Goal: Information Seeking & Learning: Learn about a topic

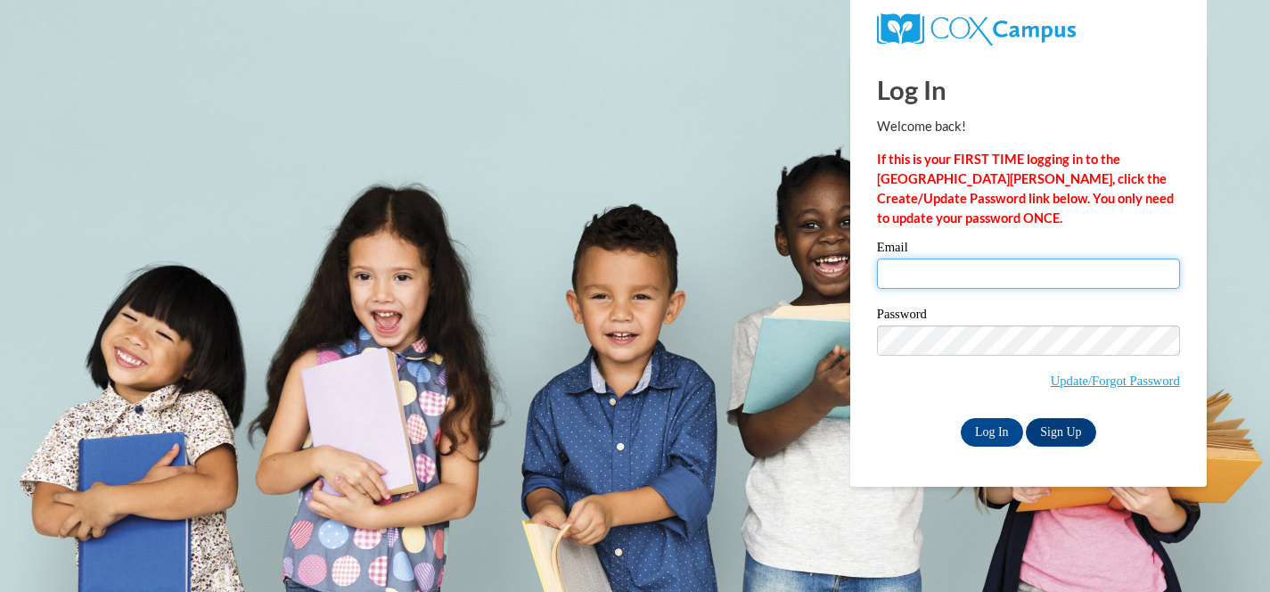
click at [958, 279] on input "Email" at bounding box center [1028, 273] width 303 height 30
click at [1014, 269] on input "Email" at bounding box center [1028, 273] width 303 height 30
type input "lhuth@waukesha.k12.wi.us"
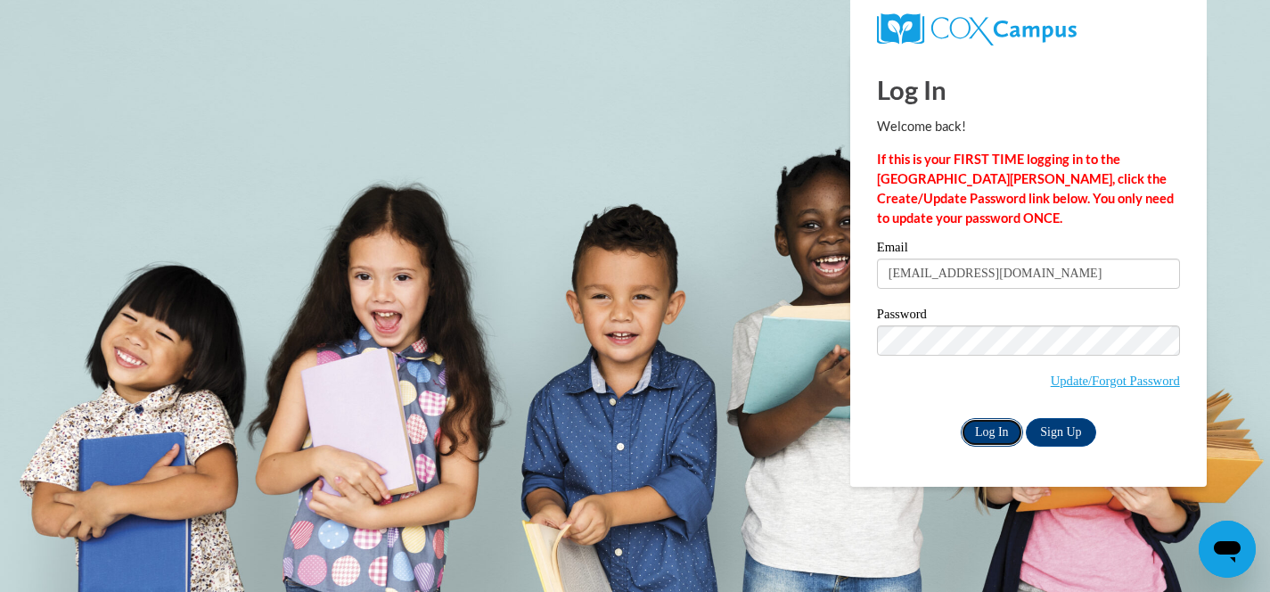
click at [972, 426] on input "Log In" at bounding box center [992, 432] width 62 height 29
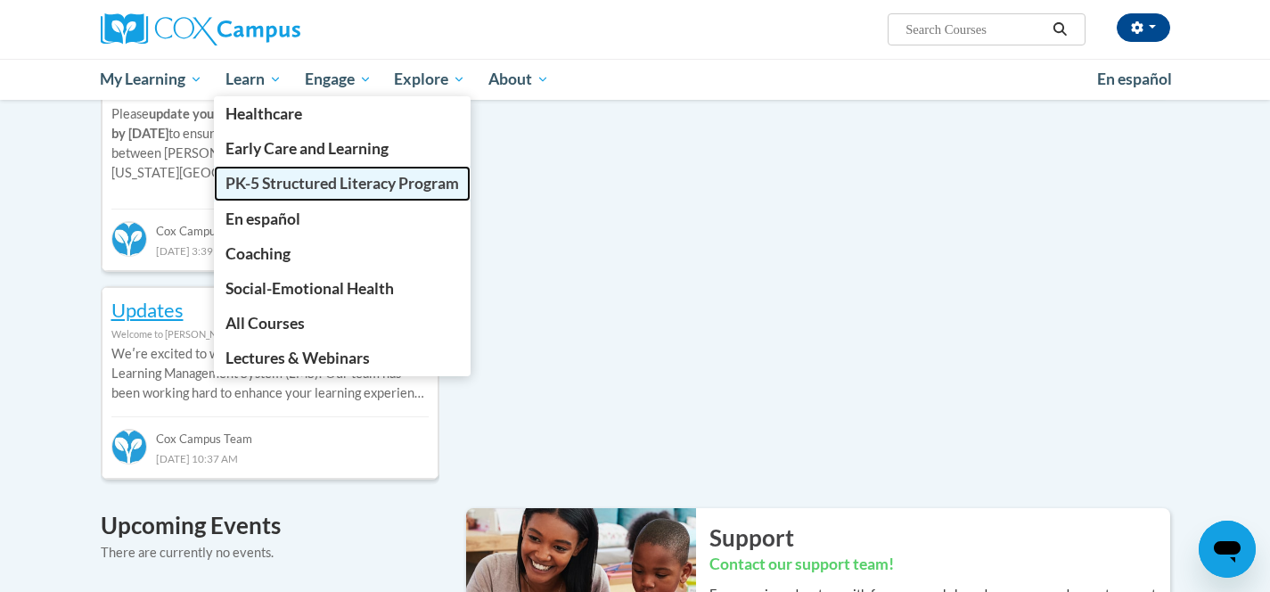
click at [286, 184] on span "PK-5 Structured Literacy Program" at bounding box center [341, 183] width 233 height 19
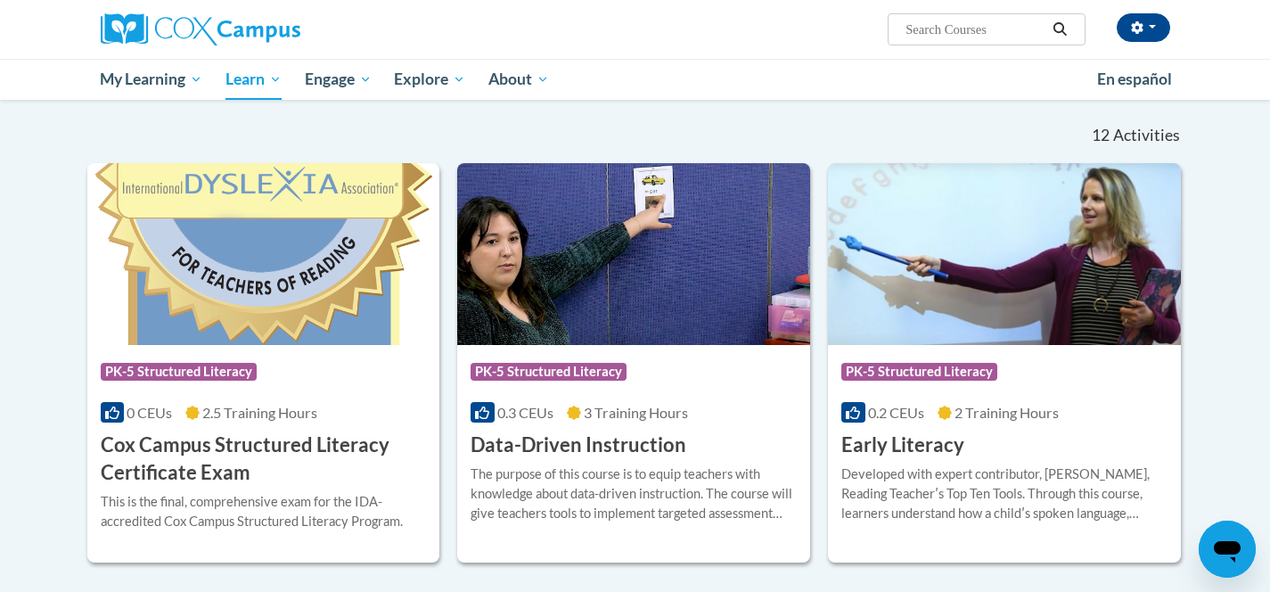
scroll to position [520, 0]
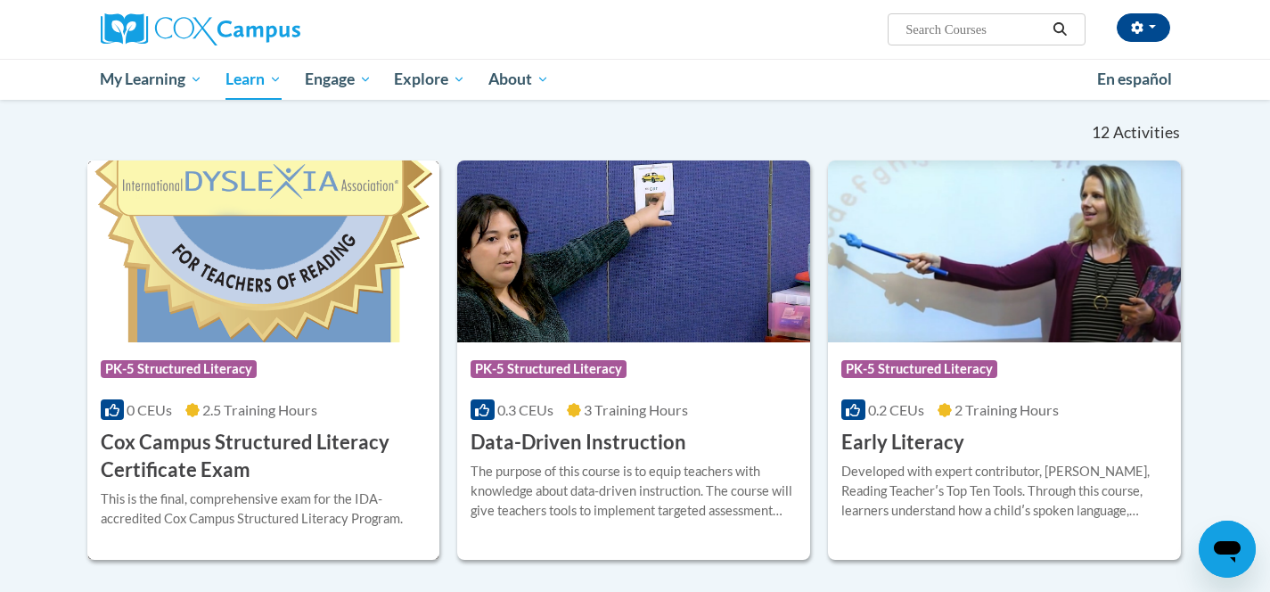
click at [285, 278] on img at bounding box center [263, 251] width 353 height 182
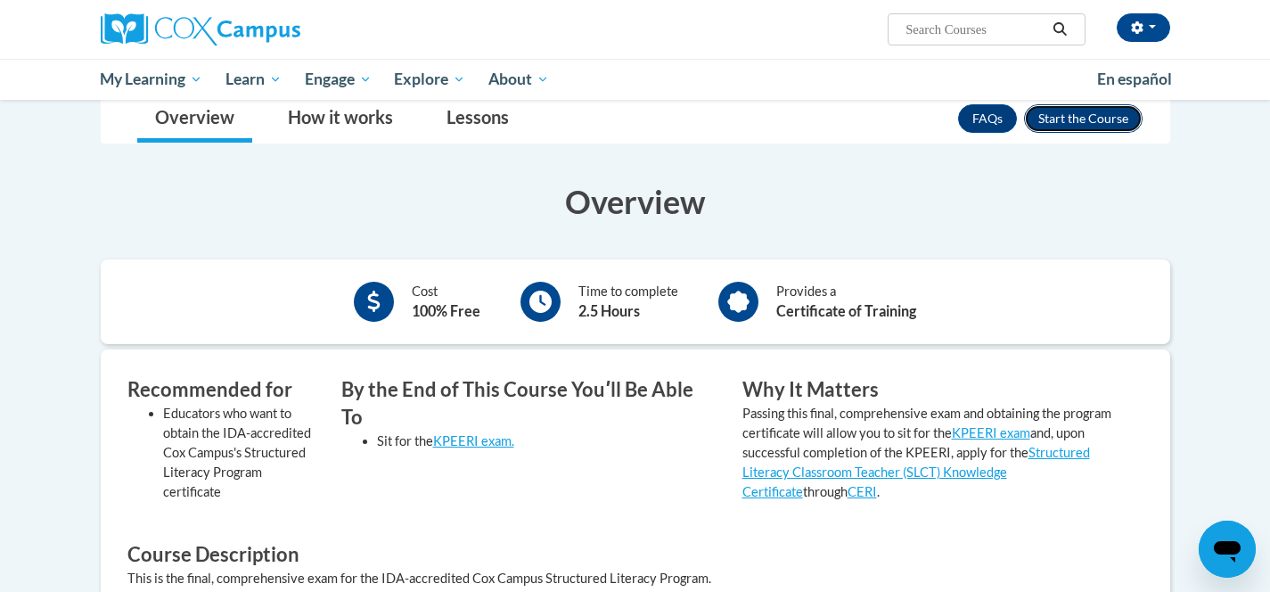
click at [1064, 114] on button "Enroll" at bounding box center [1083, 118] width 119 height 29
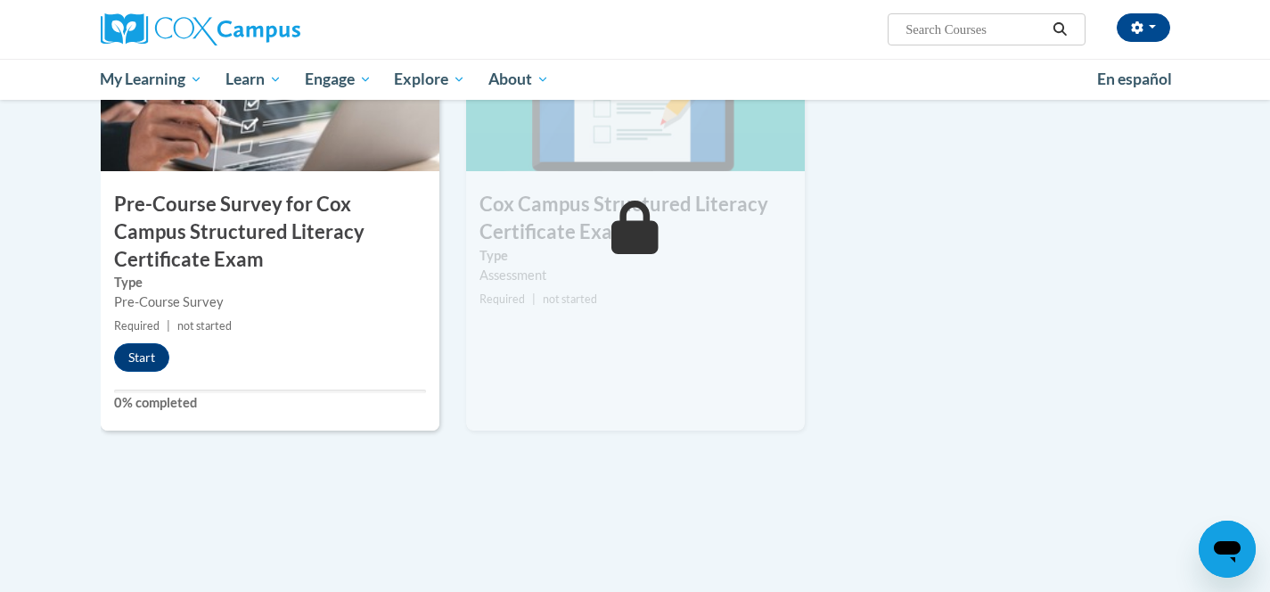
scroll to position [551, 0]
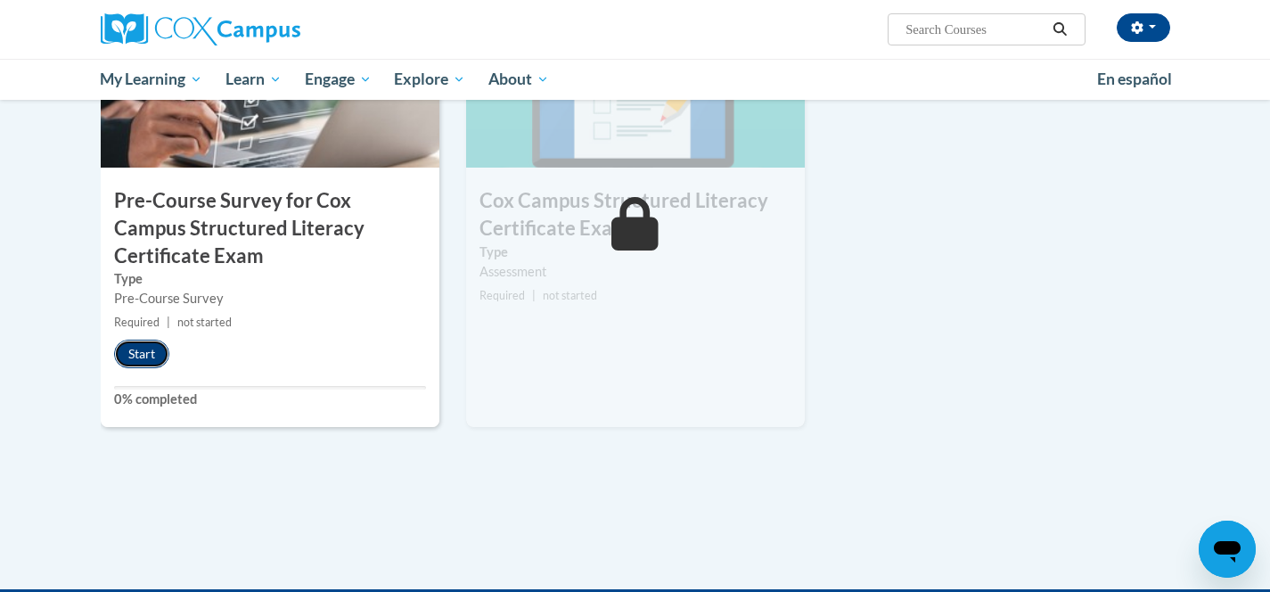
click at [152, 362] on button "Start" at bounding box center [141, 354] width 55 height 29
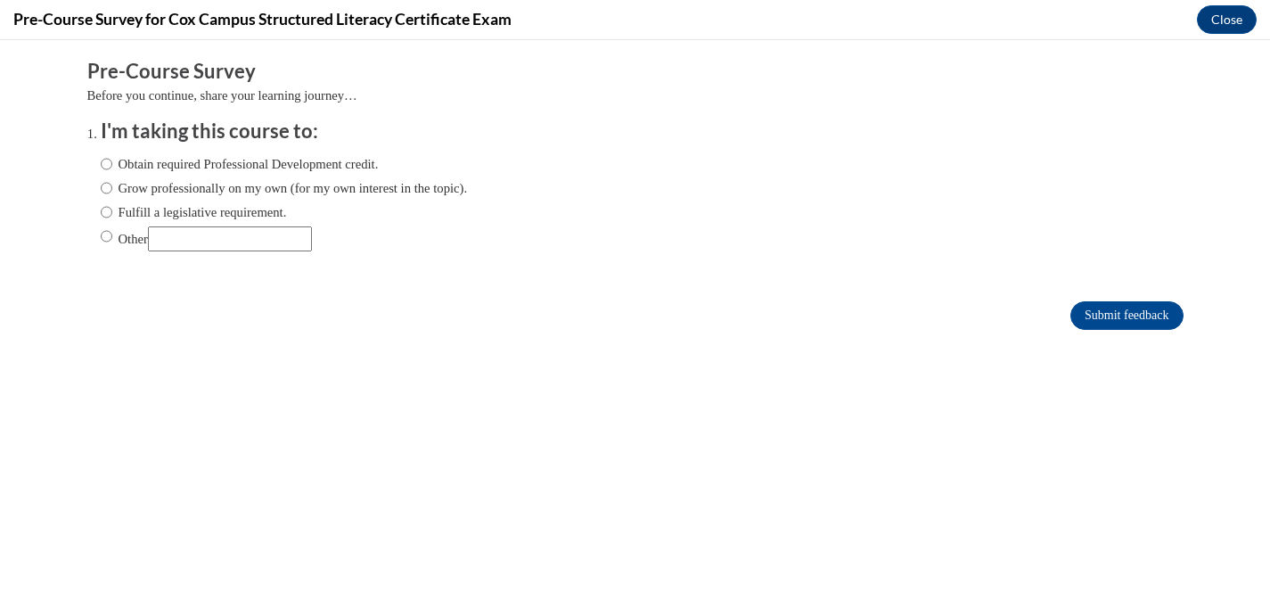
scroll to position [0, 0]
click at [108, 217] on input "Fulfill a legislative requirement." at bounding box center [107, 212] width 12 height 20
radio input "true"
click at [1094, 313] on input "Submit feedback" at bounding box center [1126, 315] width 112 height 29
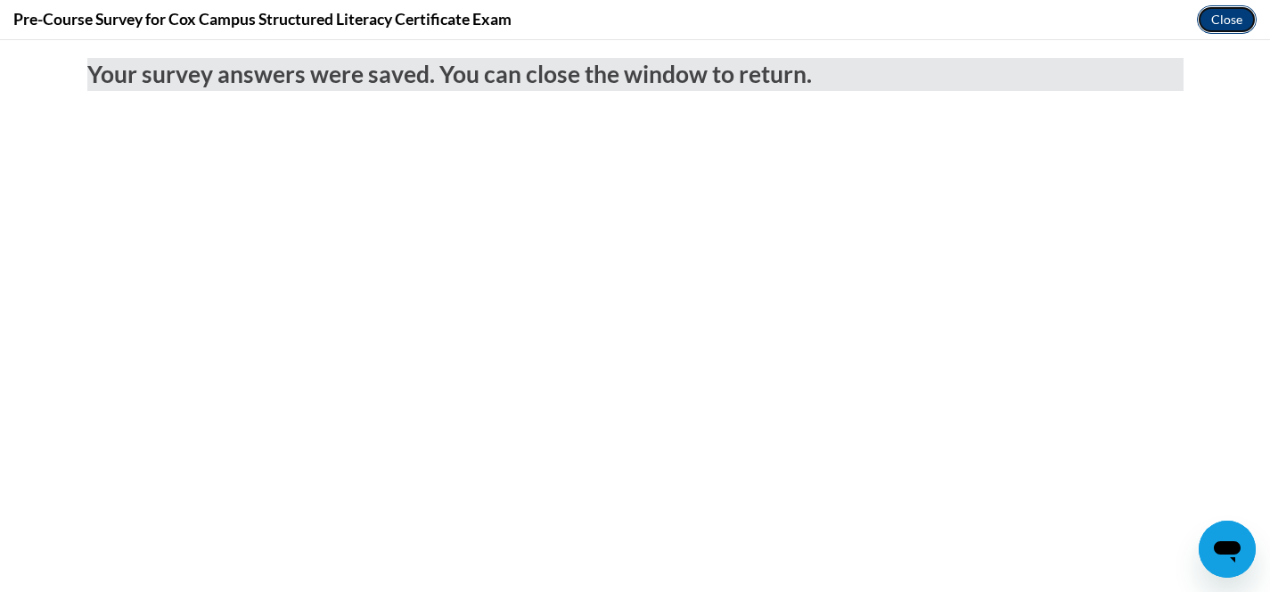
click at [1221, 22] on button "Close" at bounding box center [1227, 19] width 60 height 29
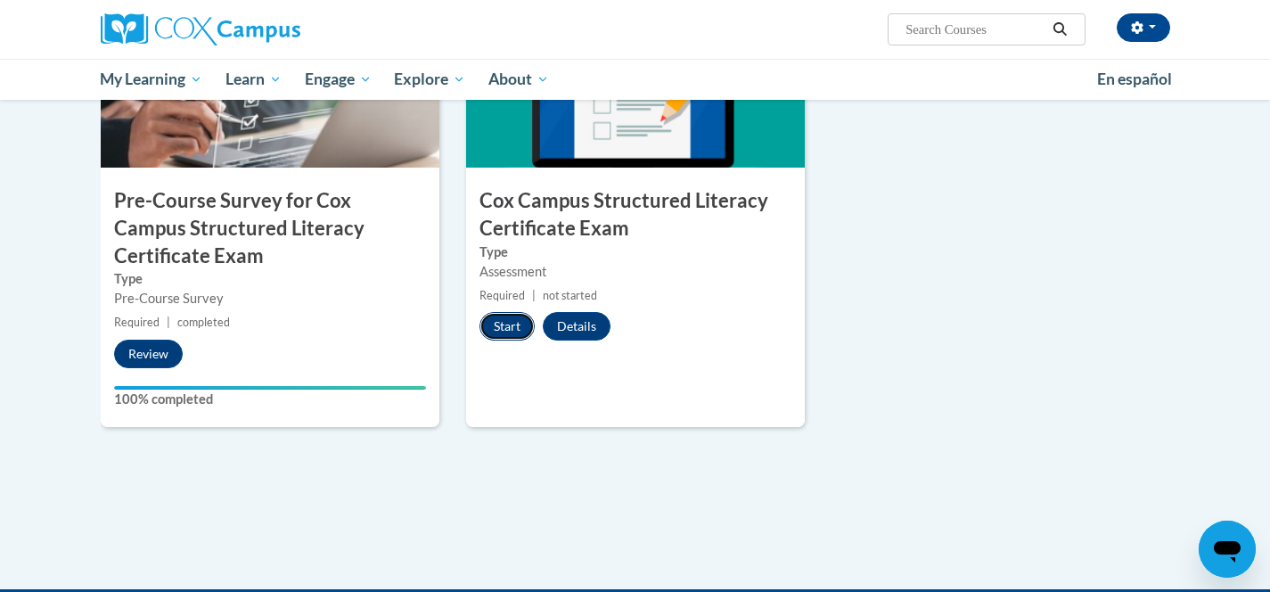
click at [511, 325] on button "Start" at bounding box center [506, 326] width 55 height 29
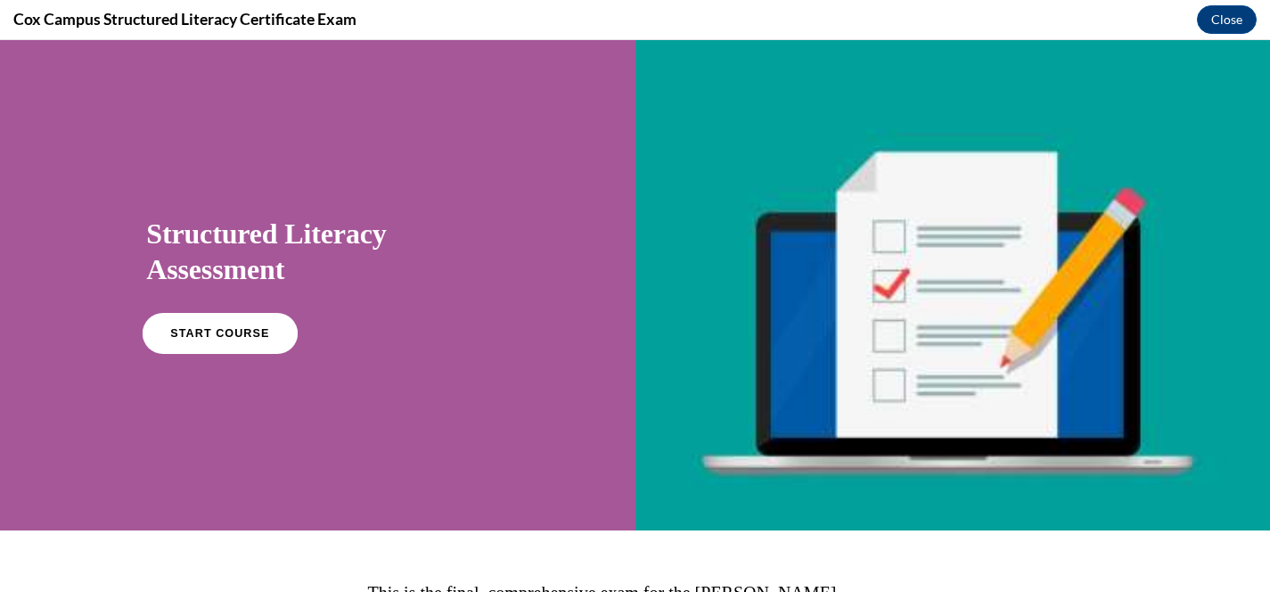
click at [225, 334] on span "START COURSE" at bounding box center [220, 333] width 99 height 13
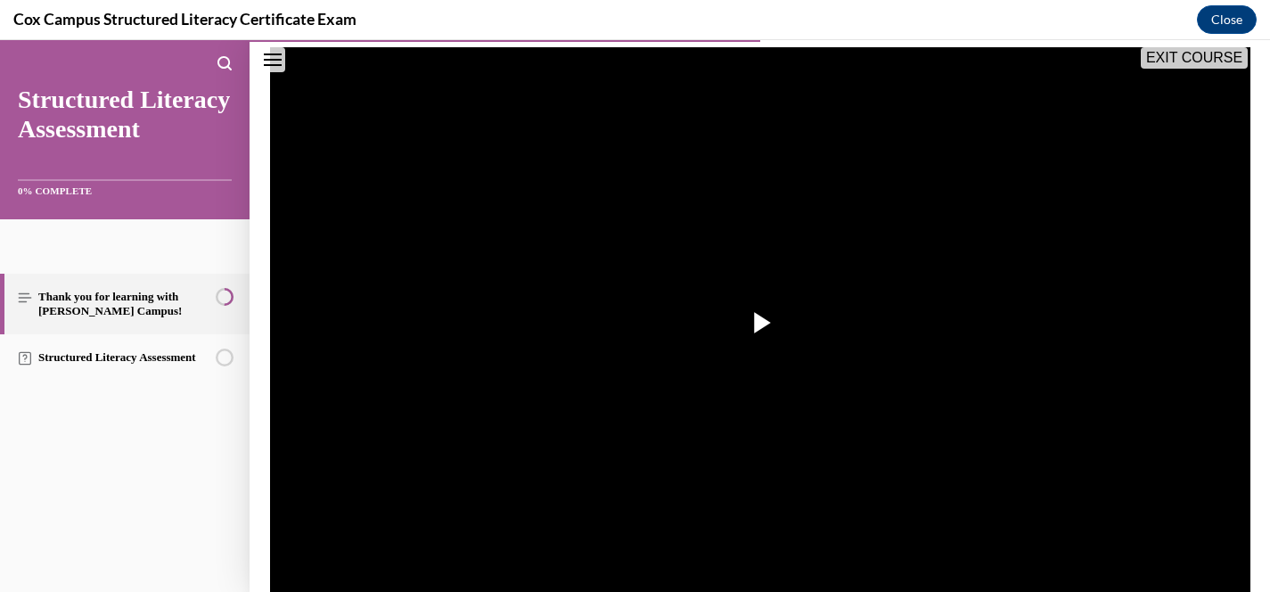
scroll to position [337, 0]
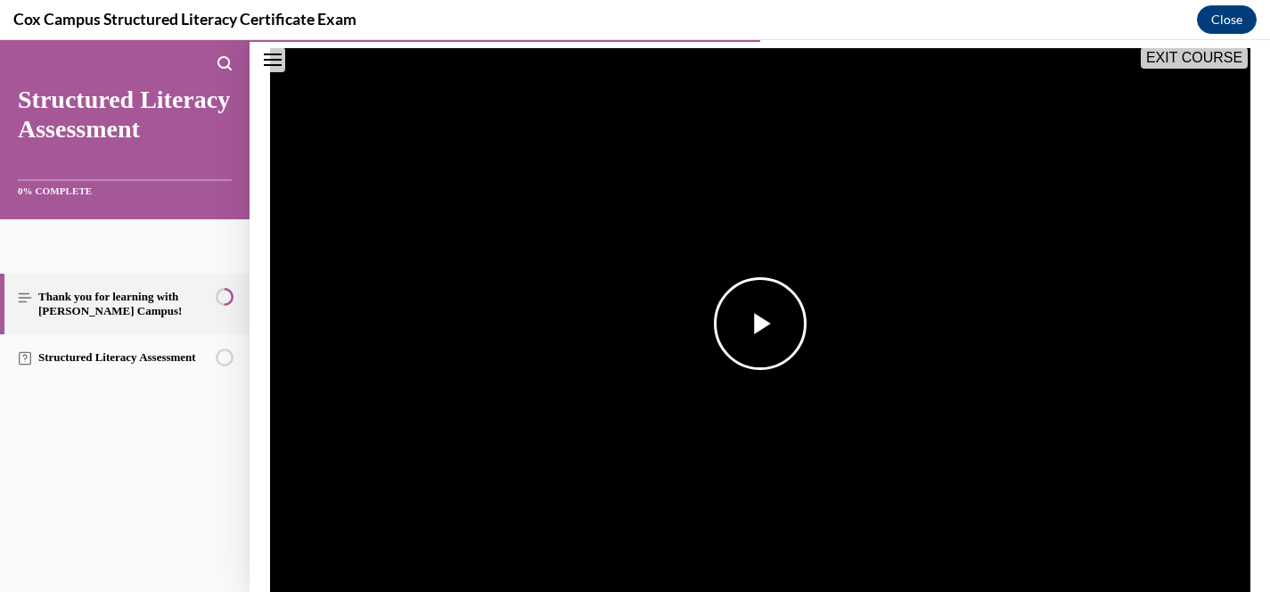
click at [760, 324] on span "Video player" at bounding box center [760, 324] width 0 height 0
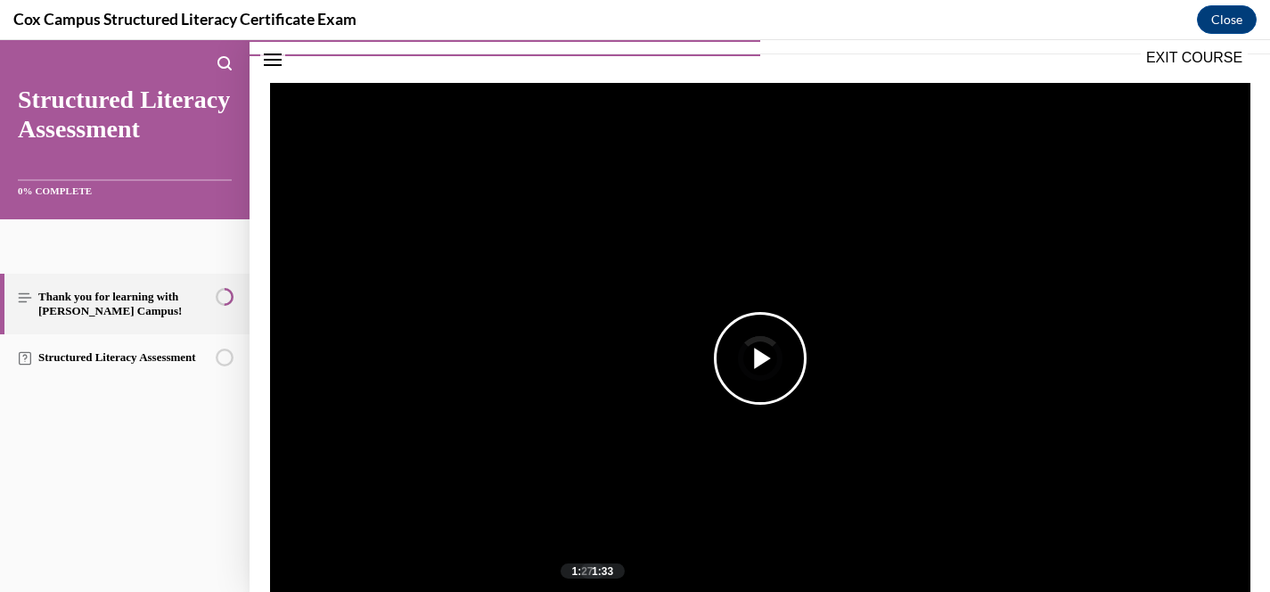
drag, startPoint x: 598, startPoint y: 555, endPoint x: 581, endPoint y: 555, distance: 16.9
click at [581, 568] on div "Loaded : 58.16% 1:27 1:33" at bounding box center [665, 601] width 674 height 67
drag, startPoint x: 583, startPoint y: 561, endPoint x: 545, endPoint y: 561, distance: 38.3
click at [545, 568] on div "Loaded : 58.16% 1:14 1:14" at bounding box center [665, 601] width 674 height 67
click at [290, 591] on span "Video player" at bounding box center [288, 601] width 36 height 0
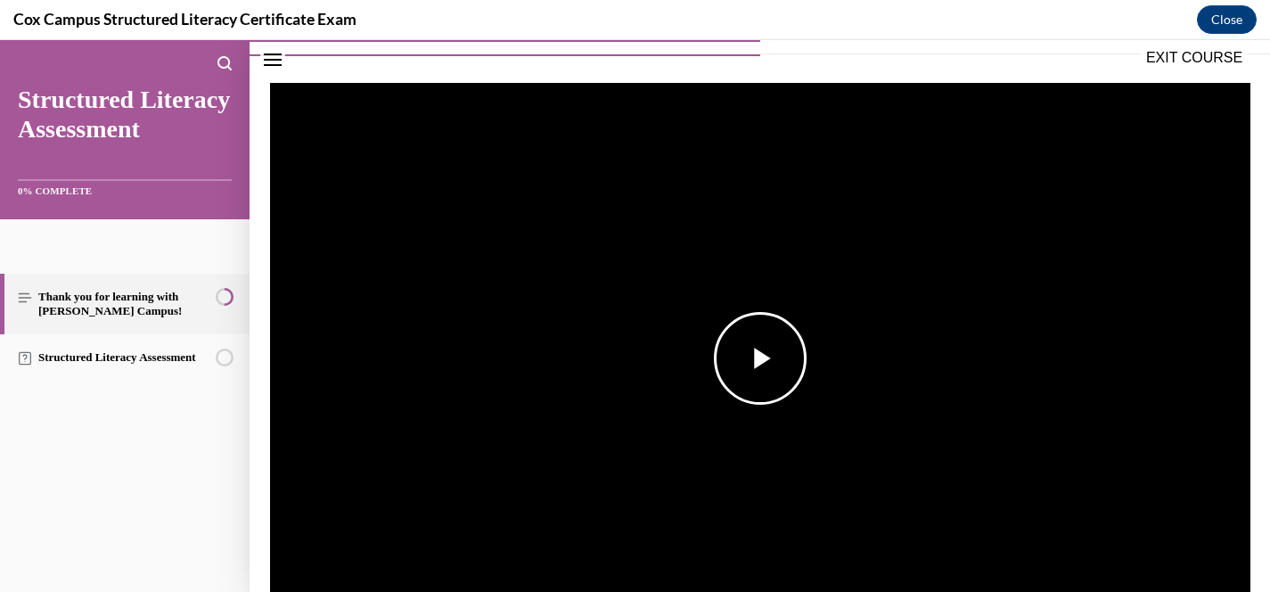
click at [760, 358] on span "Video player" at bounding box center [760, 358] width 0 height 0
click at [565, 568] on div "Loaded : 58.16% 1:21 1:33" at bounding box center [665, 601] width 674 height 67
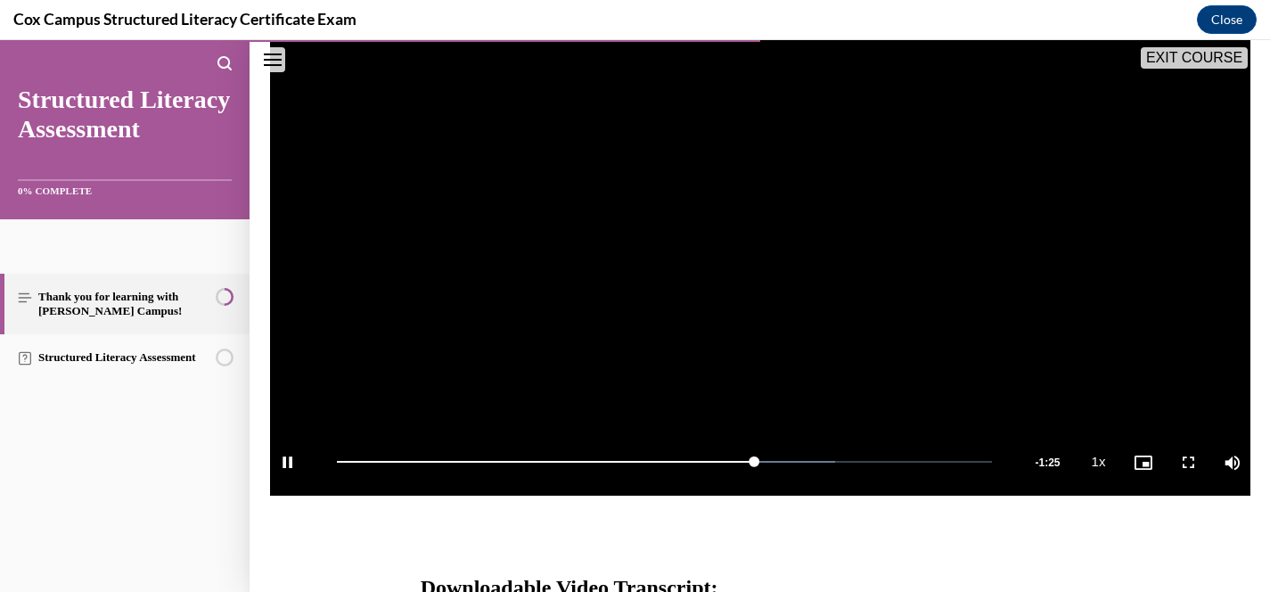
scroll to position [442, 0]
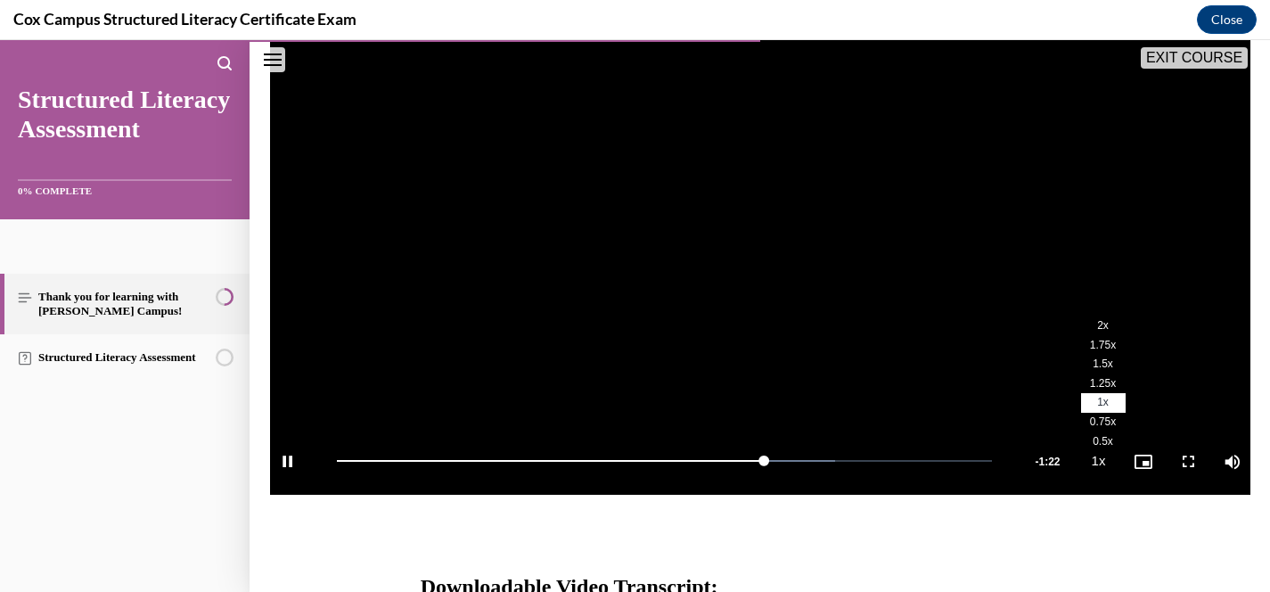
click at [1113, 339] on span "1.75x" at bounding box center [1103, 345] width 26 height 12
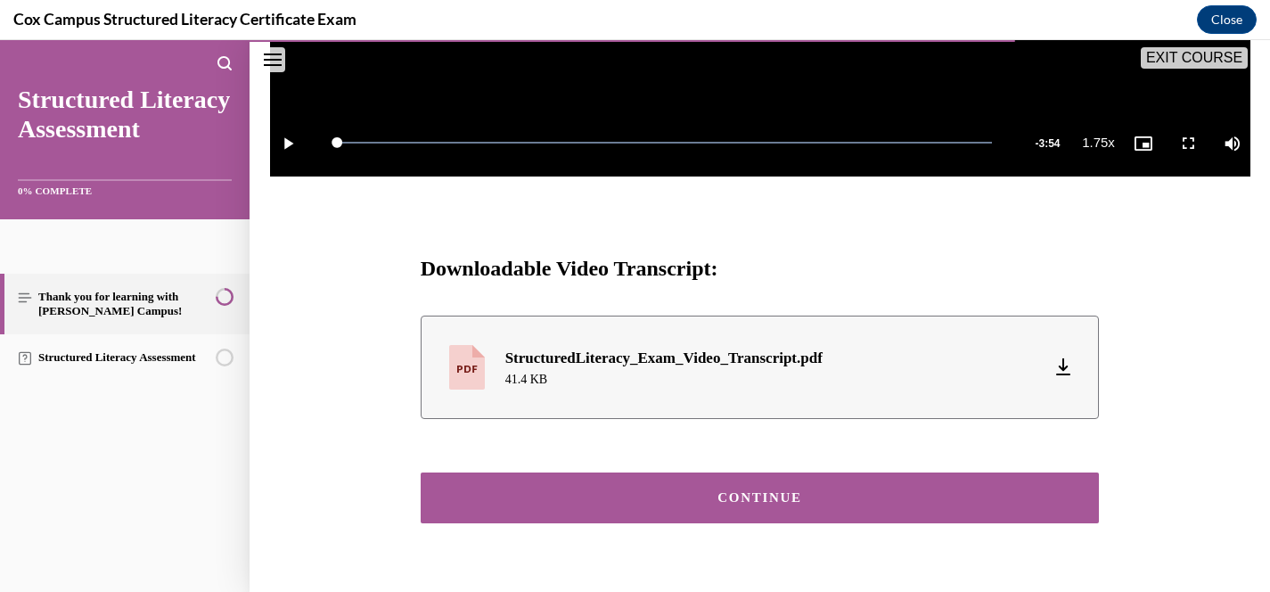
scroll to position [758, 0]
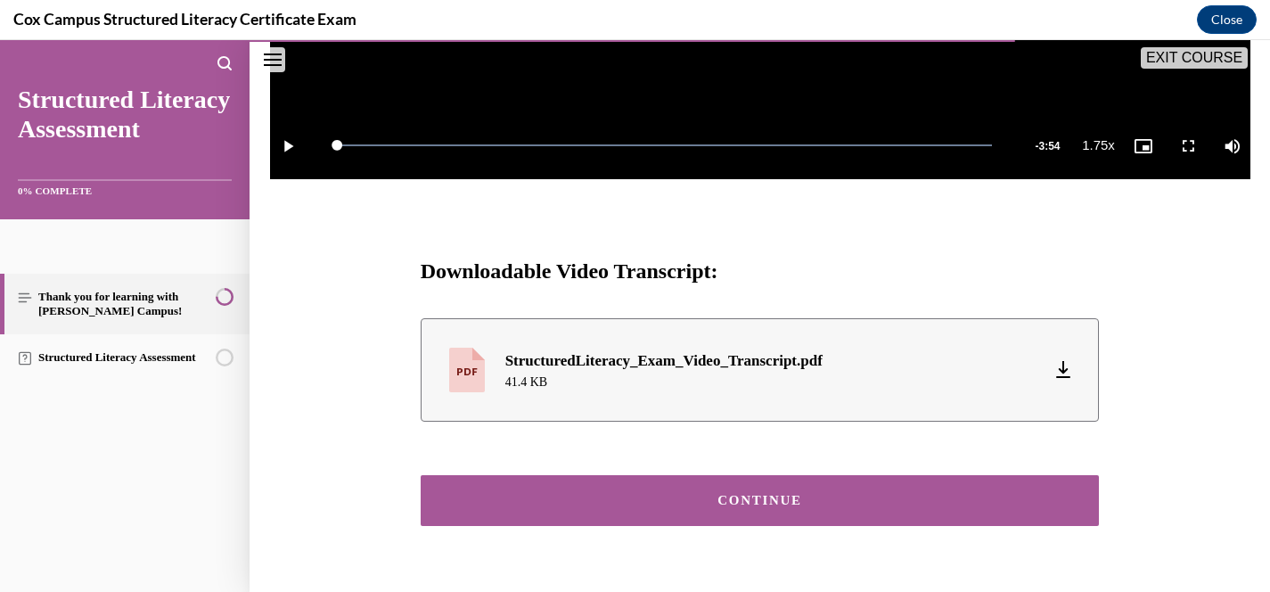
click at [778, 475] on button "CONTINUE" at bounding box center [760, 500] width 679 height 51
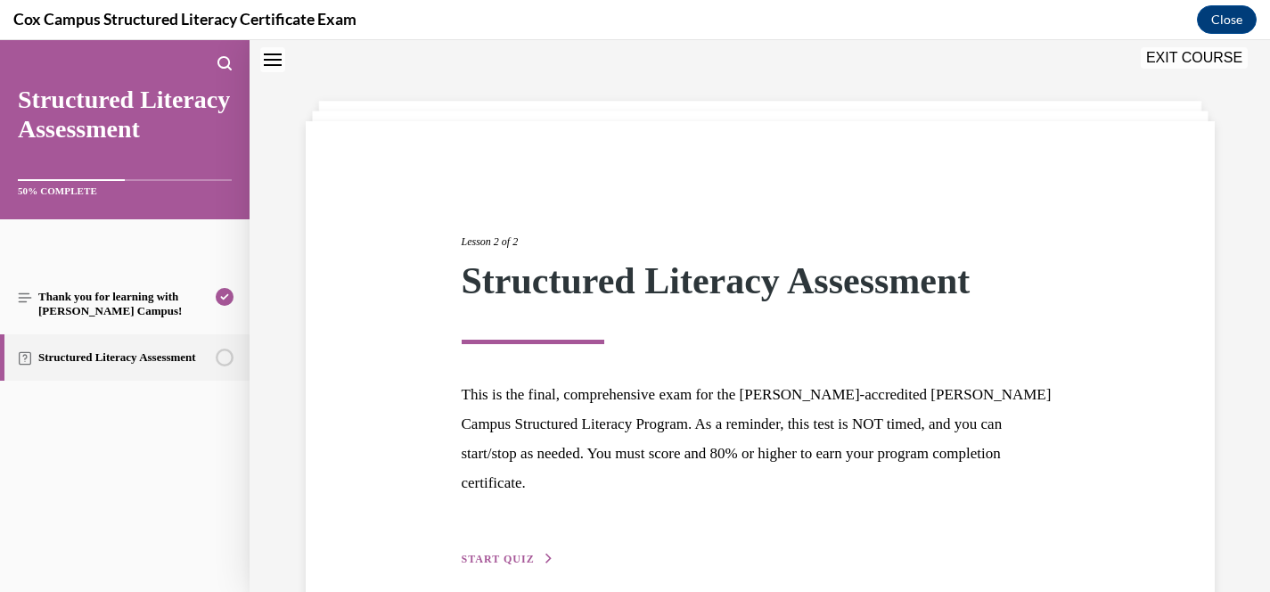
scroll to position [83, 0]
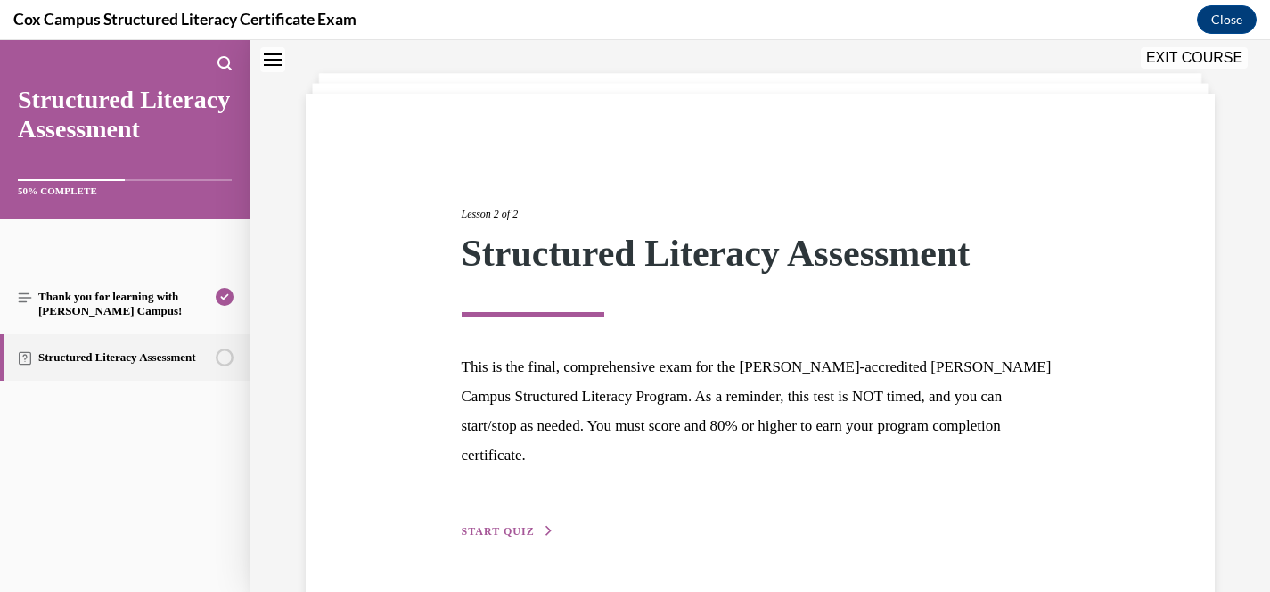
click at [528, 525] on span "START QUIZ" at bounding box center [498, 531] width 73 height 12
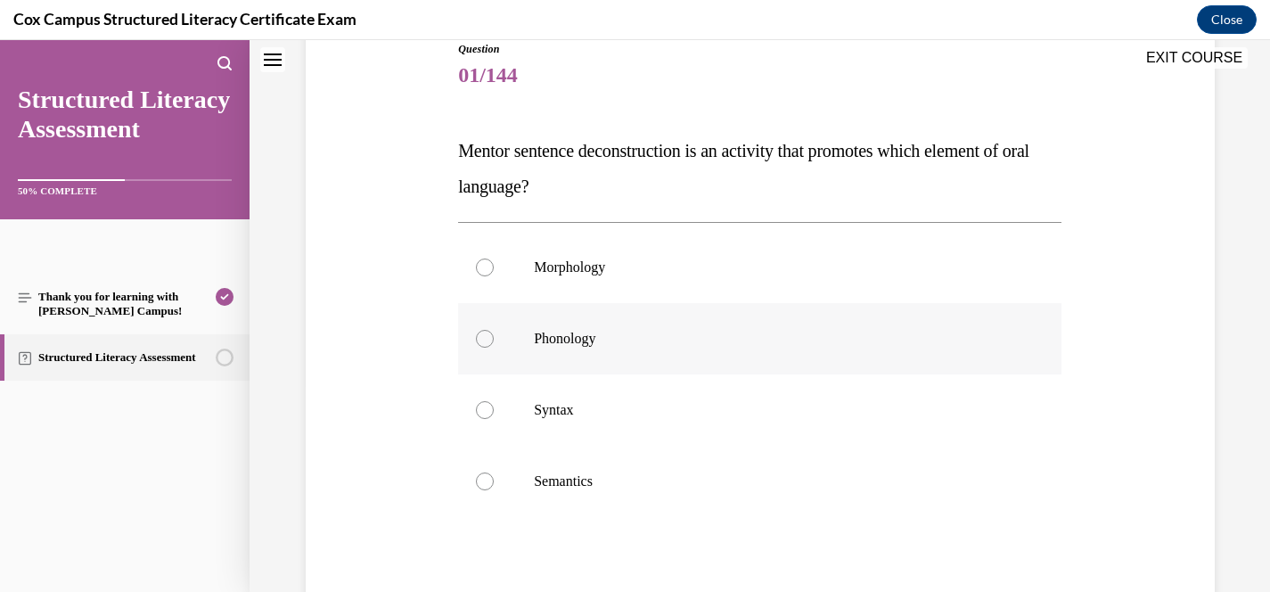
scroll to position [212, 0]
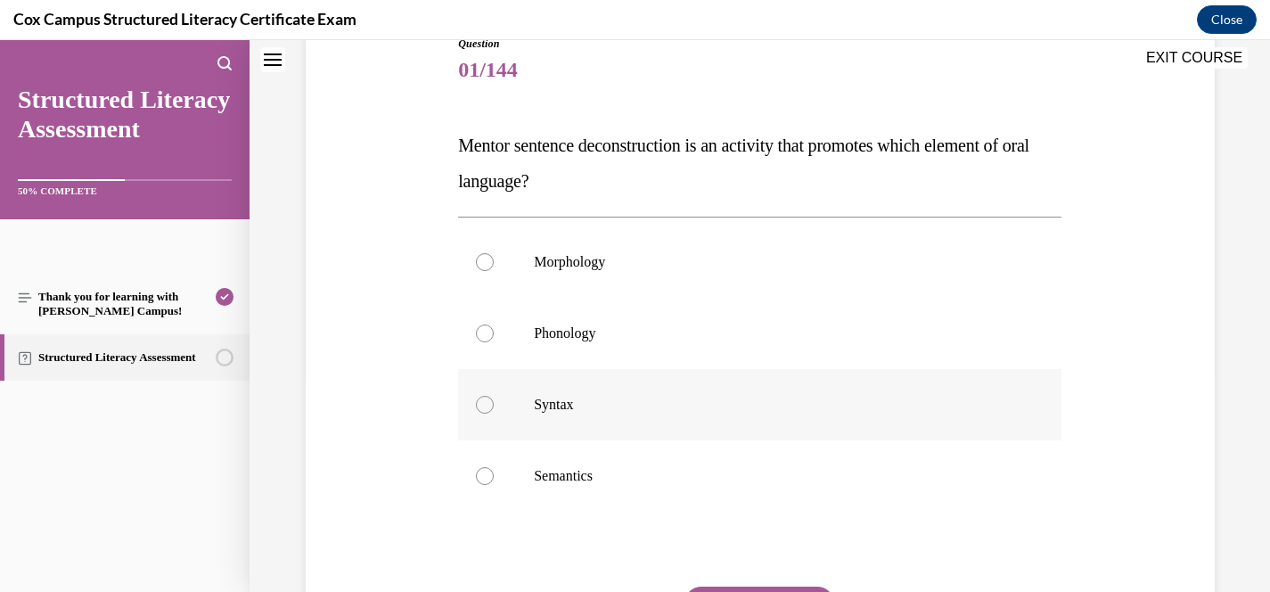
click at [573, 399] on p "Syntax" at bounding box center [775, 405] width 483 height 18
click at [494, 399] on input "Syntax" at bounding box center [485, 405] width 18 height 18
radio input "true"
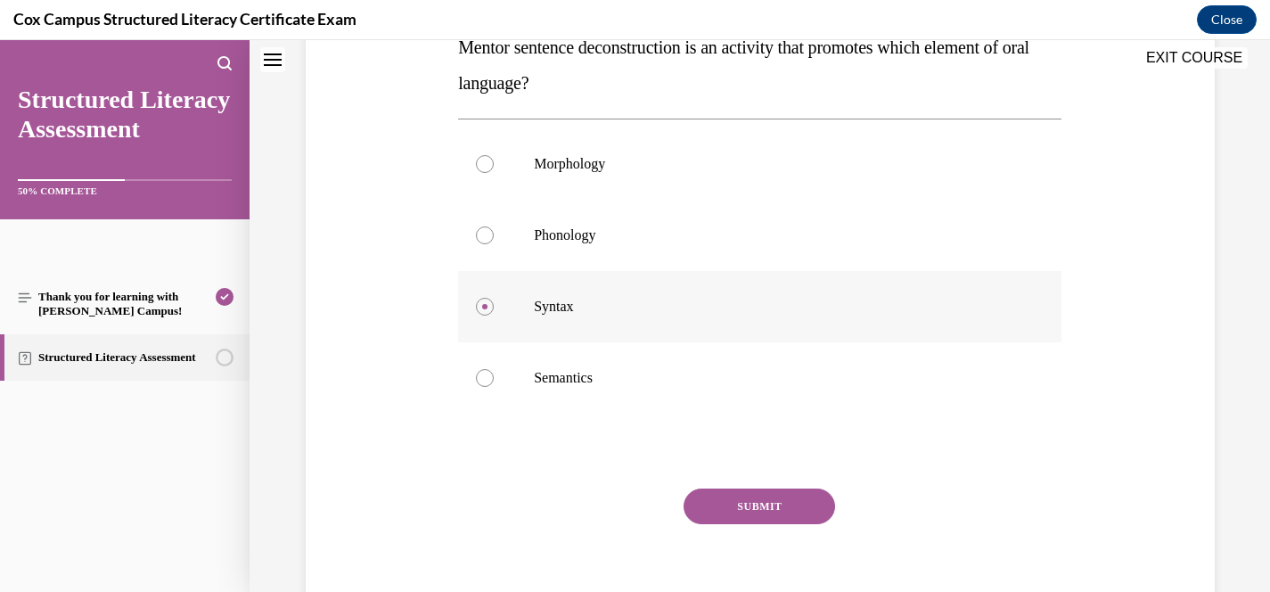
scroll to position [314, 0]
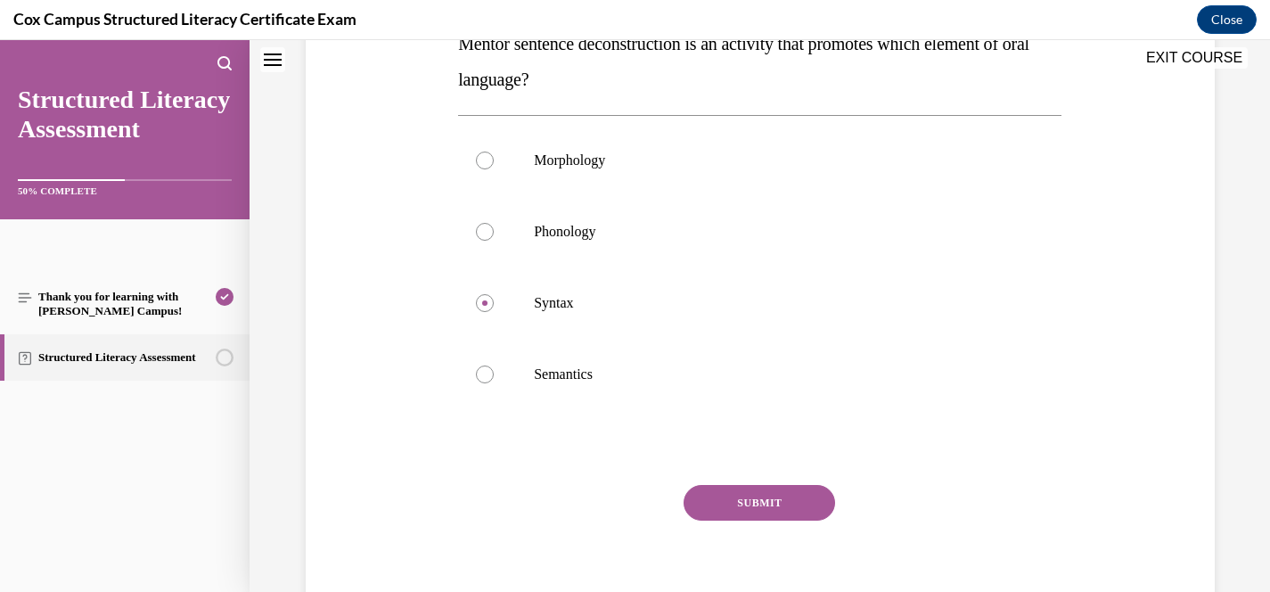
click at [786, 502] on button "SUBMIT" at bounding box center [760, 503] width 152 height 36
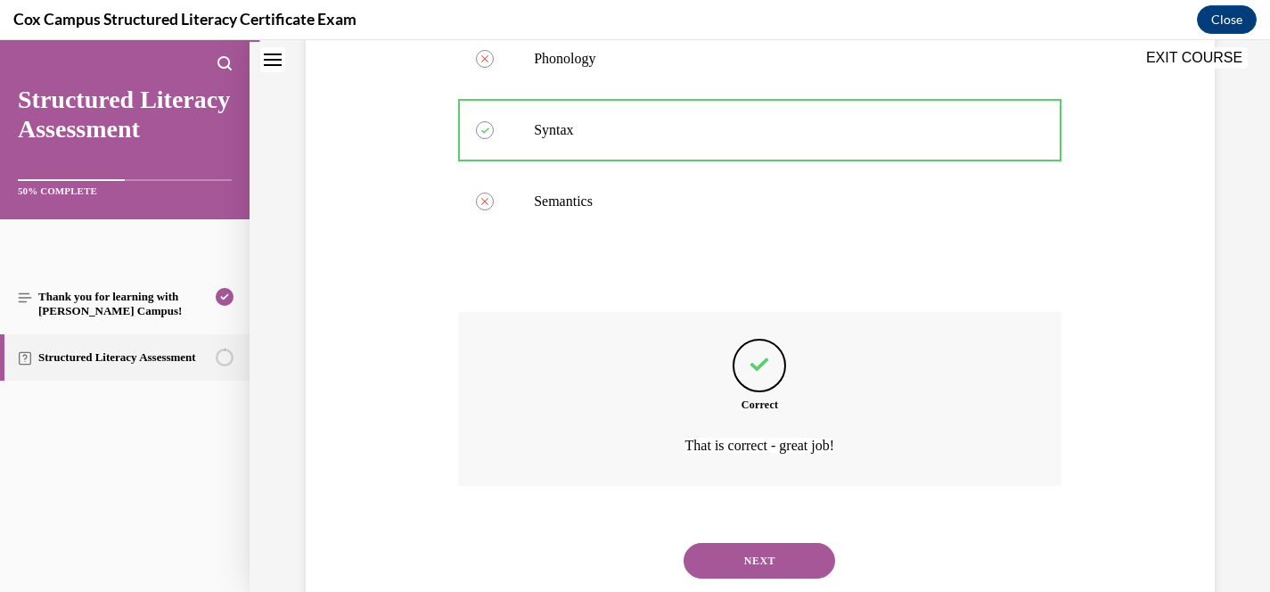
scroll to position [536, 0]
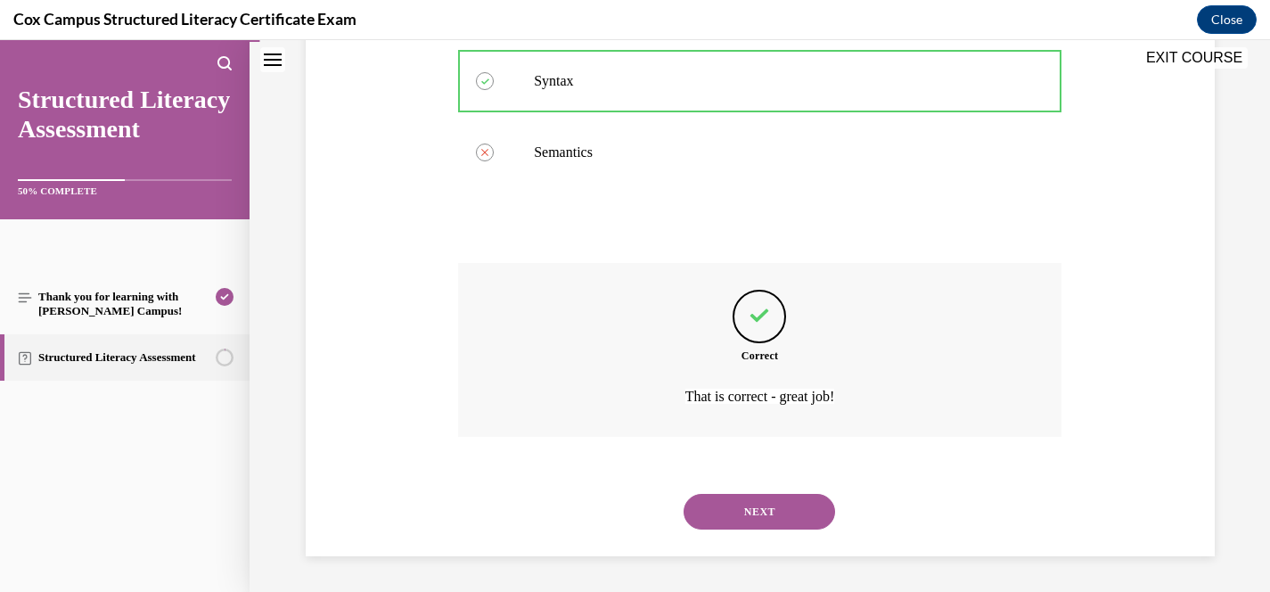
click at [780, 507] on button "NEXT" at bounding box center [760, 512] width 152 height 36
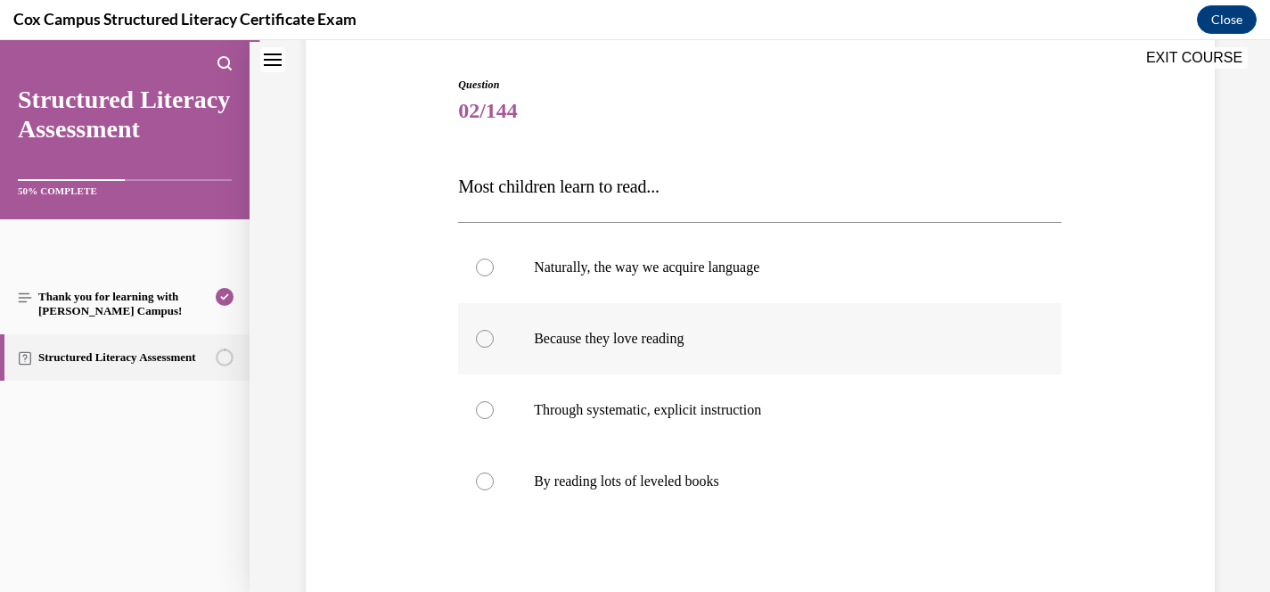
scroll to position [175, 0]
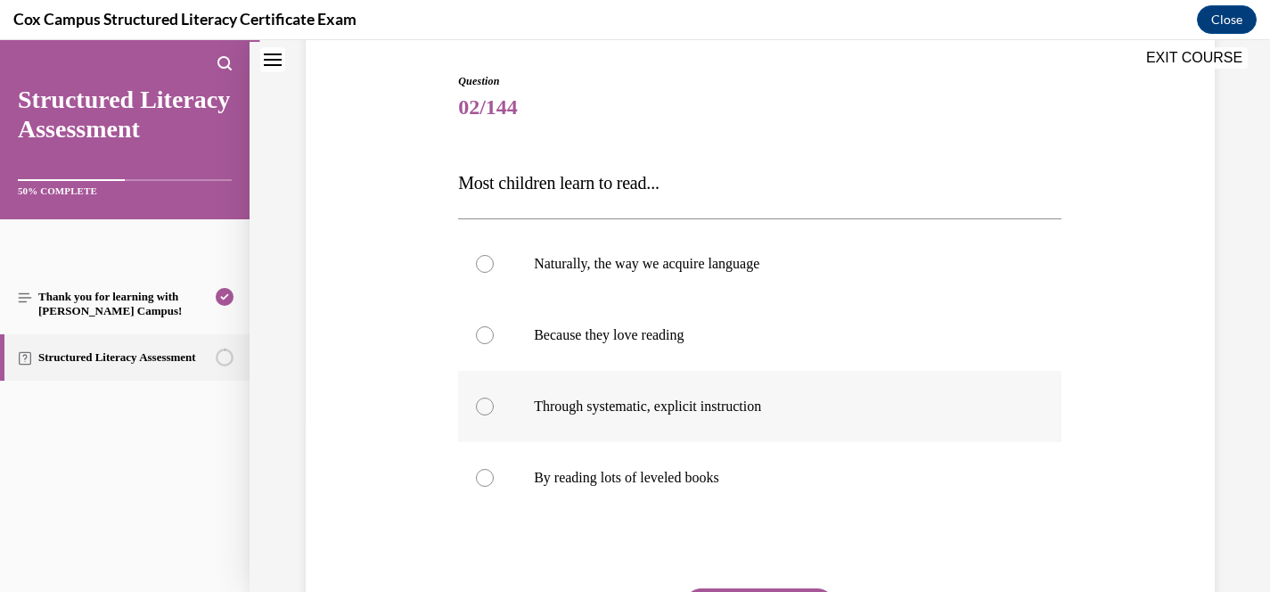
click at [761, 414] on span "Through systematic, explicit instruction" at bounding box center [647, 405] width 227 height 15
click at [494, 414] on input "Through systematic, explicit instruction" at bounding box center [485, 406] width 18 height 18
radio input "true"
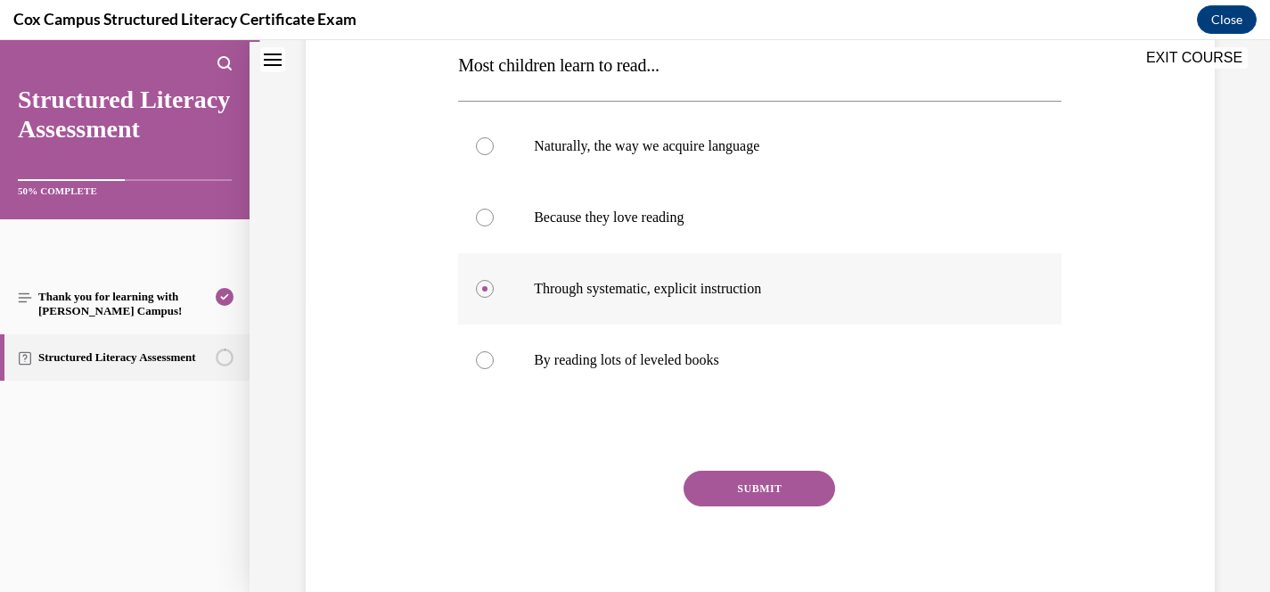
scroll to position [293, 0]
click at [786, 483] on button "SUBMIT" at bounding box center [760, 488] width 152 height 36
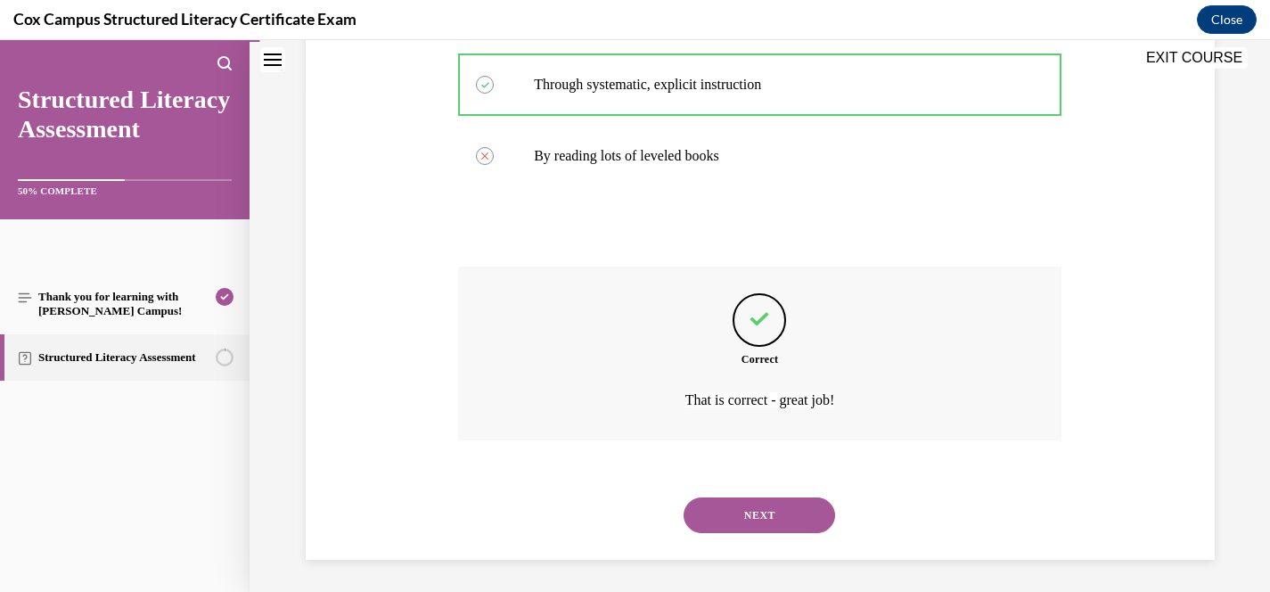
scroll to position [500, 0]
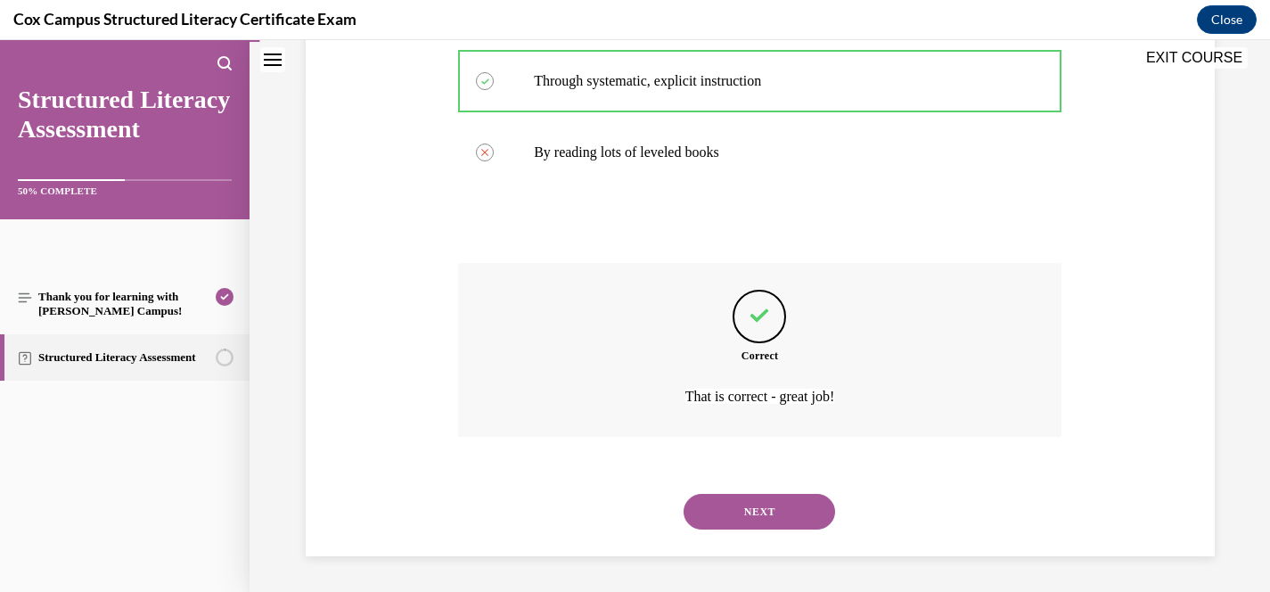
click at [779, 519] on button "NEXT" at bounding box center [760, 512] width 152 height 36
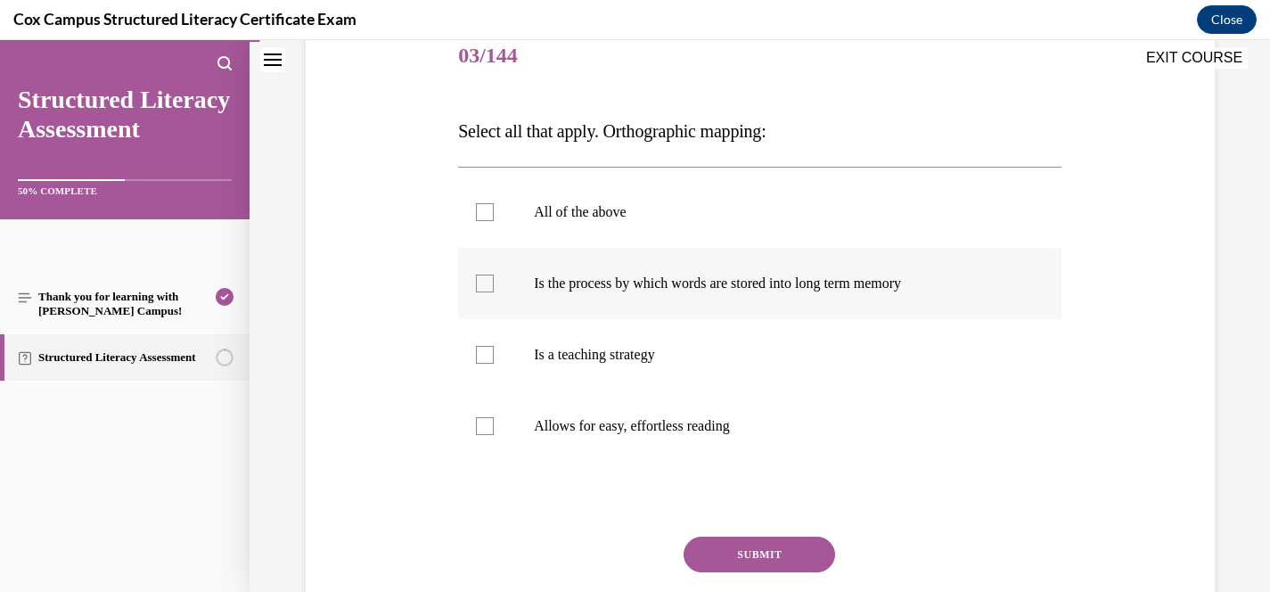
scroll to position [227, 0]
click at [620, 215] on p "All of the above" at bounding box center [775, 211] width 483 height 18
click at [494, 215] on input "All of the above" at bounding box center [485, 211] width 18 height 18
checkbox input "true"
click at [592, 283] on span "Is the process by which words are stored into long term memory" at bounding box center [717, 281] width 367 height 15
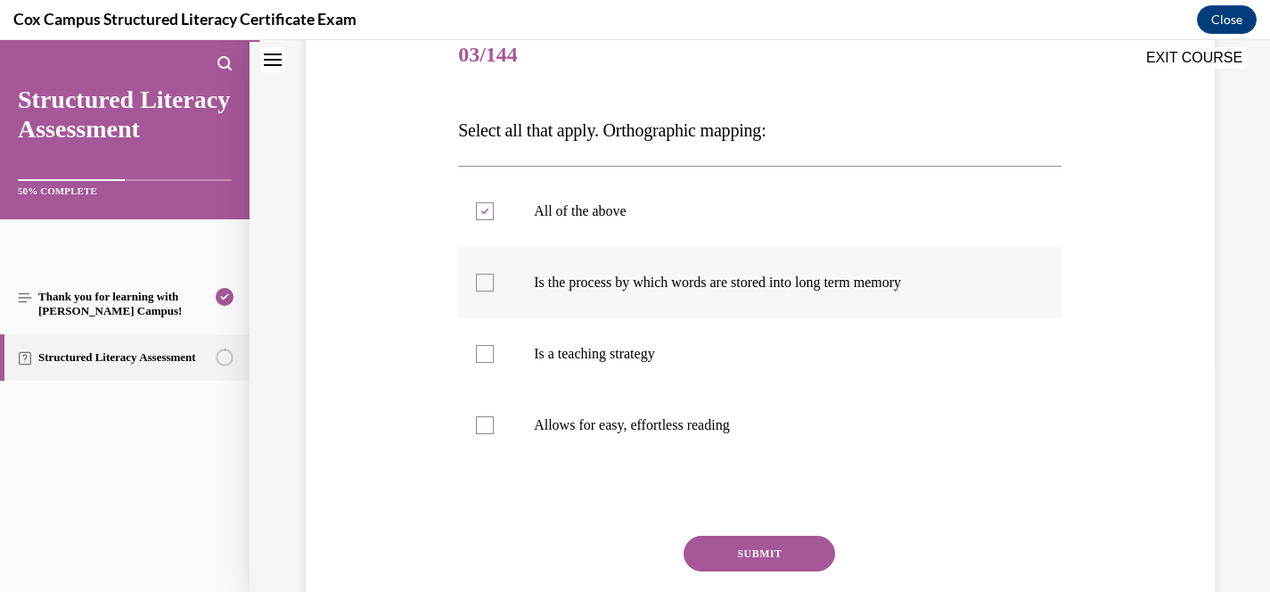
click at [494, 283] on input "Is the process by which words are stored into long term memory" at bounding box center [485, 283] width 18 height 18
checkbox input "true"
click at [485, 219] on div at bounding box center [485, 211] width 18 height 18
click at [485, 219] on input "All of the above" at bounding box center [485, 211] width 18 height 18
checkbox input "false"
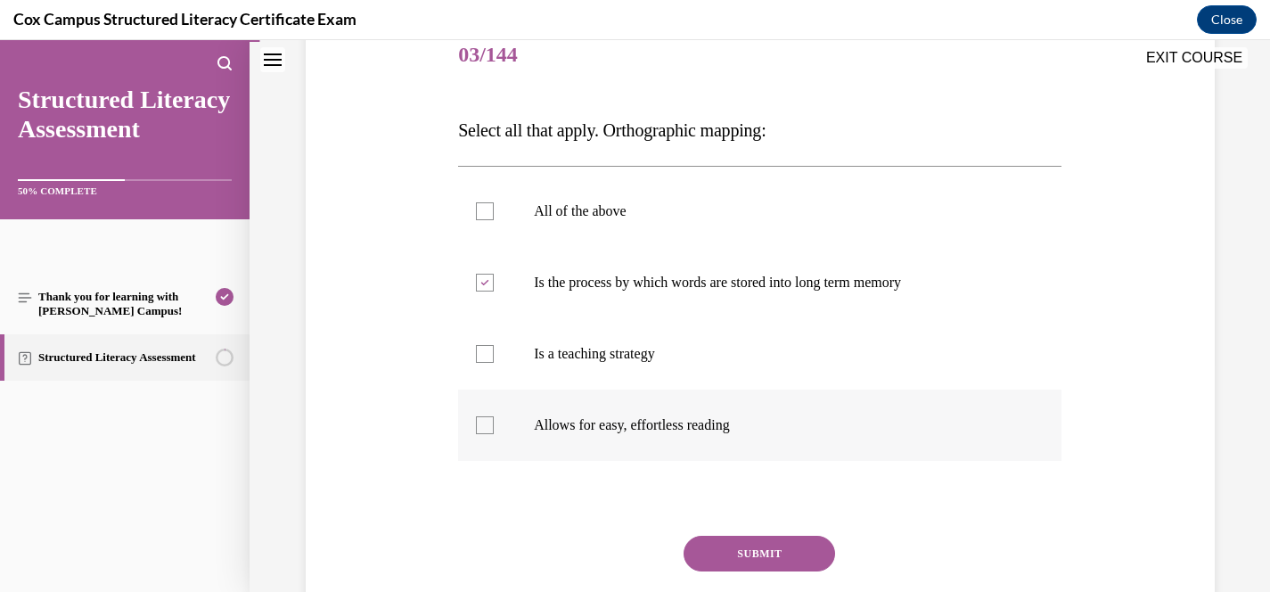
click at [489, 421] on div at bounding box center [485, 425] width 18 height 18
click at [489, 421] on input "Allows for easy, effortless reading" at bounding box center [485, 425] width 18 height 18
checkbox input "true"
click at [759, 533] on div "Question 03/144 Select all that apply. Orthographic mapping: All of the above I…" at bounding box center [759, 350] width 603 height 661
click at [759, 559] on button "SUBMIT" at bounding box center [760, 554] width 152 height 36
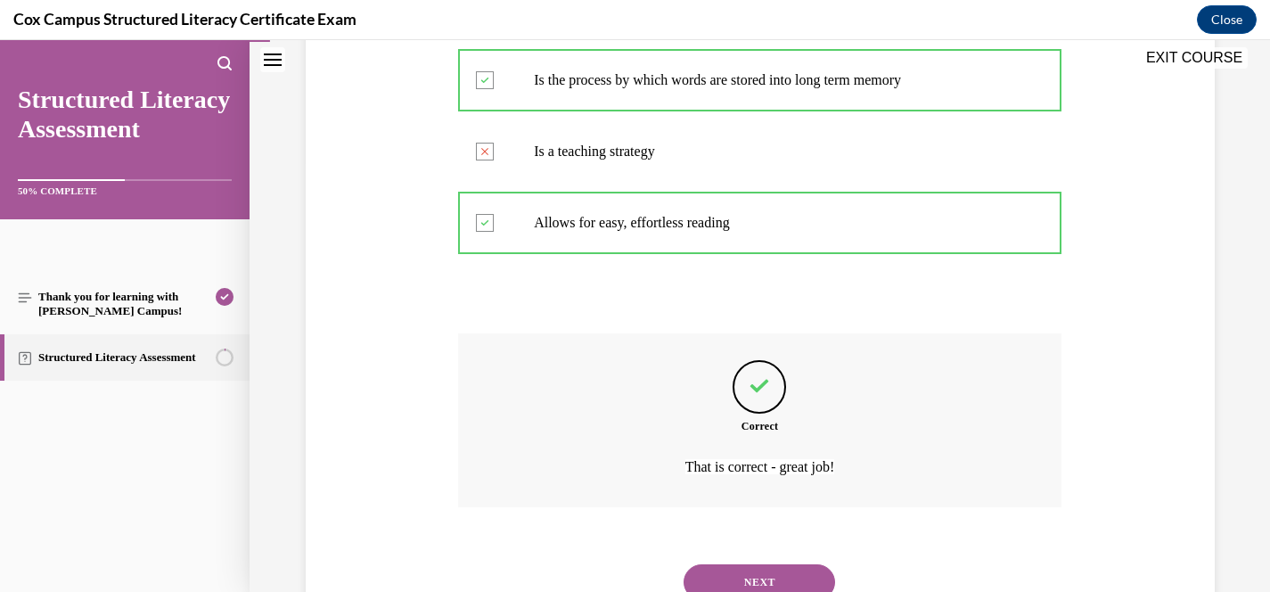
scroll to position [500, 0]
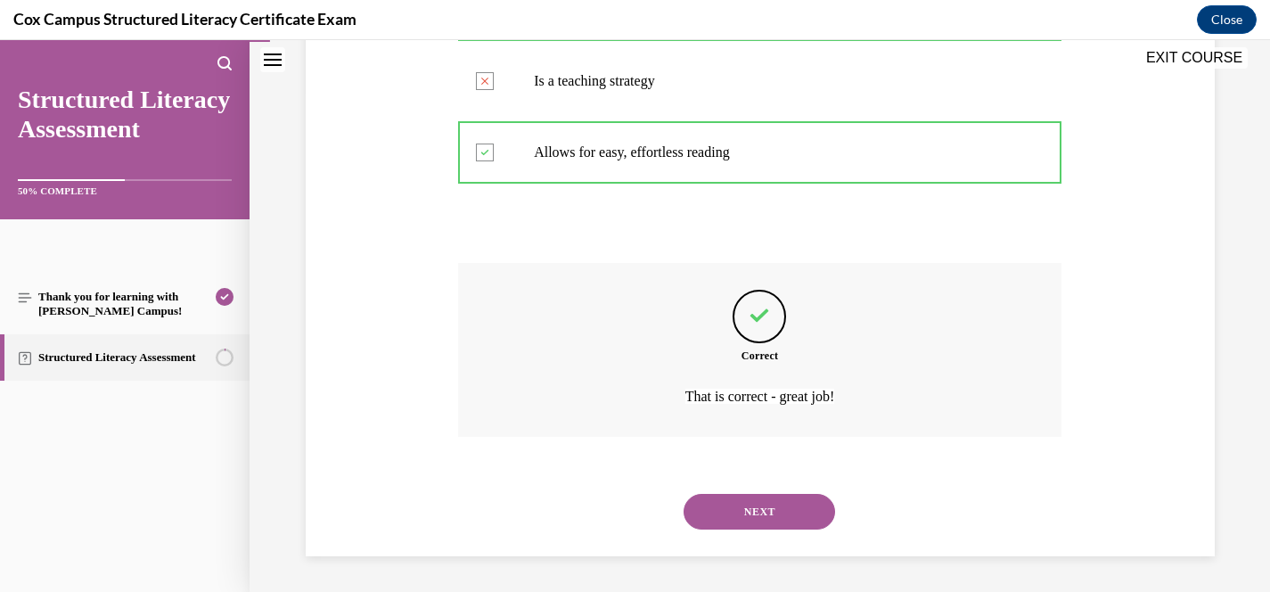
click at [780, 513] on button "NEXT" at bounding box center [760, 512] width 152 height 36
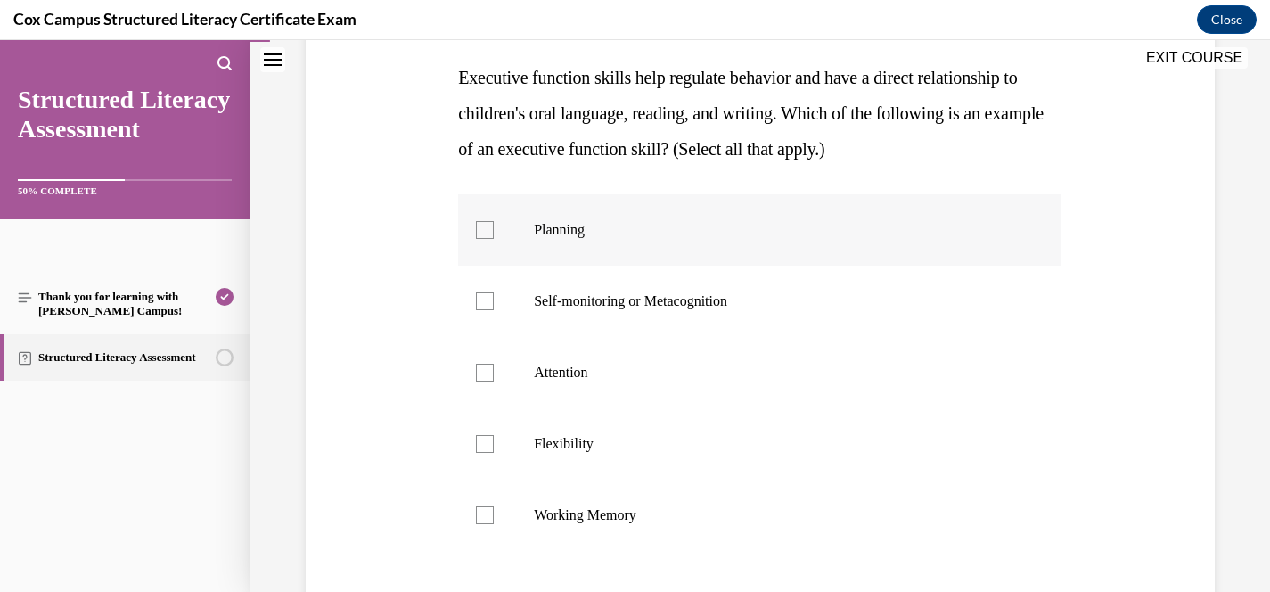
scroll to position [285, 0]
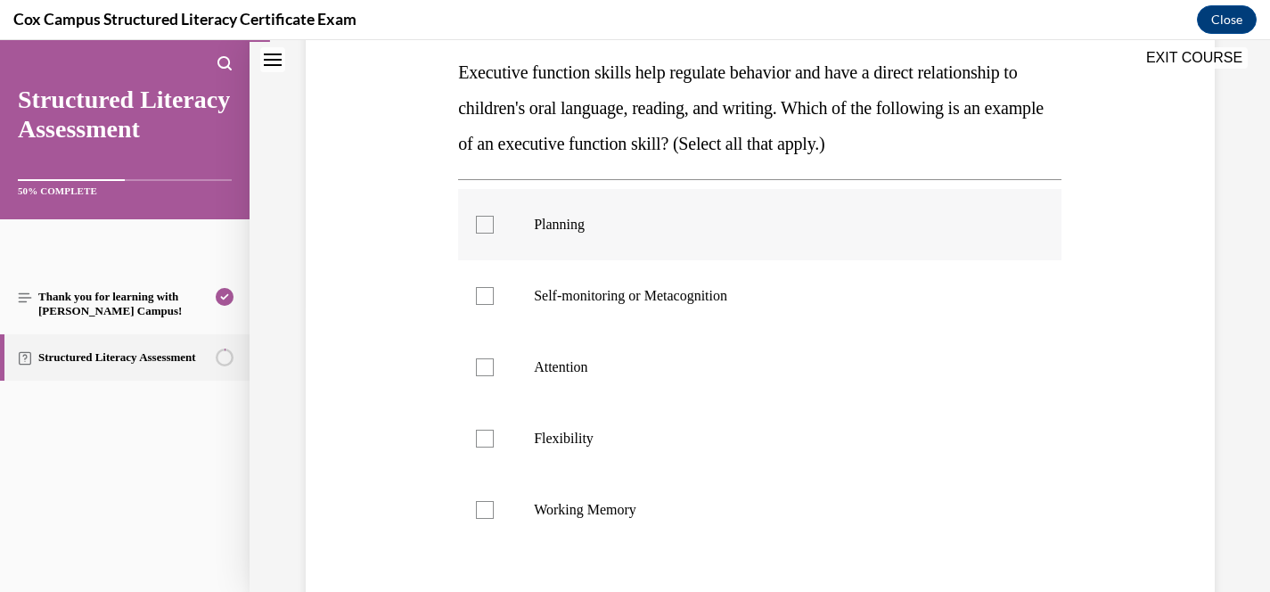
click at [562, 237] on label "Planning" at bounding box center [759, 224] width 603 height 71
click at [494, 233] on input "Planning" at bounding box center [485, 225] width 18 height 18
checkbox input "true"
click at [595, 520] on label "Working Memory" at bounding box center [759, 509] width 603 height 71
click at [494, 519] on input "Working Memory" at bounding box center [485, 510] width 18 height 18
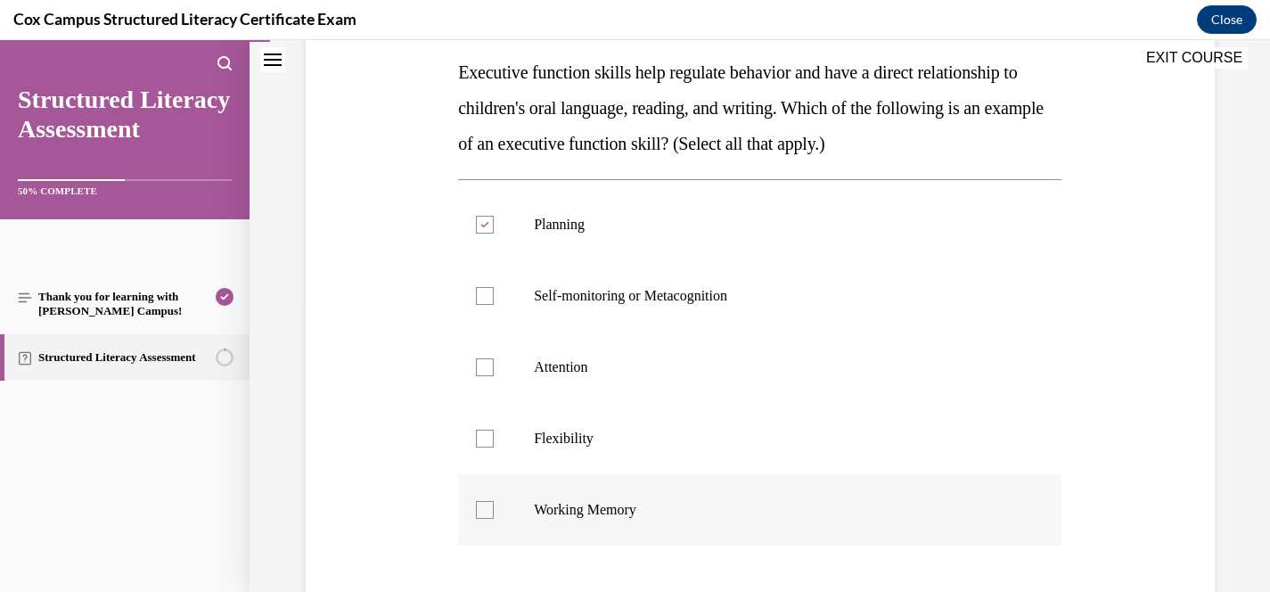
checkbox input "true"
click at [719, 302] on p "Self-monitoring or Metacognition" at bounding box center [775, 296] width 483 height 18
click at [494, 302] on input "Self-monitoring or Metacognition" at bounding box center [485, 296] width 18 height 18
checkbox input "true"
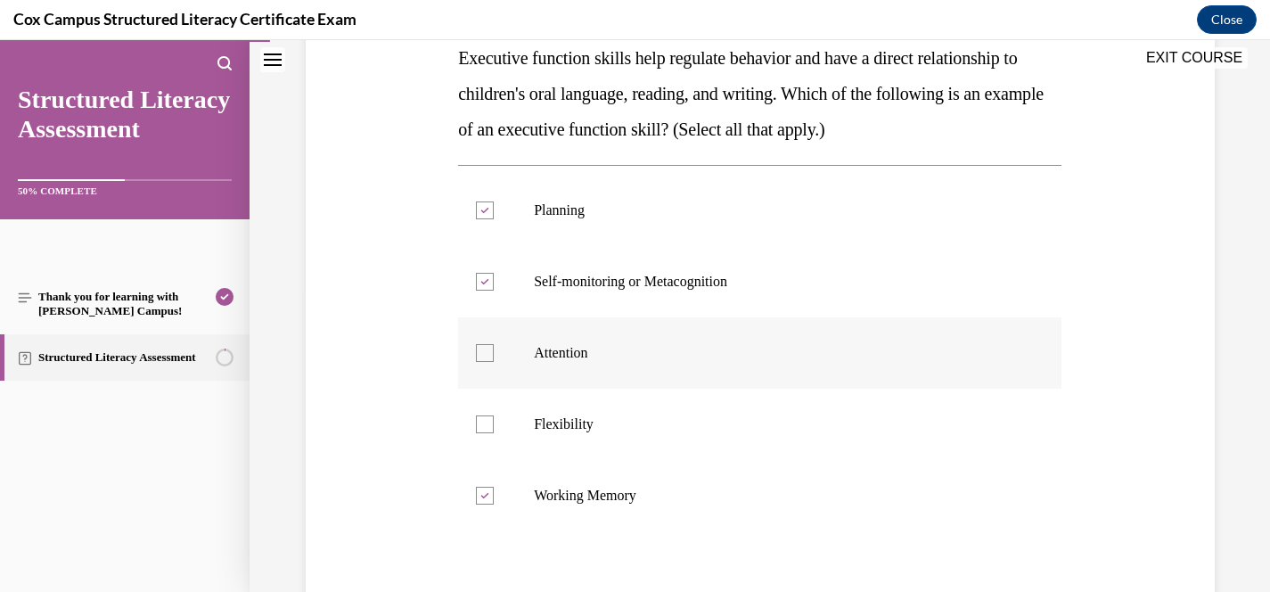
scroll to position [300, 0]
click at [582, 358] on span "Attention" at bounding box center [560, 351] width 53 height 15
click at [494, 358] on input "Attention" at bounding box center [485, 352] width 18 height 18
checkbox input "true"
click at [584, 421] on p "Flexibility" at bounding box center [775, 423] width 483 height 18
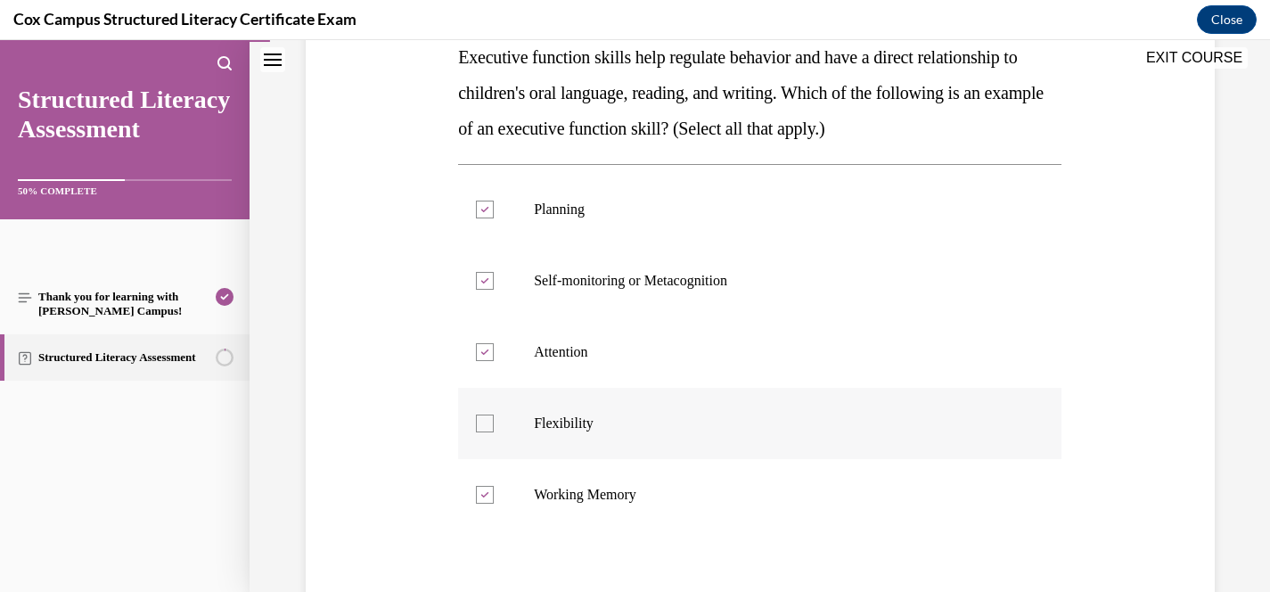
click at [494, 421] on input "Flexibility" at bounding box center [485, 423] width 18 height 18
checkbox input "true"
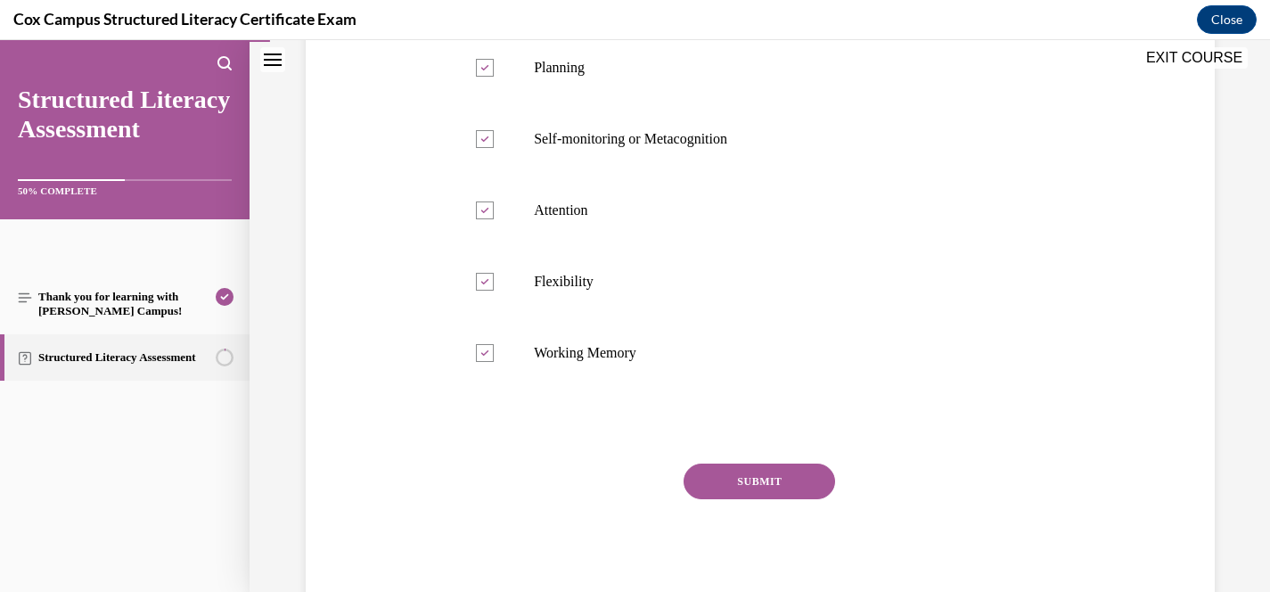
click at [771, 496] on button "SUBMIT" at bounding box center [760, 481] width 152 height 36
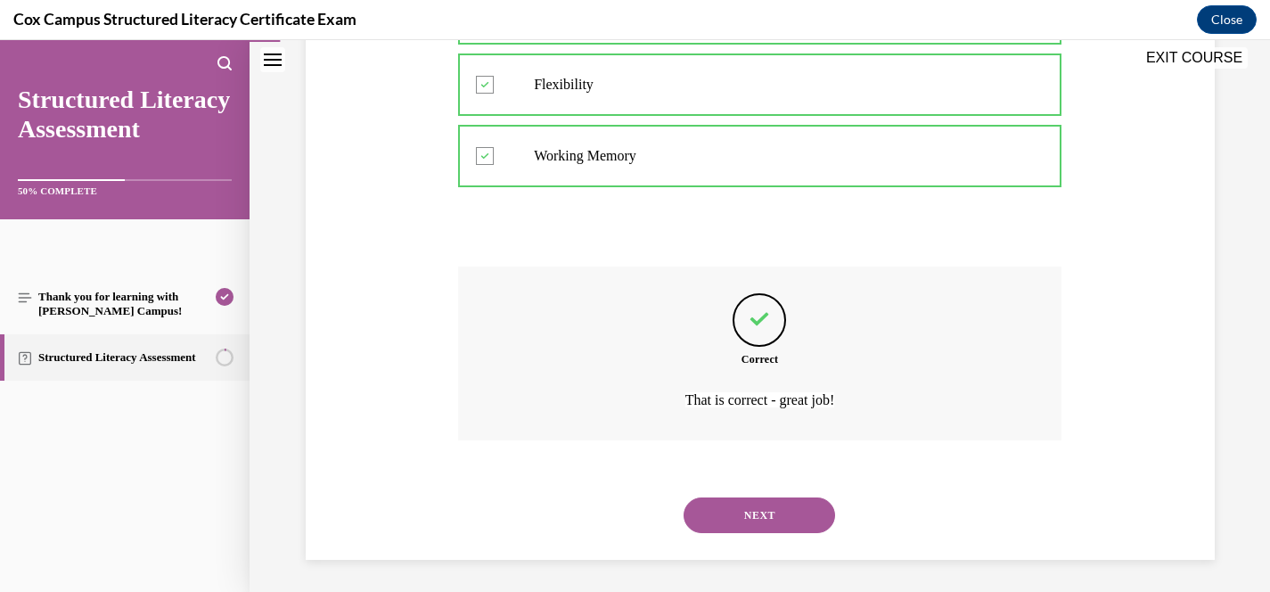
scroll to position [643, 0]
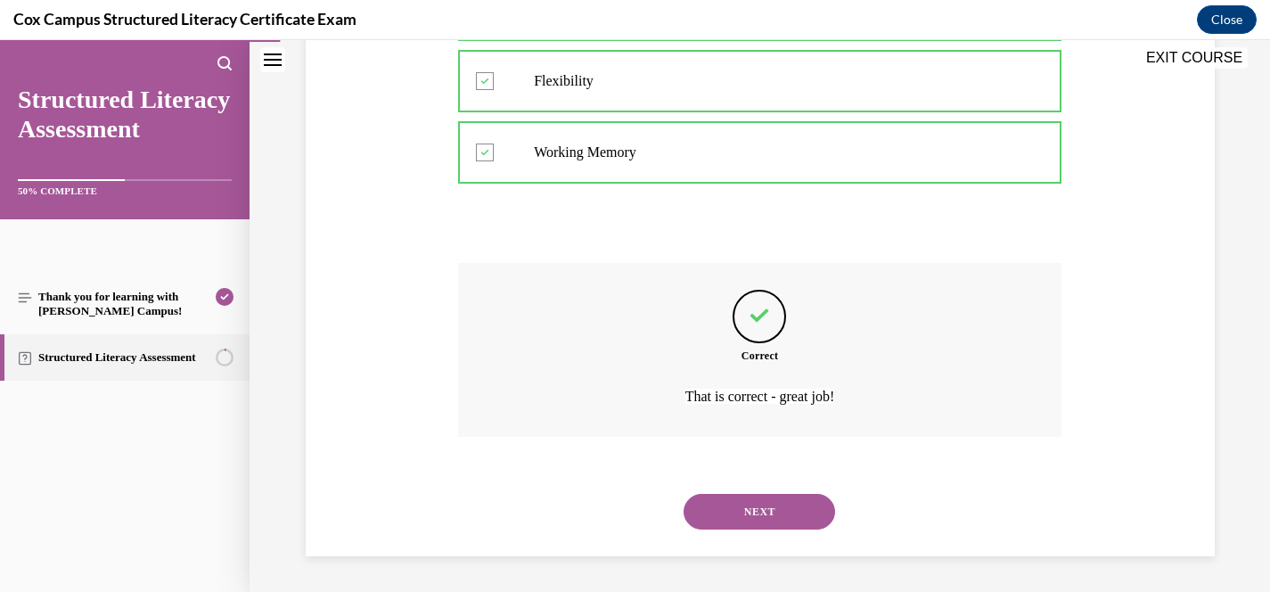
click at [780, 511] on button "NEXT" at bounding box center [760, 512] width 152 height 36
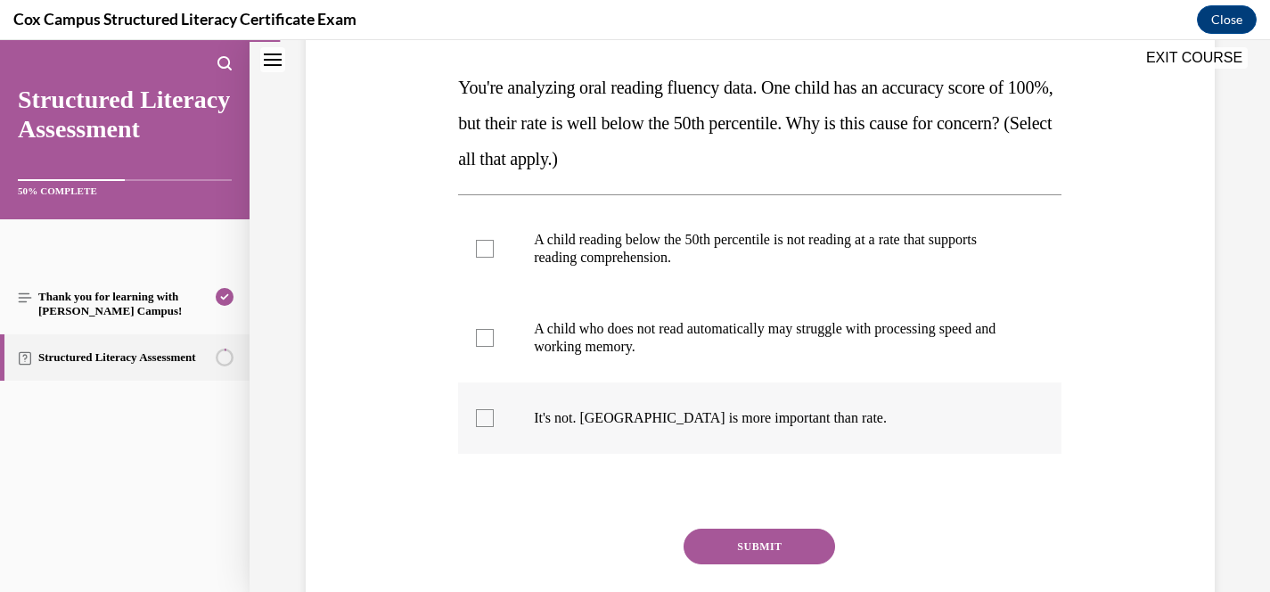
scroll to position [273, 0]
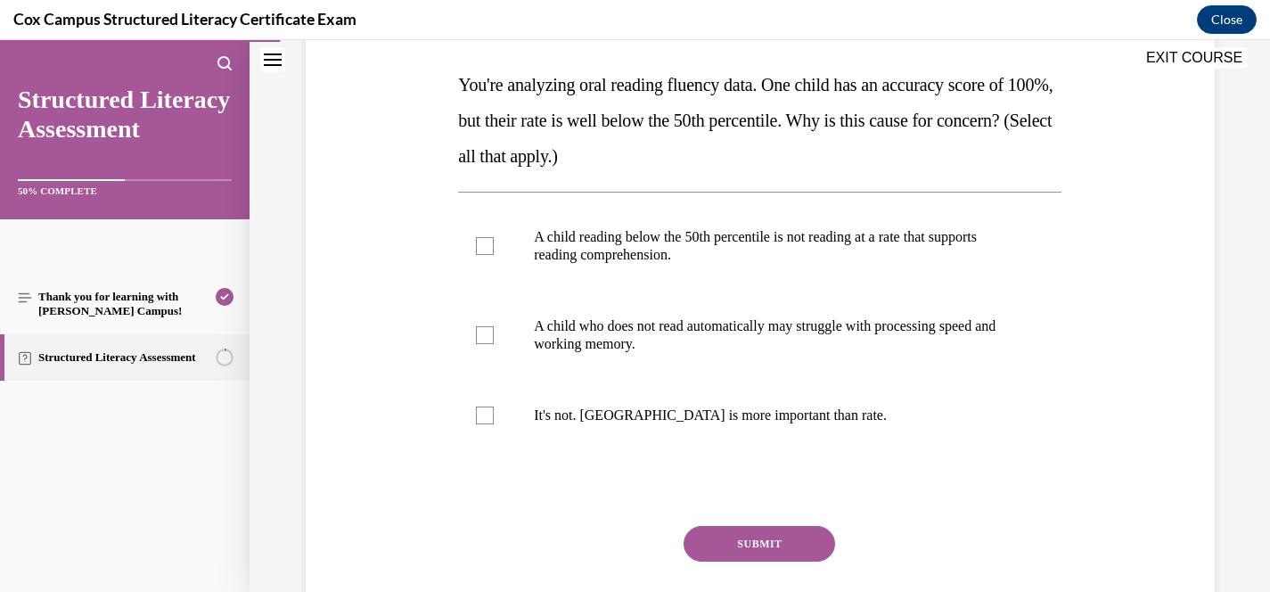
drag, startPoint x: 707, startPoint y: 159, endPoint x: 697, endPoint y: 156, distance: 10.2
click at [697, 156] on p "You're analyzing oral reading fluency data. One child has an accuracy score of …" at bounding box center [759, 120] width 603 height 107
click at [487, 247] on div at bounding box center [485, 246] width 18 height 18
click at [487, 247] on input "A child reading below the 50th percentile is not reading at a rate that support…" at bounding box center [485, 246] width 18 height 18
checkbox input "true"
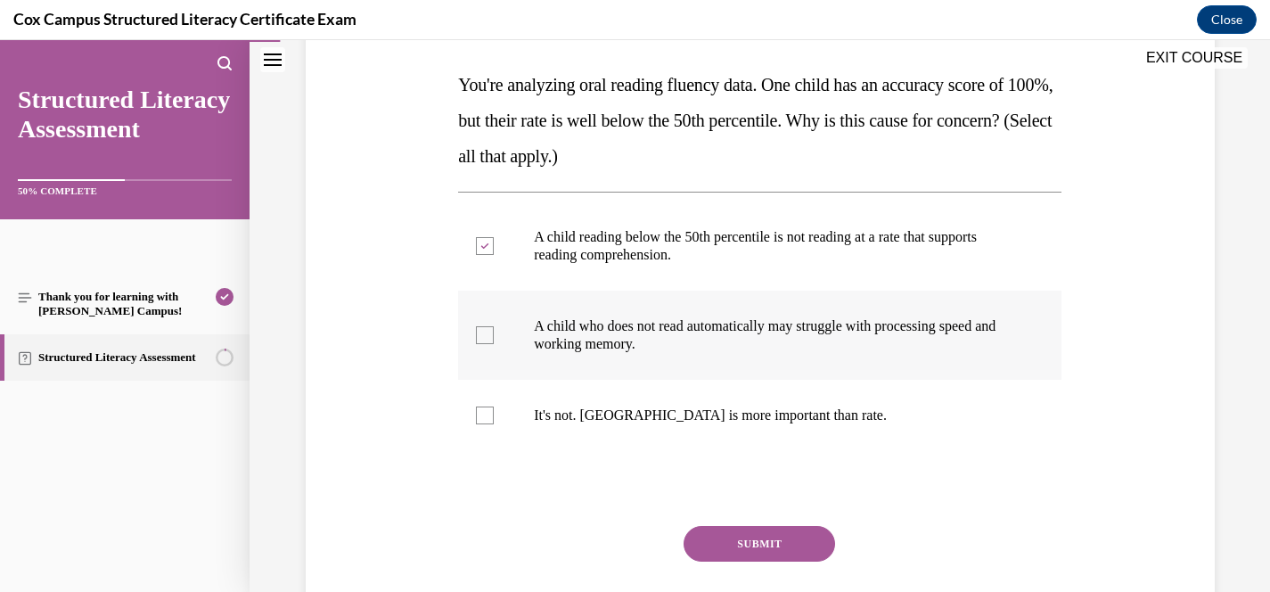
click at [482, 332] on div at bounding box center [485, 335] width 18 height 18
click at [482, 332] on input "A child who does not read automatically may struggle with processing speed and …" at bounding box center [485, 335] width 18 height 18
checkbox input "true"
click at [787, 534] on button "SUBMIT" at bounding box center [760, 544] width 152 height 36
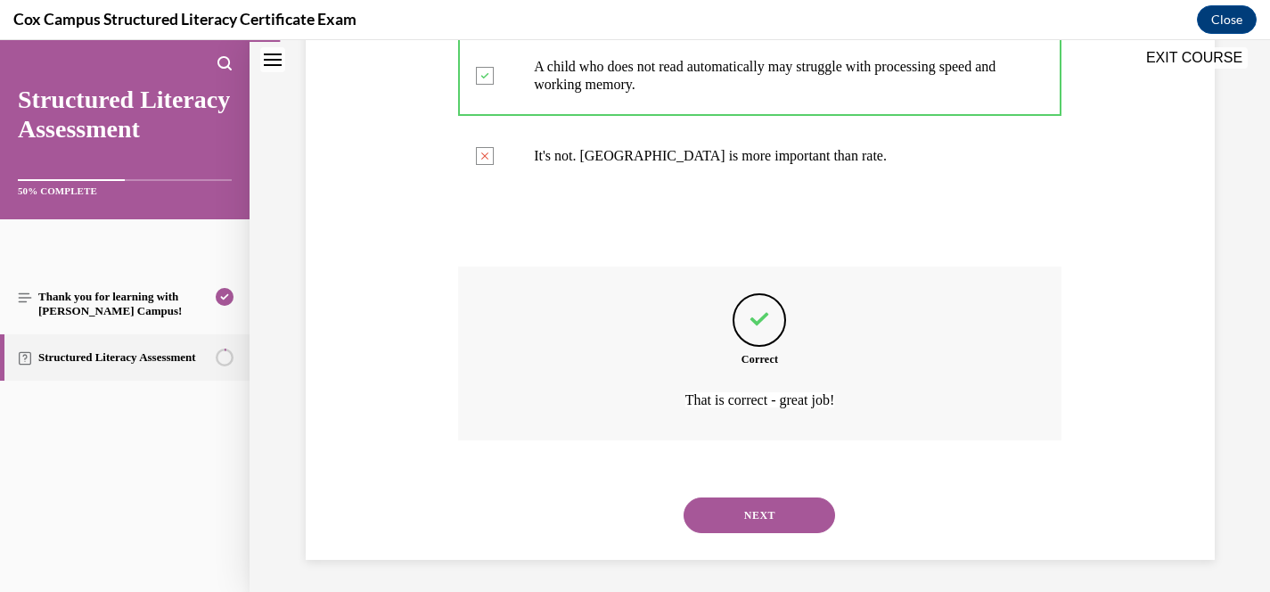
scroll to position [536, 0]
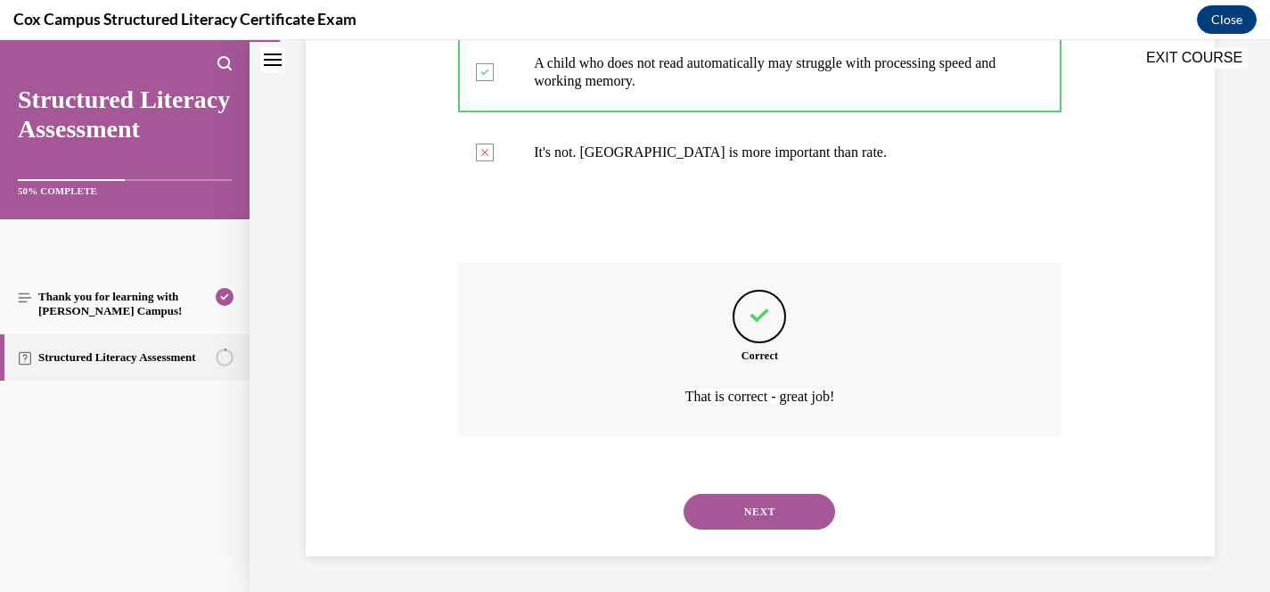
click at [786, 502] on button "NEXT" at bounding box center [760, 512] width 152 height 36
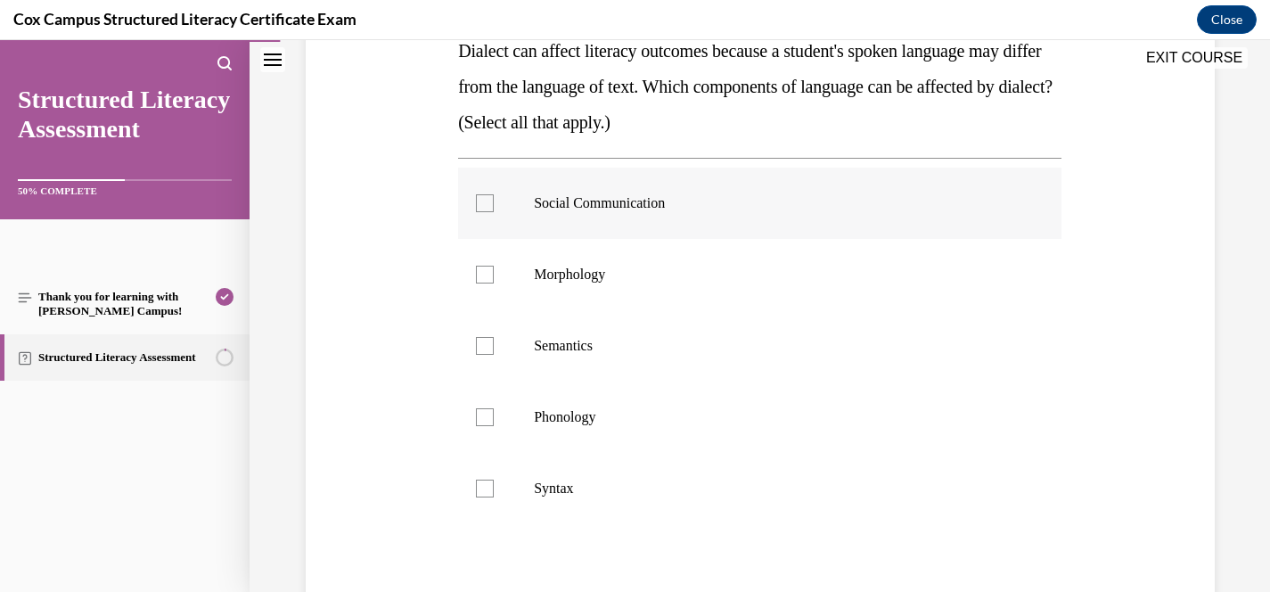
scroll to position [313, 0]
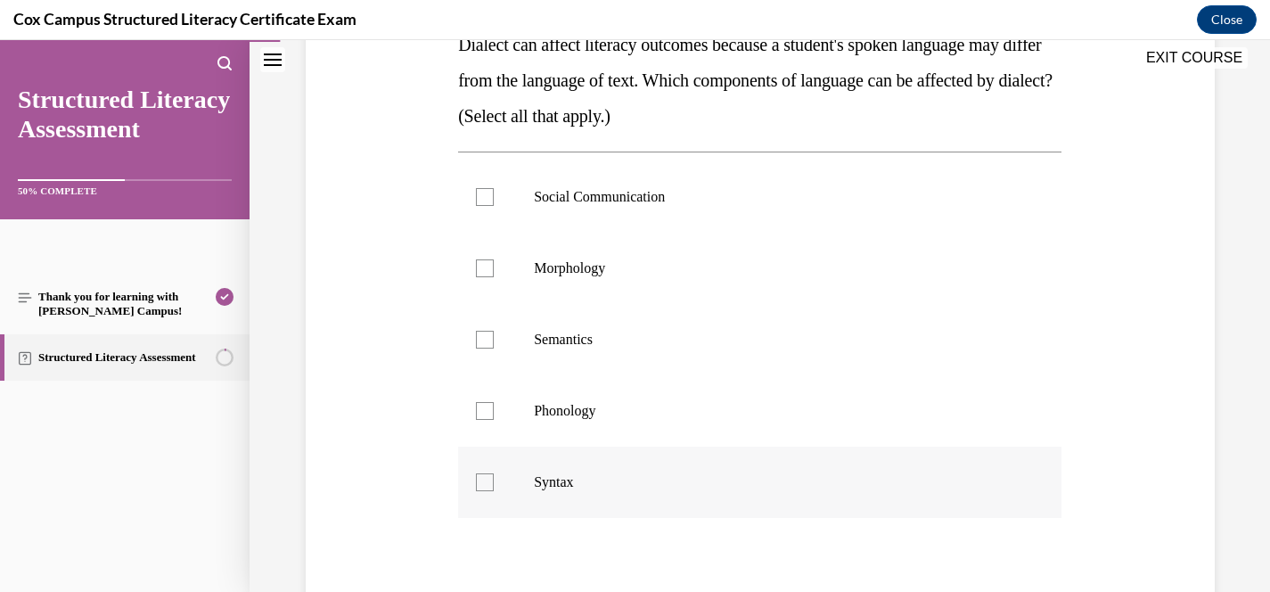
click at [565, 468] on label "Syntax" at bounding box center [759, 481] width 603 height 71
click at [494, 473] on input "Syntax" at bounding box center [485, 482] width 18 height 18
checkbox input "true"
click at [644, 191] on p "Social Communication" at bounding box center [775, 197] width 483 height 18
click at [494, 191] on input "Social Communication" at bounding box center [485, 197] width 18 height 18
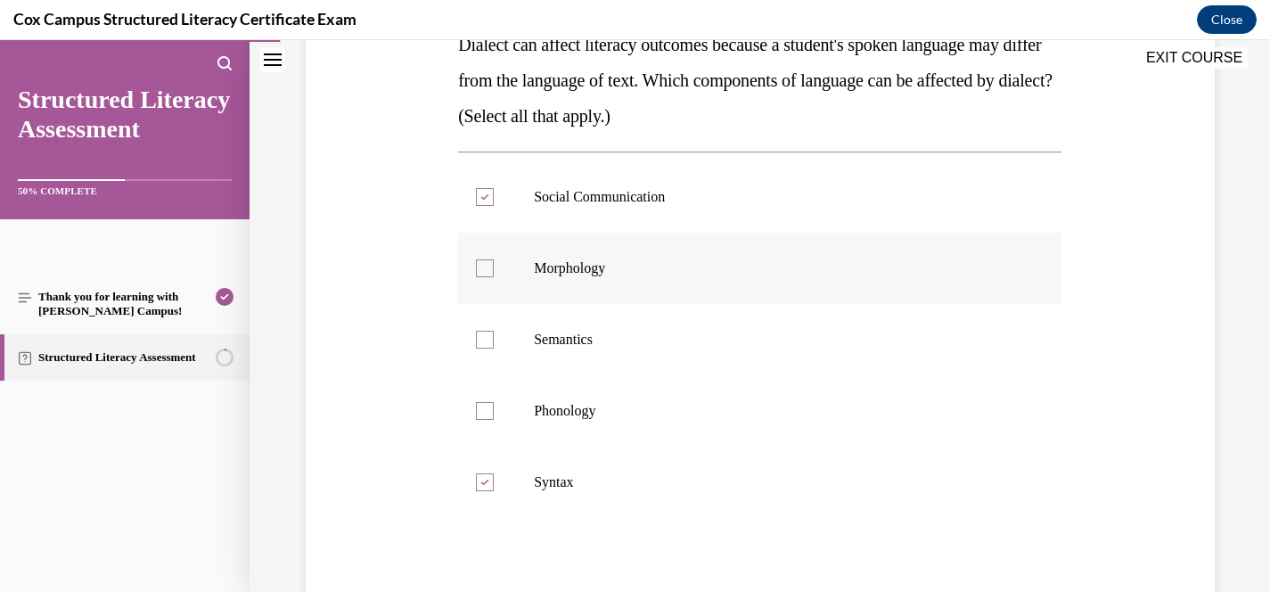
scroll to position [255, 0]
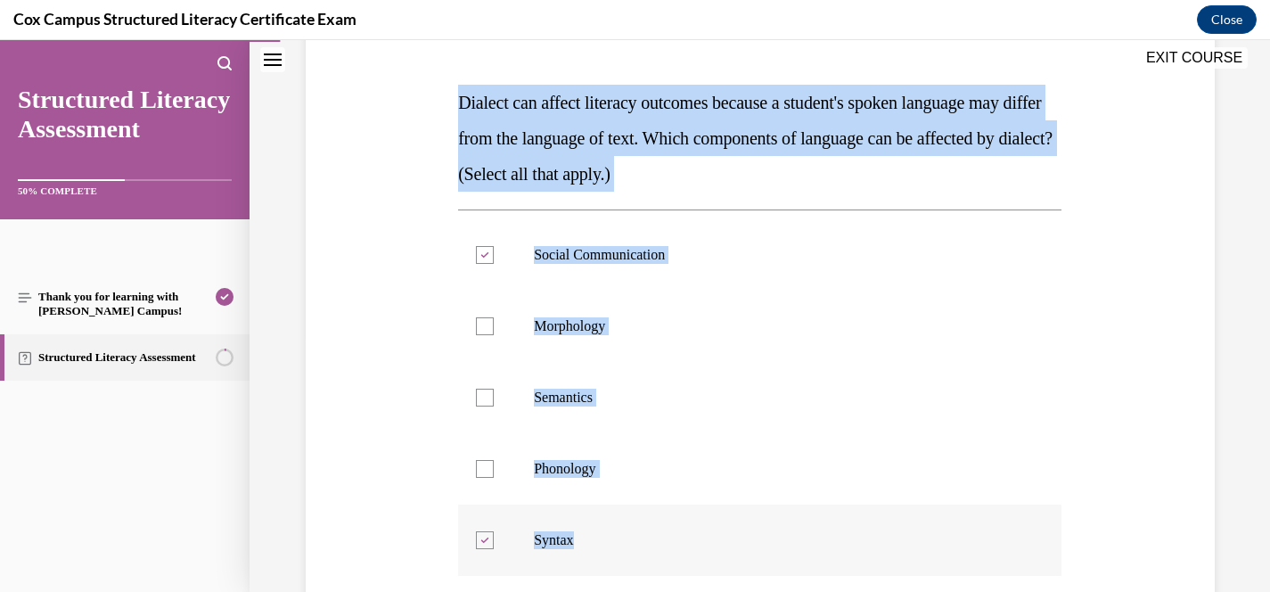
drag, startPoint x: 458, startPoint y: 102, endPoint x: 682, endPoint y: 569, distance: 517.8
click at [682, 569] on div "Question 06/144 Dialect can affect literacy outcomes because a student's spoken…" at bounding box center [759, 395] width 603 height 804
copy div "Dialect can affect literacy outcomes because a student's spoken language may di…"
click at [482, 257] on icon at bounding box center [485, 255] width 8 height 6
click at [482, 257] on input "Social Communication" at bounding box center [485, 255] width 18 height 18
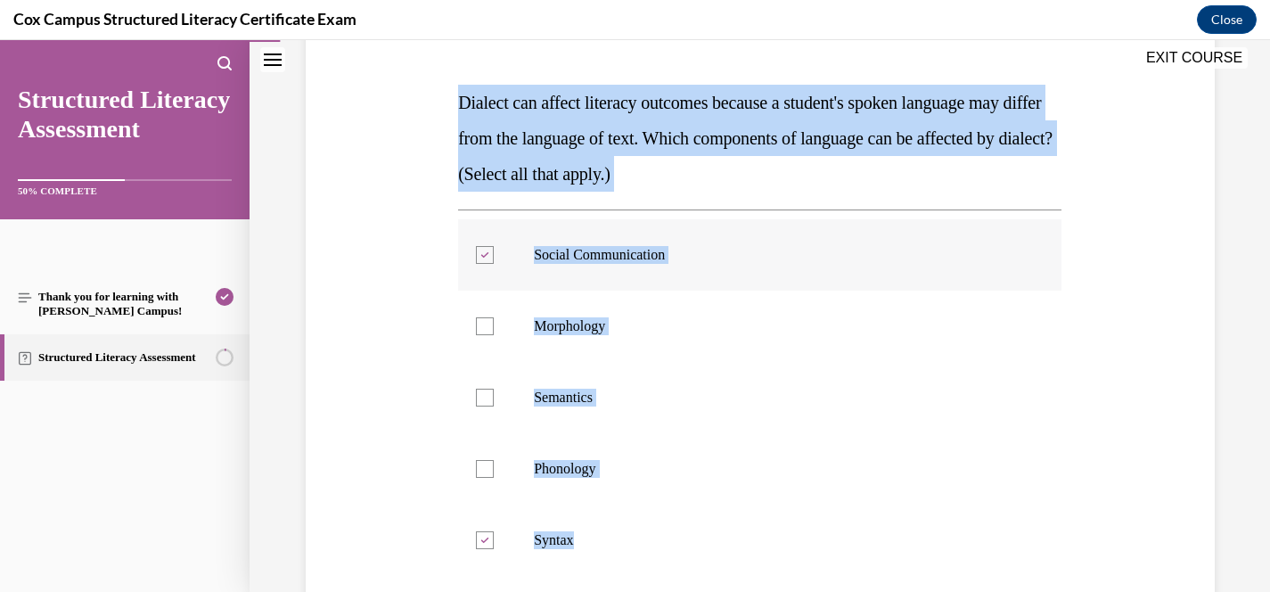
checkbox input "false"
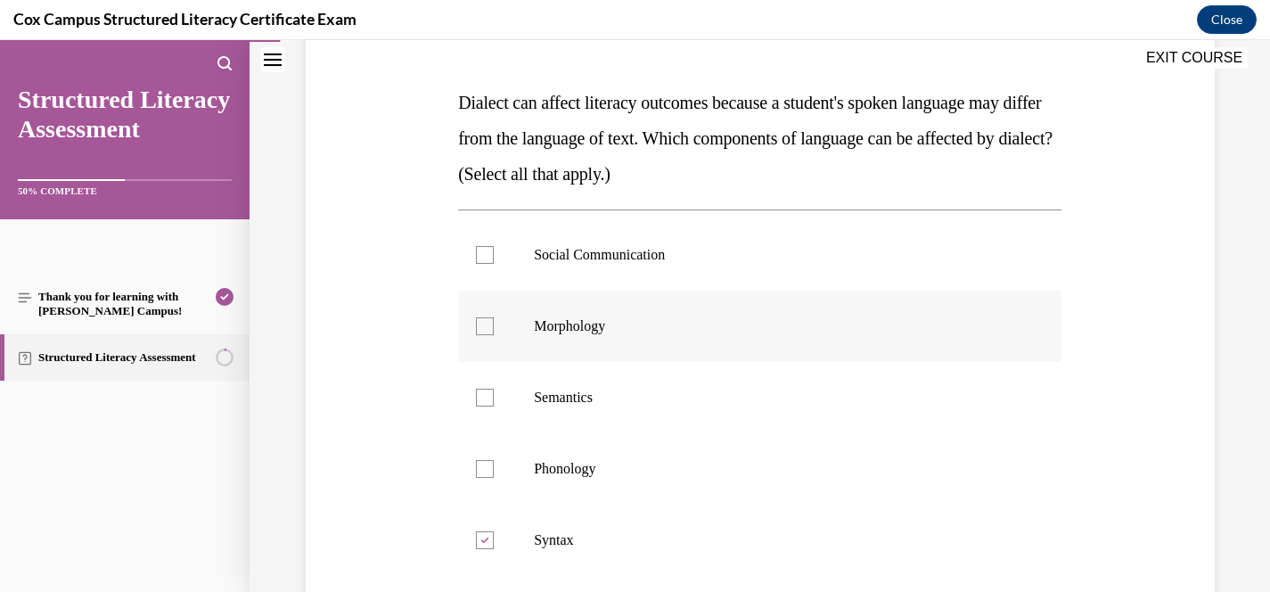
click at [487, 327] on div at bounding box center [485, 326] width 18 height 18
click at [487, 327] on input "Morphology" at bounding box center [485, 326] width 18 height 18
checkbox input "true"
click at [493, 392] on div at bounding box center [485, 398] width 18 height 18
click at [493, 392] on input "Semantics" at bounding box center [485, 398] width 18 height 18
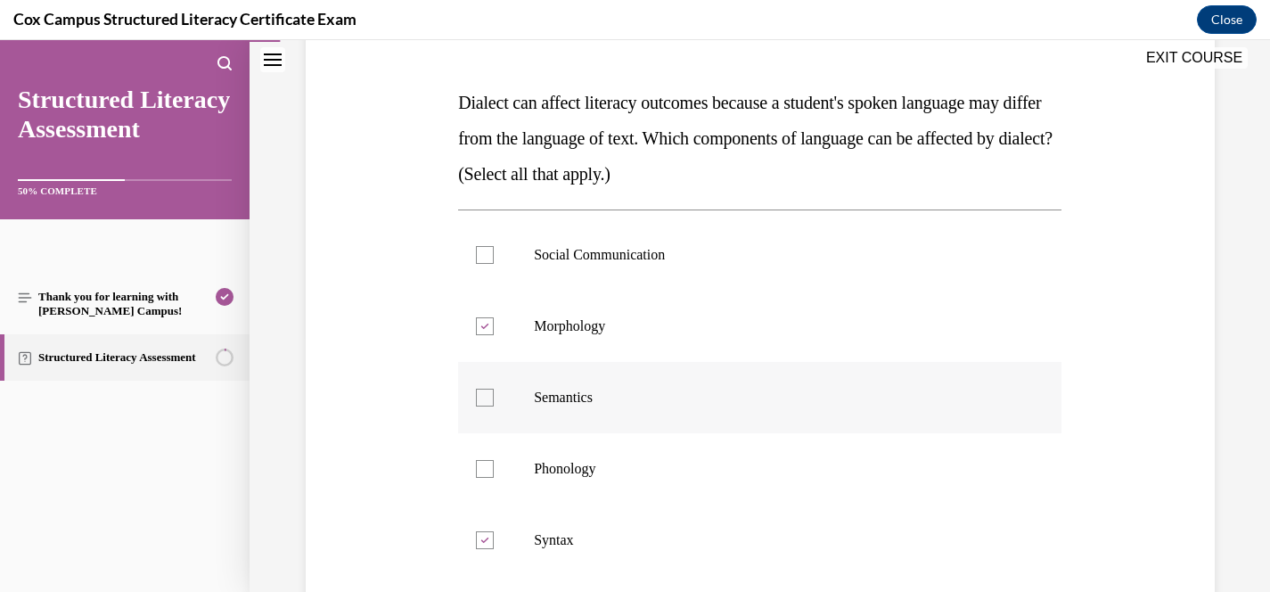
checkbox input "true"
click at [480, 463] on div at bounding box center [485, 469] width 18 height 18
click at [480, 463] on input "Phonology" at bounding box center [485, 469] width 18 height 18
checkbox input "true"
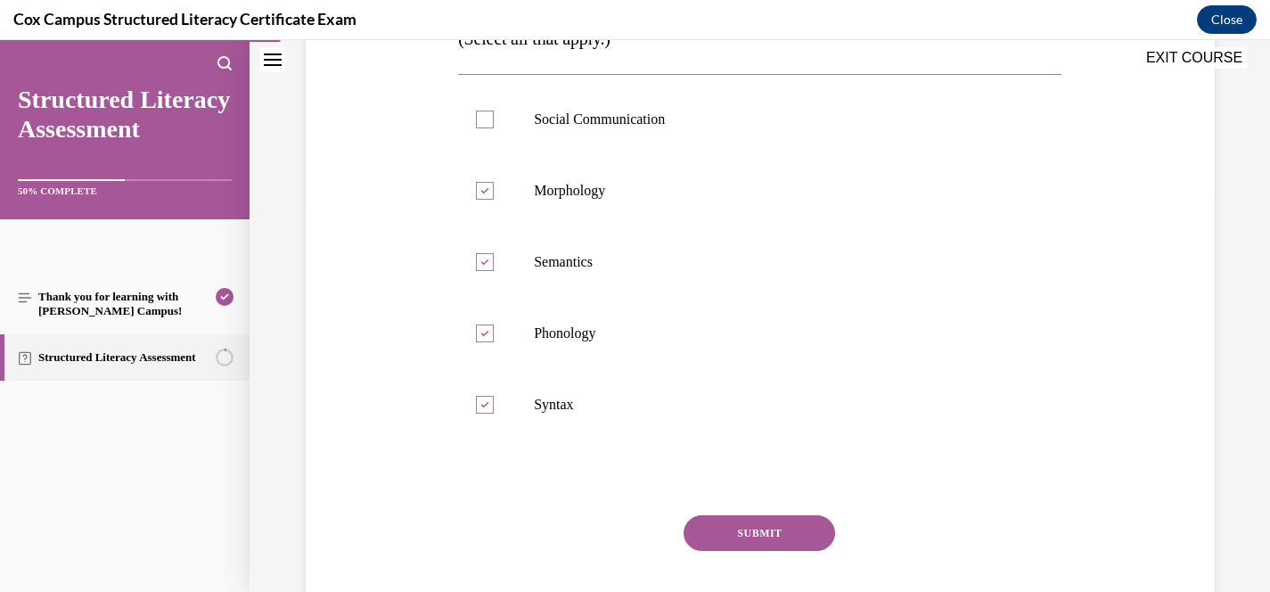
click at [801, 537] on button "SUBMIT" at bounding box center [760, 533] width 152 height 36
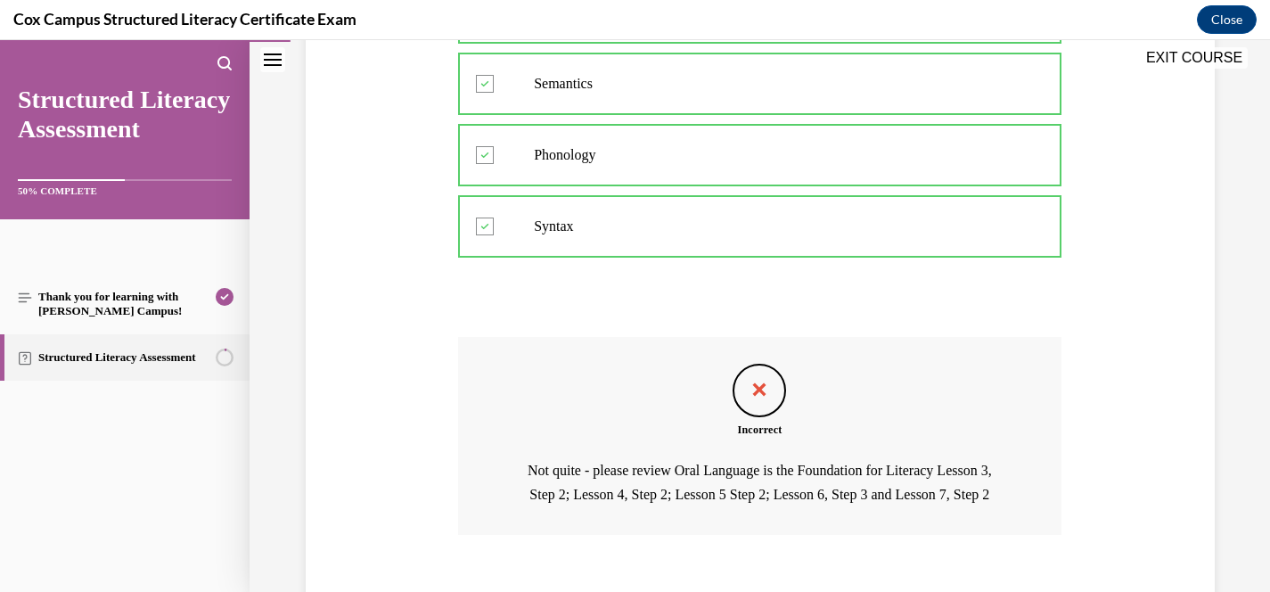
scroll to position [691, 0]
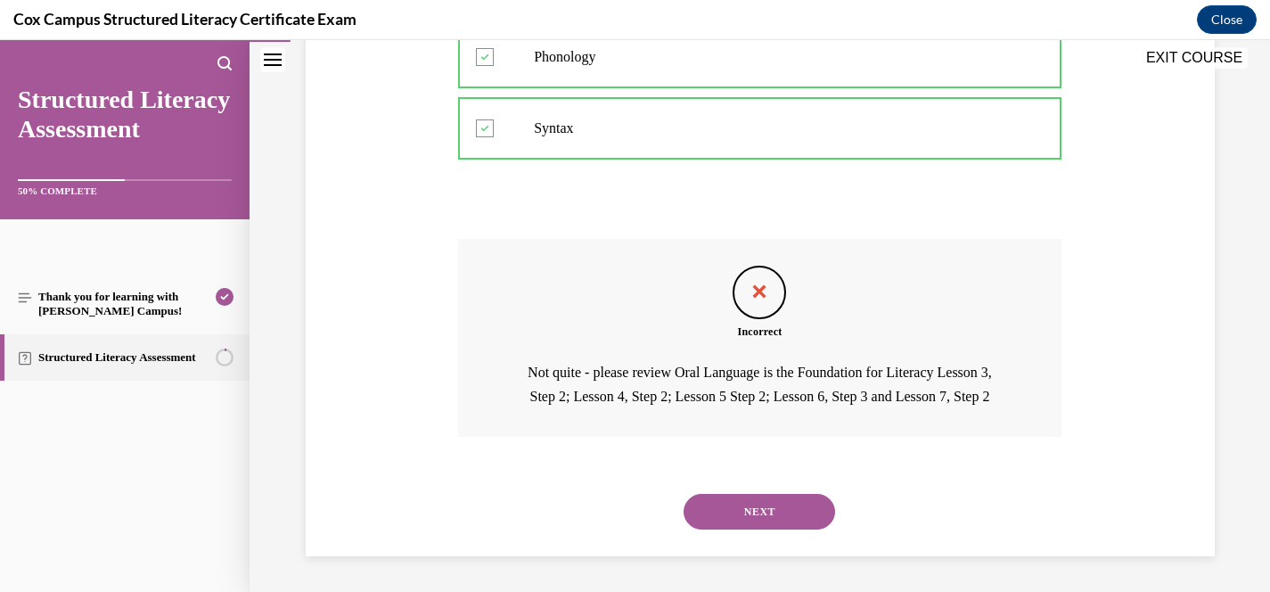
click at [749, 508] on button "NEXT" at bounding box center [760, 512] width 152 height 36
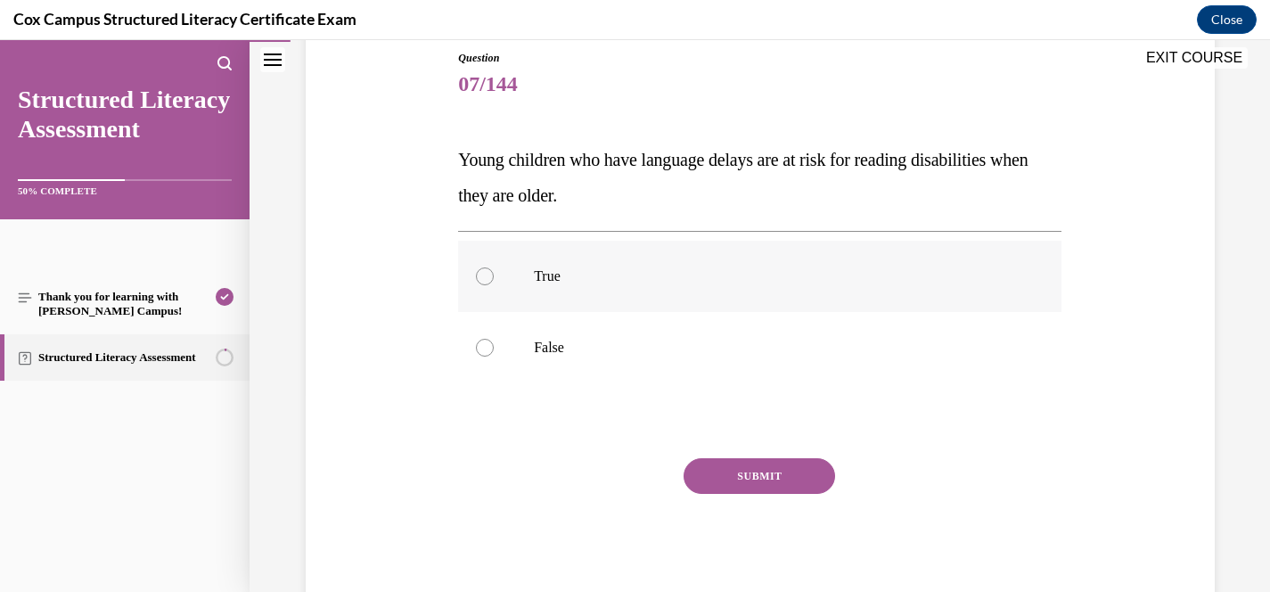
click at [552, 277] on span "True" at bounding box center [547, 275] width 27 height 15
click at [494, 277] on input "True" at bounding box center [485, 276] width 18 height 18
radio input "true"
click at [758, 469] on button "SUBMIT" at bounding box center [760, 476] width 152 height 36
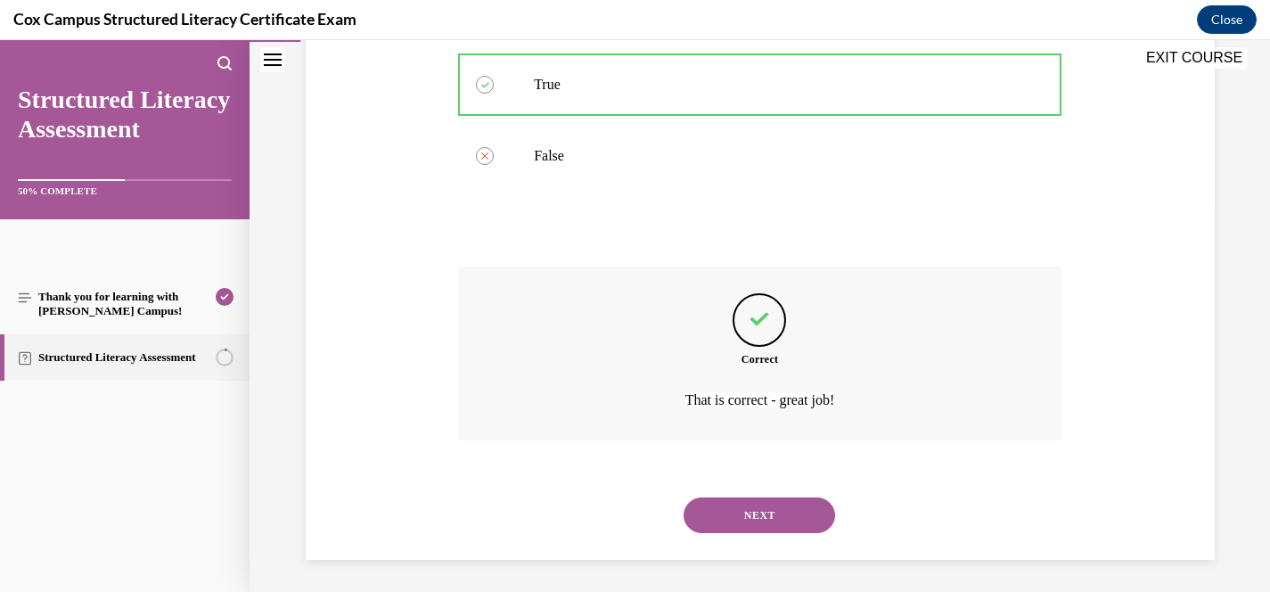
scroll to position [393, 0]
click at [790, 508] on button "NEXT" at bounding box center [760, 512] width 152 height 36
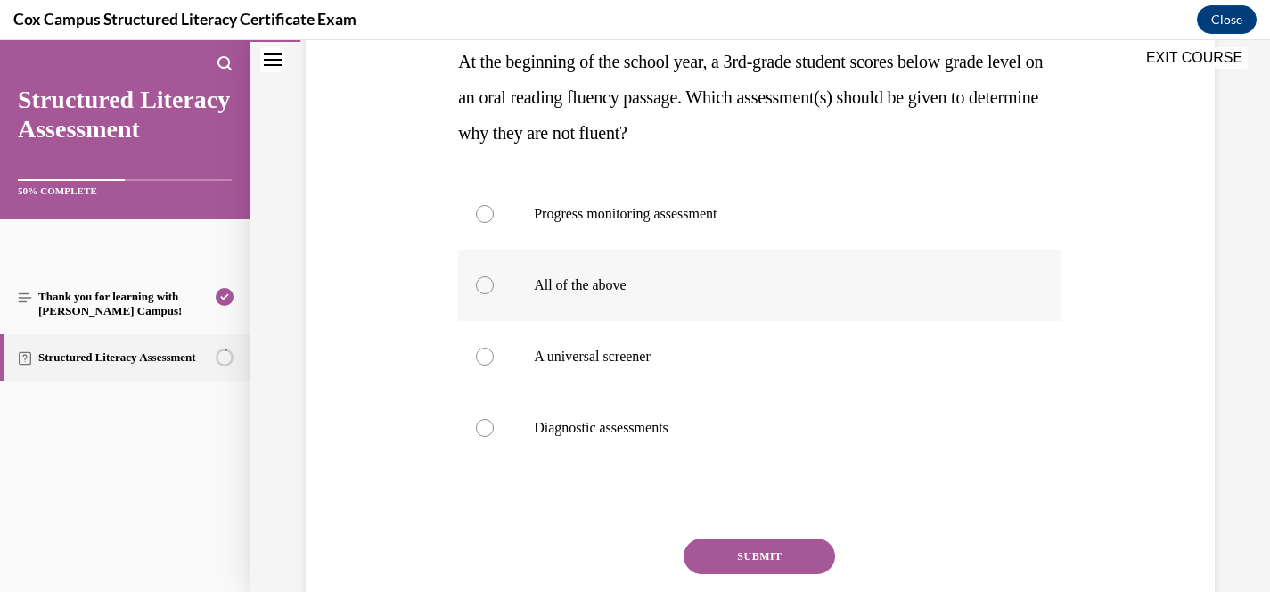
scroll to position [286, 0]
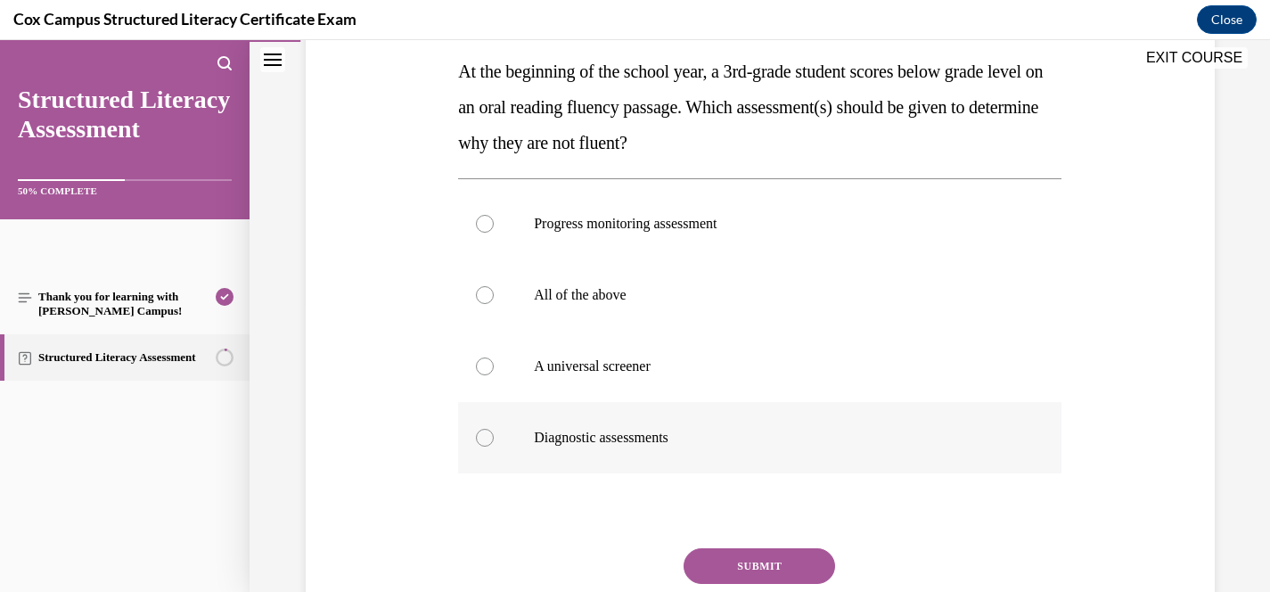
click at [658, 428] on label "Diagnostic assessments" at bounding box center [759, 437] width 603 height 71
click at [494, 429] on input "Diagnostic assessments" at bounding box center [485, 438] width 18 height 18
radio input "true"
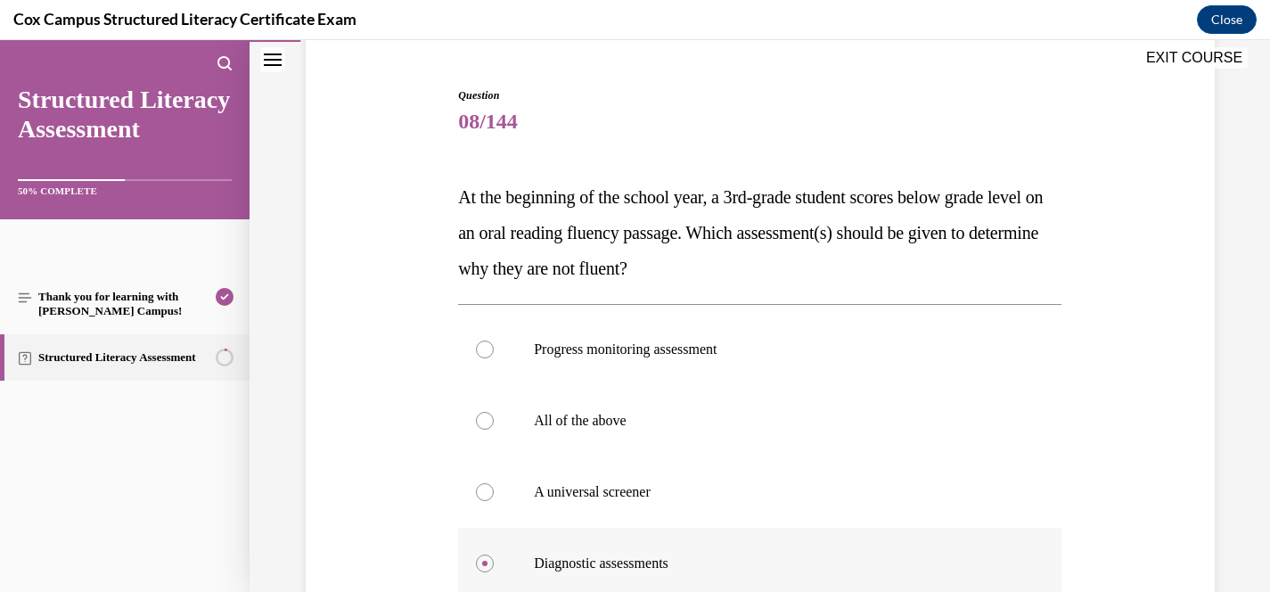
scroll to position [158, 0]
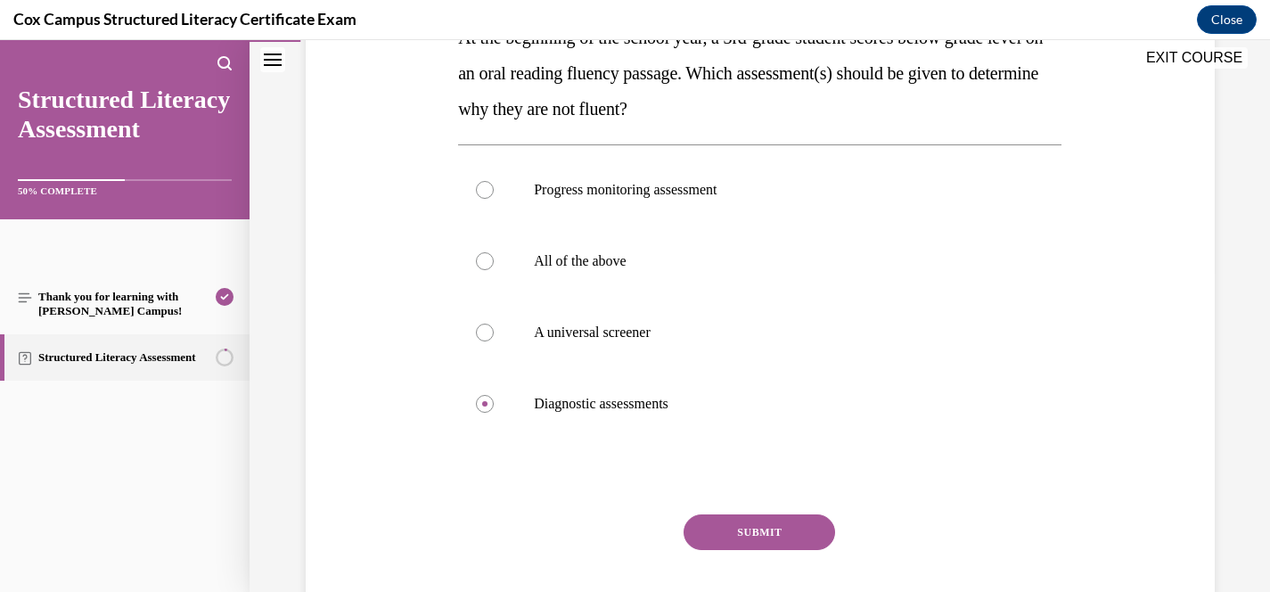
click at [772, 533] on button "SUBMIT" at bounding box center [760, 532] width 152 height 36
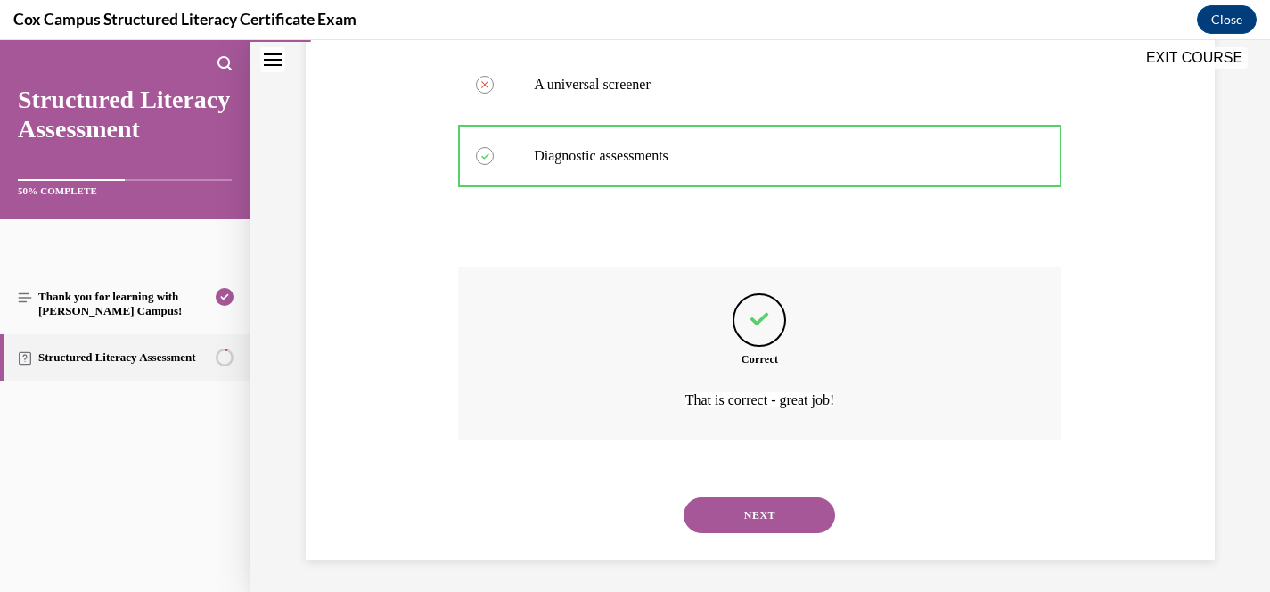
scroll to position [571, 0]
click at [782, 513] on button "NEXT" at bounding box center [760, 512] width 152 height 36
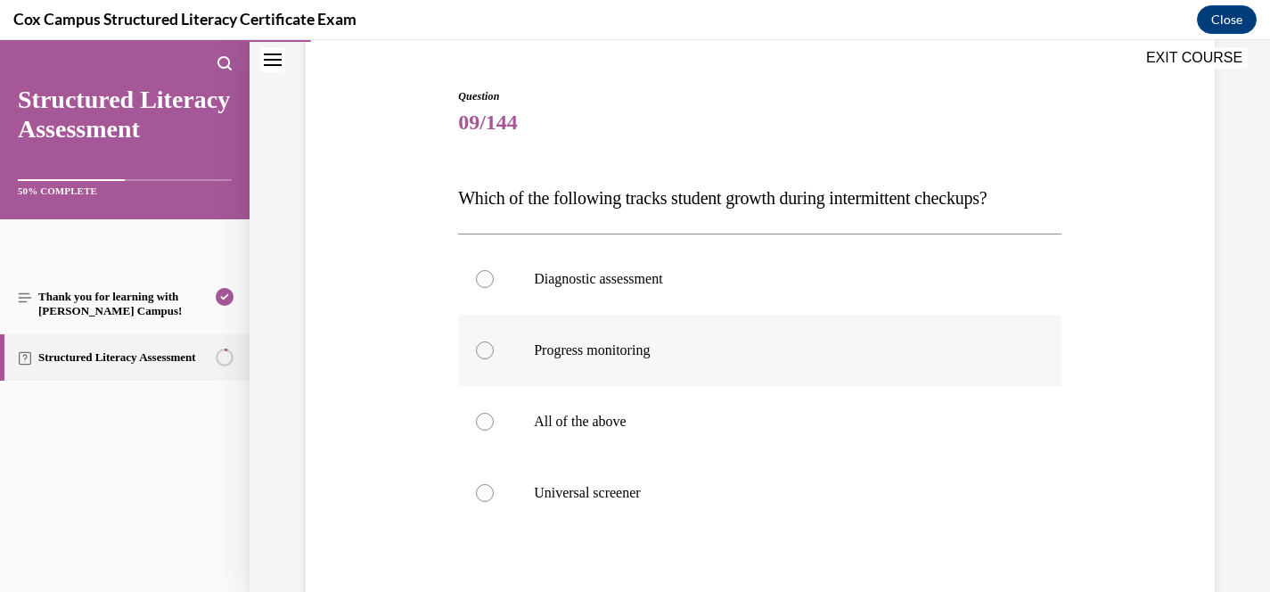
scroll to position [157, 0]
click at [599, 357] on span "Progress monitoring" at bounding box center [592, 352] width 116 height 15
click at [494, 357] on input "Progress monitoring" at bounding box center [485, 353] width 18 height 18
radio input "true"
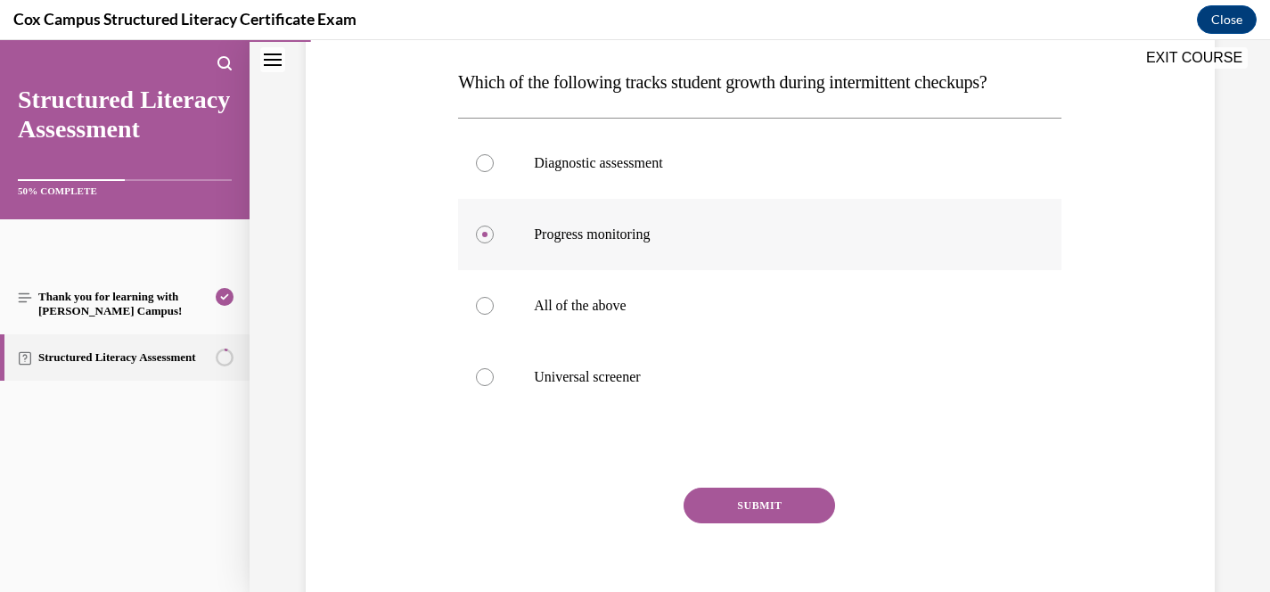
scroll to position [303, 0]
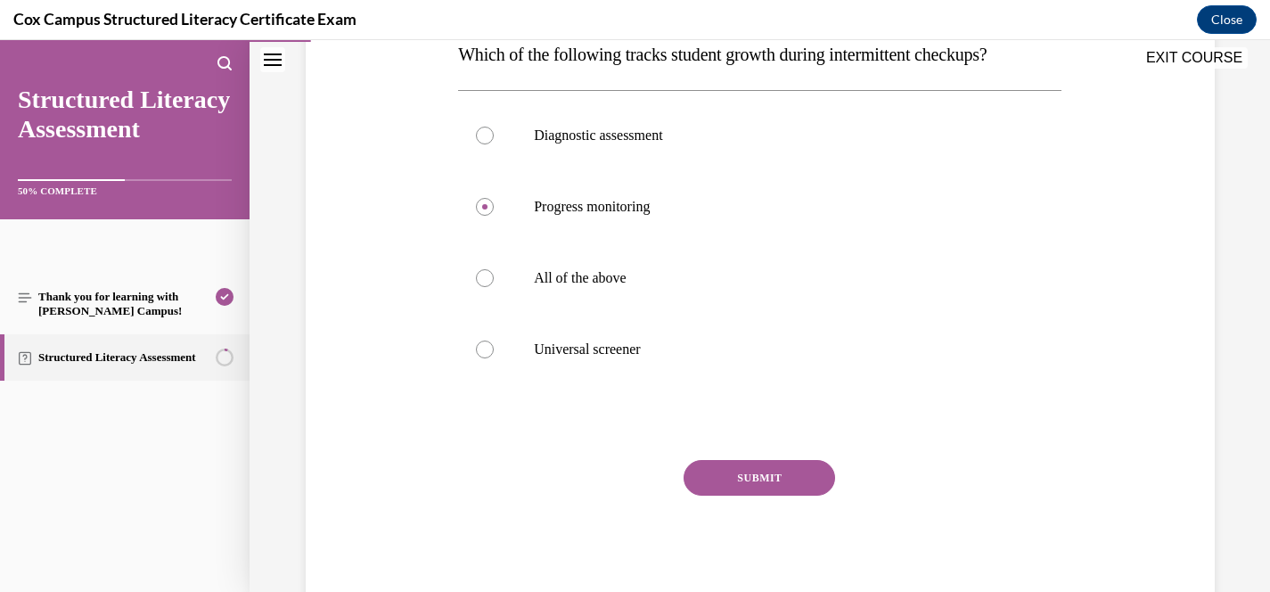
click at [795, 483] on button "SUBMIT" at bounding box center [760, 478] width 152 height 36
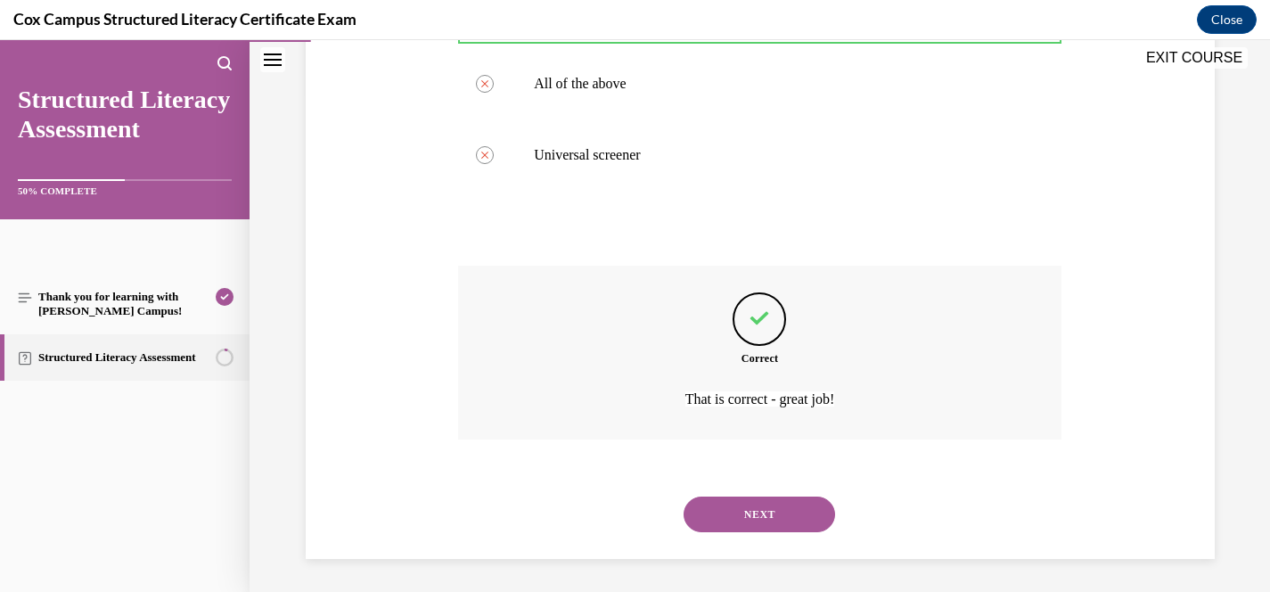
scroll to position [500, 0]
click at [770, 507] on button "NEXT" at bounding box center [760, 512] width 152 height 36
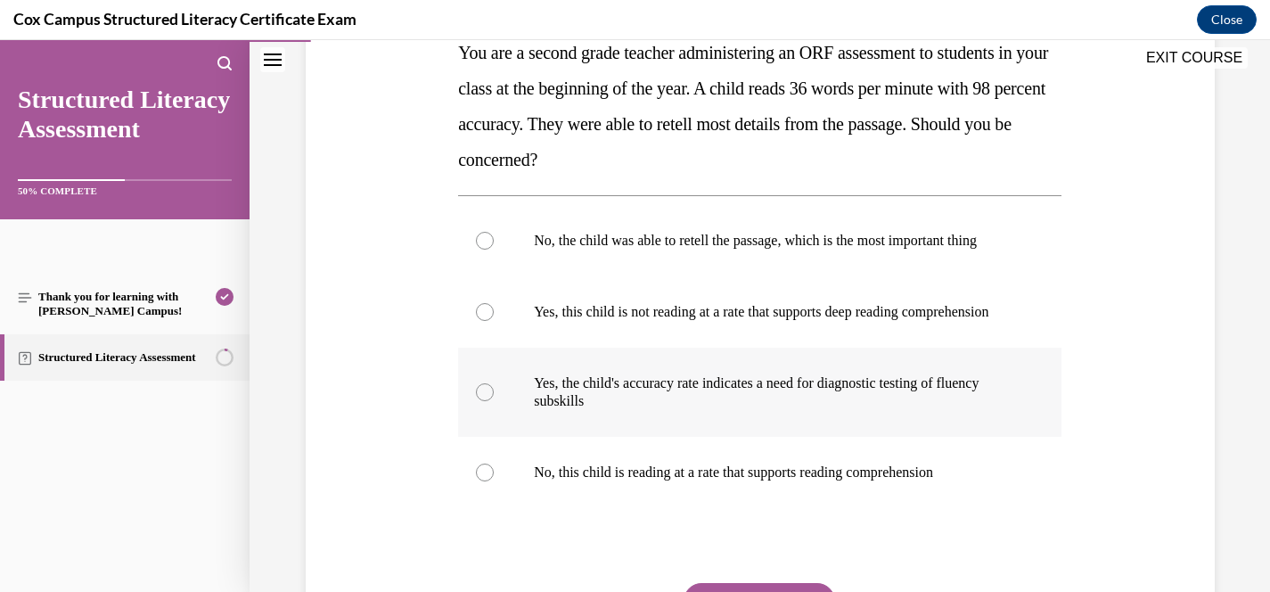
scroll to position [307, 0]
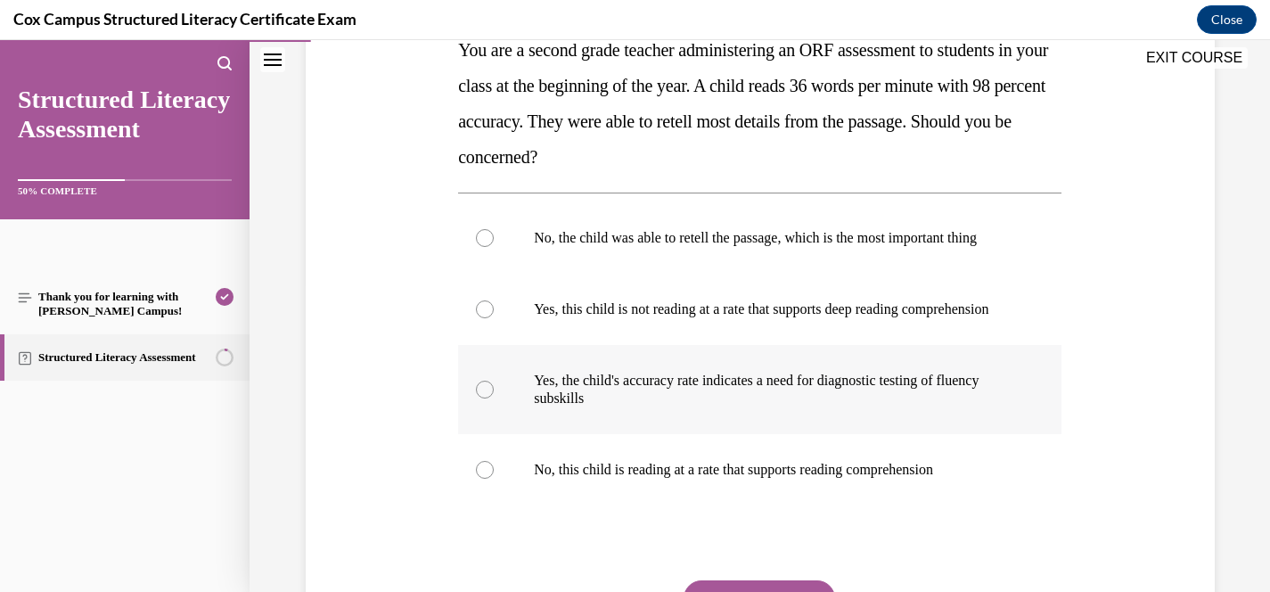
click at [732, 407] on p "Yes, the child's accuracy rate indicates a need for diagnostic testing of fluen…" at bounding box center [775, 390] width 483 height 36
click at [494, 398] on input "Yes, the child's accuracy rate indicates a need for diagnostic testing of fluen…" at bounding box center [485, 390] width 18 height 18
radio input "true"
click at [694, 345] on label "Yes, this child is not reading at a rate that supports deep reading comprehensi…" at bounding box center [759, 309] width 603 height 71
click at [494, 318] on input "Yes, this child is not reading at a rate that supports deep reading comprehensi…" at bounding box center [485, 309] width 18 height 18
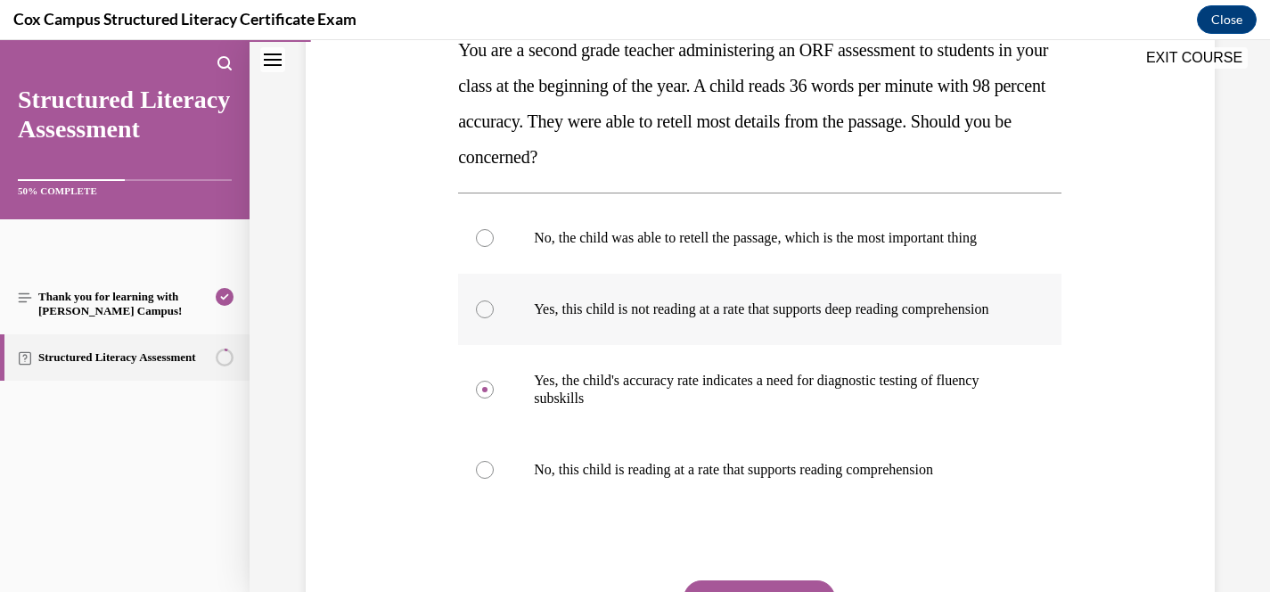
radio input "true"
click at [844, 407] on p "Yes, the child's accuracy rate indicates a need for diagnostic testing of fluen…" at bounding box center [775, 390] width 483 height 36
click at [494, 398] on input "Yes, the child's accuracy rate indicates a need for diagnostic testing of fluen…" at bounding box center [485, 390] width 18 height 18
radio input "true"
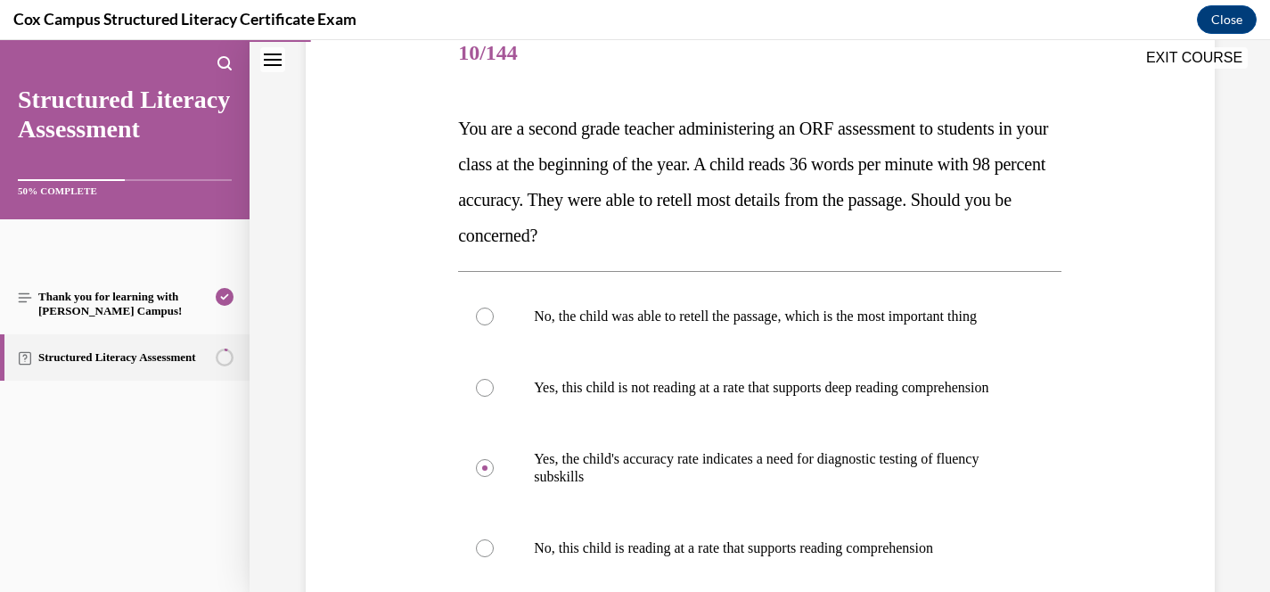
scroll to position [225, 0]
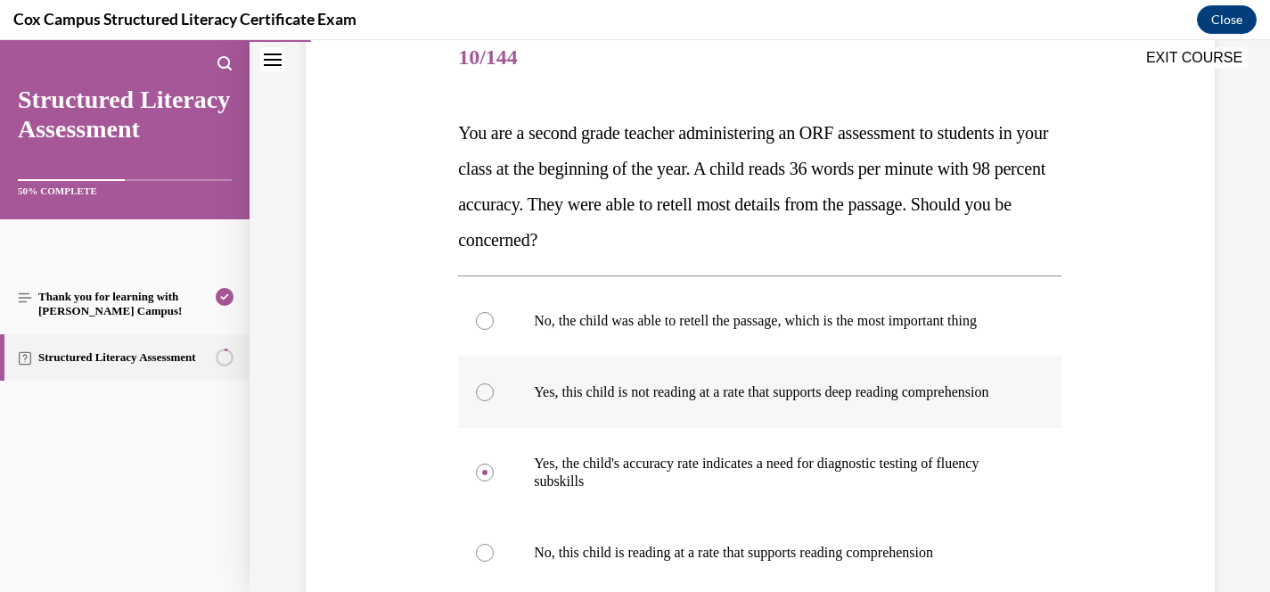
click at [778, 401] on p "Yes, this child is not reading at a rate that supports deep reading comprehensi…" at bounding box center [775, 392] width 483 height 18
click at [494, 401] on input "Yes, this child is not reading at a rate that supports deep reading comprehensi…" at bounding box center [485, 392] width 18 height 18
radio input "true"
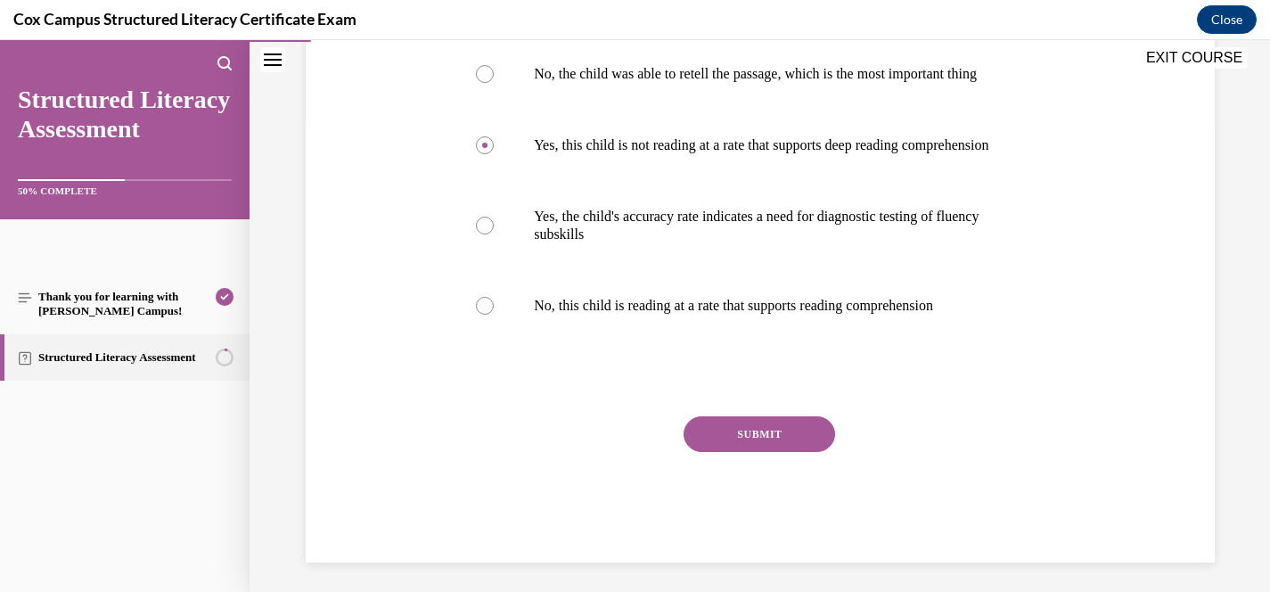
scroll to position [480, 0]
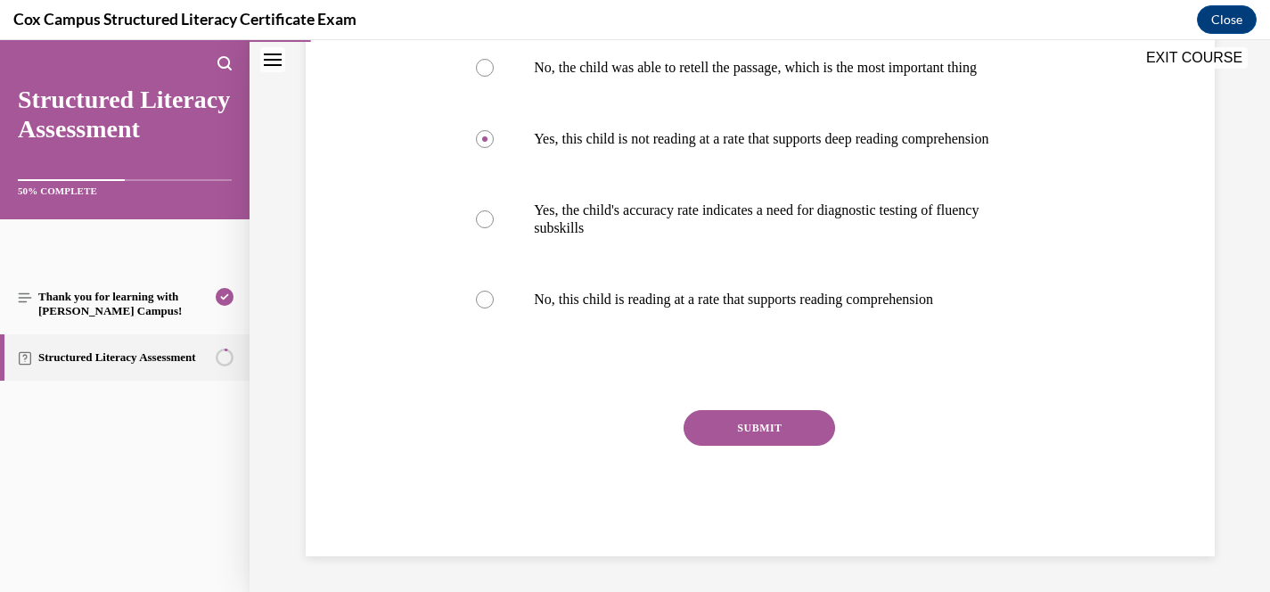
click at [764, 446] on button "SUBMIT" at bounding box center [760, 428] width 152 height 36
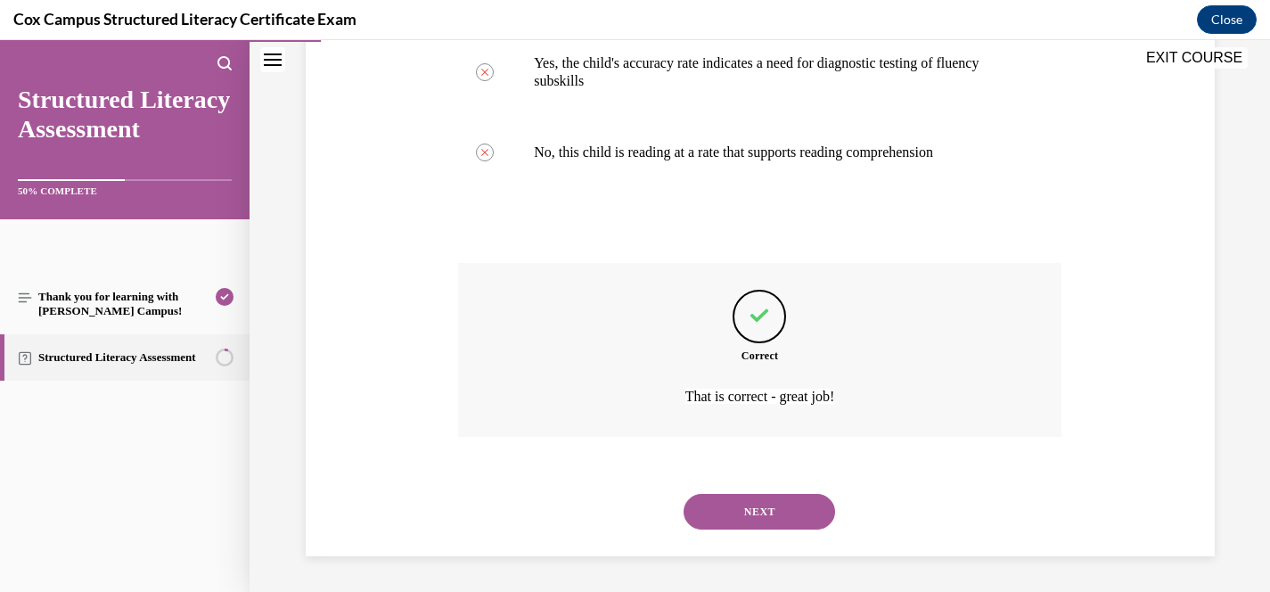
scroll to position [660, 0]
click at [773, 508] on button "NEXT" at bounding box center [760, 512] width 152 height 36
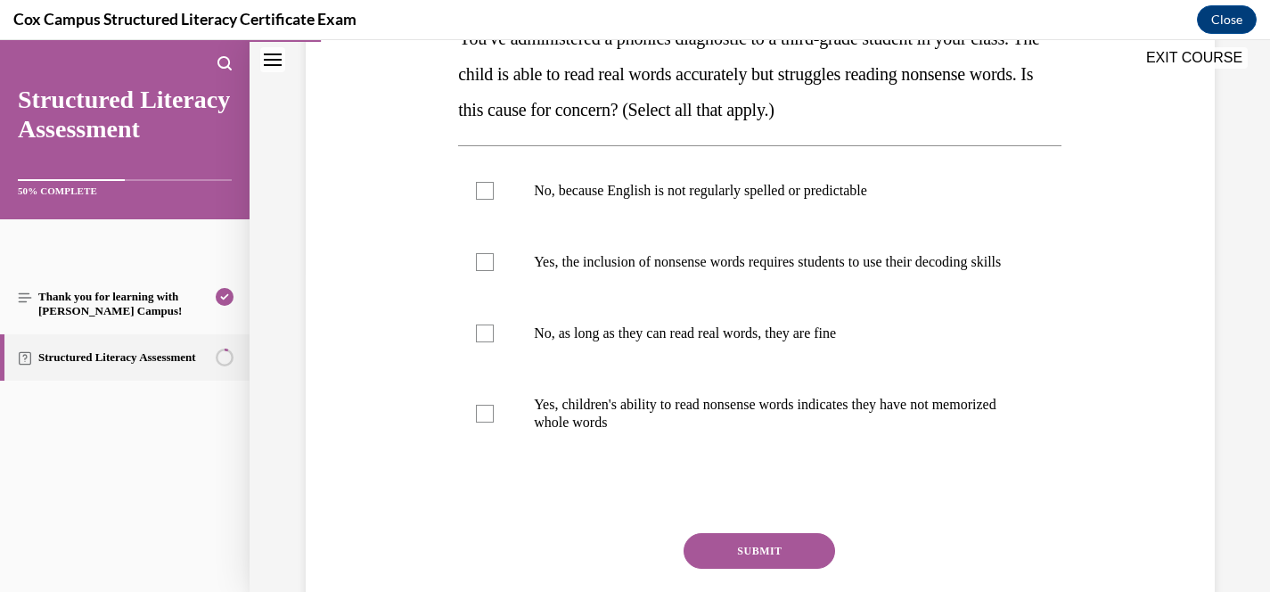
scroll to position [325, 0]
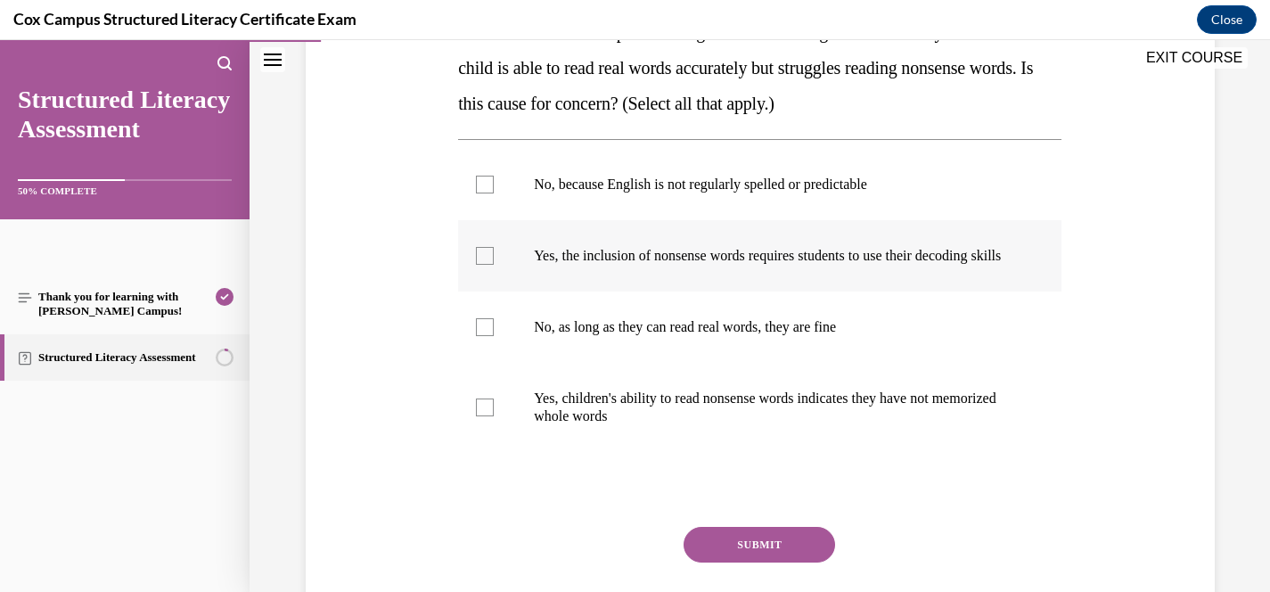
click at [686, 258] on span "Yes, the inclusion of nonsense words requires students to use their decoding sk…" at bounding box center [767, 255] width 467 height 15
click at [494, 258] on input "Yes, the inclusion of nonsense words requires students to use their decoding sk…" at bounding box center [485, 256] width 18 height 18
checkbox input "true"
click at [615, 424] on p "Yes, children's ability to read nonsense words indicates they have not memorize…" at bounding box center [775, 407] width 483 height 36
click at [494, 416] on input "Yes, children's ability to read nonsense words indicates they have not memorize…" at bounding box center [485, 407] width 18 height 18
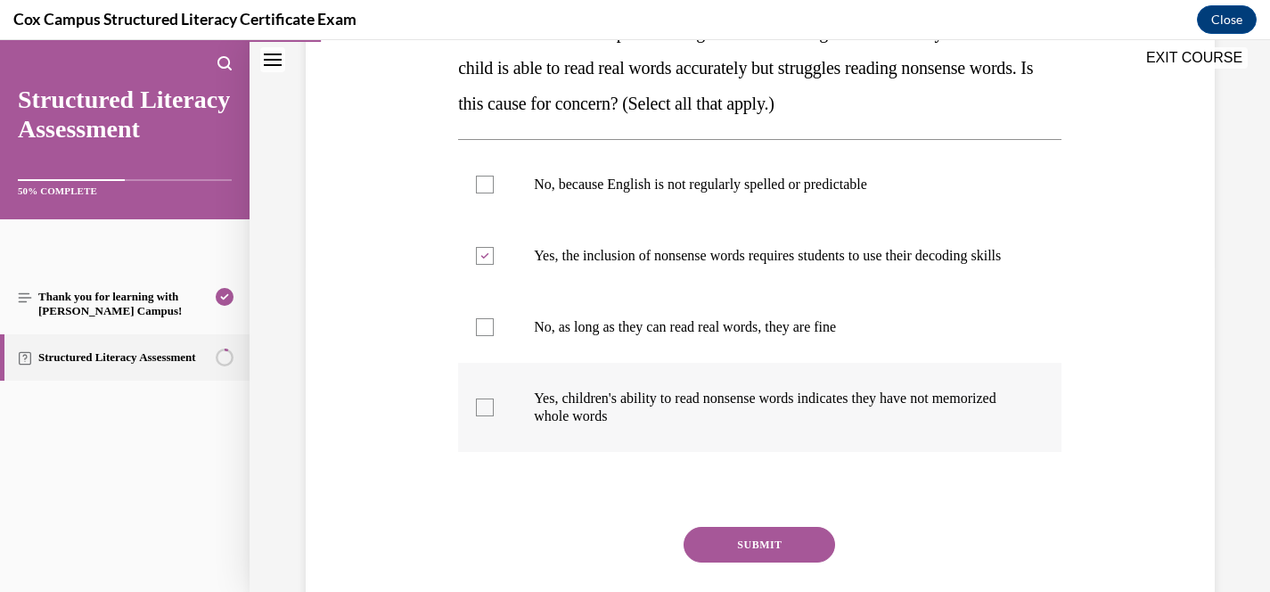
checkbox input "true"
click at [777, 562] on button "SUBMIT" at bounding box center [760, 545] width 152 height 36
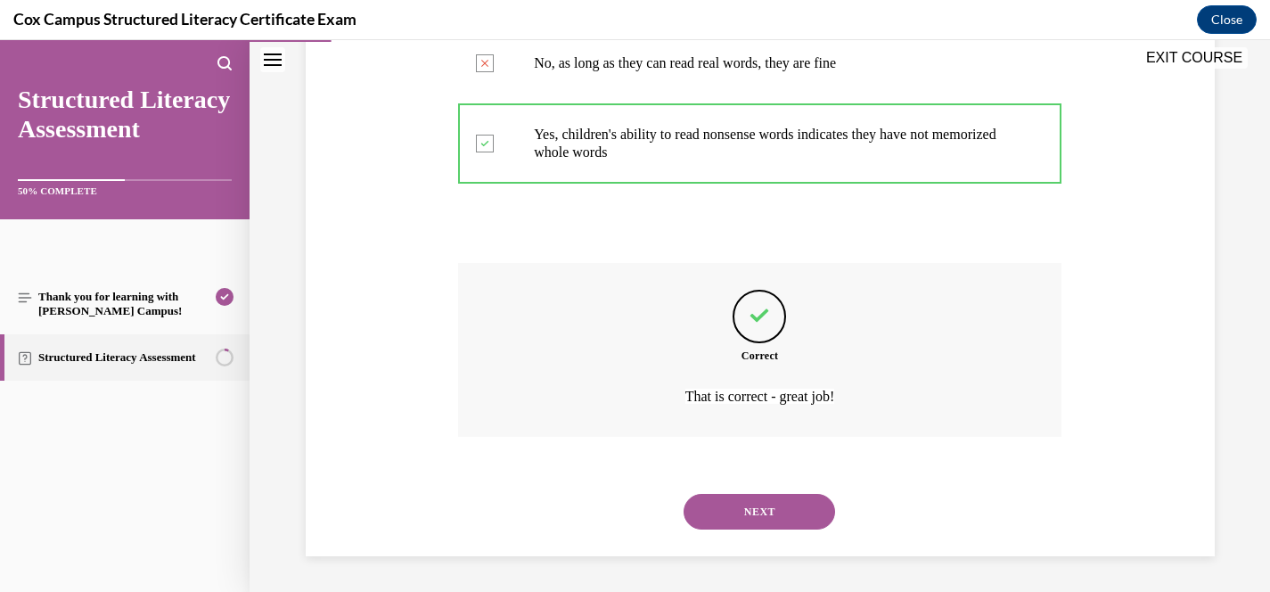
scroll to position [607, 0]
click at [770, 528] on button "NEXT" at bounding box center [760, 512] width 152 height 36
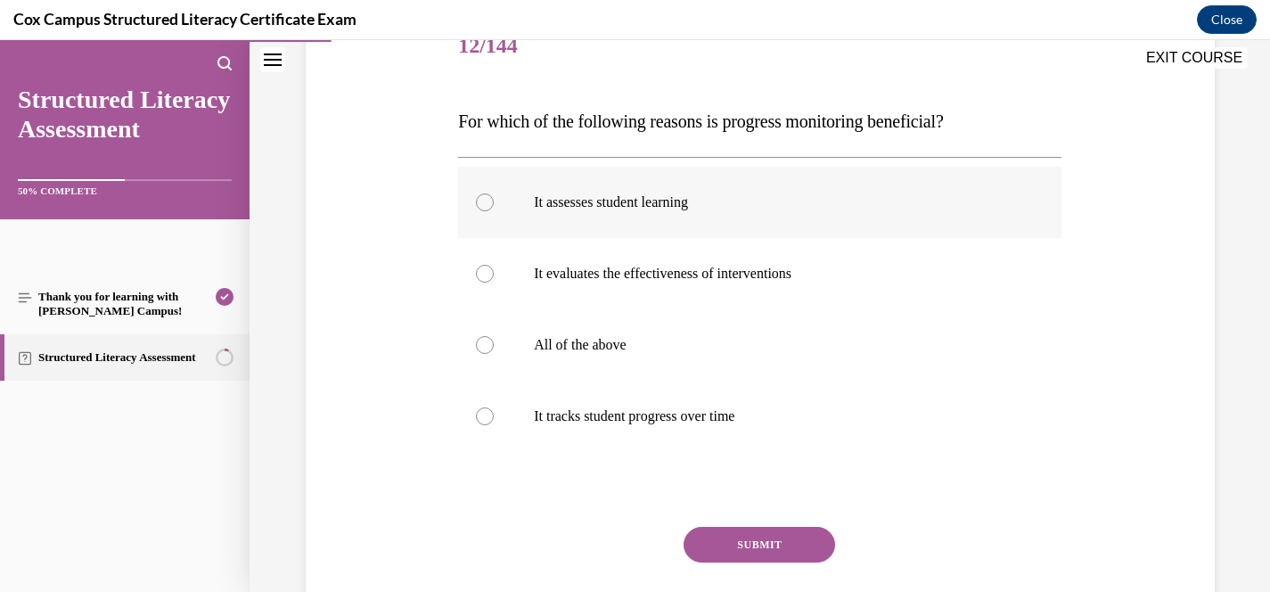
scroll to position [237, 0]
click at [587, 372] on label "All of the above" at bounding box center [759, 343] width 603 height 71
click at [494, 353] on input "All of the above" at bounding box center [485, 344] width 18 height 18
radio input "true"
click at [749, 536] on button "SUBMIT" at bounding box center [760, 544] width 152 height 36
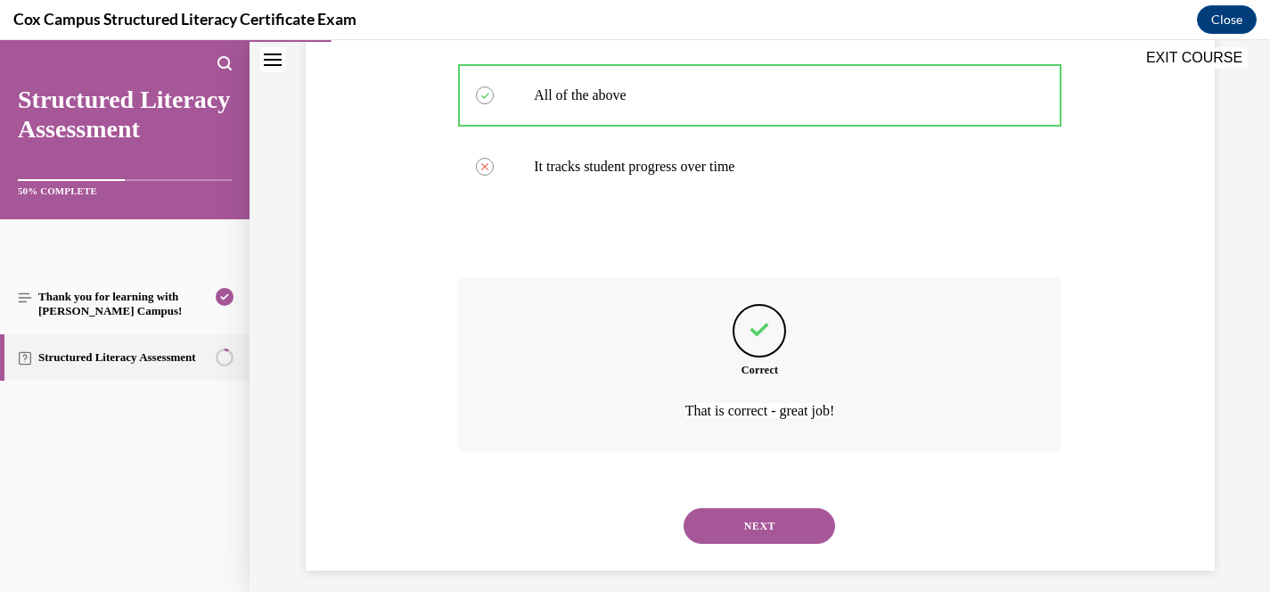
scroll to position [500, 0]
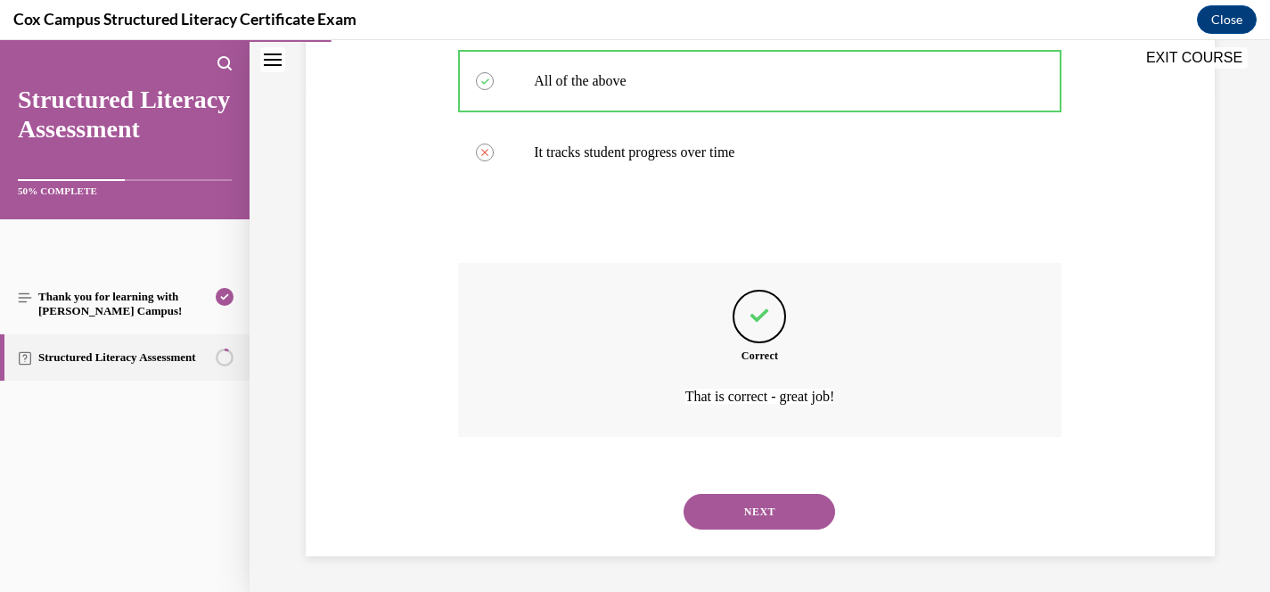
click at [765, 524] on button "NEXT" at bounding box center [760, 512] width 152 height 36
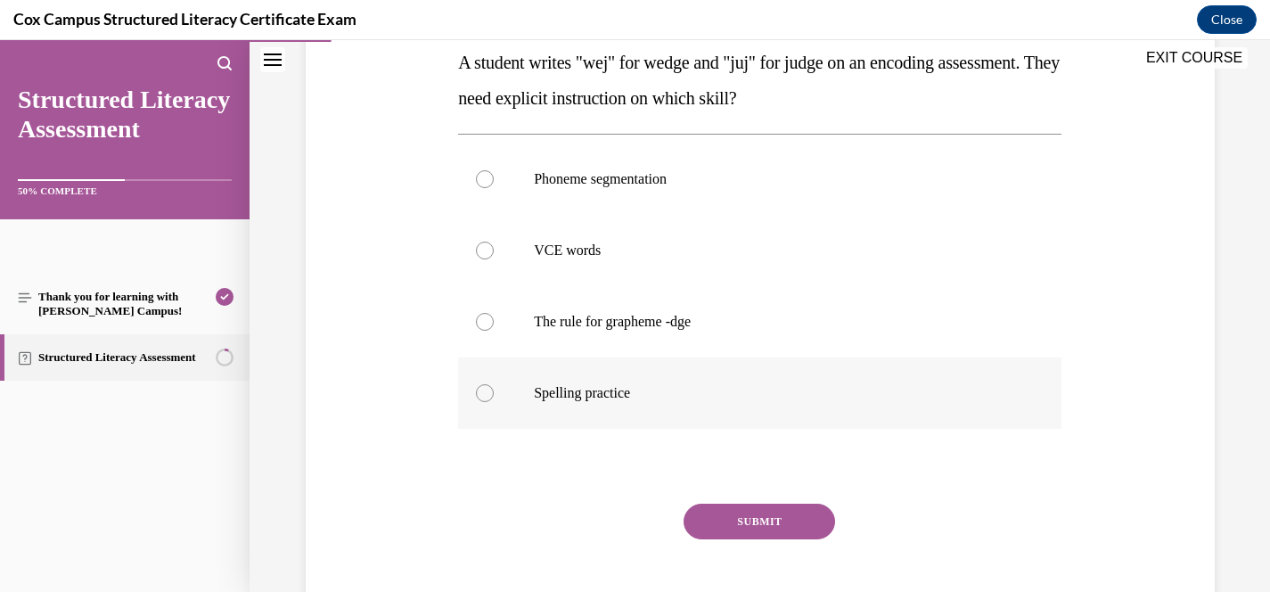
scroll to position [297, 0]
click at [608, 316] on span "The rule for grapheme -dge" at bounding box center [612, 319] width 157 height 15
click at [494, 316] on input "The rule for grapheme -dge" at bounding box center [485, 320] width 18 height 18
radio input "true"
click at [781, 512] on button "SUBMIT" at bounding box center [760, 520] width 152 height 36
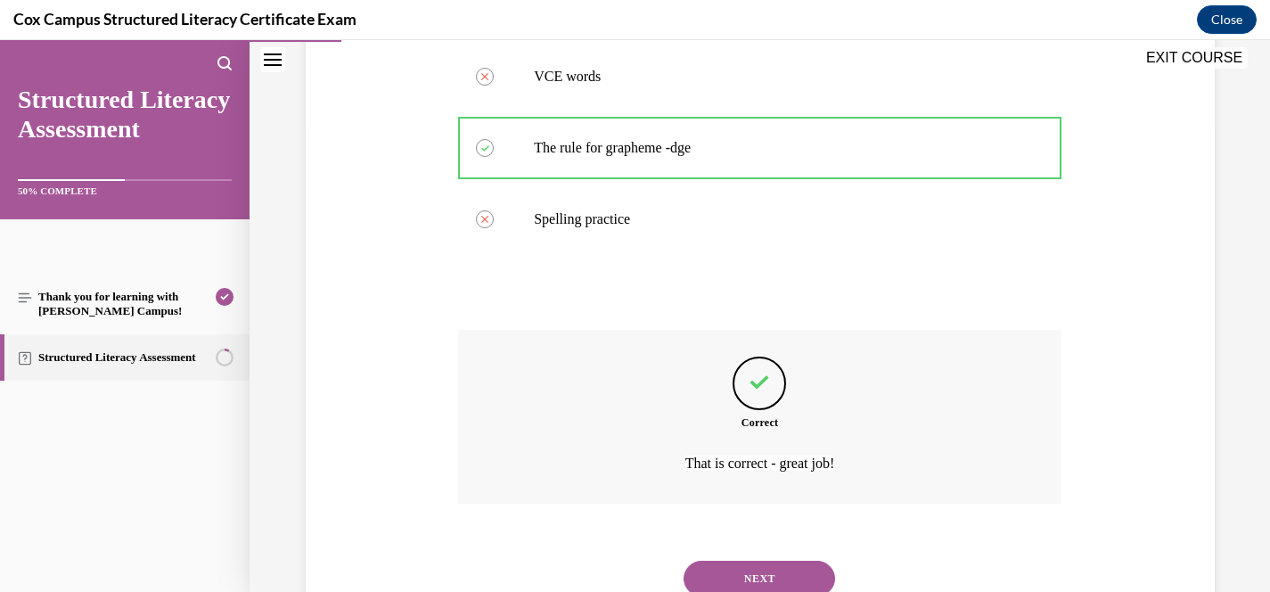
scroll to position [536, 0]
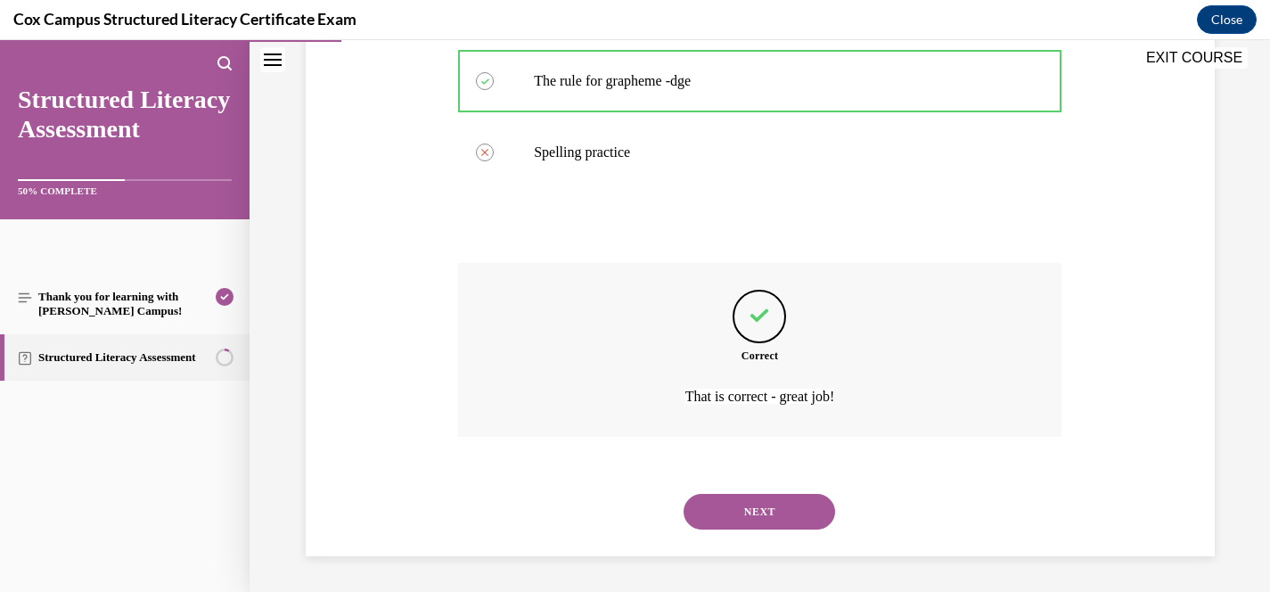
click at [785, 510] on button "NEXT" at bounding box center [760, 512] width 152 height 36
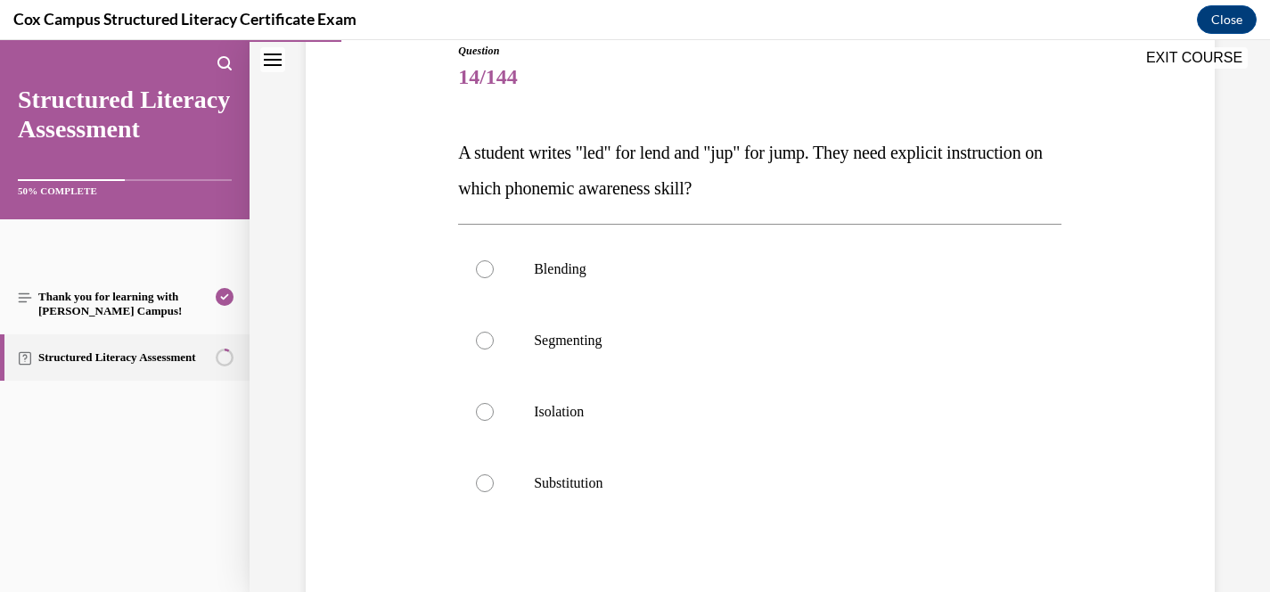
scroll to position [208, 0]
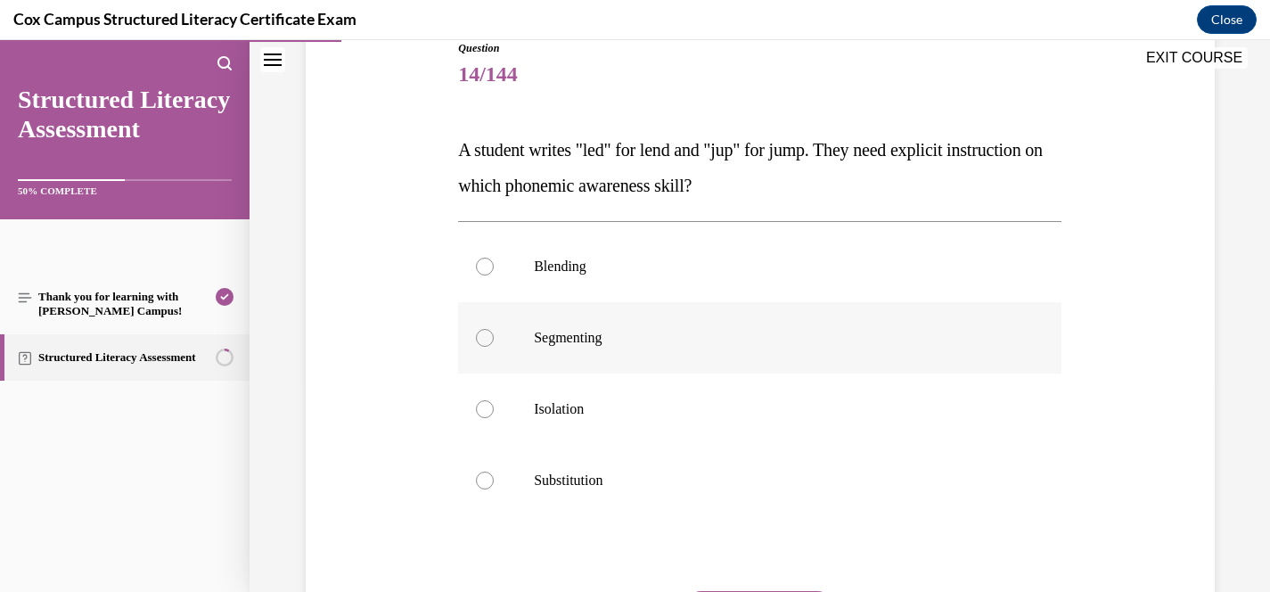
click at [595, 338] on span "Segmenting" at bounding box center [568, 337] width 68 height 15
click at [494, 338] on input "Segmenting" at bounding box center [485, 338] width 18 height 18
radio input "true"
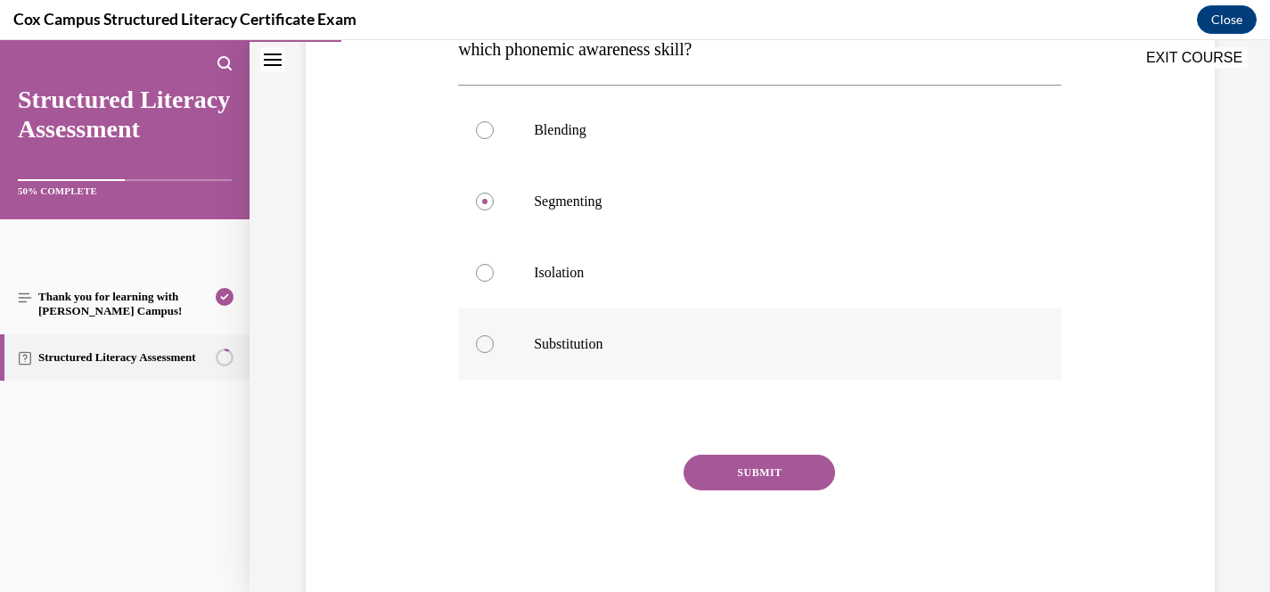
scroll to position [389, 0]
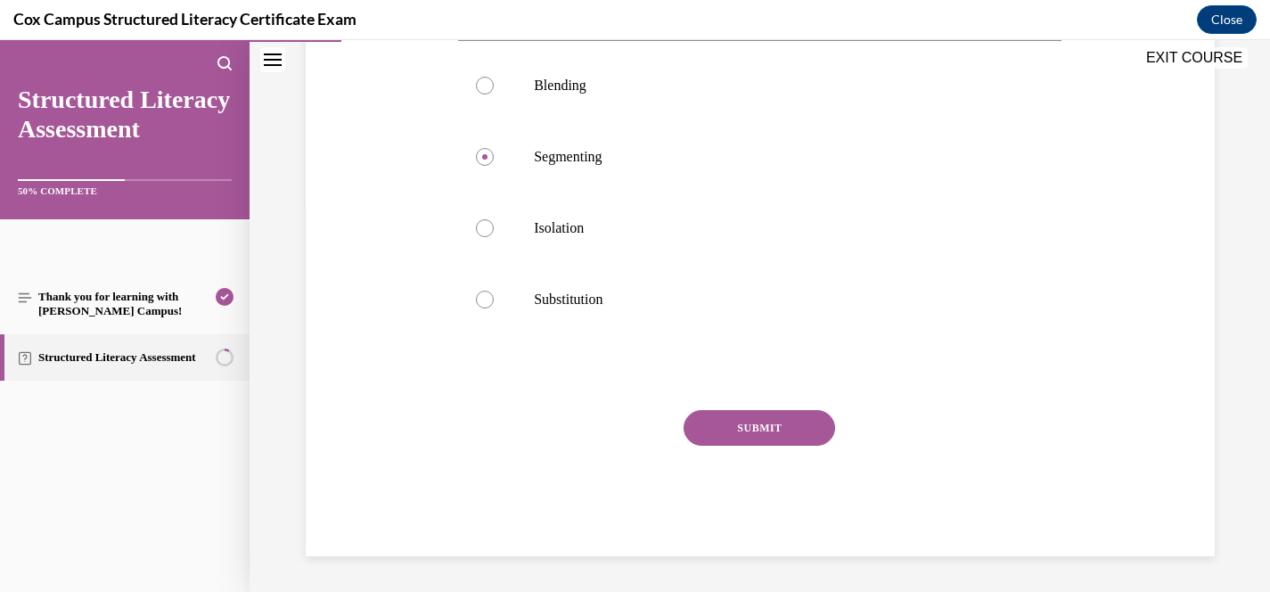
click at [802, 433] on button "SUBMIT" at bounding box center [760, 428] width 152 height 36
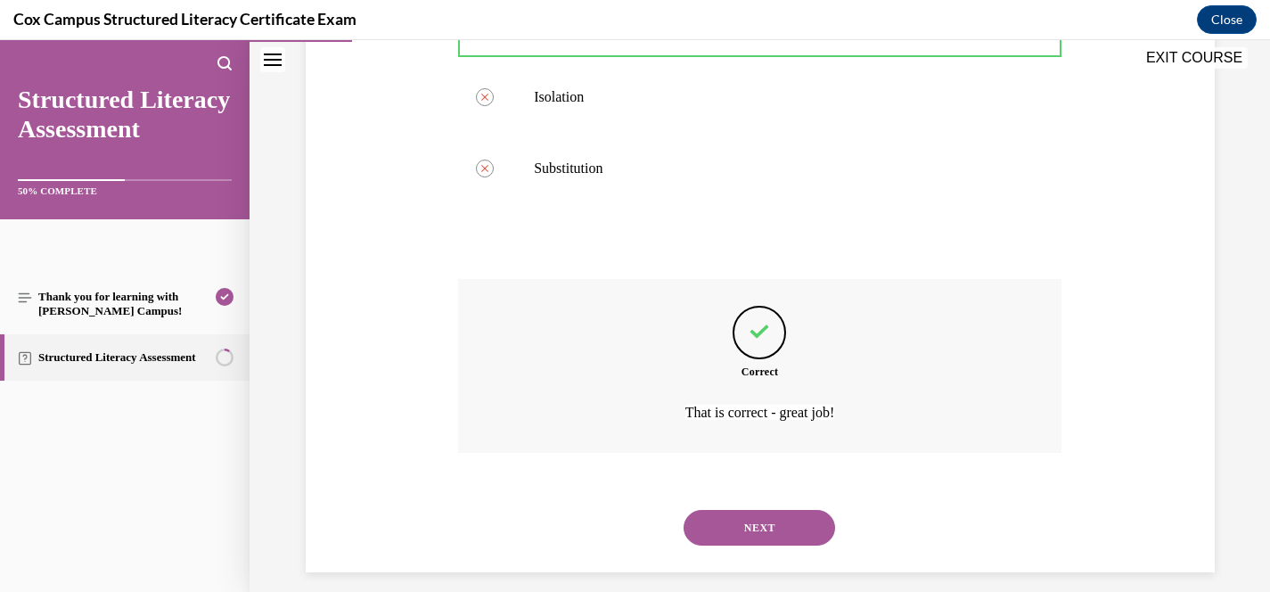
scroll to position [536, 0]
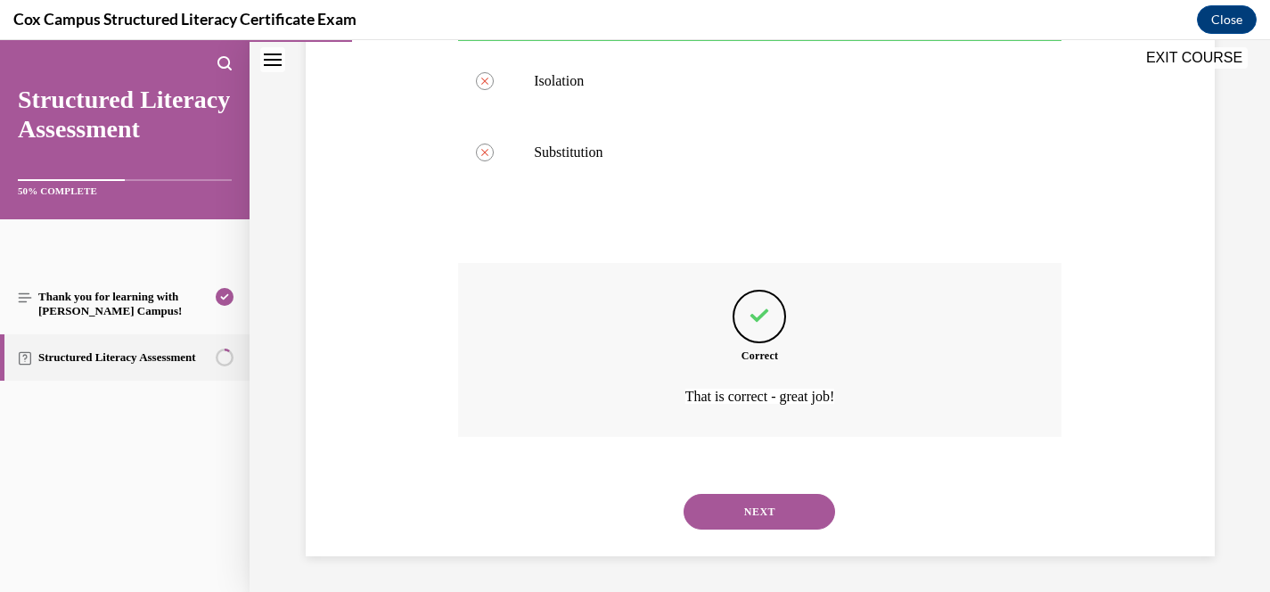
click at [765, 508] on button "NEXT" at bounding box center [760, 512] width 152 height 36
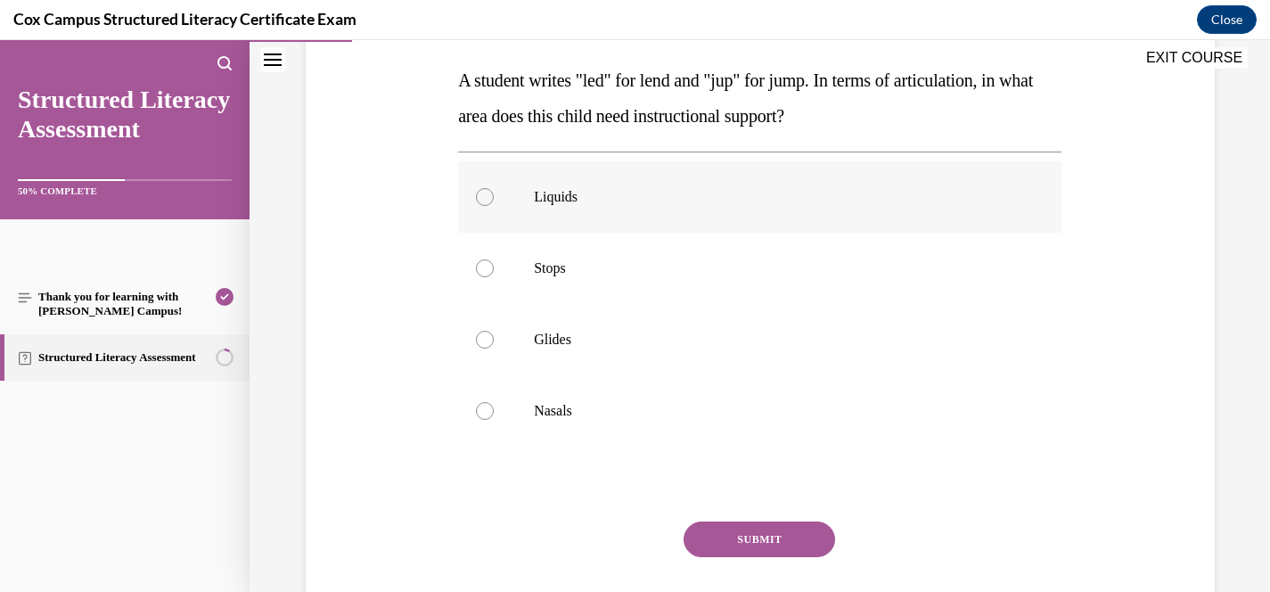
scroll to position [278, 0]
click at [563, 411] on span "Nasals" at bounding box center [553, 409] width 38 height 15
click at [494, 411] on input "Nasals" at bounding box center [485, 410] width 18 height 18
radio input "true"
click at [734, 545] on button "SUBMIT" at bounding box center [760, 538] width 152 height 36
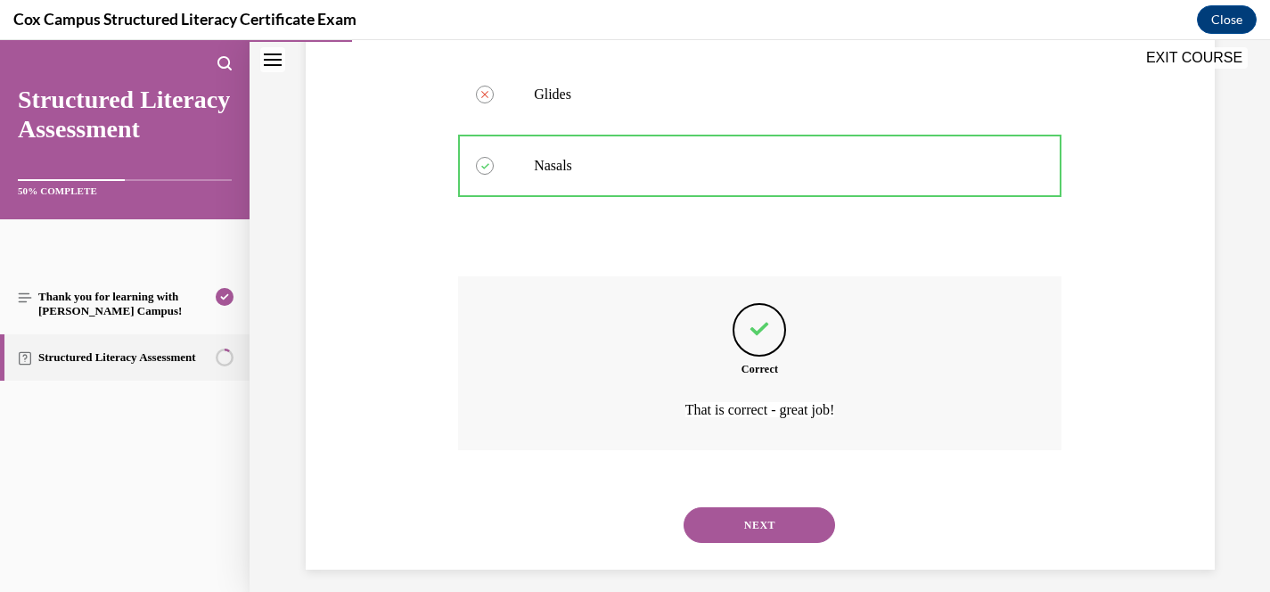
scroll to position [536, 0]
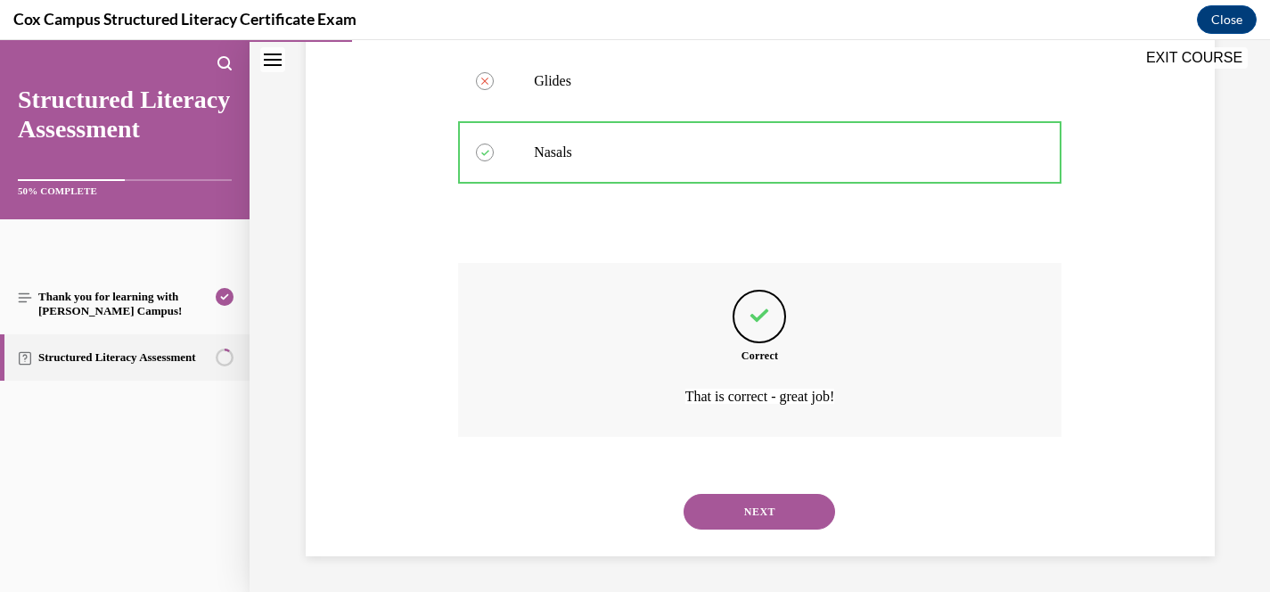
click at [771, 519] on button "NEXT" at bounding box center [760, 512] width 152 height 36
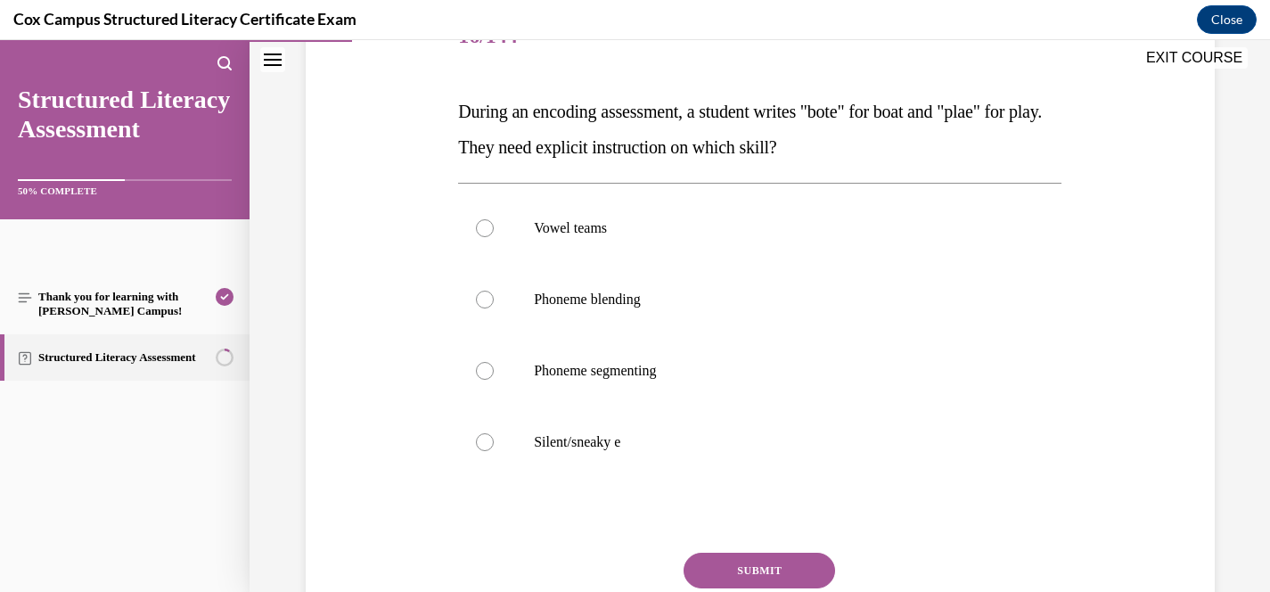
scroll to position [249, 0]
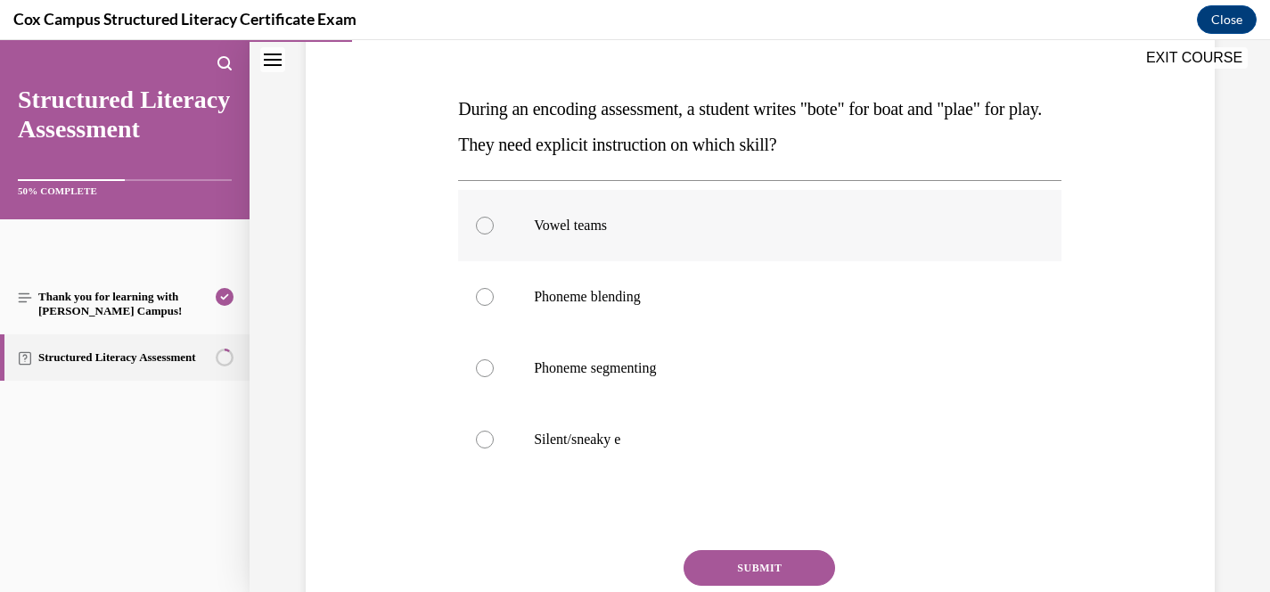
click at [651, 230] on p "Vowel teams" at bounding box center [775, 226] width 483 height 18
click at [494, 230] on input "Vowel teams" at bounding box center [485, 226] width 18 height 18
radio input "true"
click at [574, 431] on p "Silent/sneaky e" at bounding box center [775, 439] width 483 height 18
click at [494, 431] on input "Silent/sneaky e" at bounding box center [485, 439] width 18 height 18
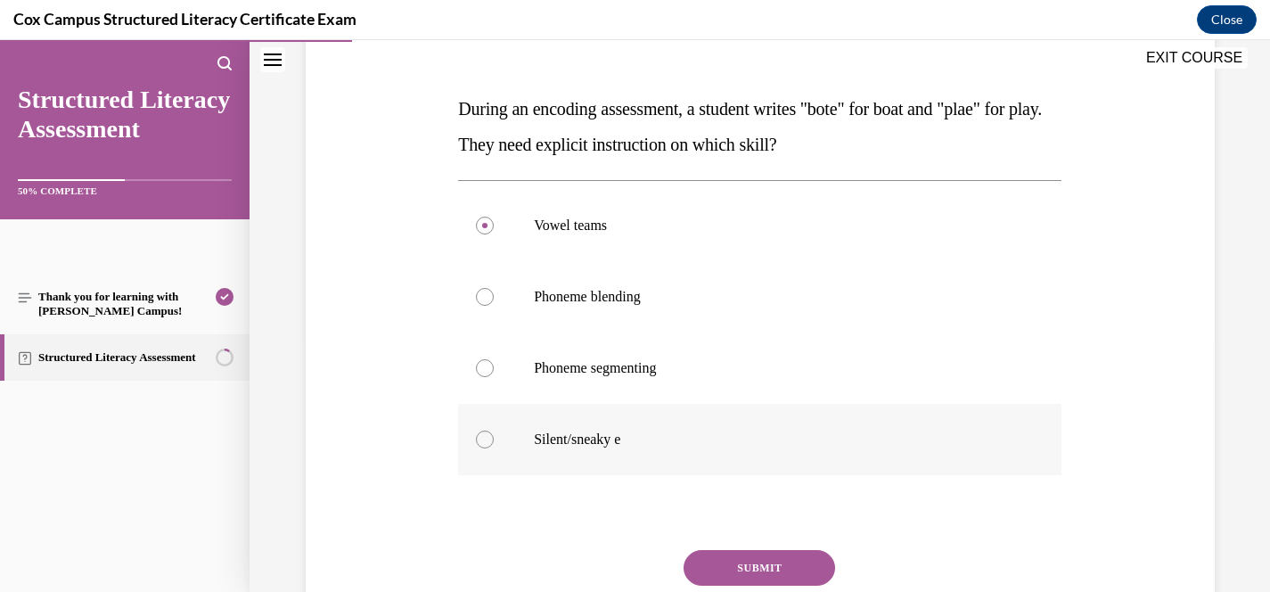
radio input "true"
click at [568, 239] on label "Vowel teams" at bounding box center [759, 225] width 603 height 71
click at [494, 234] on input "Vowel teams" at bounding box center [485, 226] width 18 height 18
radio input "true"
click at [734, 568] on button "SUBMIT" at bounding box center [760, 568] width 152 height 36
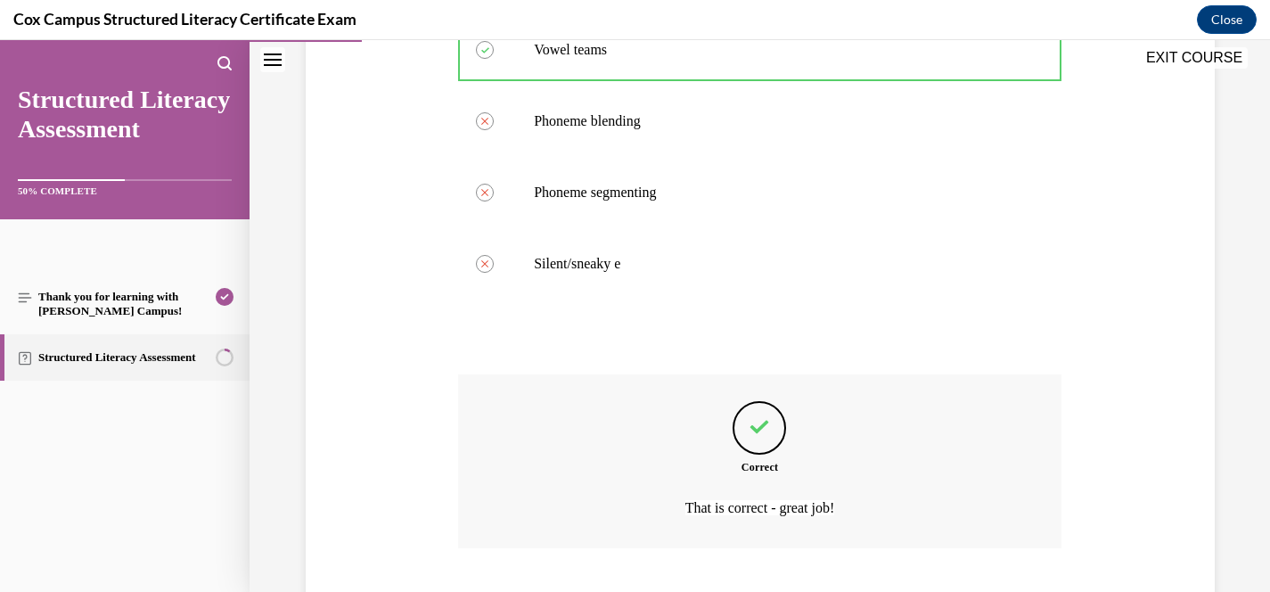
scroll to position [536, 0]
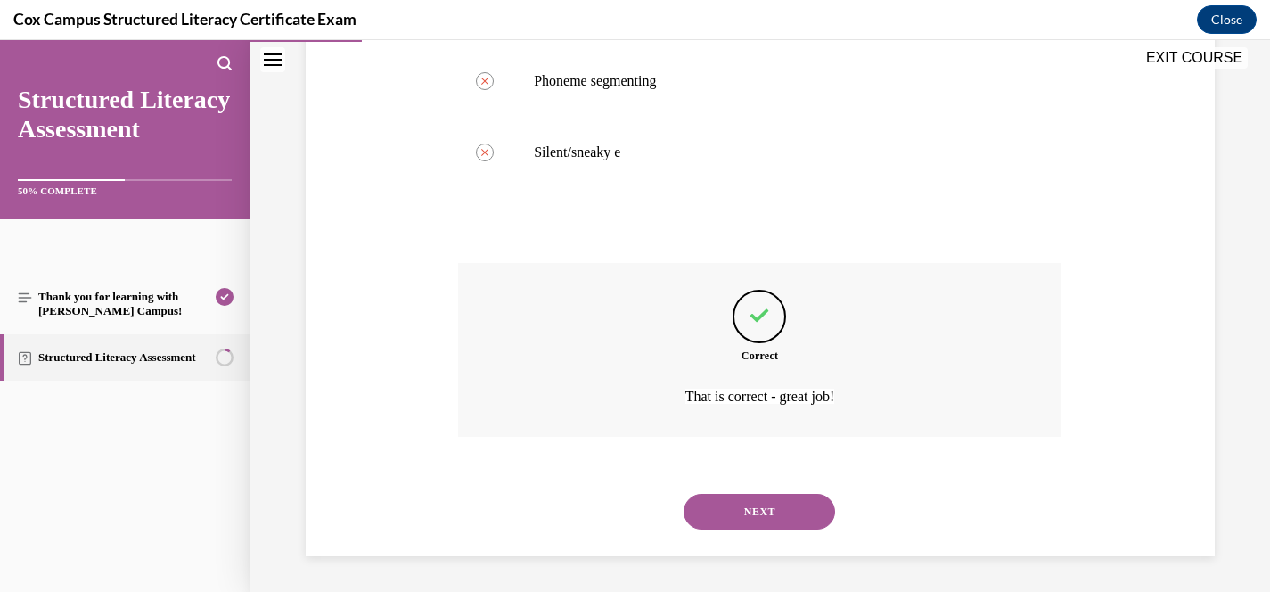
click at [782, 520] on button "NEXT" at bounding box center [760, 512] width 152 height 36
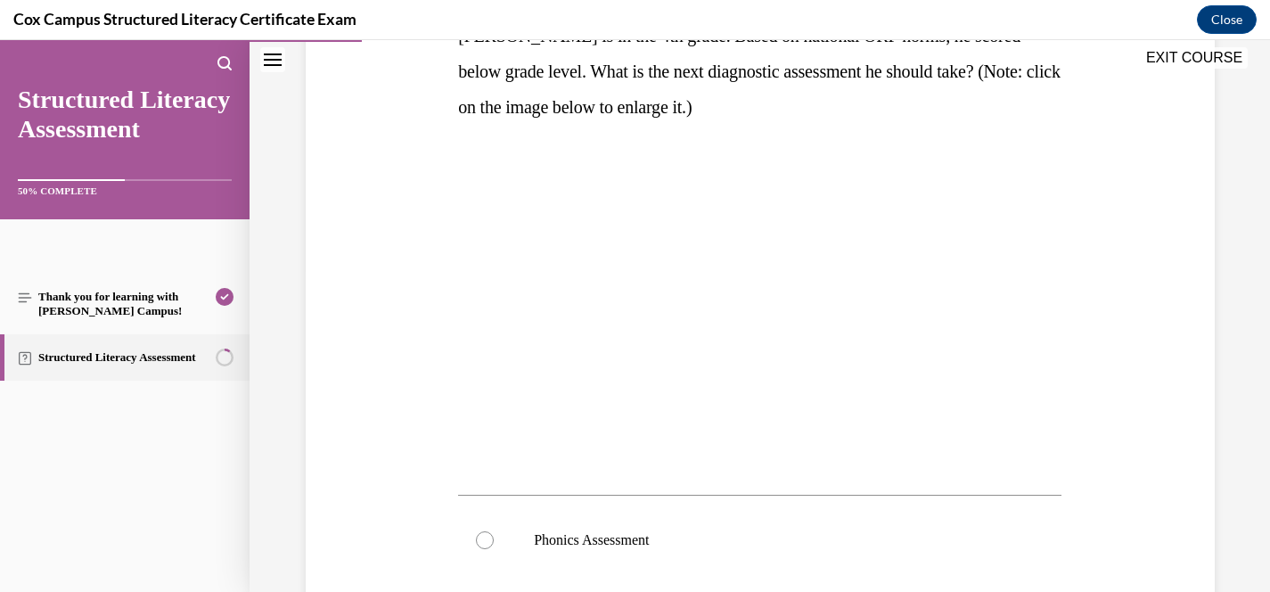
scroll to position [328, 0]
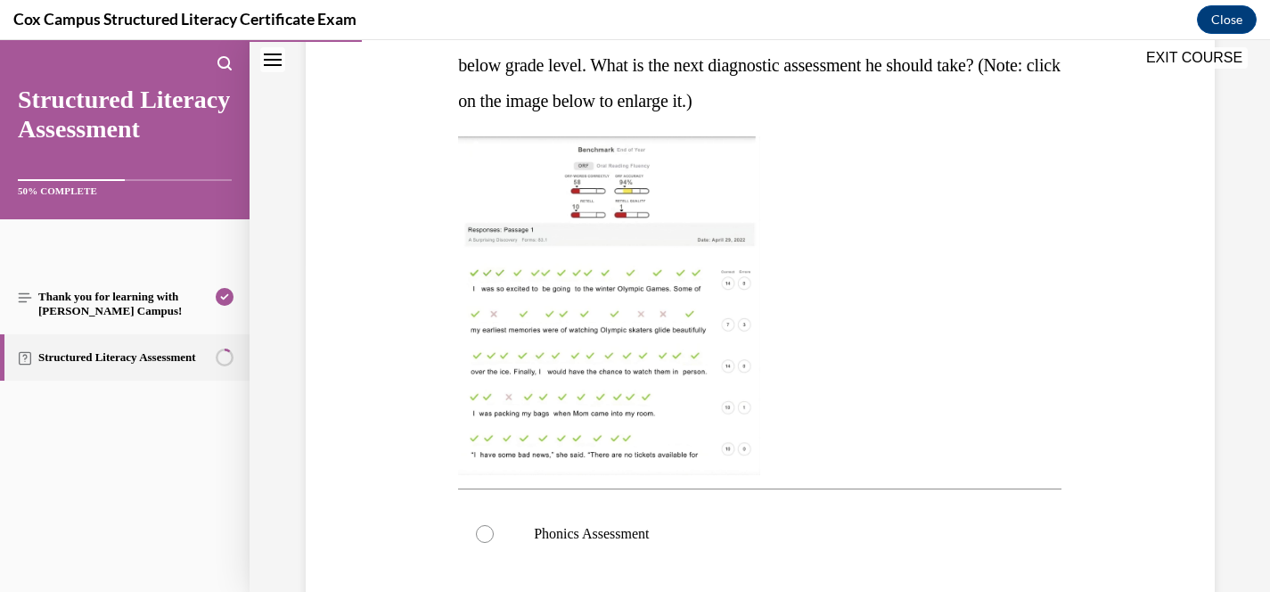
click at [603, 405] on img at bounding box center [609, 305] width 302 height 339
click at [651, 324] on img at bounding box center [609, 305] width 302 height 339
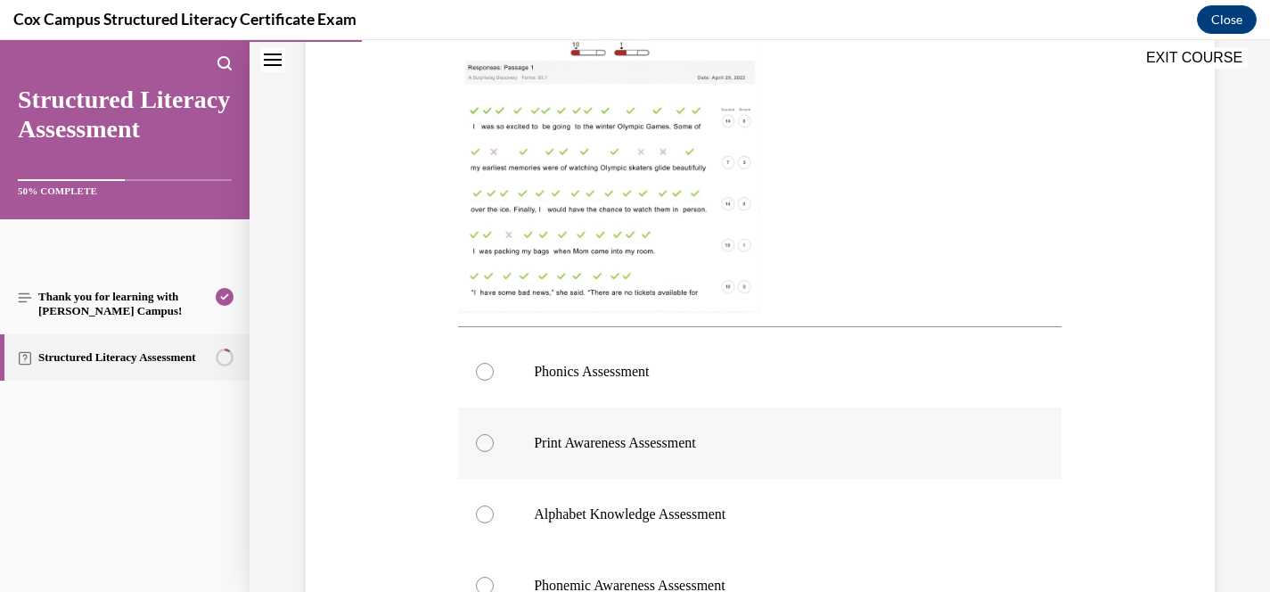
scroll to position [491, 0]
click at [629, 143] on img at bounding box center [609, 142] width 302 height 339
click at [635, 215] on img at bounding box center [609, 142] width 302 height 339
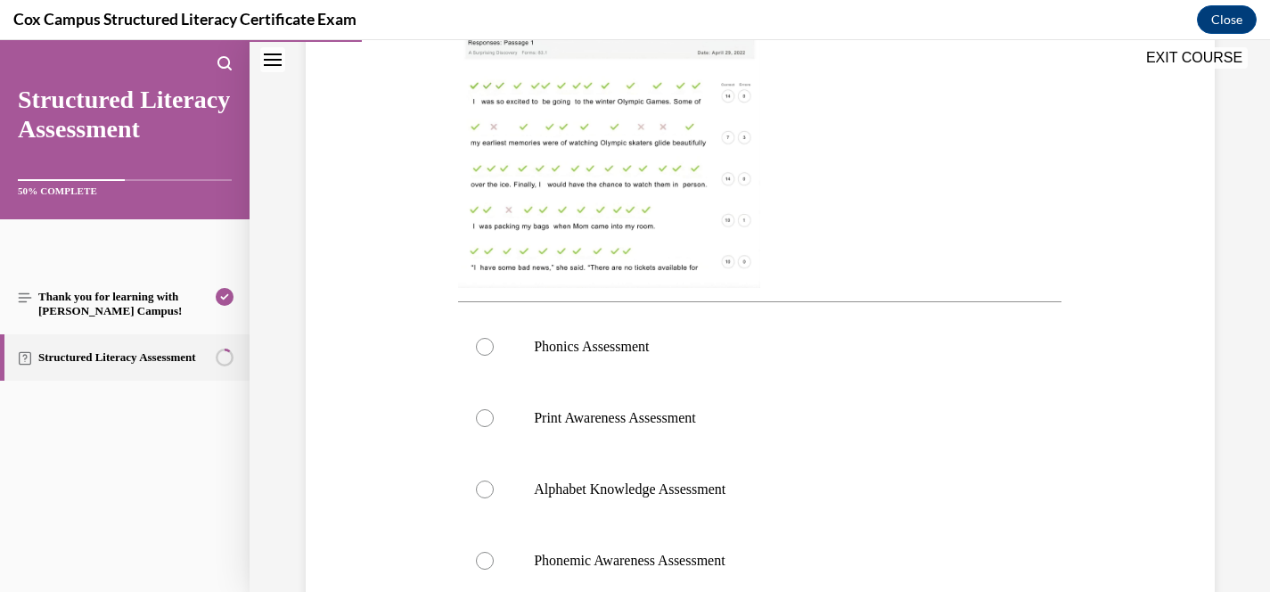
scroll to position [601, 0]
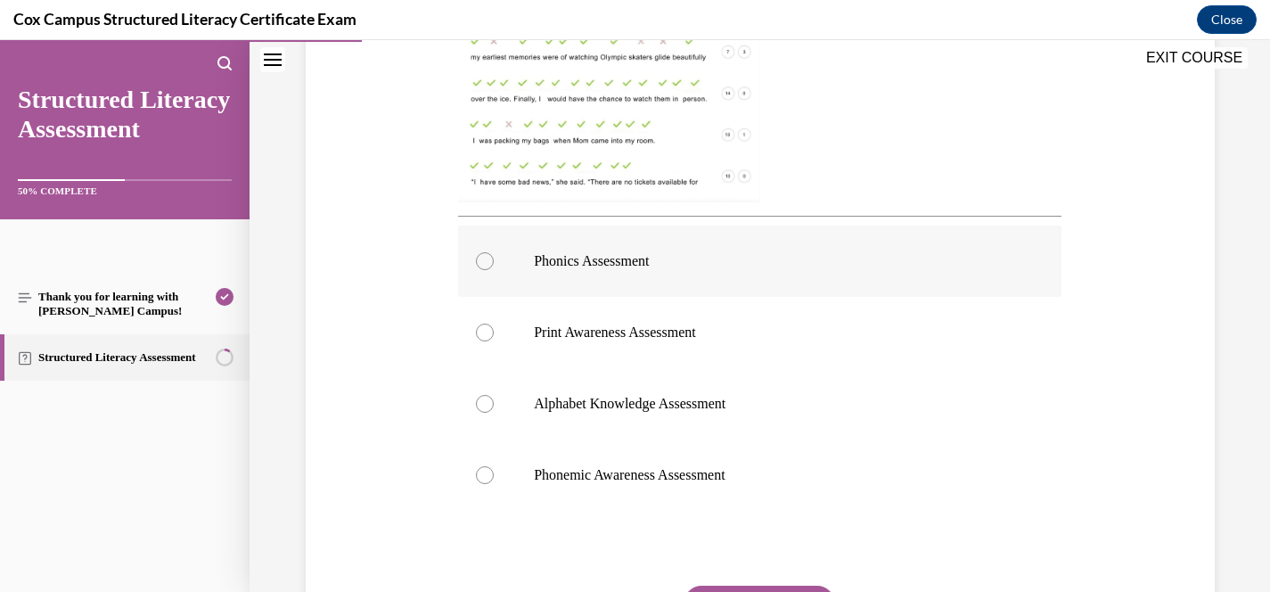
click at [638, 263] on span "Phonics Assessment" at bounding box center [591, 260] width 115 height 15
click at [494, 263] on input "Phonics Assessment" at bounding box center [485, 261] width 18 height 18
radio input "true"
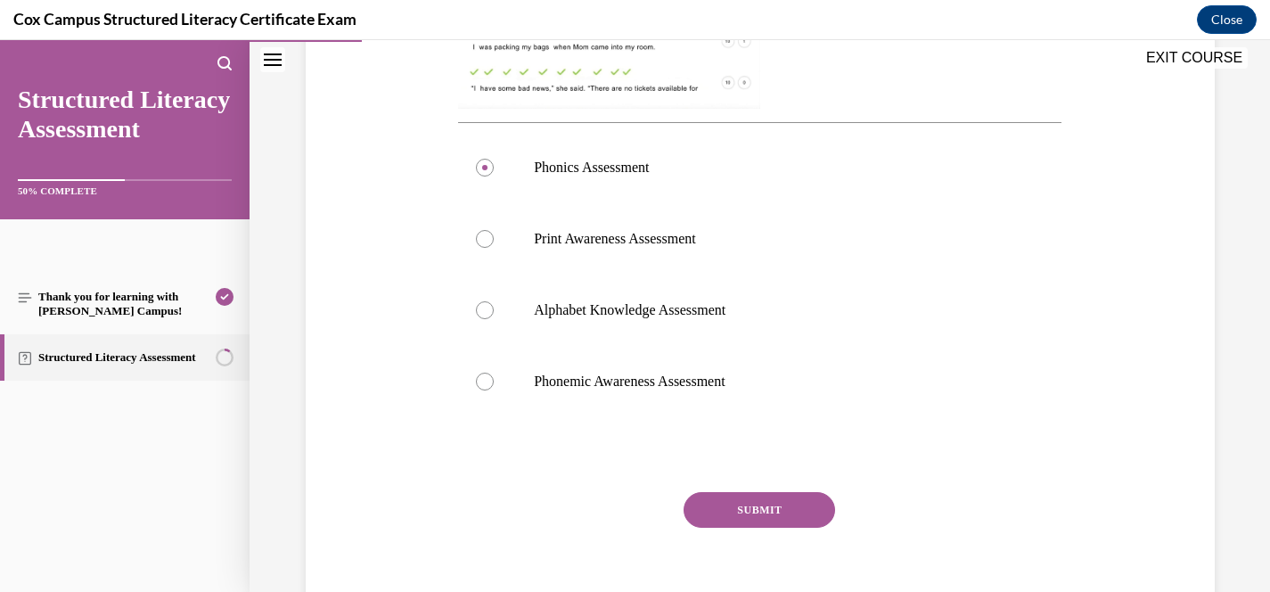
scroll to position [696, 0]
click at [801, 499] on button "SUBMIT" at bounding box center [760, 508] width 152 height 36
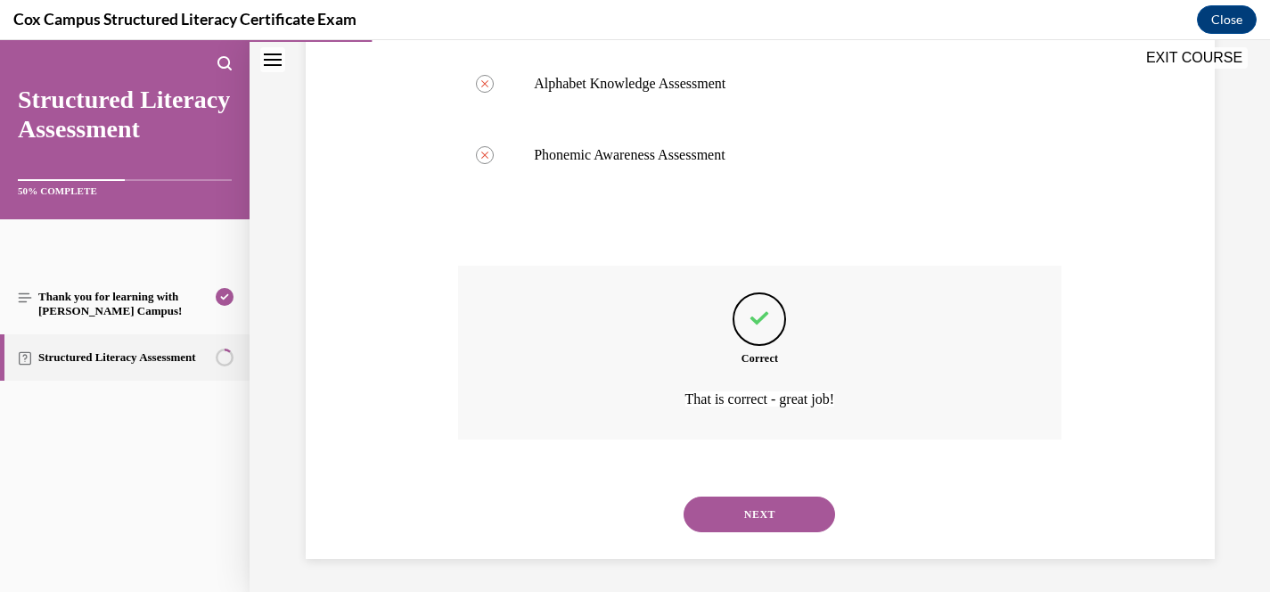
scroll to position [923, 0]
click at [790, 517] on button "NEXT" at bounding box center [760, 512] width 152 height 36
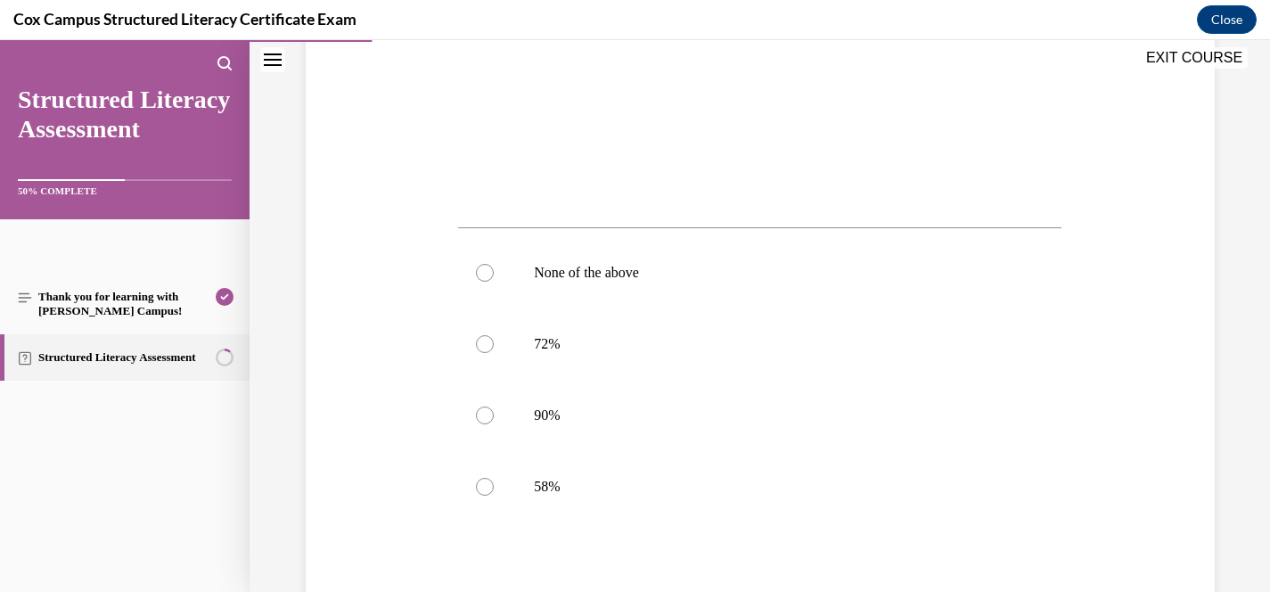
scroll to position [591, 0]
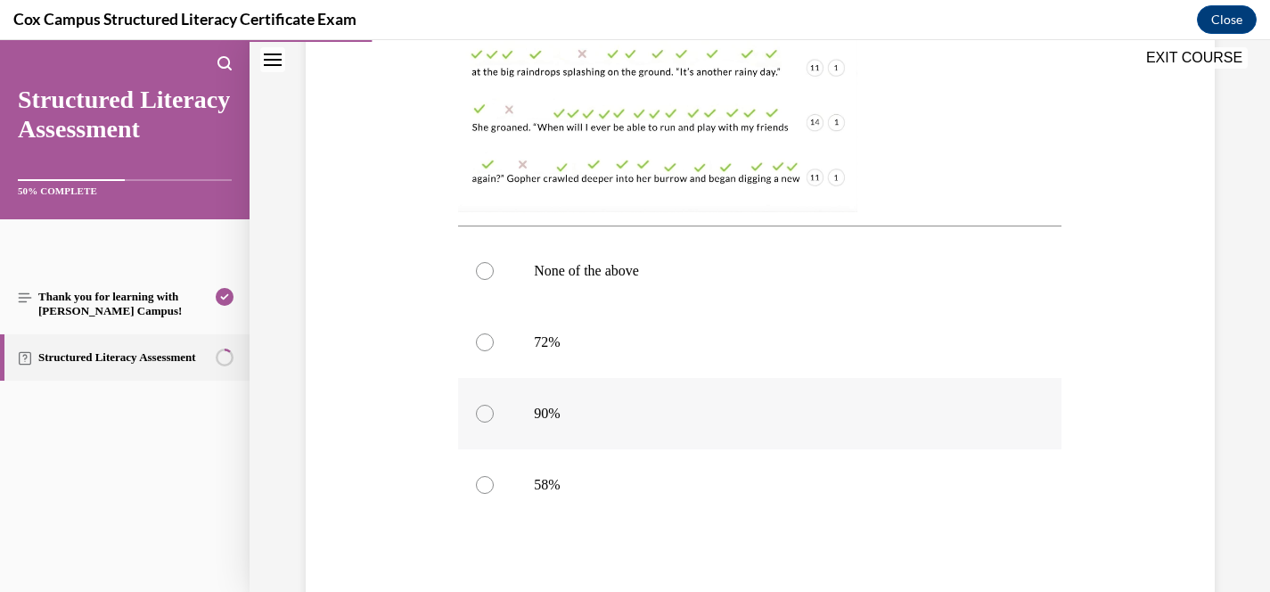
click at [506, 401] on label "90%" at bounding box center [759, 413] width 603 height 71
click at [494, 405] on input "90%" at bounding box center [485, 414] width 18 height 18
radio input "true"
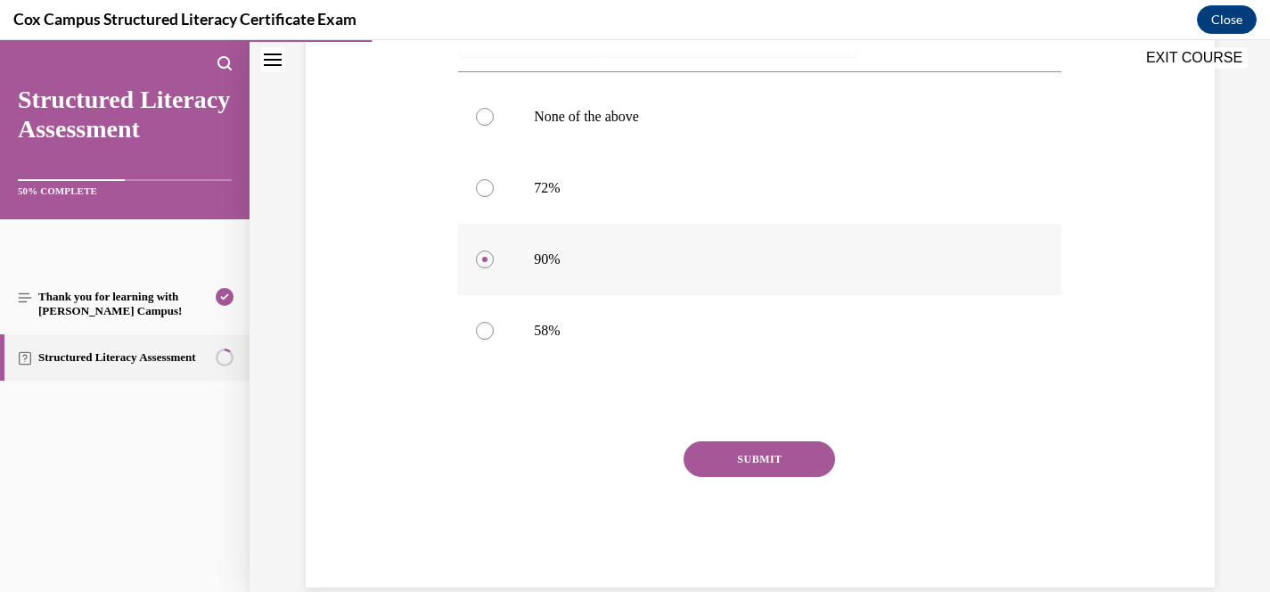
scroll to position [748, 0]
click at [781, 463] on button "SUBMIT" at bounding box center [760, 456] width 152 height 36
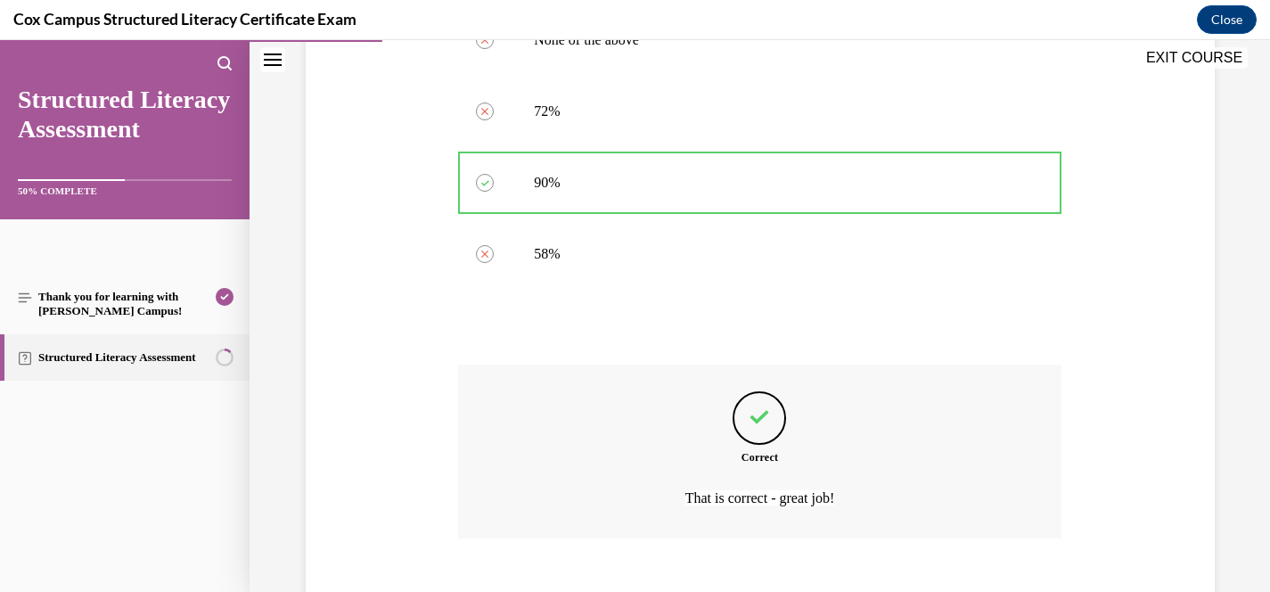
scroll to position [923, 0]
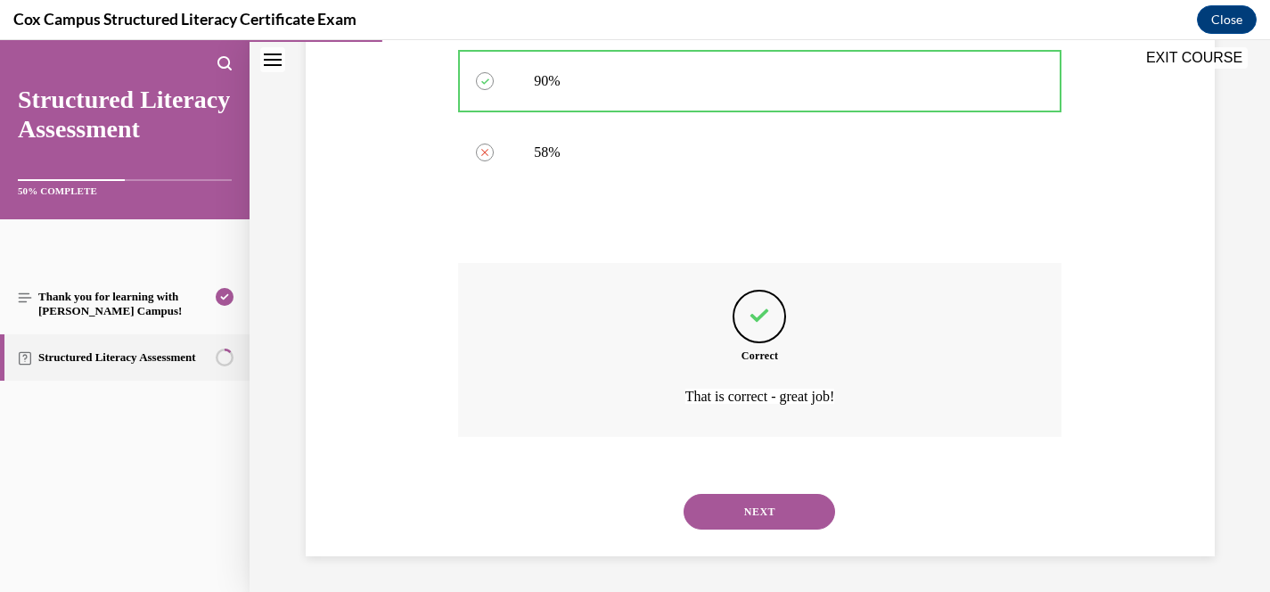
click at [767, 496] on button "NEXT" at bounding box center [760, 512] width 152 height 36
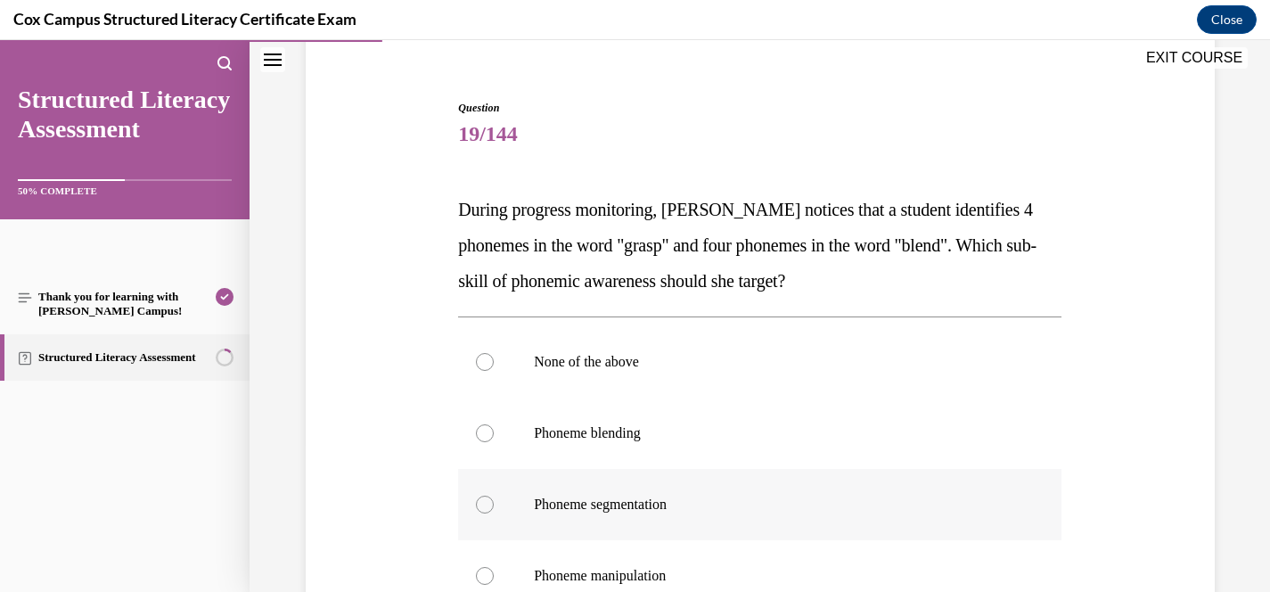
scroll to position [151, 0]
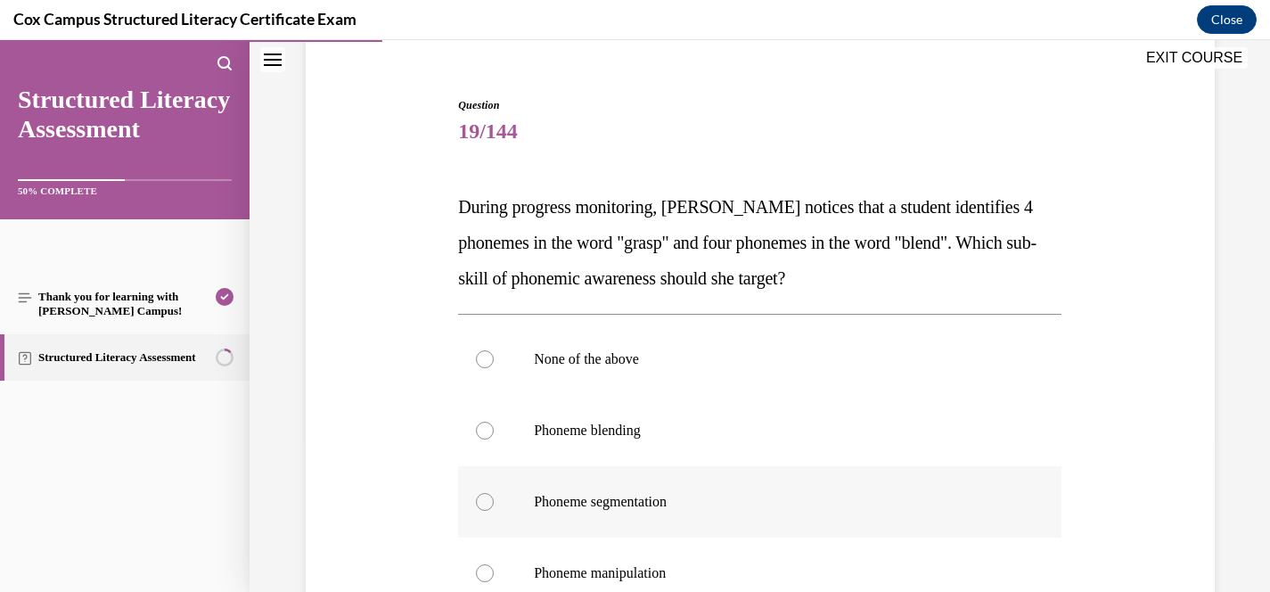
click at [667, 501] on span "Phoneme segmentation" at bounding box center [600, 501] width 133 height 15
click at [494, 501] on input "Phoneme segmentation" at bounding box center [485, 502] width 18 height 18
radio input "true"
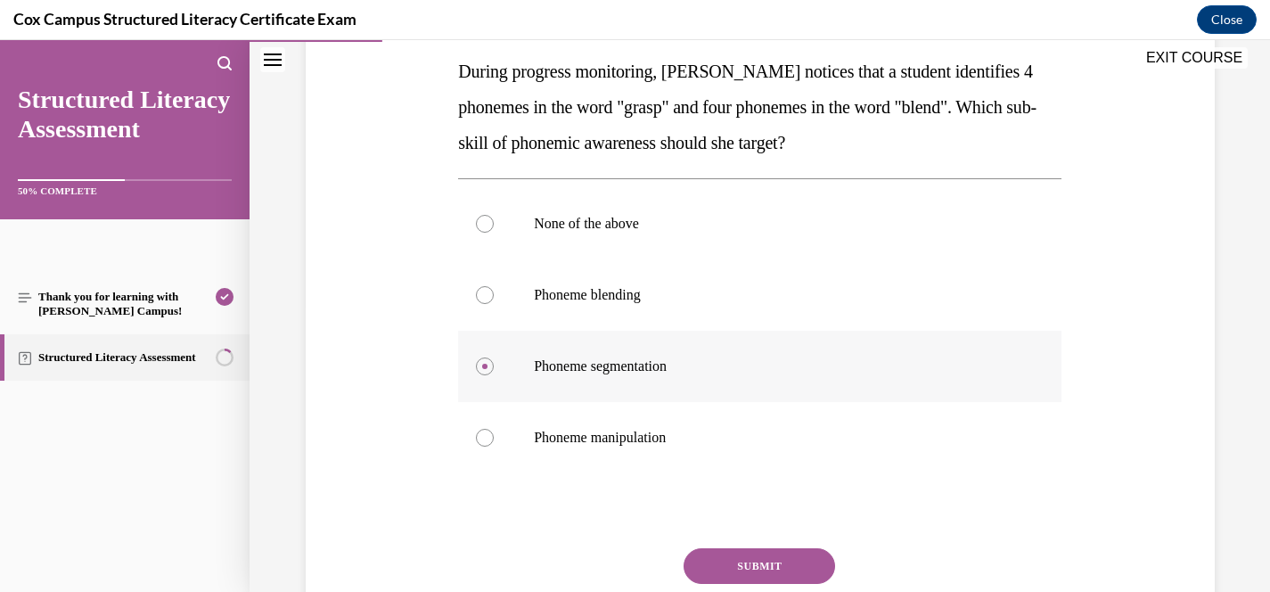
scroll to position [291, 0]
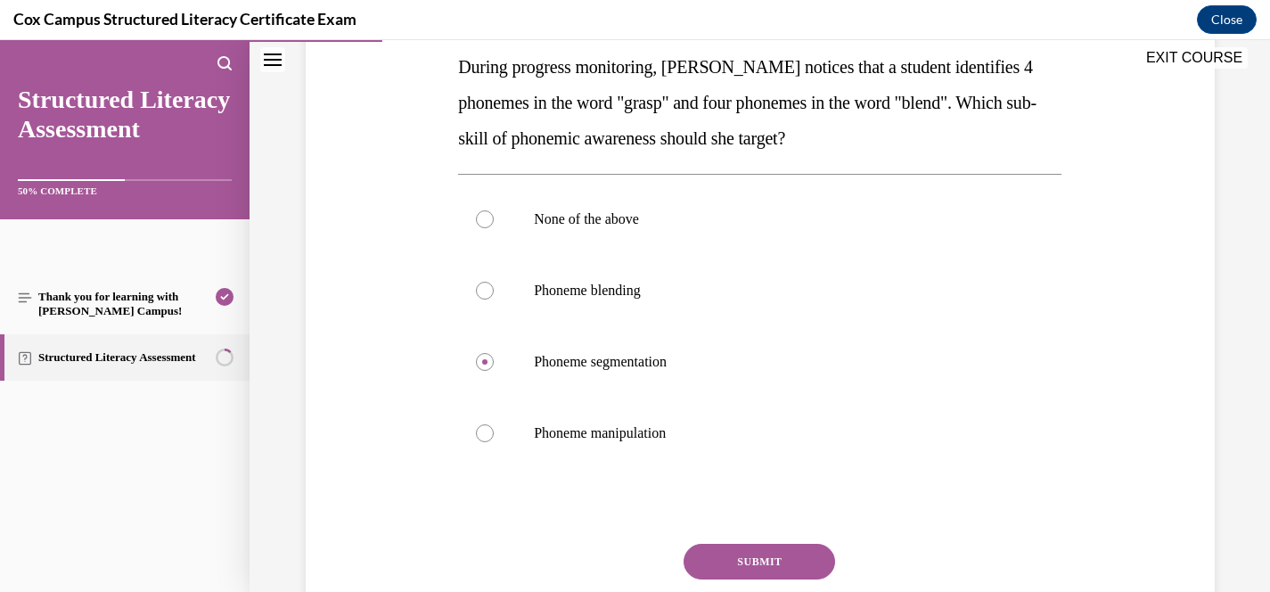
click at [803, 569] on button "SUBMIT" at bounding box center [760, 562] width 152 height 36
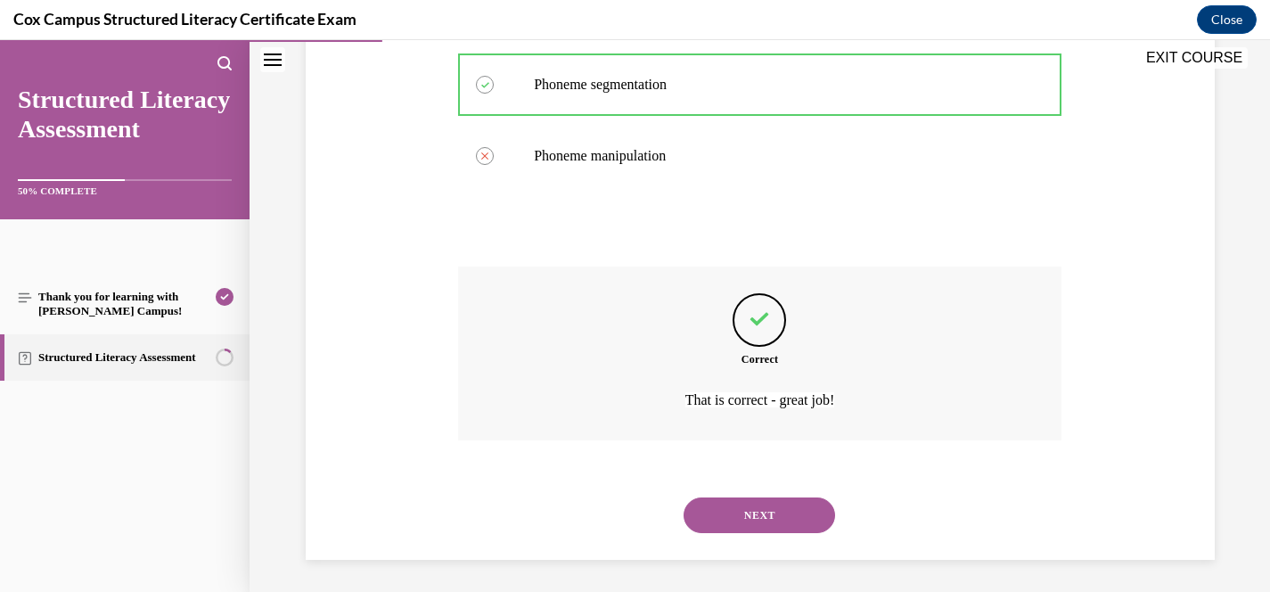
scroll to position [571, 0]
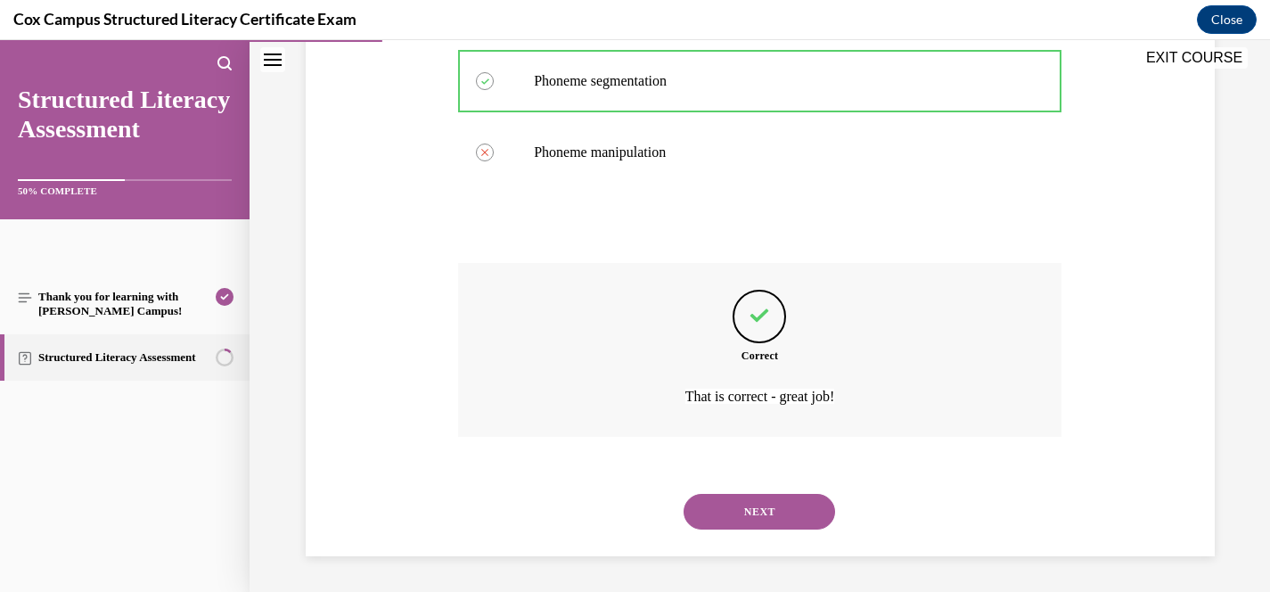
click at [770, 515] on button "NEXT" at bounding box center [760, 512] width 152 height 36
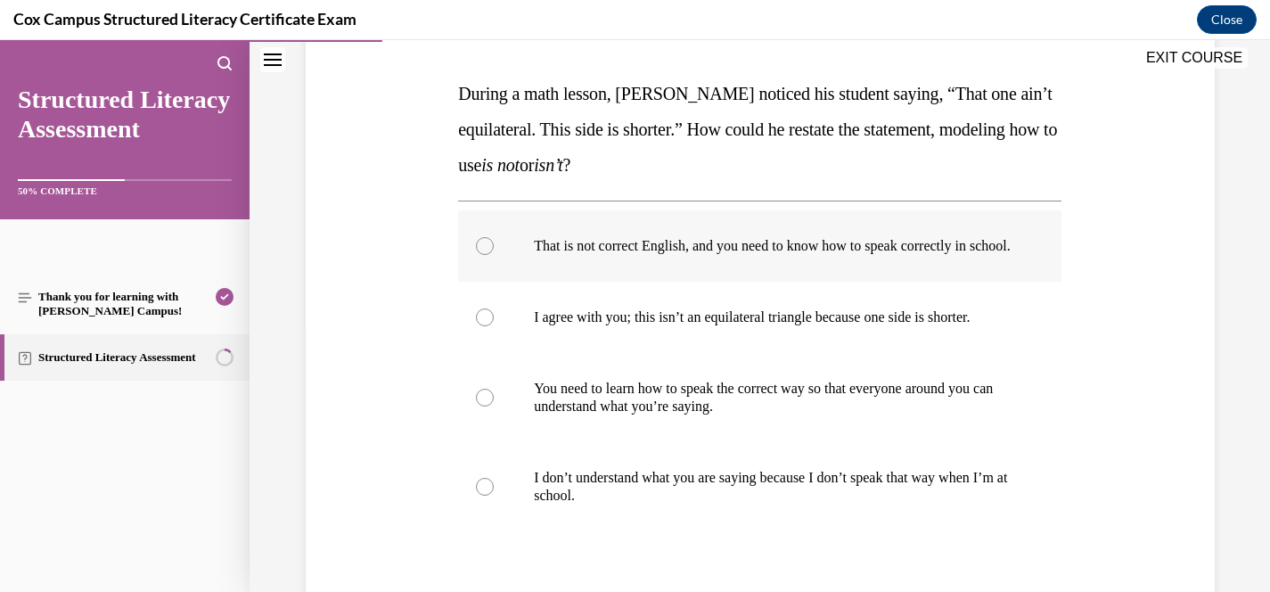
scroll to position [266, 0]
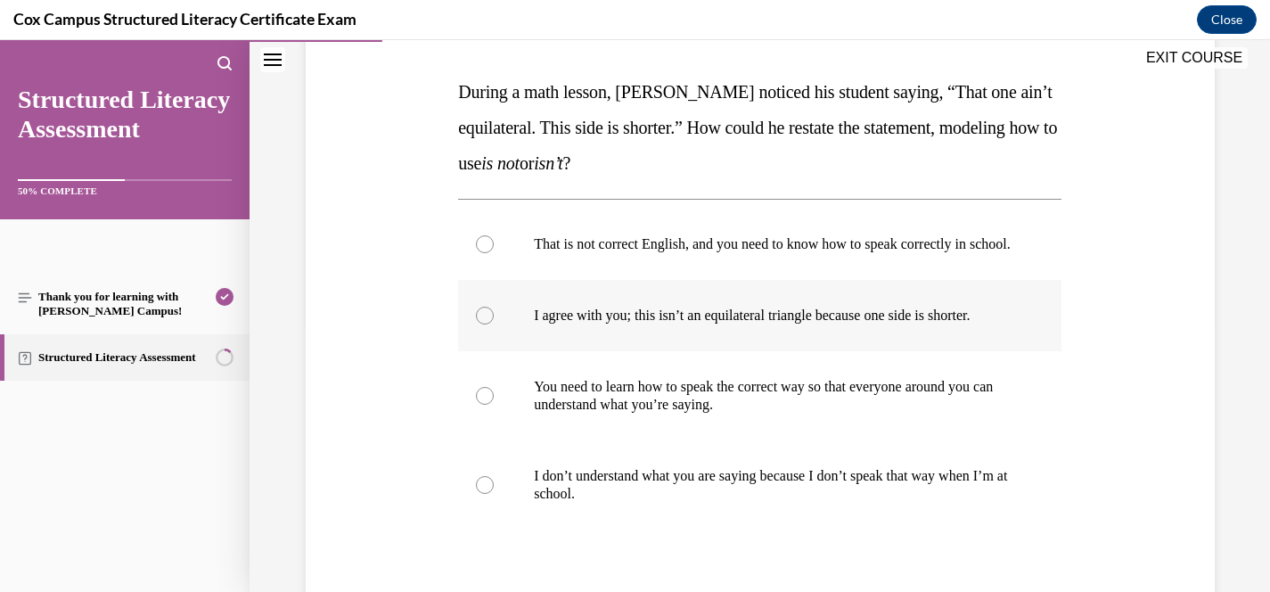
click at [713, 324] on p "I agree with you; this isn’t an equilateral triangle because one side is shorte…" at bounding box center [775, 316] width 483 height 18
click at [494, 324] on input "I agree with you; this isn’t an equilateral triangle because one side is shorte…" at bounding box center [485, 316] width 18 height 18
radio input "true"
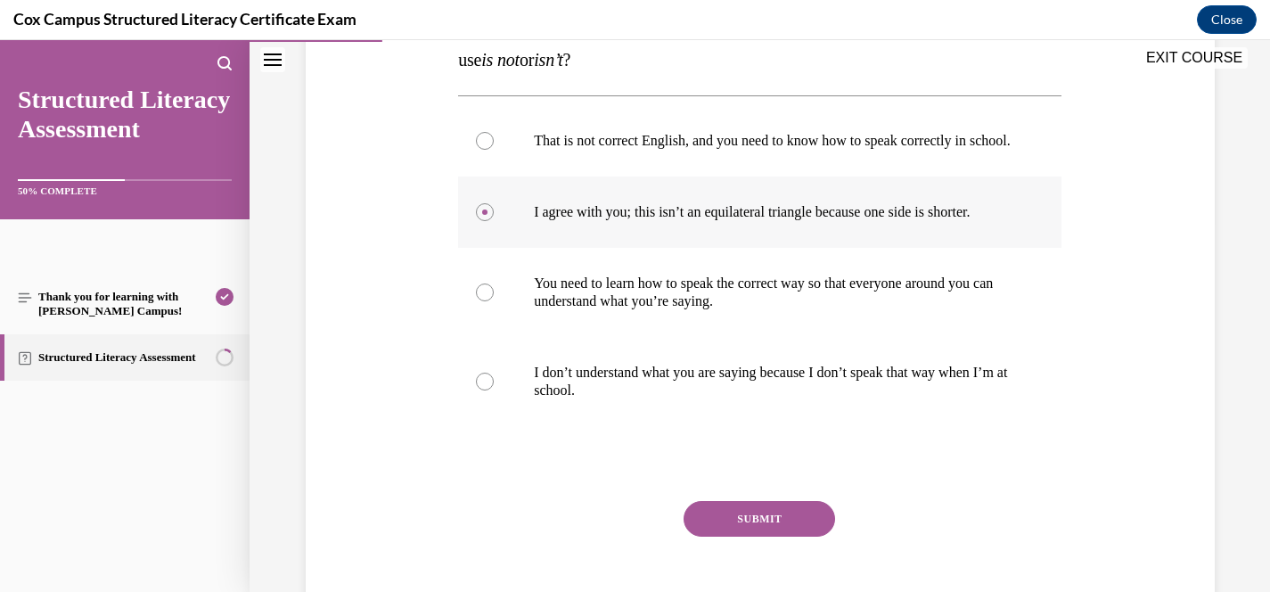
scroll to position [379, 0]
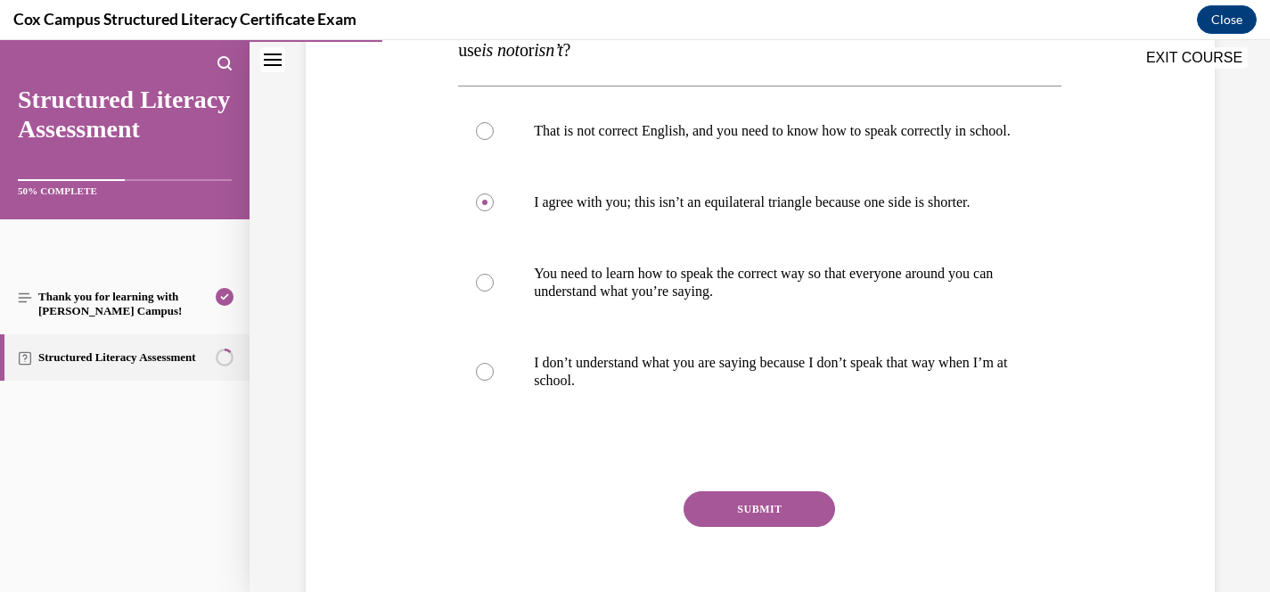
click at [773, 527] on button "SUBMIT" at bounding box center [760, 509] width 152 height 36
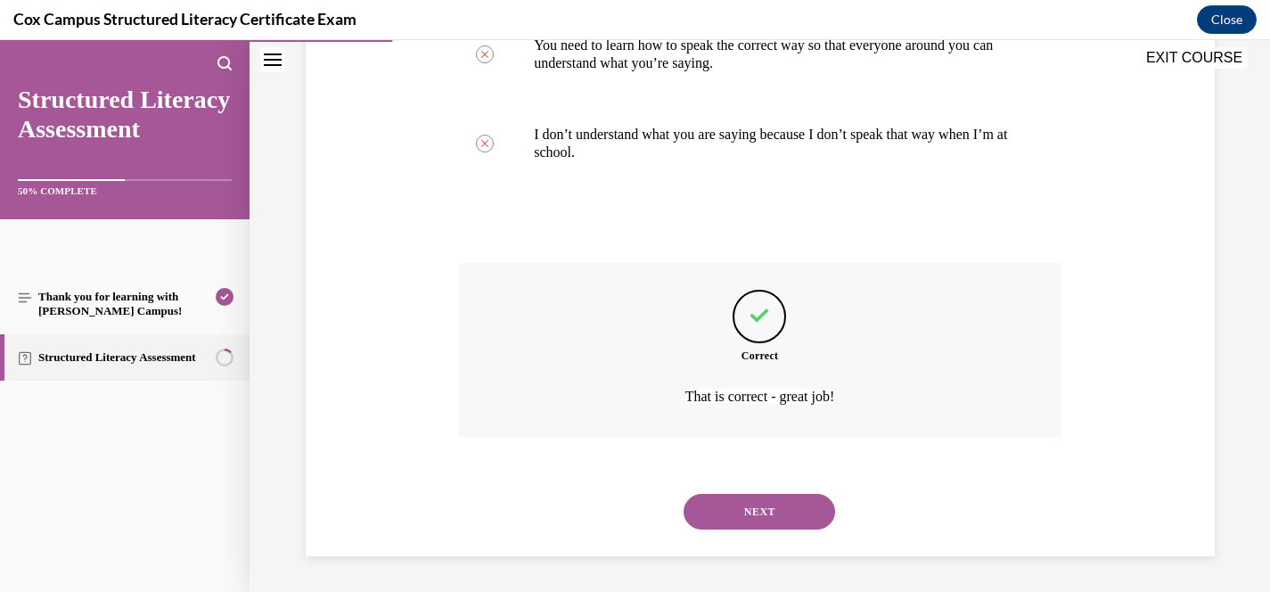
scroll to position [625, 0]
click at [778, 512] on button "NEXT" at bounding box center [760, 512] width 152 height 36
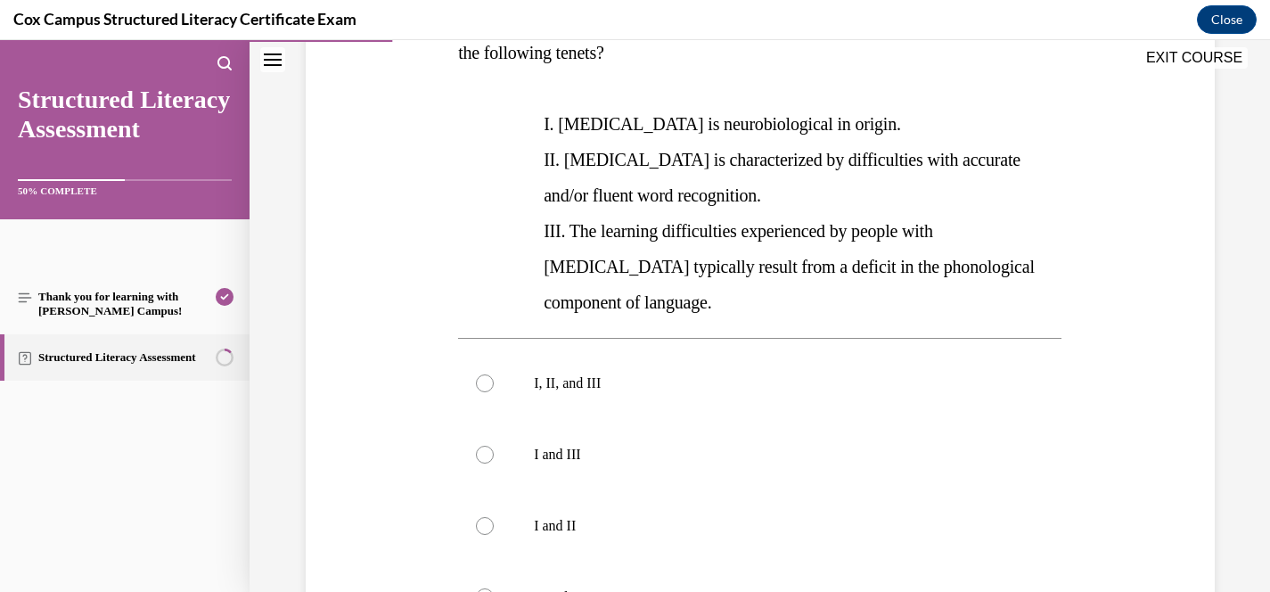
scroll to position [344, 0]
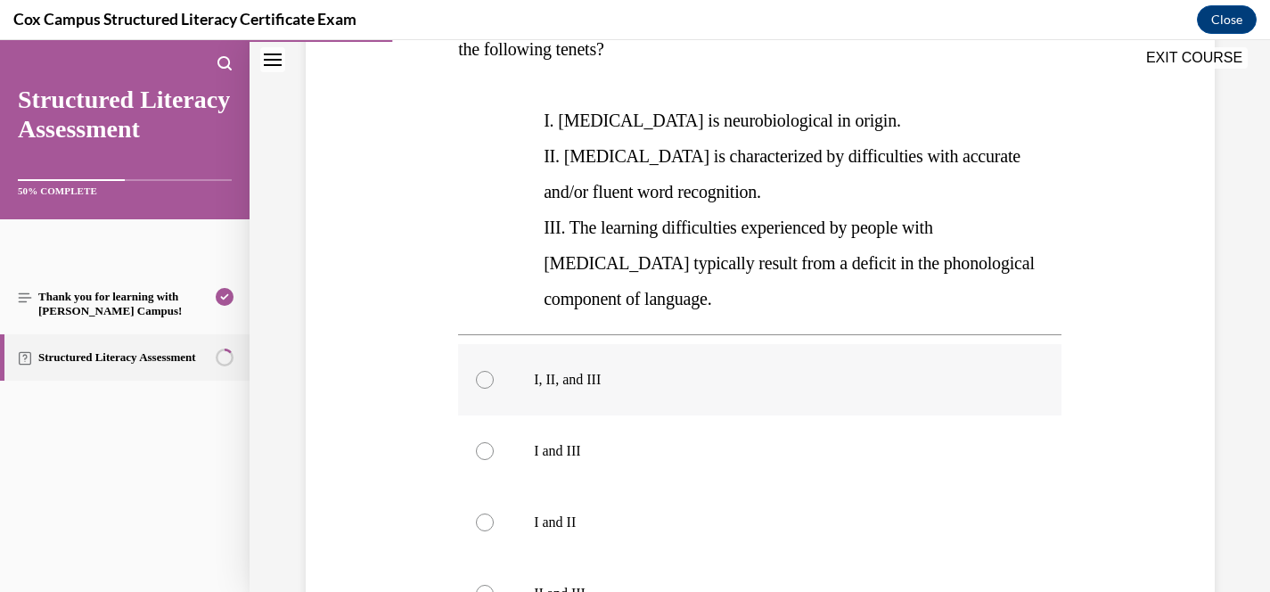
click at [568, 371] on p "I, II, and III" at bounding box center [775, 380] width 483 height 18
click at [494, 371] on input "I, II, and III" at bounding box center [485, 380] width 18 height 18
radio input "true"
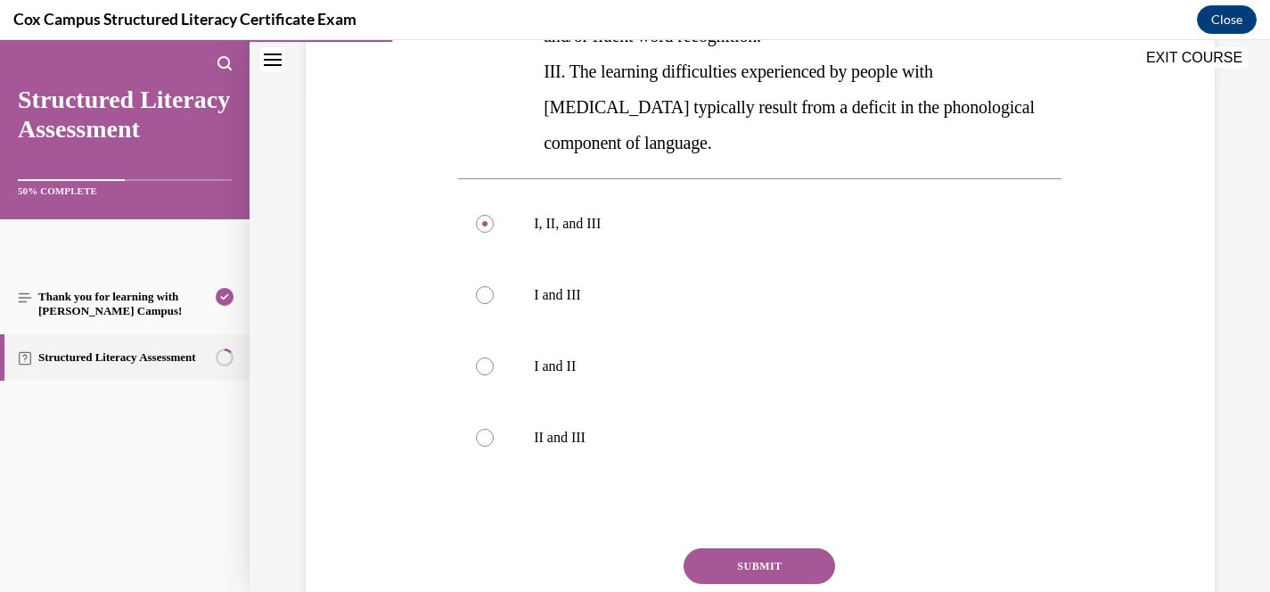
click at [745, 548] on button "SUBMIT" at bounding box center [760, 566] width 152 height 36
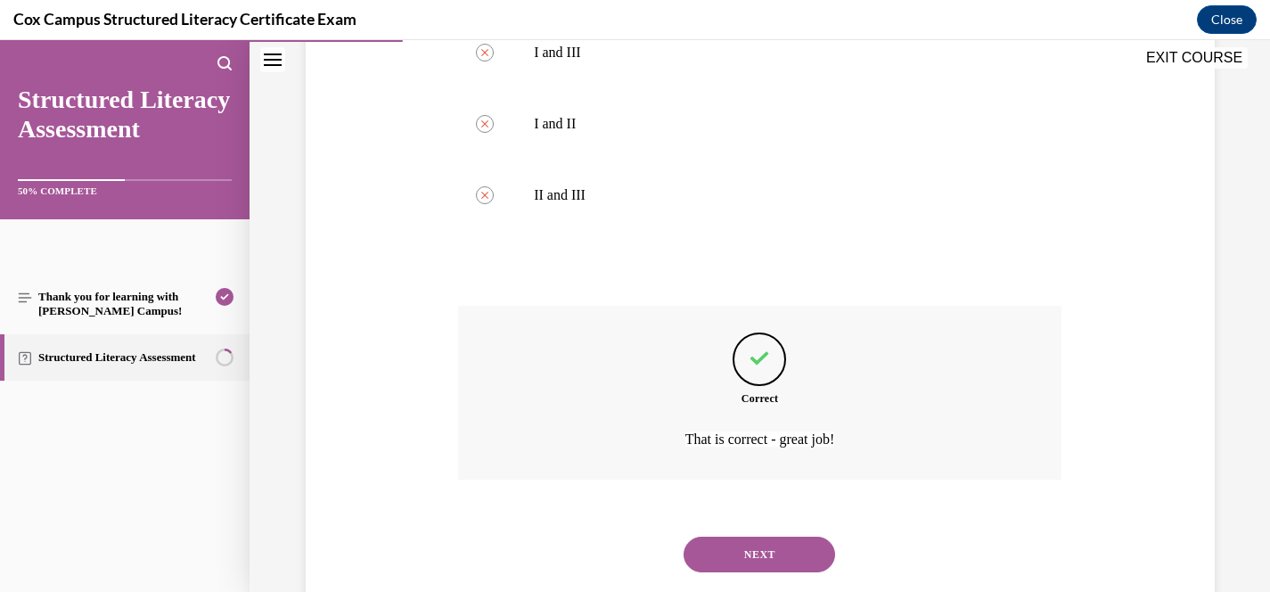
scroll to position [750, 0]
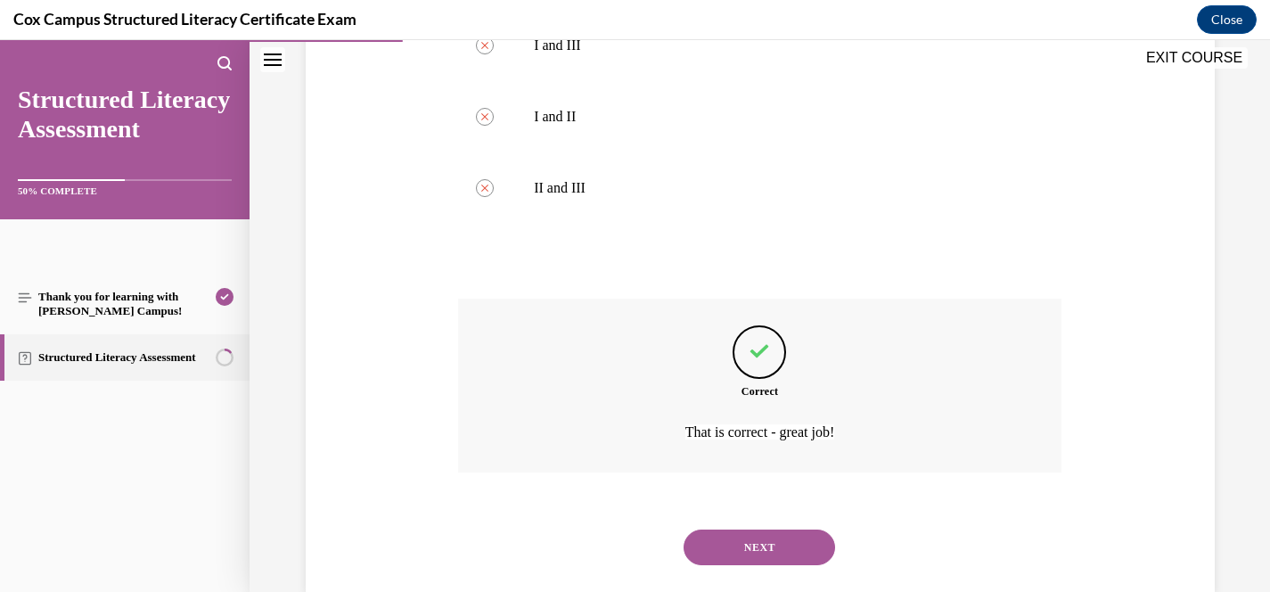
click at [785, 529] on button "NEXT" at bounding box center [760, 547] width 152 height 36
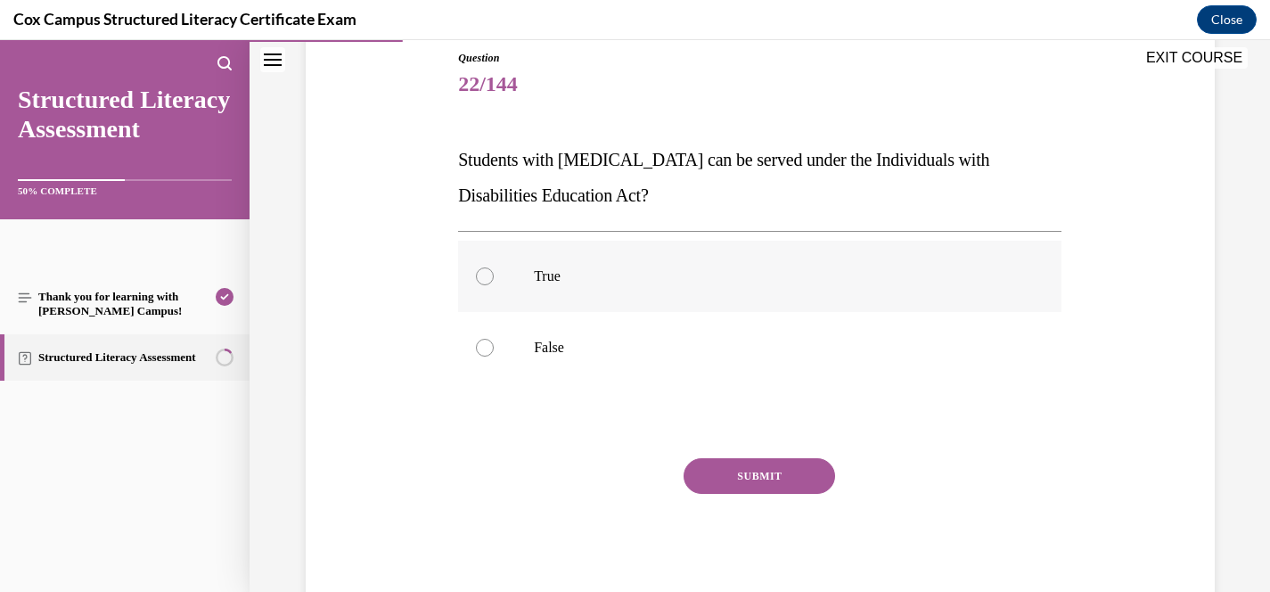
click at [562, 272] on p "True" at bounding box center [775, 276] width 483 height 18
click at [494, 272] on input "True" at bounding box center [485, 276] width 18 height 18
radio input "true"
click at [757, 474] on button "SUBMIT" at bounding box center [760, 476] width 152 height 36
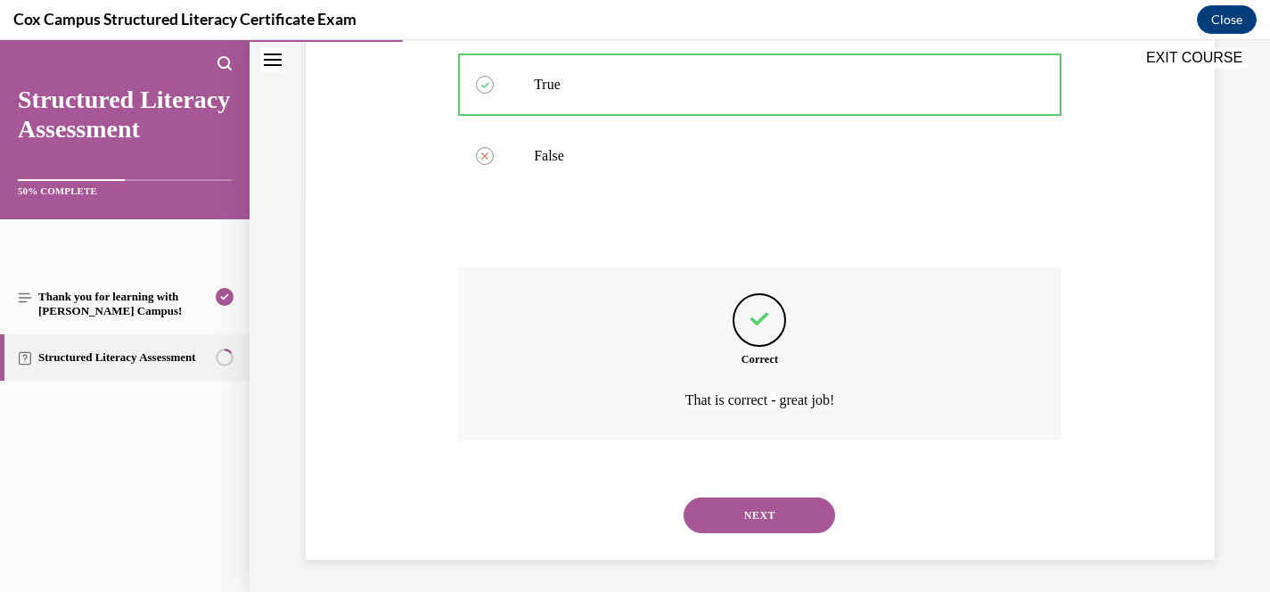
scroll to position [393, 0]
click at [774, 508] on button "NEXT" at bounding box center [760, 512] width 152 height 36
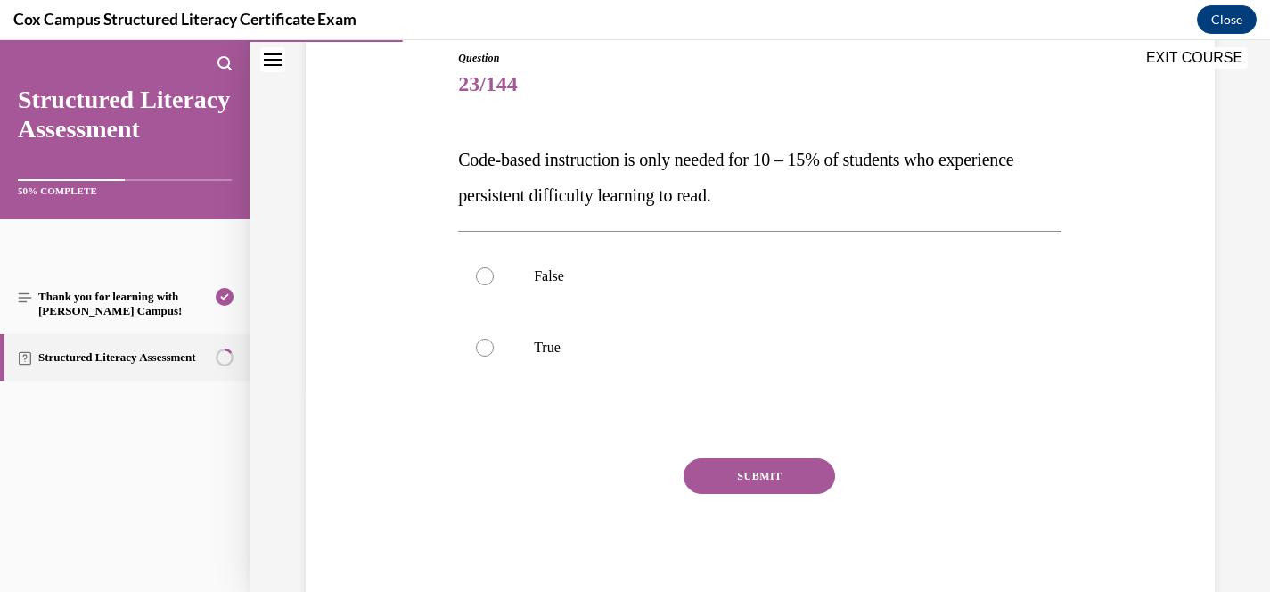
drag, startPoint x: 457, startPoint y: 161, endPoint x: 884, endPoint y: 196, distance: 428.3
click at [884, 196] on div "Question 23/144 Code-based instruction is only needed for 10 – 15% of students …" at bounding box center [760, 313] width 612 height 581
copy span "Code-based instruction is only needed for 10 – 15% of students who experience p…"
click at [561, 288] on label "False" at bounding box center [759, 276] width 603 height 71
click at [494, 285] on input "False" at bounding box center [485, 276] width 18 height 18
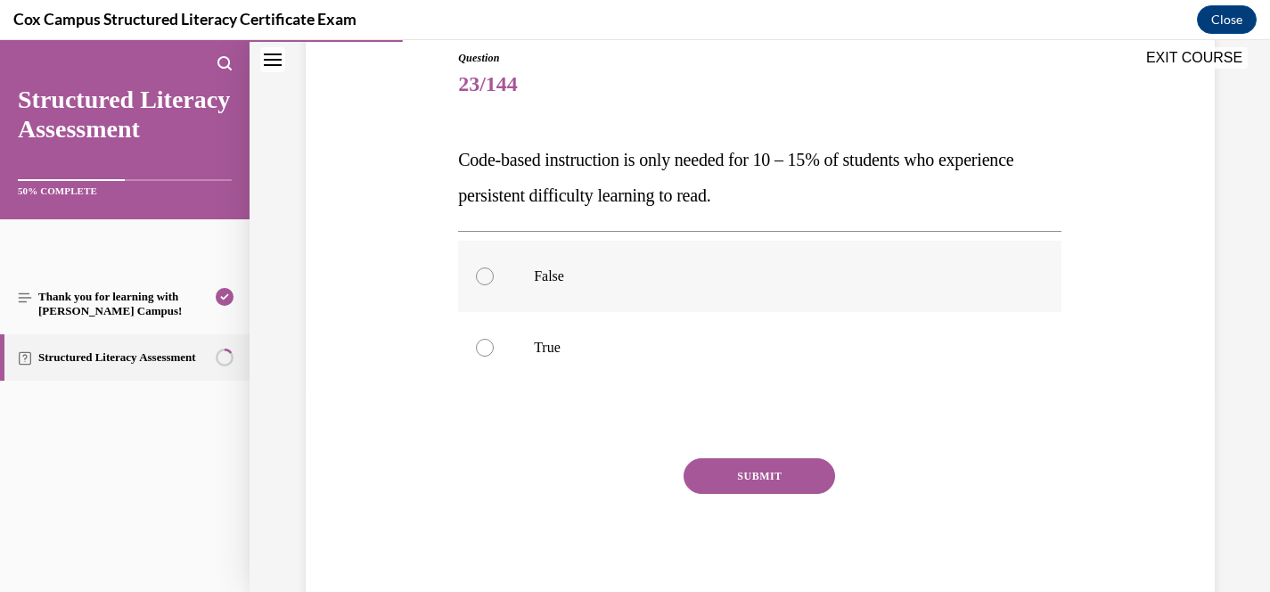
radio input "true"
click at [789, 485] on button "SUBMIT" at bounding box center [760, 476] width 152 height 36
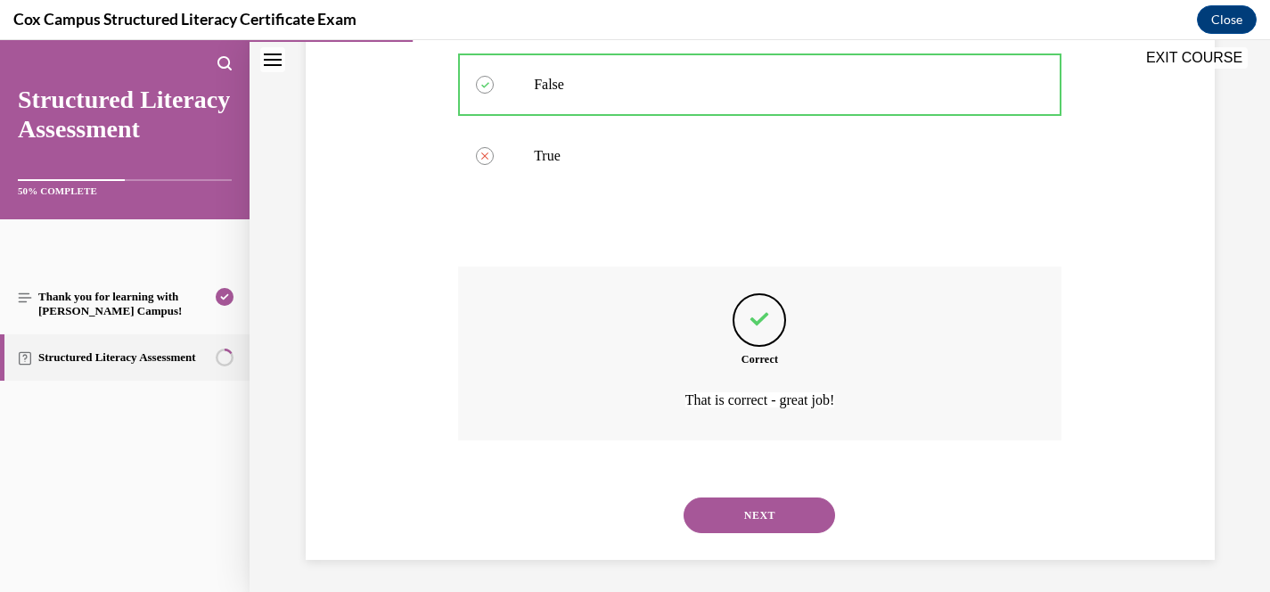
scroll to position [393, 0]
click at [779, 505] on button "NEXT" at bounding box center [760, 512] width 152 height 36
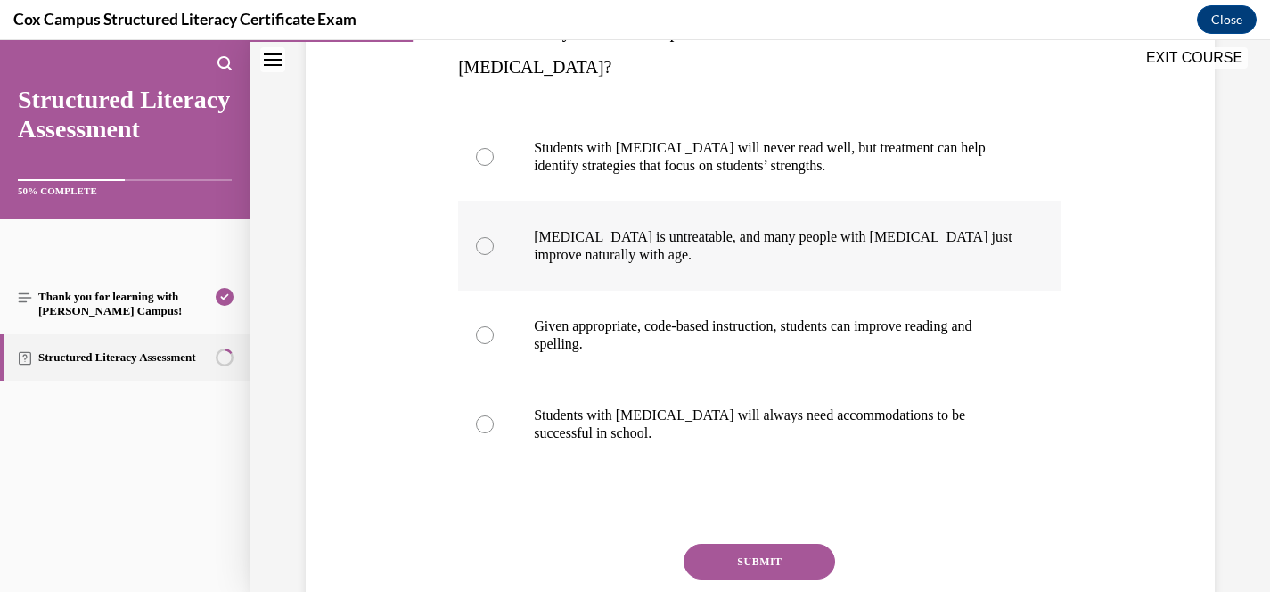
scroll to position [343, 0]
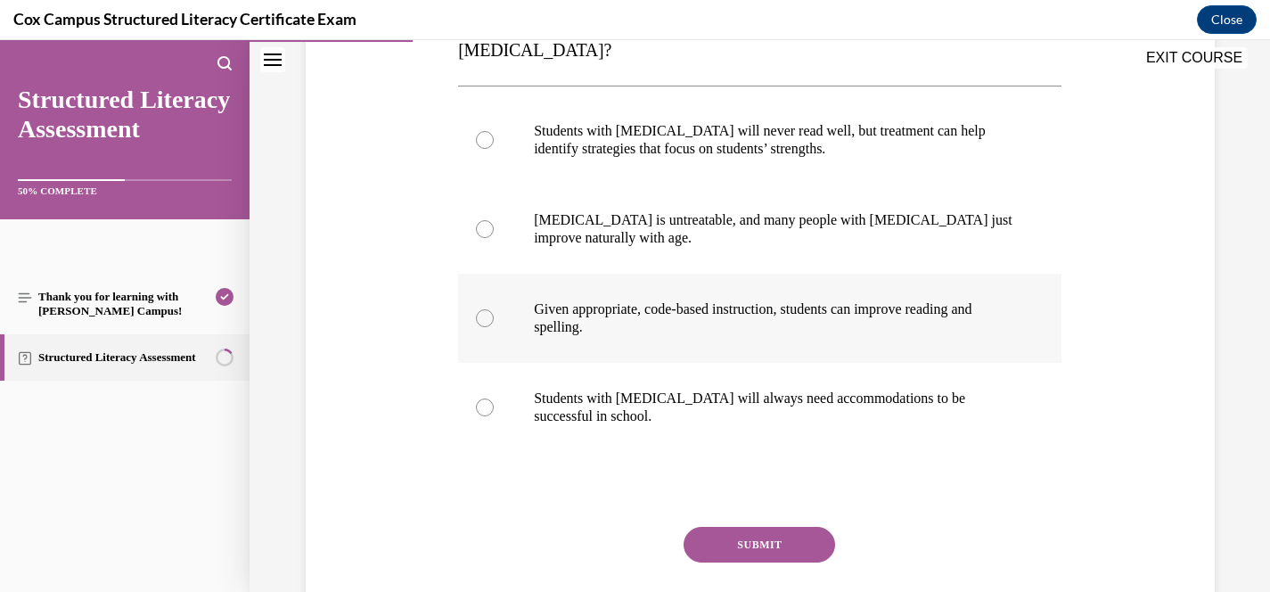
click at [813, 301] on span "Given appropriate, code-based instruction, students can improve reading and spe…" at bounding box center [753, 317] width 438 height 33
click at [494, 309] on input "Given appropriate, code-based instruction, students can improve reading and spe…" at bounding box center [485, 318] width 18 height 18
radio input "true"
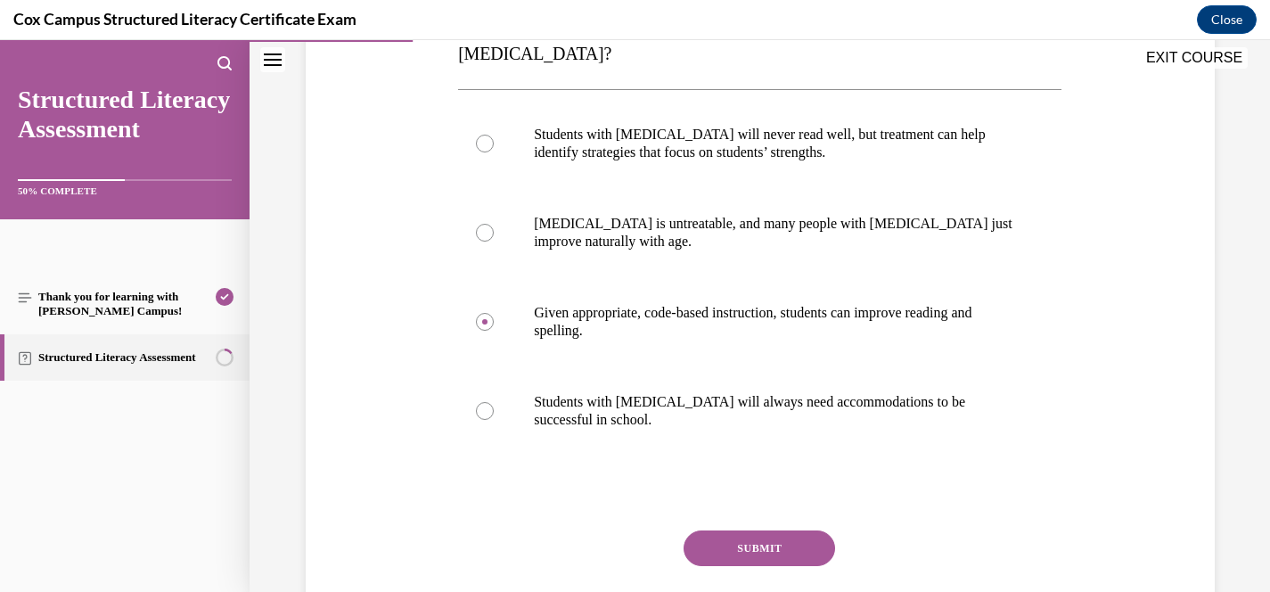
scroll to position [346, 0]
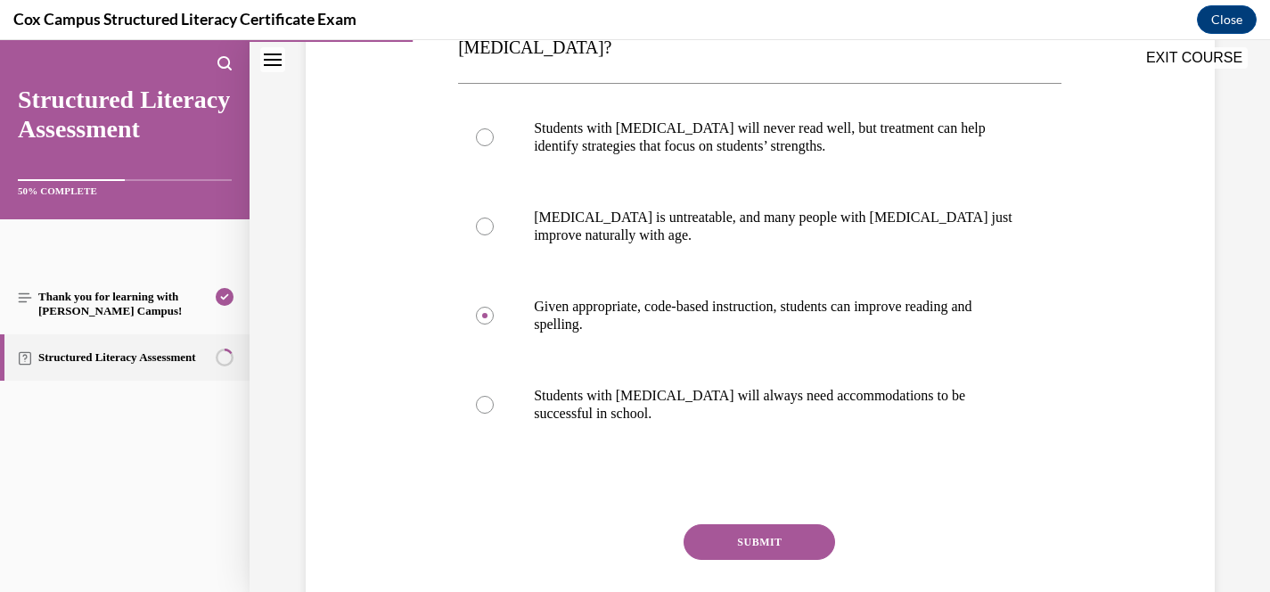
click at [789, 524] on button "SUBMIT" at bounding box center [760, 542] width 152 height 36
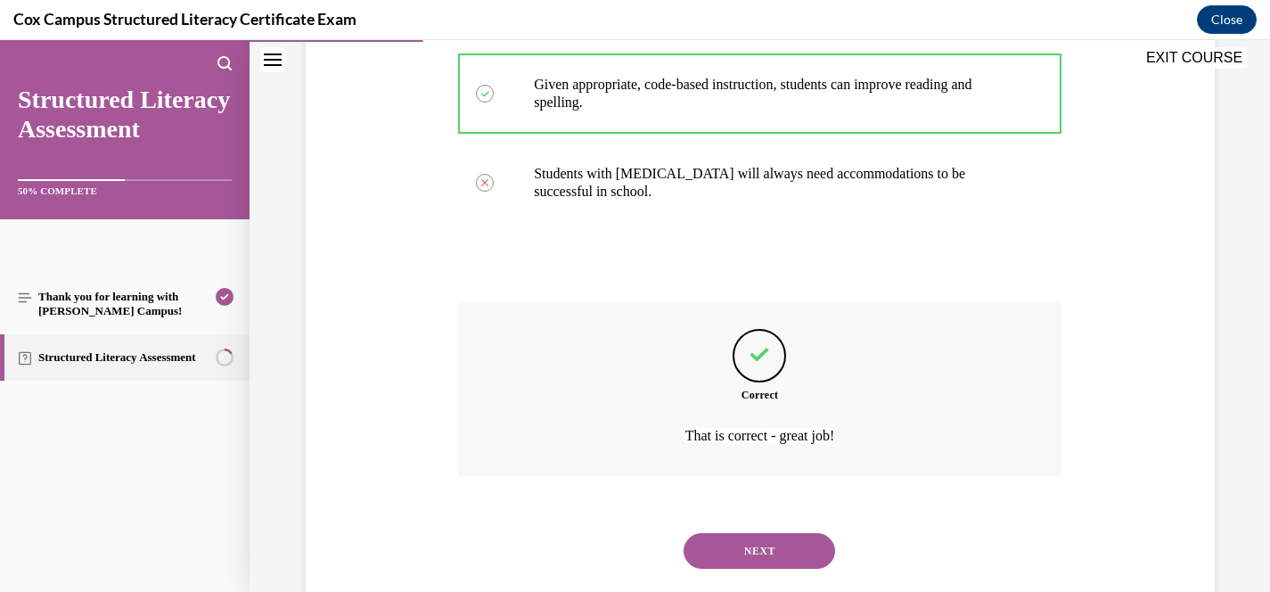
scroll to position [571, 0]
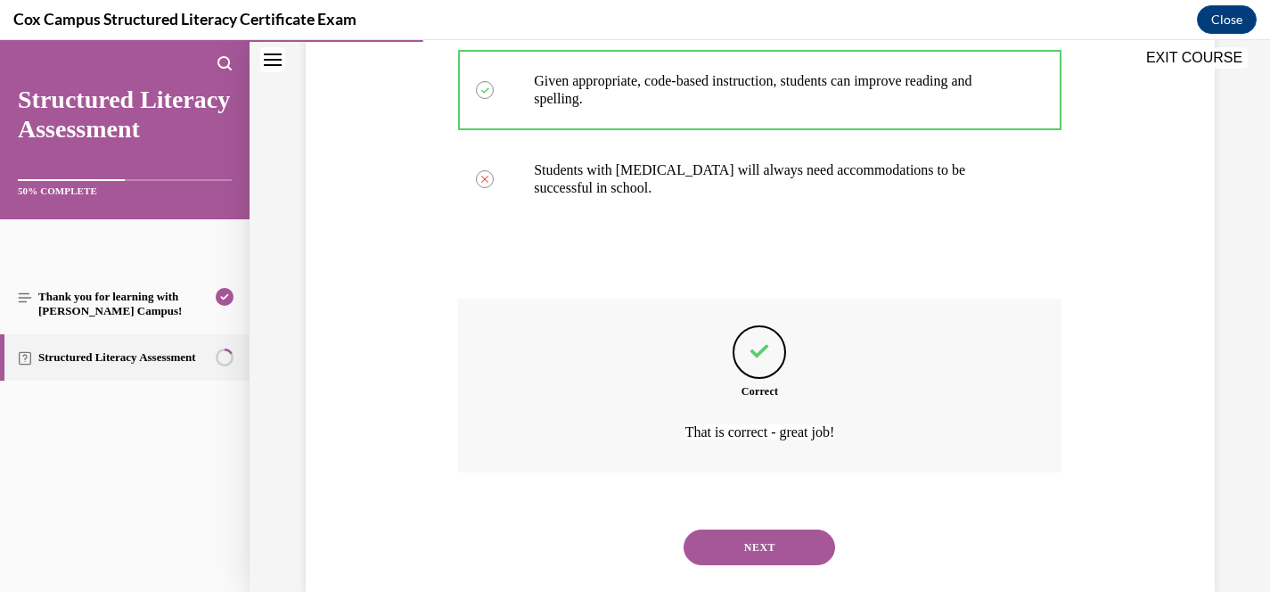
click at [789, 529] on button "NEXT" at bounding box center [760, 547] width 152 height 36
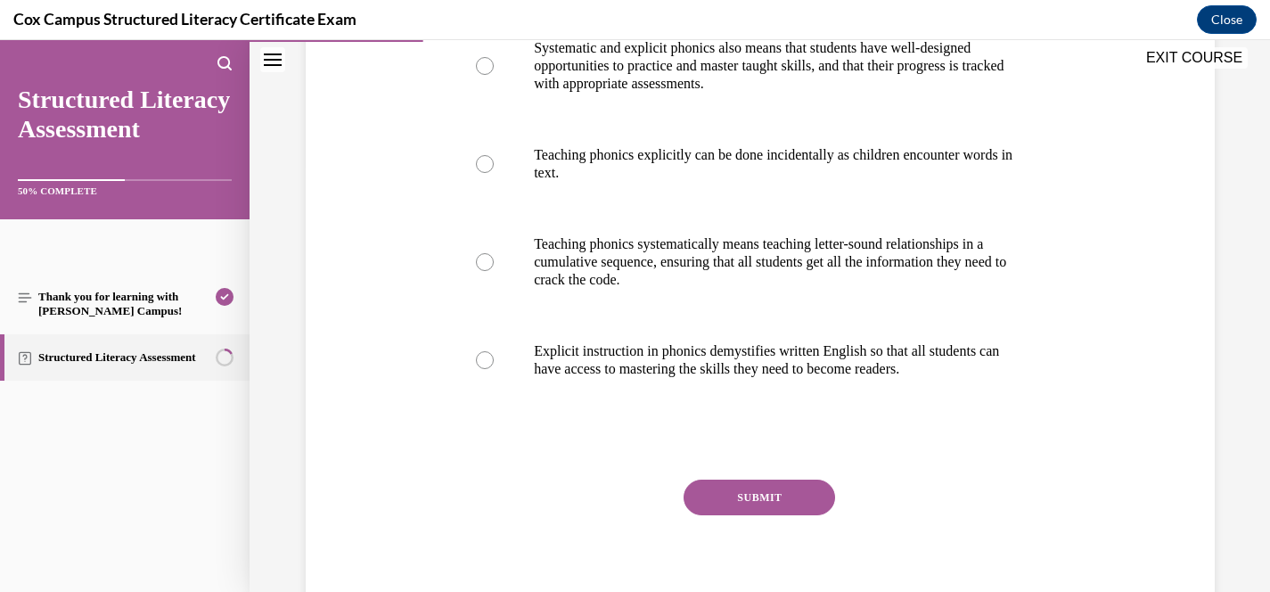
scroll to position [427, 0]
click at [906, 160] on p "Teaching phonics explicitly can be done incidentally as children encounter word…" at bounding box center [775, 163] width 483 height 36
click at [494, 160] on input "Teaching phonics explicitly can be done incidentally as children encounter word…" at bounding box center [485, 163] width 18 height 18
radio input "true"
click at [799, 492] on button "SUBMIT" at bounding box center [760, 497] width 152 height 36
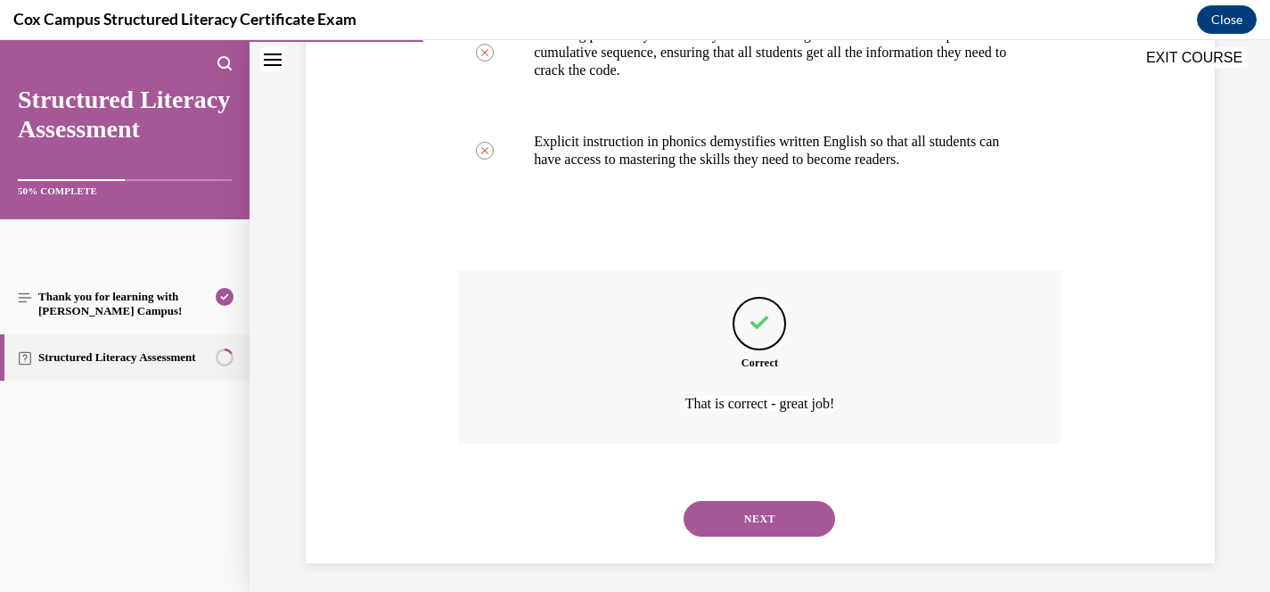
scroll to position [643, 0]
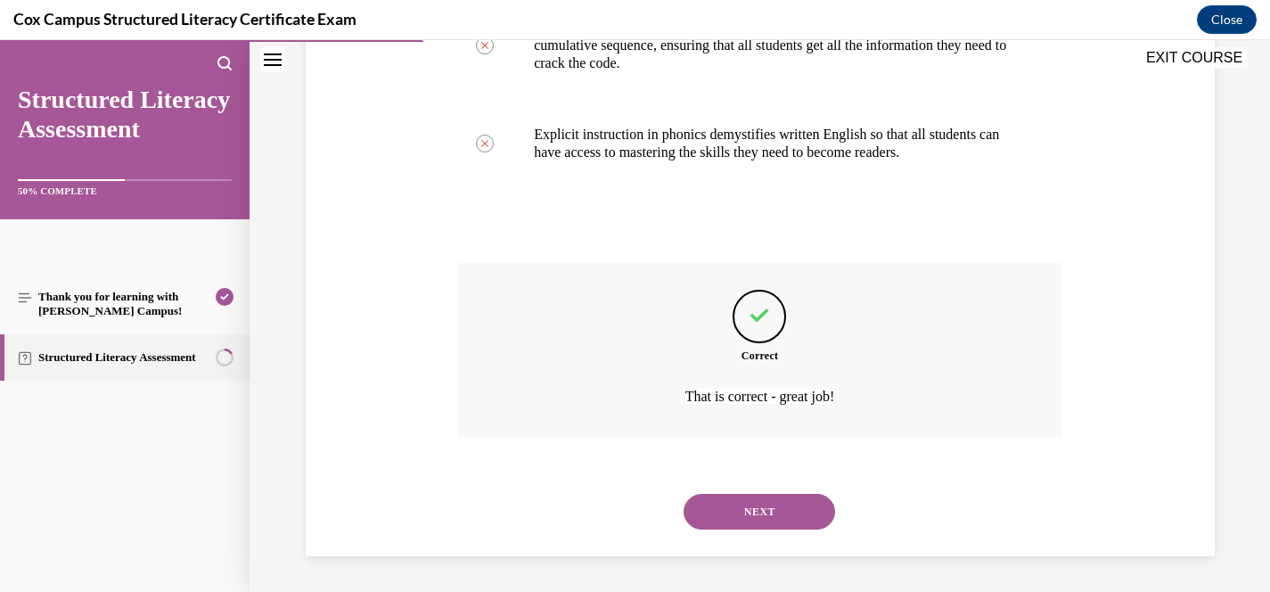
click at [785, 517] on button "NEXT" at bounding box center [760, 512] width 152 height 36
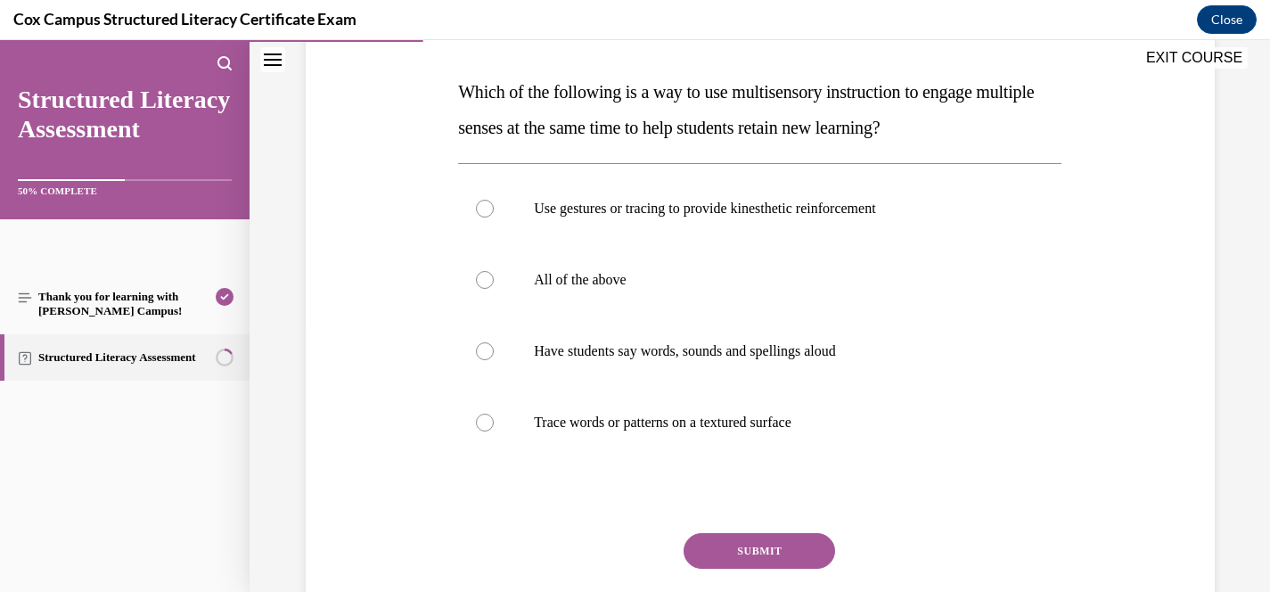
scroll to position [266, 0]
click at [594, 272] on p "All of the above" at bounding box center [775, 279] width 483 height 18
click at [494, 272] on input "All of the above" at bounding box center [485, 279] width 18 height 18
radio input "true"
click at [790, 553] on button "SUBMIT" at bounding box center [760, 550] width 152 height 36
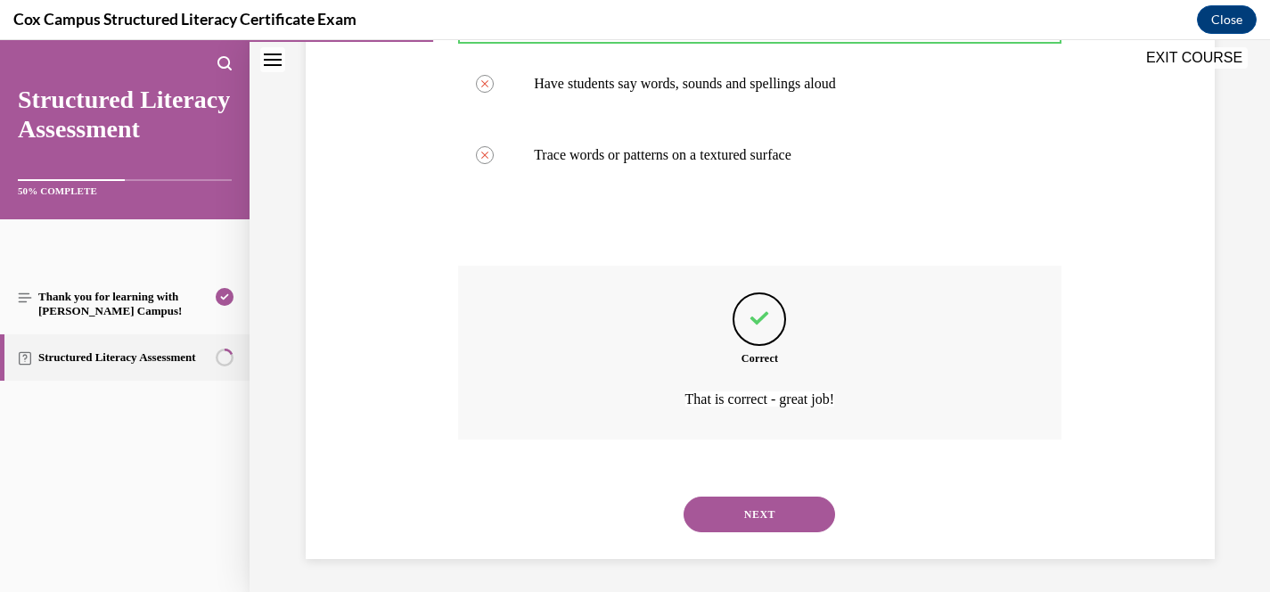
scroll to position [536, 0]
click at [774, 519] on button "NEXT" at bounding box center [760, 512] width 152 height 36
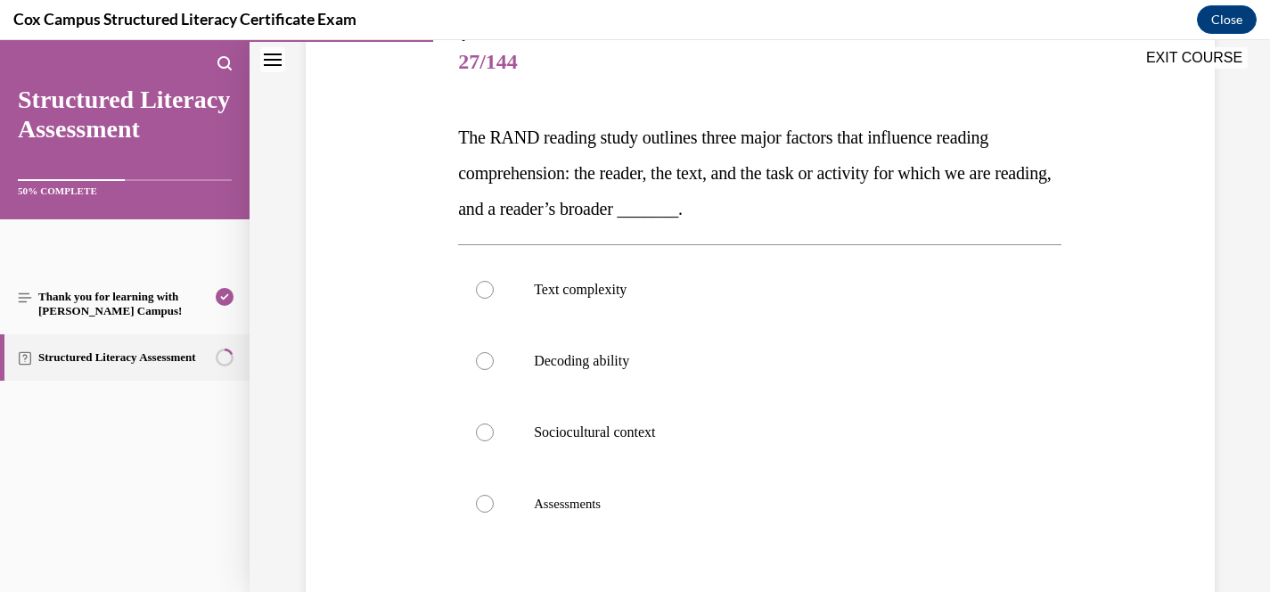
scroll to position [222, 0]
click at [660, 422] on p "Sociocultural context" at bounding box center [775, 431] width 483 height 18
click at [494, 422] on input "Sociocultural context" at bounding box center [485, 431] width 18 height 18
radio input "true"
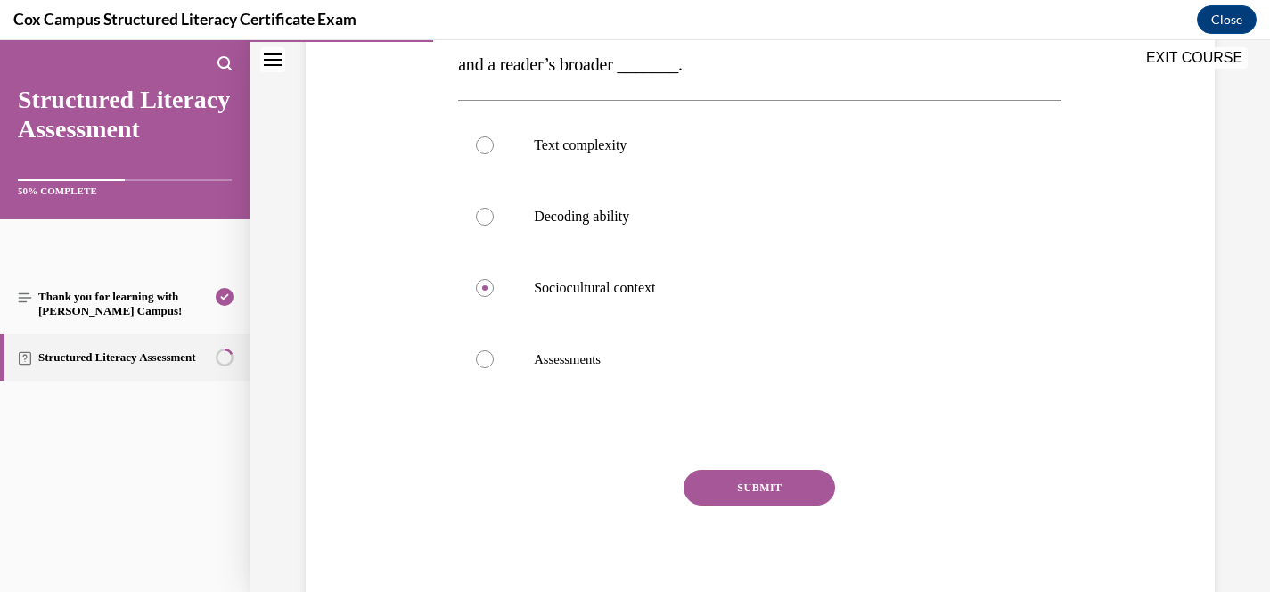
click at [804, 487] on button "SUBMIT" at bounding box center [760, 488] width 152 height 36
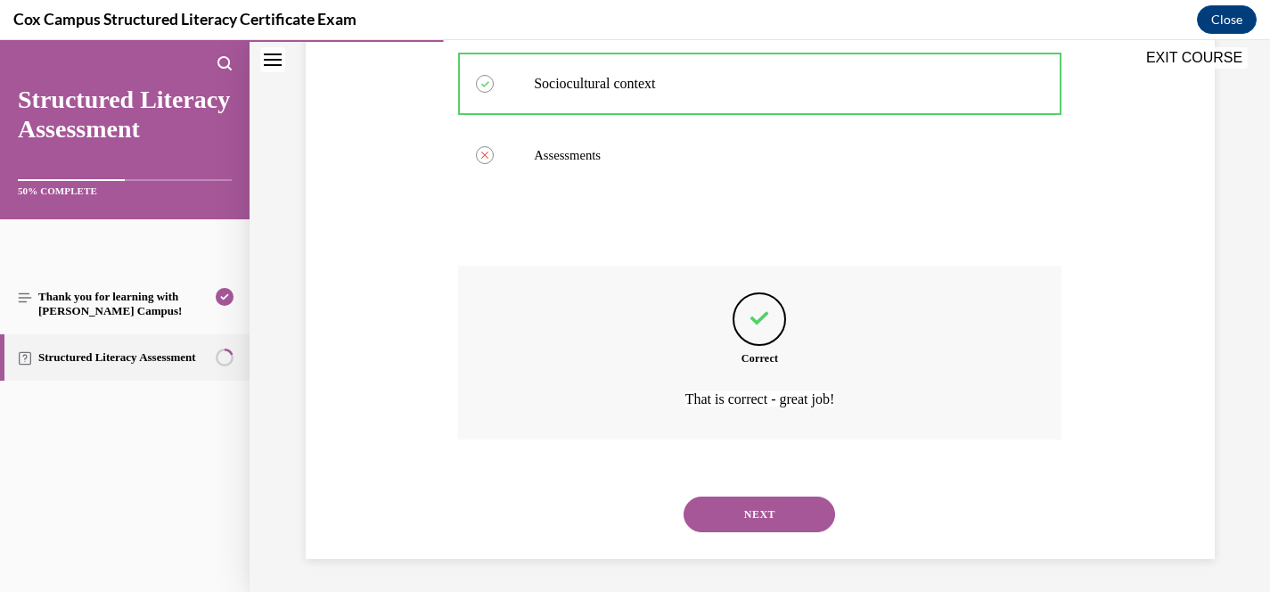
scroll to position [571, 0]
click at [778, 511] on button "NEXT" at bounding box center [760, 512] width 152 height 36
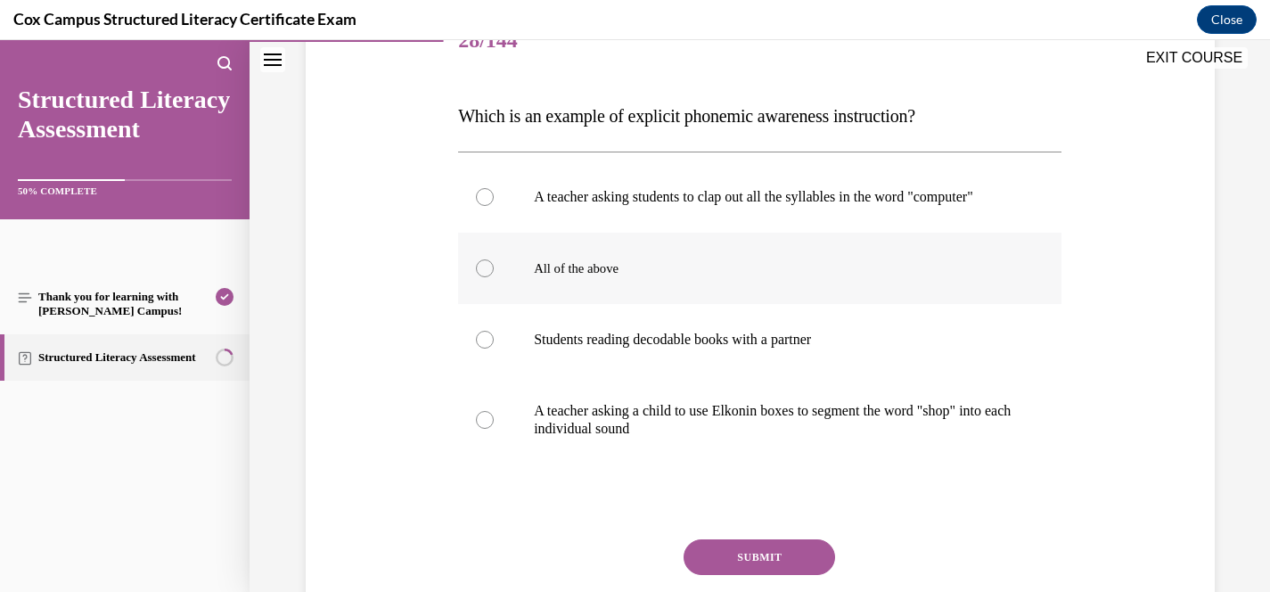
scroll to position [243, 0]
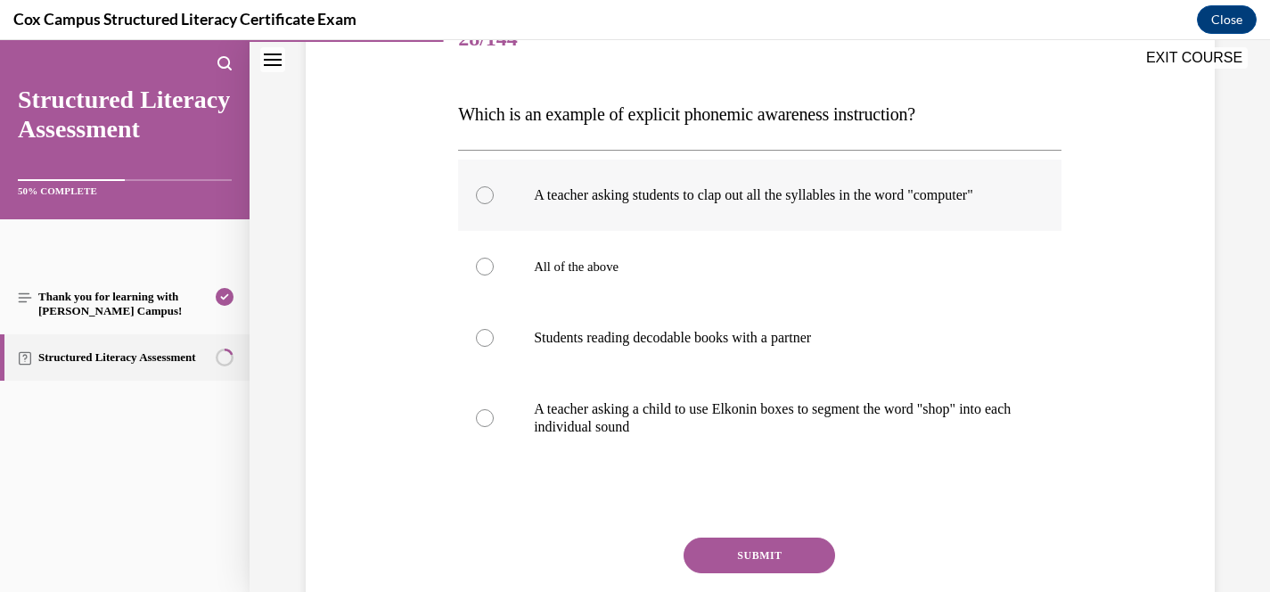
click at [713, 204] on p "A teacher asking students to clap out all the syllables in the word "computer"" at bounding box center [775, 195] width 483 height 18
click at [494, 204] on input "A teacher asking students to clap out all the syllables in the word "computer"" at bounding box center [485, 195] width 18 height 18
radio input "true"
click at [675, 434] on p "A teacher asking a child to use Elkonin boxes to segment the word "shop" into e…" at bounding box center [775, 418] width 483 height 36
click at [494, 427] on input "A teacher asking a child to use Elkonin boxes to segment the word "shop" into e…" at bounding box center [485, 418] width 18 height 18
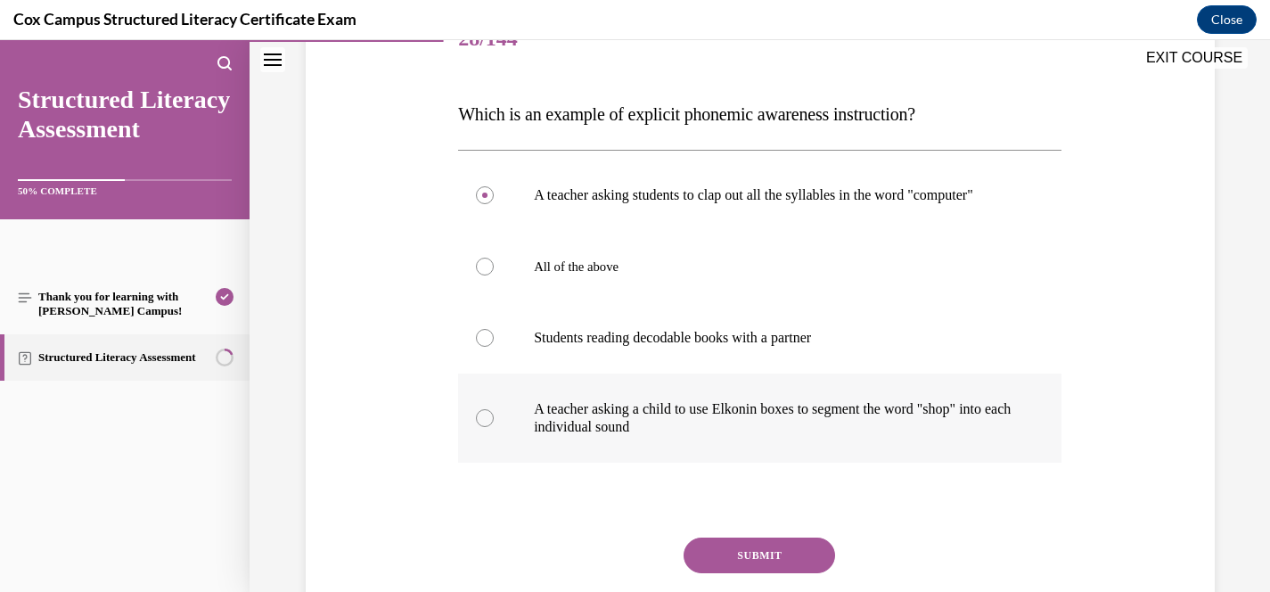
radio input "true"
click at [740, 568] on button "SUBMIT" at bounding box center [760, 555] width 152 height 36
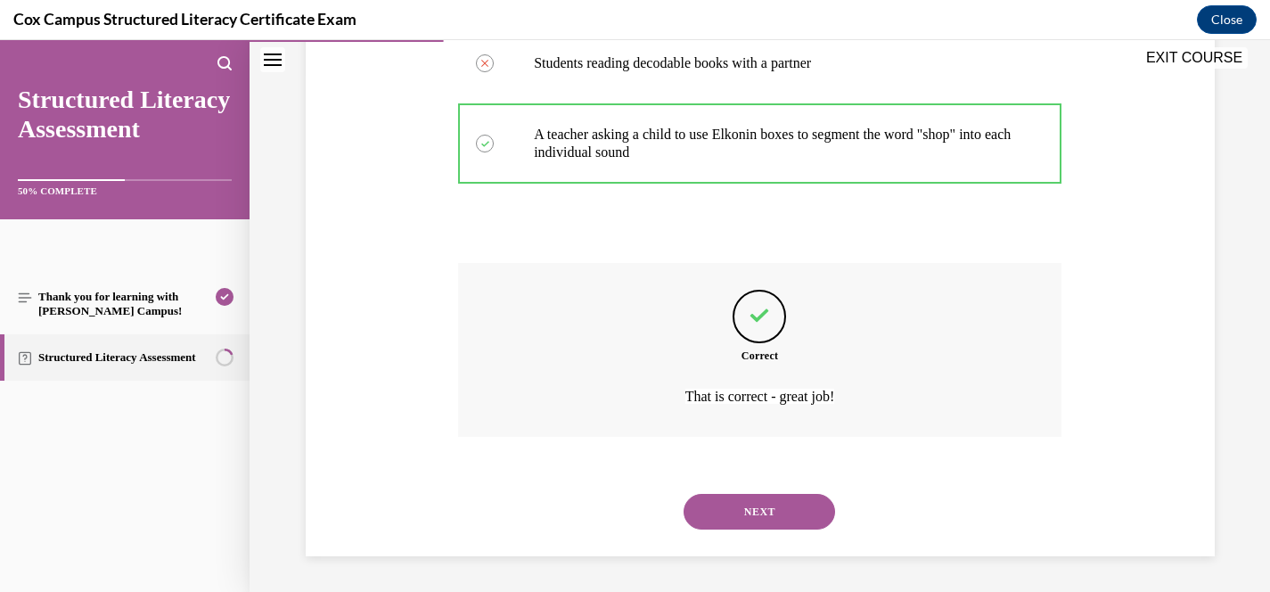
scroll to position [536, 0]
click at [785, 512] on button "NEXT" at bounding box center [760, 512] width 152 height 36
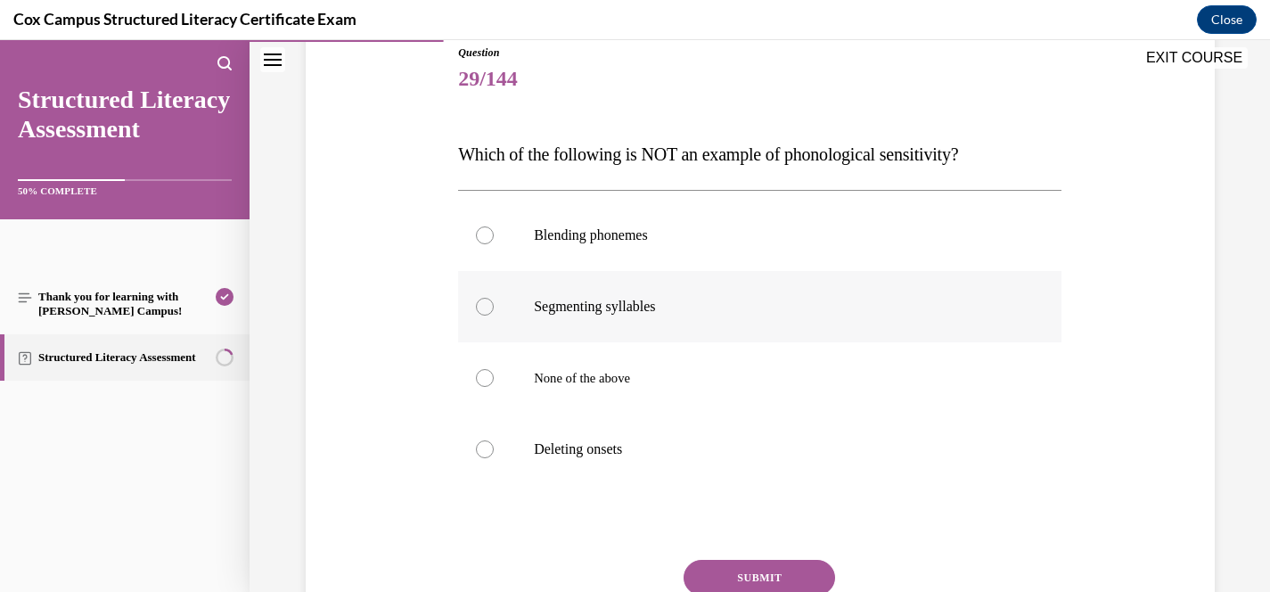
scroll to position [207, 0]
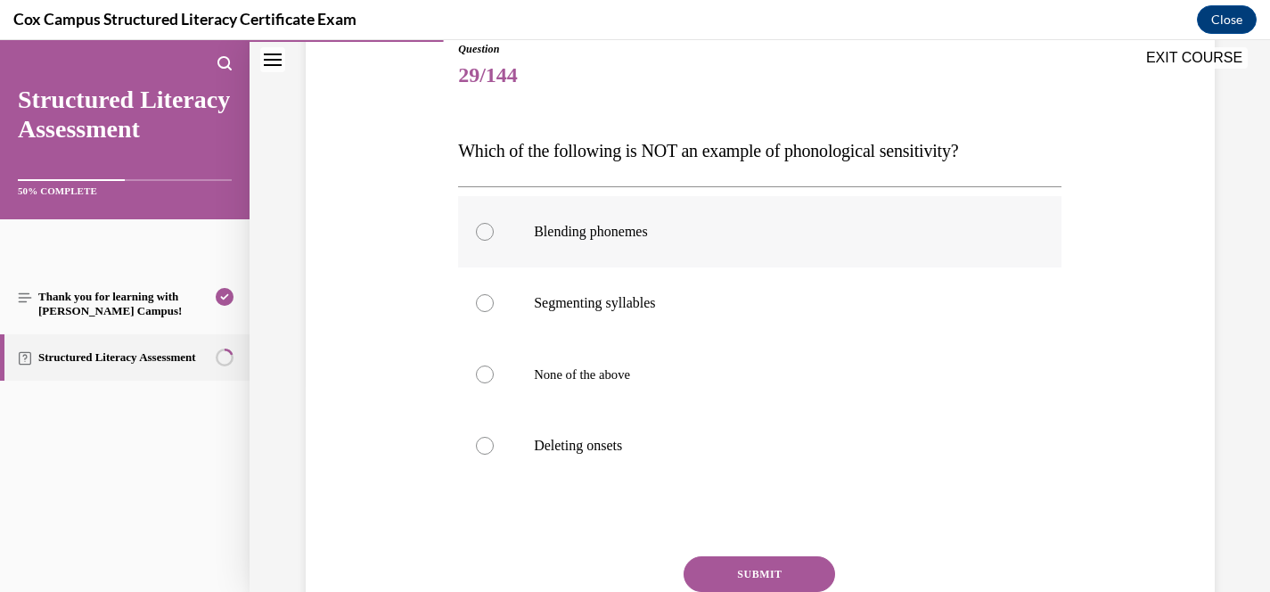
click at [656, 226] on p "Blending phonemes" at bounding box center [775, 232] width 483 height 18
click at [494, 226] on input "Blending phonemes" at bounding box center [485, 232] width 18 height 18
radio input "true"
click at [767, 568] on button "SUBMIT" at bounding box center [760, 574] width 152 height 36
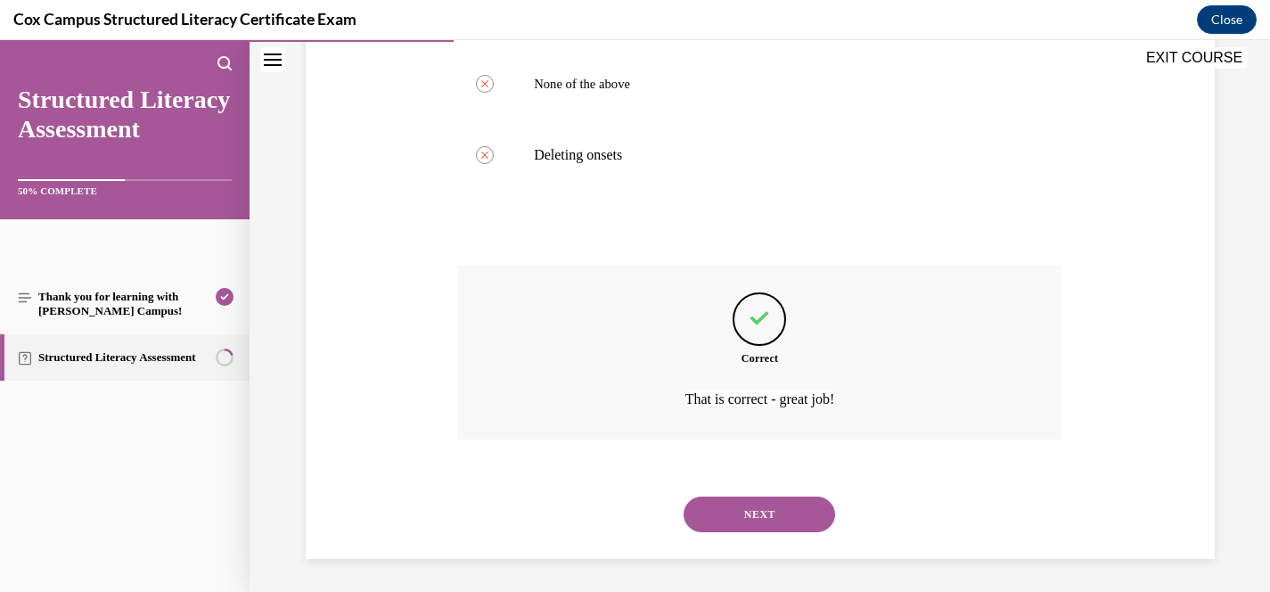
scroll to position [500, 0]
click at [761, 501] on button "NEXT" at bounding box center [760, 512] width 152 height 36
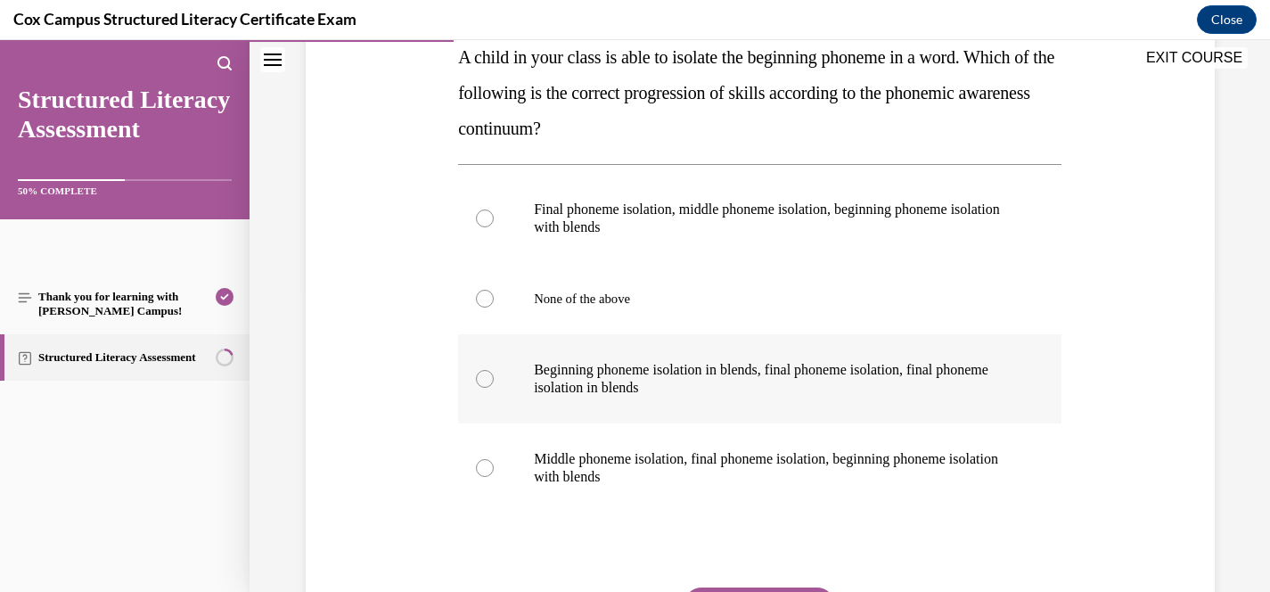
scroll to position [288, 0]
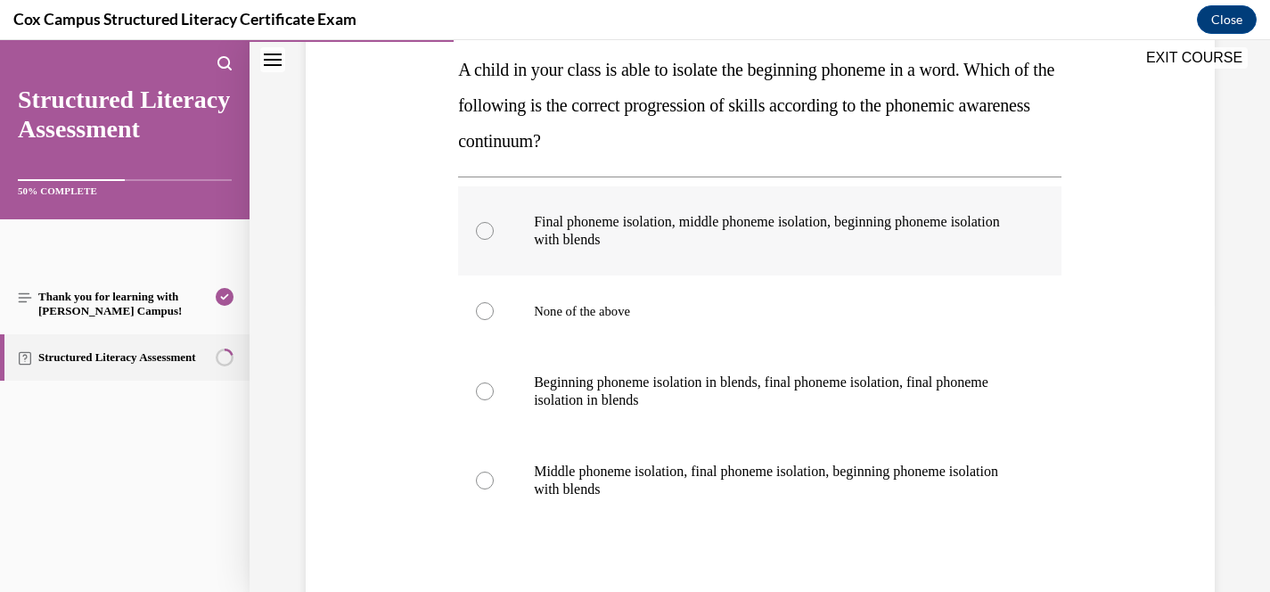
click at [765, 224] on p "Final phoneme isolation, middle phoneme isolation, beginning phoneme isolation …" at bounding box center [775, 231] width 483 height 36
click at [494, 224] on input "Final phoneme isolation, middle phoneme isolation, beginning phoneme isolation …" at bounding box center [485, 231] width 18 height 18
radio input "true"
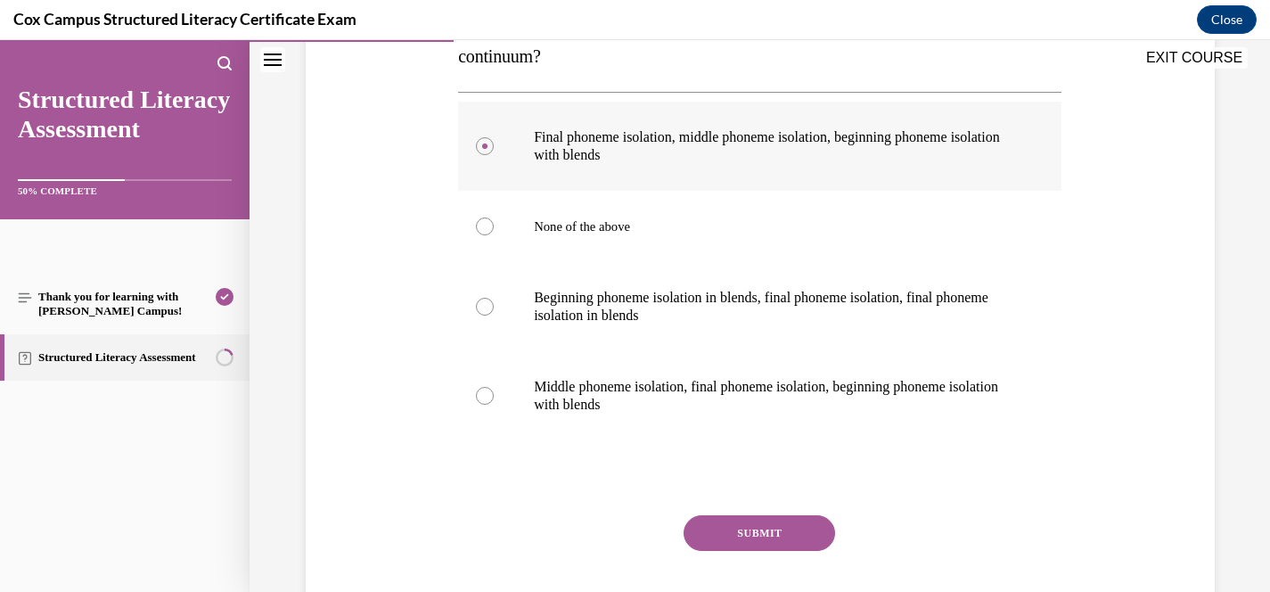
scroll to position [393, 0]
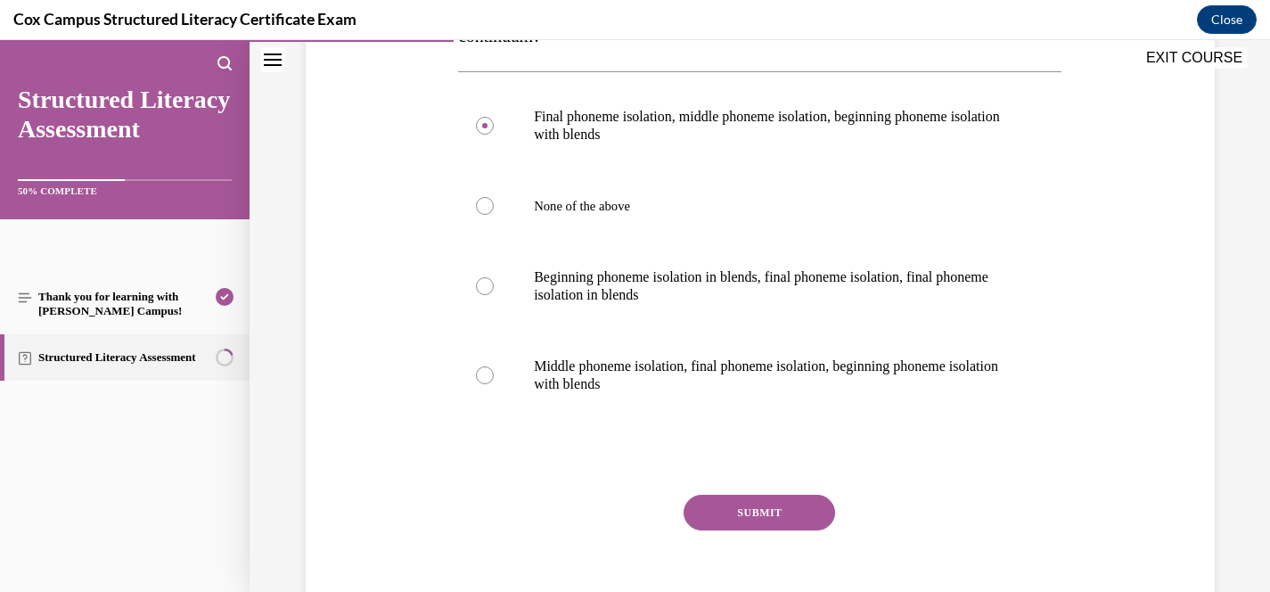
click at [804, 504] on button "SUBMIT" at bounding box center [760, 513] width 152 height 36
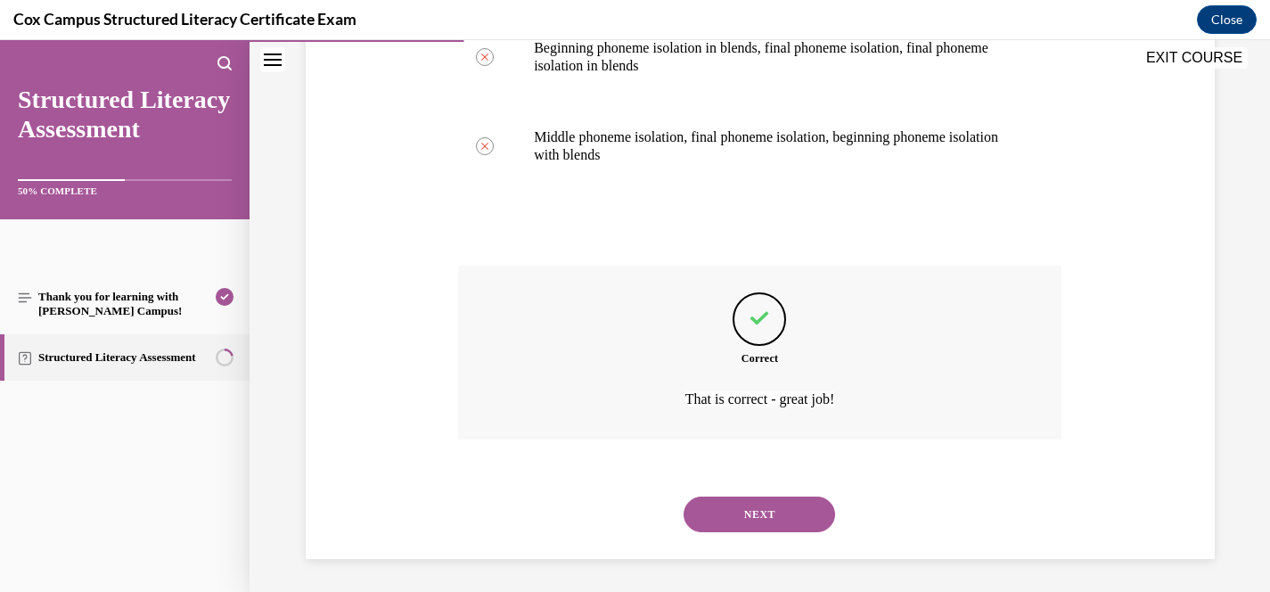
scroll to position [625, 0]
click at [799, 508] on button "NEXT" at bounding box center [760, 512] width 152 height 36
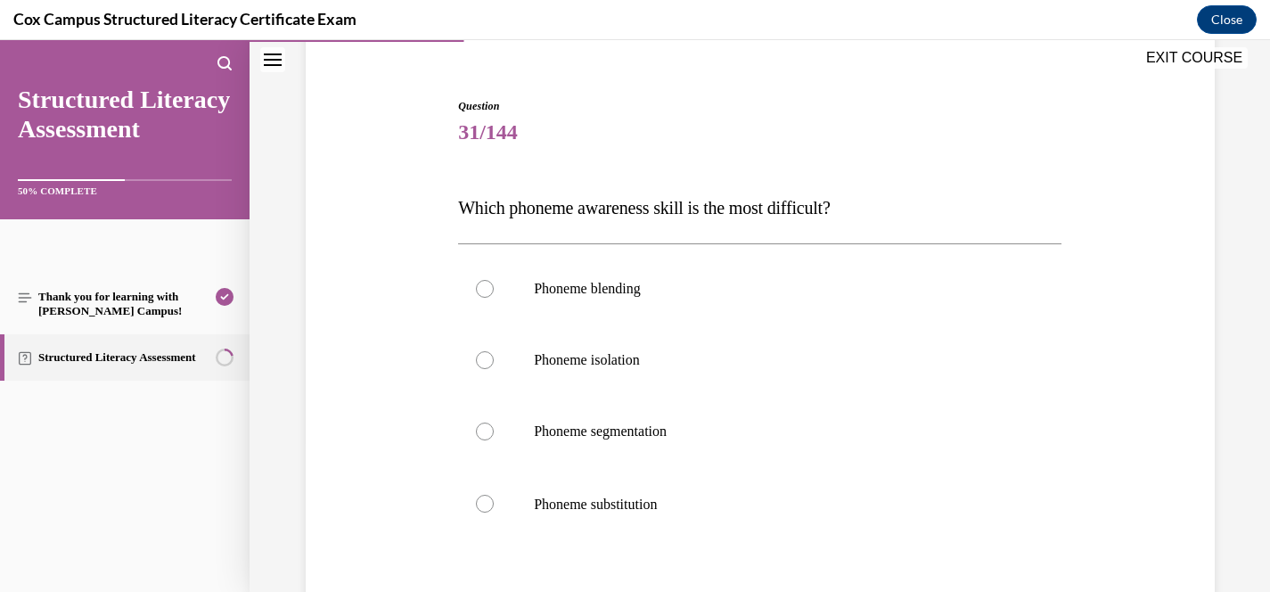
scroll to position [202, 0]
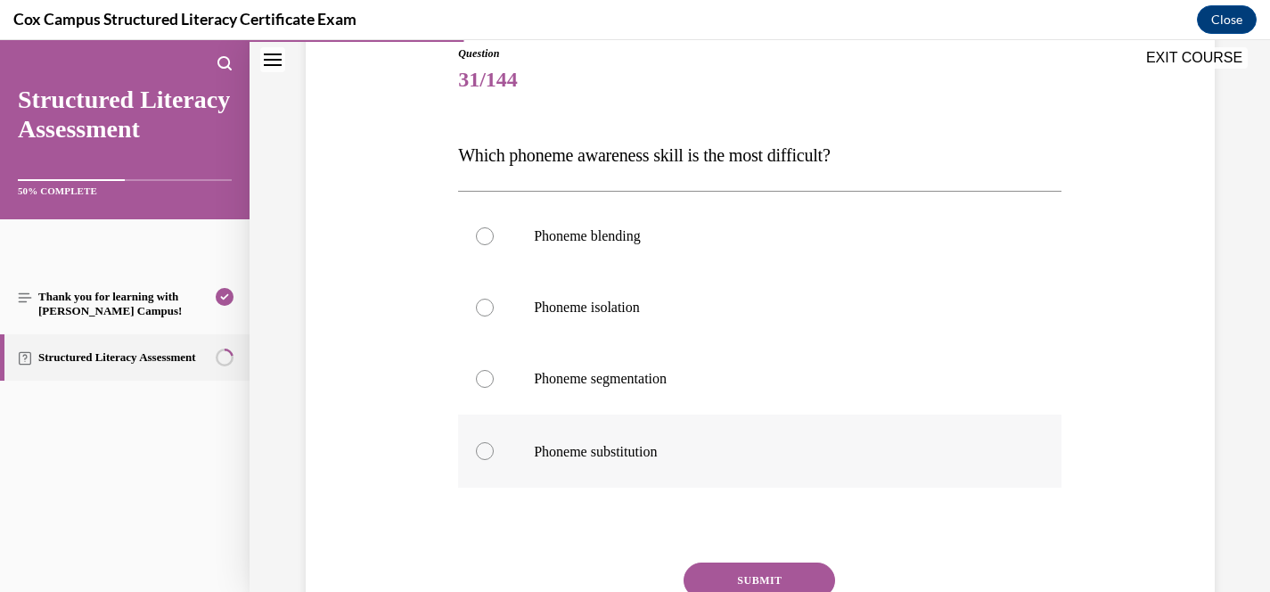
click at [612, 434] on label "Phoneme substitution" at bounding box center [759, 450] width 603 height 73
click at [494, 442] on input "Phoneme substitution" at bounding box center [485, 451] width 18 height 18
radio input "true"
click at [769, 577] on button "SUBMIT" at bounding box center [760, 580] width 152 height 36
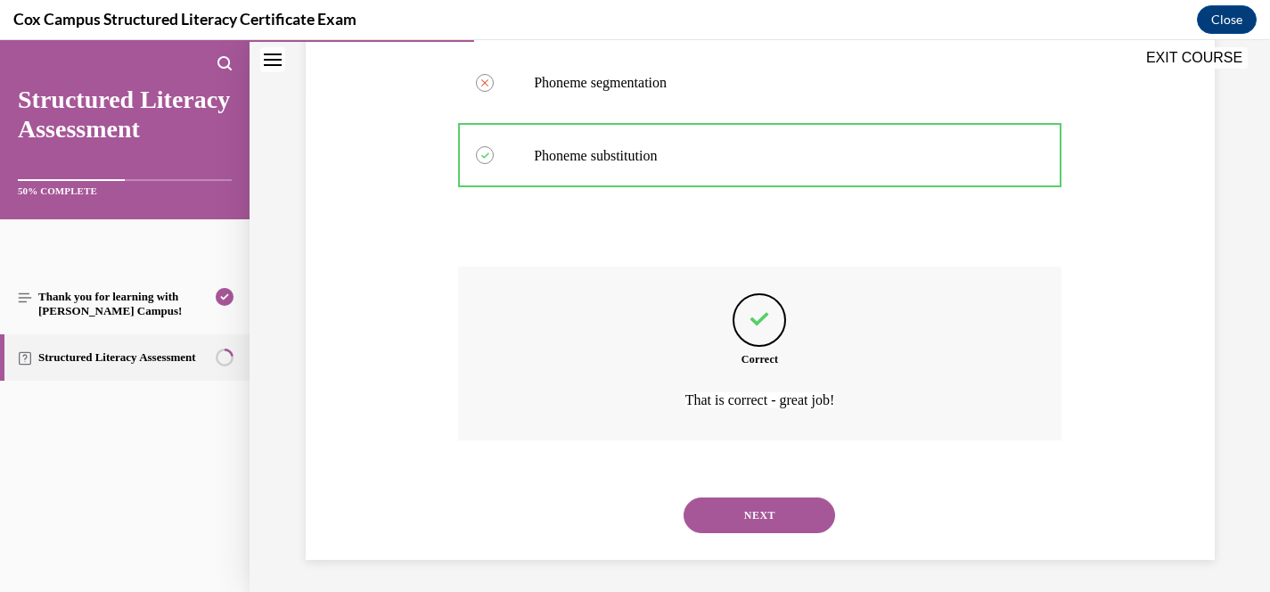
scroll to position [501, 0]
click at [778, 514] on button "NEXT" at bounding box center [760, 513] width 152 height 36
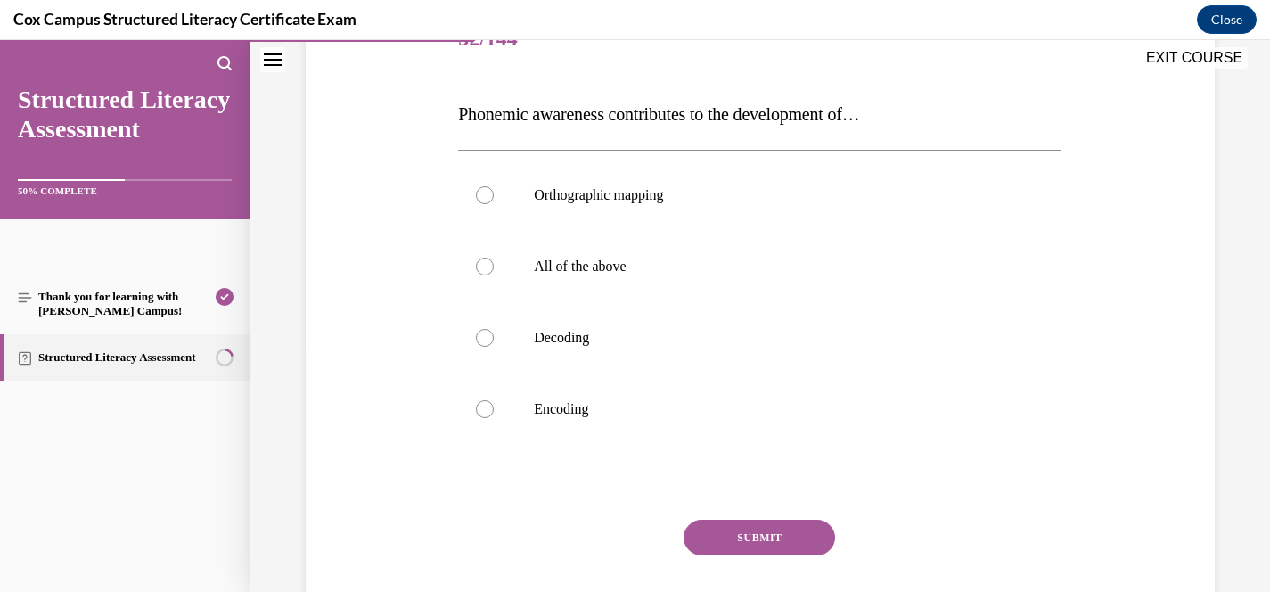
scroll to position [246, 0]
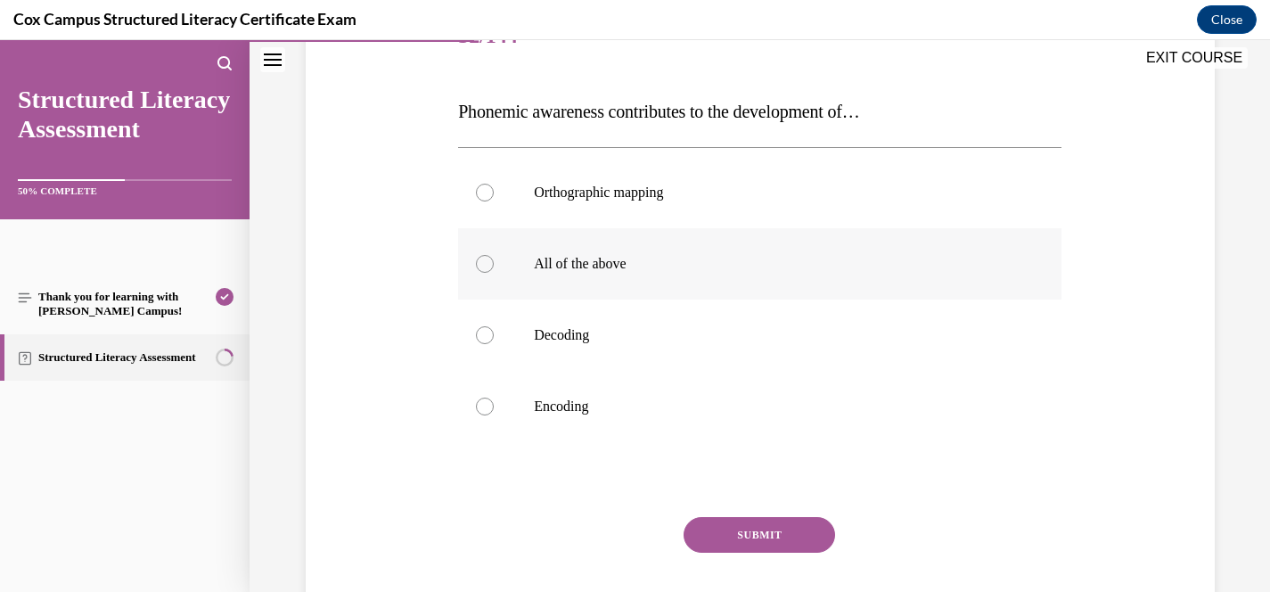
click at [608, 266] on span "All of the above" at bounding box center [580, 263] width 93 height 15
click at [494, 266] on input "All of the above" at bounding box center [485, 264] width 18 height 18
radio input "true"
click at [781, 530] on button "SUBMIT" at bounding box center [760, 535] width 152 height 36
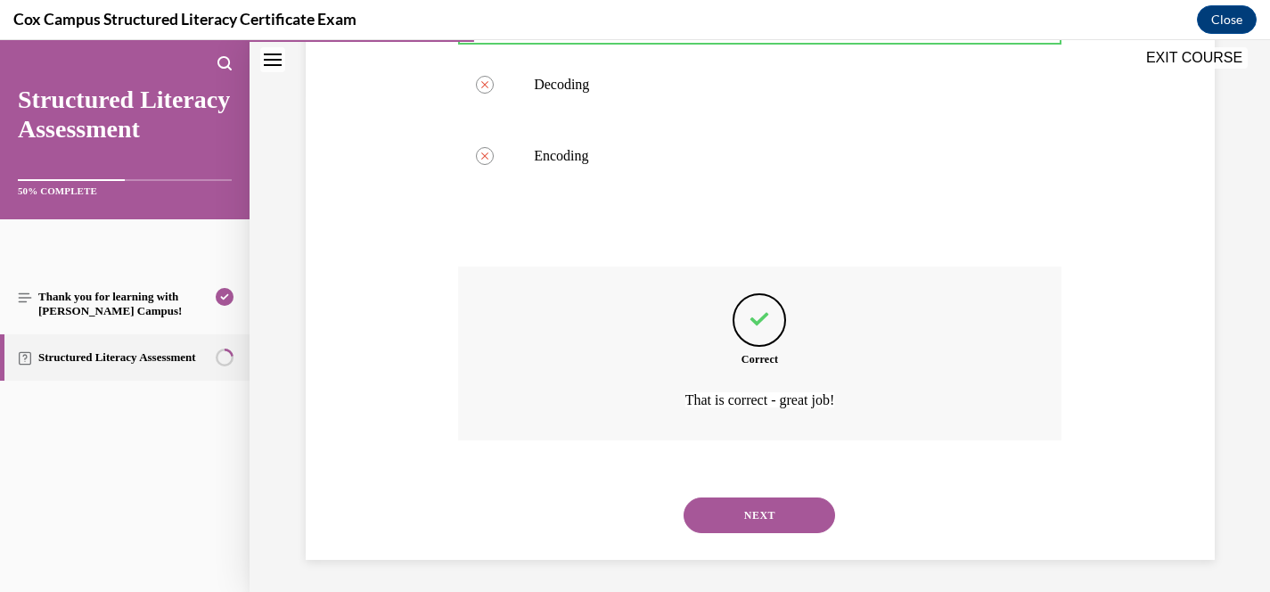
scroll to position [500, 0]
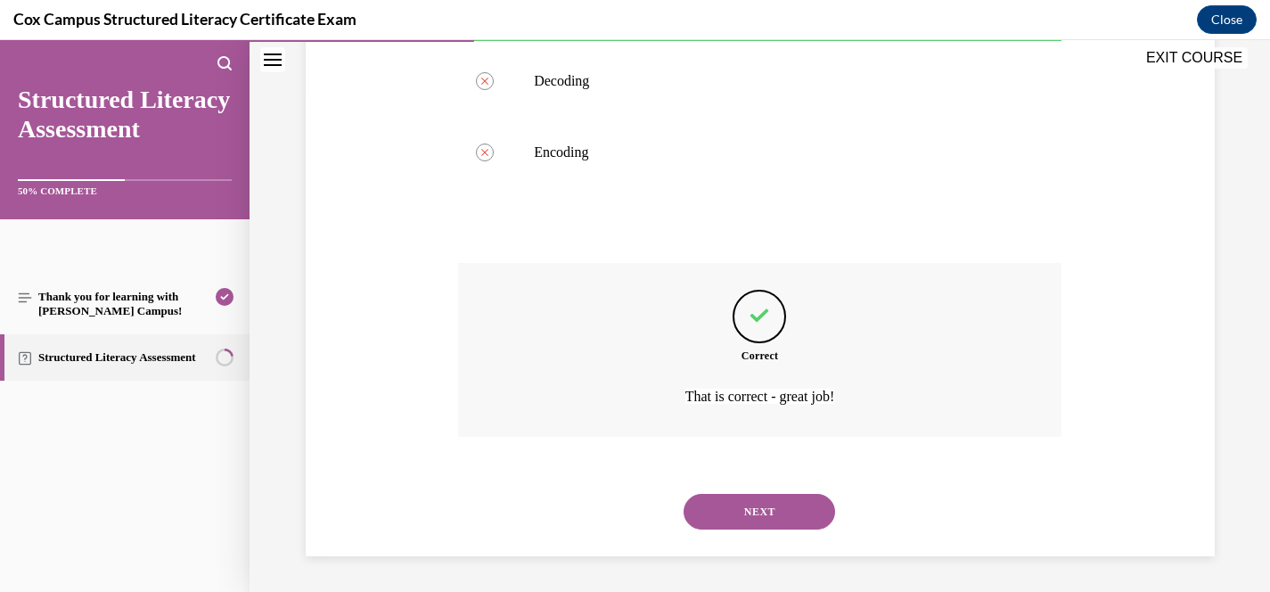
click at [788, 499] on button "NEXT" at bounding box center [760, 512] width 152 height 36
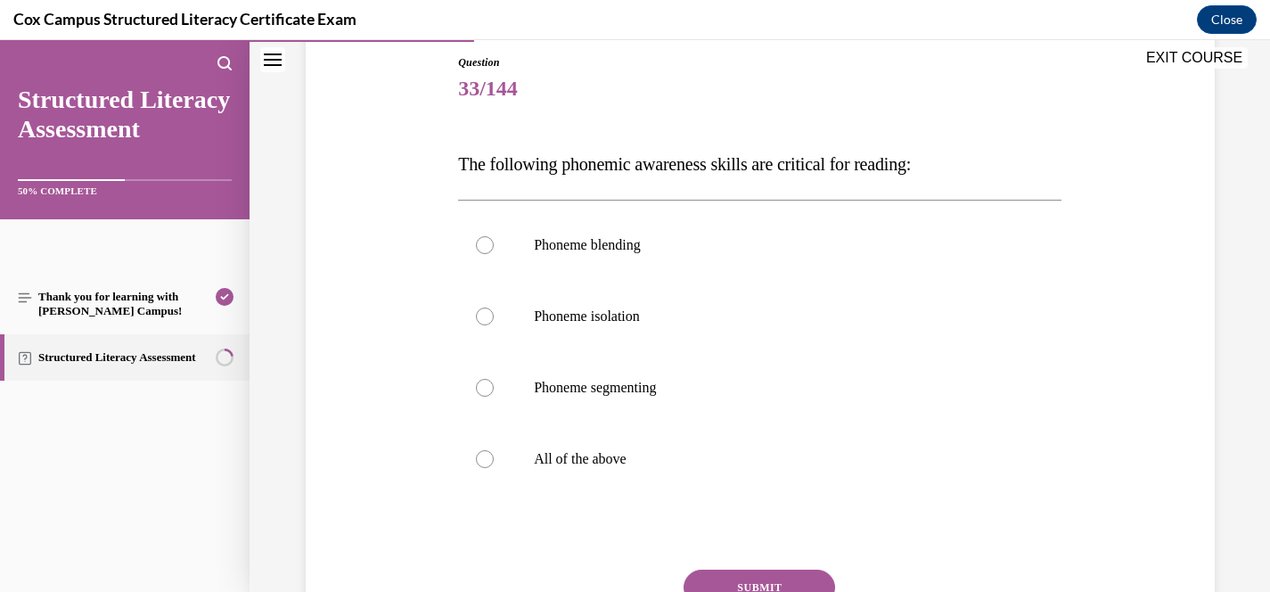
scroll to position [196, 0]
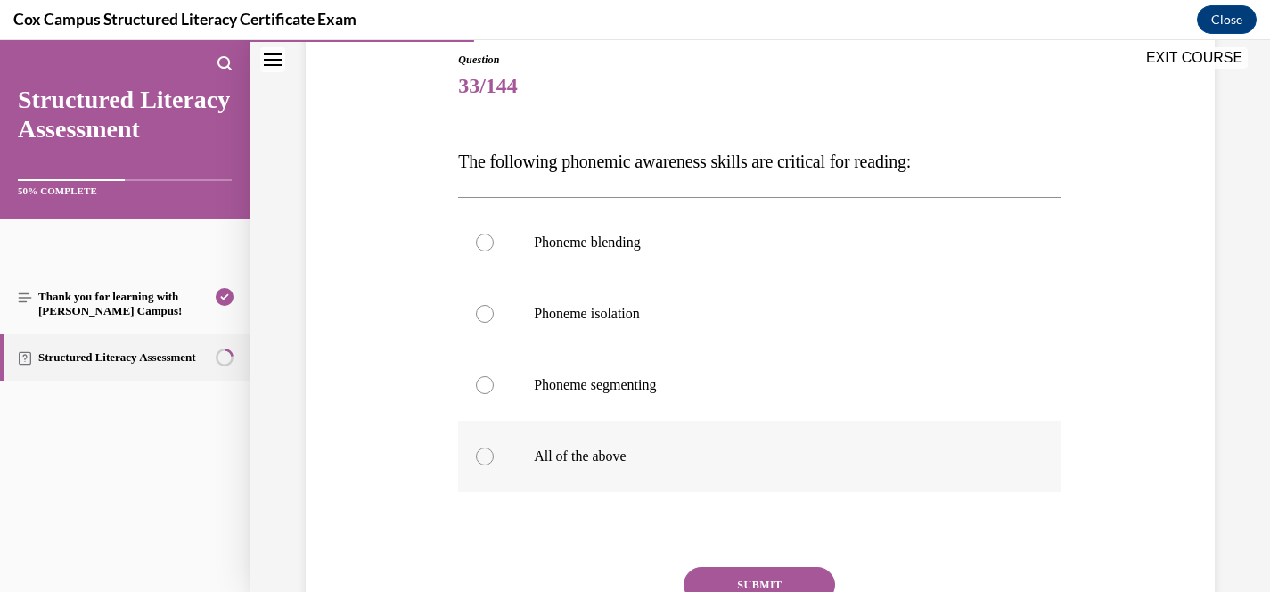
click at [616, 473] on label "All of the above" at bounding box center [759, 456] width 603 height 71
click at [494, 465] on input "All of the above" at bounding box center [485, 456] width 18 height 18
radio input "true"
click at [759, 581] on button "SUBMIT" at bounding box center [760, 585] width 152 height 36
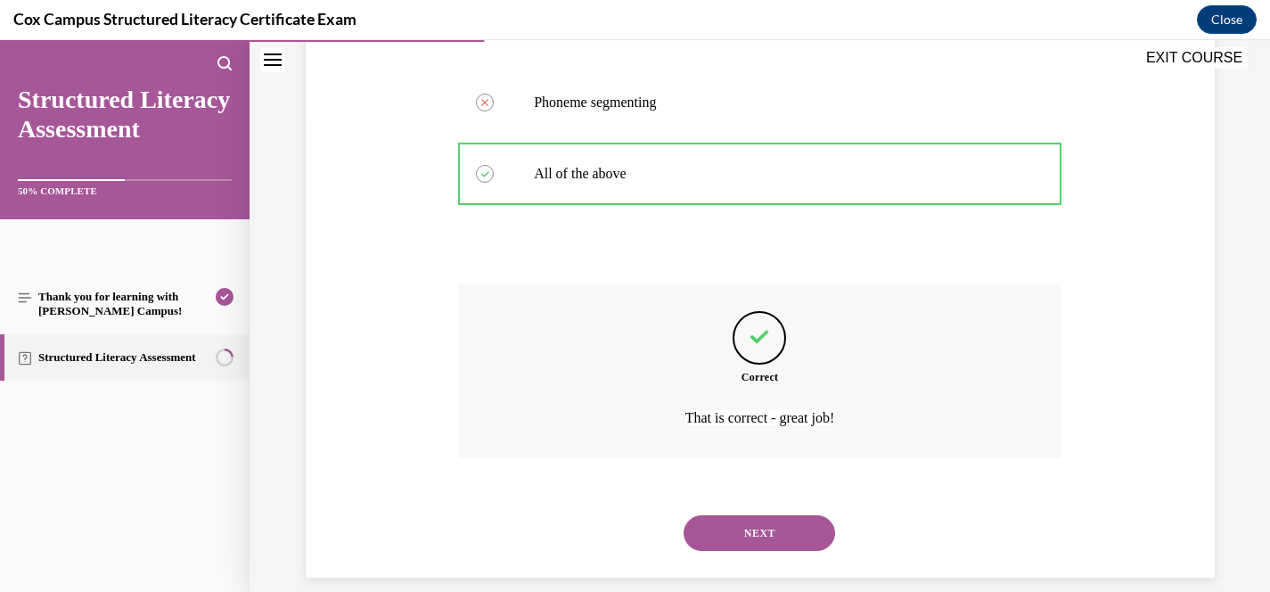
scroll to position [500, 0]
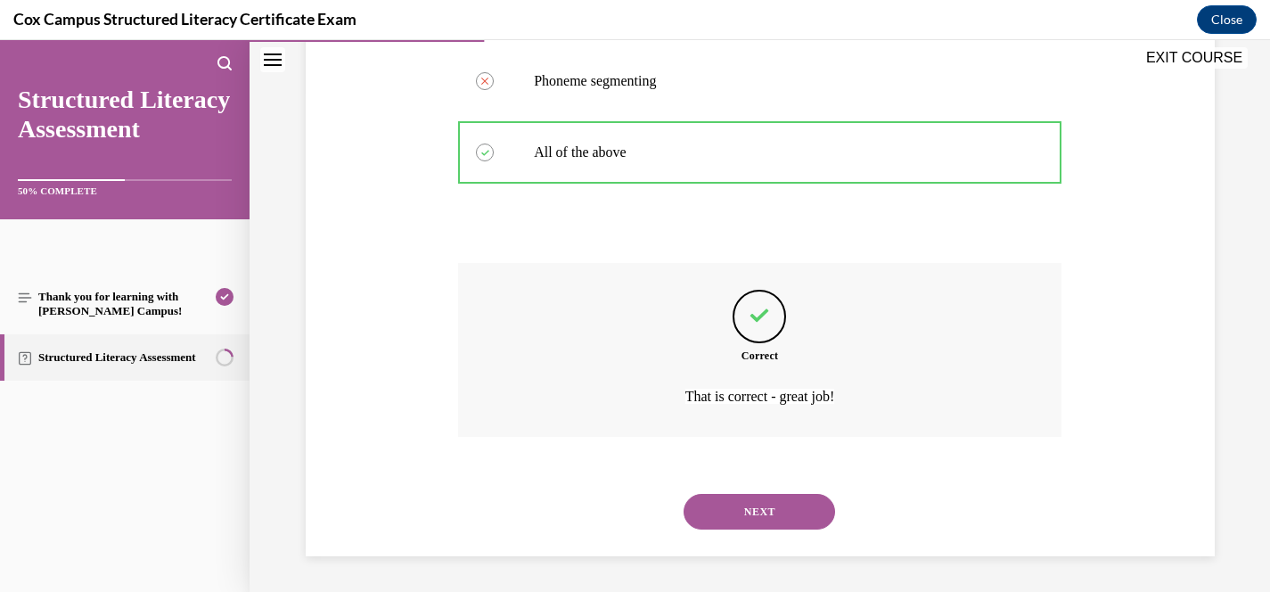
click at [762, 516] on button "NEXT" at bounding box center [760, 512] width 152 height 36
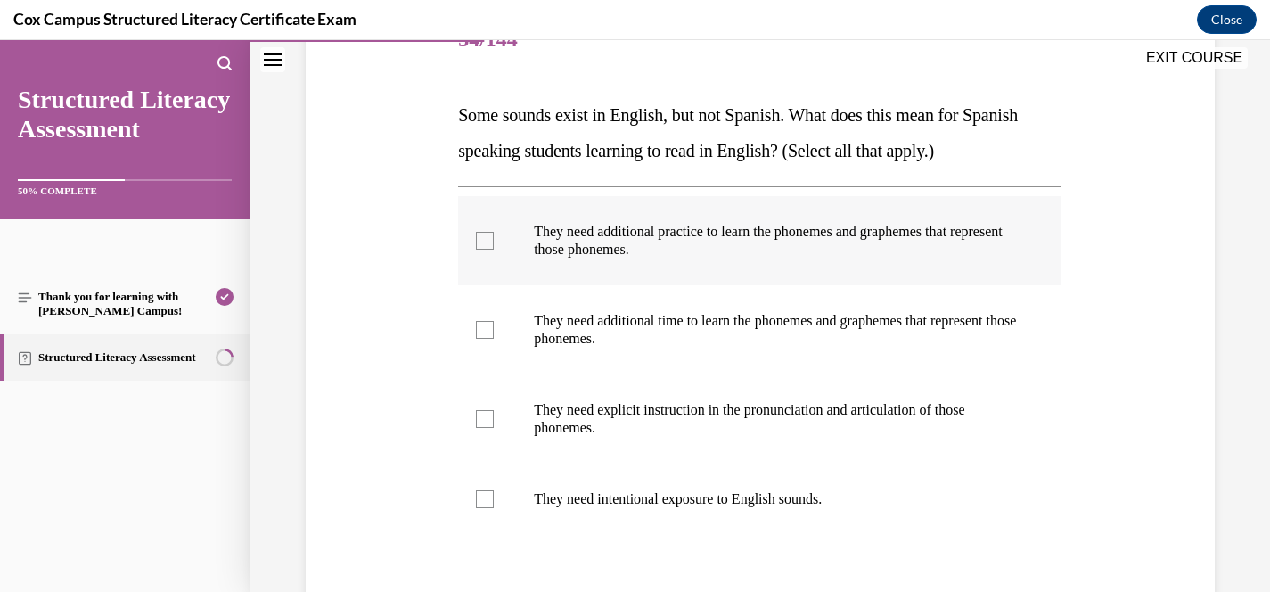
scroll to position [250, 0]
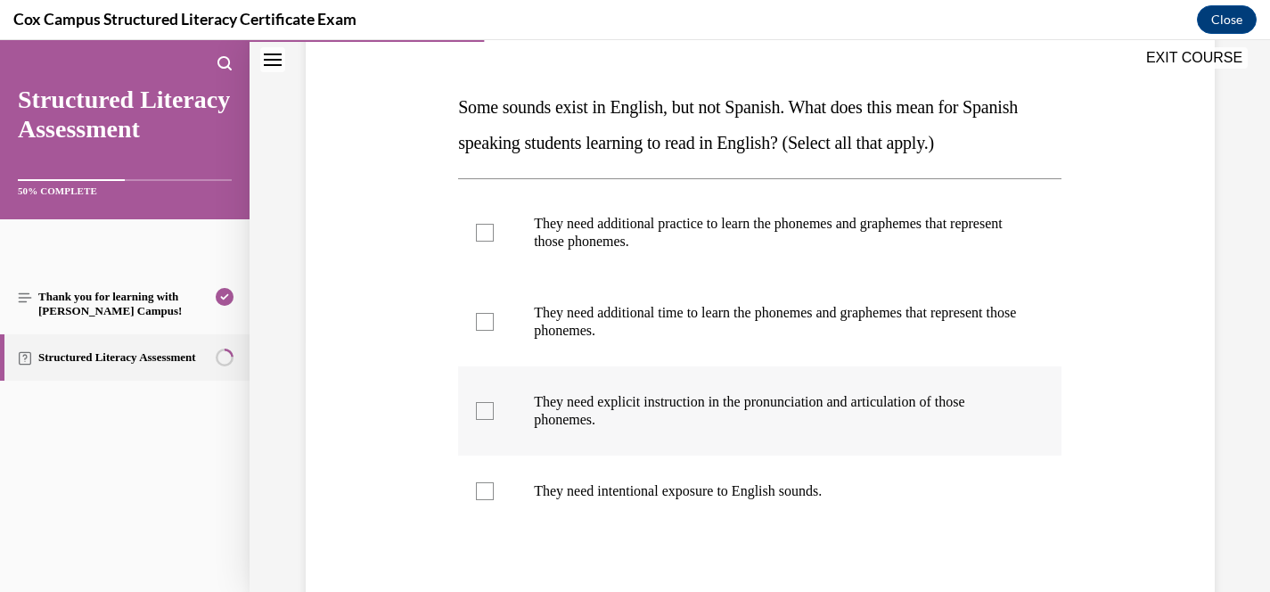
click at [657, 403] on p "They need explicit instruction in the pronunciation and articulation of those p…" at bounding box center [775, 411] width 483 height 36
click at [494, 403] on input "They need explicit instruction in the pronunciation and articulation of those p…" at bounding box center [485, 411] width 18 height 18
checkbox input "true"
click at [613, 487] on p "They need intentional exposure to English sounds." at bounding box center [775, 491] width 483 height 18
click at [494, 487] on input "They need intentional exposure to English sounds." at bounding box center [485, 491] width 18 height 18
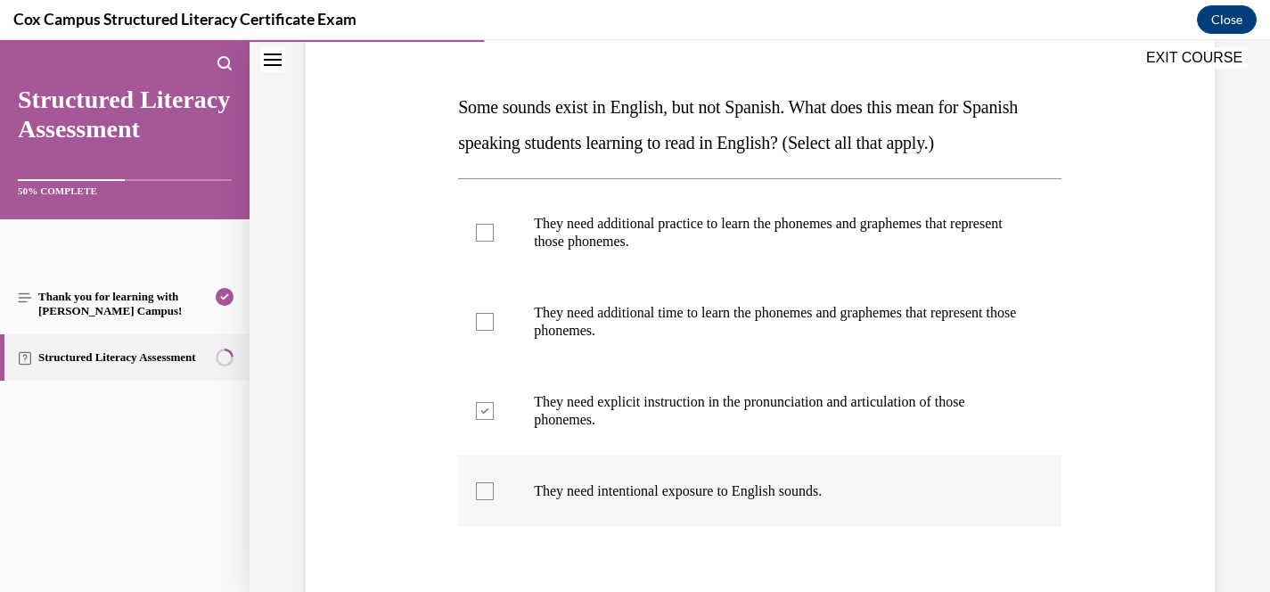
checkbox input "true"
click at [672, 341] on label "They need additional time to learn the phonemes and graphemes that represent th…" at bounding box center [759, 321] width 603 height 89
click at [494, 331] on input "They need additional time to learn the phonemes and graphemes that represent th…" at bounding box center [485, 322] width 18 height 18
checkbox input "true"
click at [671, 233] on p "They need additional practice to learn the phonemes and graphemes that represen…" at bounding box center [775, 233] width 483 height 36
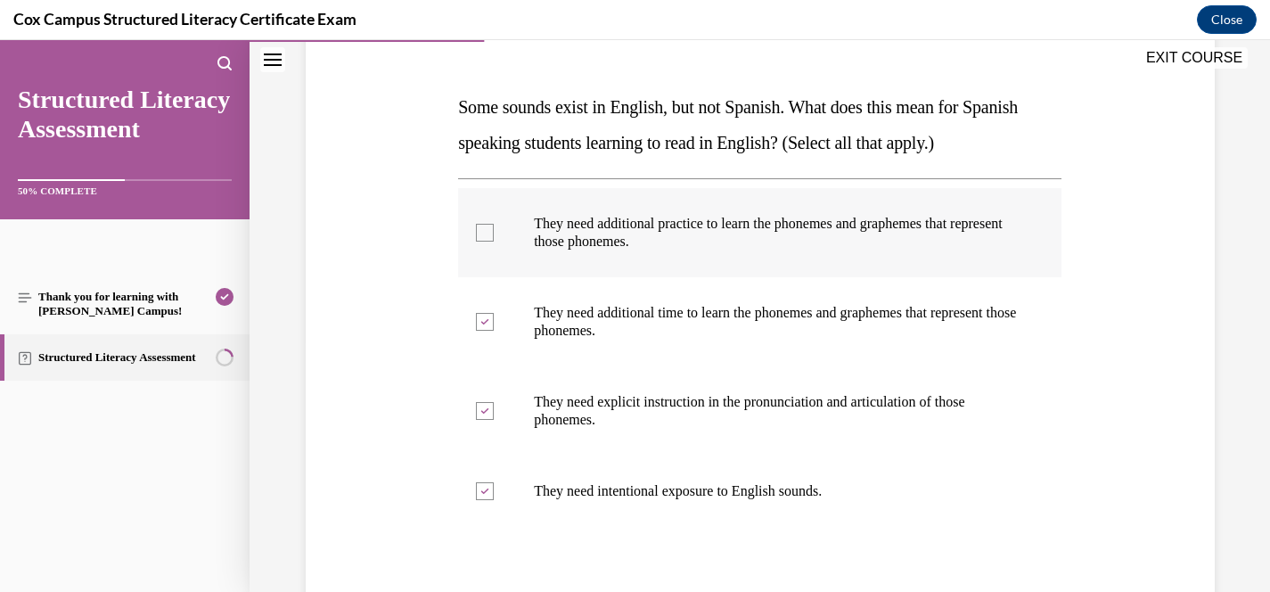
click at [494, 233] on input "They need additional practice to learn the phonemes and graphemes that represen…" at bounding box center [485, 233] width 18 height 18
checkbox input "true"
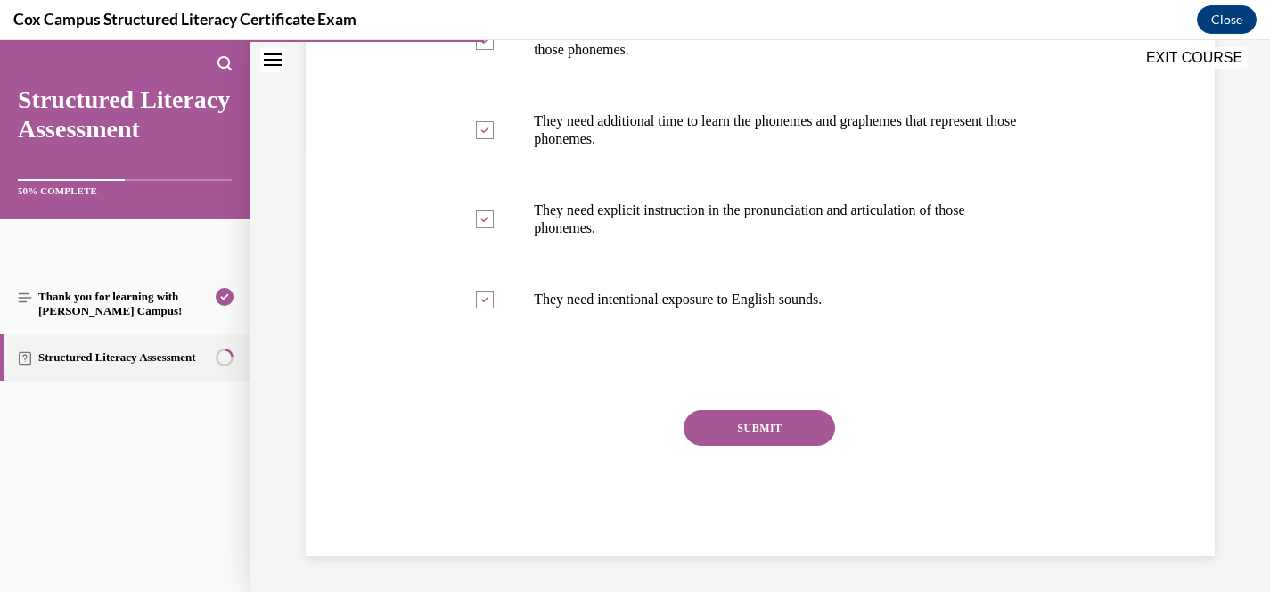
click at [755, 419] on button "SUBMIT" at bounding box center [760, 428] width 152 height 36
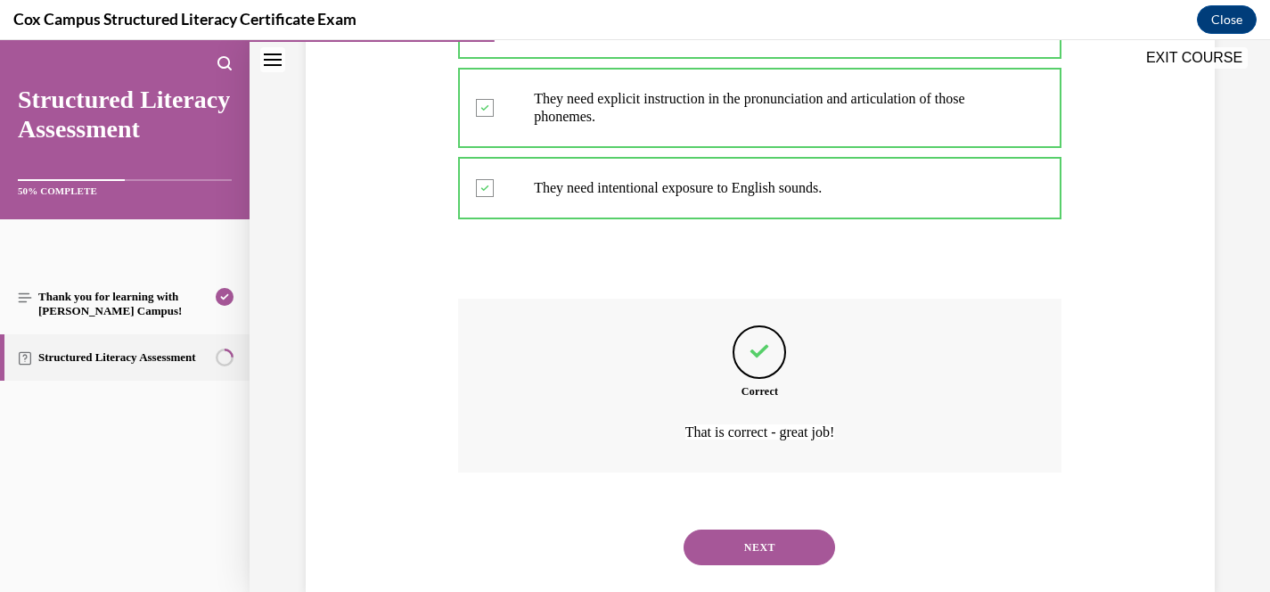
scroll to position [589, 0]
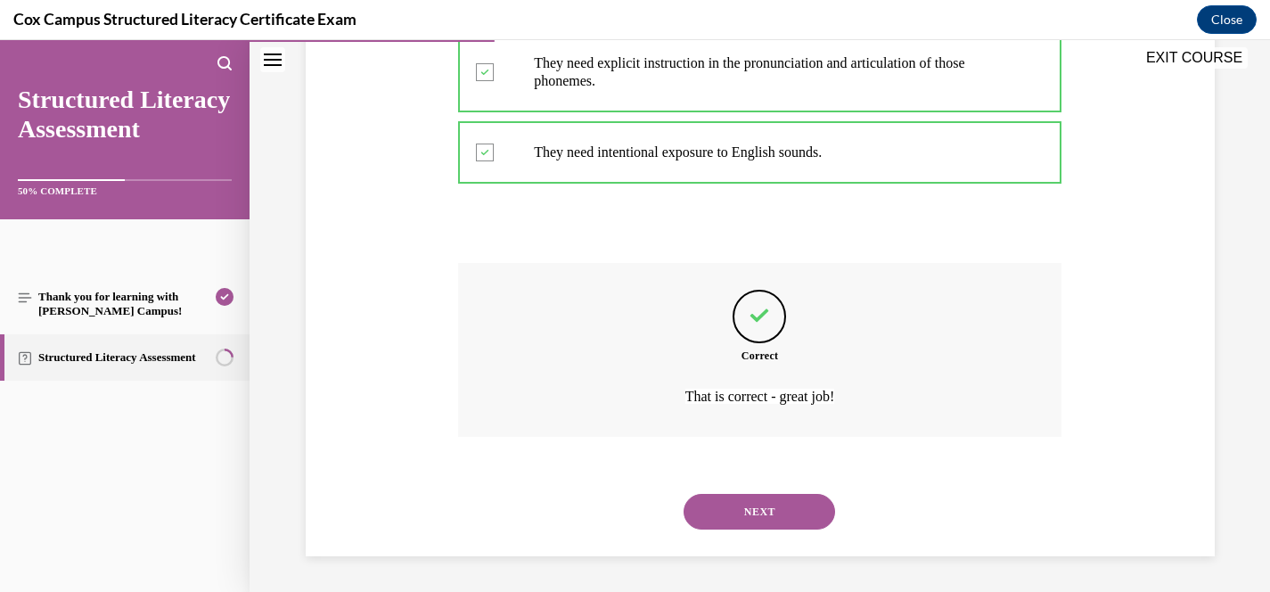
click at [780, 512] on button "NEXT" at bounding box center [760, 512] width 152 height 36
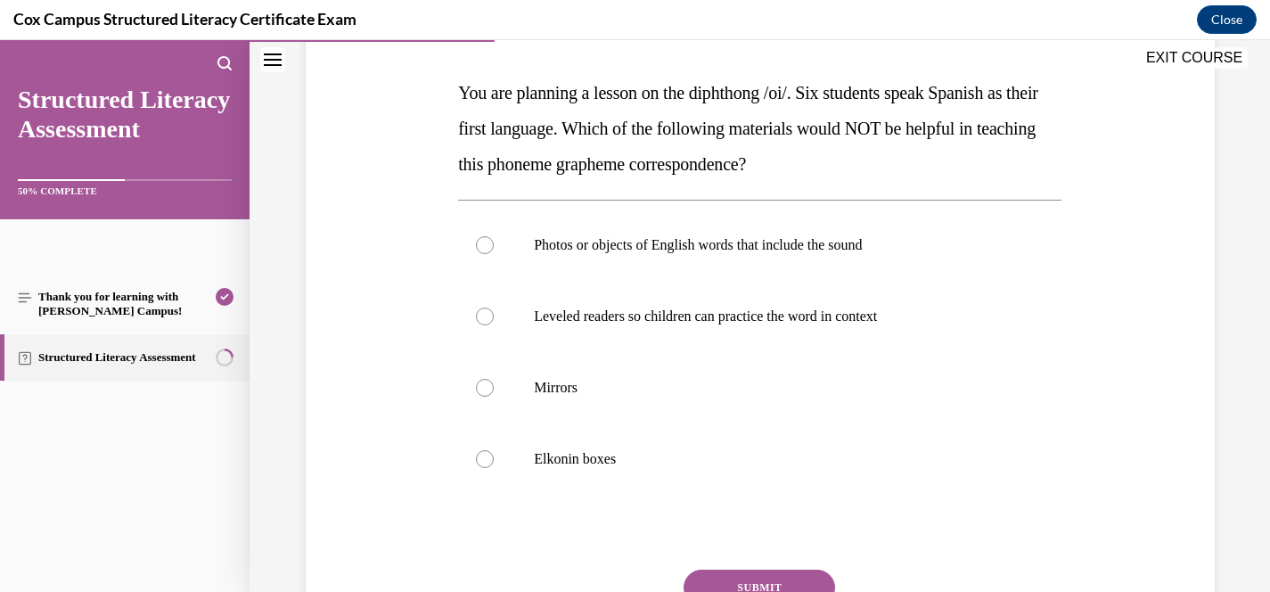
scroll to position [266, 0]
click at [845, 251] on p "Photos or objects of English words that include the sound" at bounding box center [775, 243] width 483 height 18
click at [494, 251] on input "Photos or objects of English words that include the sound" at bounding box center [485, 243] width 18 height 18
radio input "true"
click at [752, 312] on p "Leveled readers so children can practice the word in context" at bounding box center [775, 315] width 483 height 18
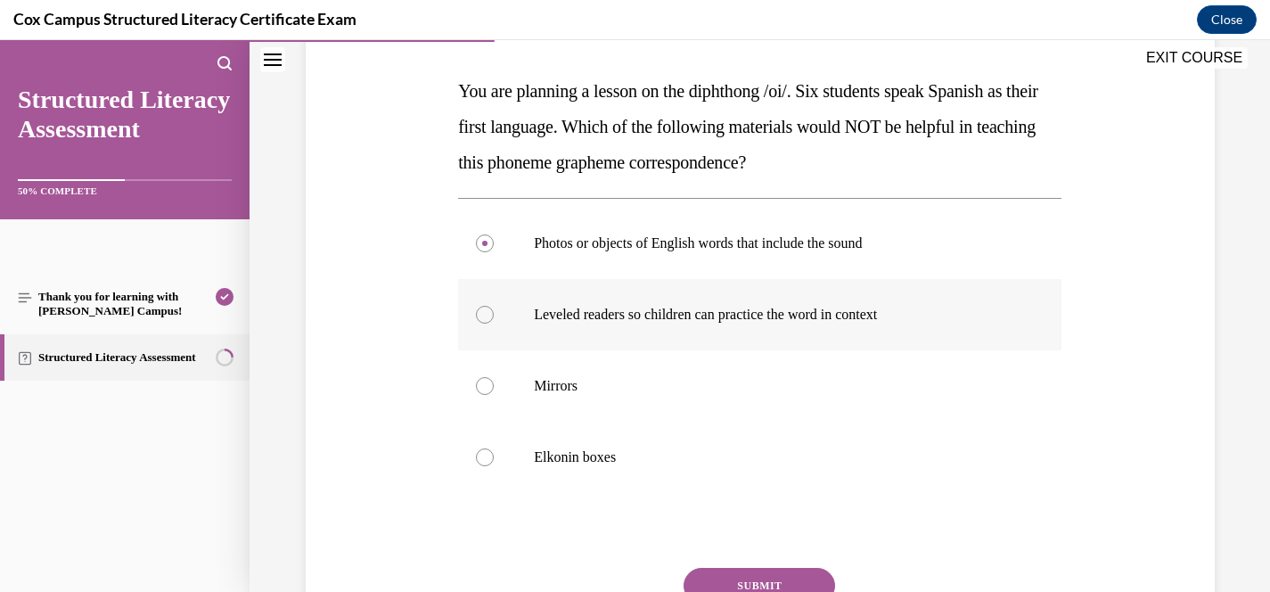
click at [494, 312] on input "Leveled readers so children can practice the word in context" at bounding box center [485, 315] width 18 height 18
radio input "true"
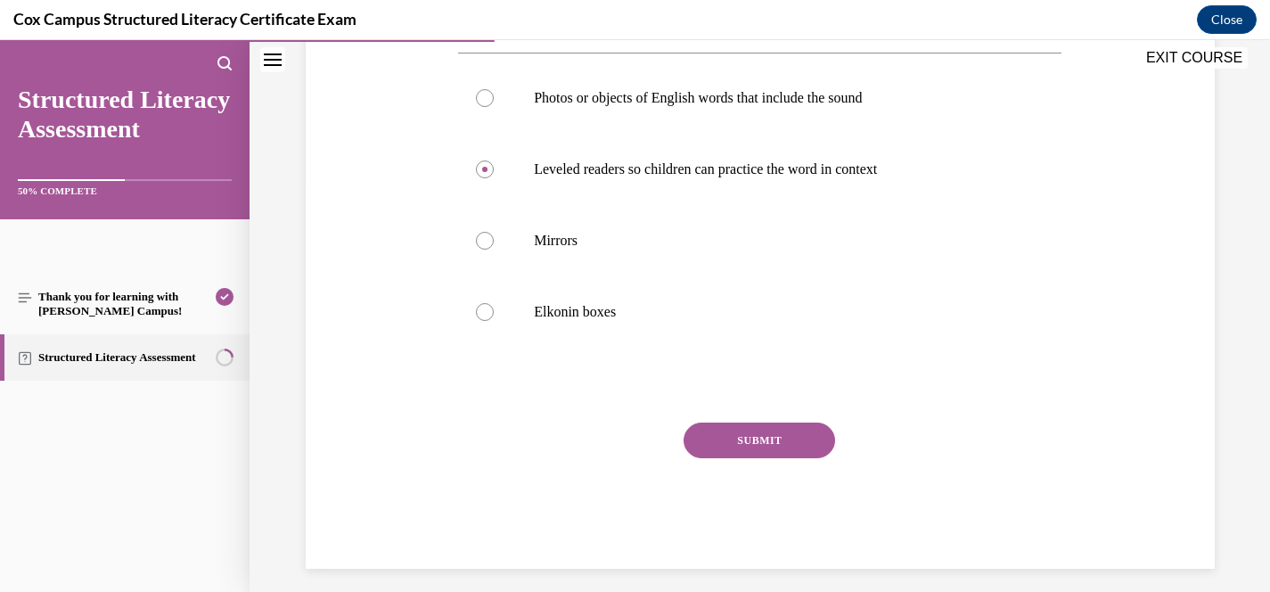
scroll to position [415, 0]
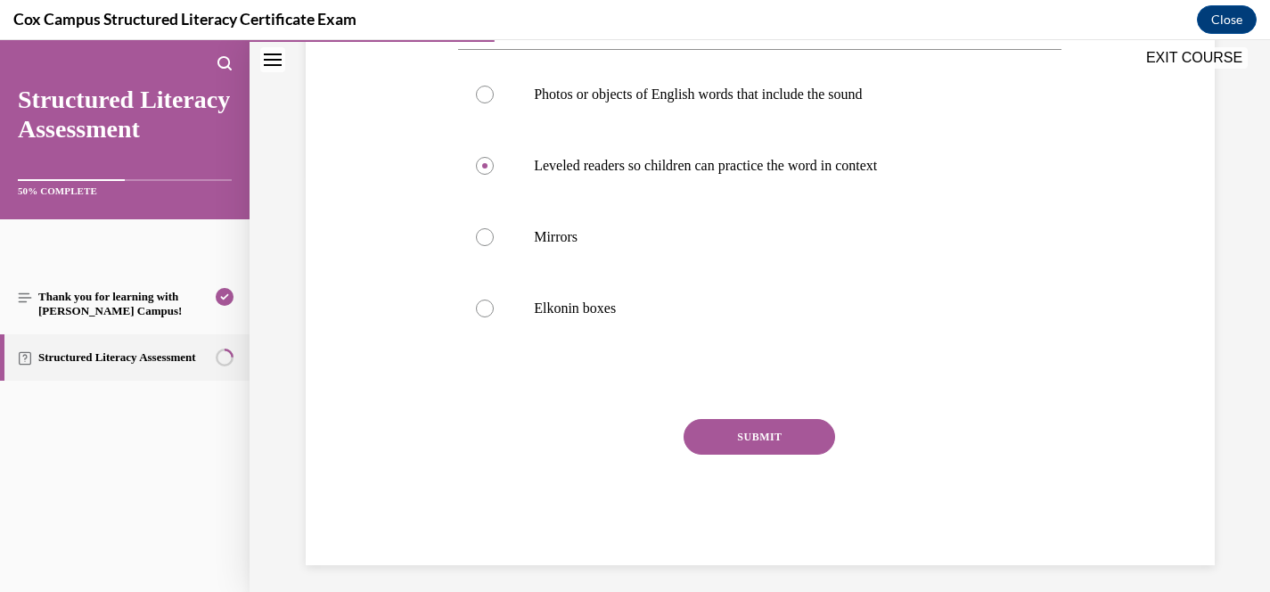
click at [760, 444] on button "SUBMIT" at bounding box center [760, 437] width 152 height 36
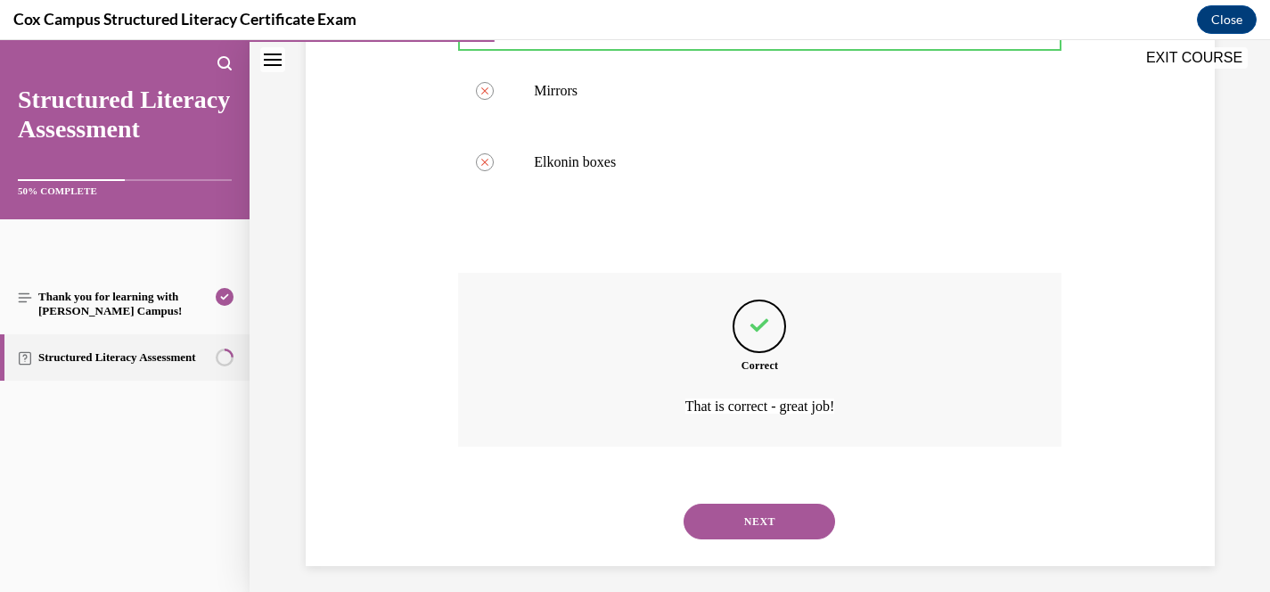
scroll to position [571, 0]
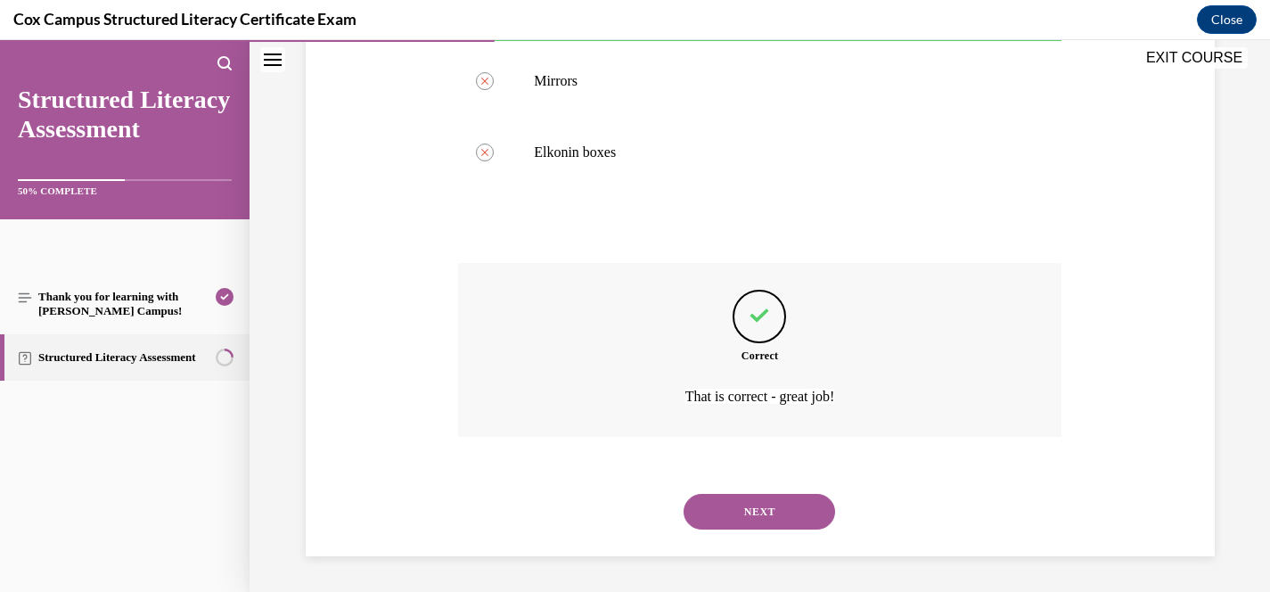
click at [775, 511] on button "NEXT" at bounding box center [760, 512] width 152 height 36
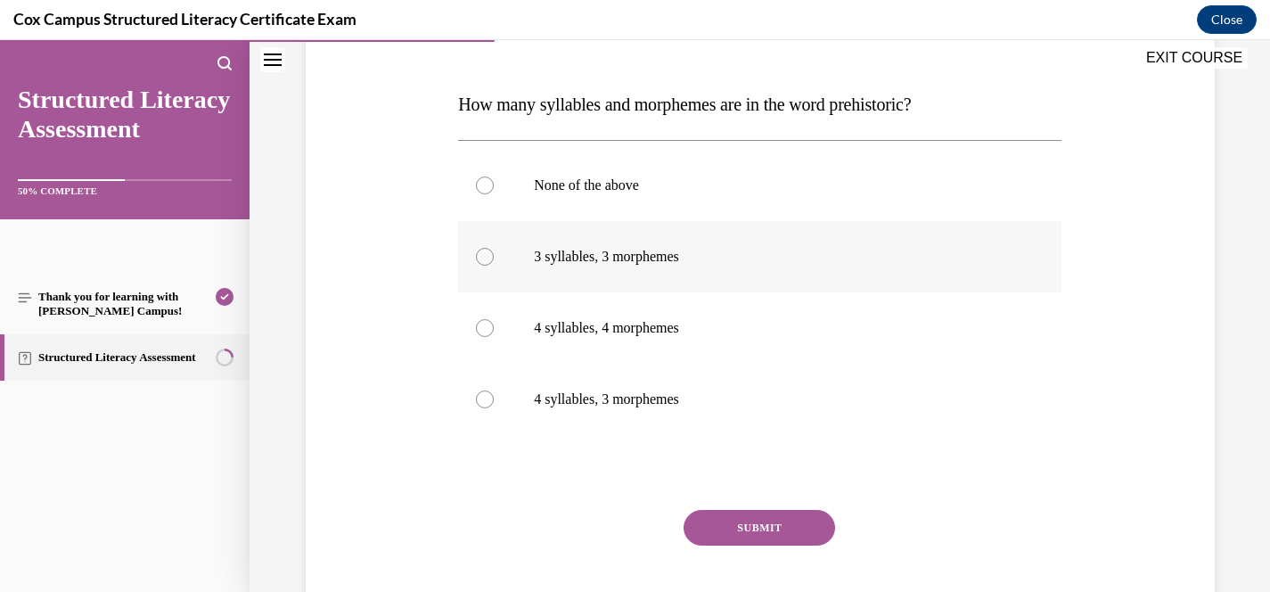
scroll to position [256, 0]
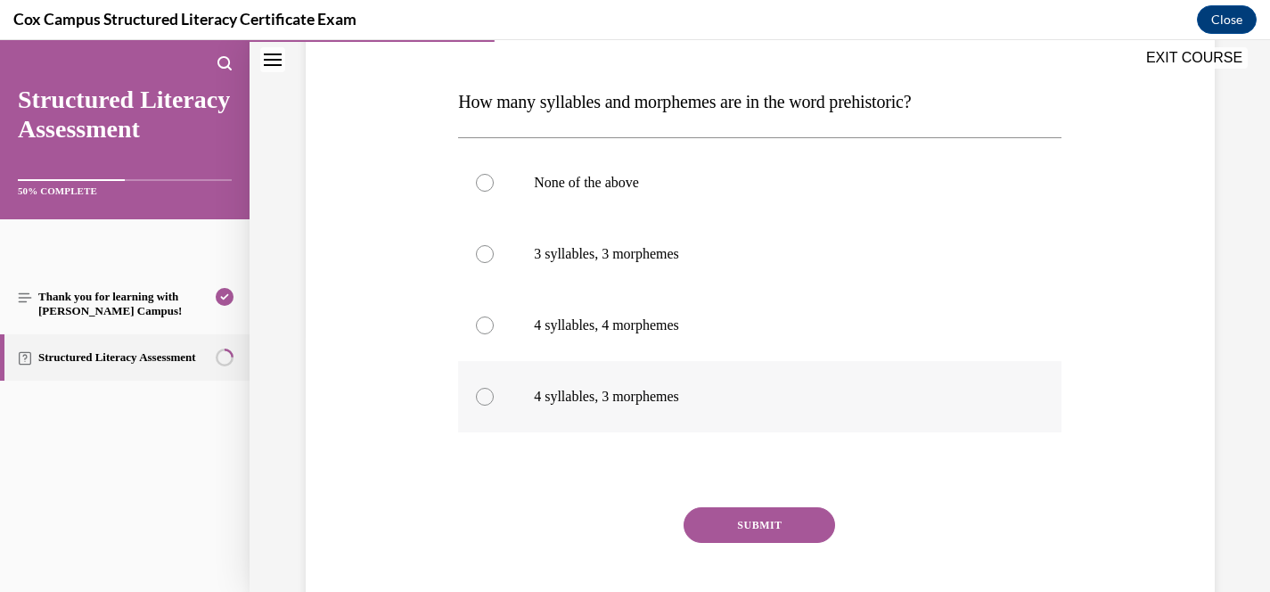
click at [695, 394] on p "4 syllables, 3 morphemes" at bounding box center [775, 397] width 483 height 18
click at [494, 394] on input "4 syllables, 3 morphemes" at bounding box center [485, 397] width 18 height 18
radio input "true"
click at [767, 533] on button "SUBMIT" at bounding box center [760, 525] width 152 height 36
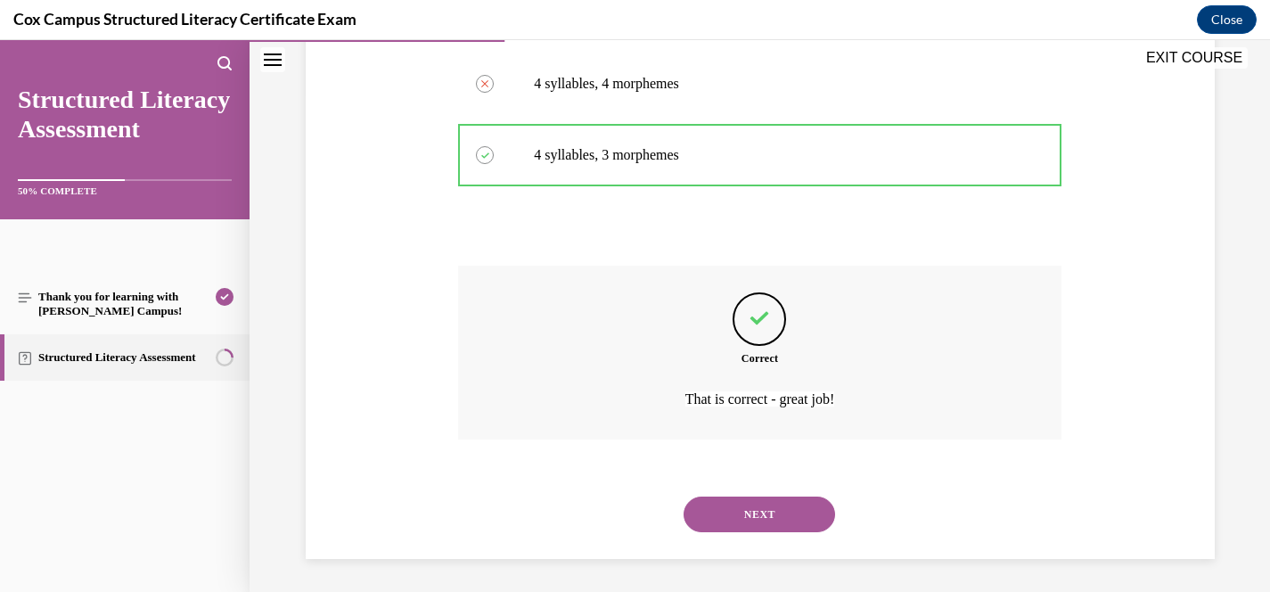
scroll to position [500, 0]
click at [755, 504] on button "NEXT" at bounding box center [760, 512] width 152 height 36
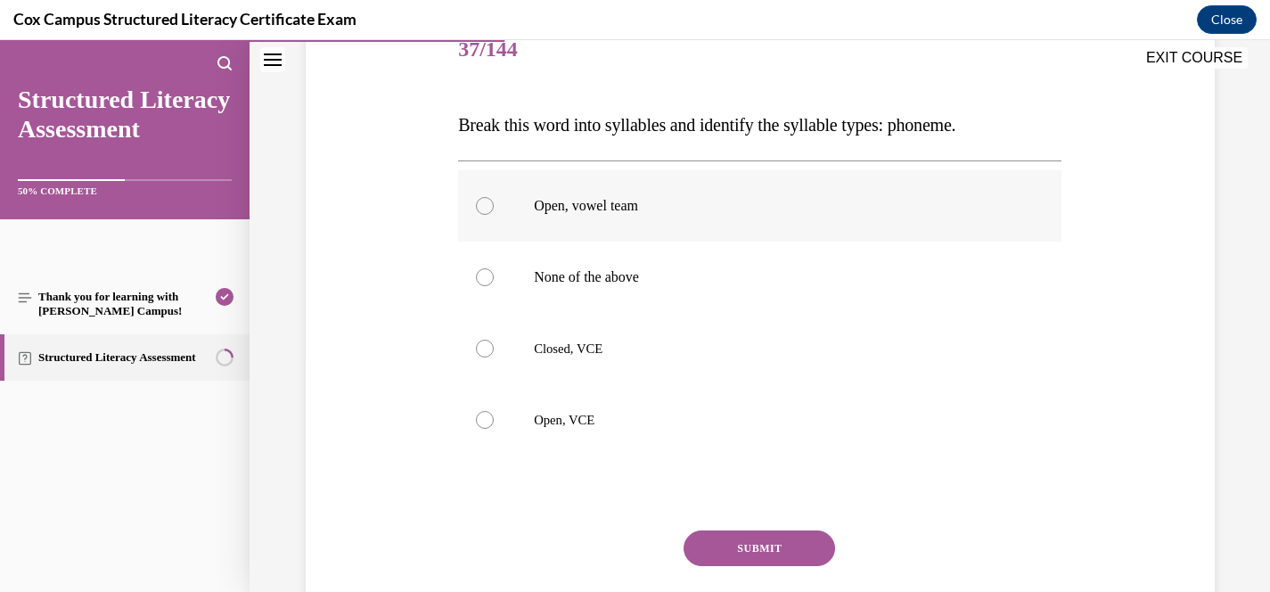
scroll to position [228, 0]
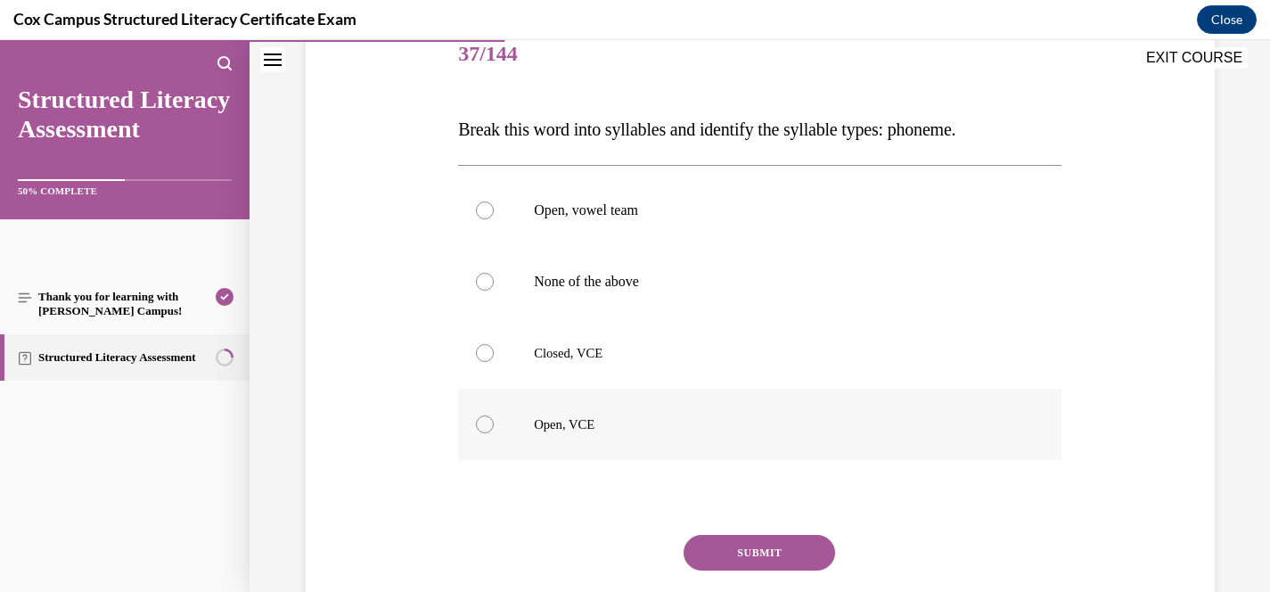
click at [594, 426] on span "Open, VCE" at bounding box center [564, 424] width 61 height 14
click at [494, 426] on input "Open, VCE" at bounding box center [485, 424] width 18 height 18
radio input "true"
click at [719, 554] on button "SUBMIT" at bounding box center [760, 553] width 152 height 36
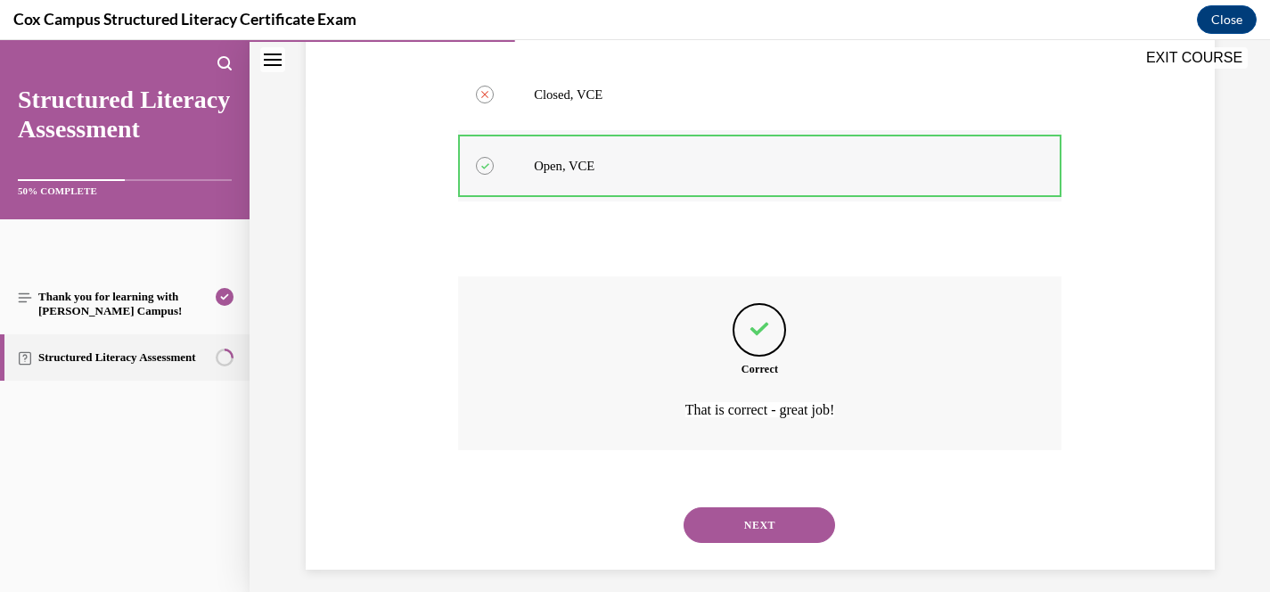
scroll to position [501, 0]
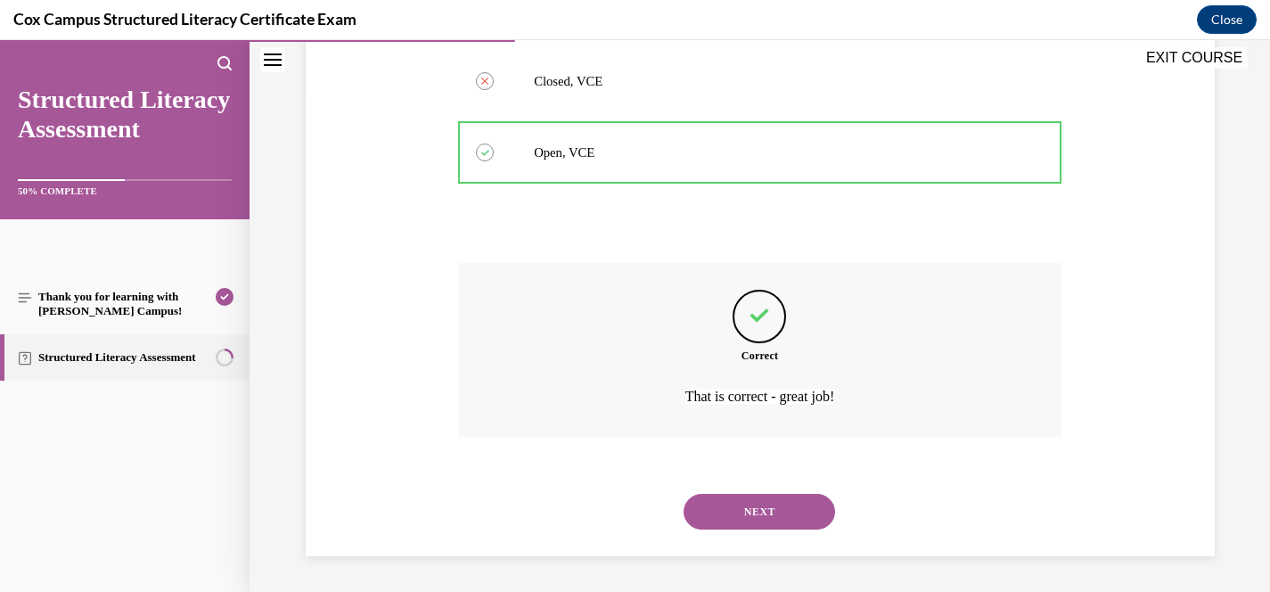
click at [782, 509] on button "NEXT" at bounding box center [760, 512] width 152 height 36
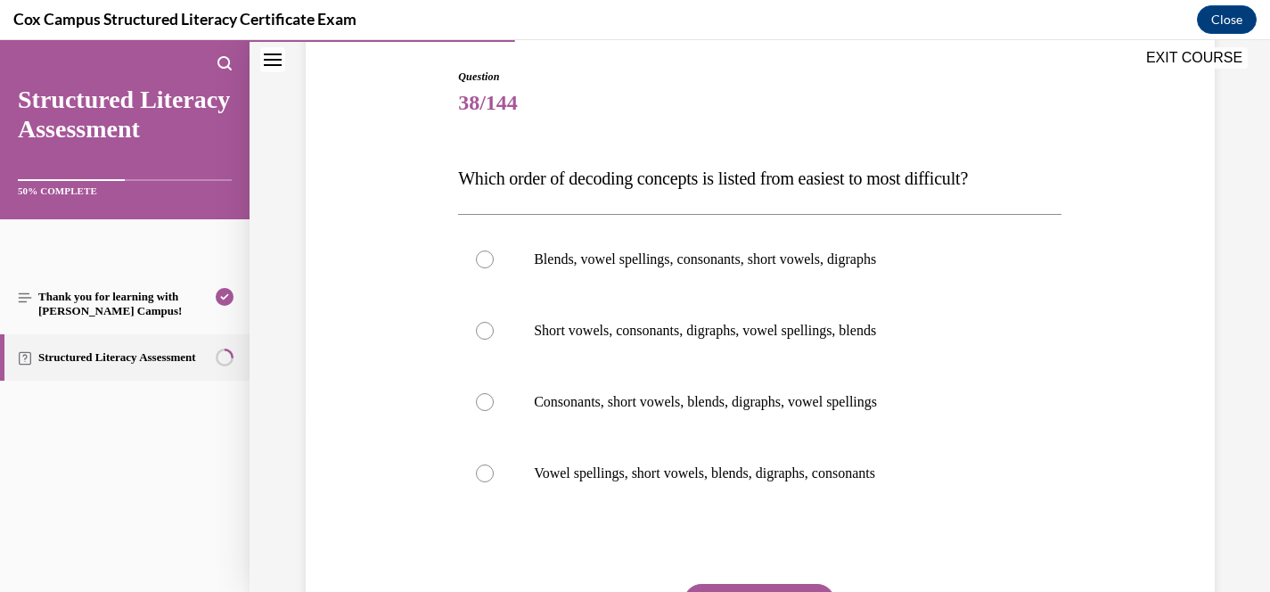
scroll to position [187, 0]
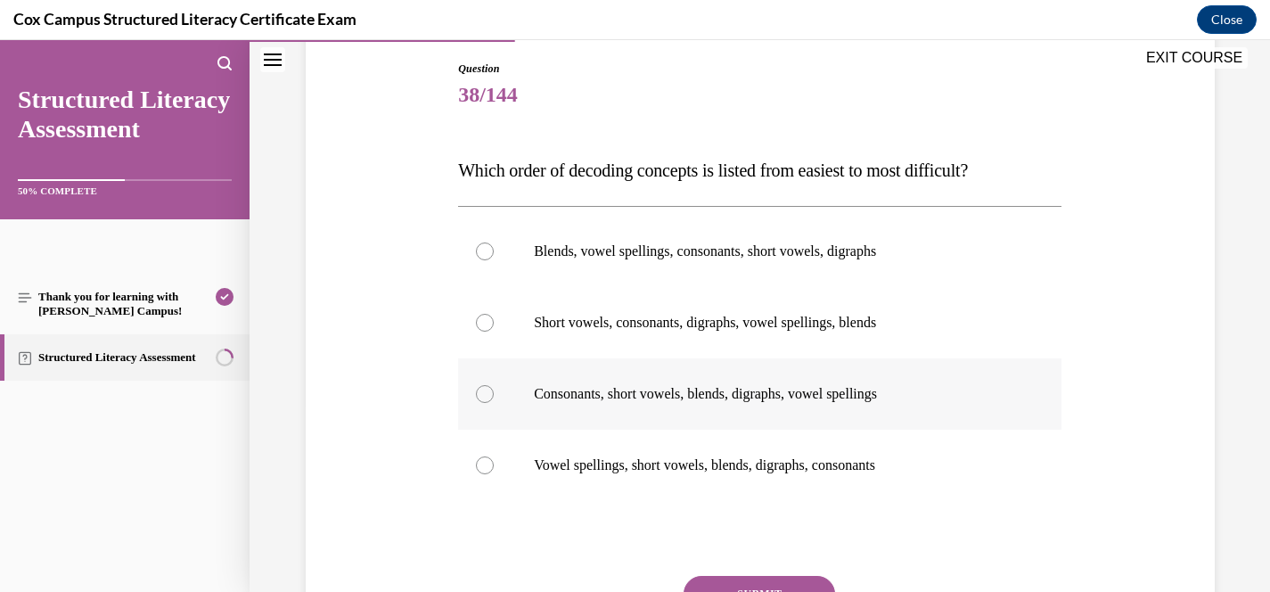
click at [751, 410] on label "Consonants, short vowels, blends, digraphs, vowel spellings" at bounding box center [759, 393] width 603 height 71
click at [494, 403] on input "Consonants, short vowels, blends, digraphs, vowel spellings" at bounding box center [485, 394] width 18 height 18
radio input "true"
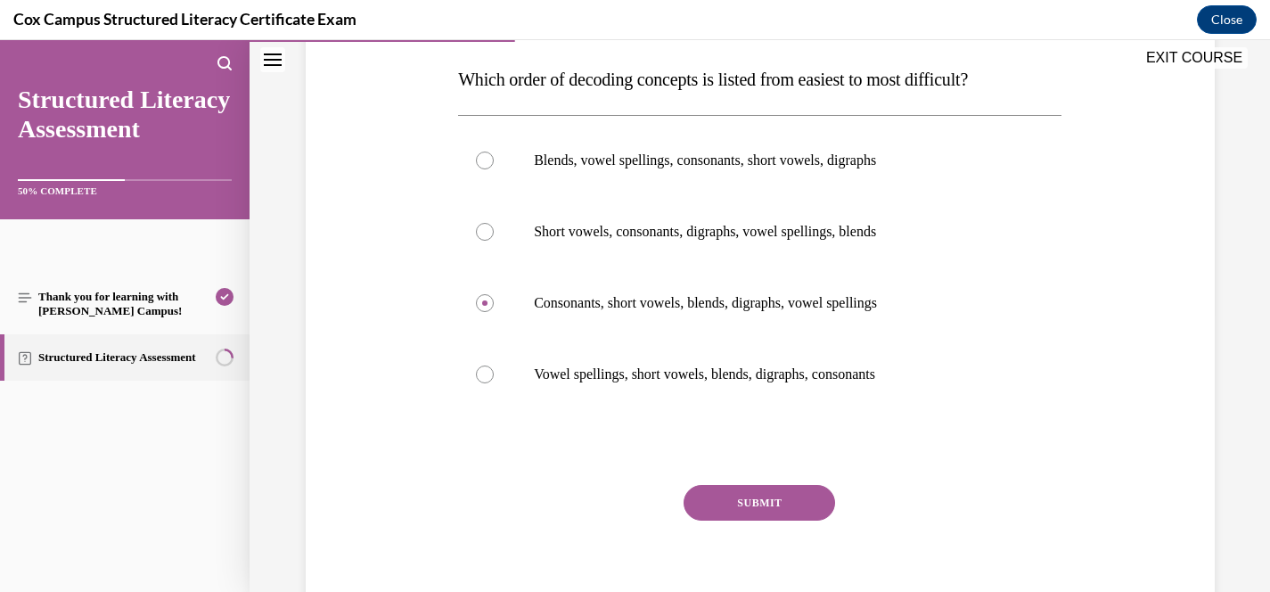
click at [748, 504] on button "SUBMIT" at bounding box center [760, 503] width 152 height 36
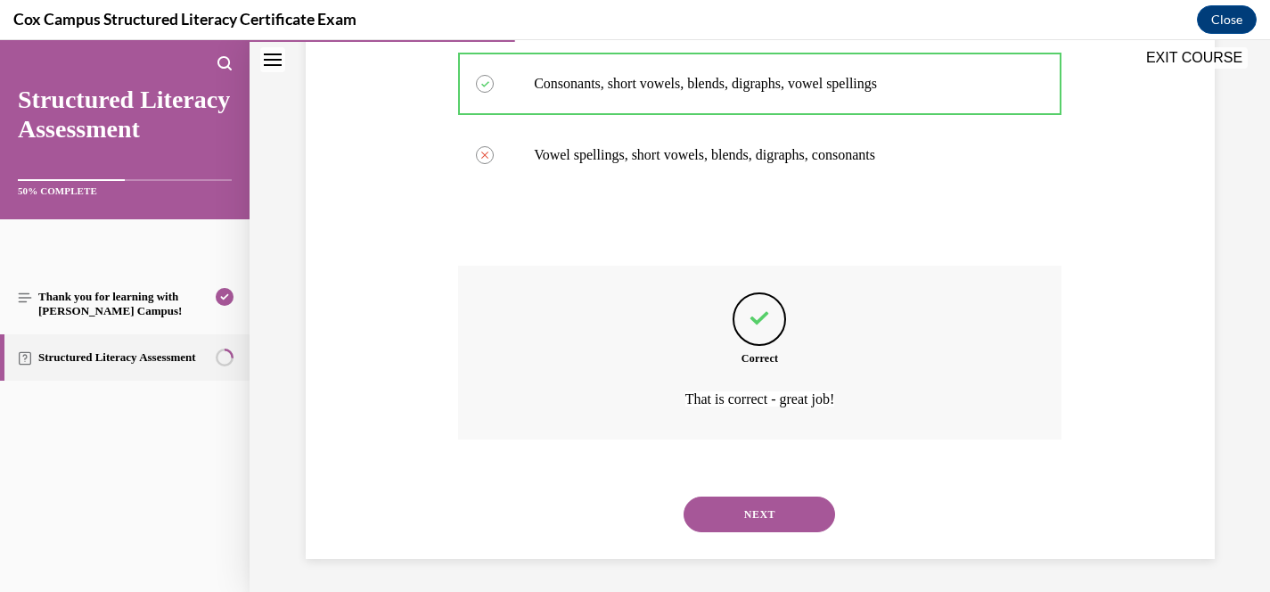
scroll to position [500, 0]
click at [750, 520] on button "NEXT" at bounding box center [760, 512] width 152 height 36
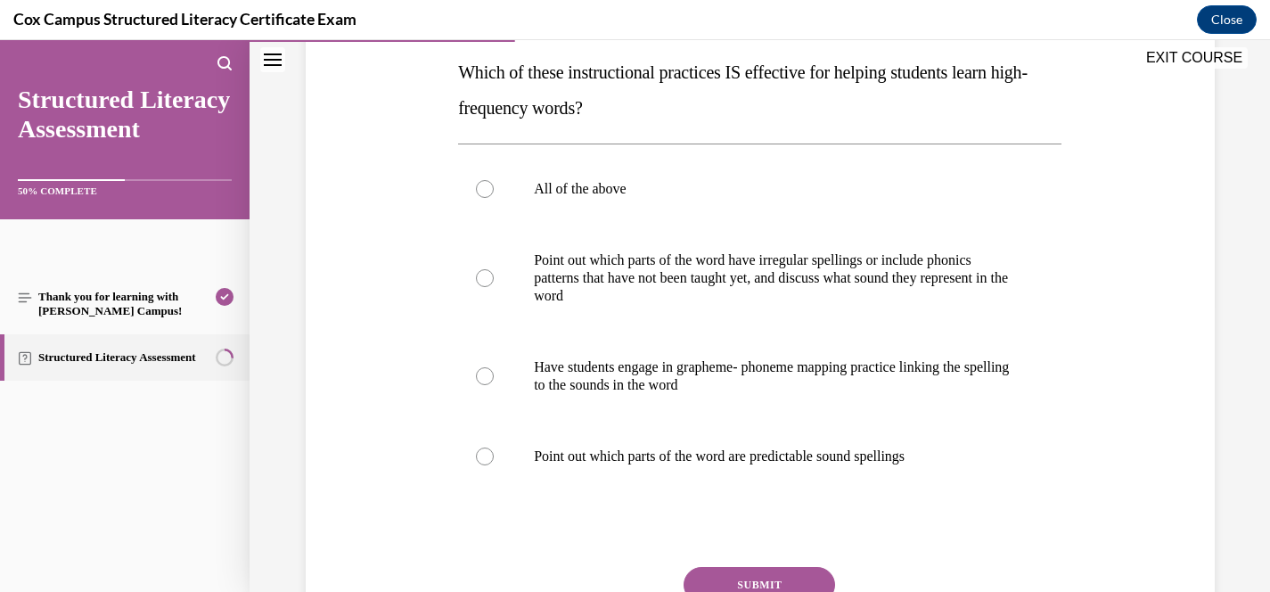
scroll to position [289, 0]
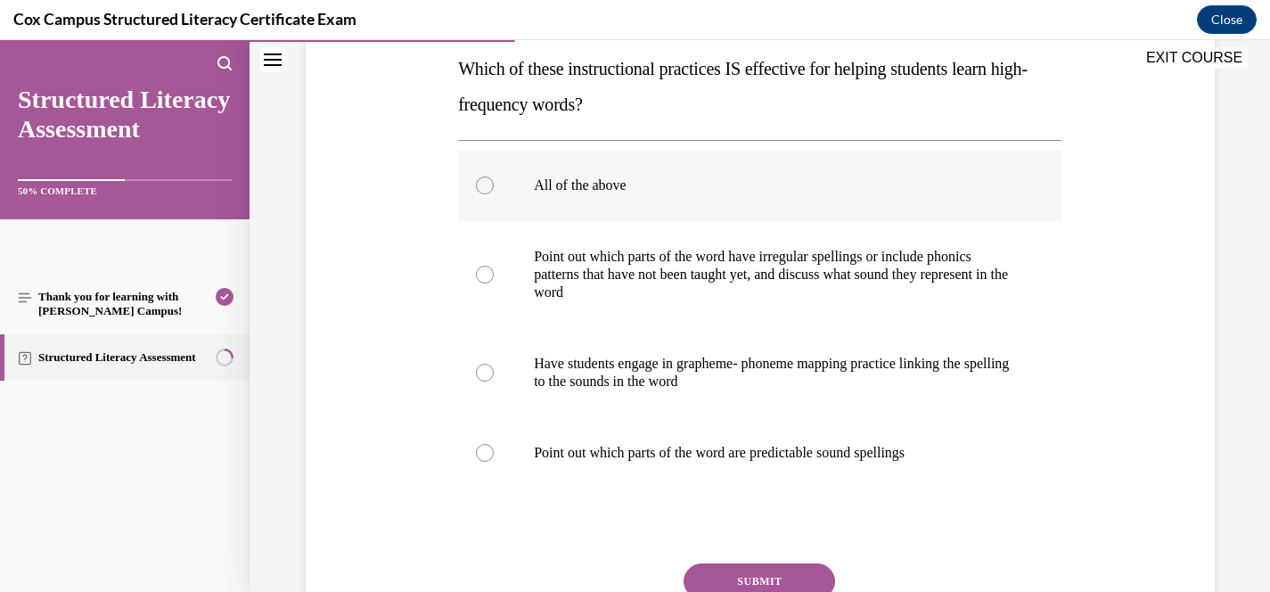
click at [539, 185] on p "All of the above" at bounding box center [775, 185] width 483 height 18
click at [494, 185] on input "All of the above" at bounding box center [485, 185] width 18 height 18
radio input "true"
click at [774, 581] on button "SUBMIT" at bounding box center [760, 581] width 152 height 36
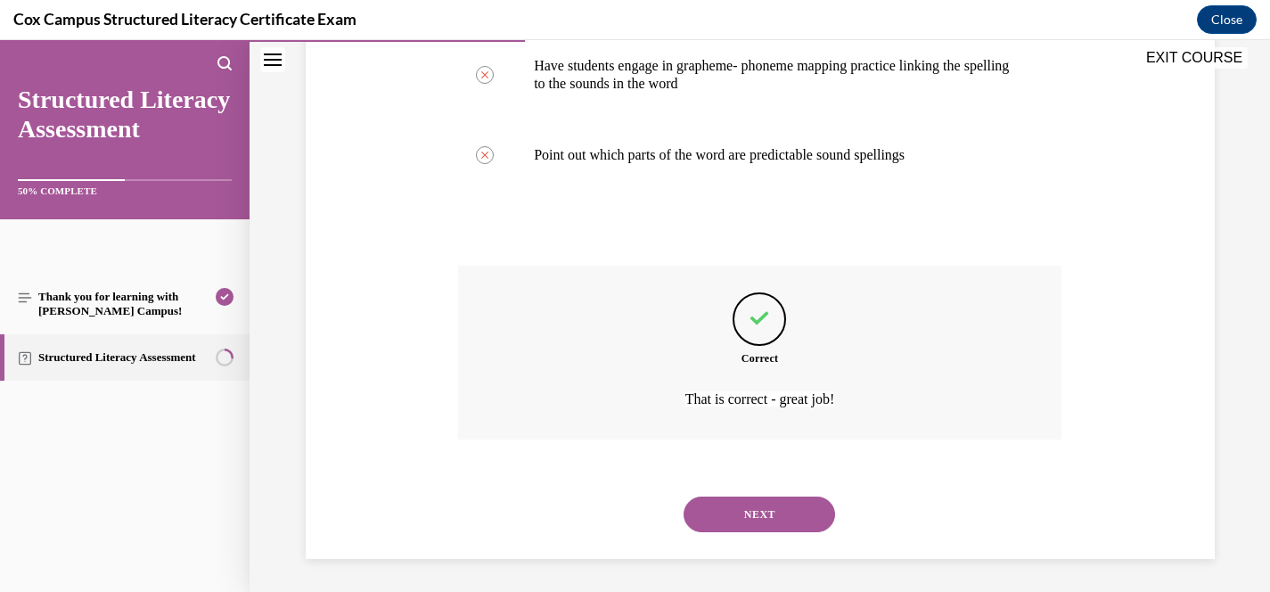
scroll to position [589, 0]
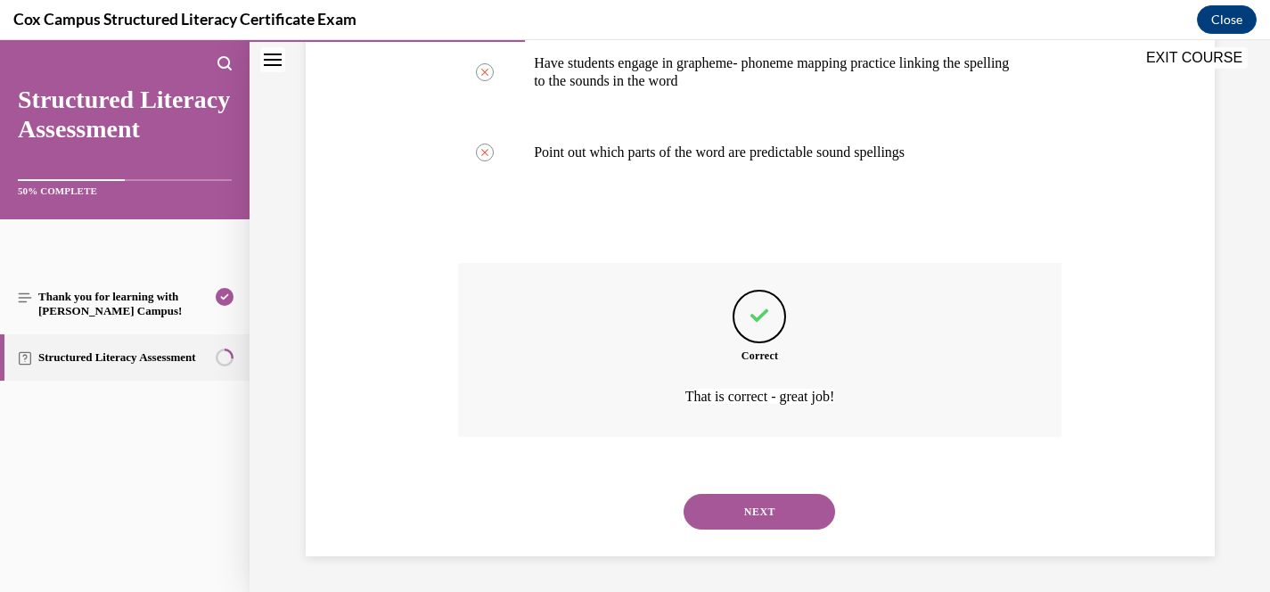
click at [759, 506] on button "NEXT" at bounding box center [760, 512] width 152 height 36
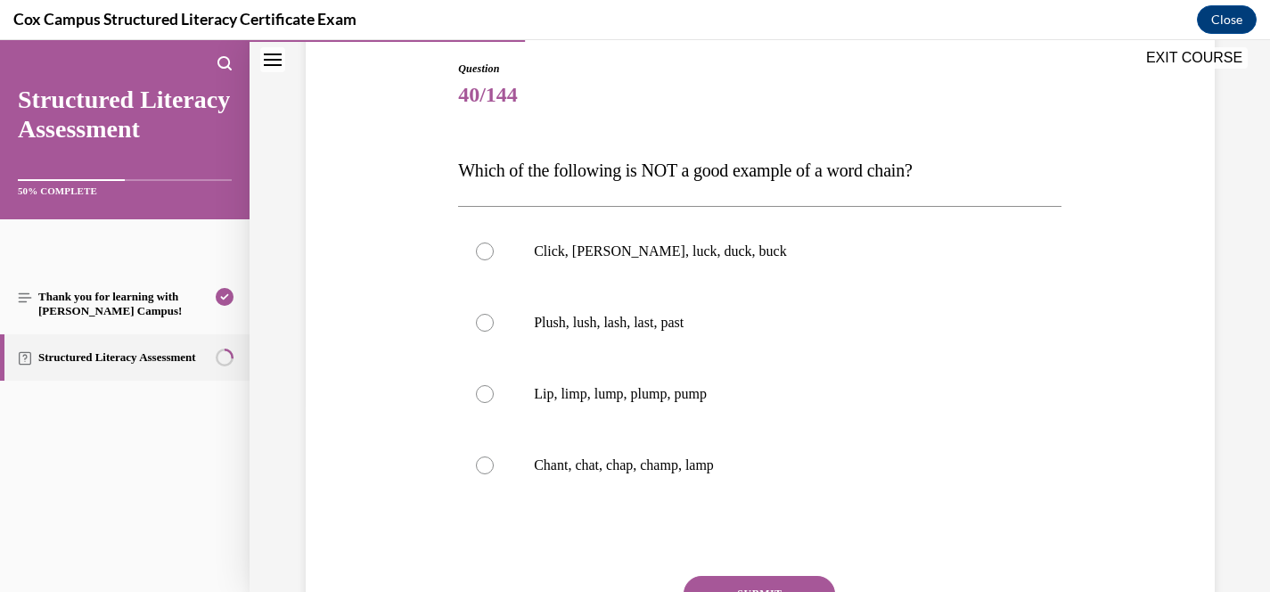
scroll to position [218, 0]
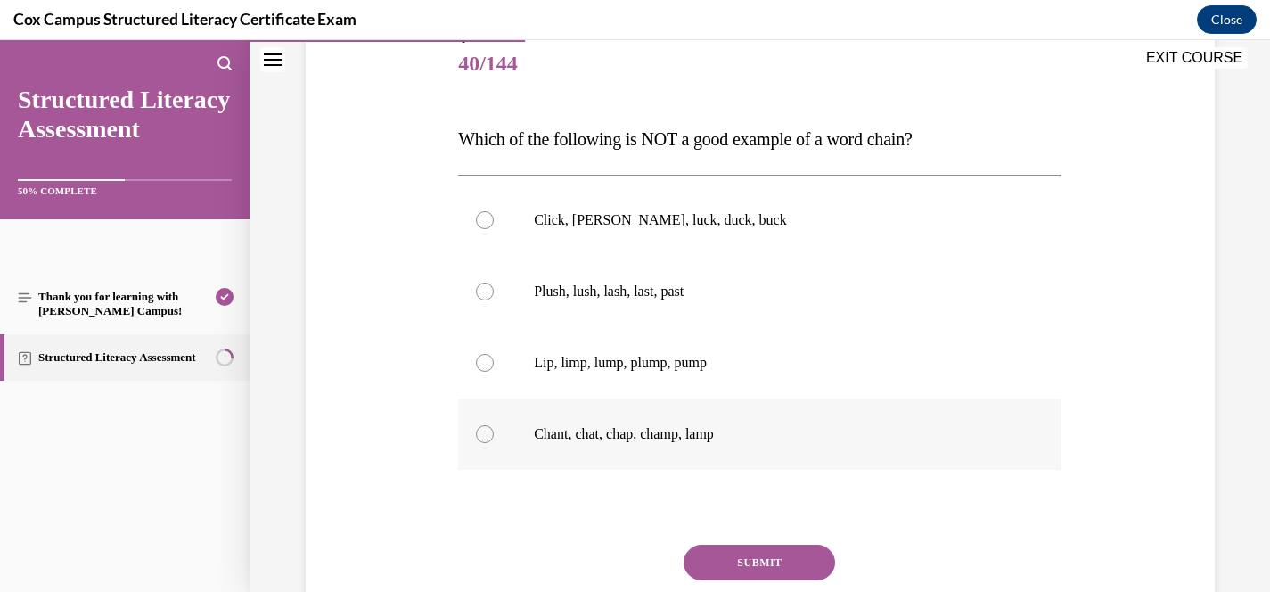
click at [704, 441] on p "Chant, chat, chap, champ, lamp" at bounding box center [775, 434] width 483 height 18
click at [494, 441] on input "Chant, chat, chap, champ, lamp" at bounding box center [485, 434] width 18 height 18
radio input "true"
click at [745, 564] on button "SUBMIT" at bounding box center [760, 563] width 152 height 36
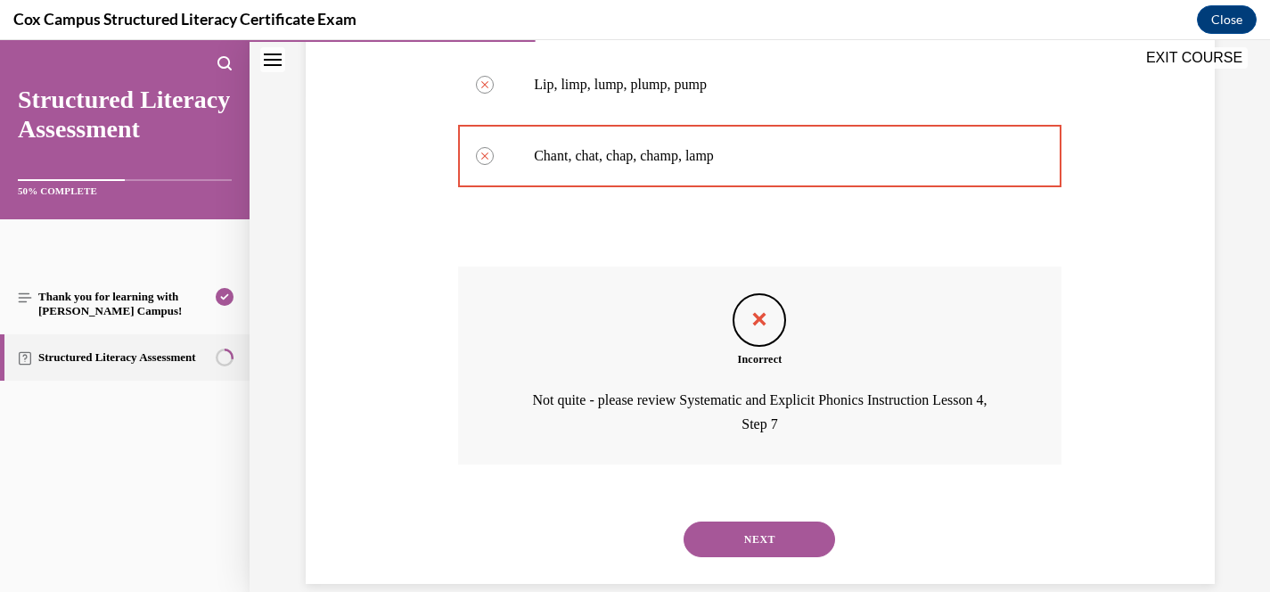
scroll to position [524, 0]
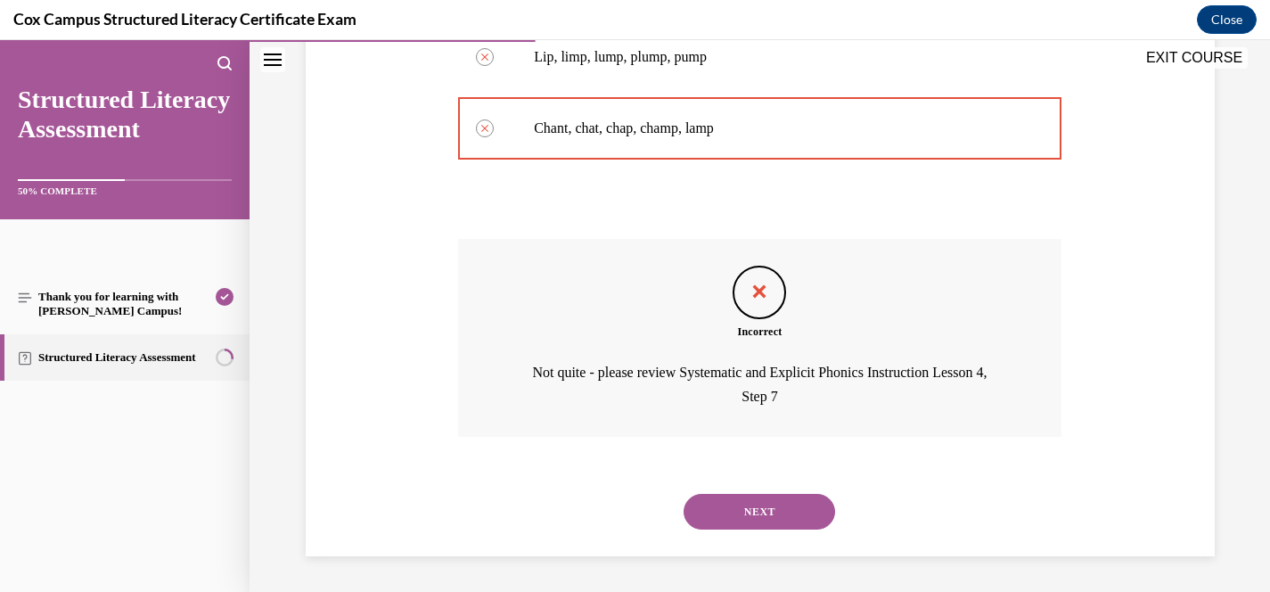
click at [763, 516] on button "NEXT" at bounding box center [760, 512] width 152 height 36
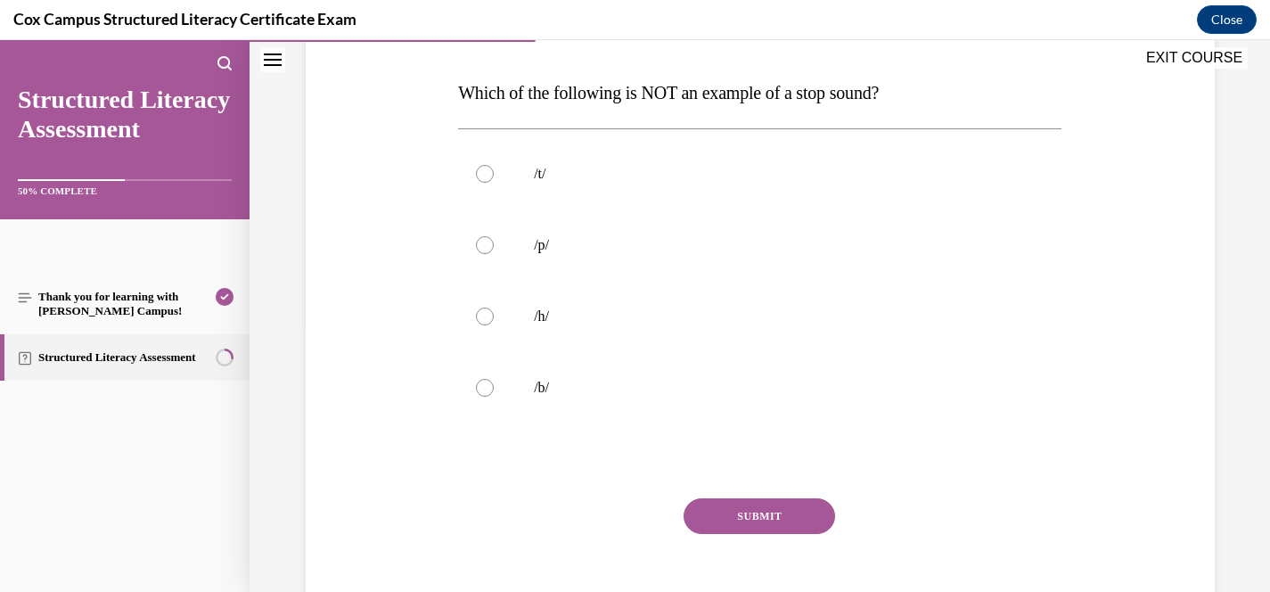
scroll to position [283, 0]
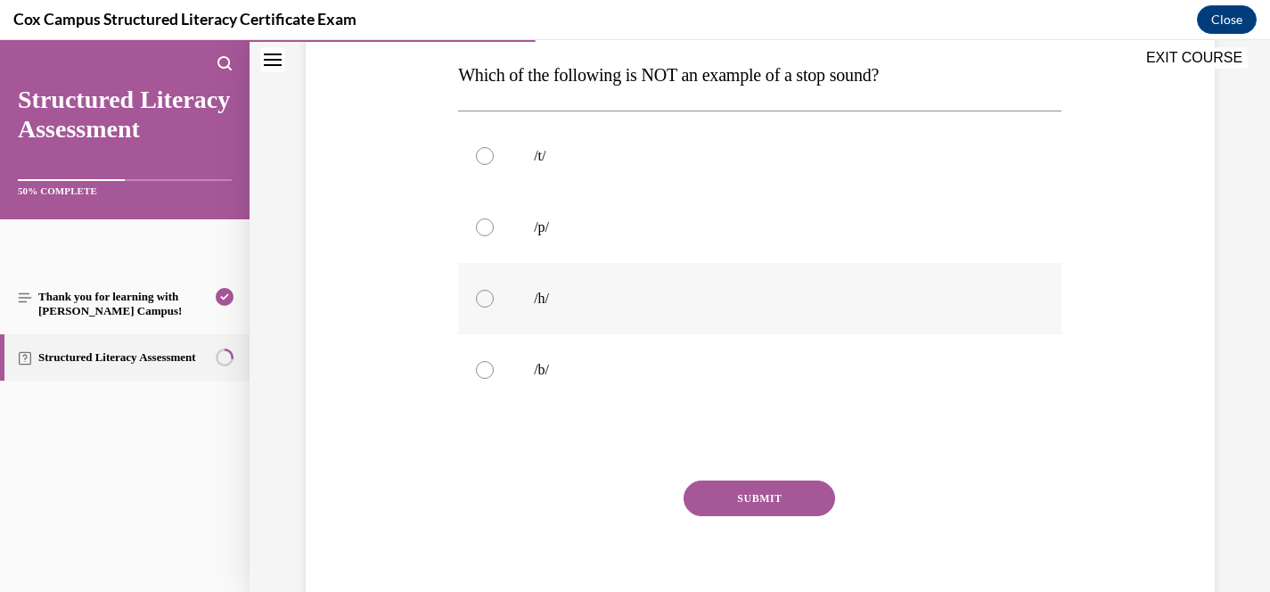
click at [563, 304] on p "/h/" at bounding box center [775, 299] width 483 height 18
click at [494, 304] on input "/h/" at bounding box center [485, 299] width 18 height 18
radio input "true"
click at [733, 489] on button "SUBMIT" at bounding box center [760, 498] width 152 height 36
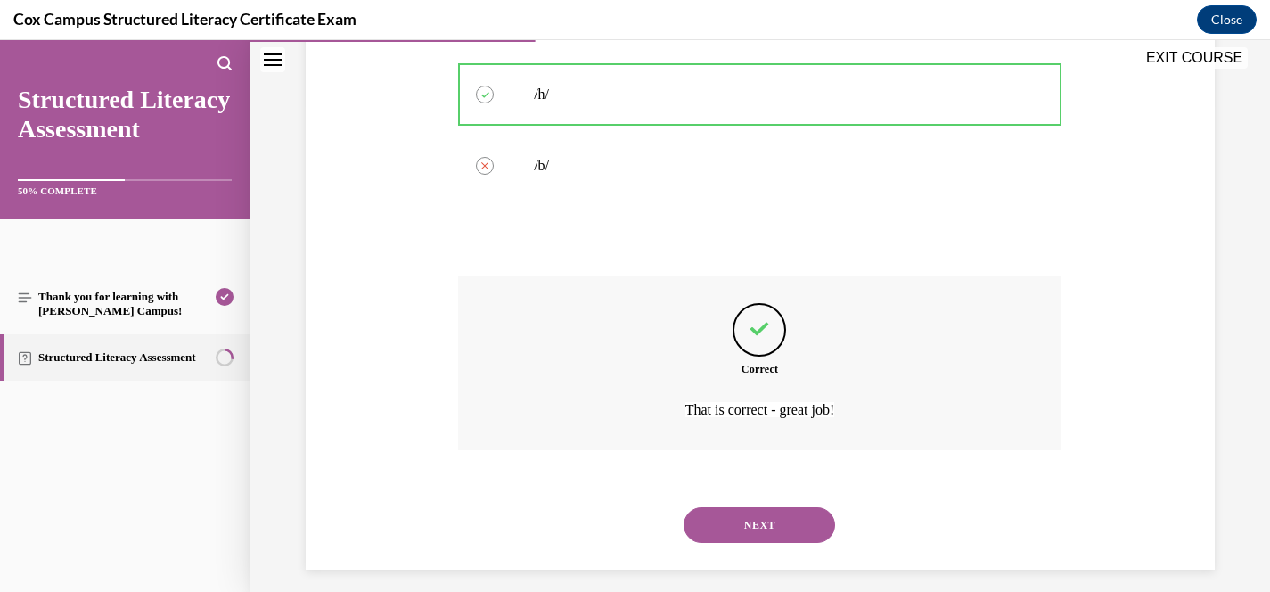
scroll to position [500, 0]
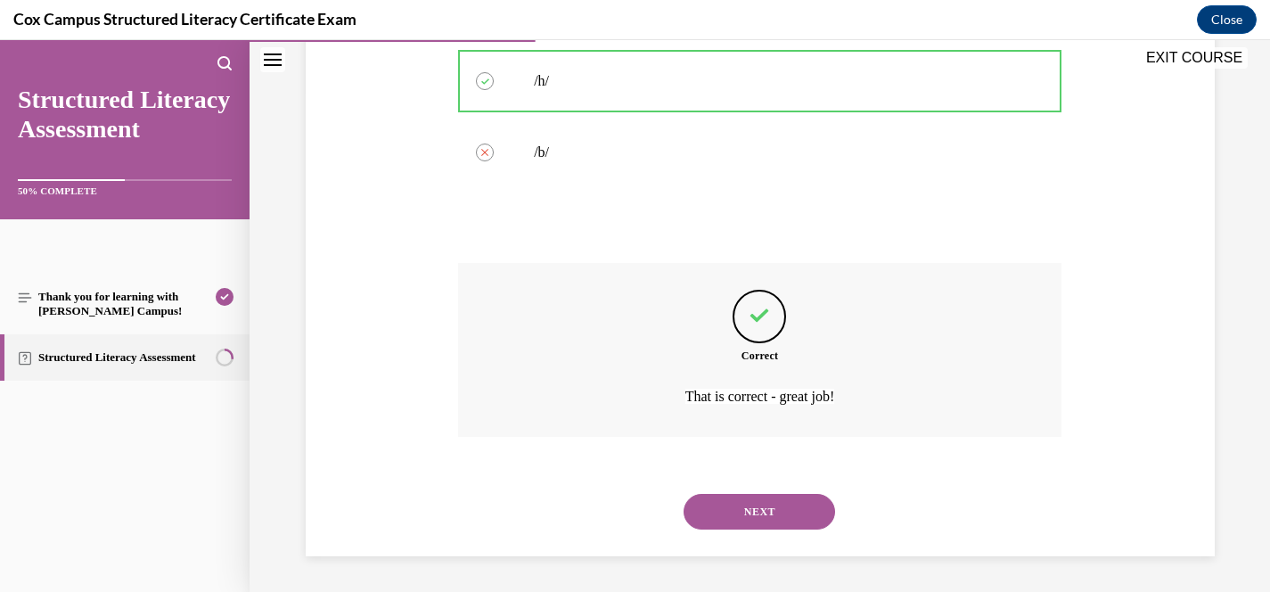
click at [787, 506] on button "NEXT" at bounding box center [760, 512] width 152 height 36
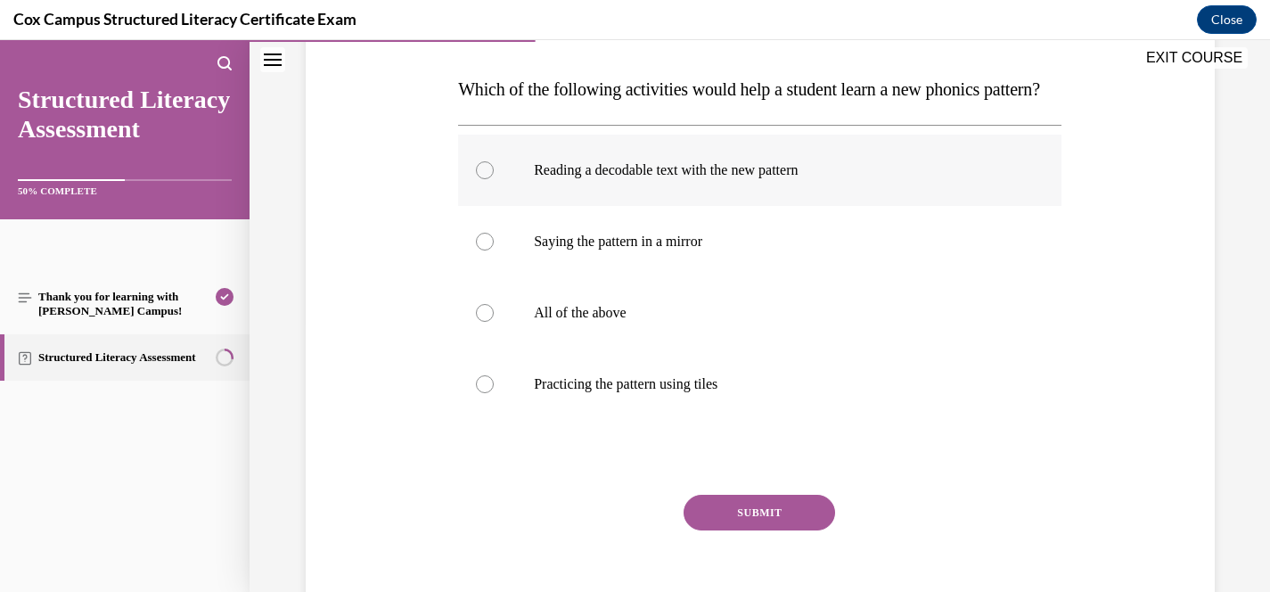
scroll to position [271, 0]
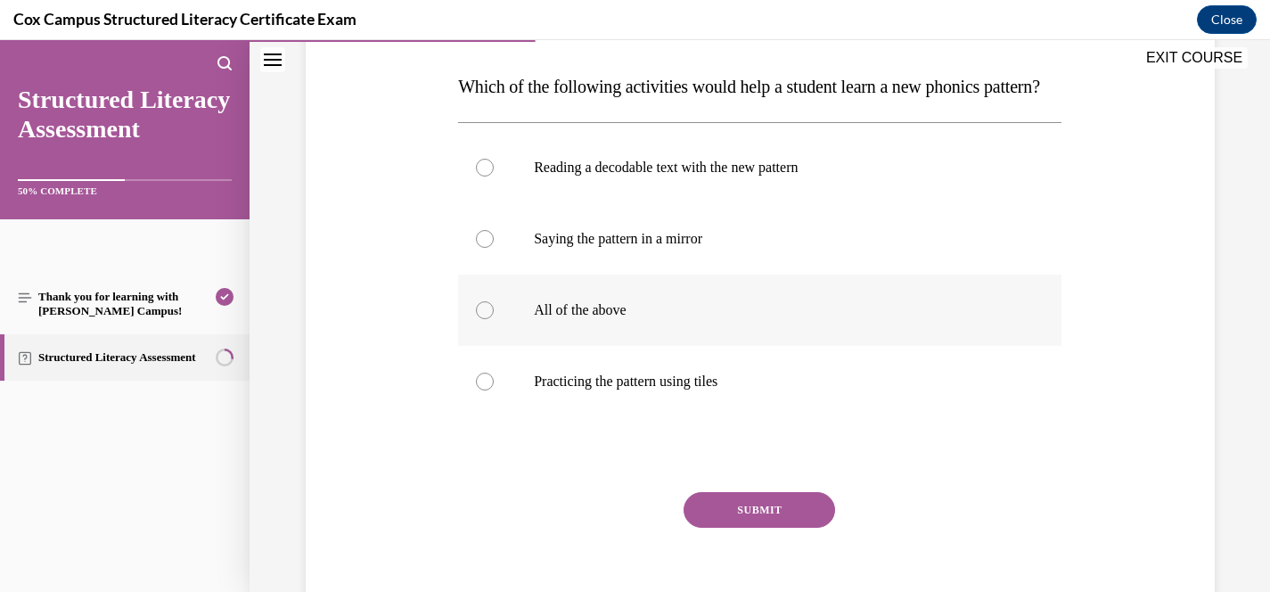
click at [632, 346] on label "All of the above" at bounding box center [759, 309] width 603 height 71
click at [494, 319] on input "All of the above" at bounding box center [485, 310] width 18 height 18
radio input "true"
drag, startPoint x: 760, startPoint y: 557, endPoint x: 770, endPoint y: 561, distance: 10.8
click at [770, 528] on button "SUBMIT" at bounding box center [760, 510] width 152 height 36
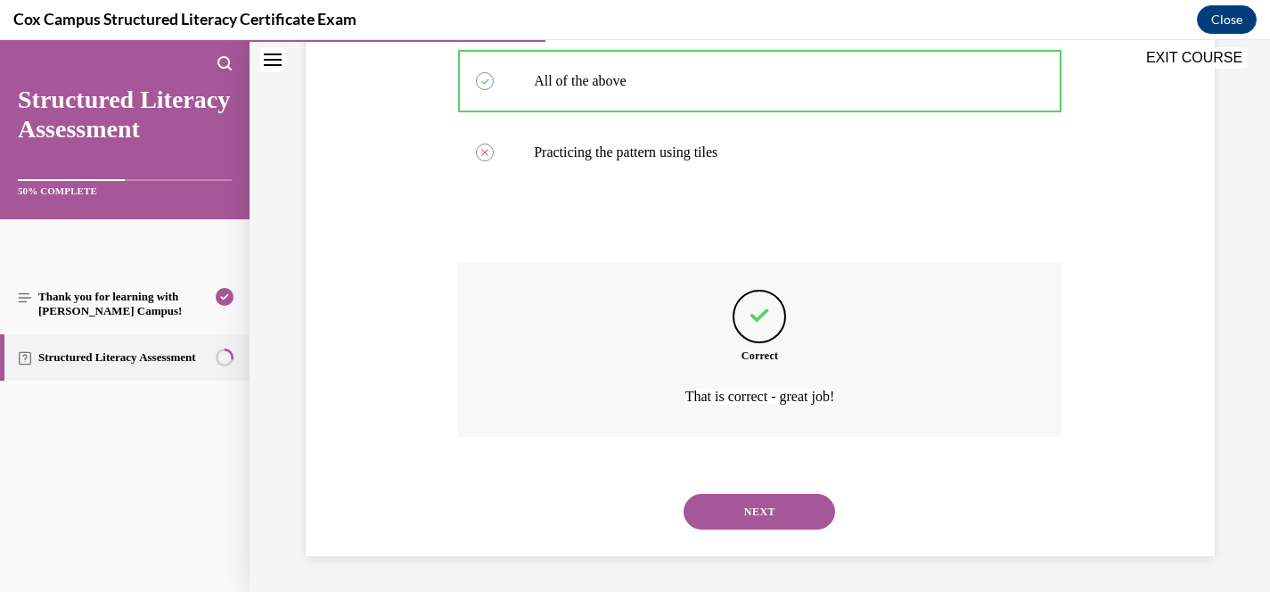
scroll to position [536, 0]
click at [801, 516] on button "NEXT" at bounding box center [760, 512] width 152 height 36
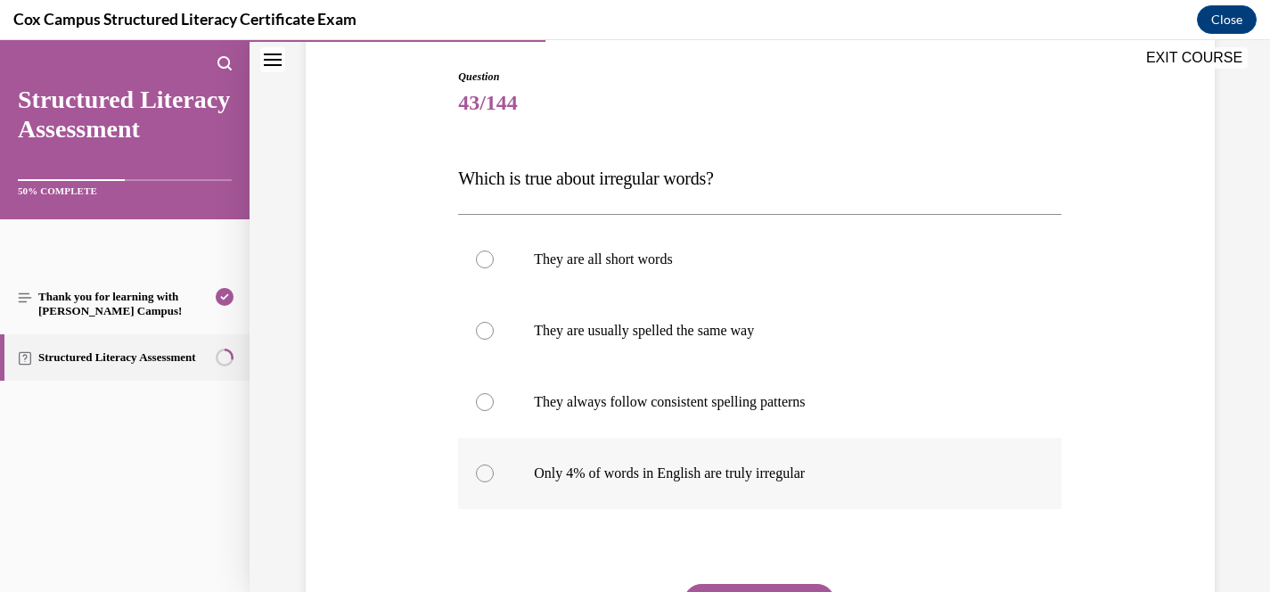
scroll to position [176, 0]
click at [748, 477] on p "Only 4% of words in English are truly irregular" at bounding box center [775, 476] width 483 height 18
click at [494, 477] on input "Only 4% of words in English are truly irregular" at bounding box center [485, 476] width 18 height 18
radio input "true"
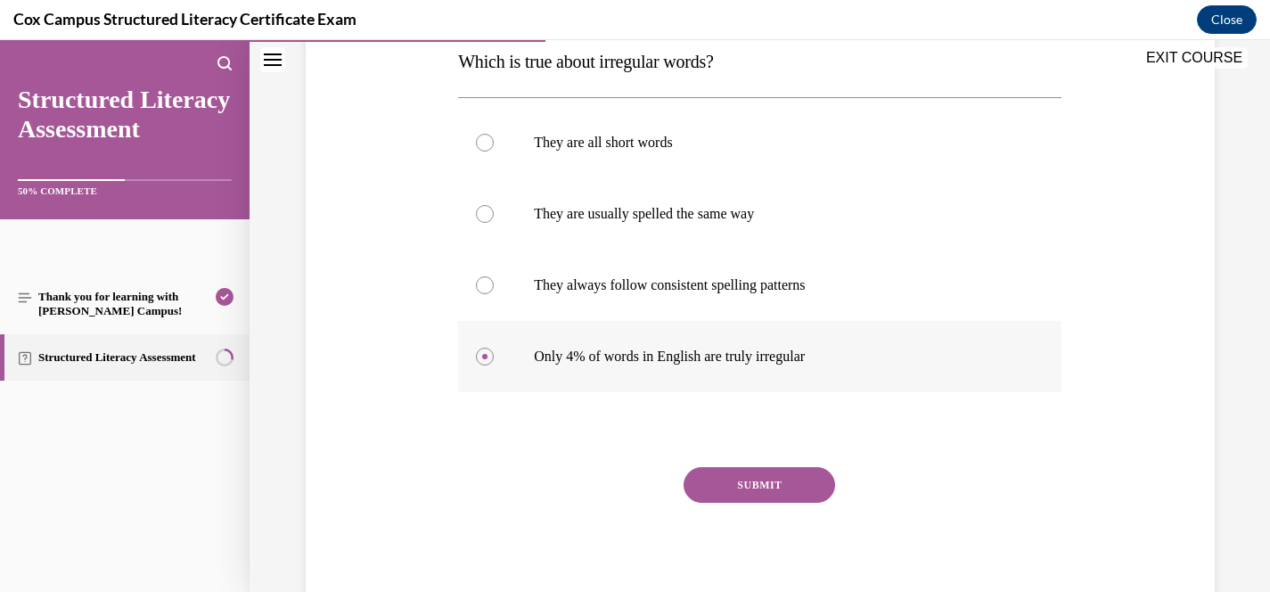
scroll to position [302, 0]
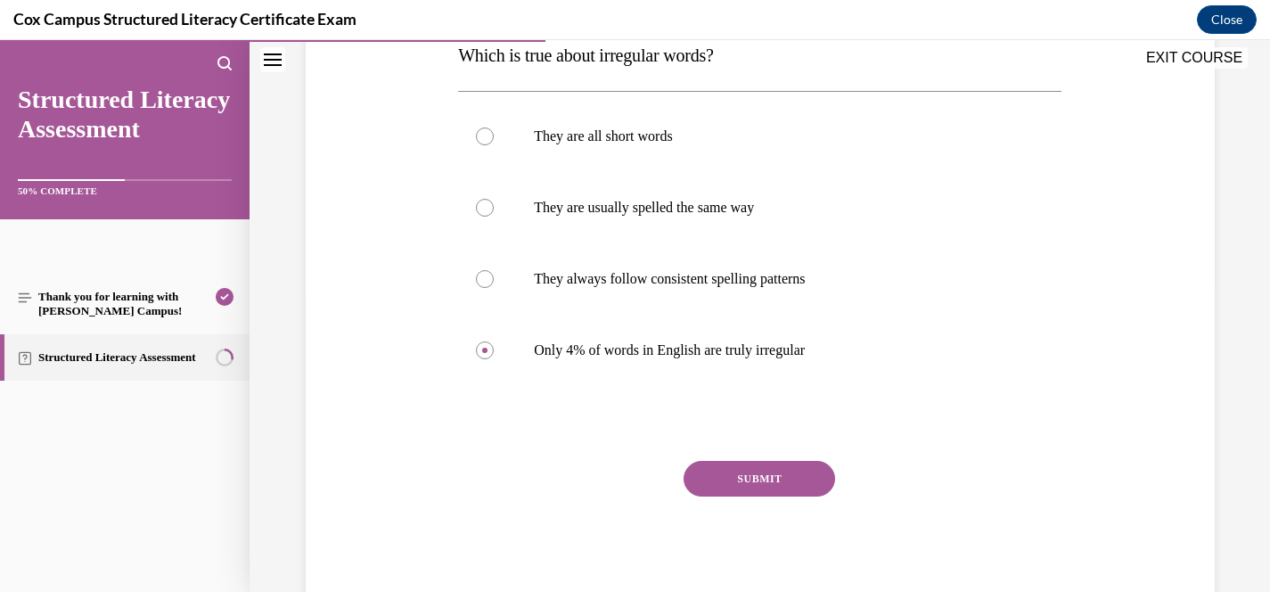
click at [780, 489] on button "SUBMIT" at bounding box center [760, 479] width 152 height 36
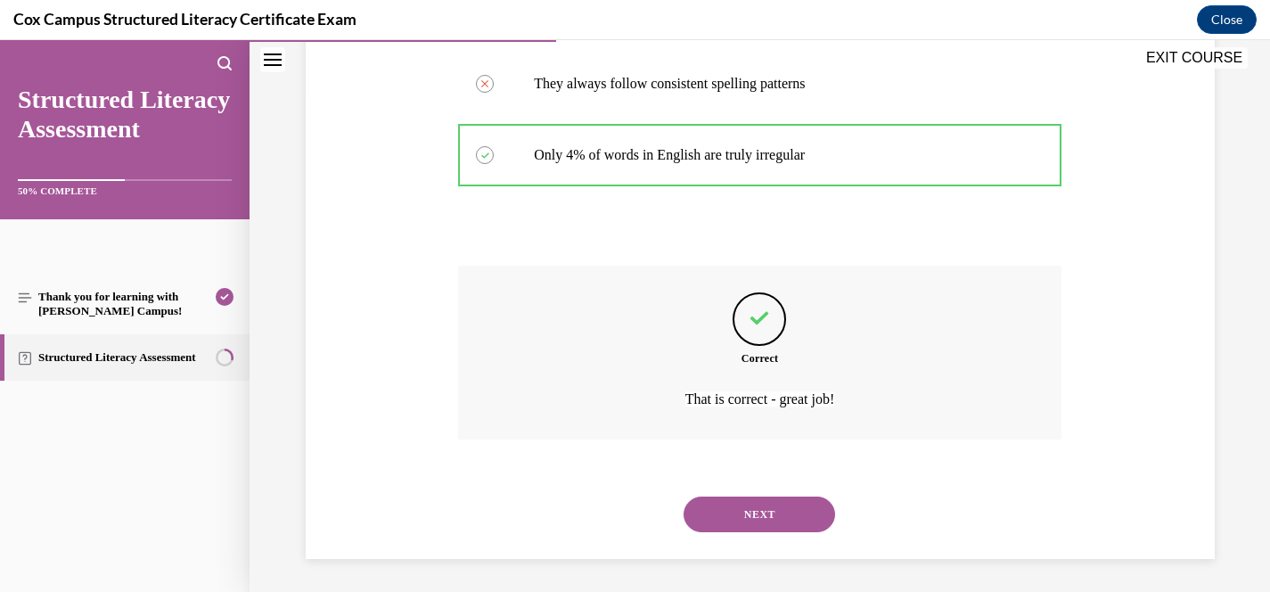
scroll to position [500, 0]
click at [772, 509] on button "NEXT" at bounding box center [760, 512] width 152 height 36
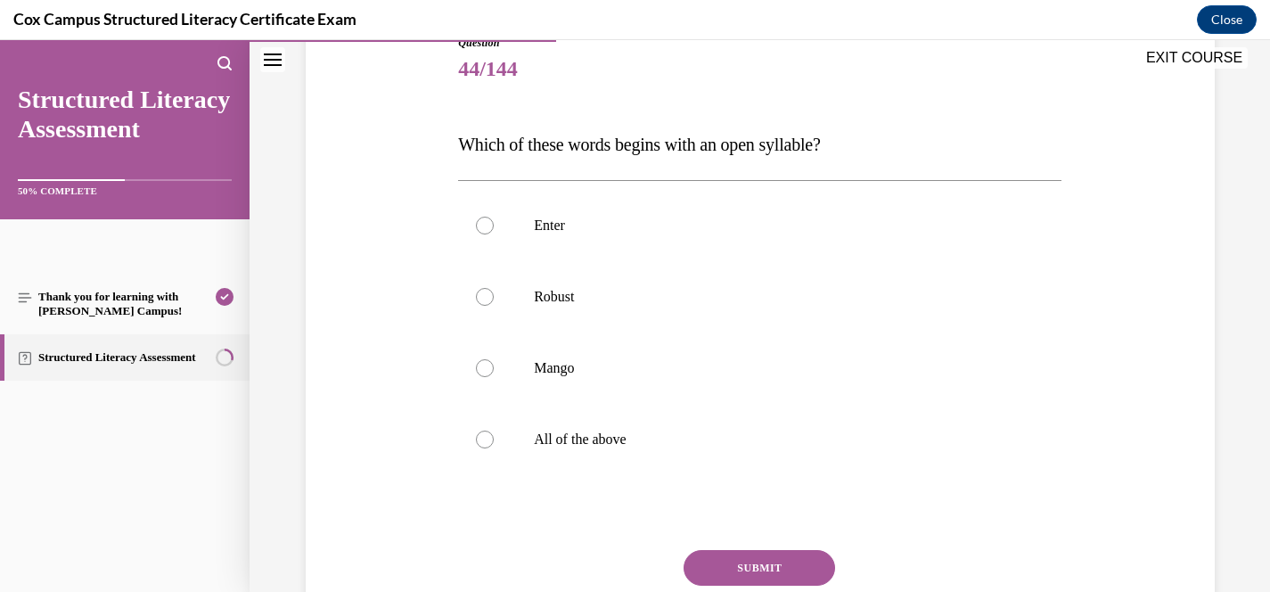
scroll to position [206, 0]
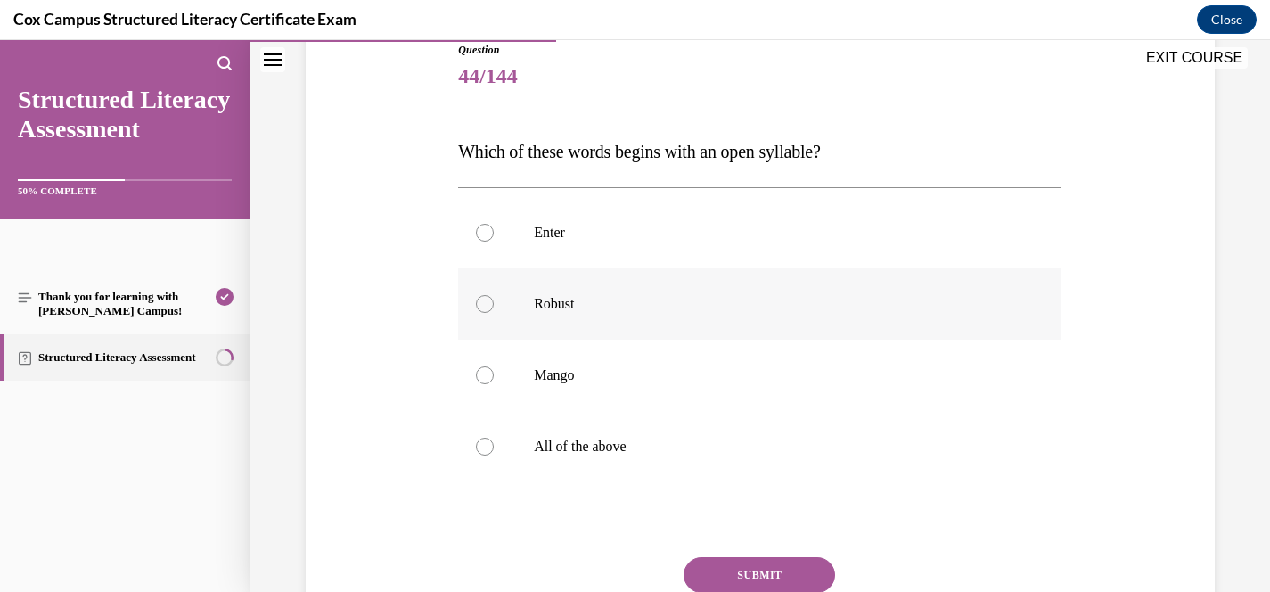
click at [528, 318] on label "Robust" at bounding box center [759, 303] width 603 height 71
click at [494, 313] on input "Robust" at bounding box center [485, 304] width 18 height 18
radio input "true"
click at [794, 572] on button "SUBMIT" at bounding box center [760, 575] width 152 height 36
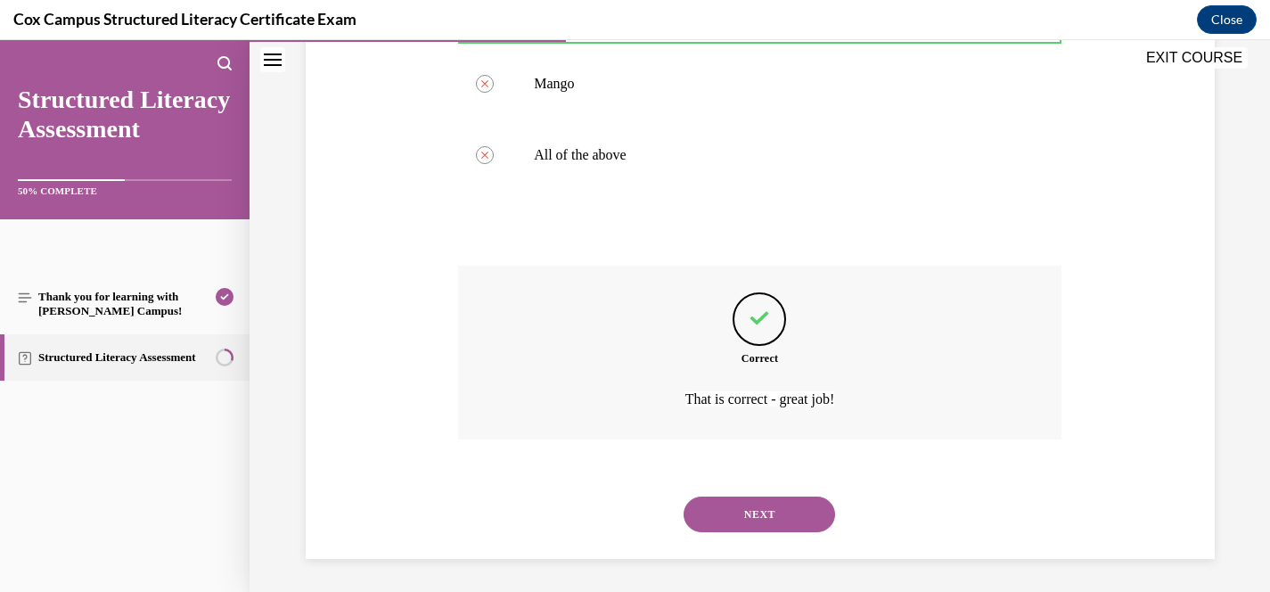
scroll to position [500, 0]
click at [735, 529] on div "NEXT" at bounding box center [759, 511] width 603 height 71
click at [754, 515] on button "NEXT" at bounding box center [760, 512] width 152 height 36
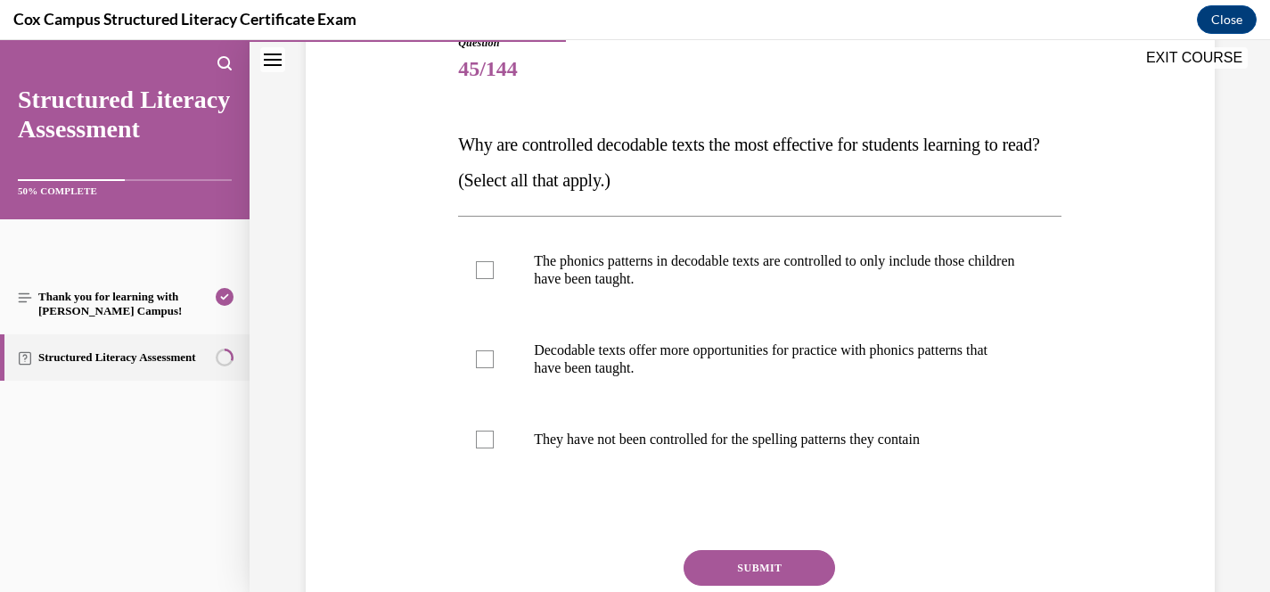
scroll to position [217, 0]
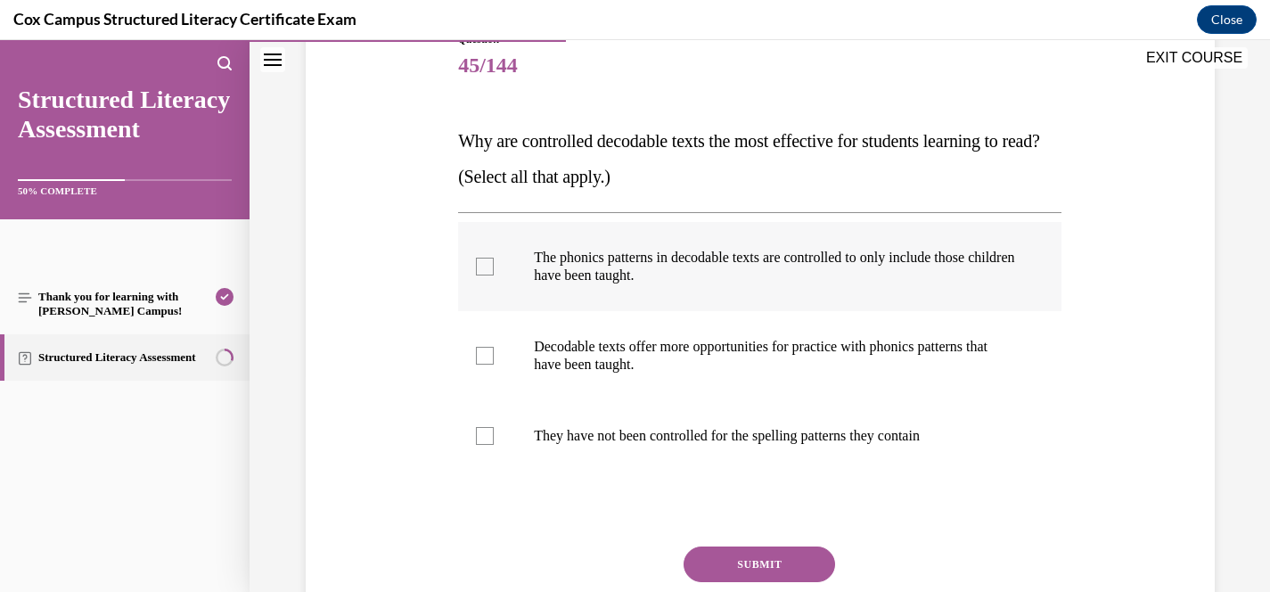
click at [794, 275] on p "The phonics patterns in decodable texts are controlled to only include those ch…" at bounding box center [775, 267] width 483 height 36
click at [494, 275] on input "The phonics patterns in decodable texts are controlled to only include those ch…" at bounding box center [485, 267] width 18 height 18
checkbox input "true"
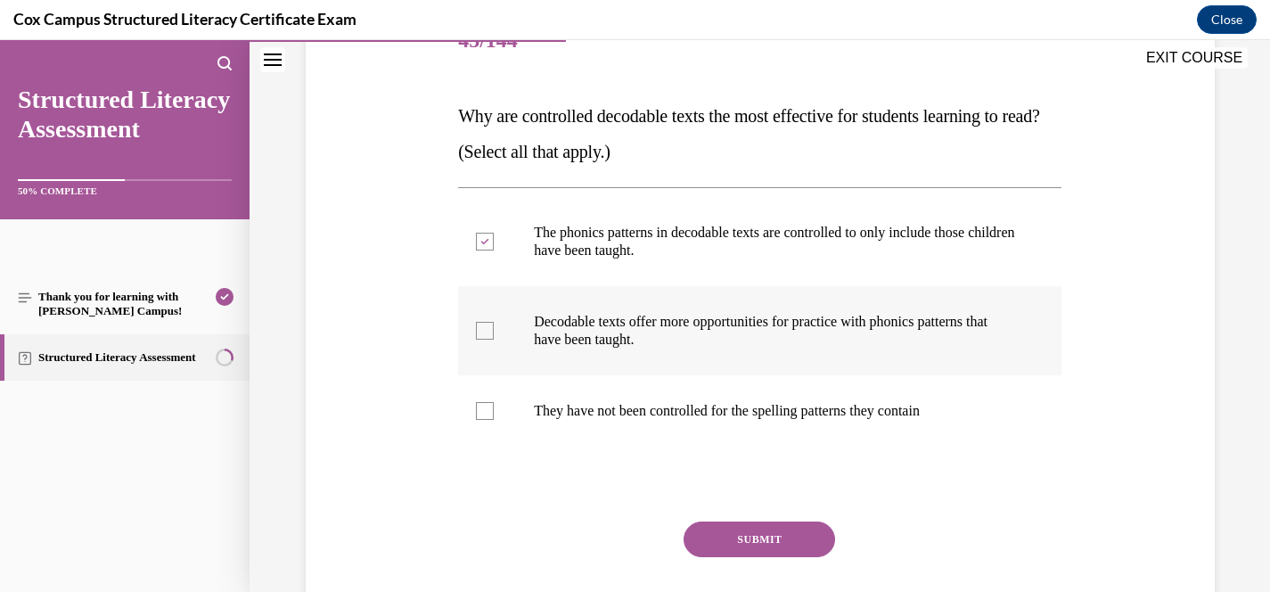
scroll to position [247, 0]
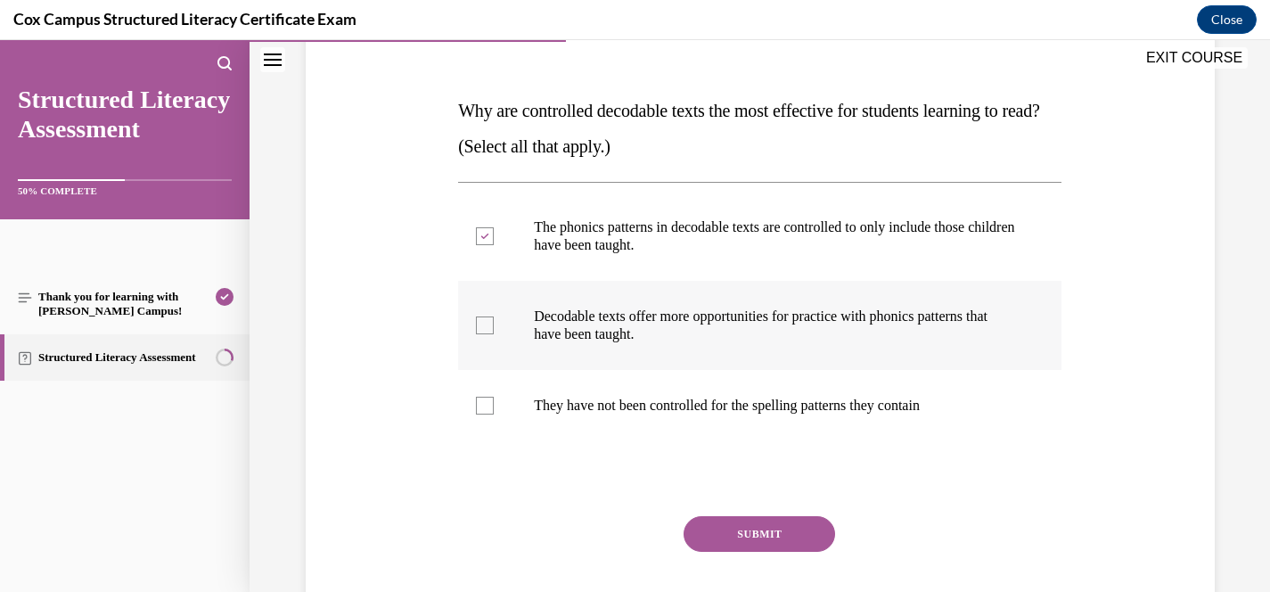
click at [802, 333] on p "Decodable texts offer more opportunities for practice with phonics patterns tha…" at bounding box center [775, 325] width 483 height 36
click at [494, 333] on input "Decodable texts offer more opportunities for practice with phonics patterns tha…" at bounding box center [485, 325] width 18 height 18
checkbox input "true"
click at [777, 537] on button "SUBMIT" at bounding box center [760, 534] width 152 height 36
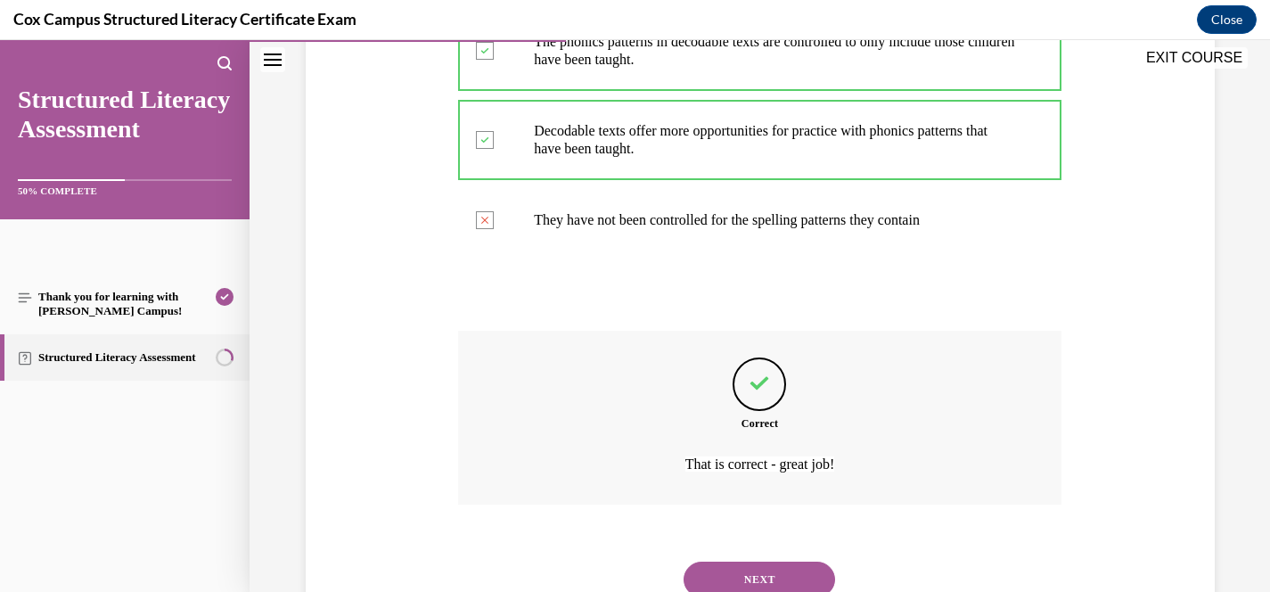
scroll to position [500, 0]
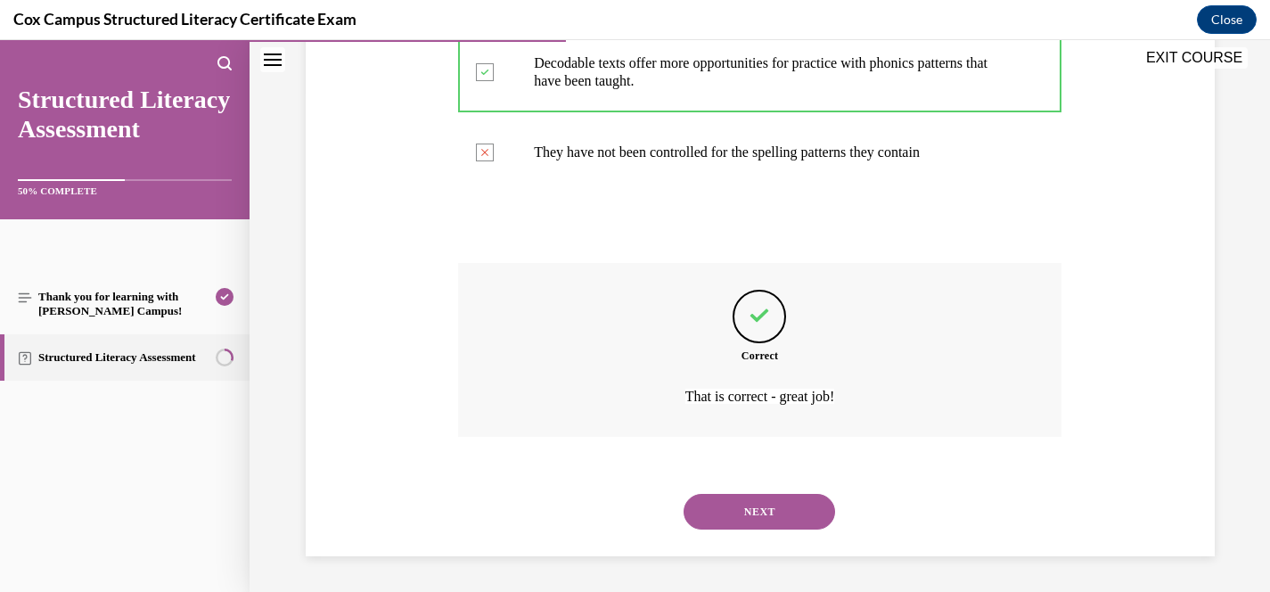
click at [759, 518] on button "NEXT" at bounding box center [760, 512] width 152 height 36
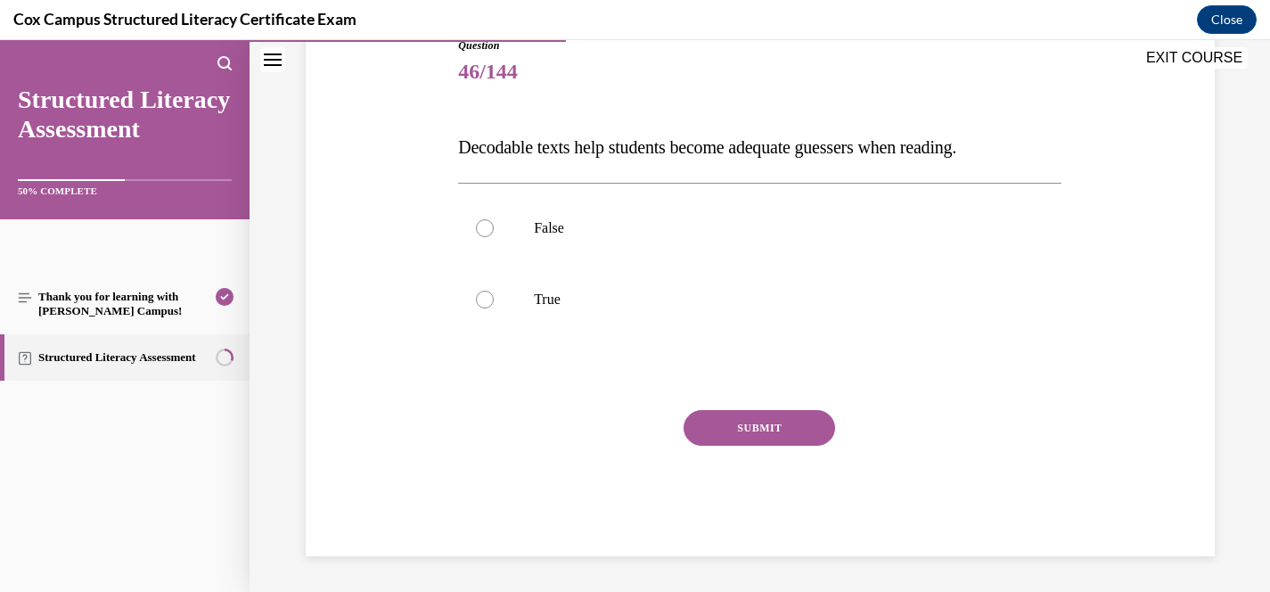
scroll to position [197, 0]
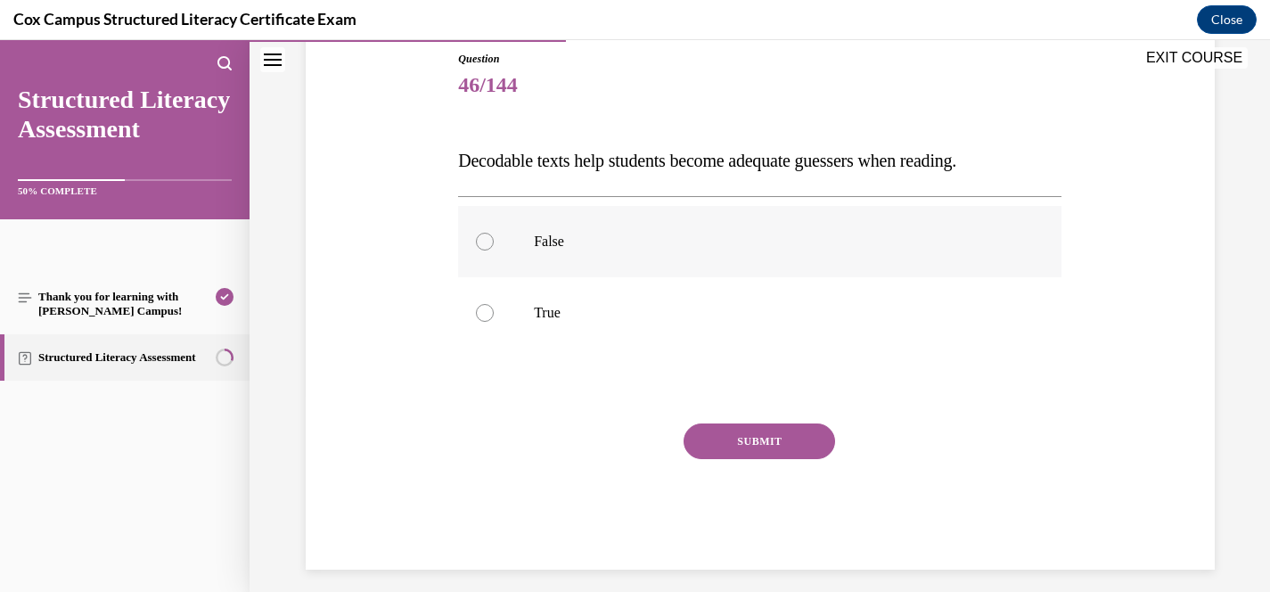
click at [561, 226] on label "False" at bounding box center [759, 241] width 603 height 71
click at [494, 233] on input "False" at bounding box center [485, 242] width 18 height 18
radio input "true"
click at [736, 431] on button "SUBMIT" at bounding box center [760, 441] width 152 height 36
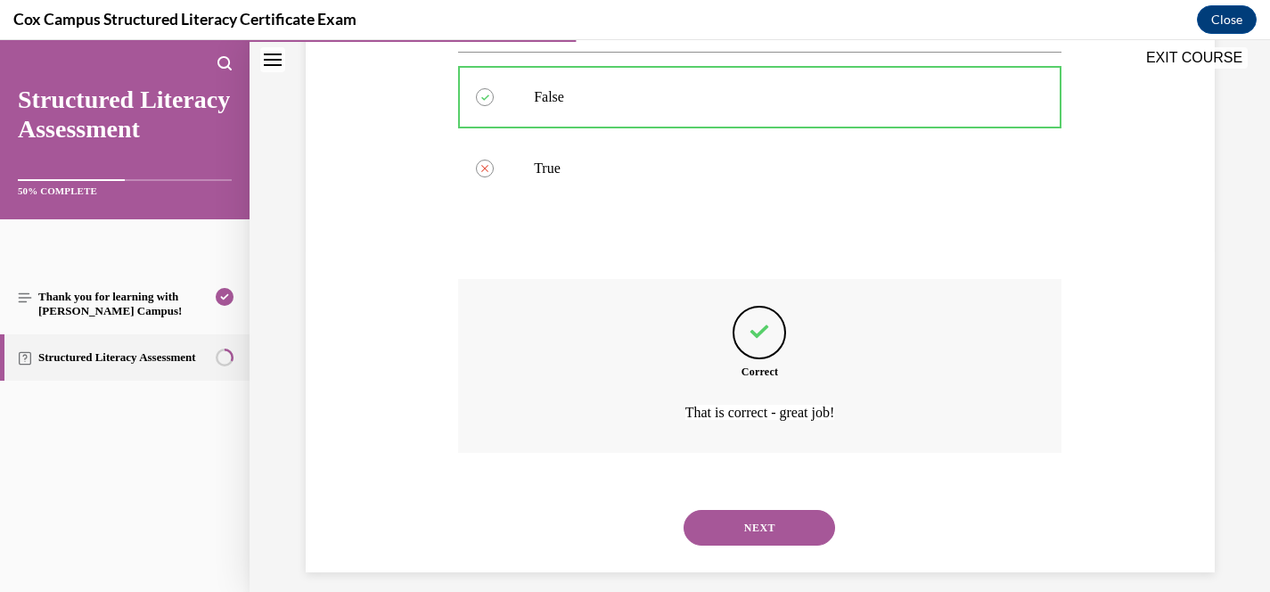
scroll to position [357, 0]
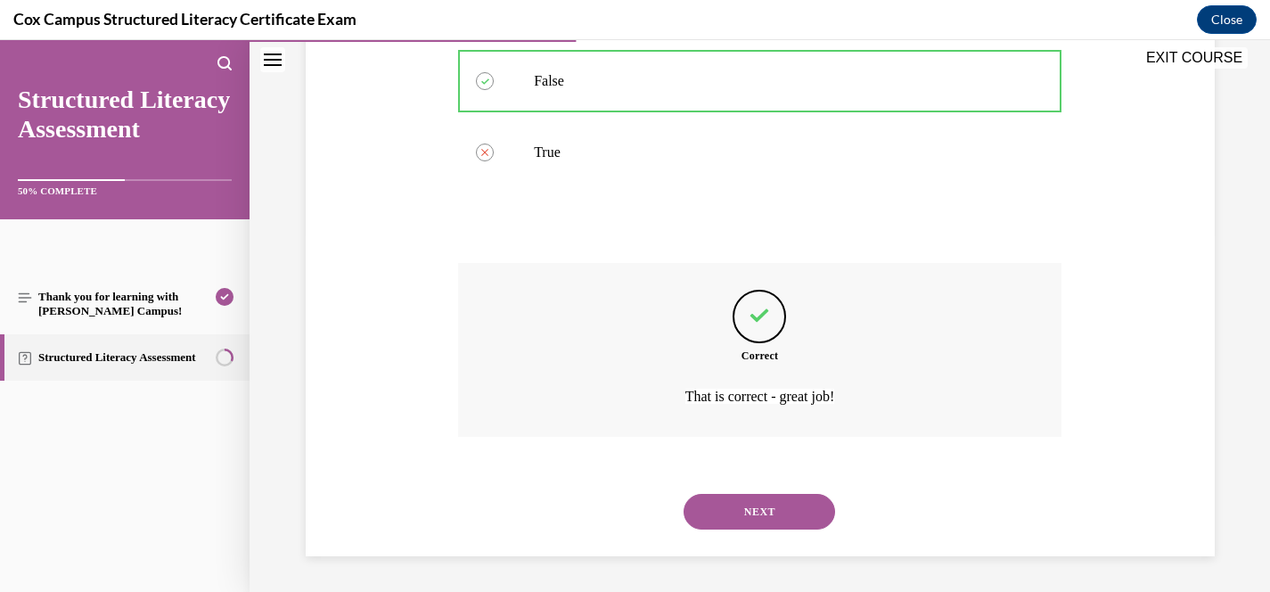
click at [769, 499] on button "NEXT" at bounding box center [760, 512] width 152 height 36
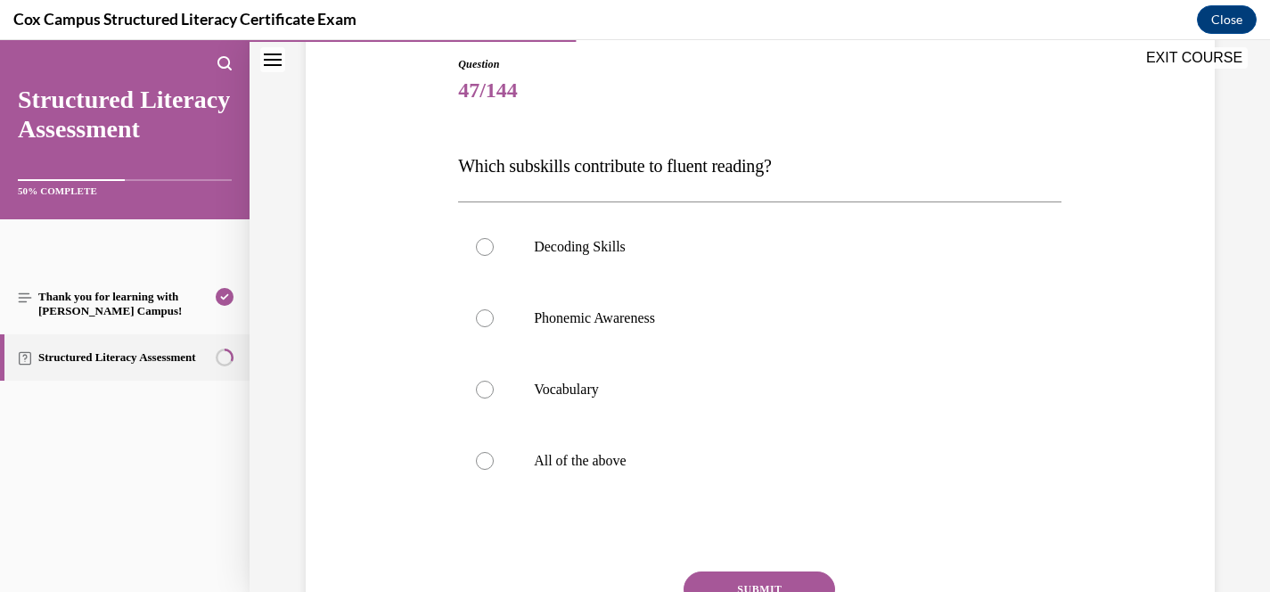
scroll to position [204, 0]
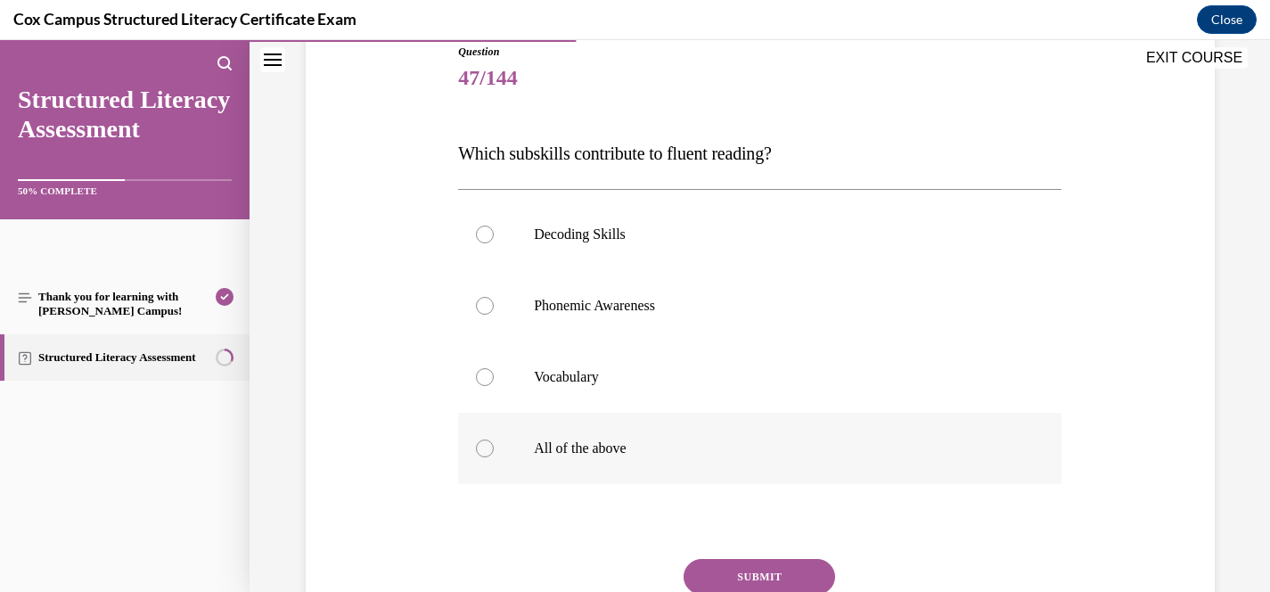
click at [596, 454] on p "All of the above" at bounding box center [775, 448] width 483 height 18
click at [494, 454] on input "All of the above" at bounding box center [485, 448] width 18 height 18
radio input "true"
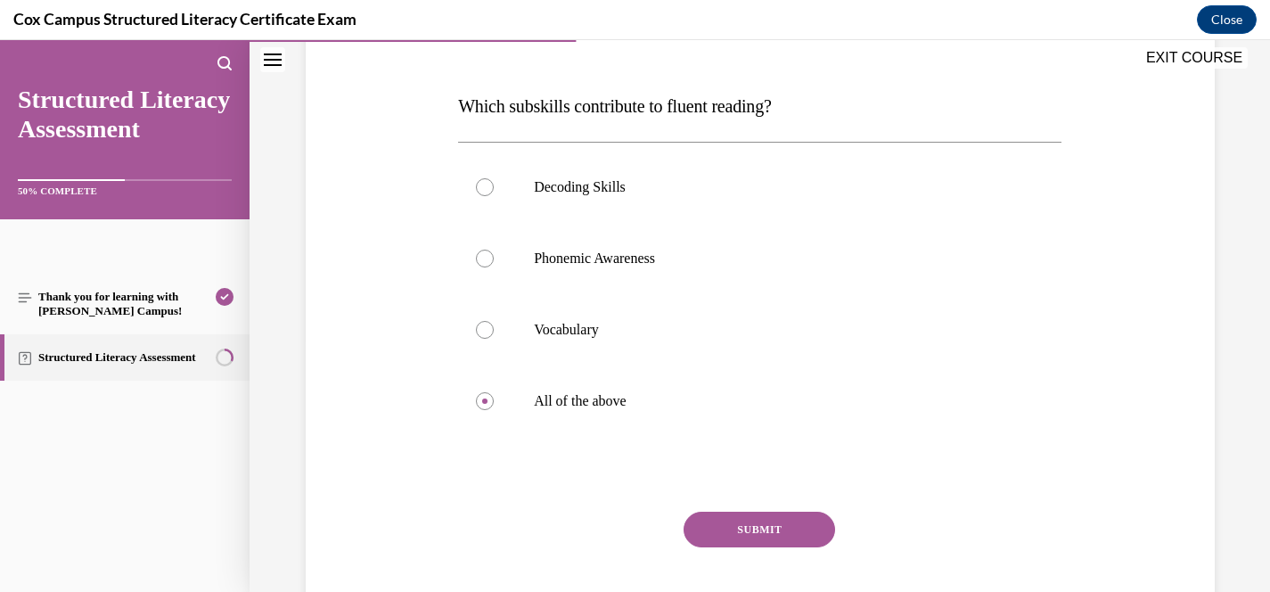
scroll to position [252, 0]
click at [782, 536] on button "SUBMIT" at bounding box center [760, 529] width 152 height 36
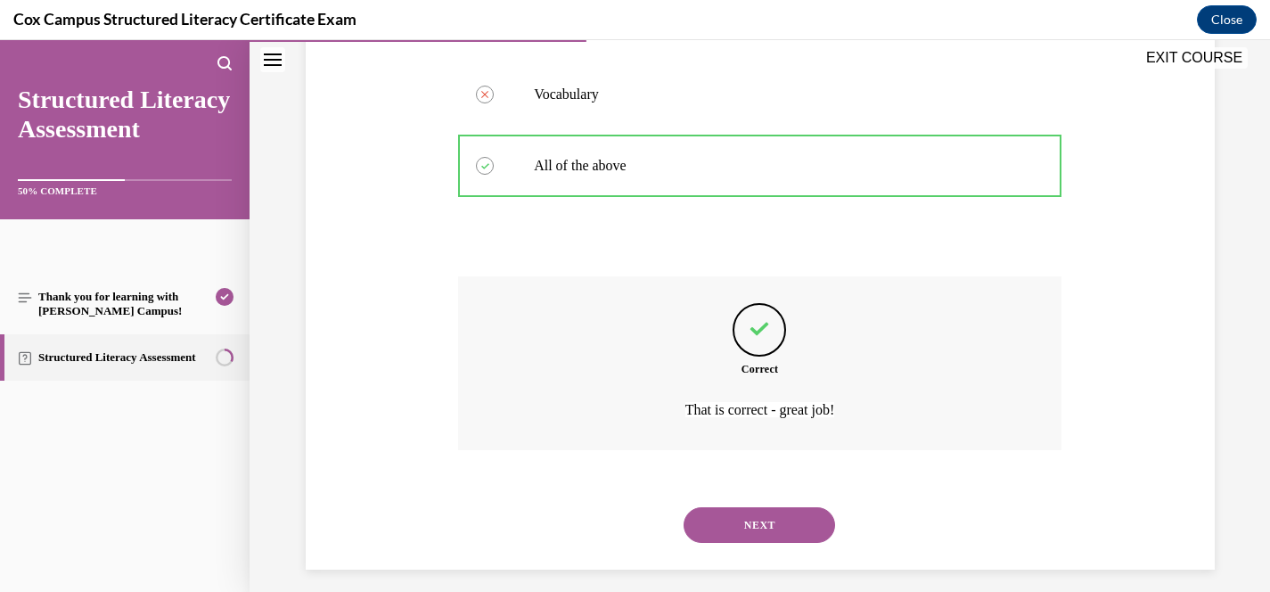
scroll to position [500, 0]
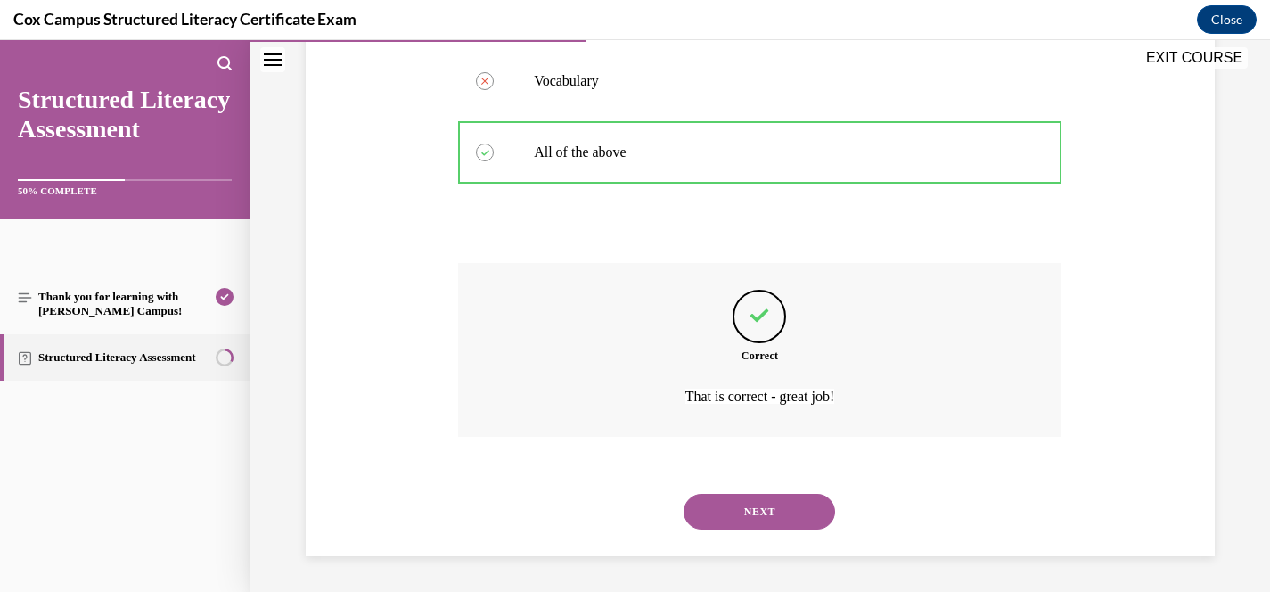
click at [787, 520] on button "NEXT" at bounding box center [760, 512] width 152 height 36
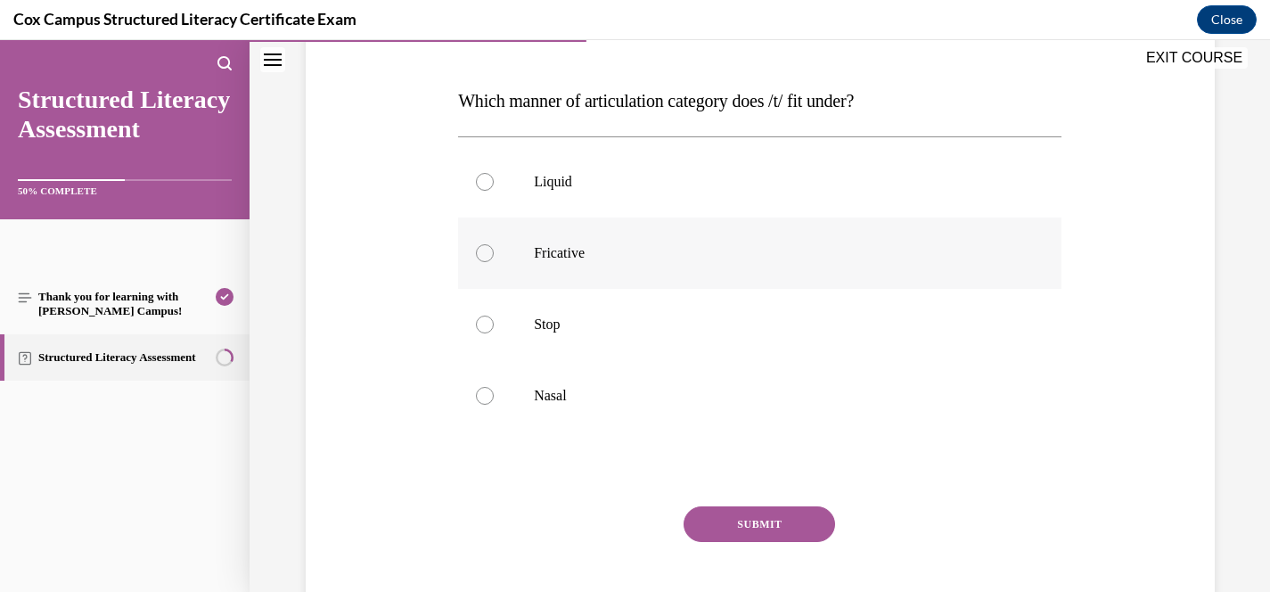
scroll to position [258, 0]
click at [569, 328] on p "Stop" at bounding box center [775, 324] width 483 height 18
click at [494, 328] on input "Stop" at bounding box center [485, 324] width 18 height 18
radio input "true"
click at [765, 532] on button "SUBMIT" at bounding box center [760, 523] width 152 height 36
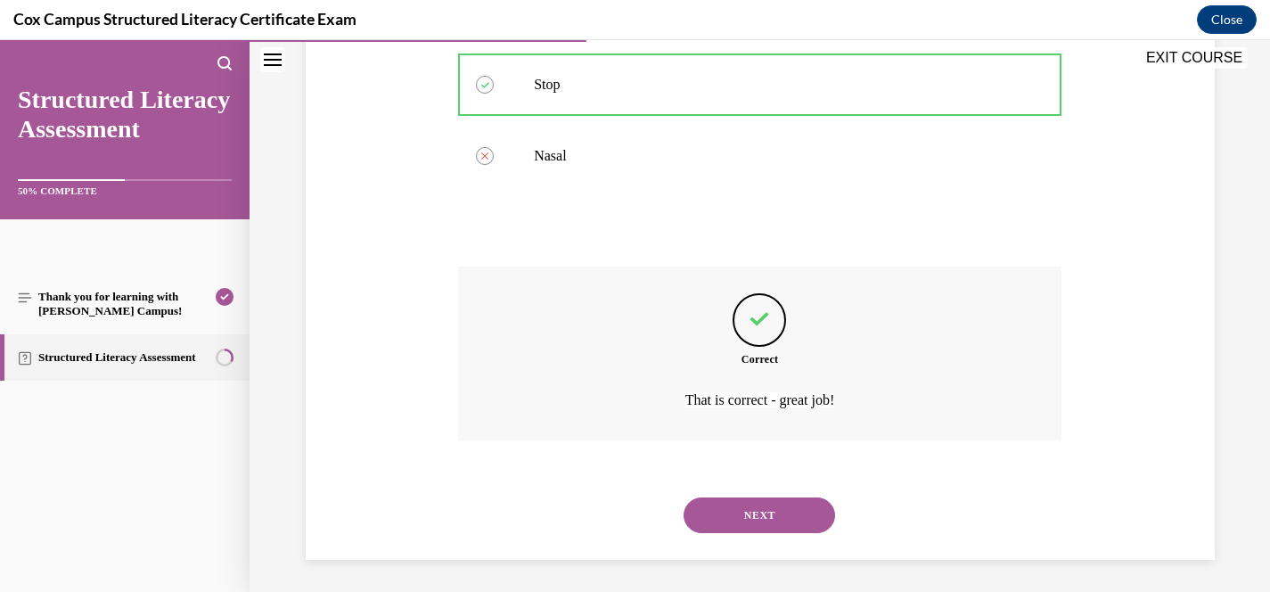
scroll to position [500, 0]
click at [790, 516] on button "NEXT" at bounding box center [760, 512] width 152 height 36
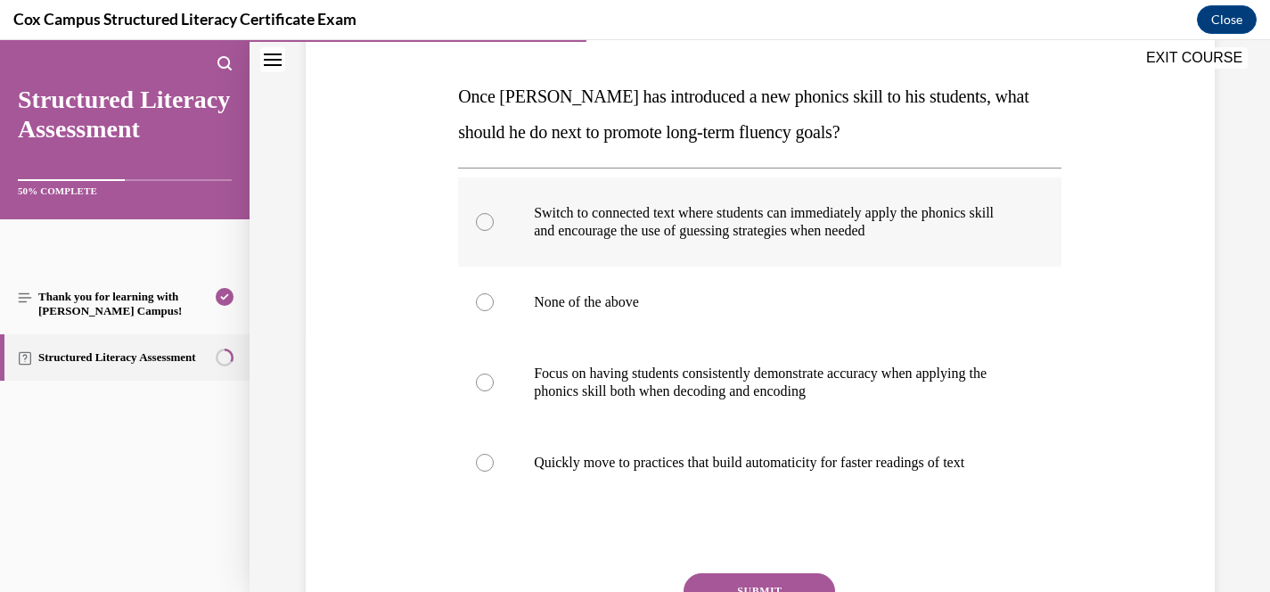
scroll to position [270, 0]
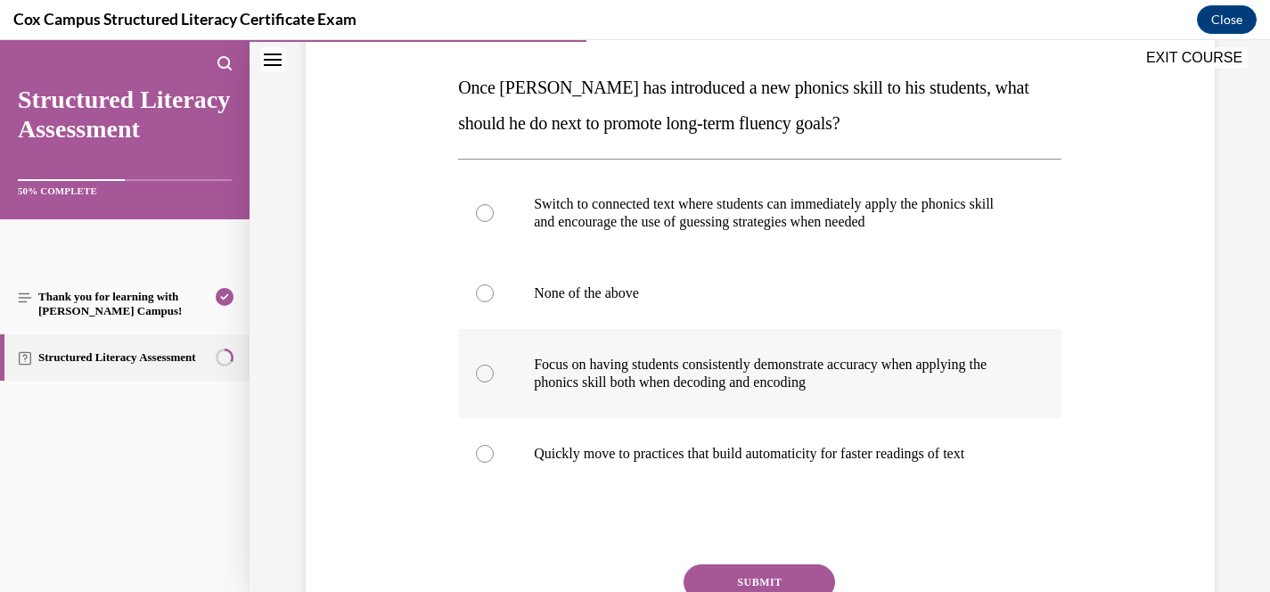
click at [733, 365] on p "Focus on having students consistently demonstrate accuracy when applying the ph…" at bounding box center [775, 374] width 483 height 36
click at [494, 365] on input "Focus on having students consistently demonstrate accuracy when applying the ph…" at bounding box center [485, 374] width 18 height 18
radio input "true"
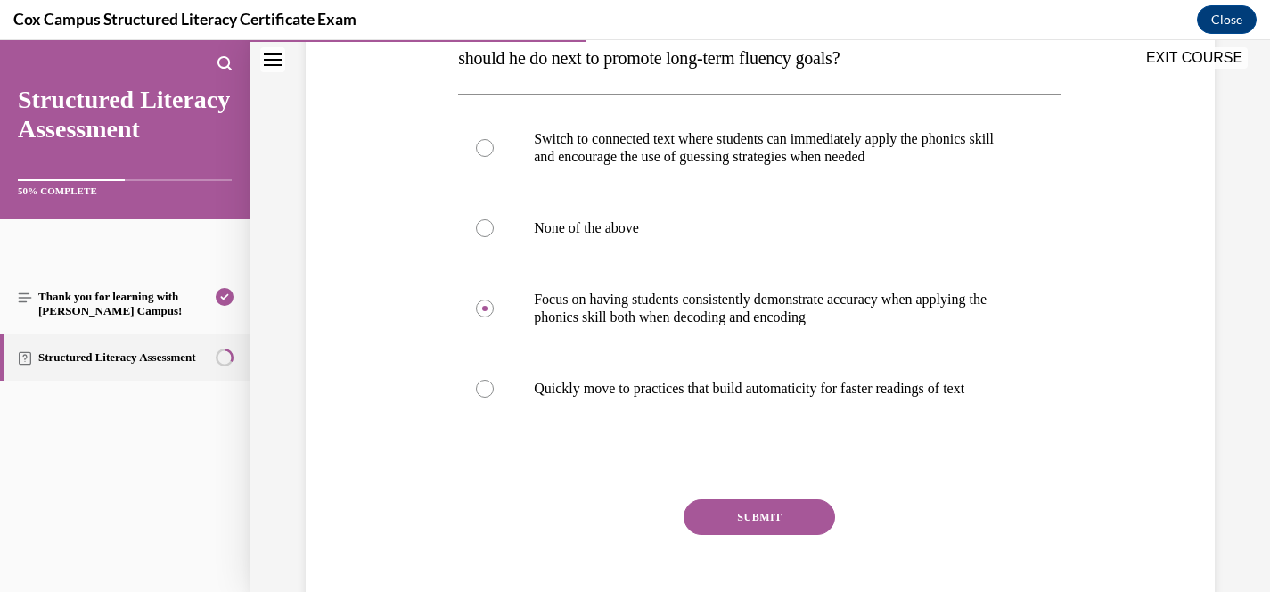
click at [793, 527] on button "SUBMIT" at bounding box center [760, 517] width 152 height 36
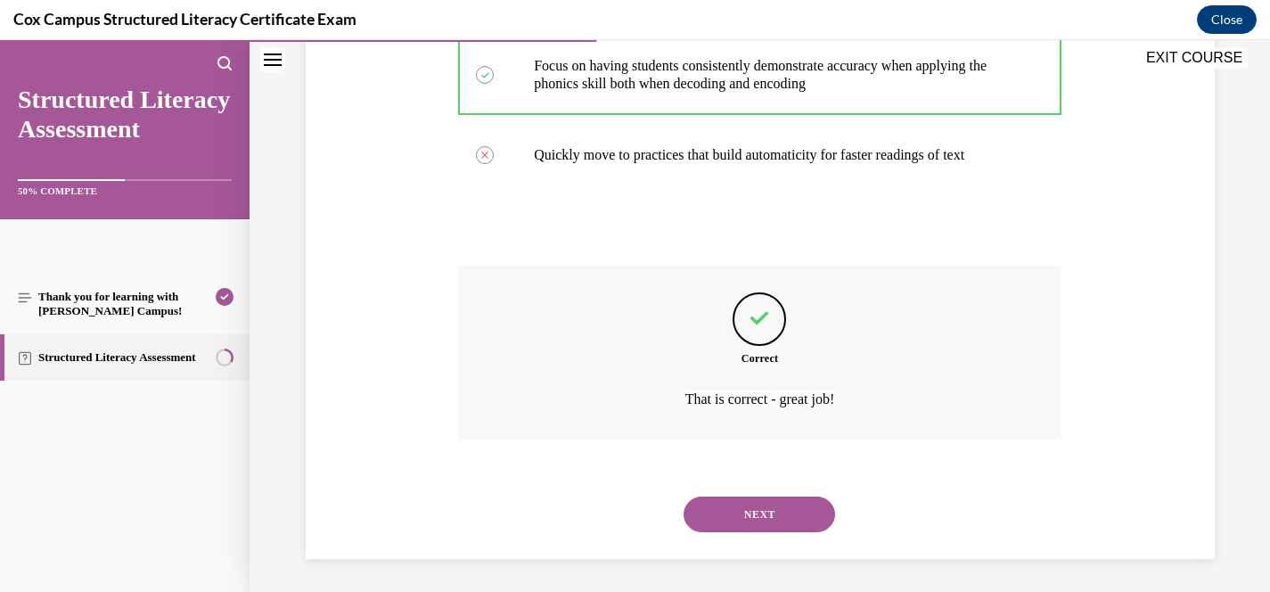
scroll to position [571, 0]
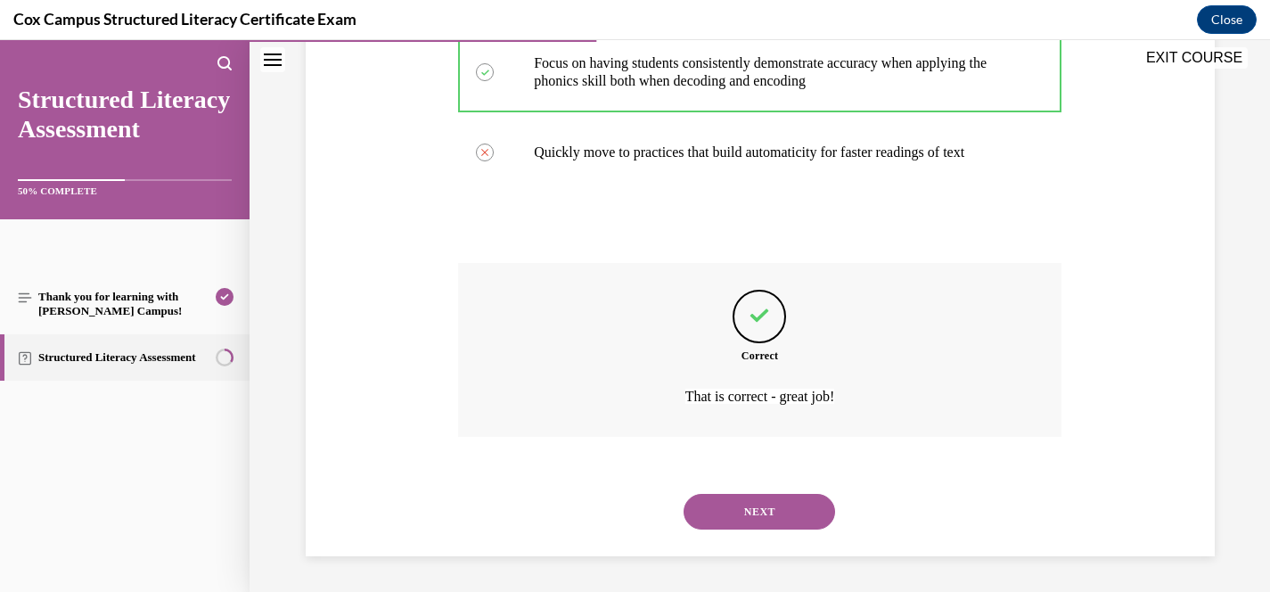
click at [788, 517] on button "NEXT" at bounding box center [760, 512] width 152 height 36
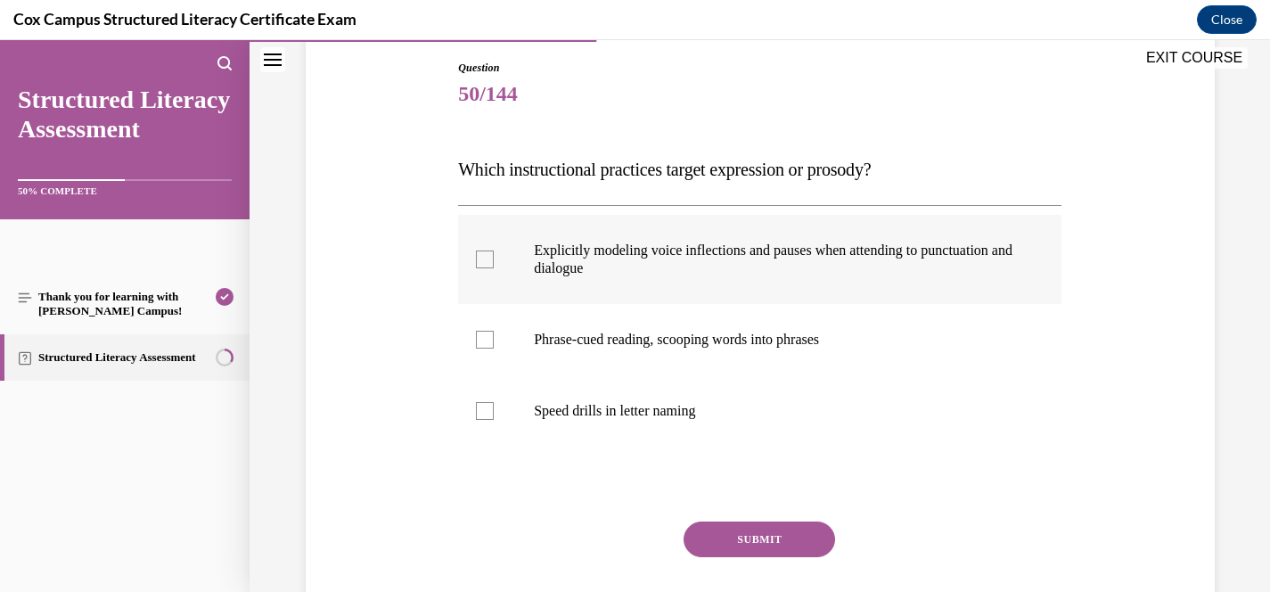
scroll to position [220, 0]
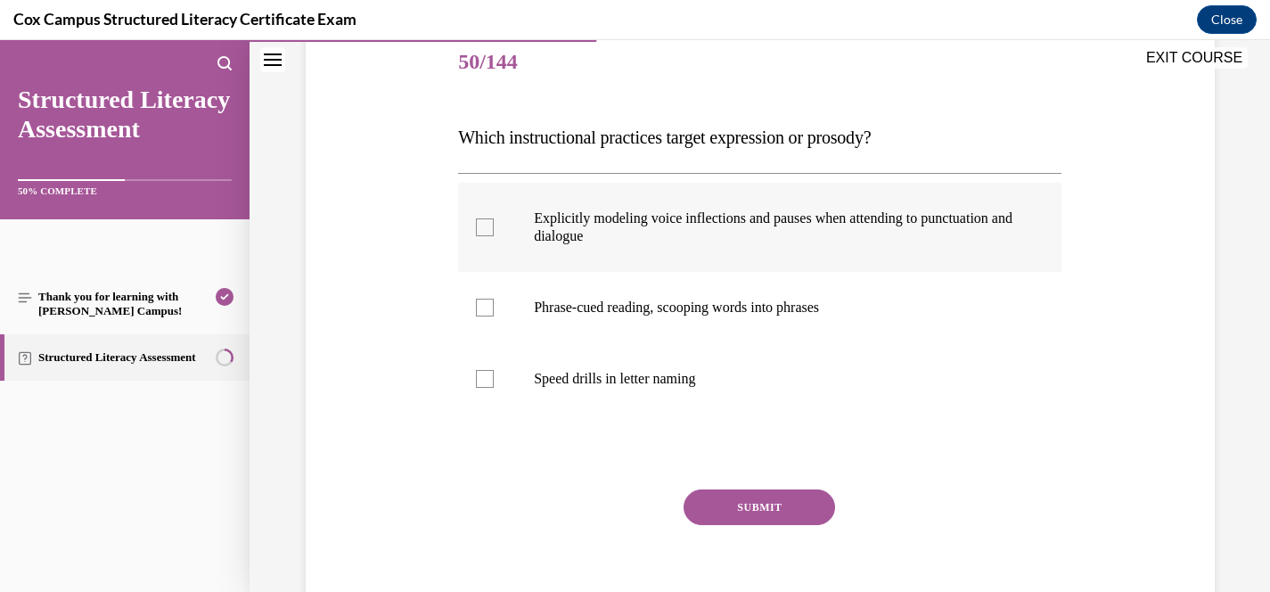
click at [781, 256] on label "Explicitly modeling voice inflections and pauses when attending to punctuation …" at bounding box center [759, 227] width 603 height 89
click at [494, 236] on input "Explicitly modeling voice inflections and pauses when attending to punctuation …" at bounding box center [485, 227] width 18 height 18
checkbox input "true"
click at [691, 311] on p "Phrase-cued reading, scooping words into phrases" at bounding box center [775, 308] width 483 height 18
click at [494, 311] on input "Phrase-cued reading, scooping words into phrases" at bounding box center [485, 308] width 18 height 18
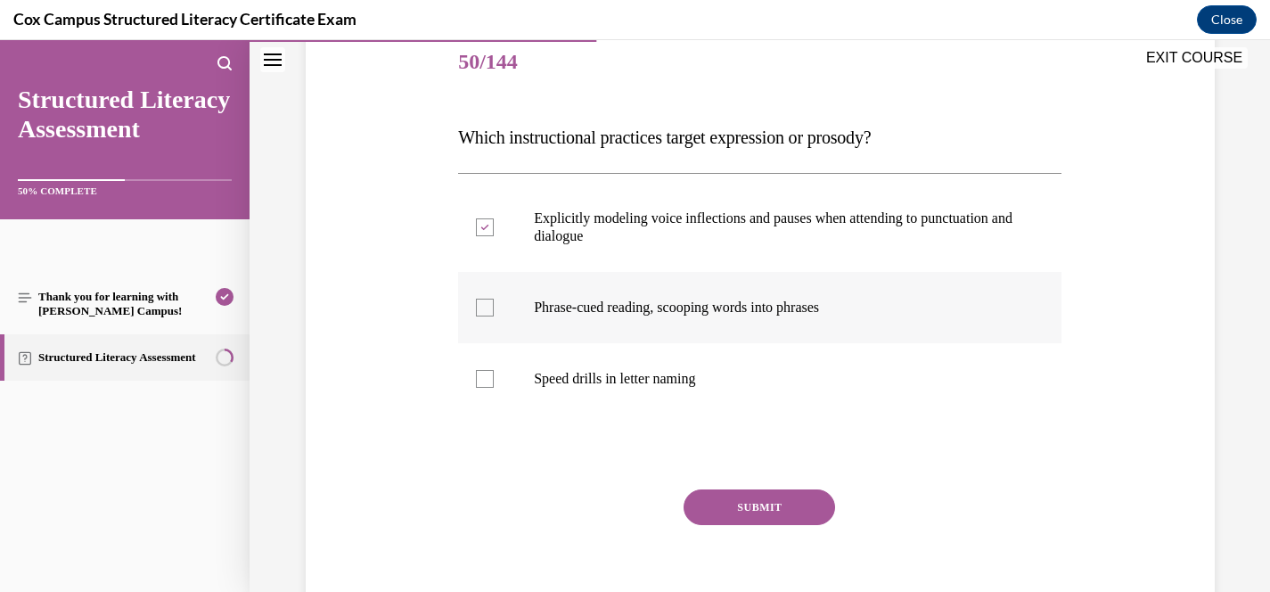
checkbox input "true"
click at [756, 517] on button "SUBMIT" at bounding box center [760, 507] width 152 height 36
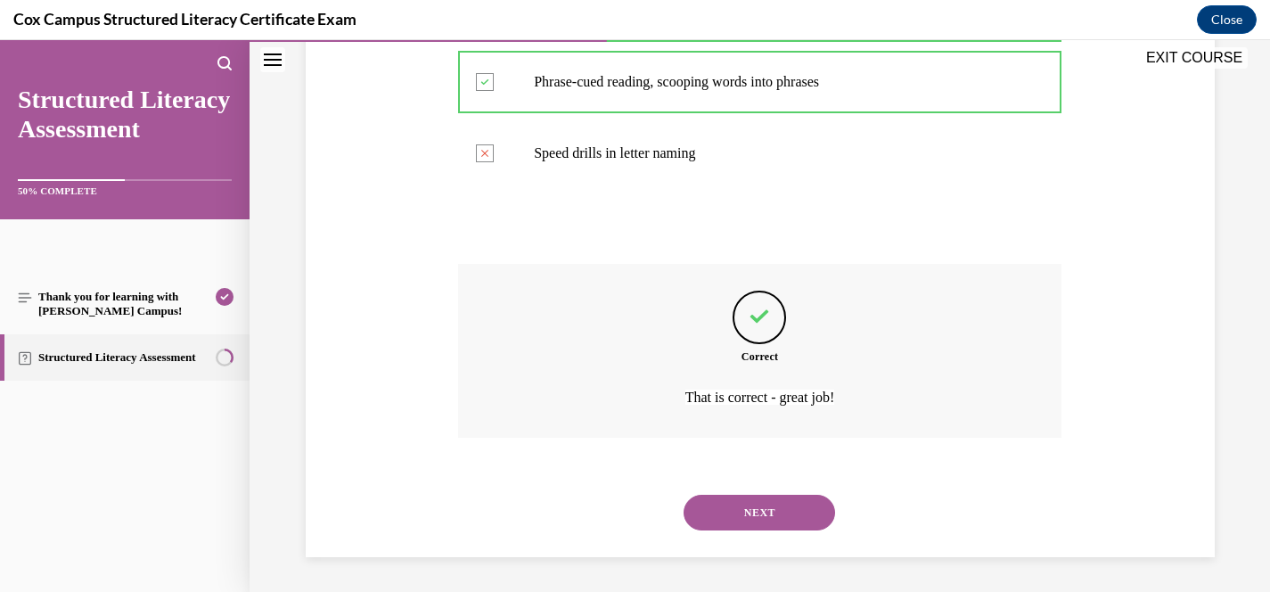
scroll to position [446, 0]
click at [761, 515] on button "NEXT" at bounding box center [760, 512] width 152 height 36
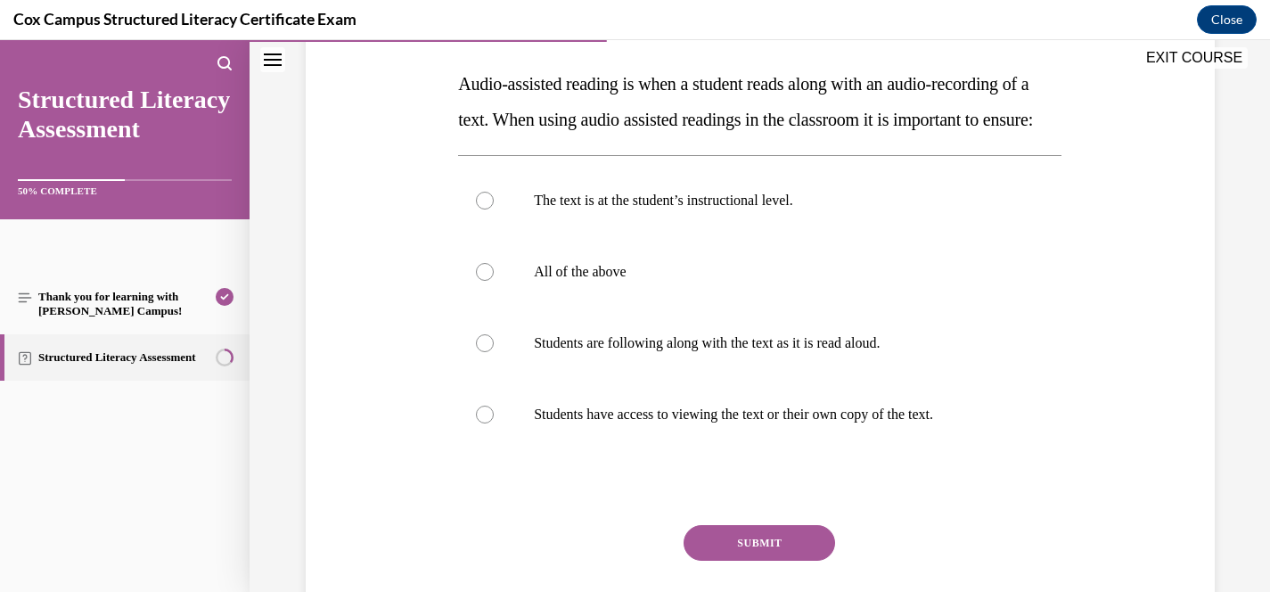
scroll to position [282, 0]
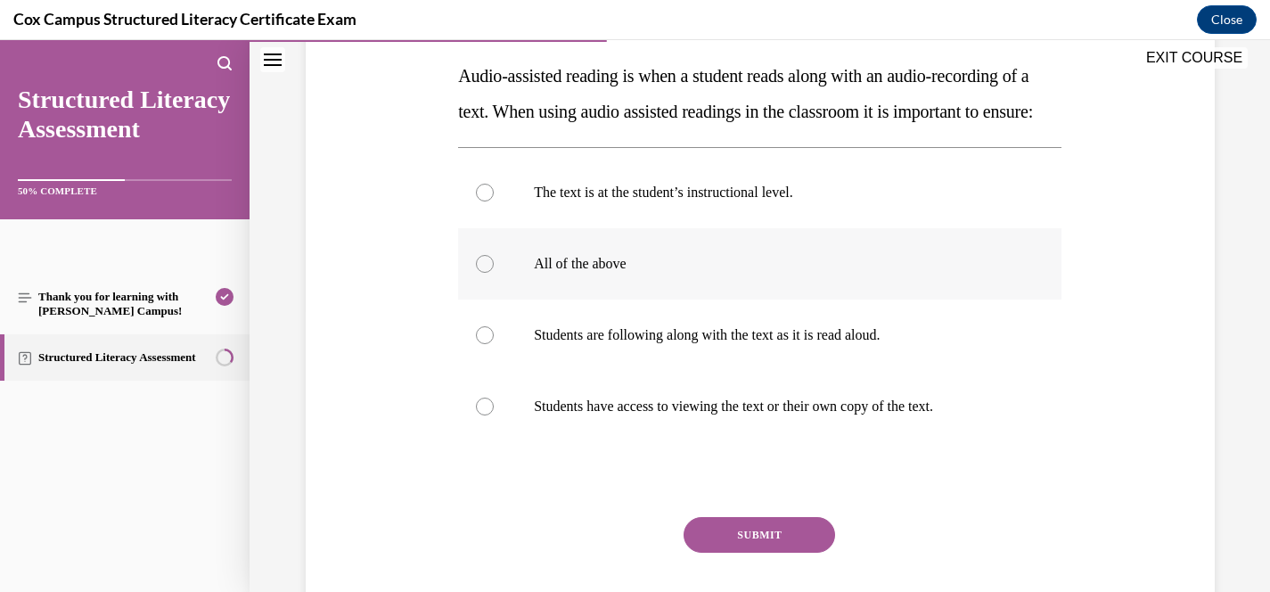
click at [602, 299] on label "All of the above" at bounding box center [759, 263] width 603 height 71
click at [494, 273] on input "All of the above" at bounding box center [485, 264] width 18 height 18
radio input "true"
click at [769, 553] on button "SUBMIT" at bounding box center [760, 535] width 152 height 36
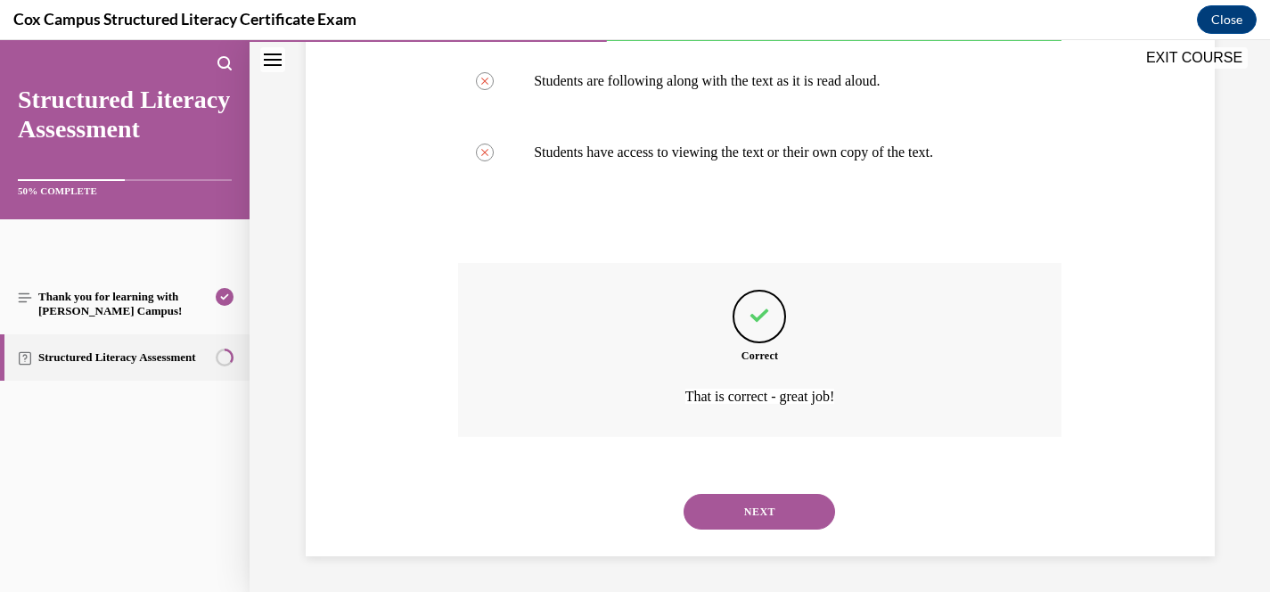
scroll to position [571, 0]
click at [749, 508] on button "NEXT" at bounding box center [760, 512] width 152 height 36
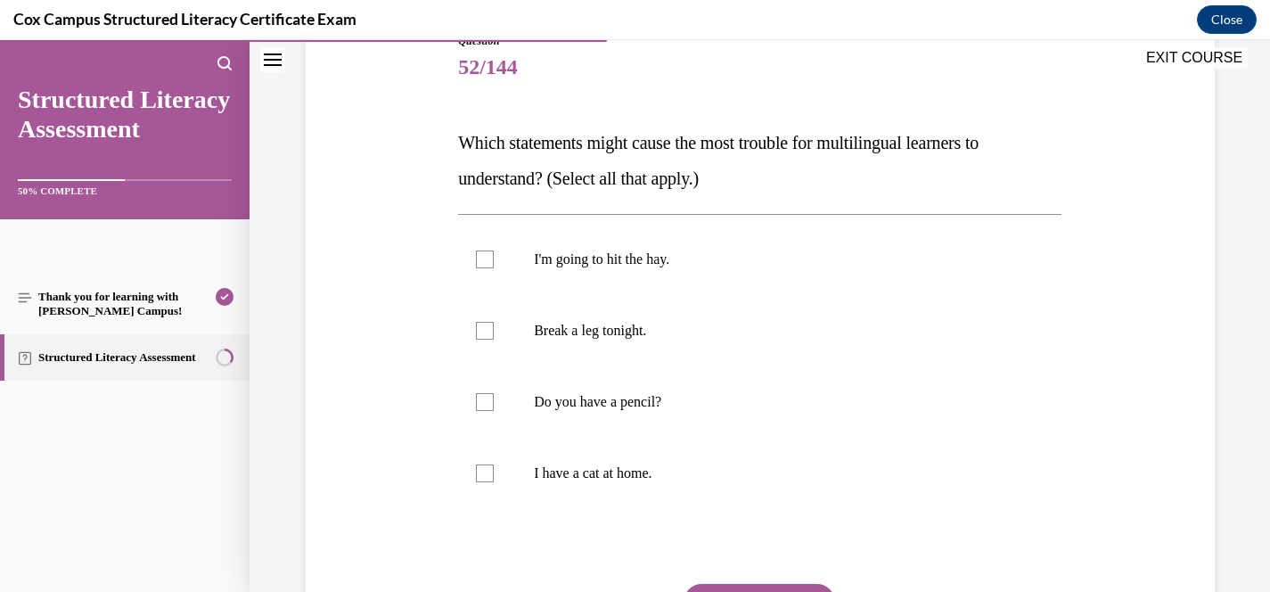
scroll to position [221, 0]
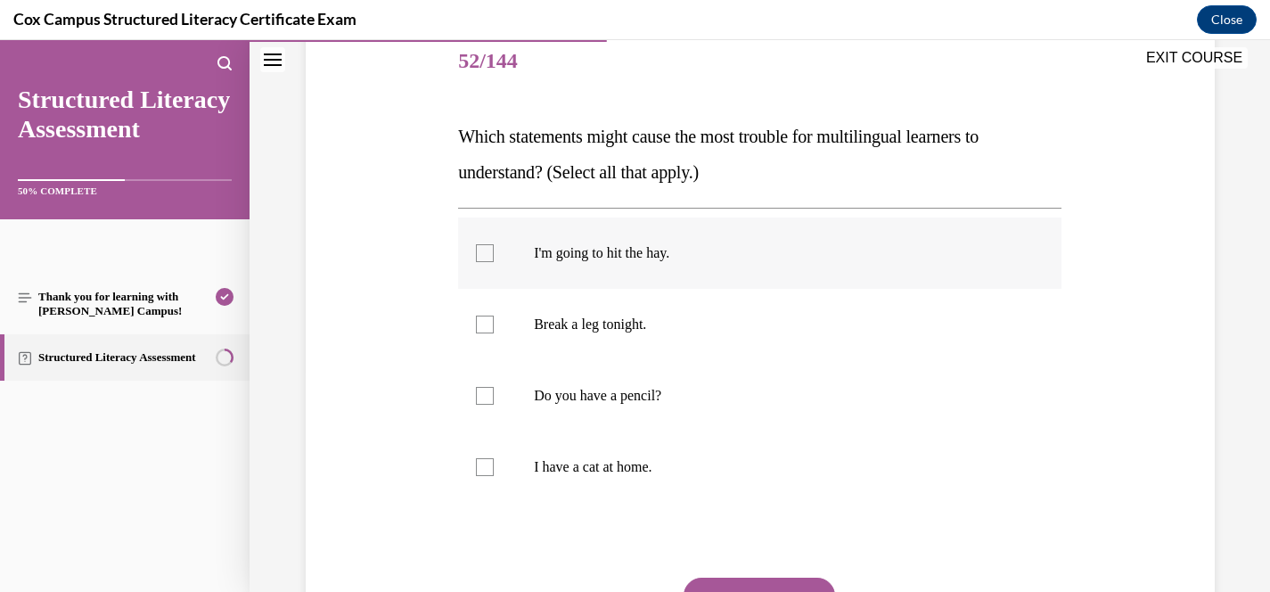
click at [634, 250] on p "I'm going to hit the hay." at bounding box center [775, 253] width 483 height 18
click at [494, 250] on input "I'm going to hit the hay." at bounding box center [485, 253] width 18 height 18
checkbox input "true"
click at [634, 323] on p "Break a leg tonight." at bounding box center [775, 324] width 483 height 18
click at [494, 323] on input "Break a leg tonight." at bounding box center [485, 324] width 18 height 18
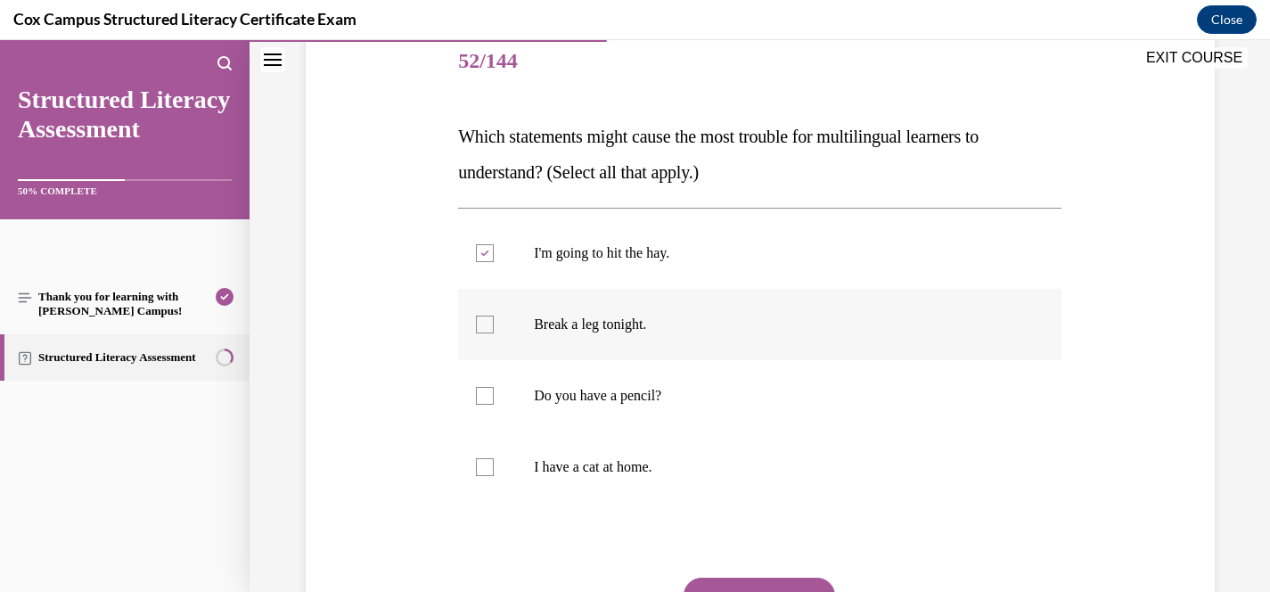
checkbox input "true"
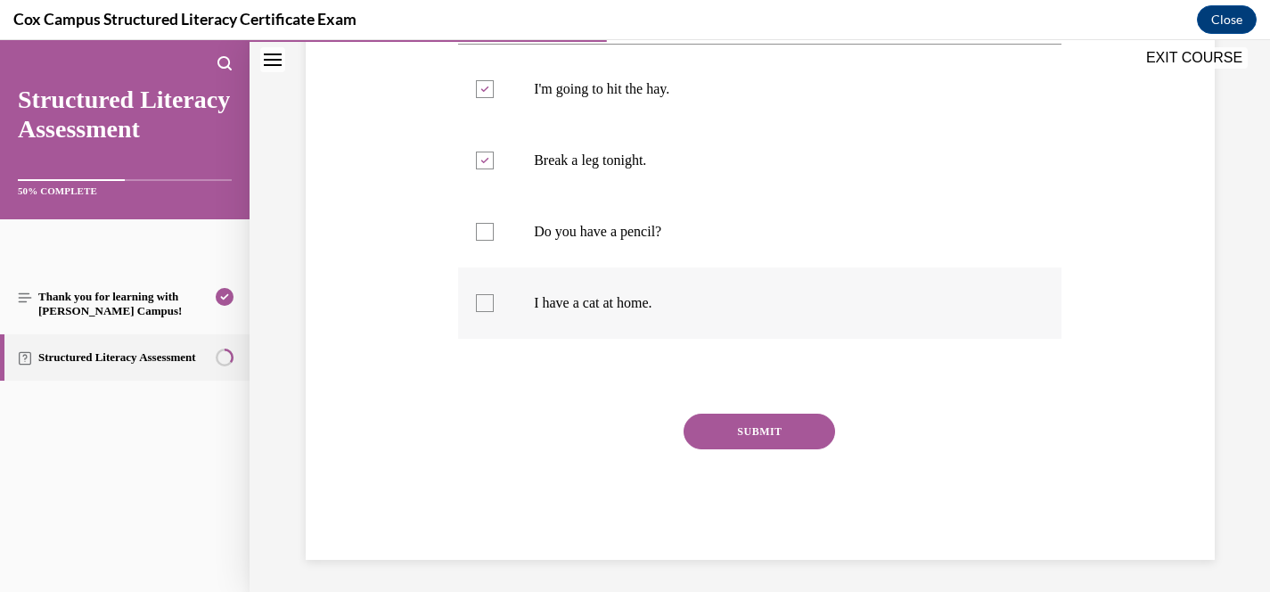
scroll to position [384, 0]
click at [756, 428] on button "SUBMIT" at bounding box center [760, 432] width 152 height 36
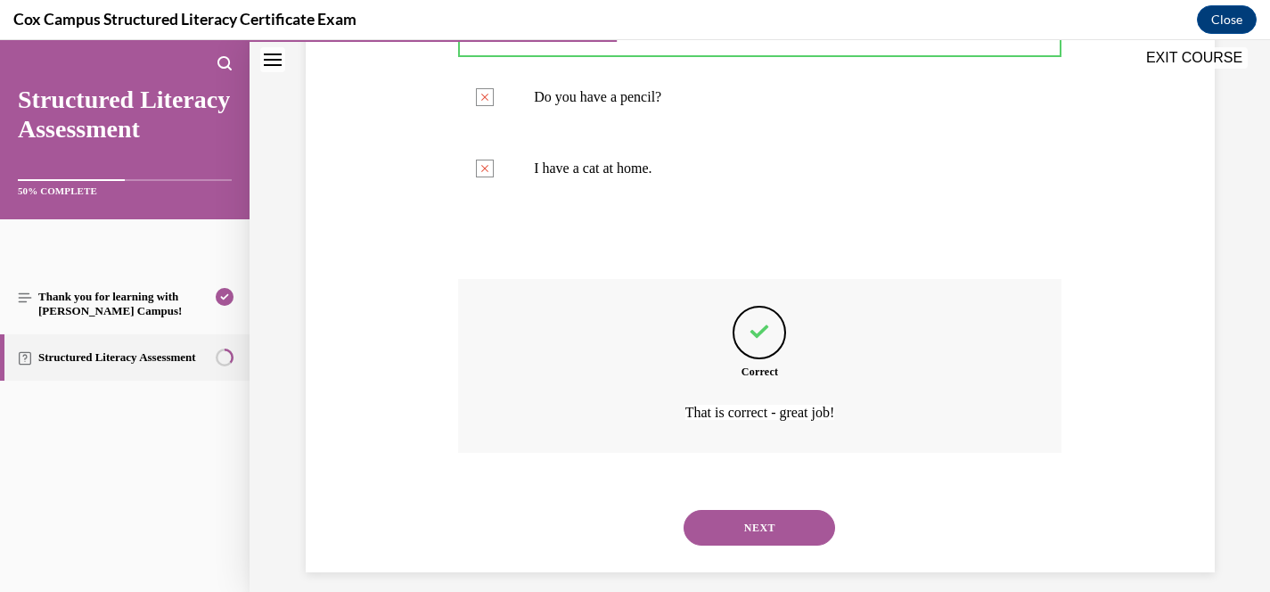
scroll to position [536, 0]
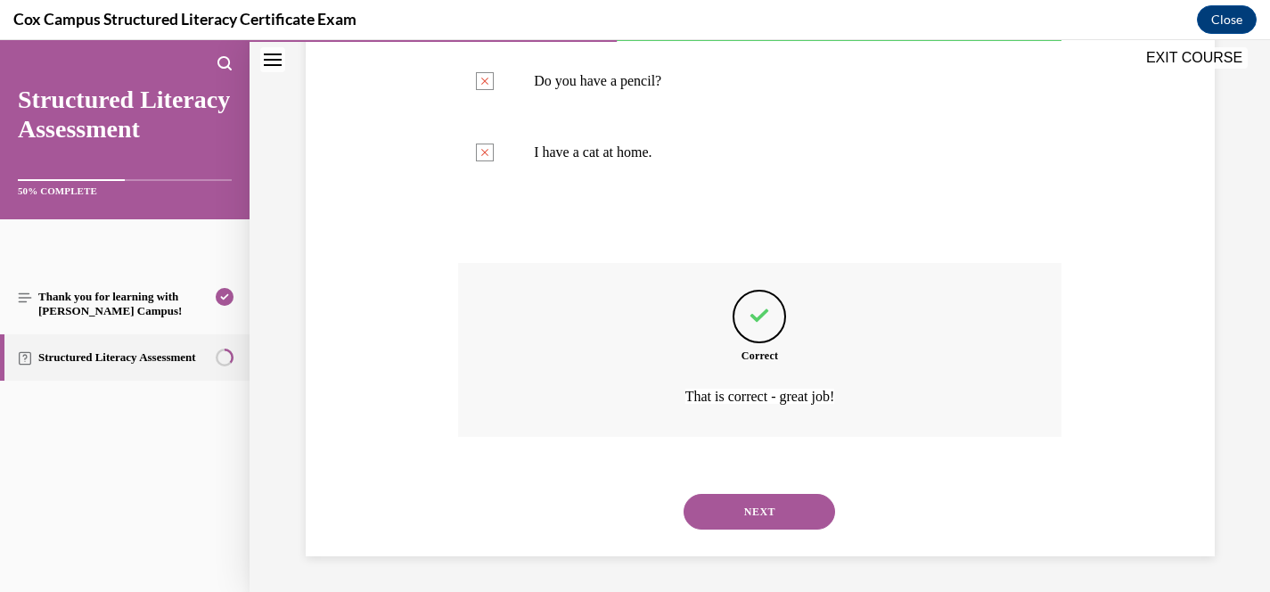
click at [775, 517] on button "NEXT" at bounding box center [760, 512] width 152 height 36
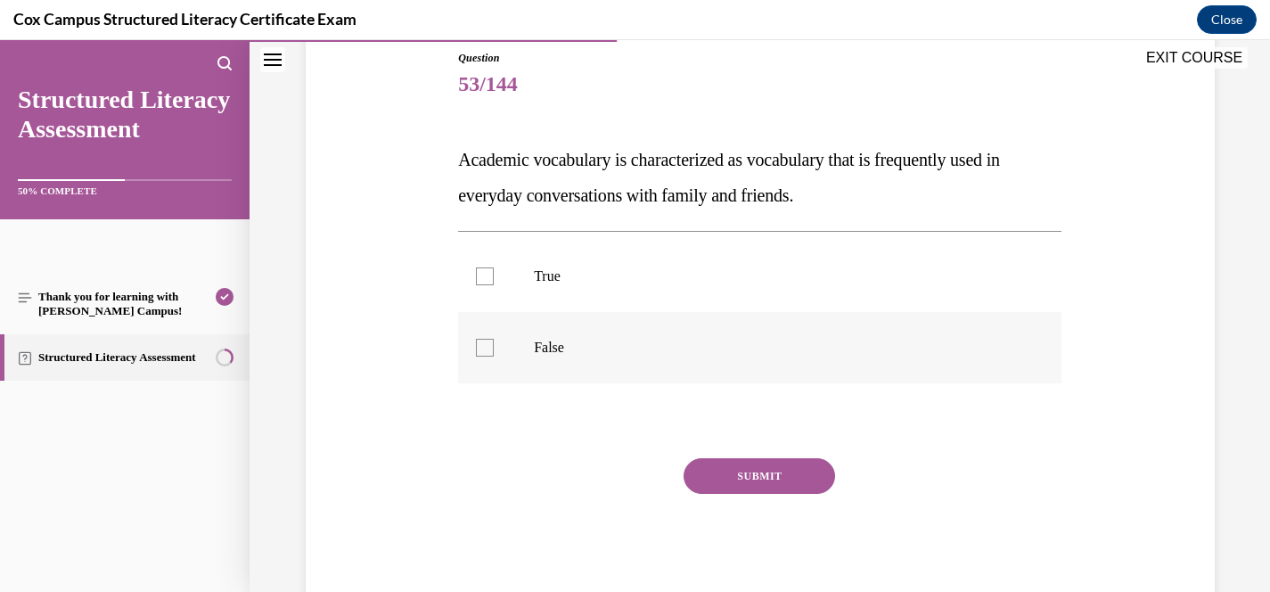
scroll to position [204, 0]
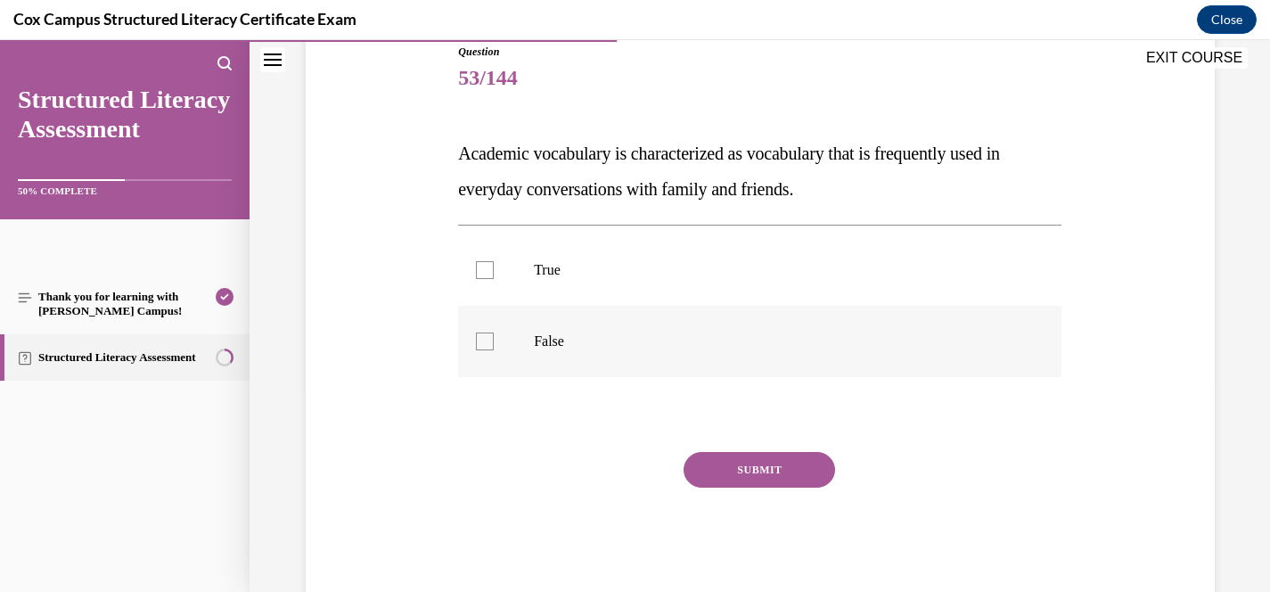
click at [504, 342] on label "False" at bounding box center [759, 341] width 603 height 71
click at [494, 342] on input "False" at bounding box center [485, 341] width 18 height 18
checkbox input "true"
click at [812, 464] on button "SUBMIT" at bounding box center [760, 470] width 152 height 36
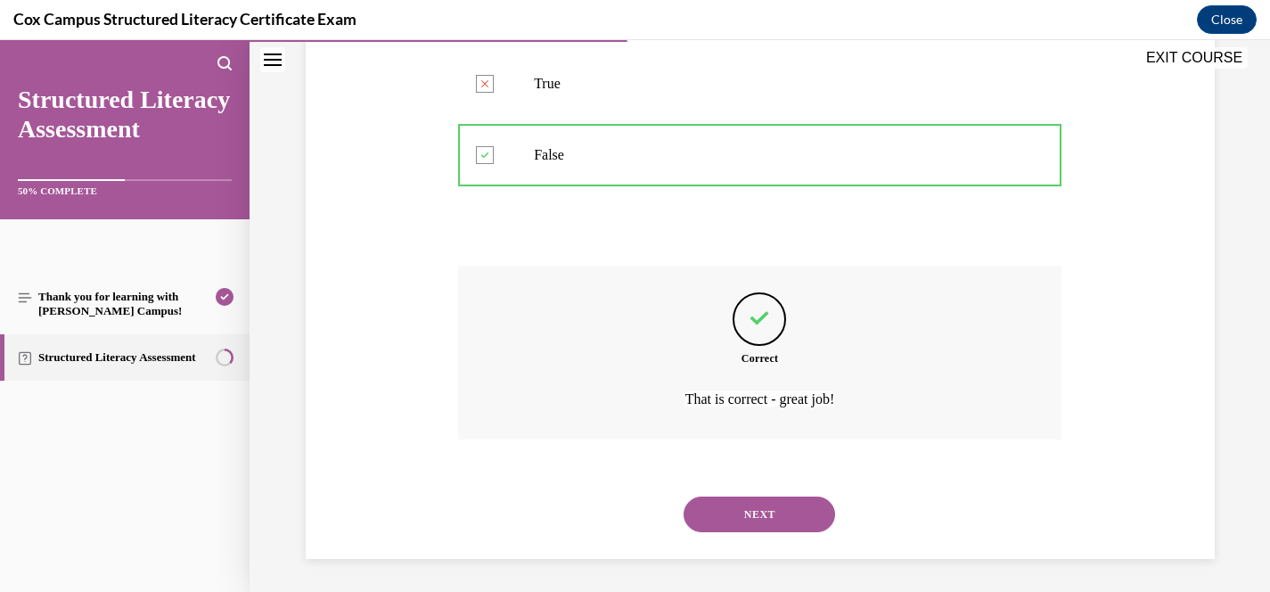
scroll to position [393, 0]
click at [739, 518] on button "NEXT" at bounding box center [760, 512] width 152 height 36
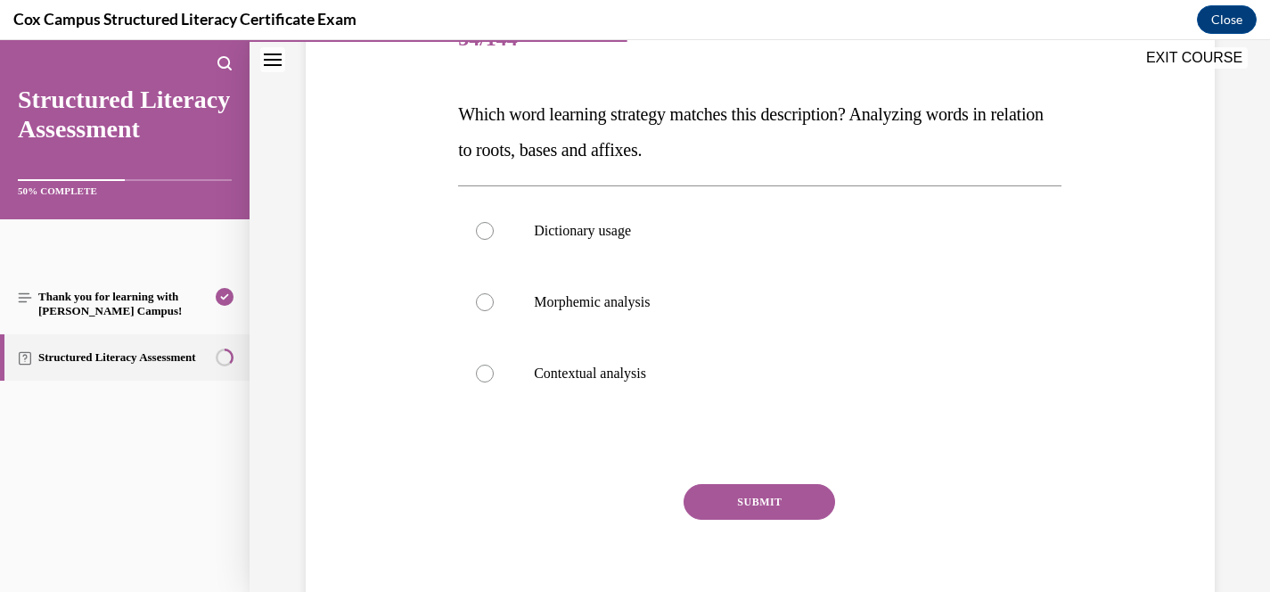
scroll to position [239, 0]
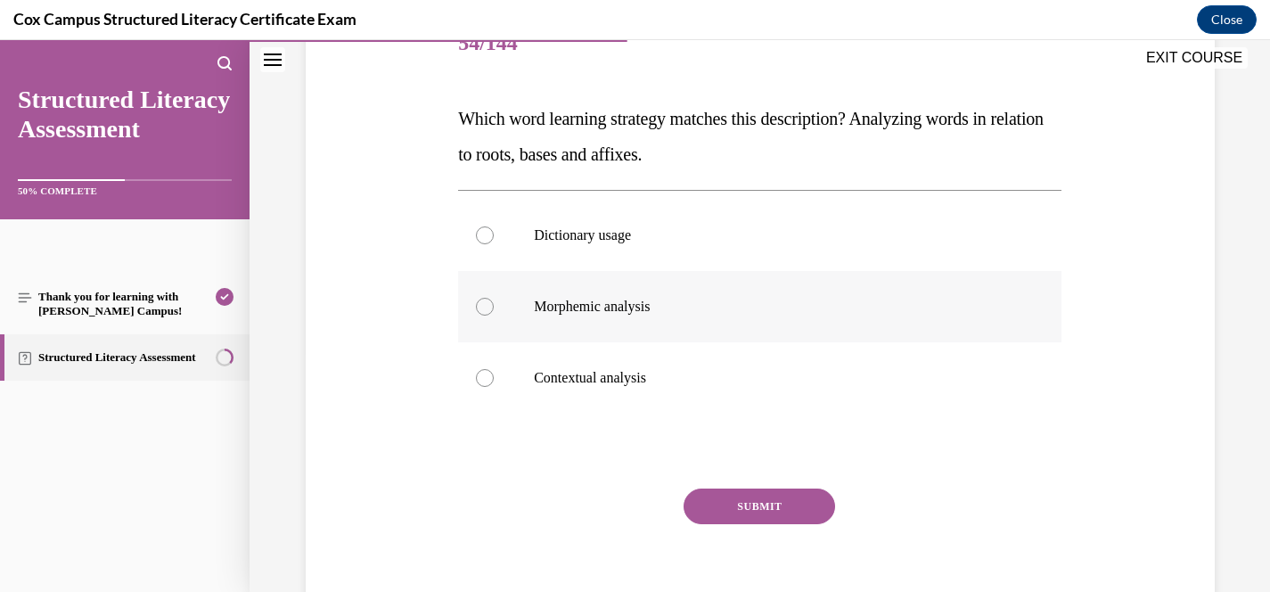
click at [578, 308] on p "Morphemic analysis" at bounding box center [775, 307] width 483 height 18
click at [494, 308] on input "Morphemic analysis" at bounding box center [485, 307] width 18 height 18
radio input "true"
click at [763, 501] on button "SUBMIT" at bounding box center [760, 506] width 152 height 36
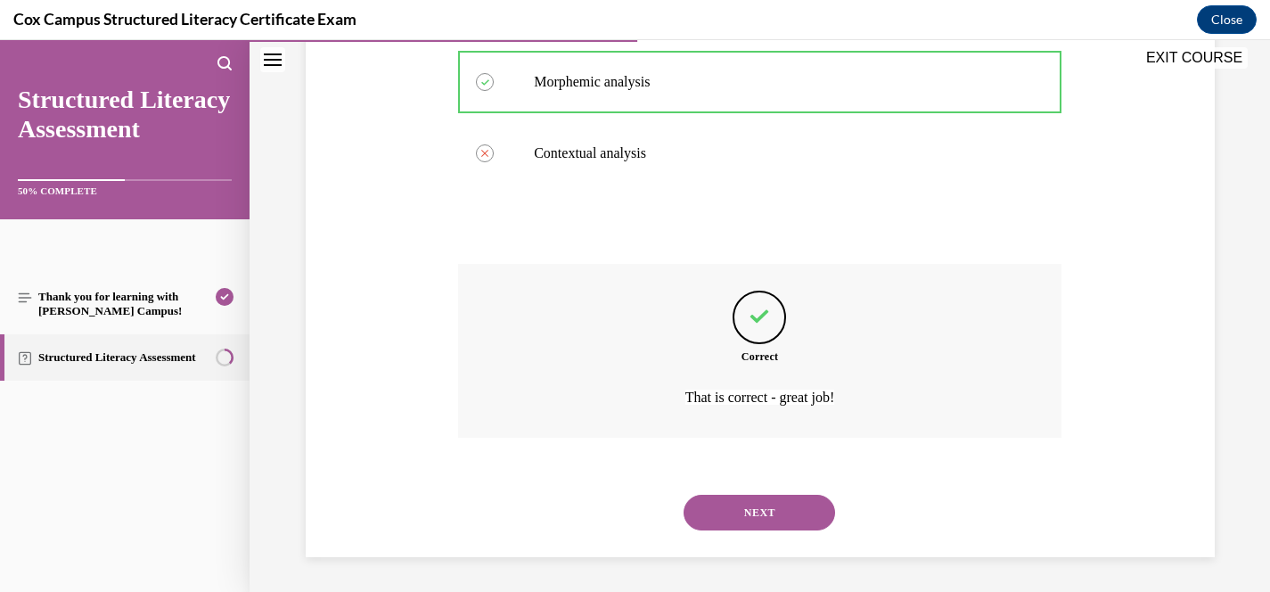
scroll to position [464, 0]
click at [766, 506] on button "NEXT" at bounding box center [760, 512] width 152 height 36
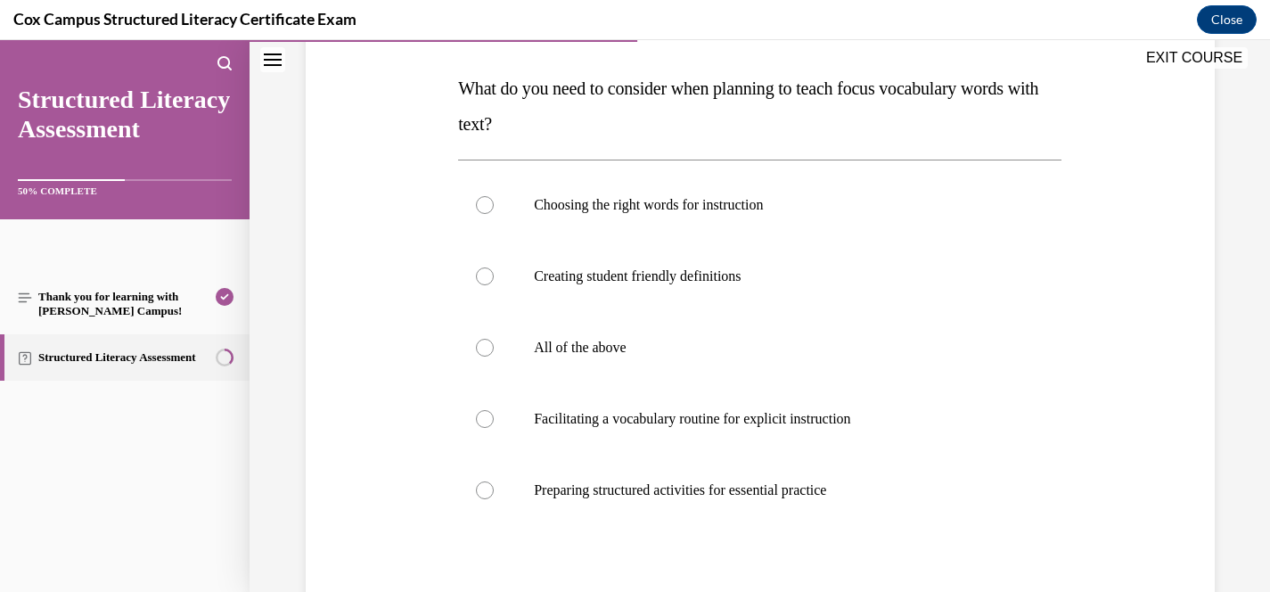
scroll to position [271, 0]
click at [611, 345] on p "All of the above" at bounding box center [775, 346] width 483 height 18
click at [494, 345] on input "All of the above" at bounding box center [485, 346] width 18 height 18
radio input "true"
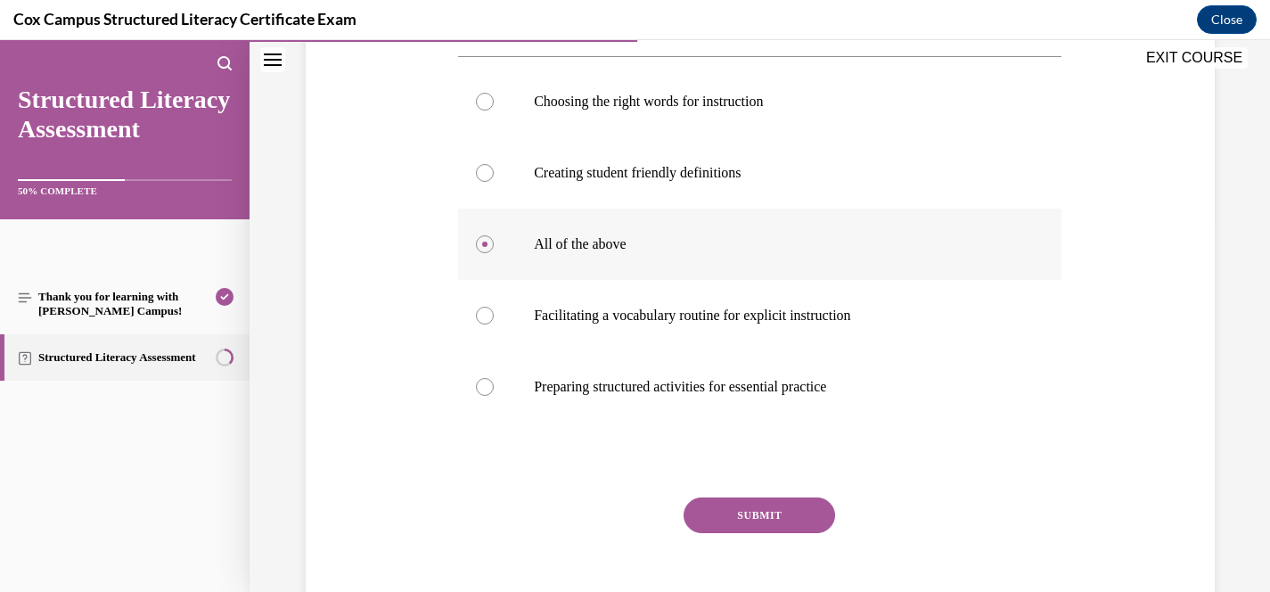
scroll to position [376, 0]
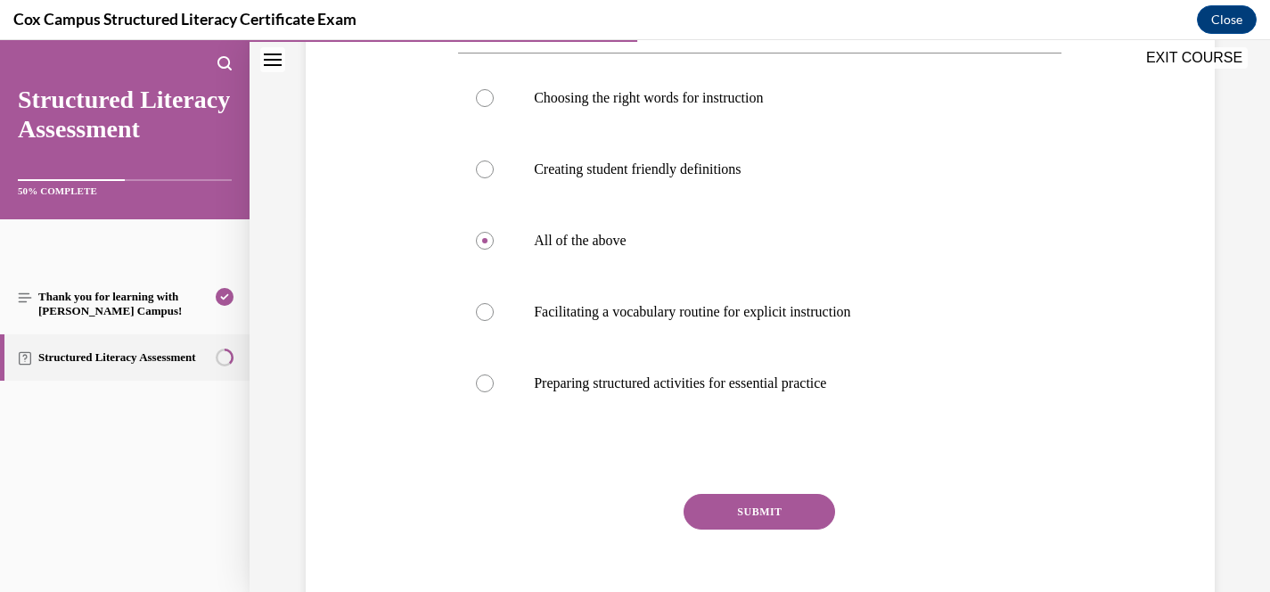
click at [779, 517] on button "SUBMIT" at bounding box center [760, 512] width 152 height 36
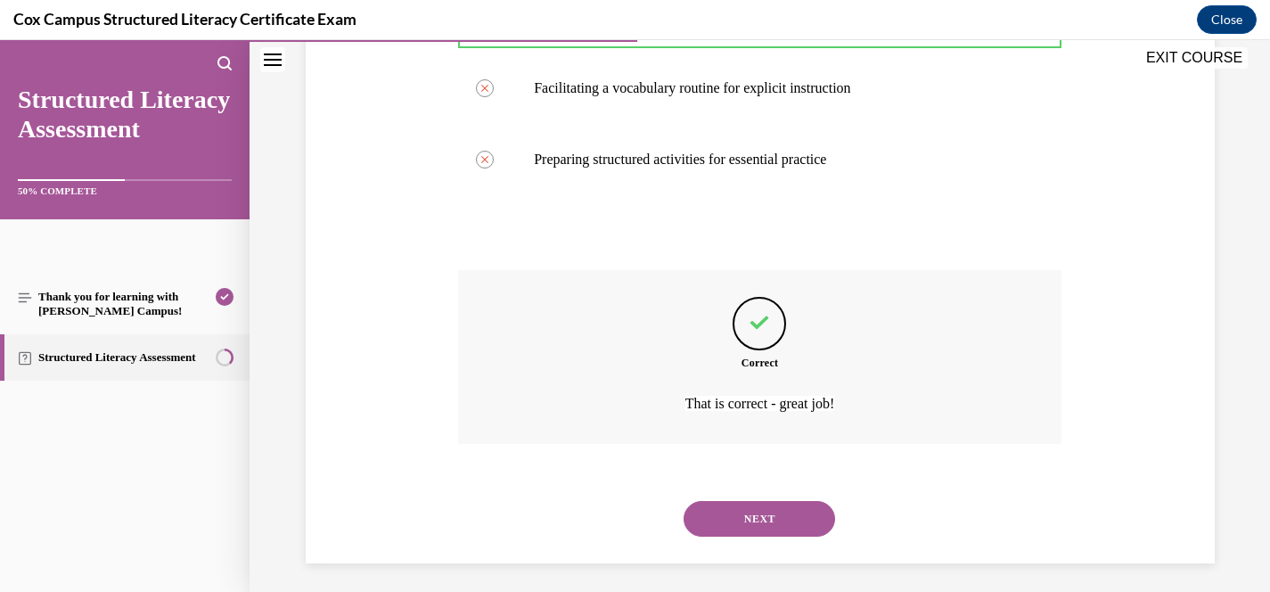
scroll to position [607, 0]
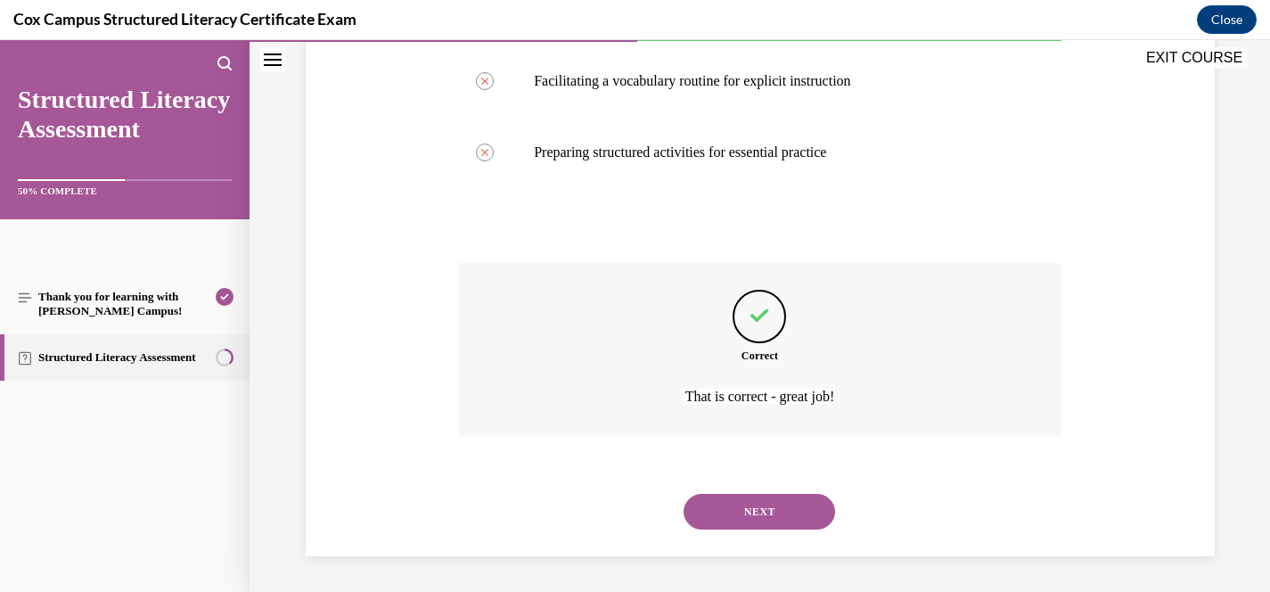
click at [774, 523] on button "NEXT" at bounding box center [760, 512] width 152 height 36
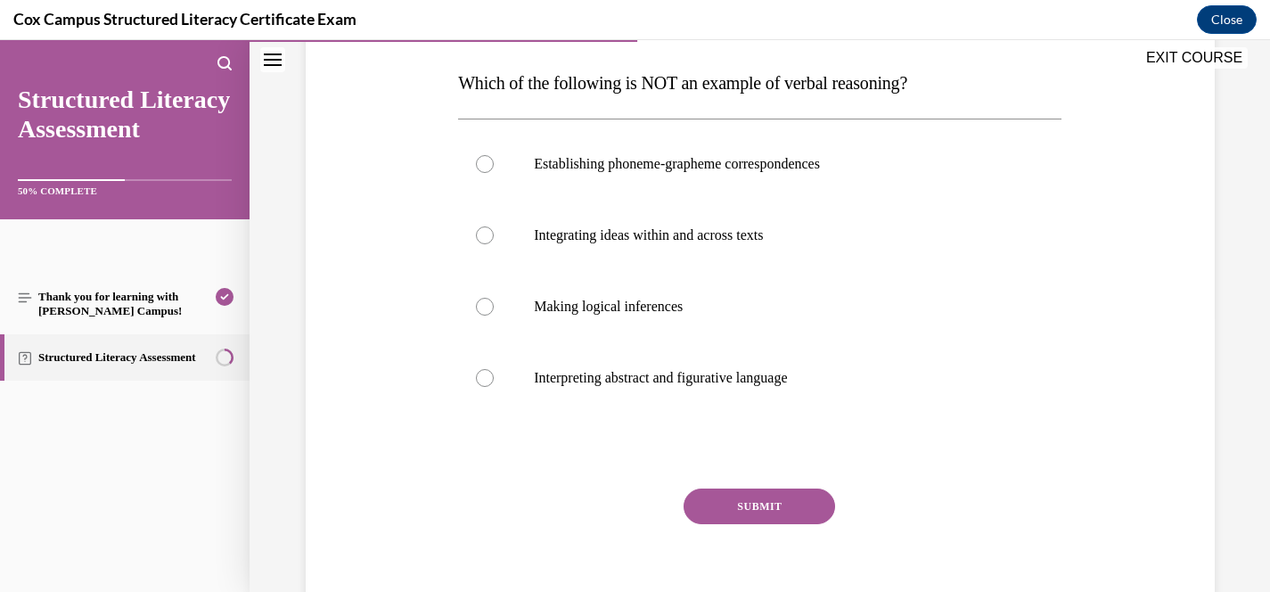
scroll to position [280, 0]
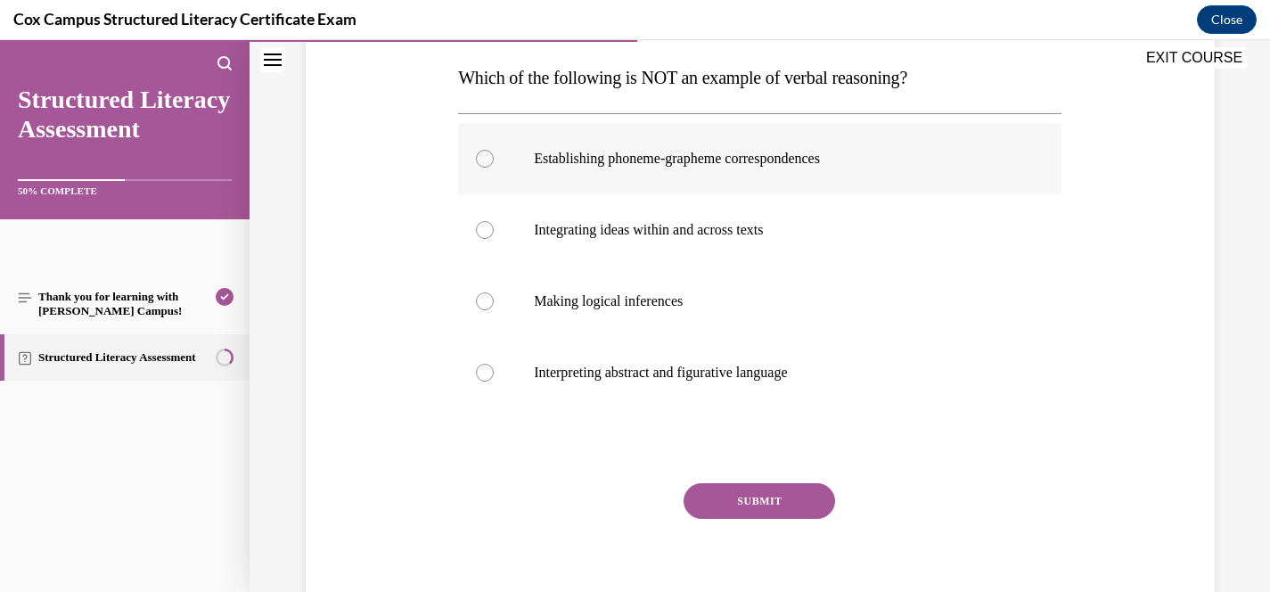
click at [783, 158] on p "Establishing phoneme-grapheme correspondences" at bounding box center [775, 159] width 483 height 18
click at [494, 158] on input "Establishing phoneme-grapheme correspondences" at bounding box center [485, 159] width 18 height 18
radio input "true"
click at [801, 502] on button "SUBMIT" at bounding box center [760, 501] width 152 height 36
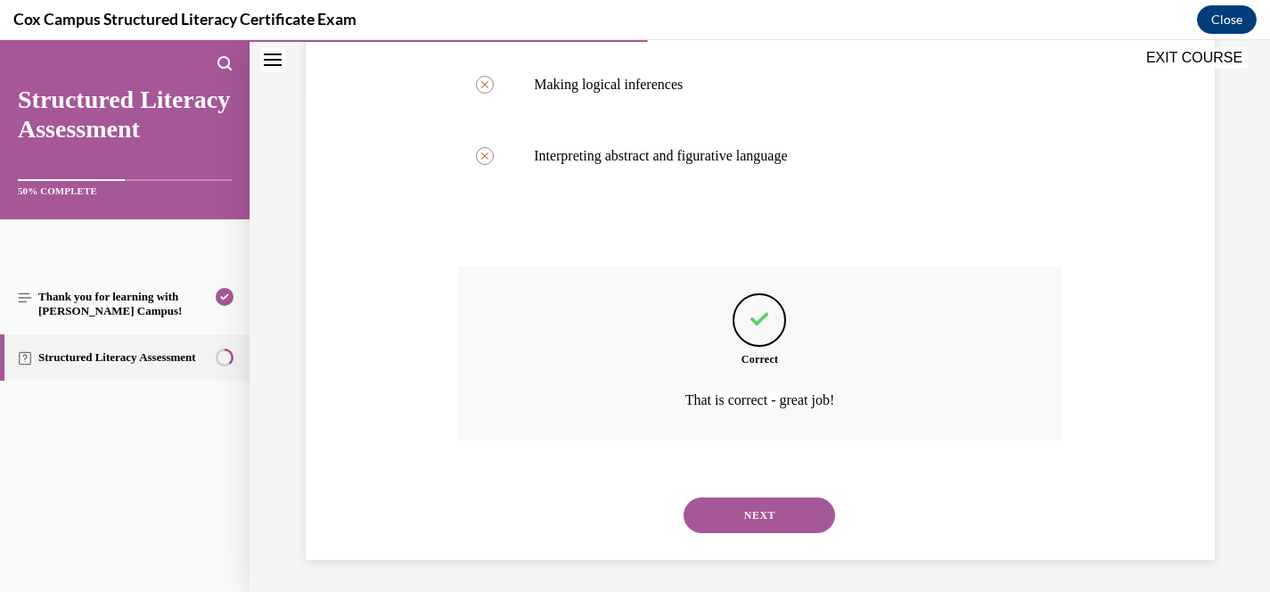
scroll to position [500, 0]
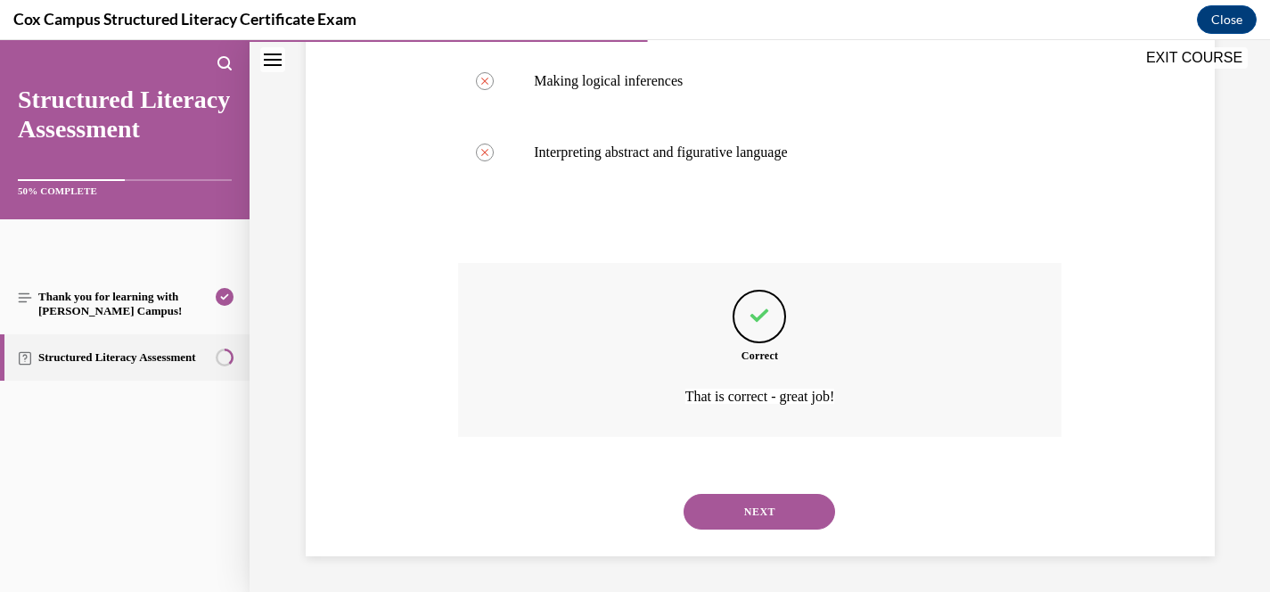
click at [810, 498] on button "NEXT" at bounding box center [760, 512] width 152 height 36
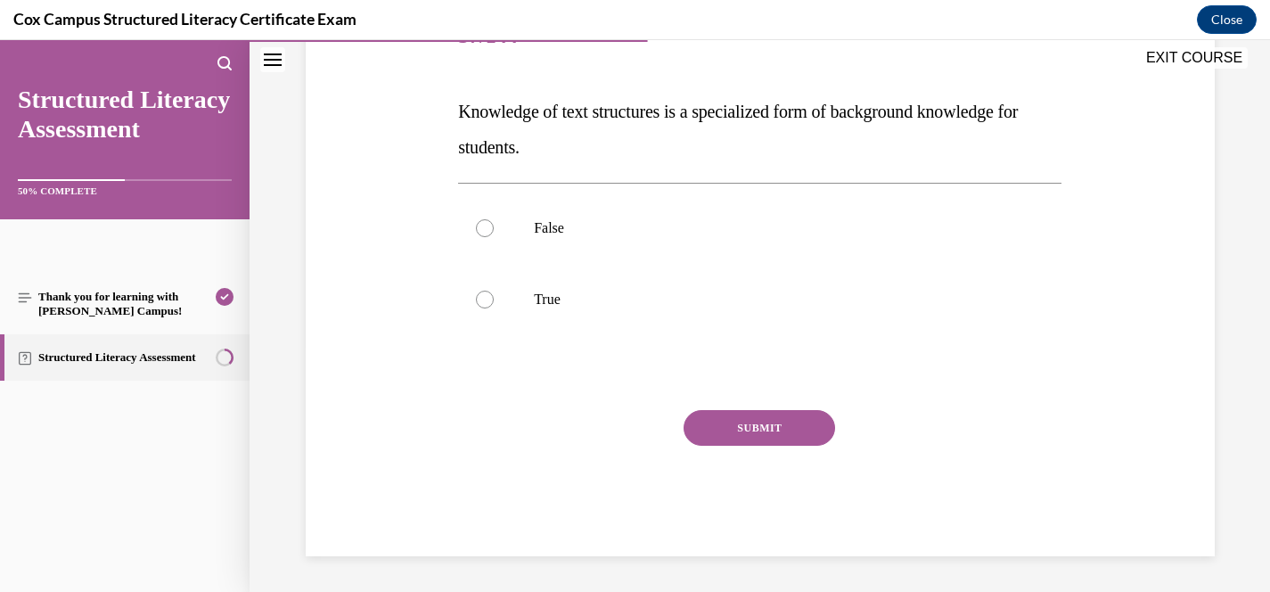
scroll to position [198, 0]
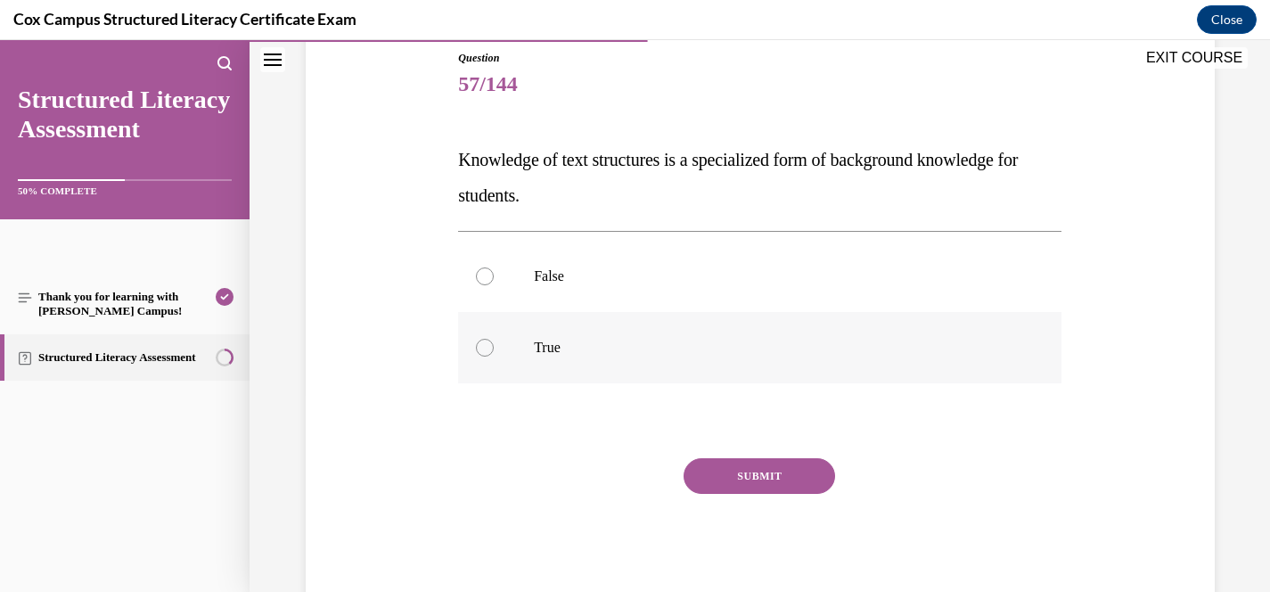
click at [551, 353] on p "True" at bounding box center [775, 348] width 483 height 18
click at [494, 353] on input "True" at bounding box center [485, 348] width 18 height 18
radio input "true"
click at [742, 478] on button "SUBMIT" at bounding box center [760, 476] width 152 height 36
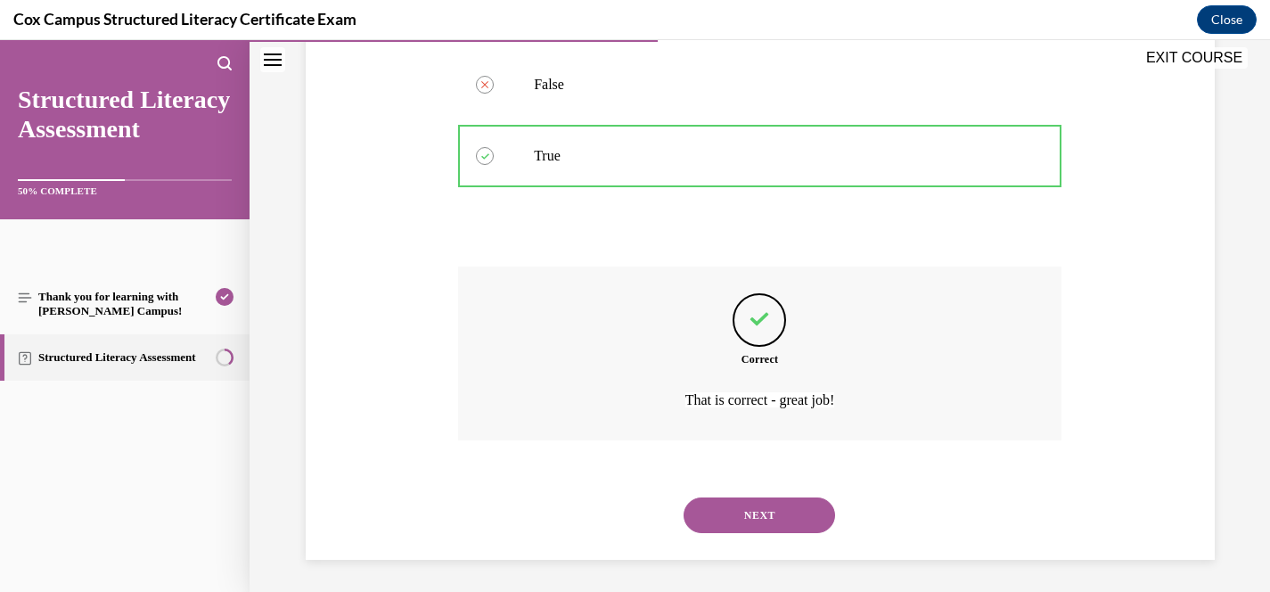
scroll to position [393, 0]
click at [780, 511] on button "NEXT" at bounding box center [760, 512] width 152 height 36
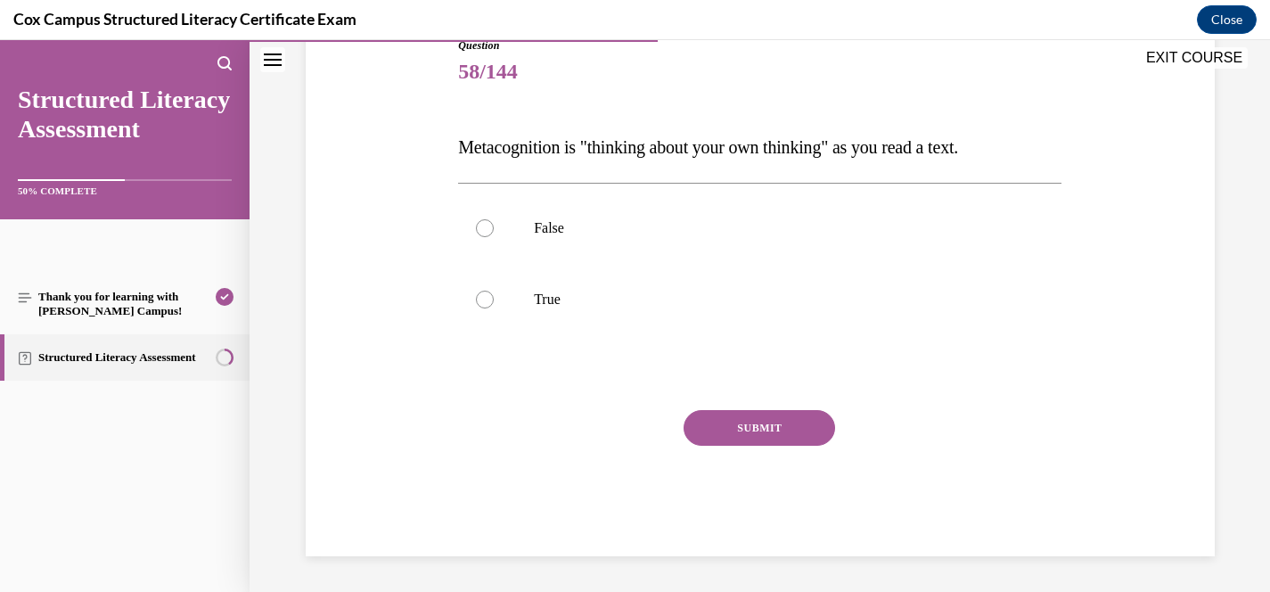
scroll to position [197, 0]
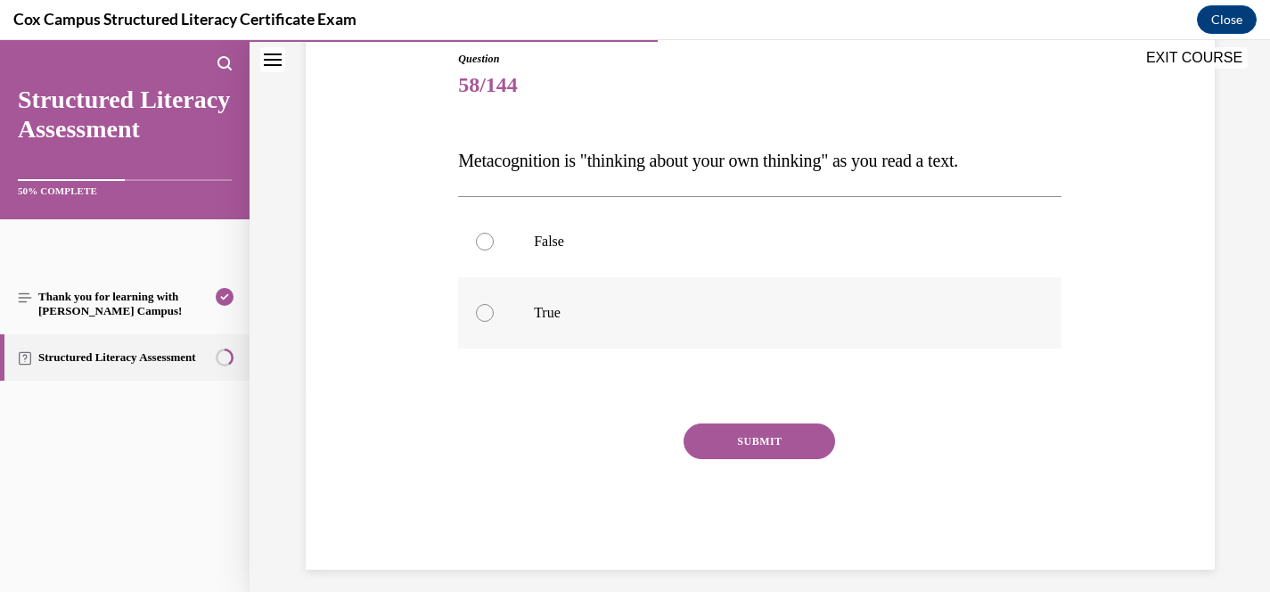
click at [554, 306] on p "True" at bounding box center [775, 313] width 483 height 18
click at [494, 306] on input "True" at bounding box center [485, 313] width 18 height 18
radio input "true"
click at [731, 431] on button "SUBMIT" at bounding box center [760, 441] width 152 height 36
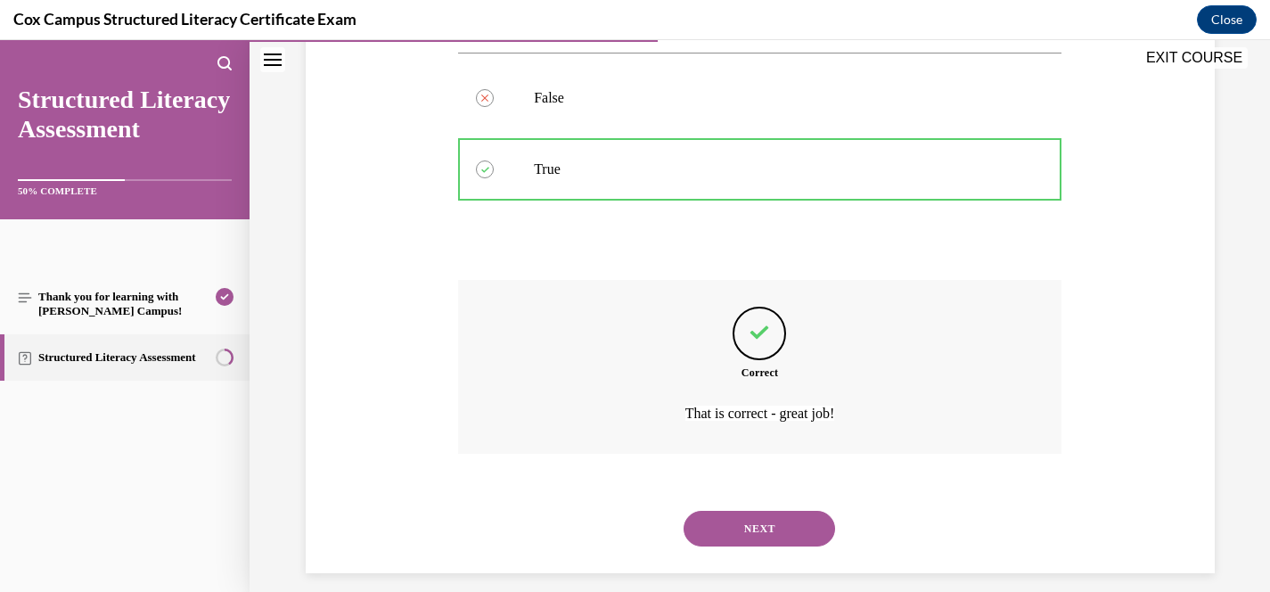
scroll to position [357, 0]
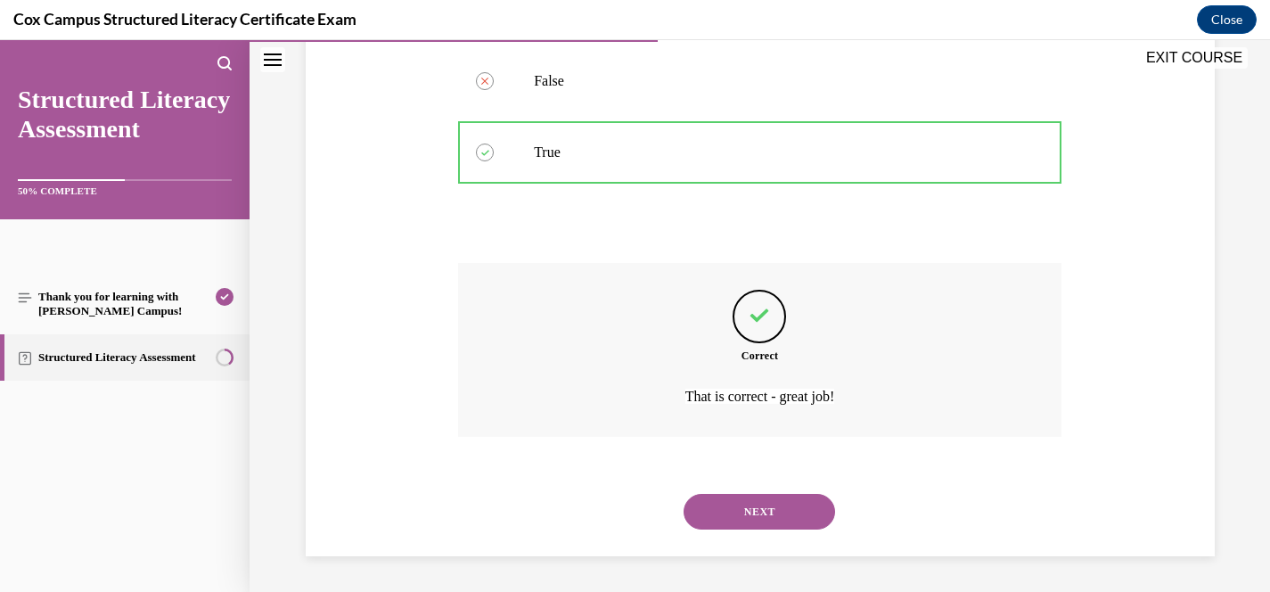
click at [795, 510] on button "NEXT" at bounding box center [760, 512] width 152 height 36
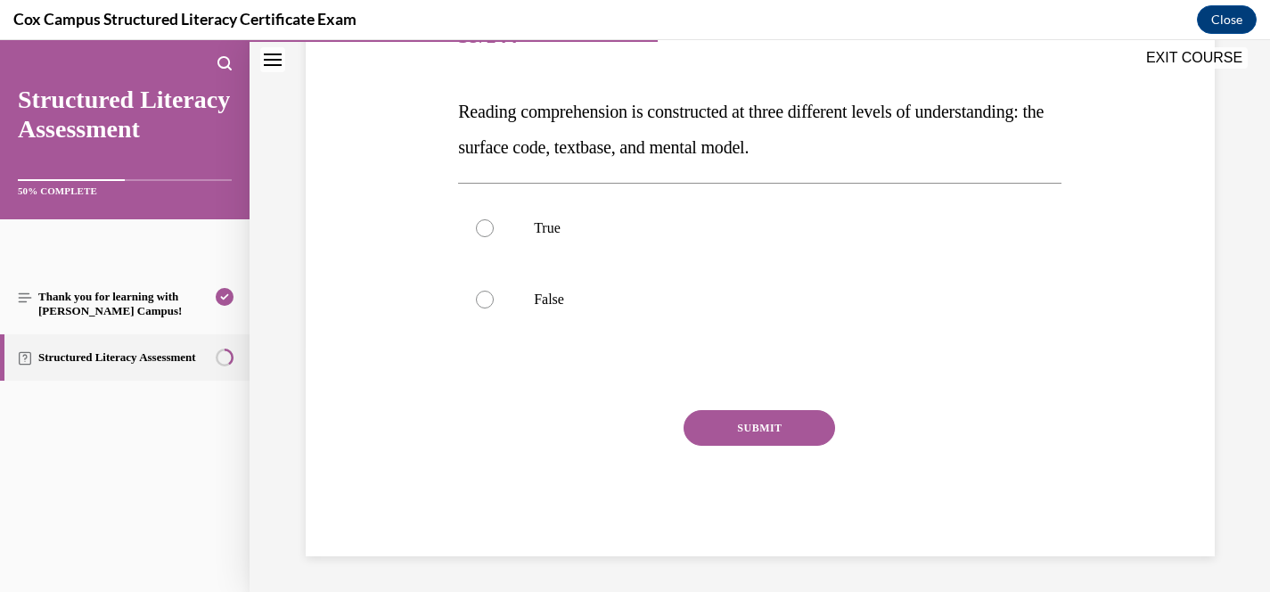
scroll to position [198, 0]
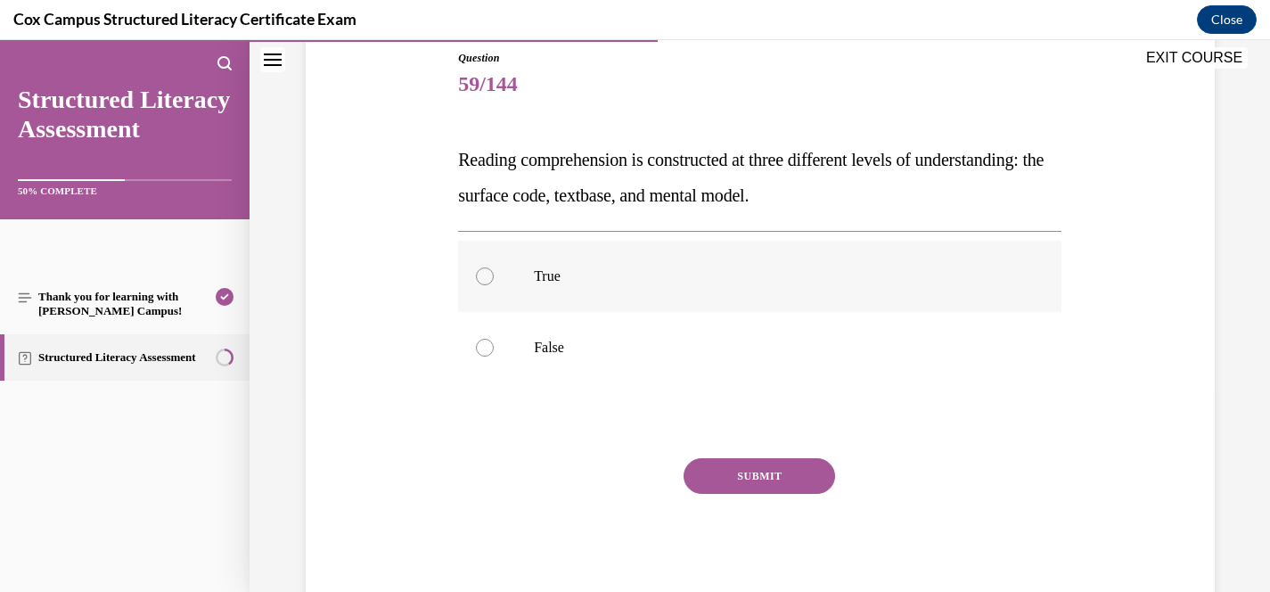
click at [537, 274] on p "True" at bounding box center [775, 276] width 483 height 18
click at [494, 274] on input "True" at bounding box center [485, 276] width 18 height 18
radio input "true"
click at [747, 471] on button "SUBMIT" at bounding box center [760, 476] width 152 height 36
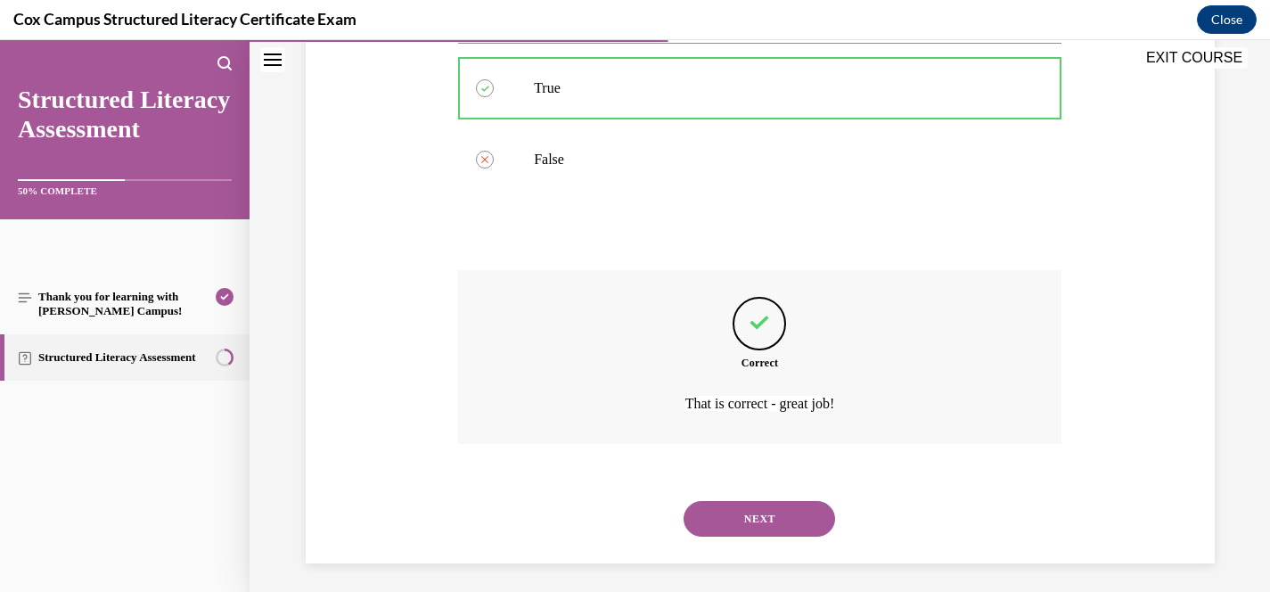
scroll to position [393, 0]
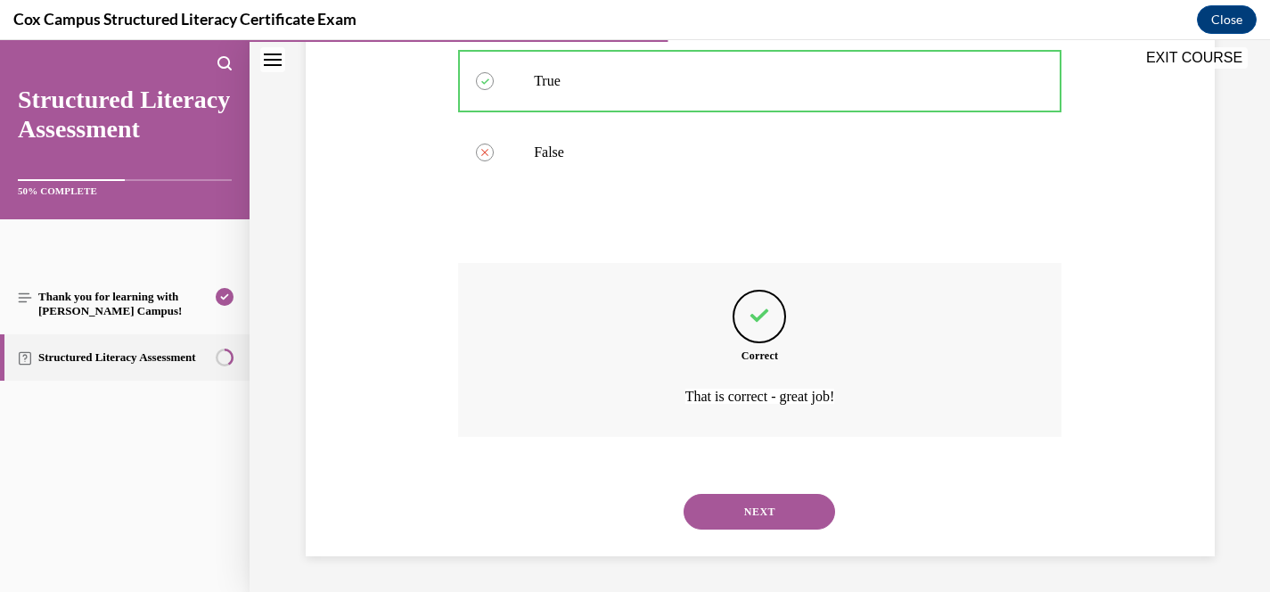
click at [780, 532] on div "NEXT" at bounding box center [759, 511] width 603 height 71
click at [779, 515] on button "NEXT" at bounding box center [760, 512] width 152 height 36
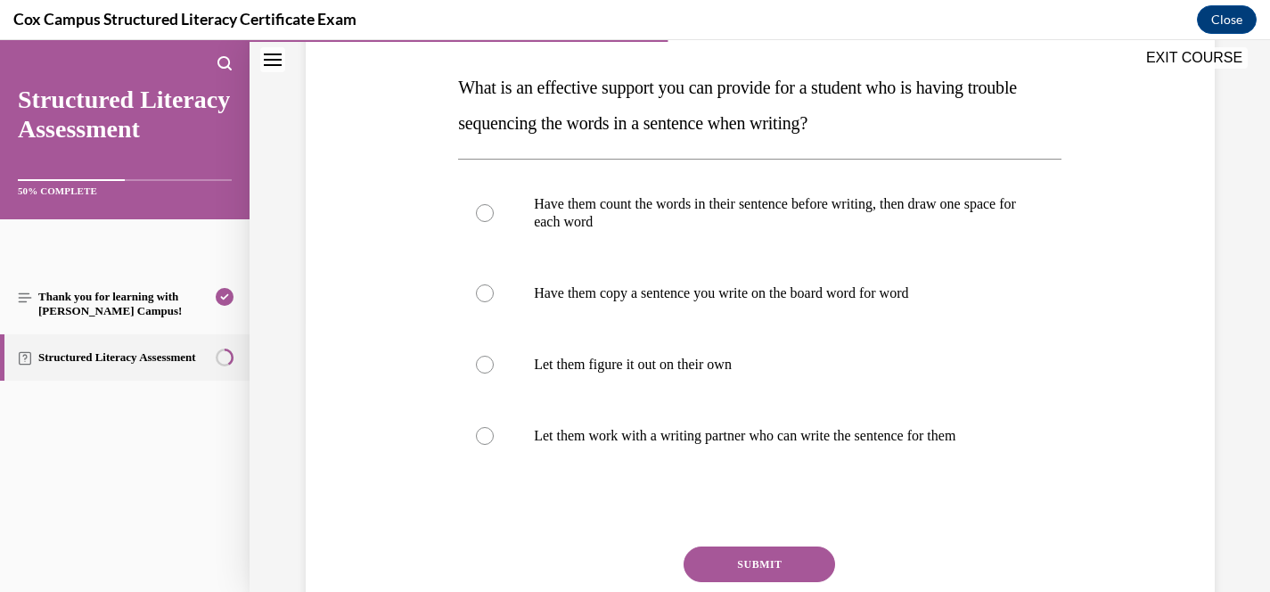
scroll to position [278, 0]
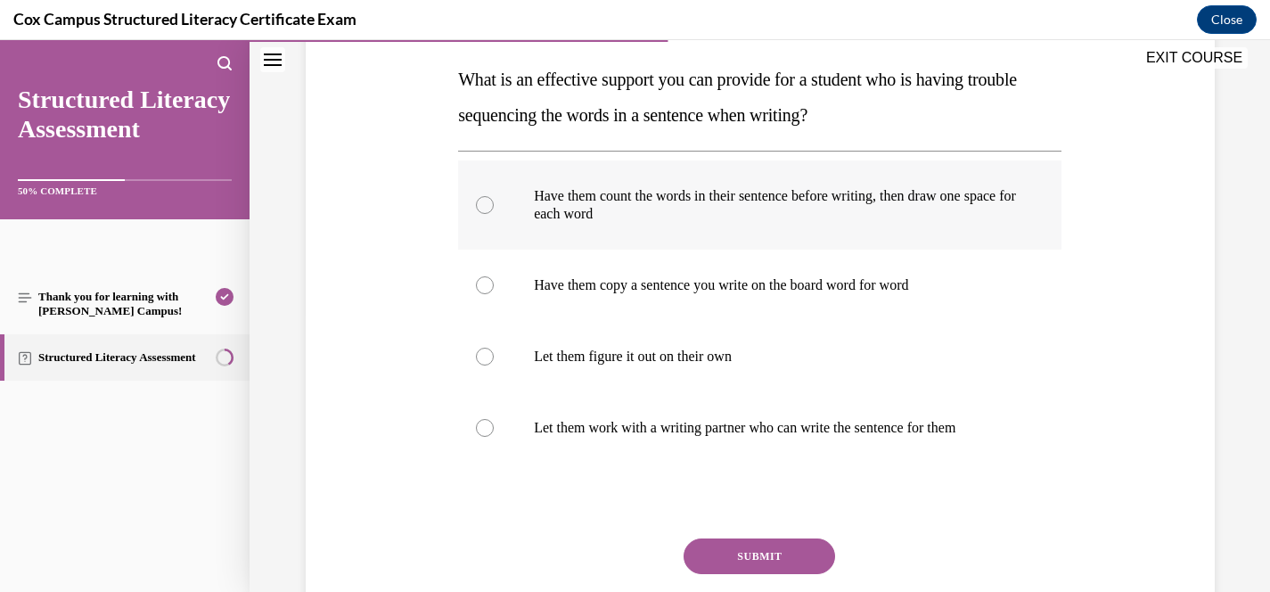
click at [702, 220] on p "Have them count the words in their sentence before writing, then draw one space…" at bounding box center [775, 205] width 483 height 36
click at [494, 214] on input "Have them count the words in their sentence before writing, then draw one space…" at bounding box center [485, 205] width 18 height 18
radio input "true"
click at [772, 546] on button "SUBMIT" at bounding box center [760, 556] width 152 height 36
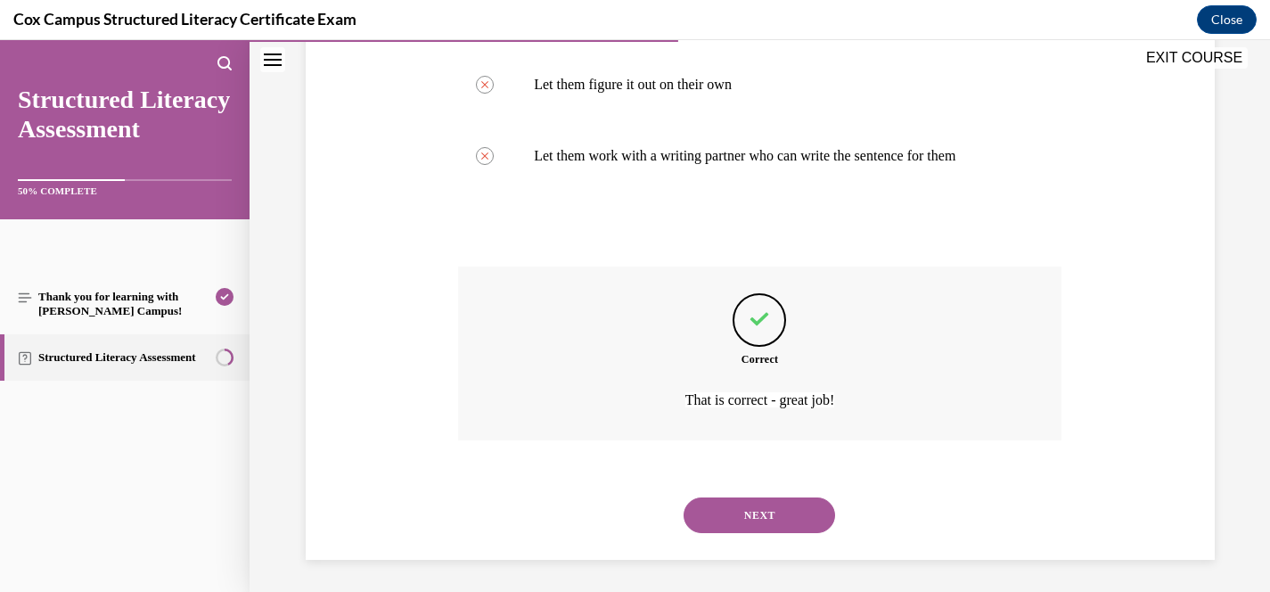
scroll to position [553, 0]
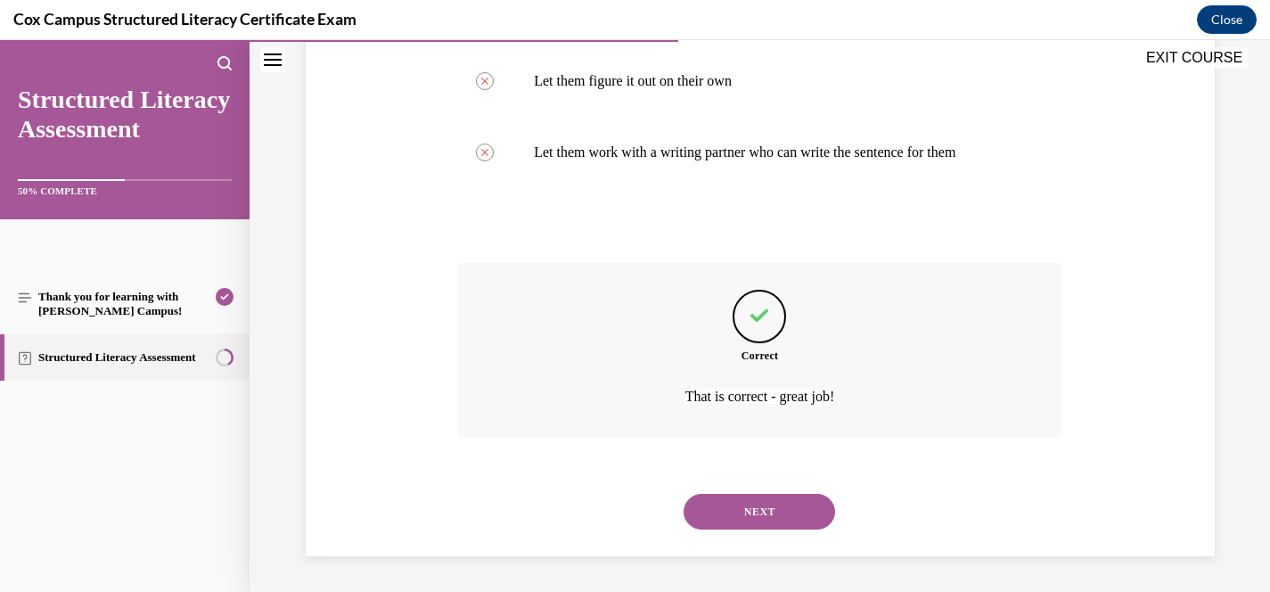
click at [767, 511] on button "NEXT" at bounding box center [760, 512] width 152 height 36
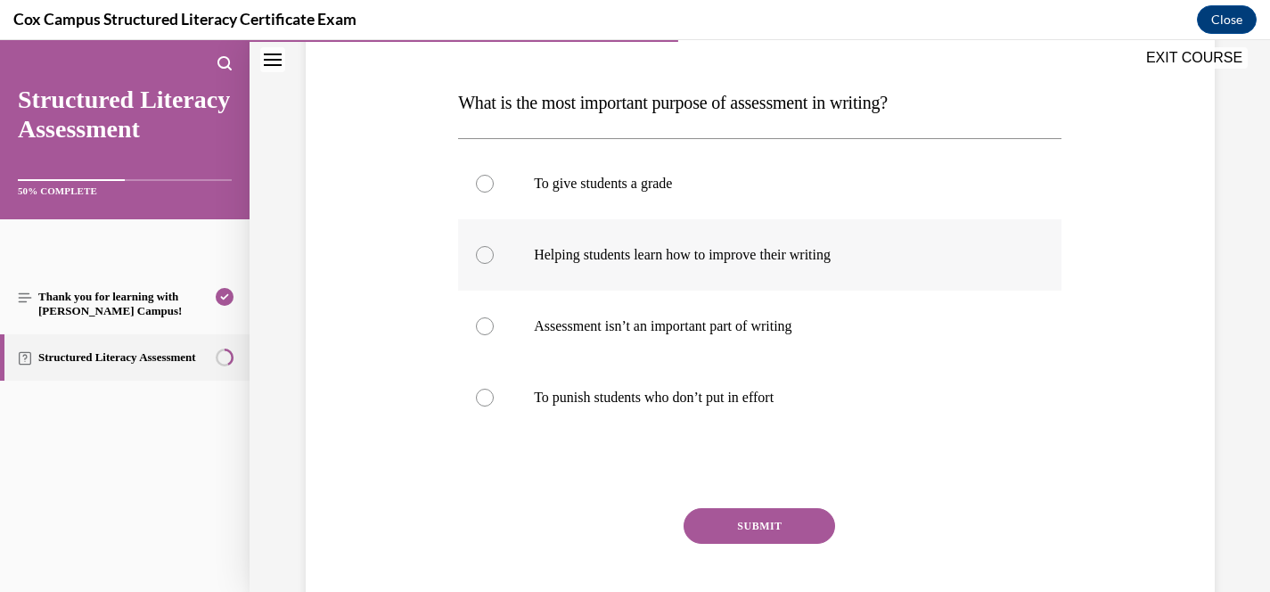
scroll to position [257, 0]
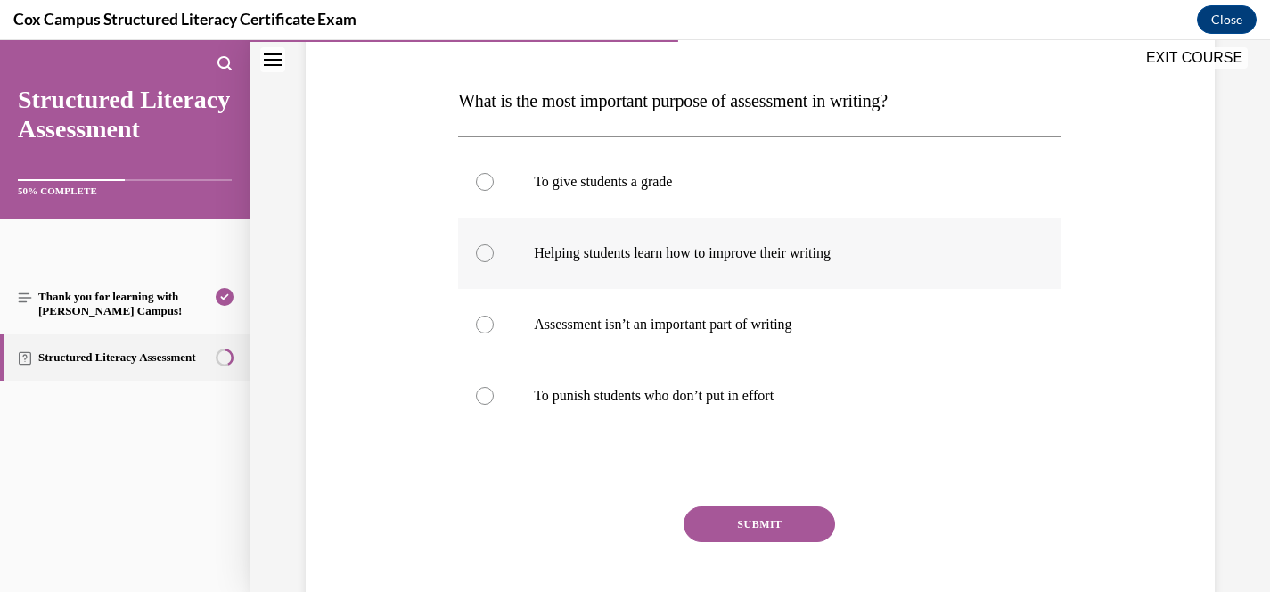
click at [735, 245] on p "Helping students learn how to improve their writing" at bounding box center [775, 253] width 483 height 18
click at [494, 245] on input "Helping students learn how to improve their writing" at bounding box center [485, 253] width 18 height 18
radio input "true"
click at [749, 528] on button "SUBMIT" at bounding box center [760, 524] width 152 height 36
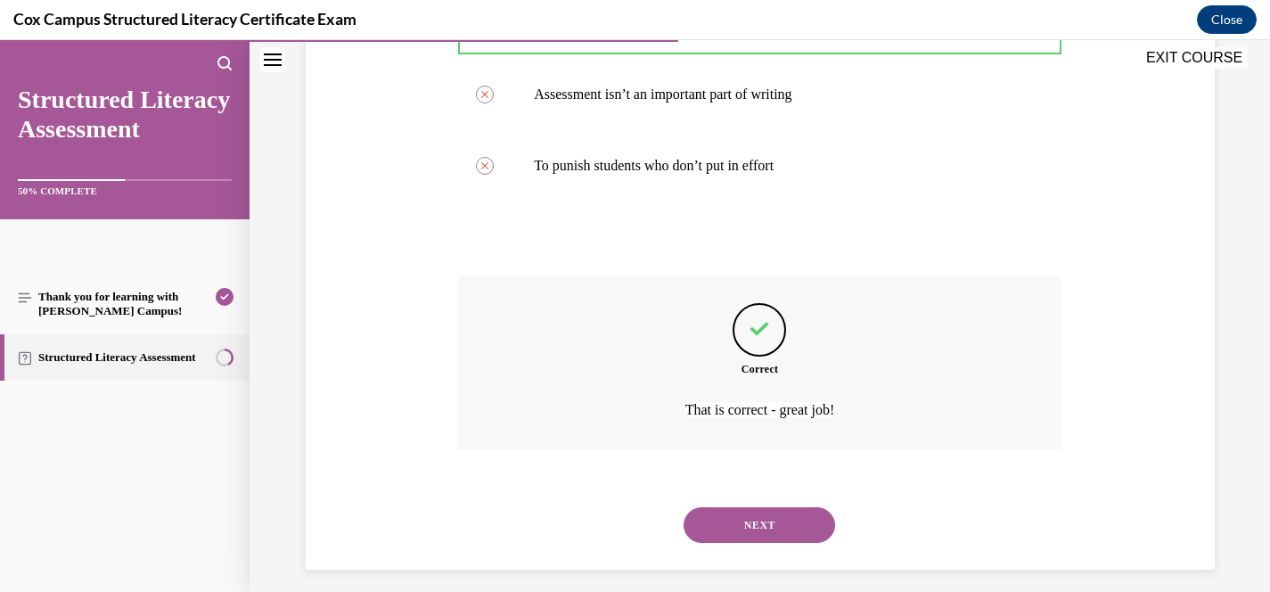
scroll to position [500, 0]
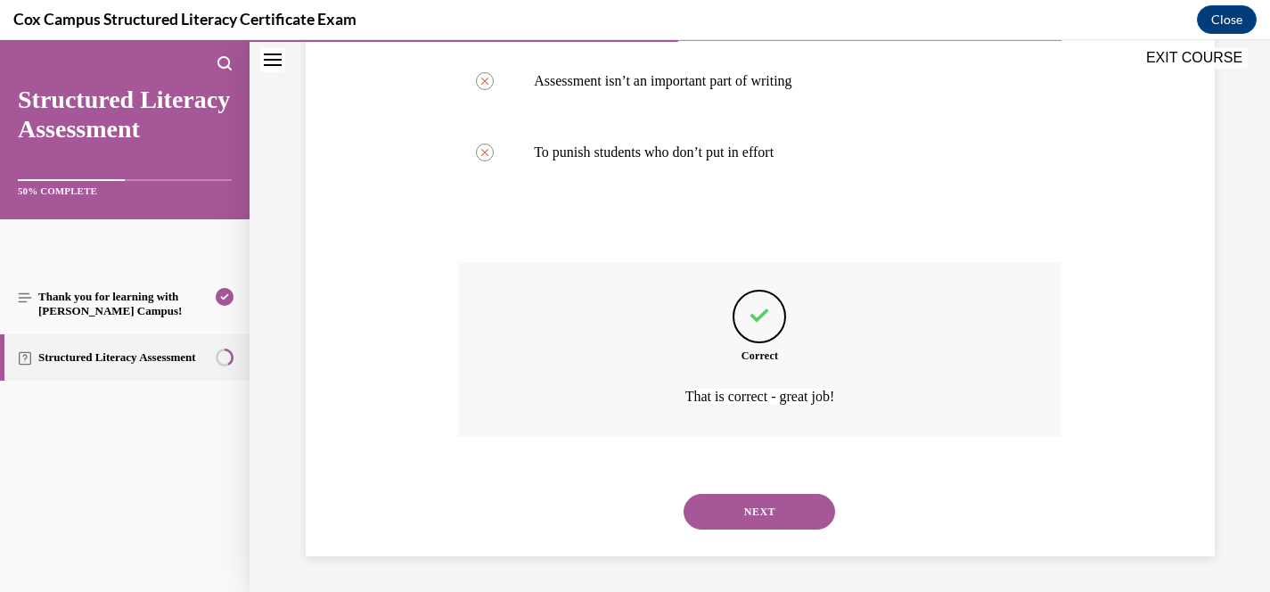
click at [762, 505] on button "NEXT" at bounding box center [760, 512] width 152 height 36
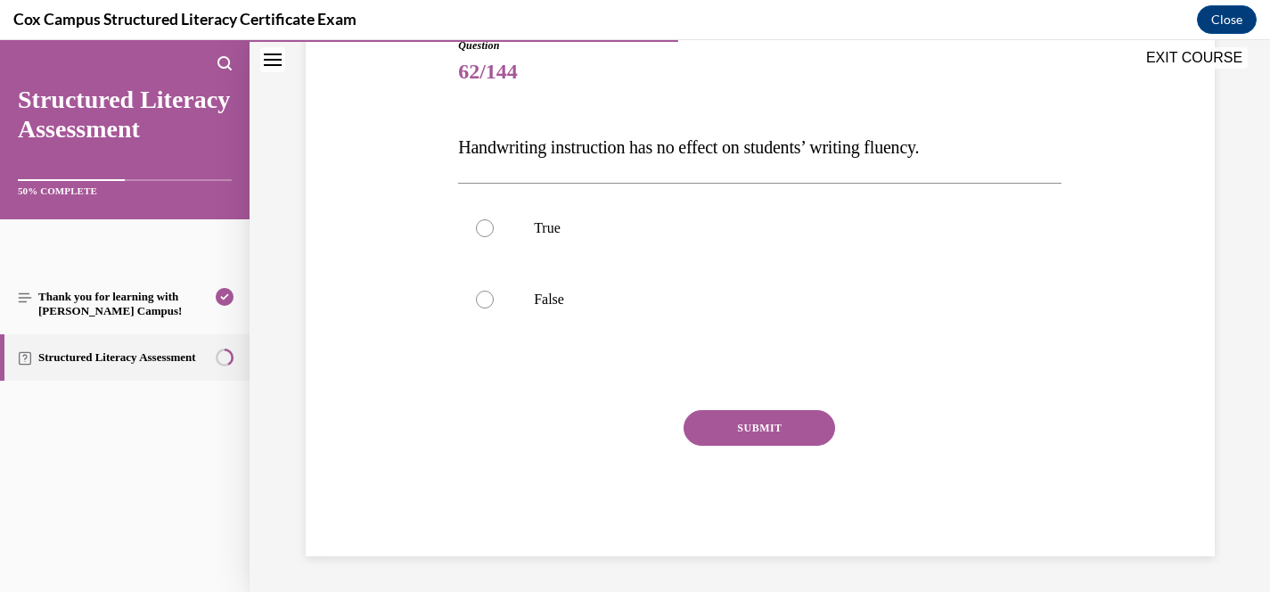
scroll to position [197, 0]
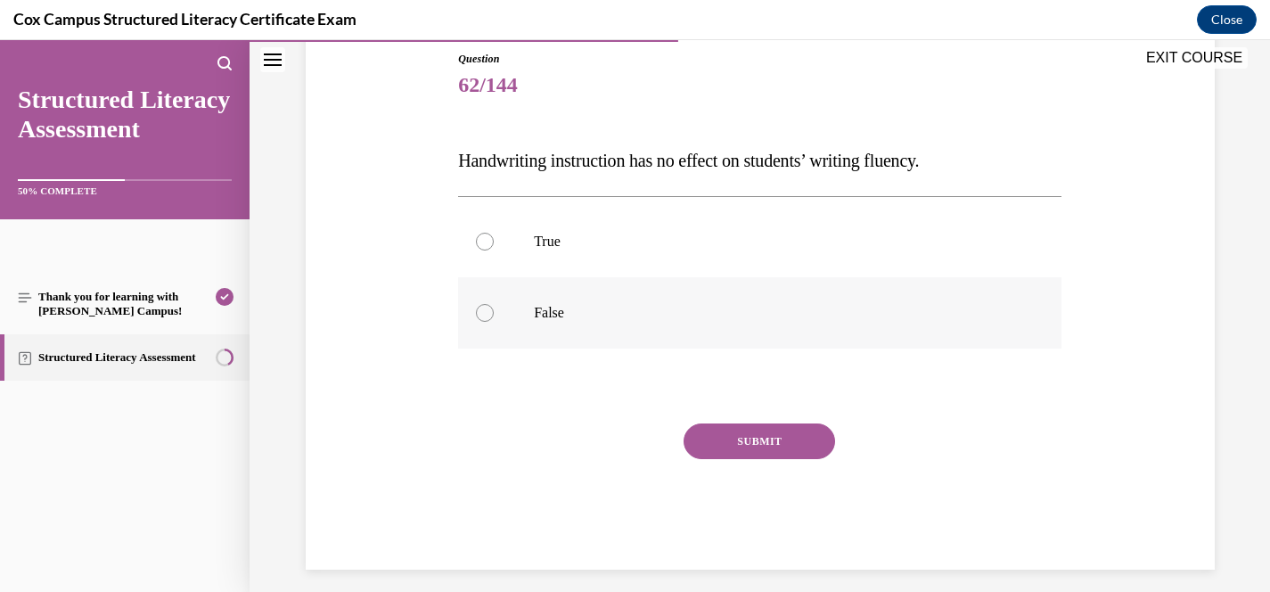
click at [581, 307] on p "False" at bounding box center [775, 313] width 483 height 18
click at [494, 307] on input "False" at bounding box center [485, 313] width 18 height 18
radio input "true"
click at [757, 440] on button "SUBMIT" at bounding box center [760, 441] width 152 height 36
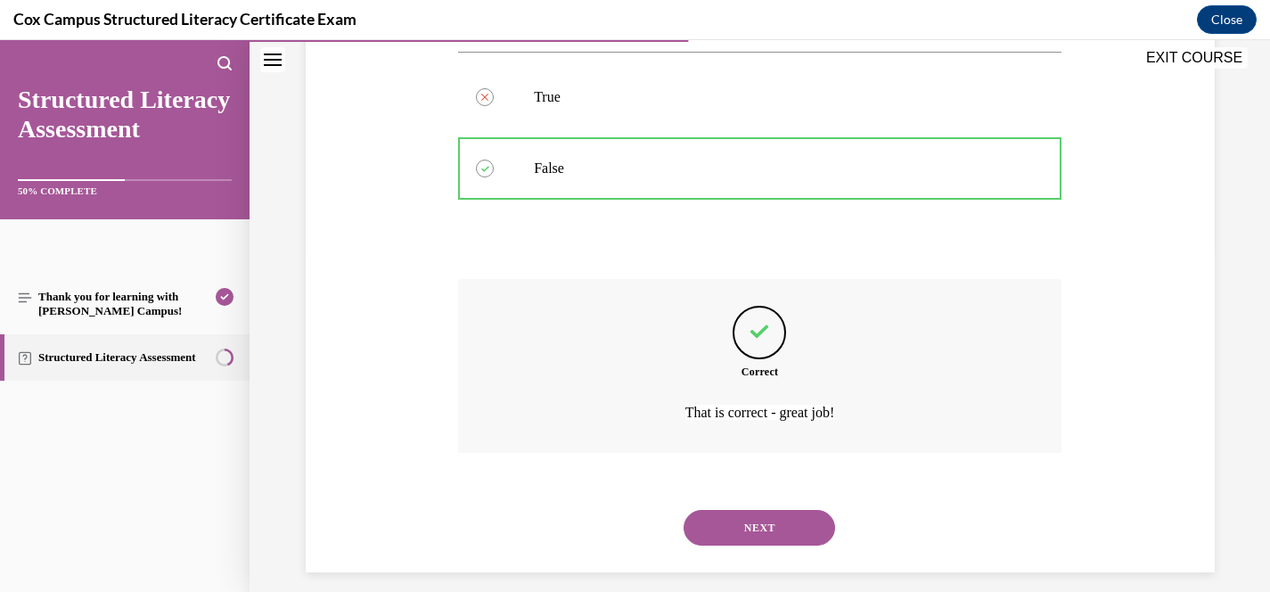
scroll to position [357, 0]
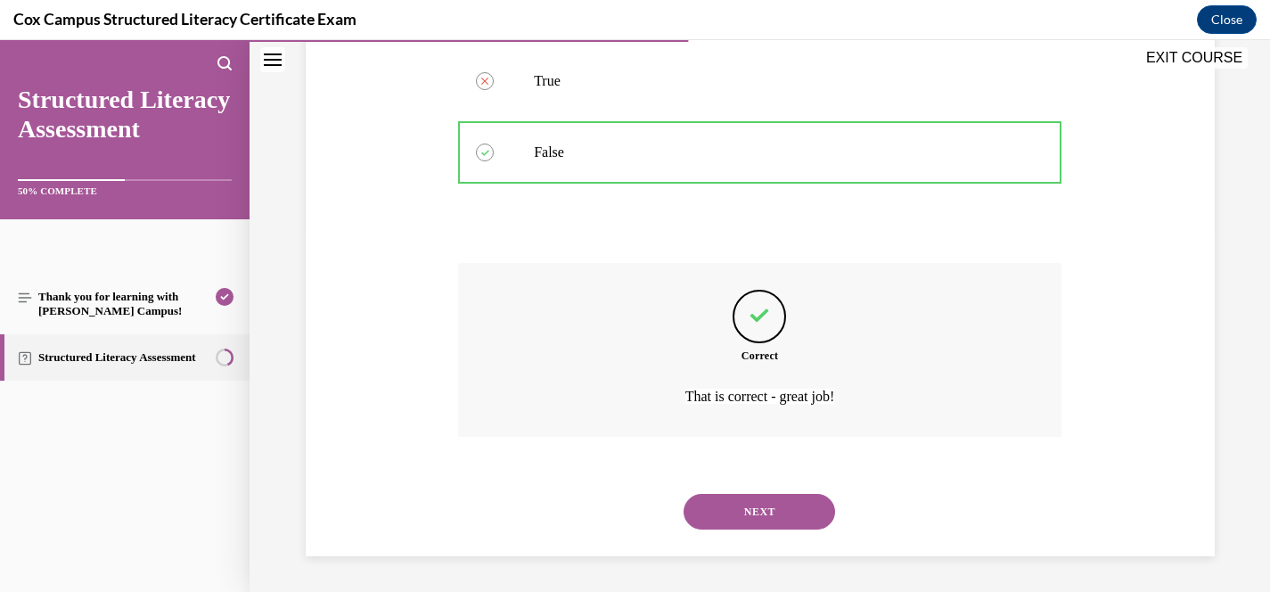
click at [788, 506] on button "NEXT" at bounding box center [760, 512] width 152 height 36
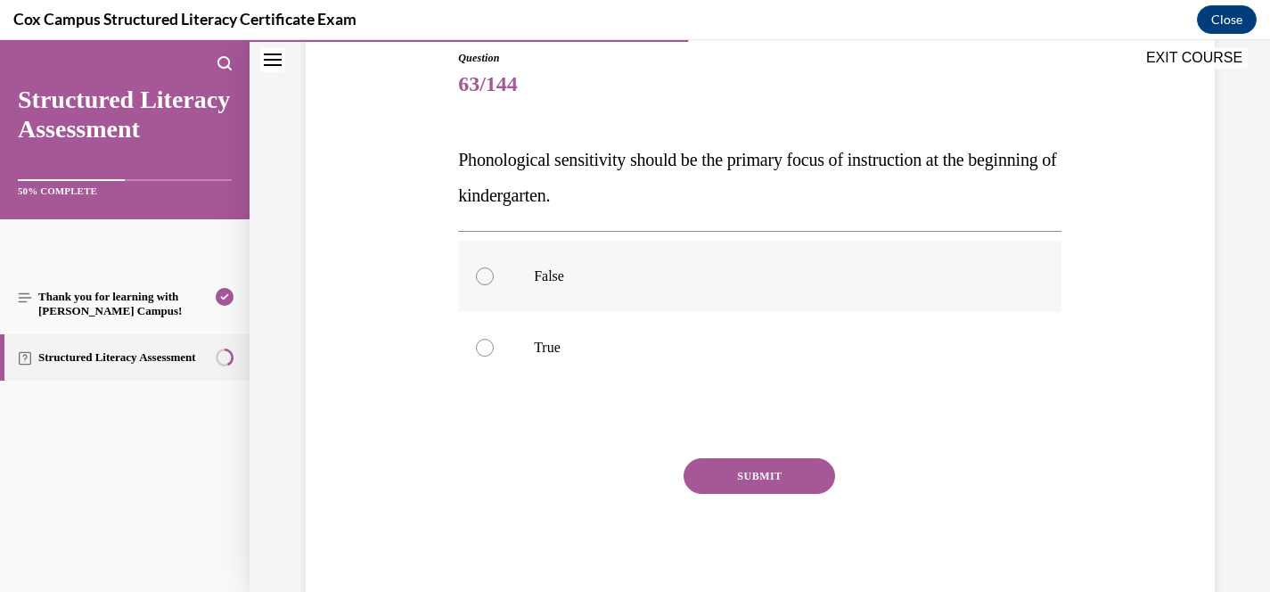
click at [558, 276] on p "False" at bounding box center [775, 276] width 483 height 18
click at [494, 276] on input "False" at bounding box center [485, 276] width 18 height 18
radio input "true"
click at [748, 475] on button "SUBMIT" at bounding box center [760, 476] width 152 height 36
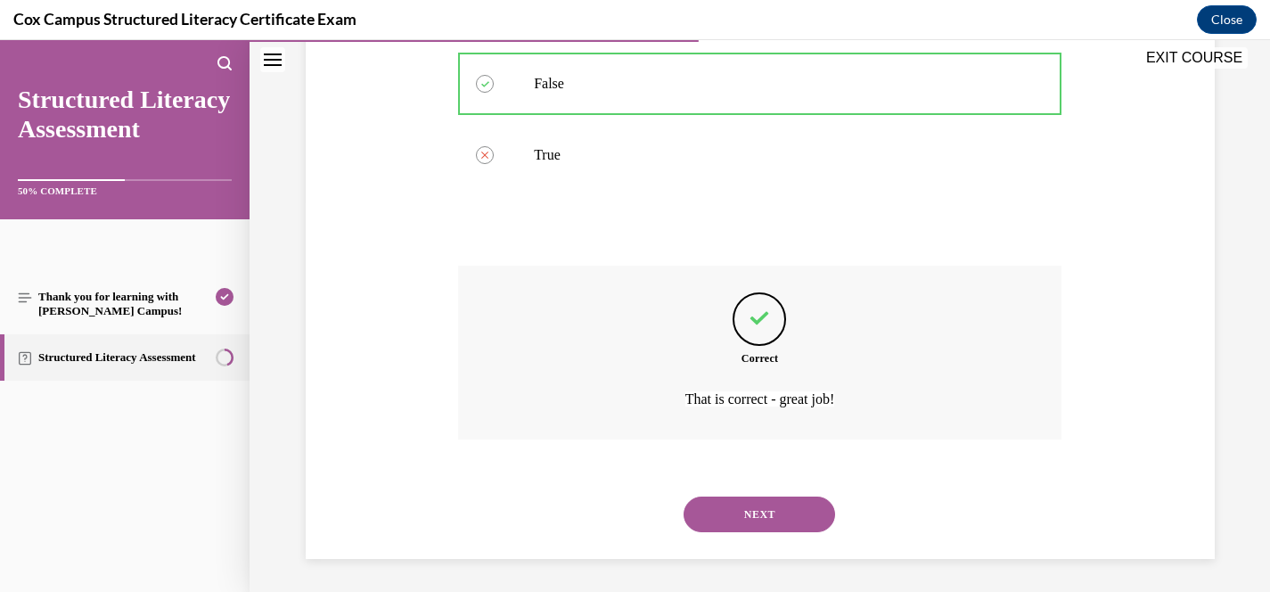
scroll to position [393, 0]
click at [758, 503] on button "NEXT" at bounding box center [760, 512] width 152 height 36
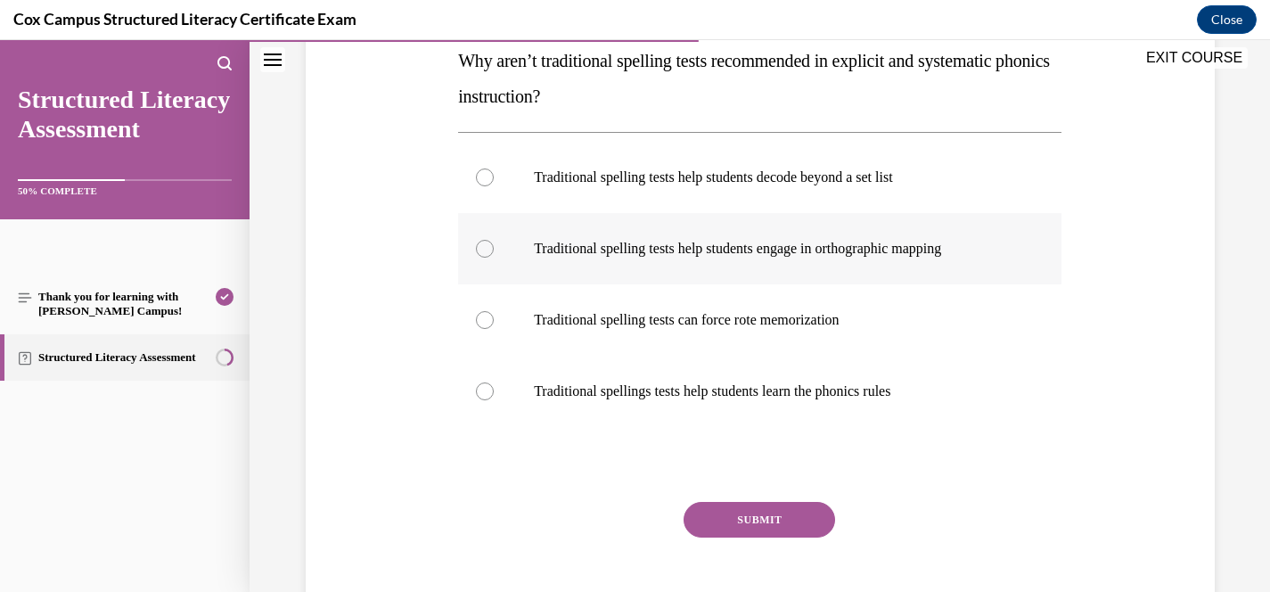
scroll to position [299, 0]
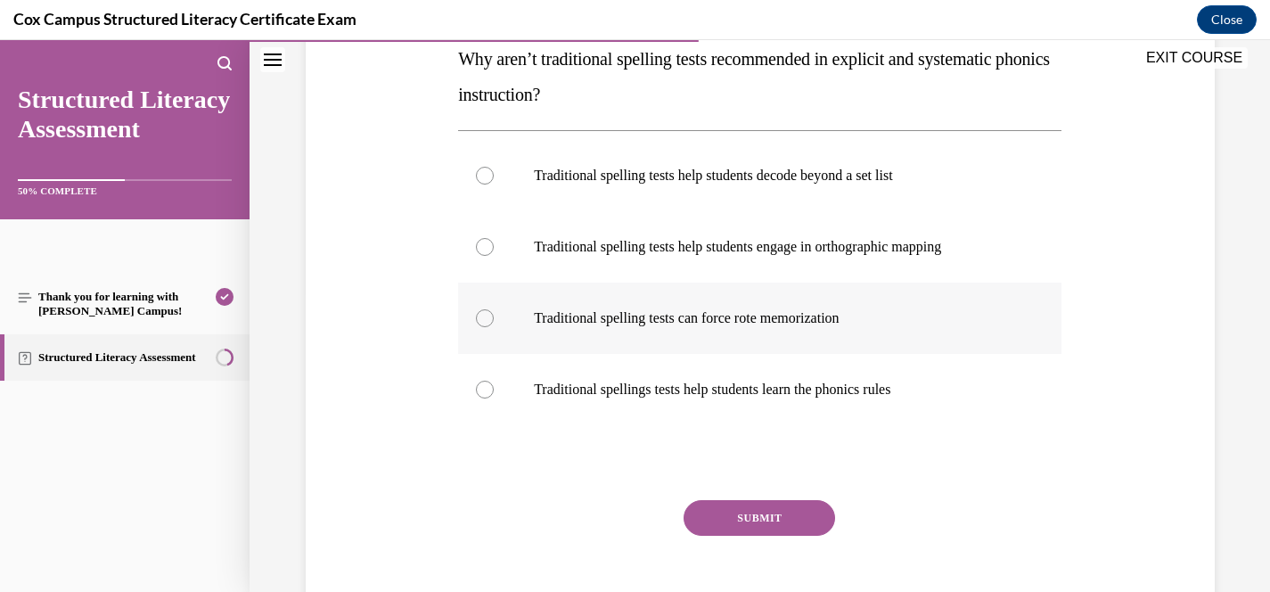
click at [762, 317] on p "Traditional spelling tests can force rote memorization" at bounding box center [775, 318] width 483 height 18
click at [494, 317] on input "Traditional spelling tests can force rote memorization" at bounding box center [485, 318] width 18 height 18
radio input "true"
click at [782, 515] on button "SUBMIT" at bounding box center [760, 518] width 152 height 36
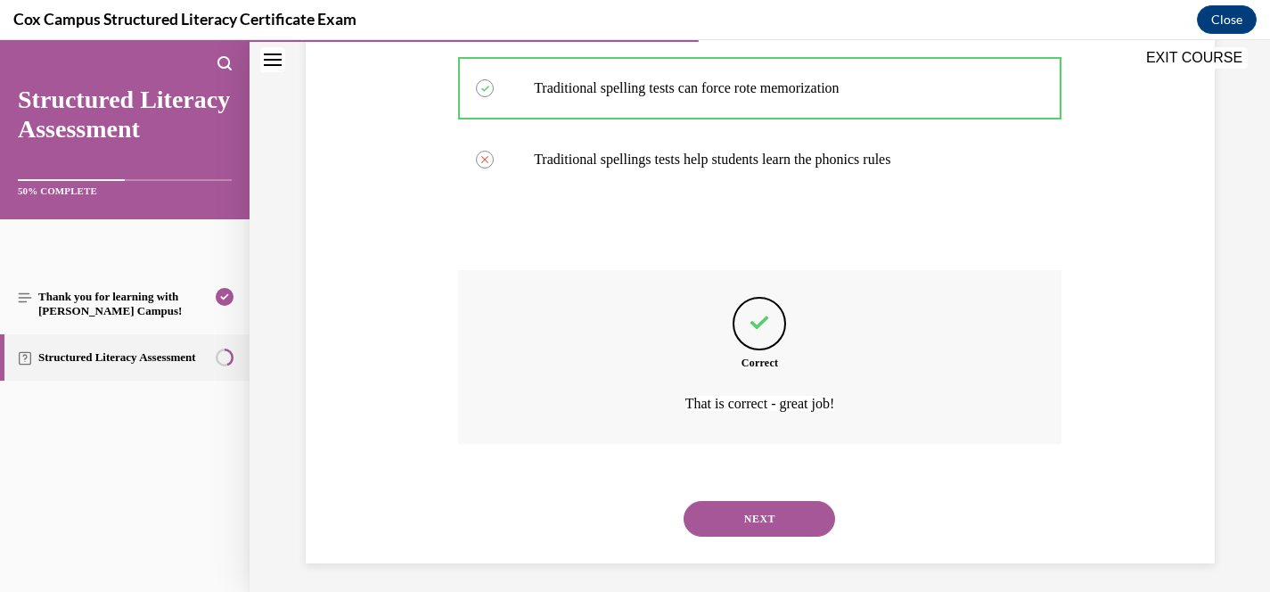
scroll to position [536, 0]
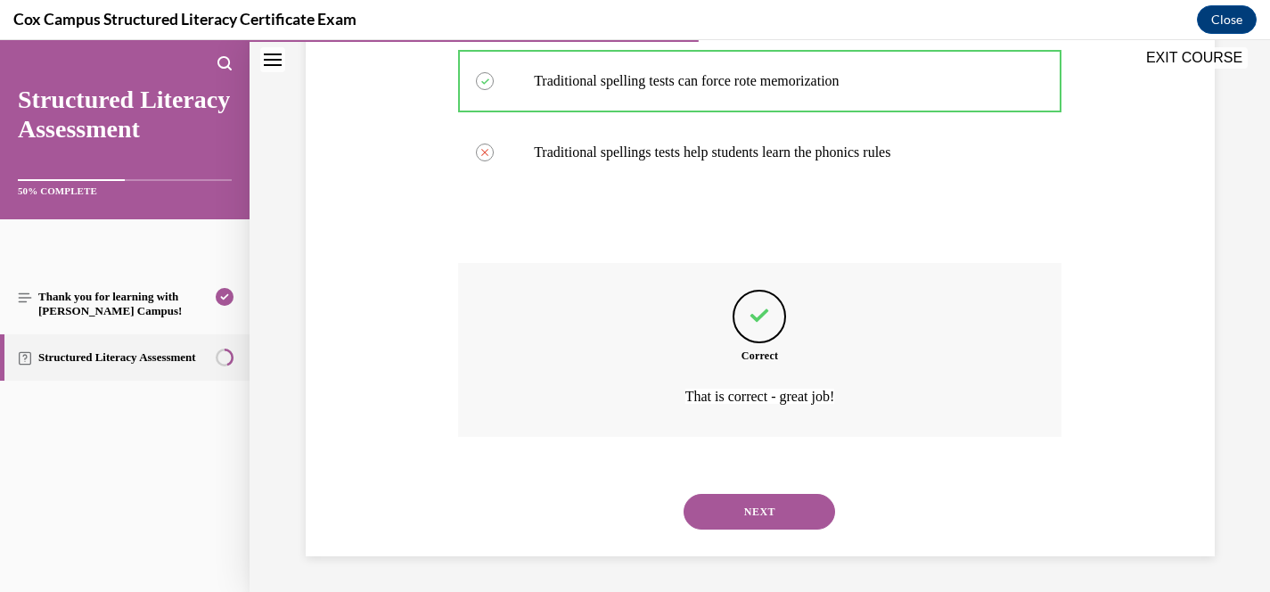
click at [772, 512] on button "NEXT" at bounding box center [760, 512] width 152 height 36
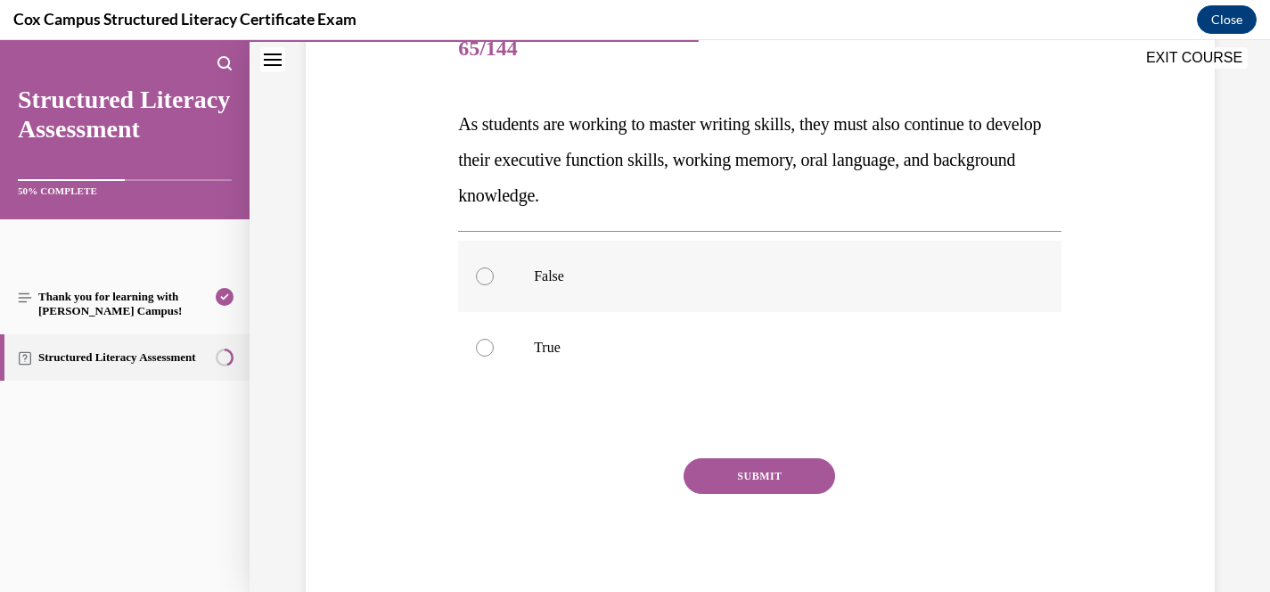
scroll to position [233, 0]
click at [564, 337] on label "True" at bounding box center [759, 348] width 603 height 71
click at [494, 340] on input "True" at bounding box center [485, 349] width 18 height 18
radio input "true"
click at [725, 468] on button "SUBMIT" at bounding box center [760, 477] width 152 height 36
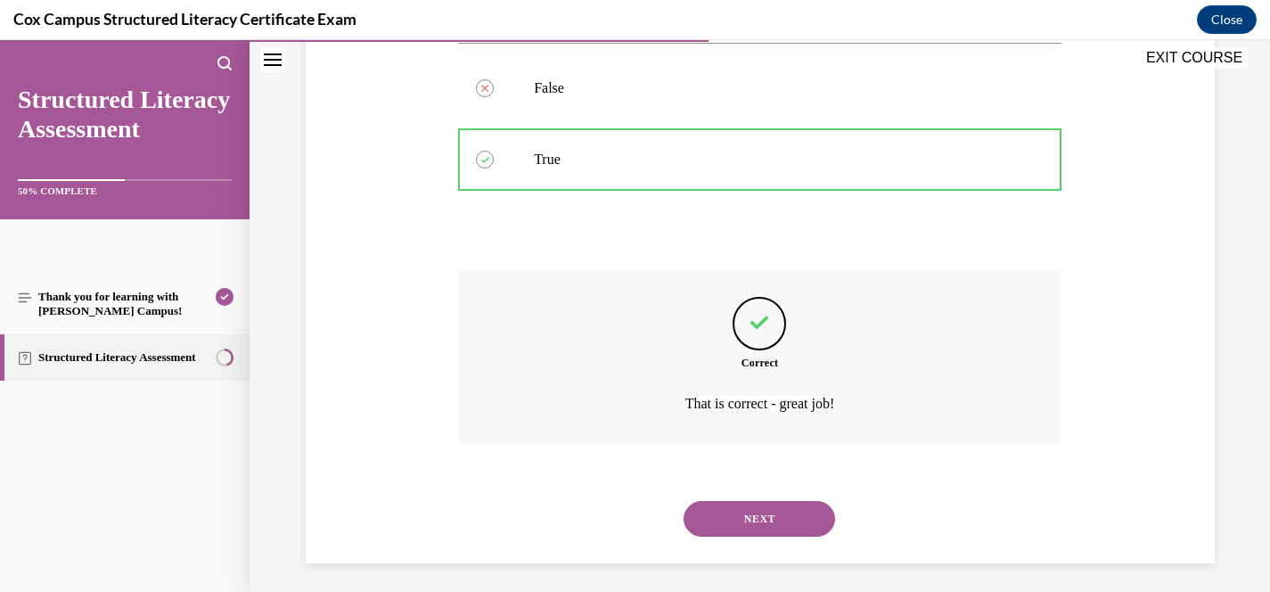
scroll to position [429, 0]
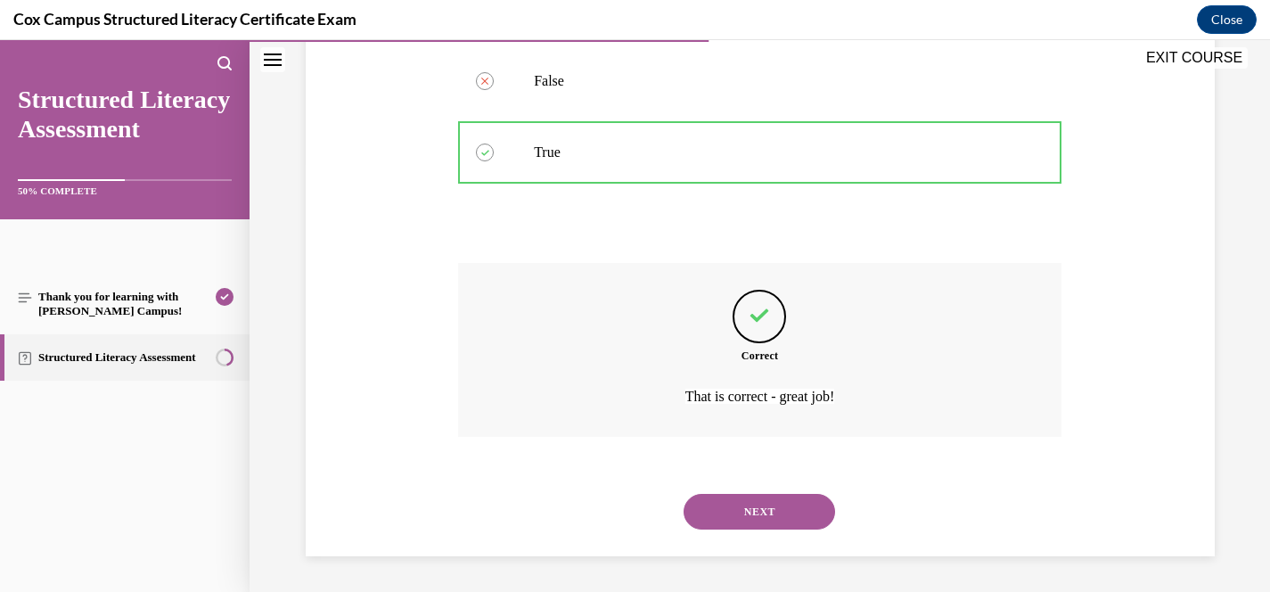
click at [784, 529] on div "NEXT" at bounding box center [759, 511] width 603 height 71
click at [785, 517] on button "NEXT" at bounding box center [760, 512] width 152 height 36
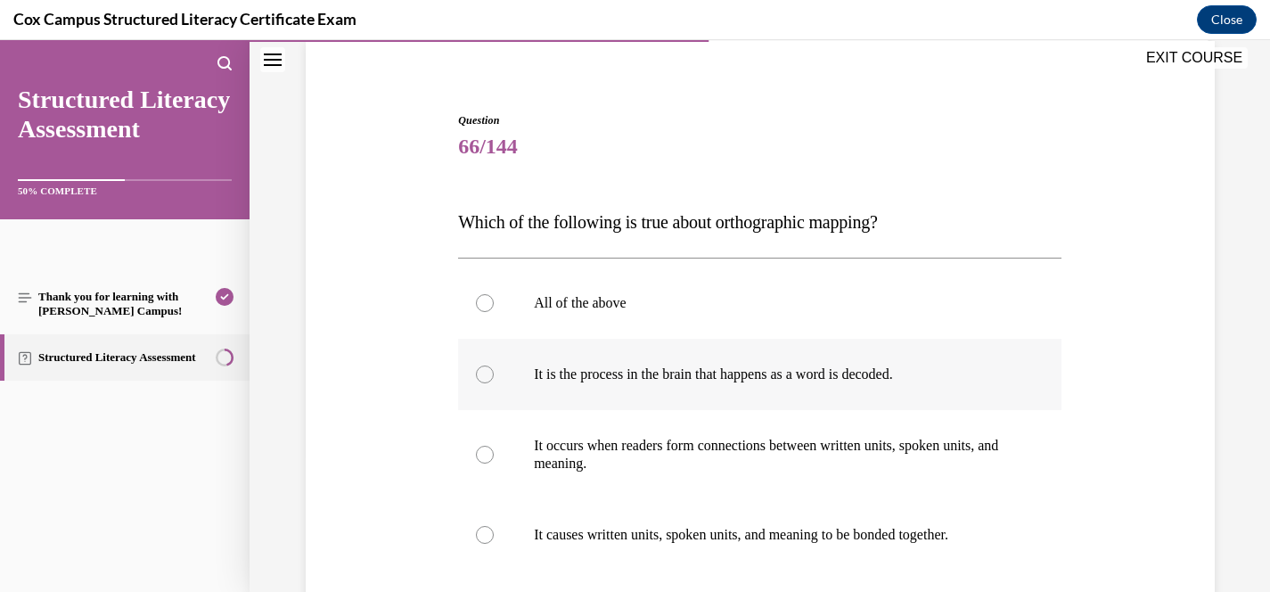
scroll to position [138, 0]
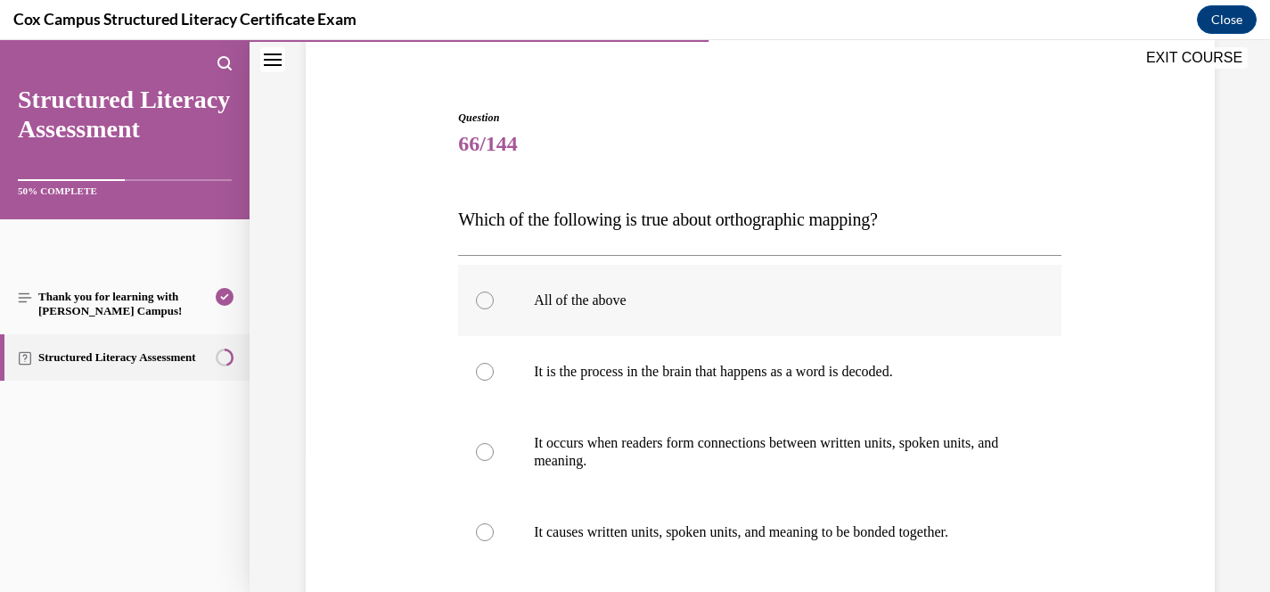
click at [559, 307] on p "All of the above" at bounding box center [775, 300] width 483 height 18
click at [494, 307] on input "All of the above" at bounding box center [485, 300] width 18 height 18
radio input "true"
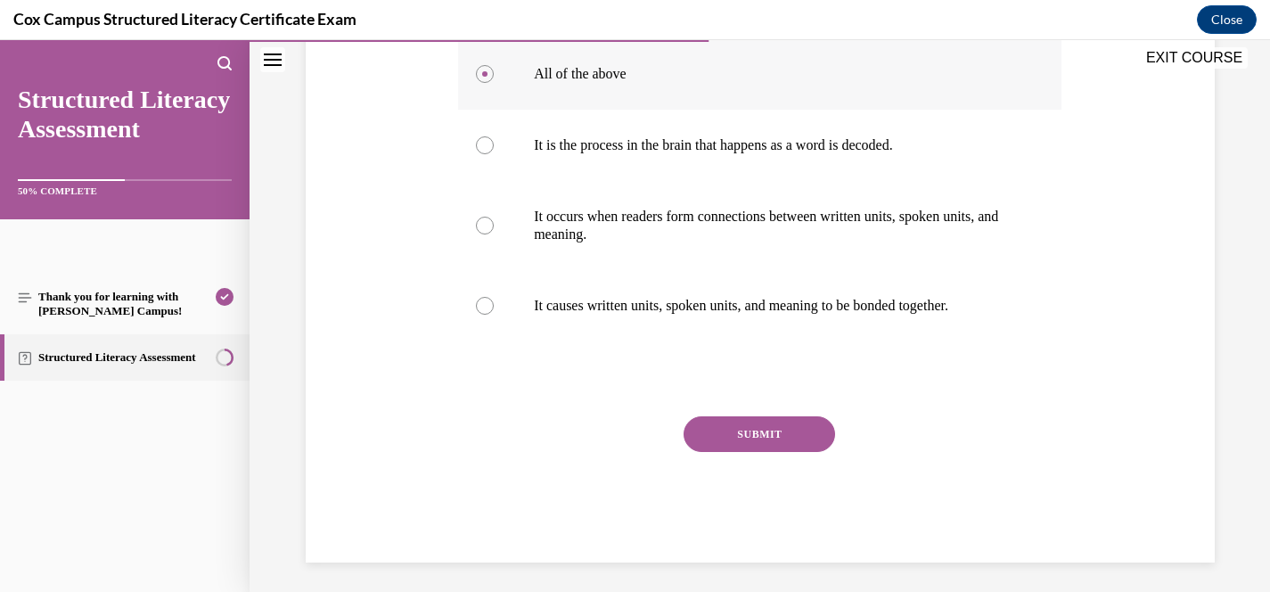
scroll to position [365, 0]
click at [771, 437] on button "SUBMIT" at bounding box center [760, 433] width 152 height 36
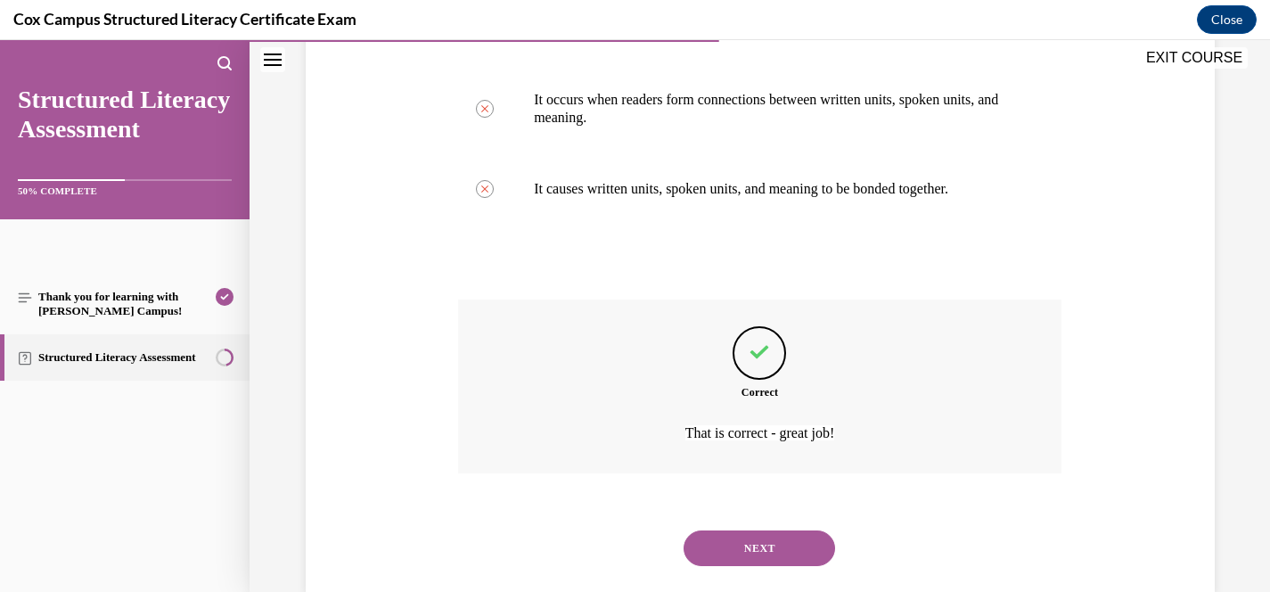
scroll to position [518, 0]
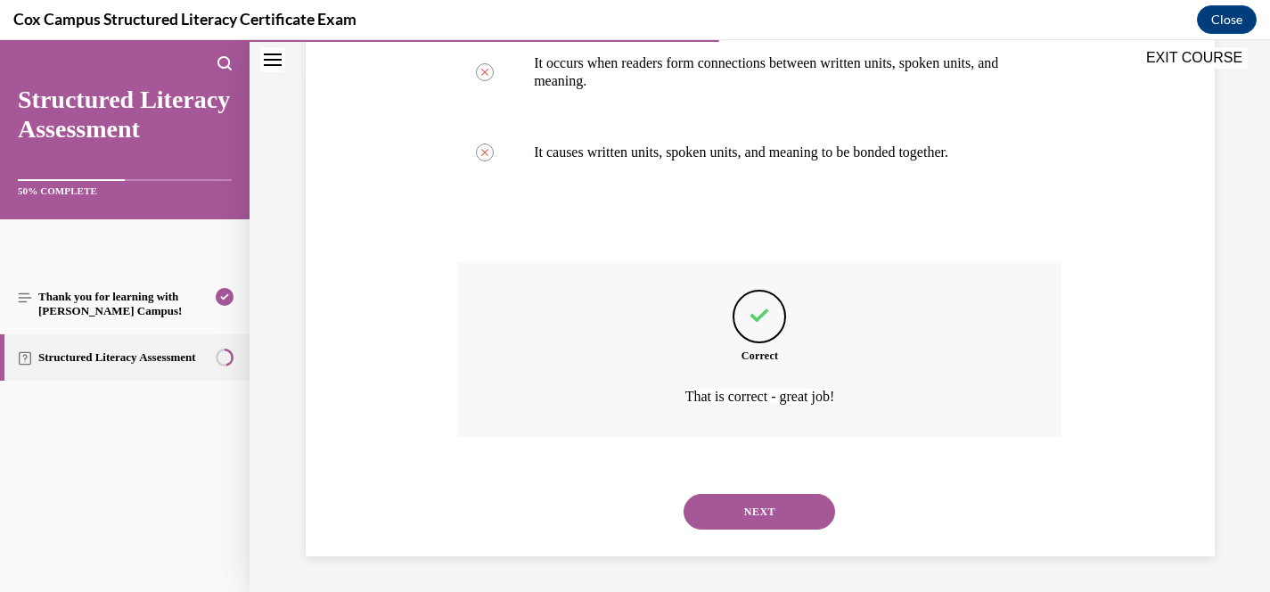
click at [763, 511] on button "NEXT" at bounding box center [760, 512] width 152 height 36
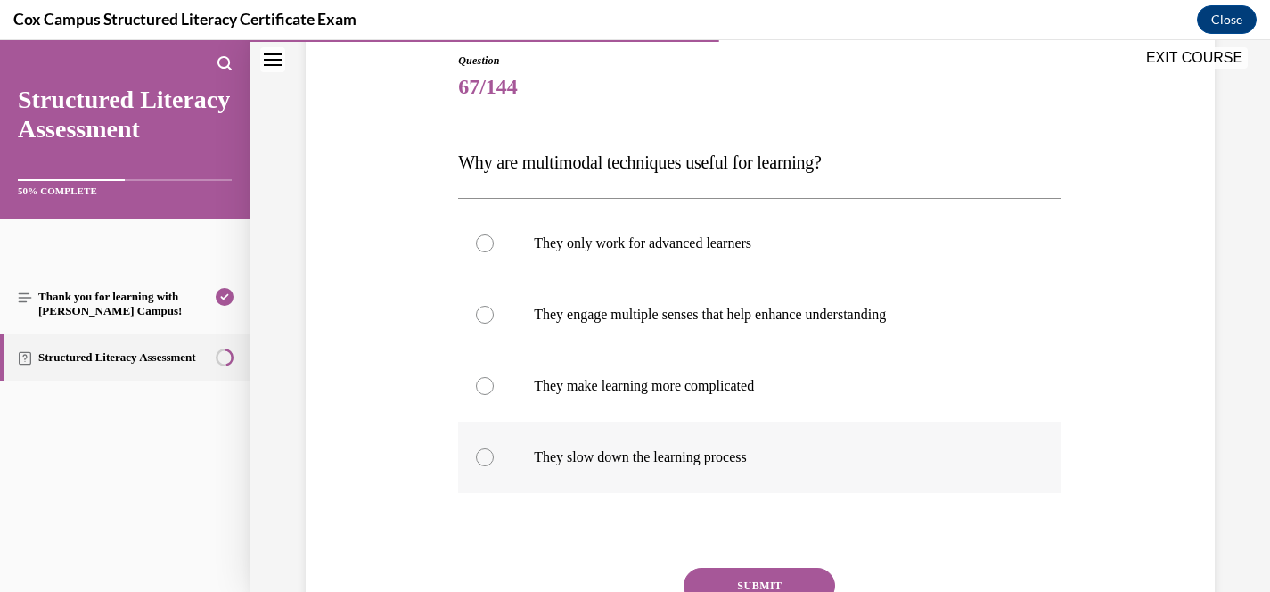
scroll to position [199, 0]
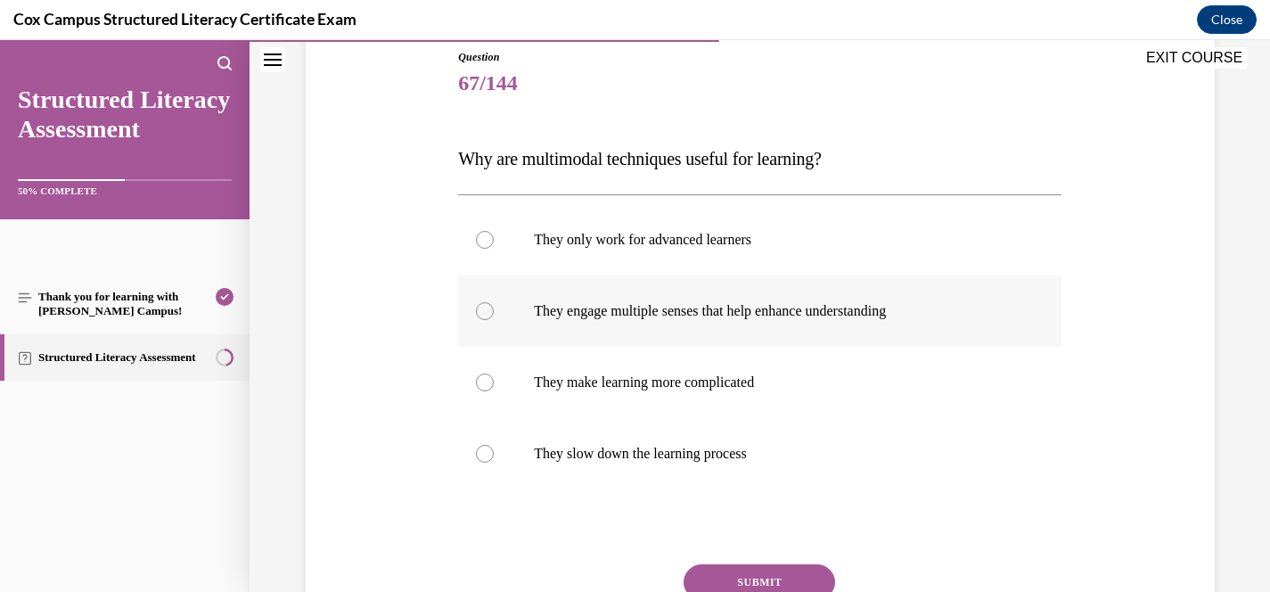
click at [842, 315] on p "They engage multiple senses that help enhance understanding" at bounding box center [775, 311] width 483 height 18
click at [494, 315] on input "They engage multiple senses that help enhance understanding" at bounding box center [485, 311] width 18 height 18
radio input "true"
click at [772, 446] on p "They slow down the learning process" at bounding box center [775, 454] width 483 height 18
click at [494, 446] on input "They slow down the learning process" at bounding box center [485, 454] width 18 height 18
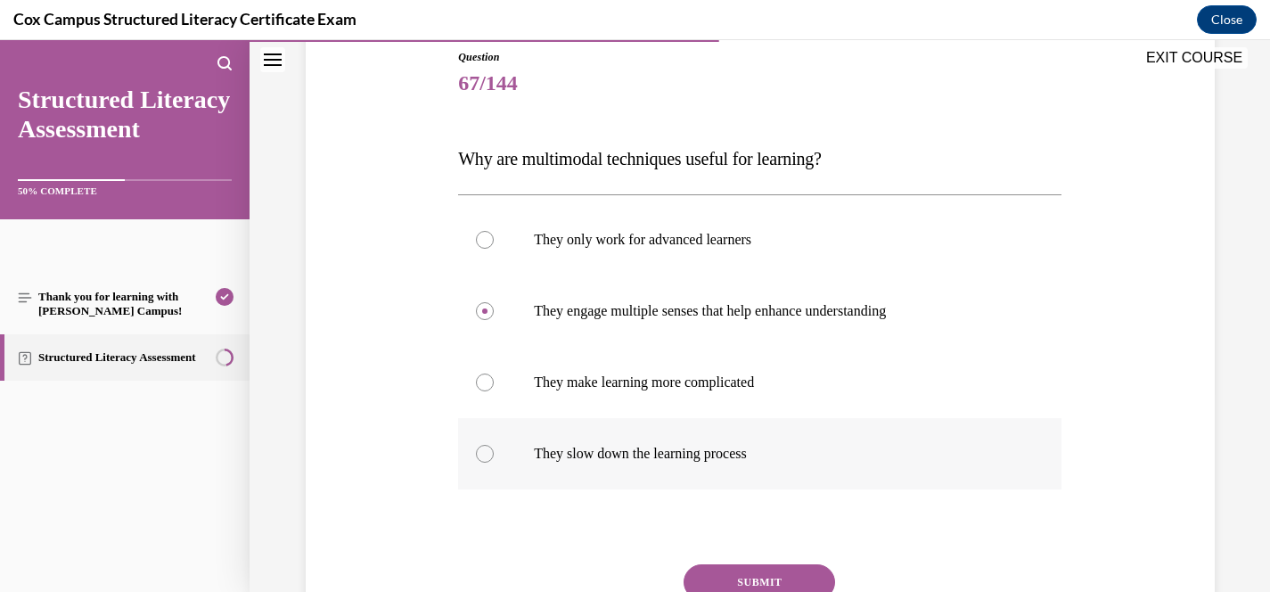
radio input "true"
click at [776, 325] on label "They engage multiple senses that help enhance understanding" at bounding box center [759, 310] width 603 height 71
click at [494, 320] on input "They engage multiple senses that help enhance understanding" at bounding box center [485, 311] width 18 height 18
radio input "true"
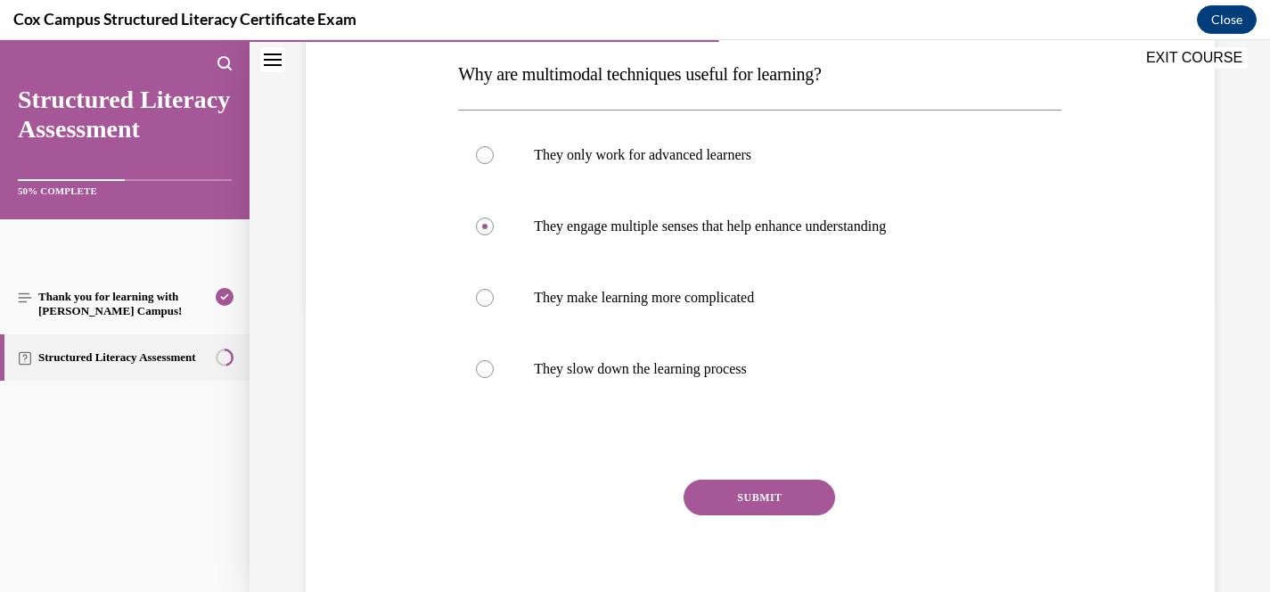
scroll to position [287, 0]
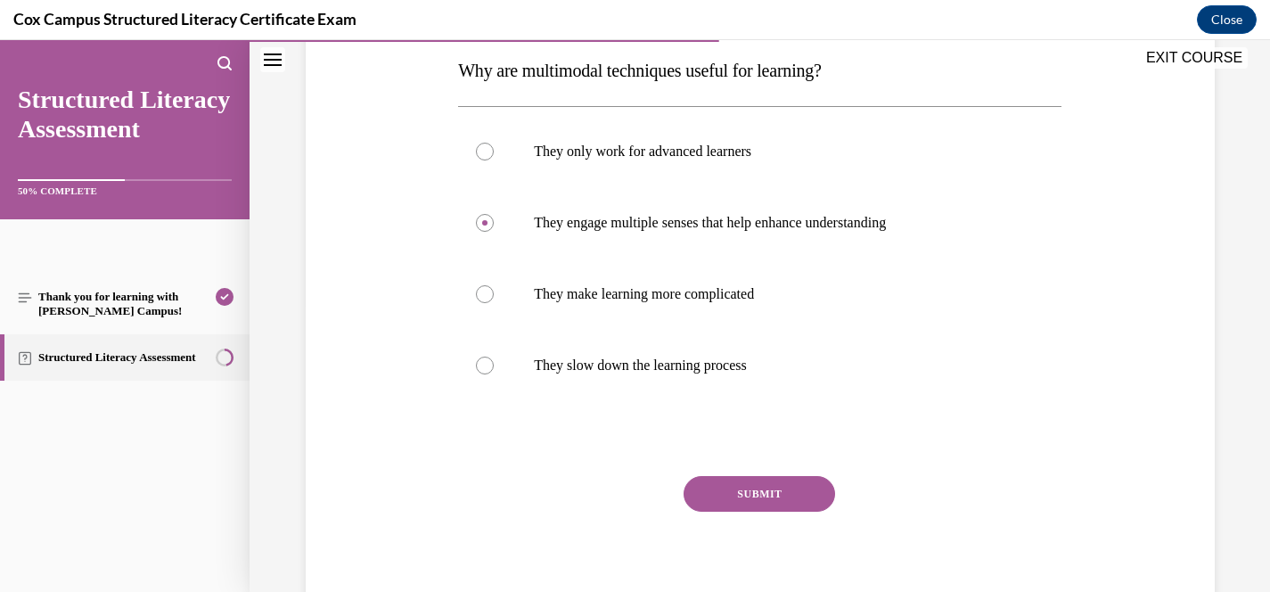
click at [760, 506] on button "SUBMIT" at bounding box center [760, 494] width 152 height 36
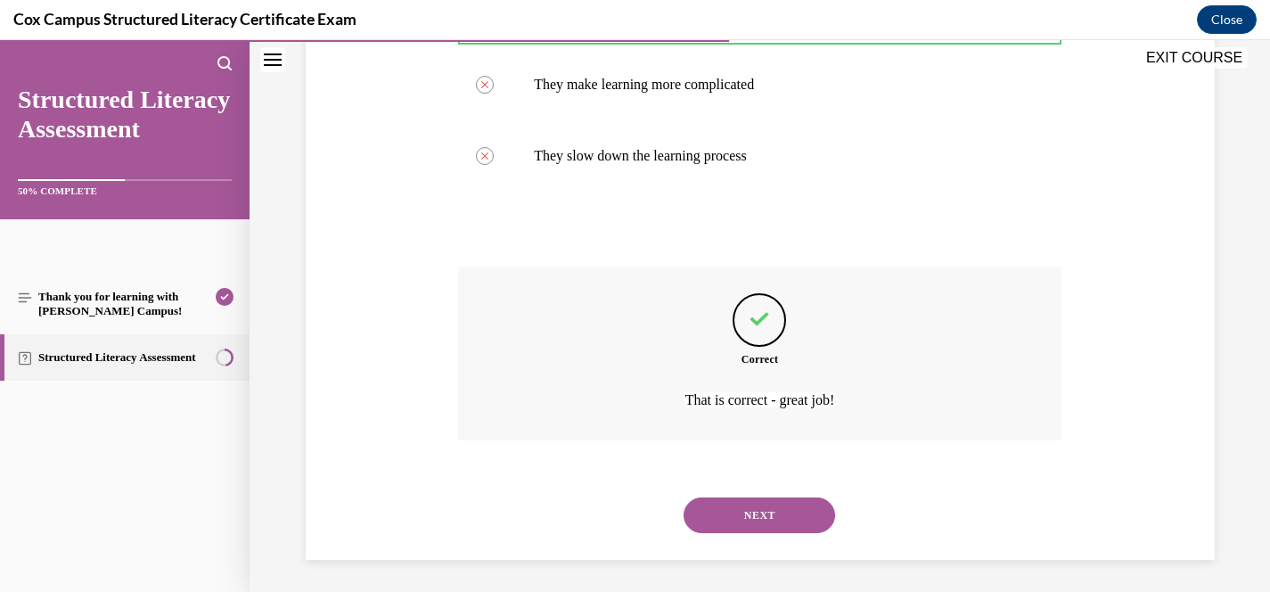
scroll to position [500, 0]
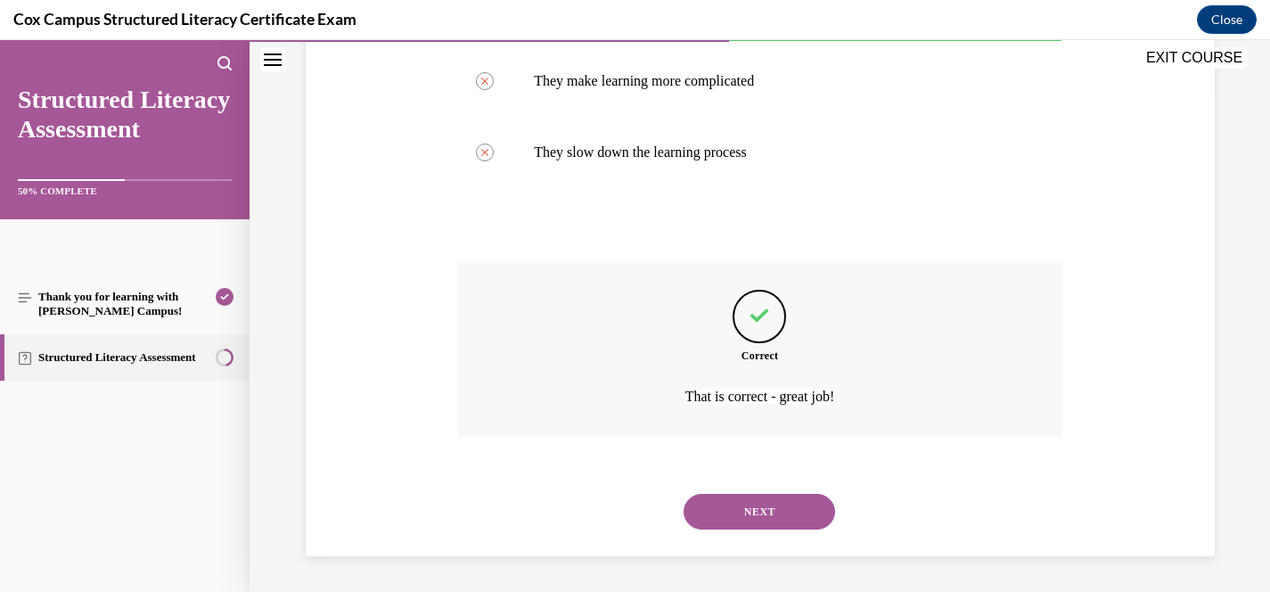
click at [764, 520] on button "NEXT" at bounding box center [760, 512] width 152 height 36
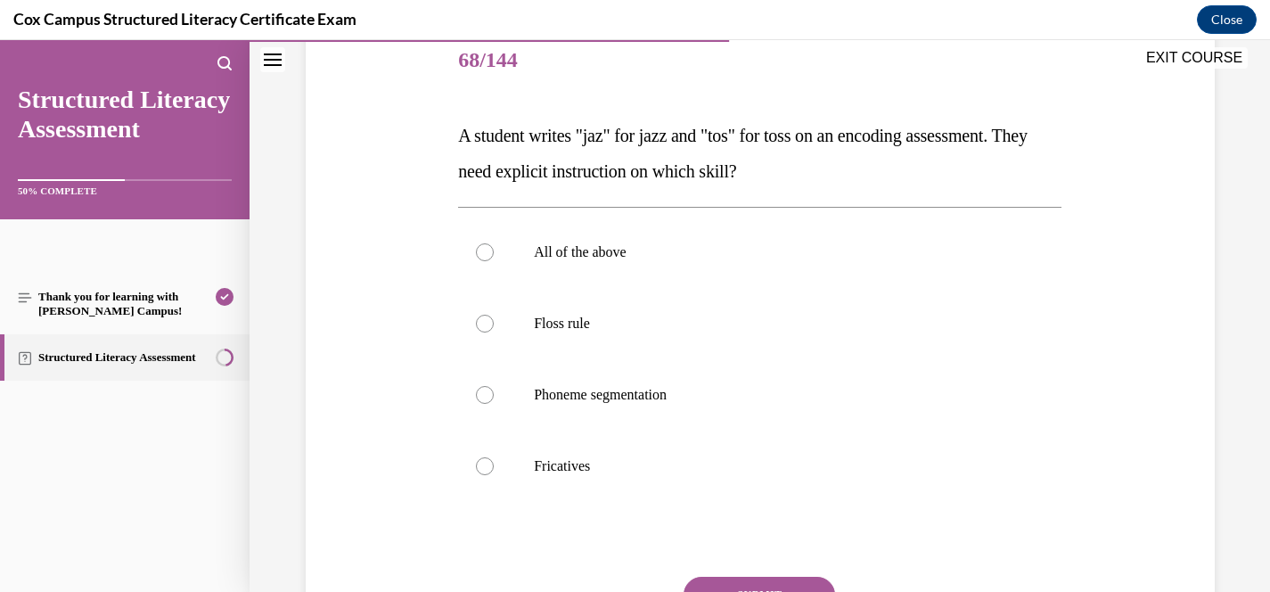
scroll to position [228, 0]
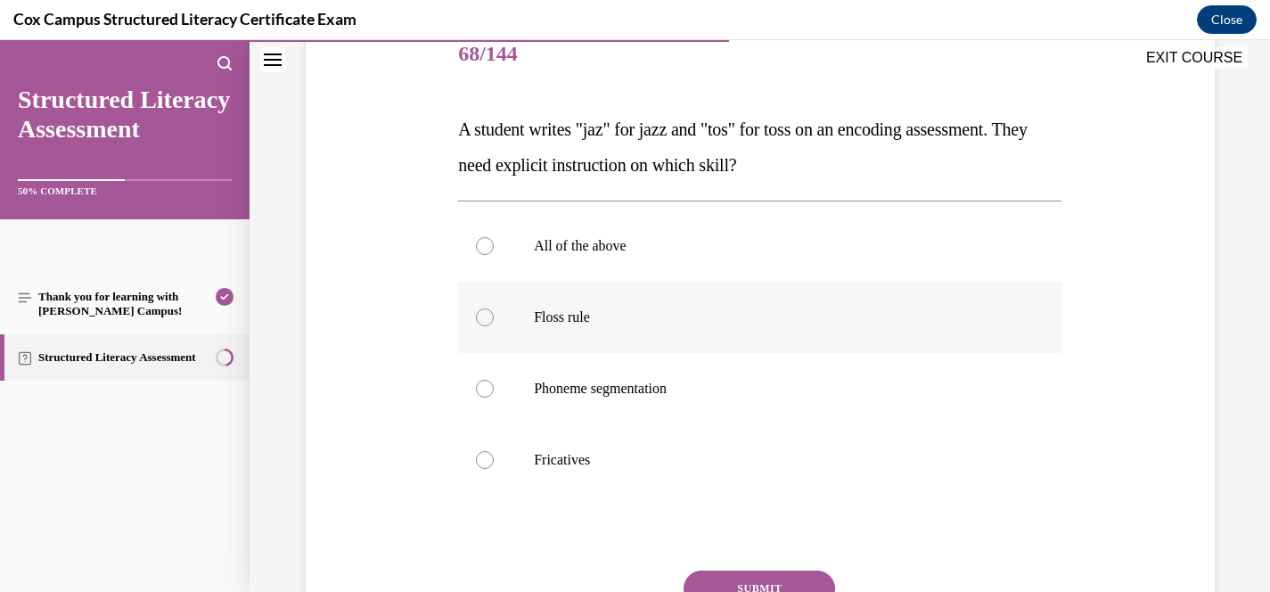
click at [617, 337] on label "Floss rule" at bounding box center [759, 317] width 603 height 71
click at [494, 326] on input "Floss rule" at bounding box center [485, 317] width 18 height 18
radio input "true"
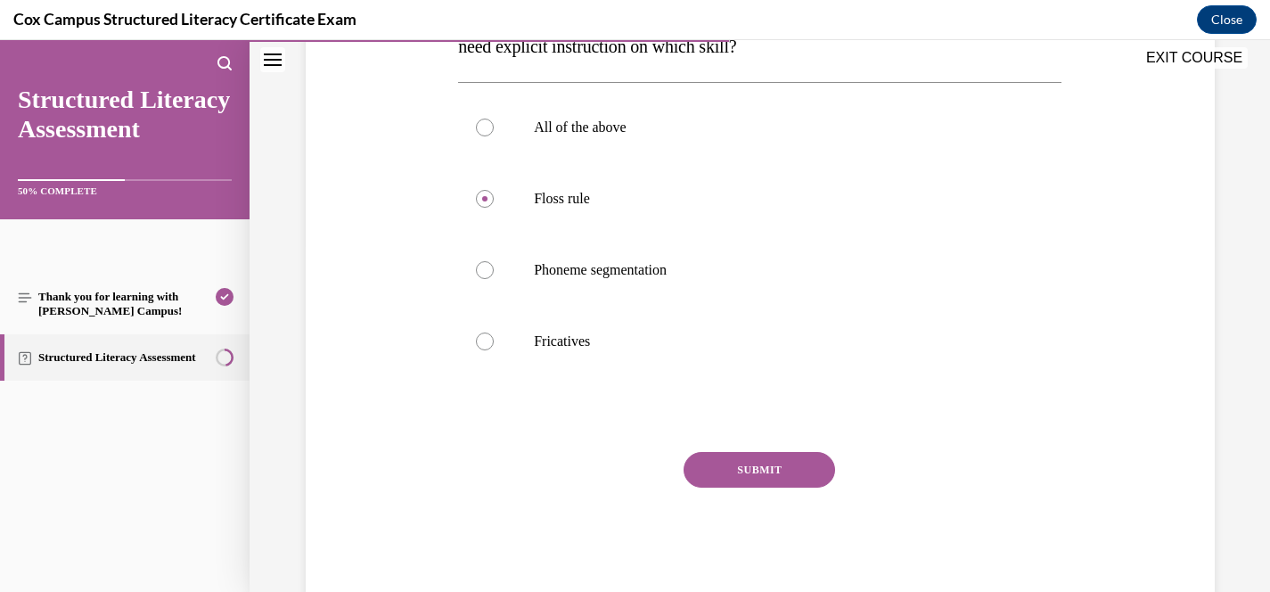
click at [742, 481] on button "SUBMIT" at bounding box center [760, 470] width 152 height 36
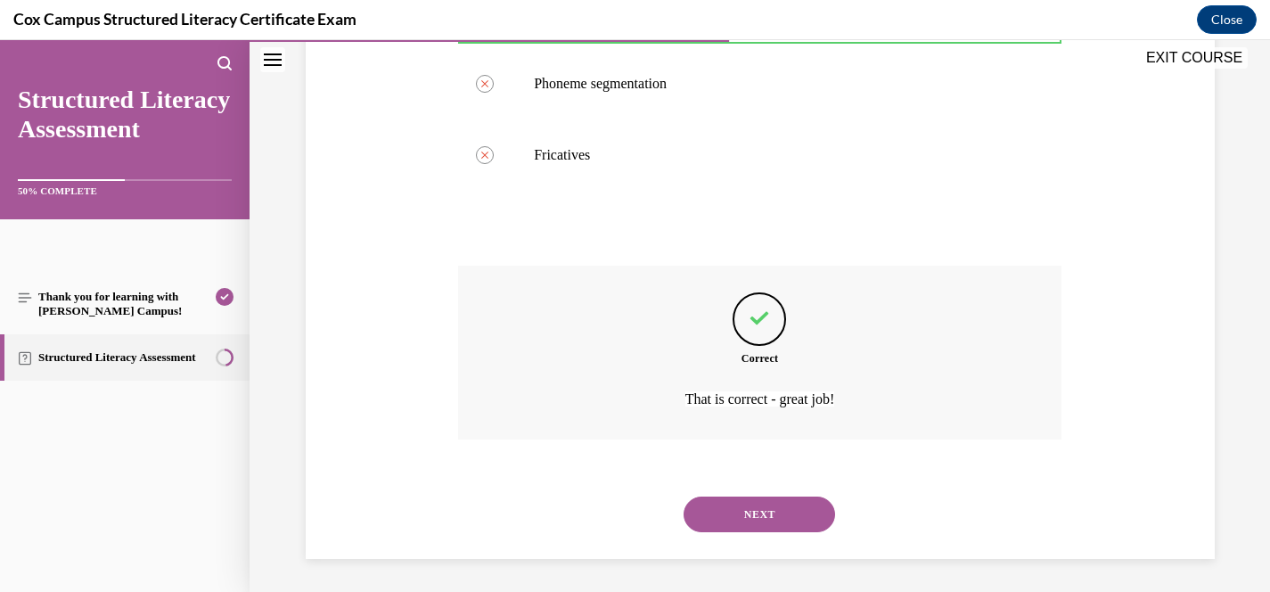
scroll to position [536, 0]
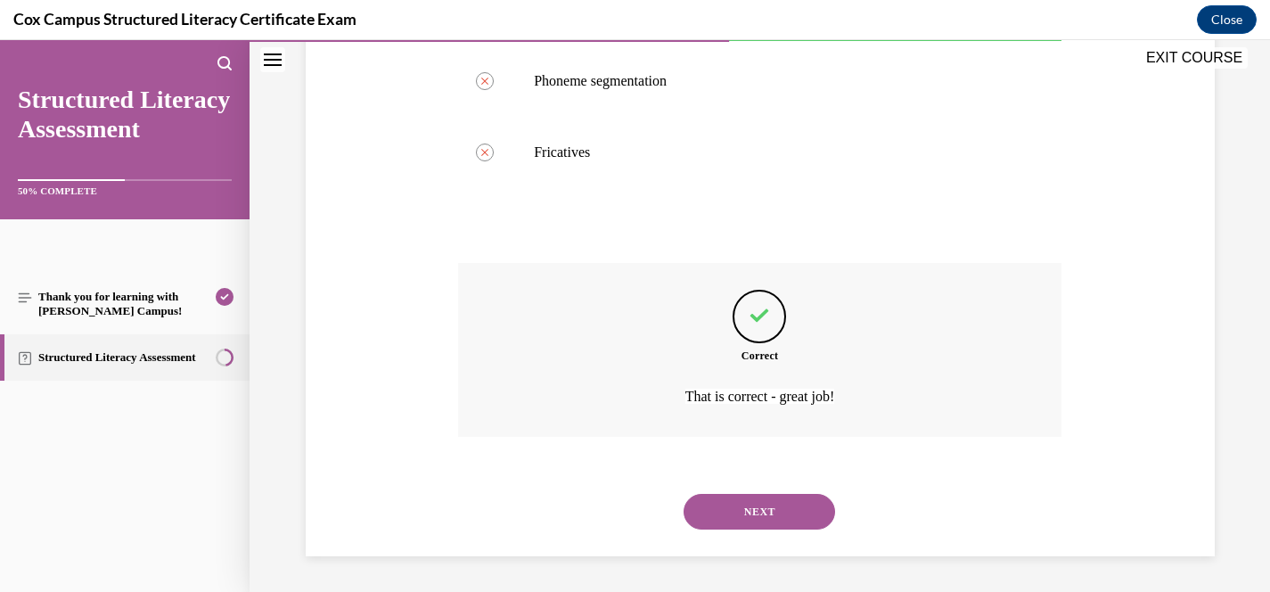
click at [752, 520] on button "NEXT" at bounding box center [760, 512] width 152 height 36
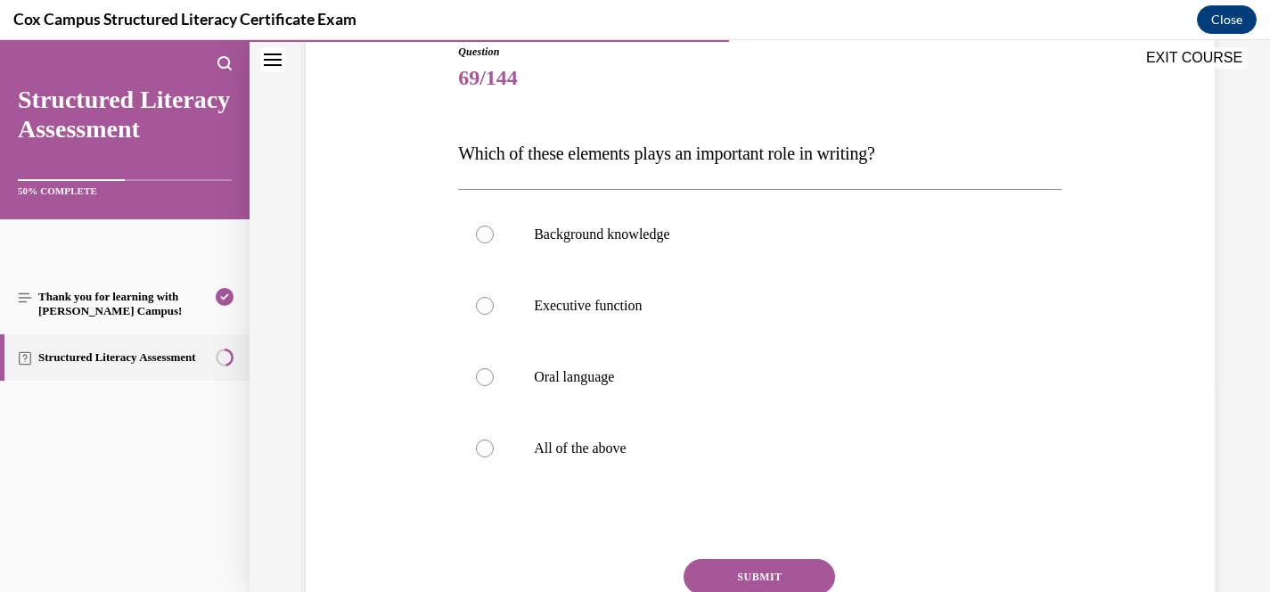
scroll to position [216, 0]
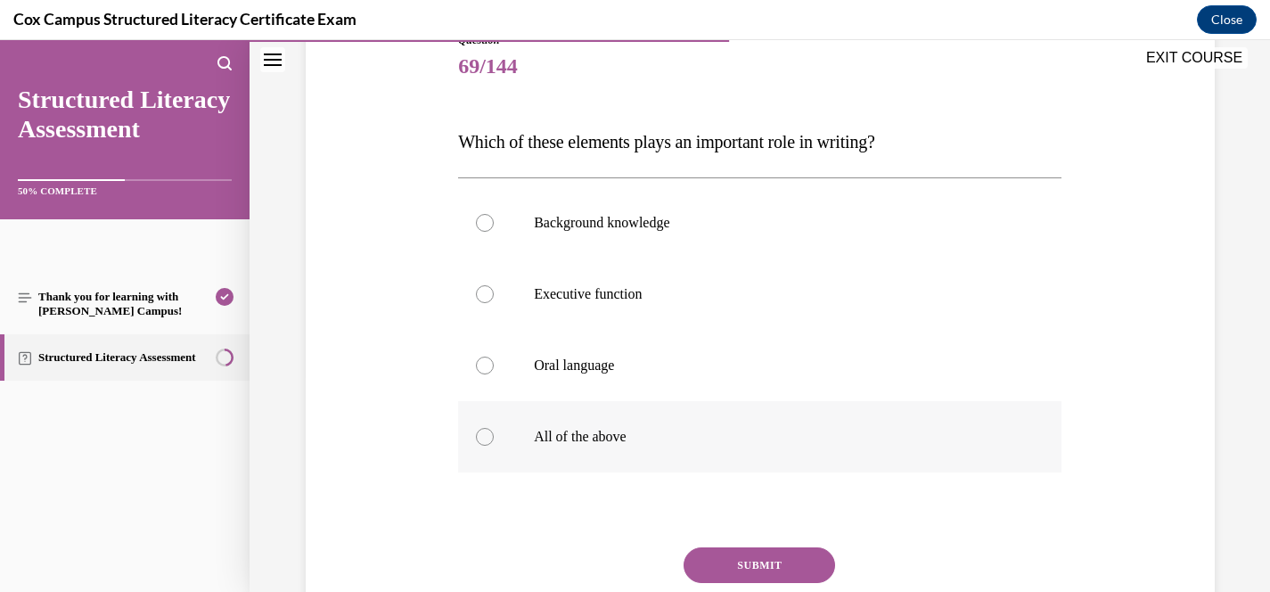
click at [577, 437] on p "All of the above" at bounding box center [775, 437] width 483 height 18
click at [494, 437] on input "All of the above" at bounding box center [485, 437] width 18 height 18
radio input "true"
click at [751, 562] on button "SUBMIT" at bounding box center [760, 565] width 152 height 36
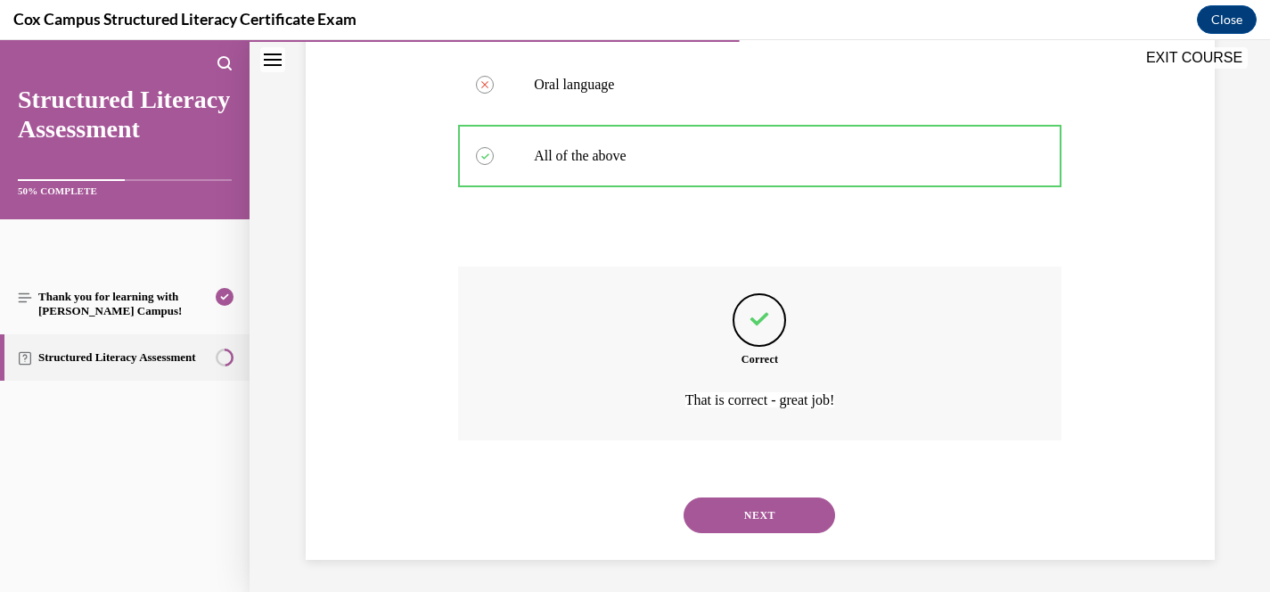
scroll to position [500, 0]
click at [787, 513] on button "NEXT" at bounding box center [760, 512] width 152 height 36
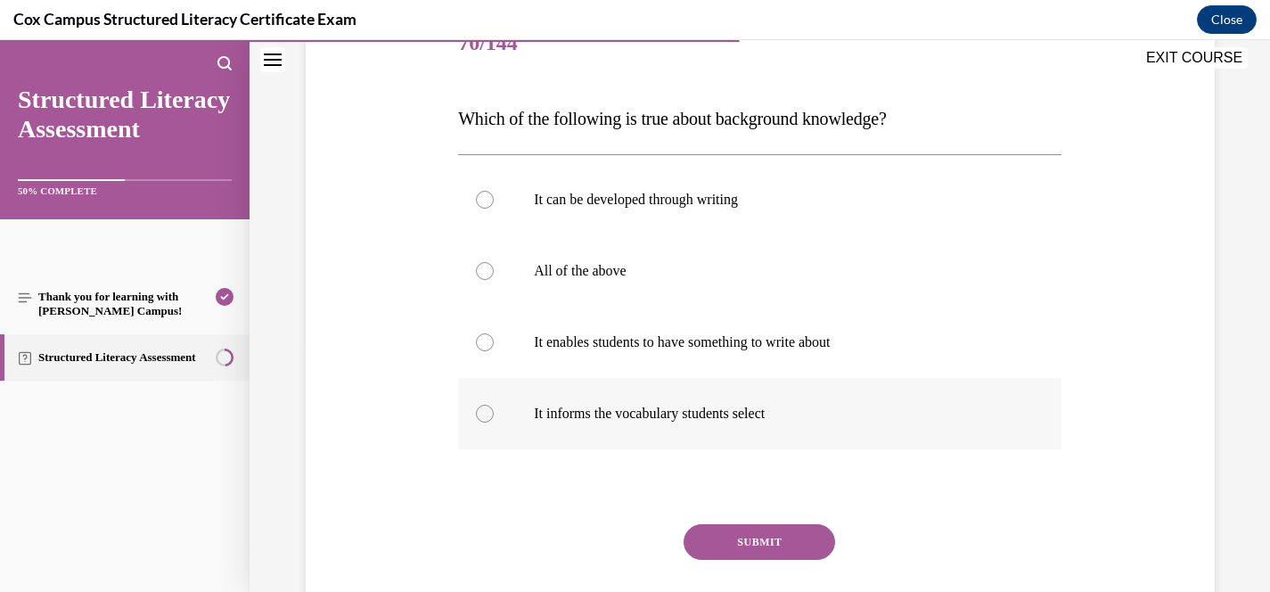
scroll to position [231, 0]
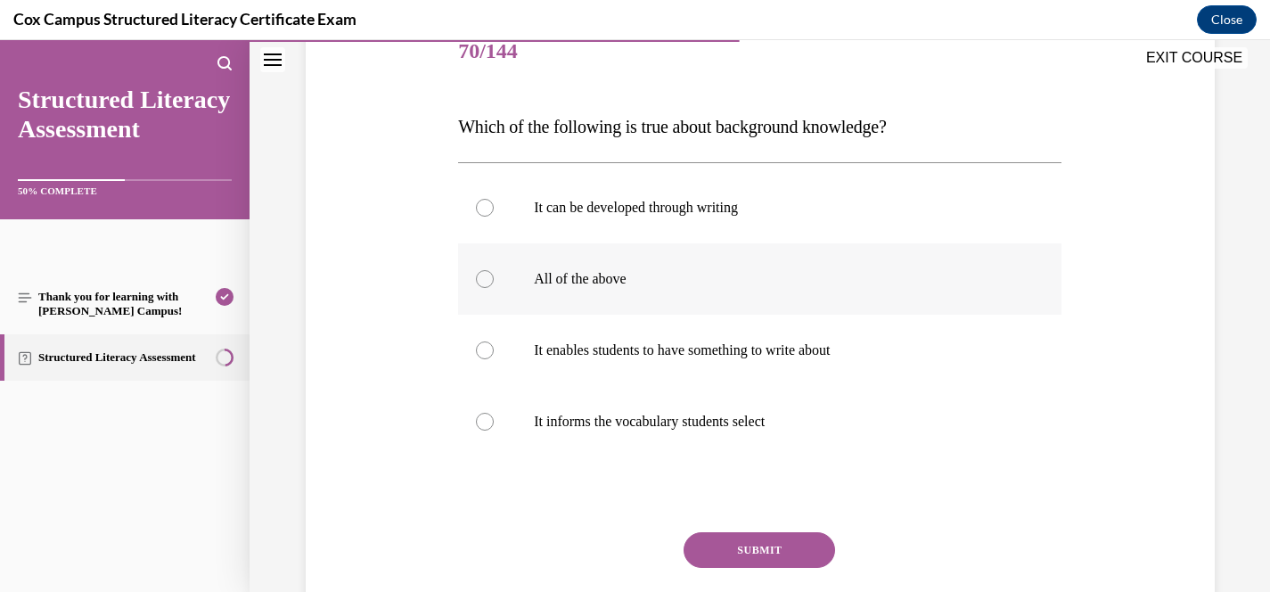
click at [619, 284] on p "All of the above" at bounding box center [775, 279] width 483 height 18
click at [494, 284] on input "All of the above" at bounding box center [485, 279] width 18 height 18
radio input "true"
click at [804, 549] on button "SUBMIT" at bounding box center [760, 550] width 152 height 36
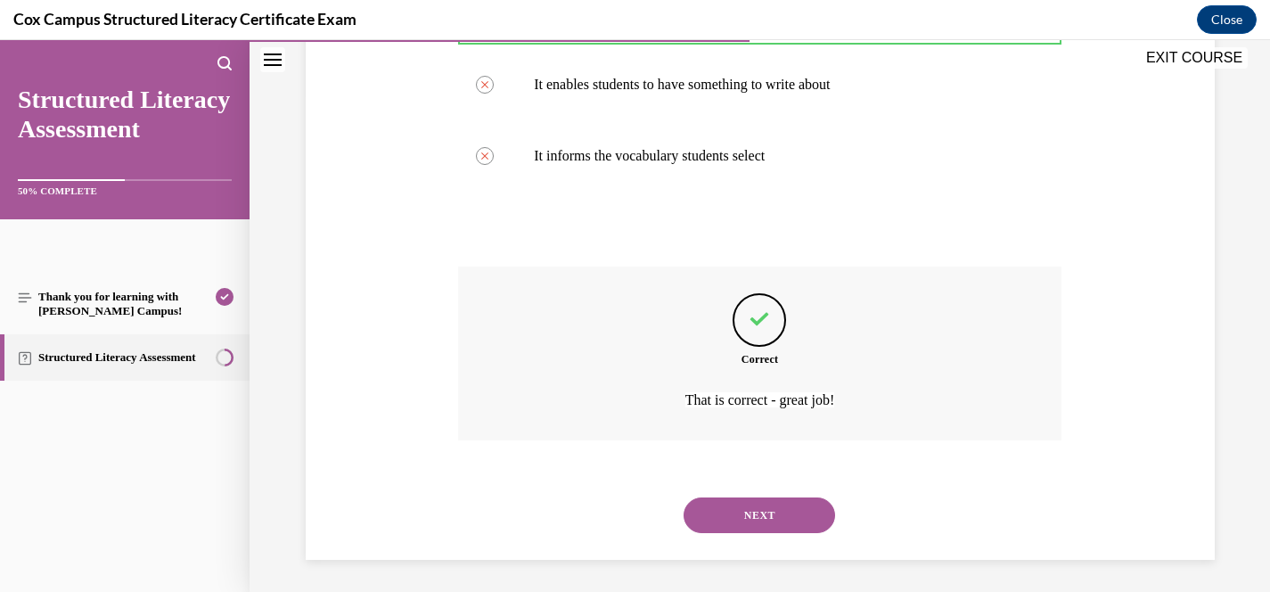
scroll to position [500, 0]
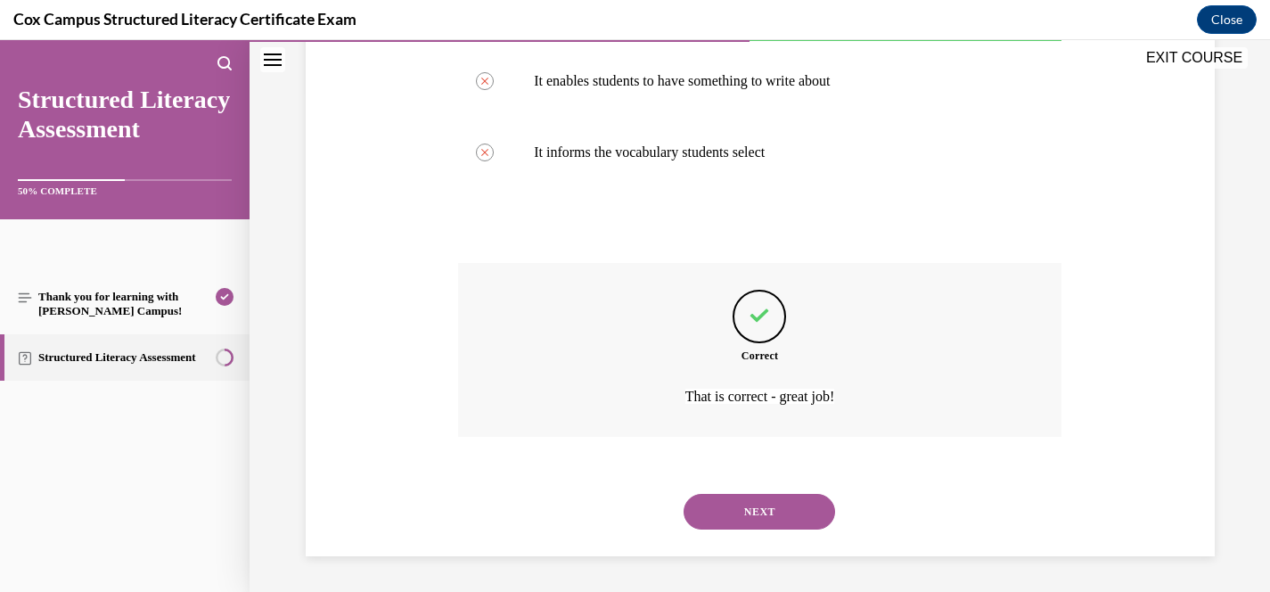
click at [783, 521] on button "NEXT" at bounding box center [760, 512] width 152 height 36
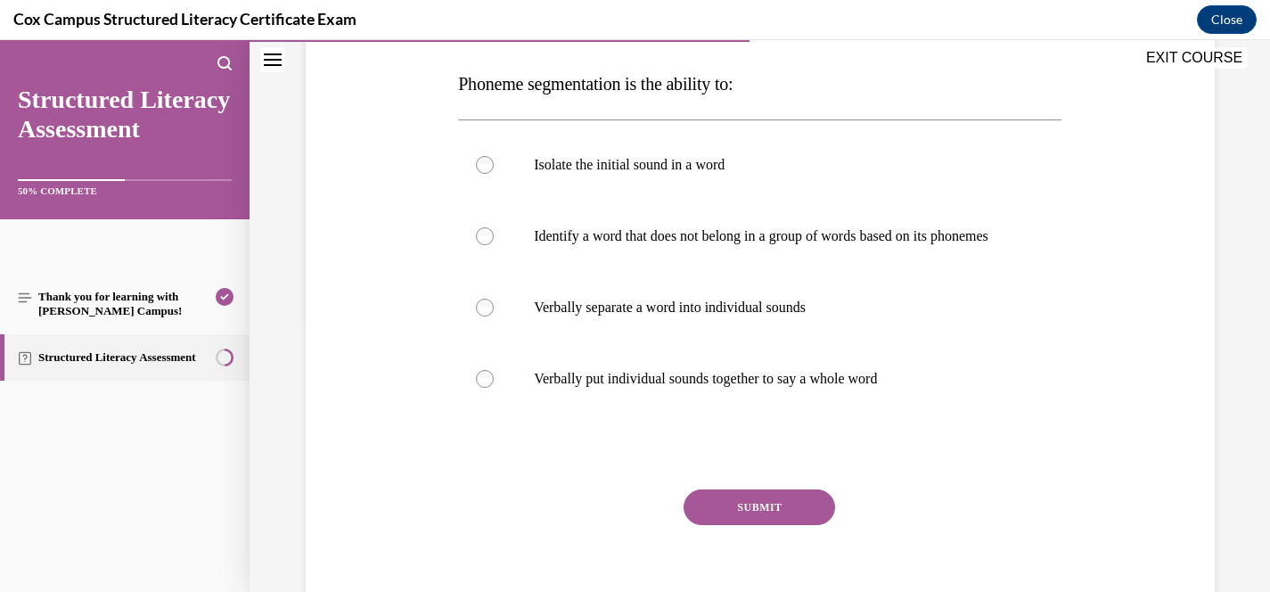
scroll to position [275, 0]
click at [755, 315] on p "Verbally separate a word into individual sounds" at bounding box center [775, 306] width 483 height 18
click at [494, 315] on input "Verbally separate a word into individual sounds" at bounding box center [485, 306] width 18 height 18
radio input "true"
click at [683, 160] on p "Isolate the initial sound in a word" at bounding box center [775, 163] width 483 height 18
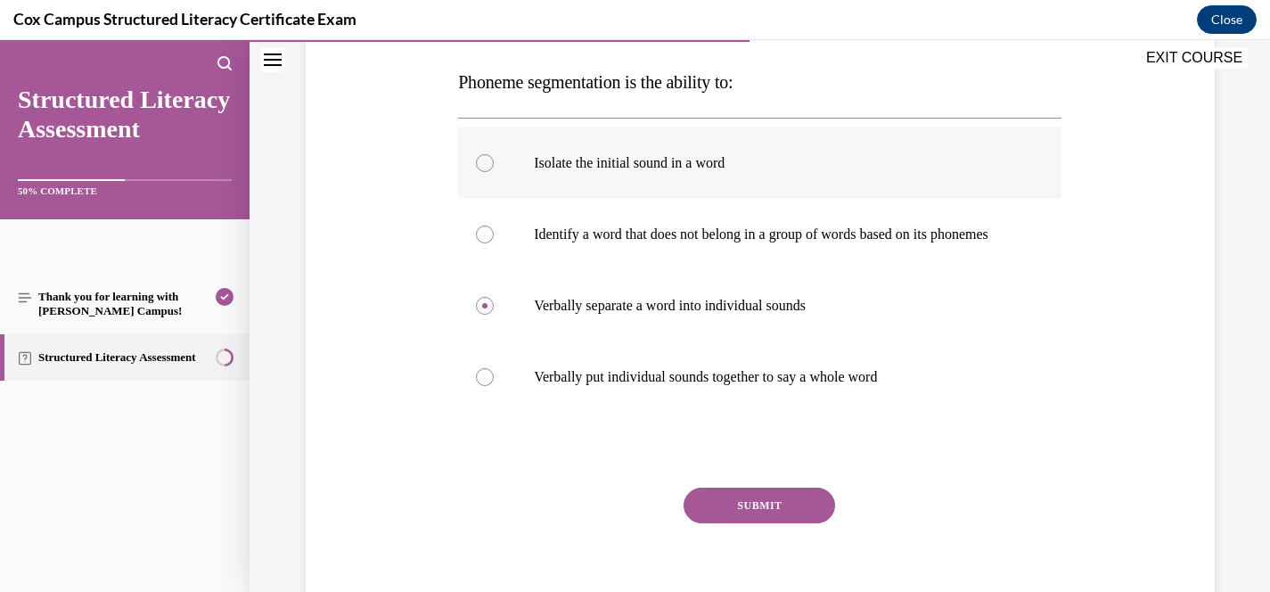
click at [494, 160] on input "Isolate the initial sound in a word" at bounding box center [485, 163] width 18 height 18
radio input "true"
click at [638, 332] on label "Verbally separate a word into individual sounds" at bounding box center [759, 305] width 603 height 71
click at [494, 315] on input "Verbally separate a word into individual sounds" at bounding box center [485, 306] width 18 height 18
radio input "true"
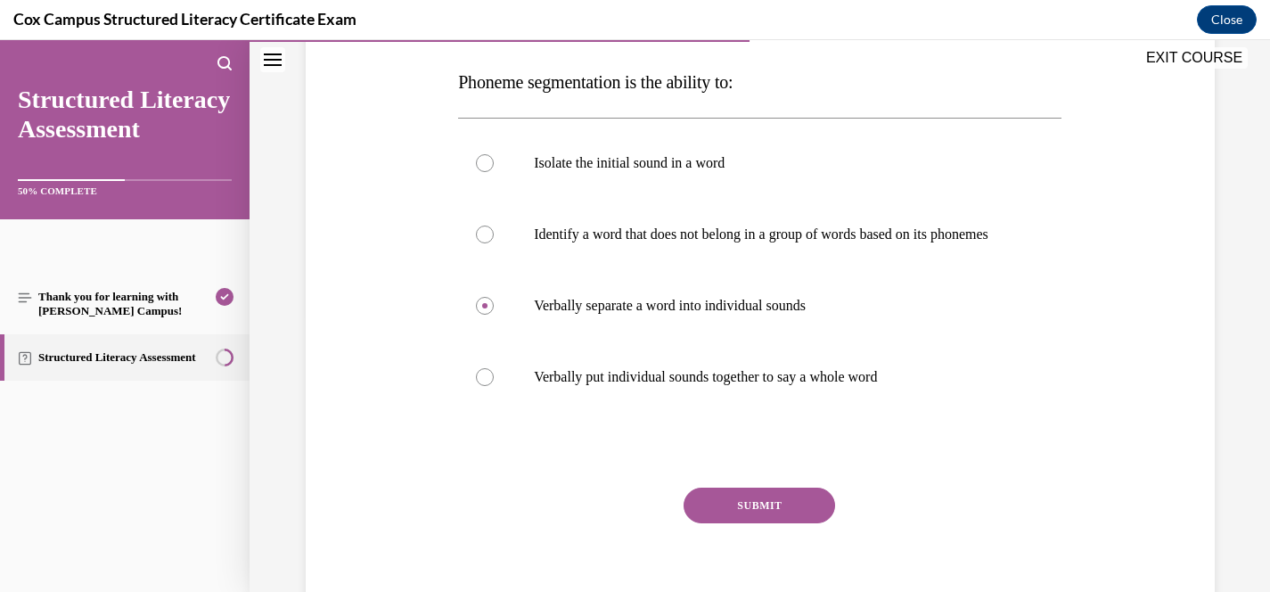
click at [736, 520] on button "SUBMIT" at bounding box center [760, 505] width 152 height 36
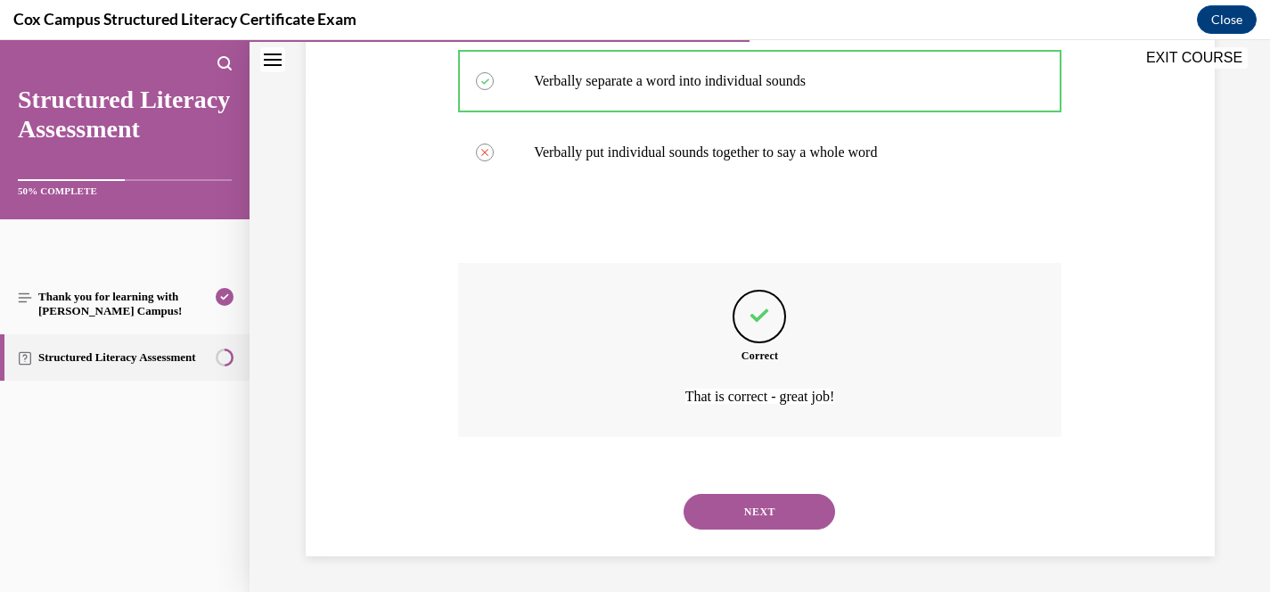
scroll to position [518, 0]
click at [771, 529] on div "NEXT" at bounding box center [759, 511] width 603 height 71
click at [777, 491] on div "NEXT" at bounding box center [759, 511] width 603 height 71
click at [774, 515] on button "NEXT" at bounding box center [760, 512] width 152 height 36
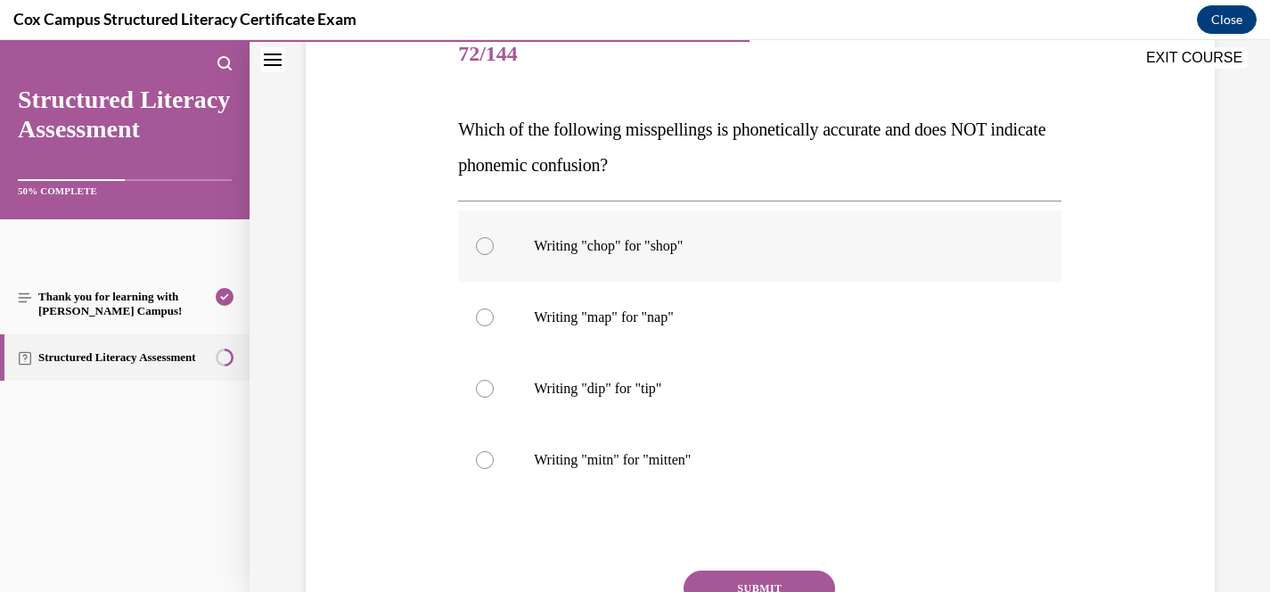
scroll to position [234, 0]
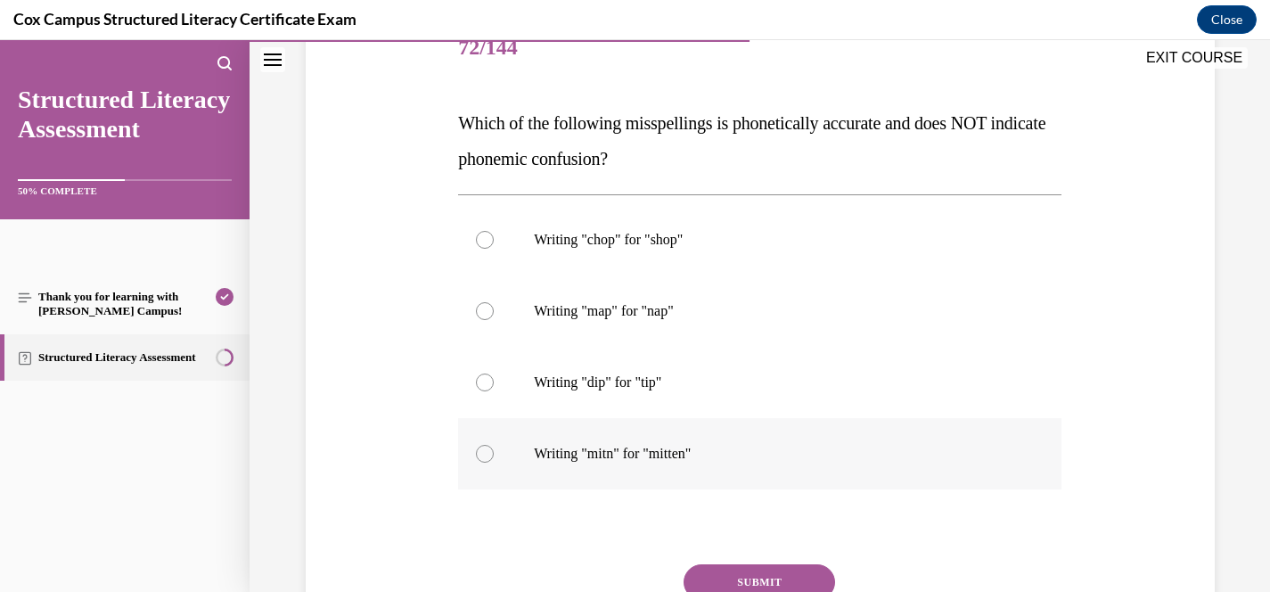
click at [627, 464] on label "Writing "mitn" for "mitten"" at bounding box center [759, 453] width 603 height 71
click at [494, 463] on input "Writing "mitn" for "mitten"" at bounding box center [485, 454] width 18 height 18
radio input "true"
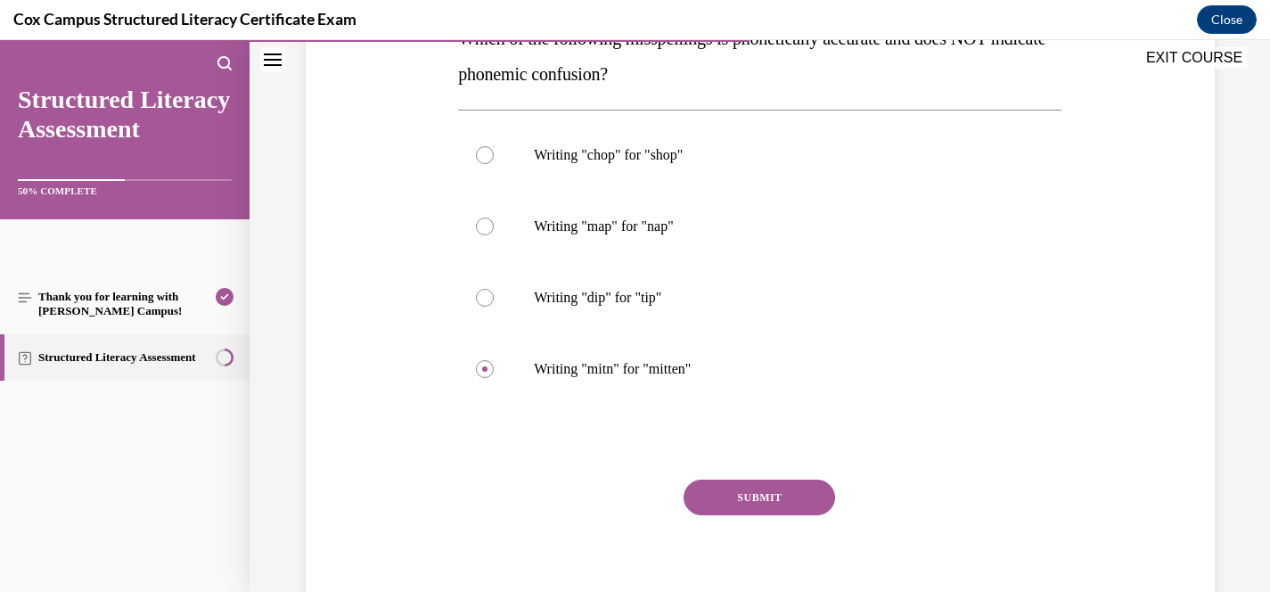
click at [766, 483] on button "SUBMIT" at bounding box center [760, 497] width 152 height 36
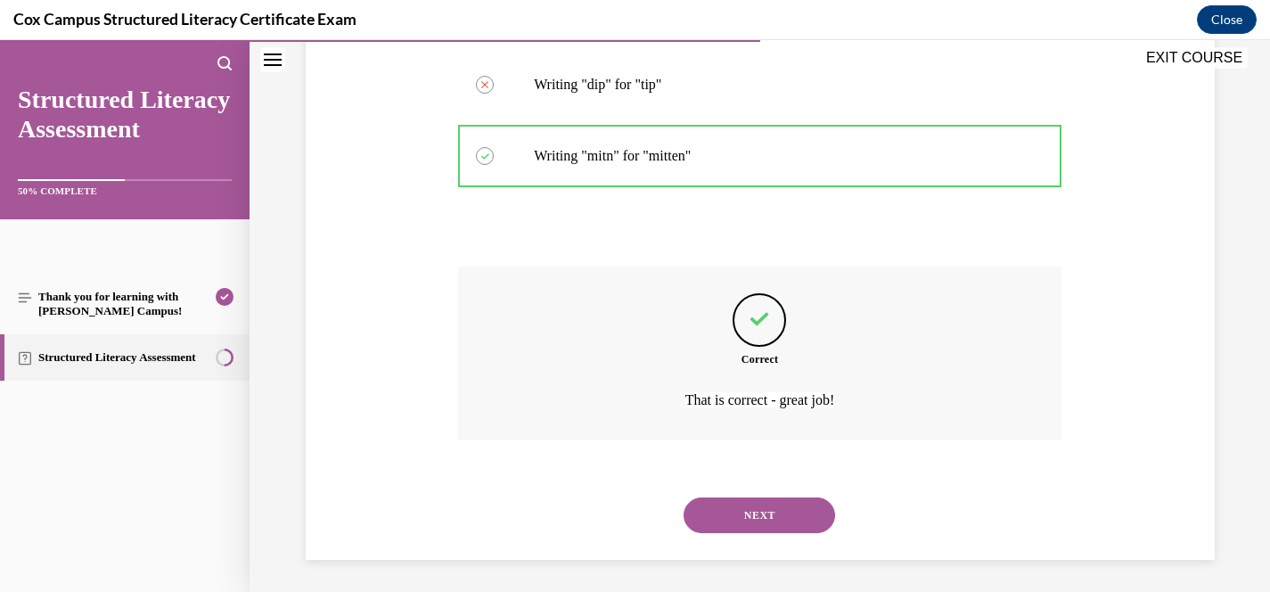
scroll to position [536, 0]
click at [811, 511] on button "NEXT" at bounding box center [760, 512] width 152 height 36
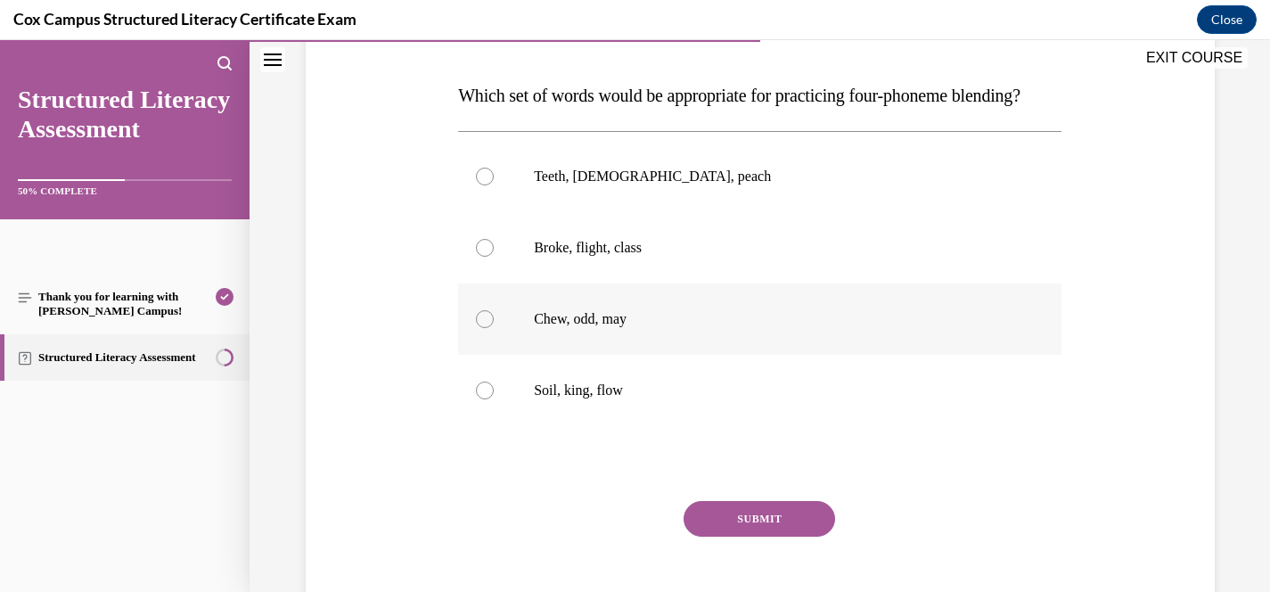
scroll to position [257, 0]
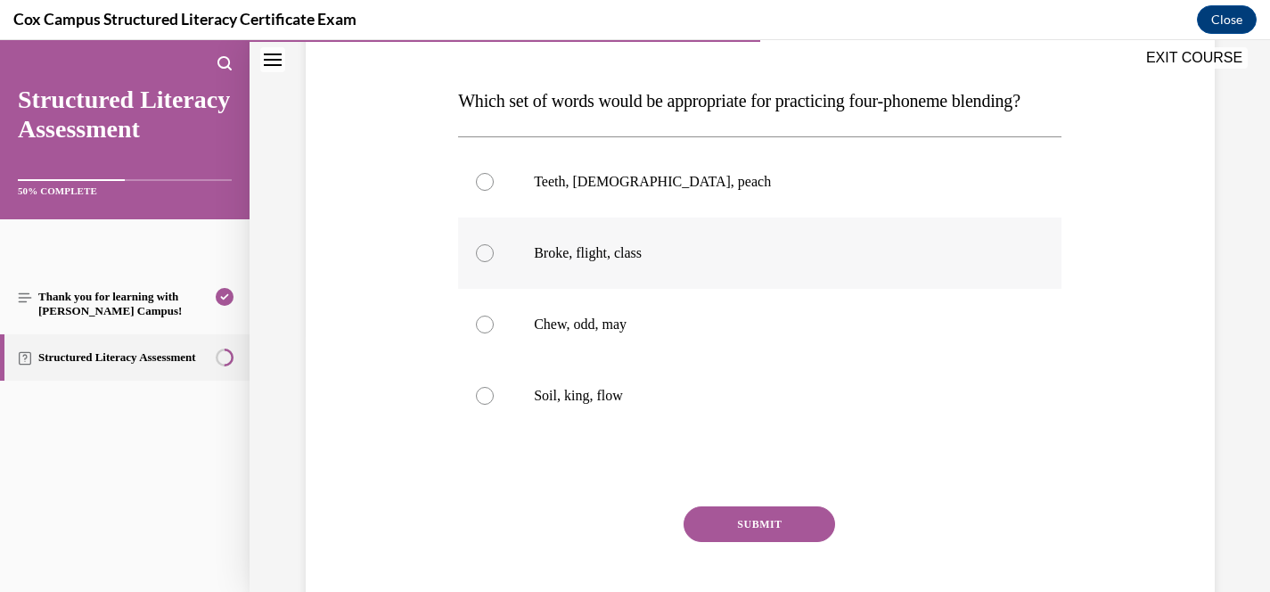
click at [750, 262] on p "Broke, flight, class" at bounding box center [775, 253] width 483 height 18
click at [494, 262] on input "Broke, flight, class" at bounding box center [485, 253] width 18 height 18
radio input "true"
click at [755, 542] on button "SUBMIT" at bounding box center [760, 524] width 152 height 36
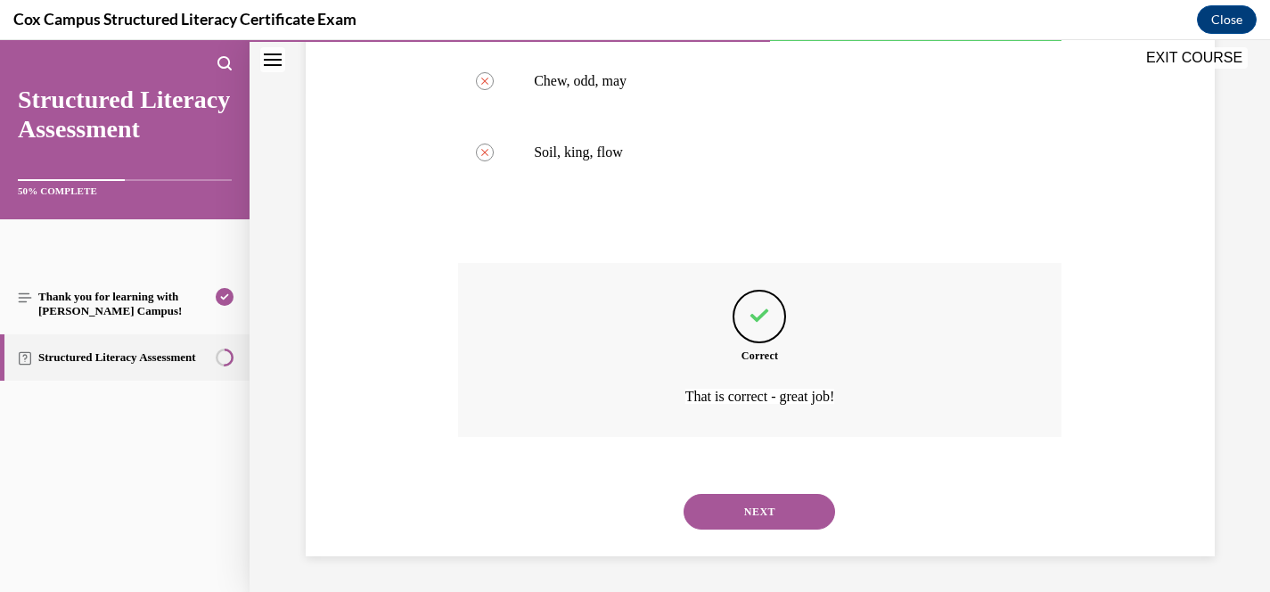
scroll to position [536, 0]
click at [793, 509] on button "NEXT" at bounding box center [760, 512] width 152 height 36
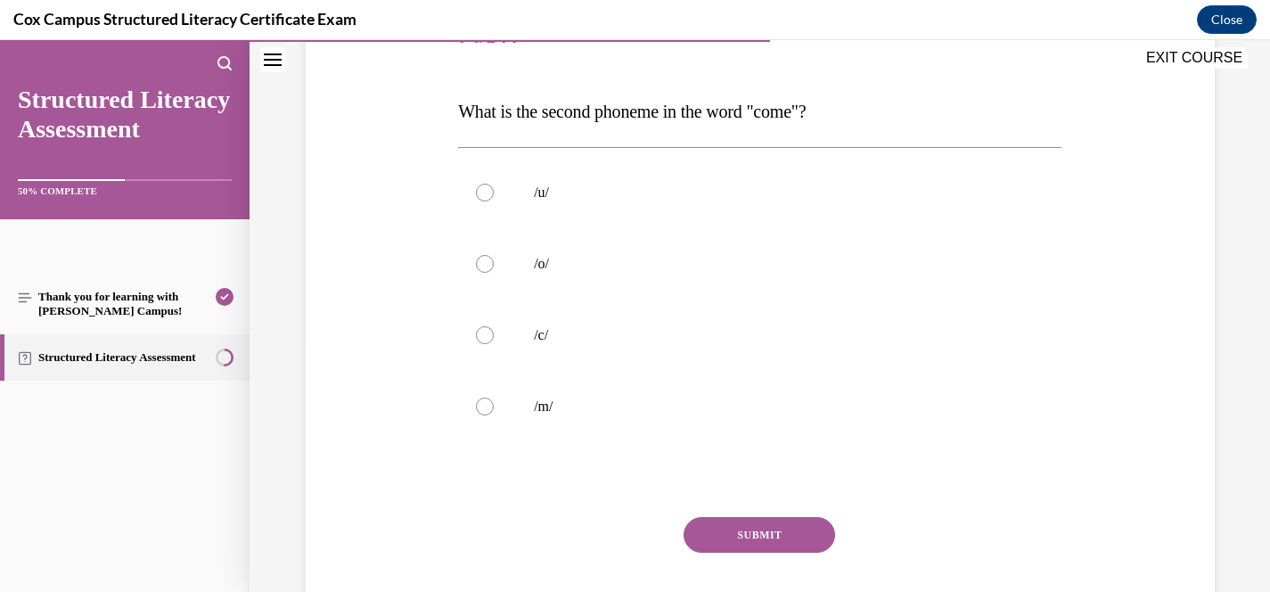
scroll to position [250, 0]
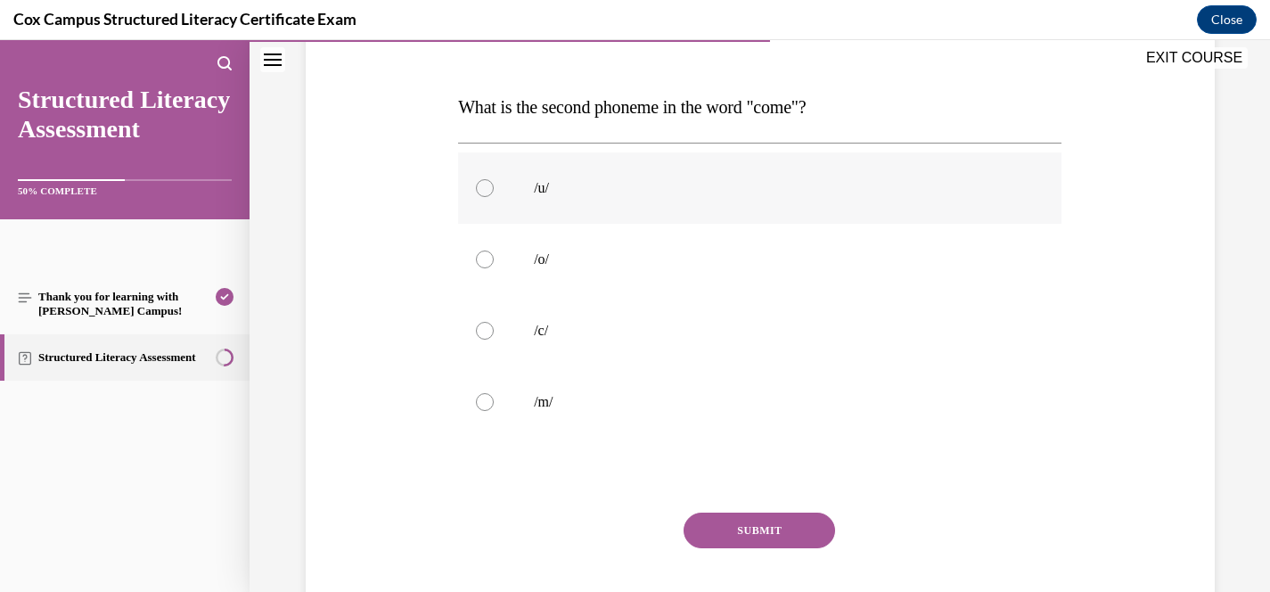
click at [568, 186] on p "/u/" at bounding box center [775, 188] width 483 height 18
click at [494, 186] on input "/u/" at bounding box center [485, 188] width 18 height 18
radio input "true"
click at [747, 528] on button "SUBMIT" at bounding box center [760, 530] width 152 height 36
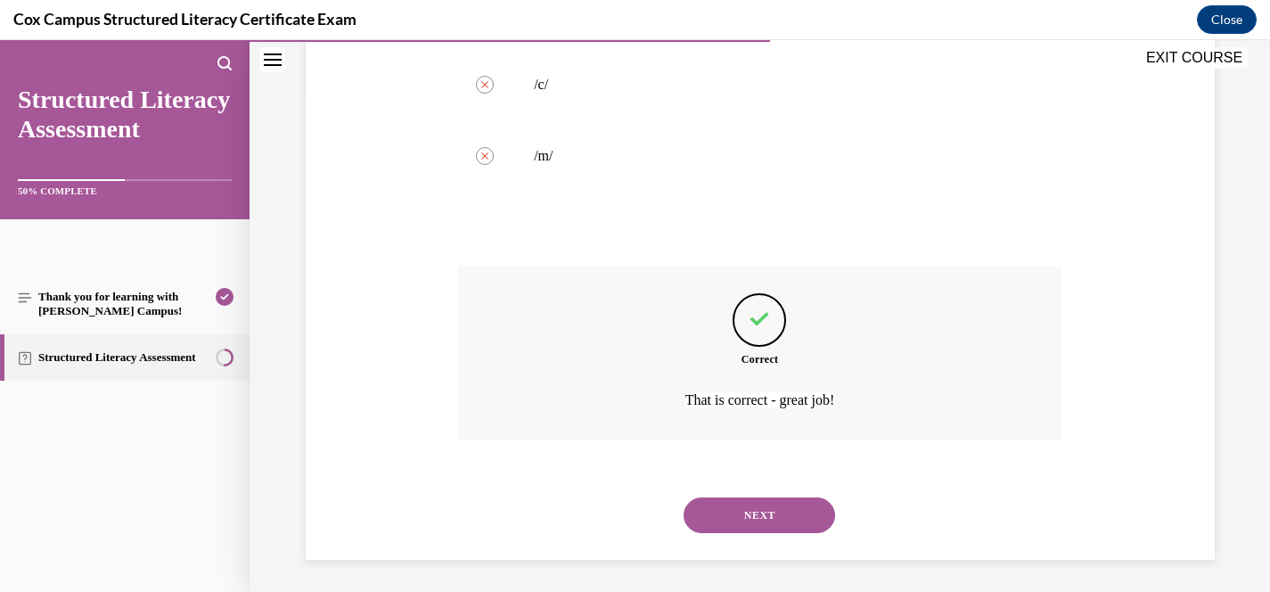
scroll to position [500, 0]
click at [766, 511] on button "NEXT" at bounding box center [760, 512] width 152 height 36
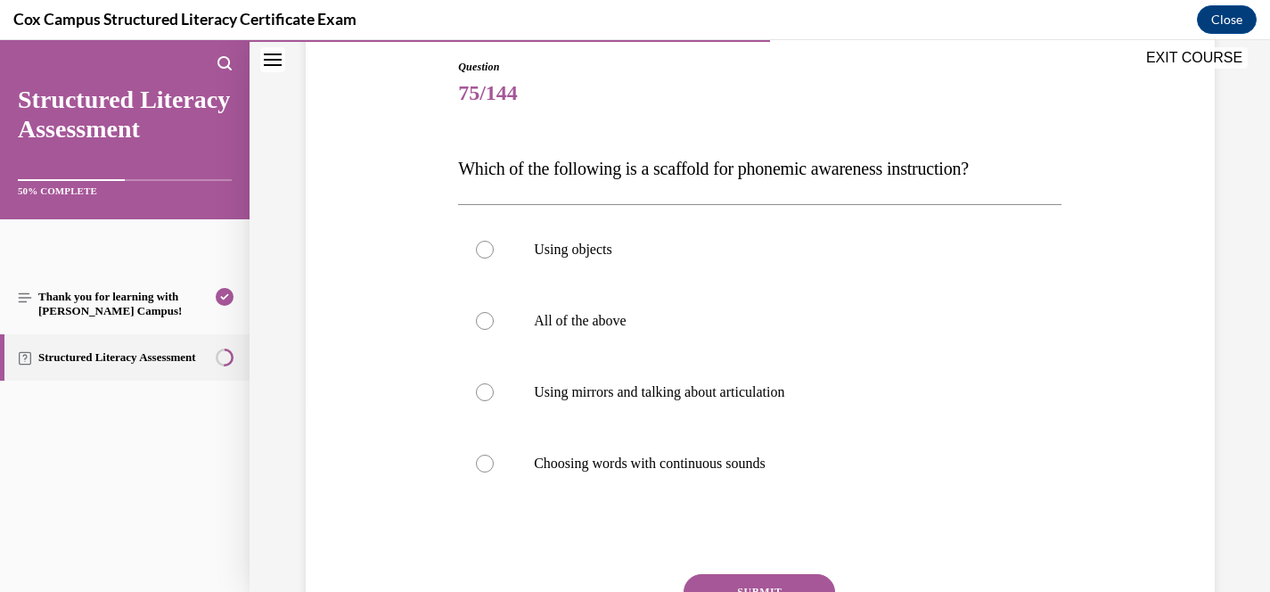
scroll to position [191, 0]
click at [588, 331] on label "All of the above" at bounding box center [759, 318] width 603 height 71
click at [494, 328] on input "All of the above" at bounding box center [485, 319] width 18 height 18
radio input "true"
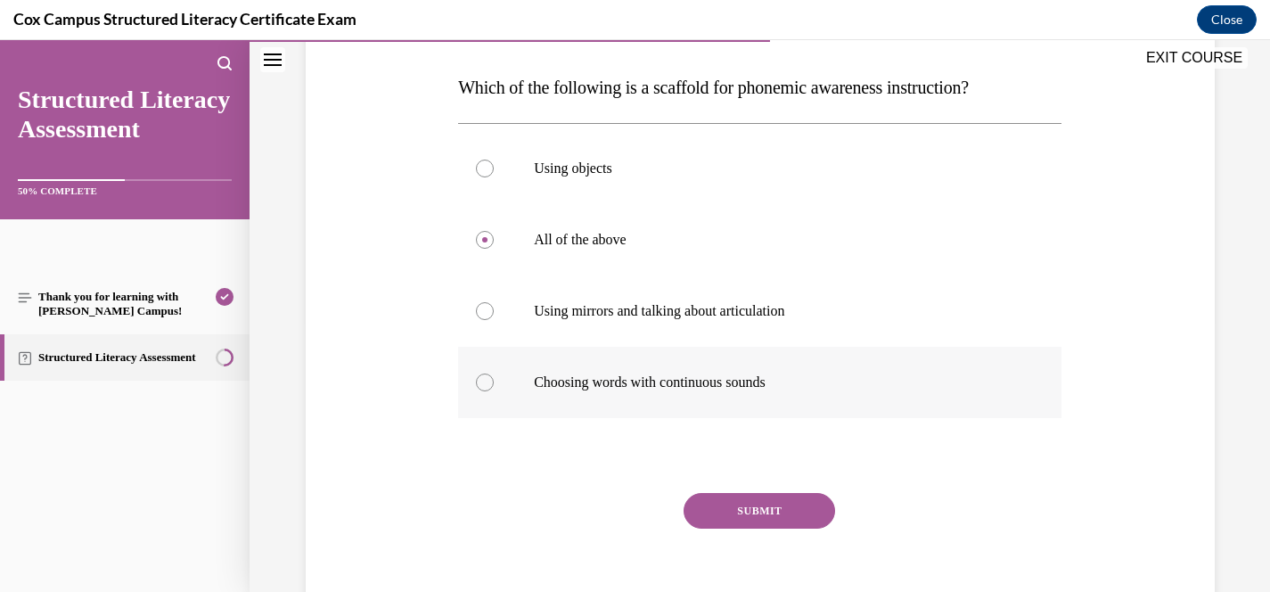
scroll to position [275, 0]
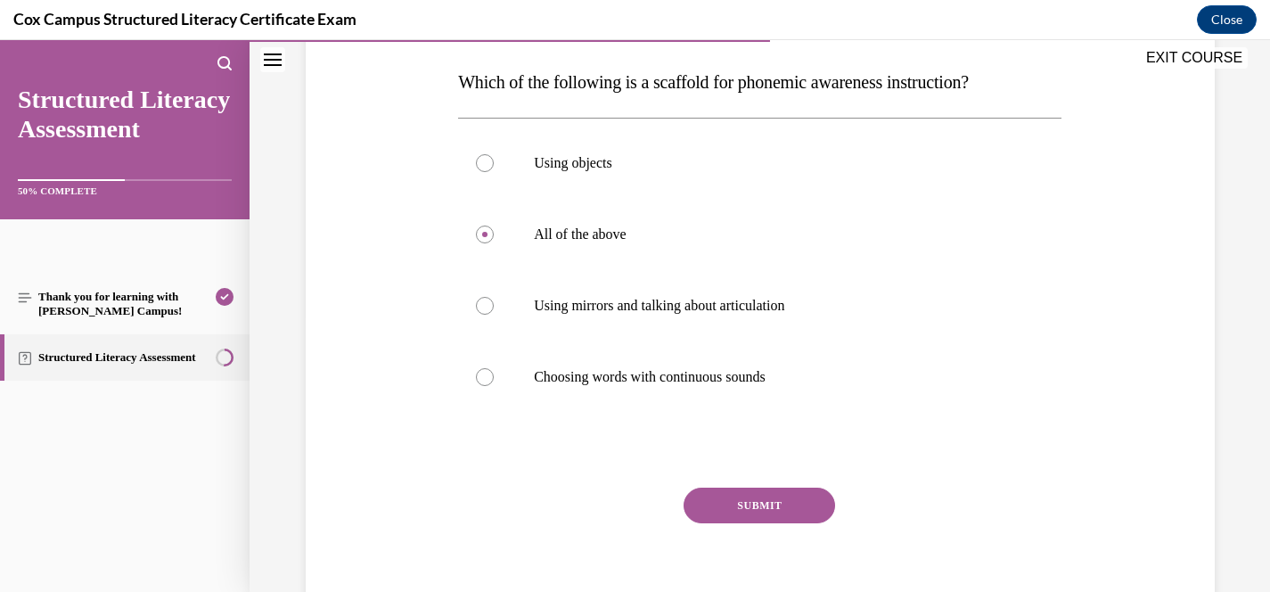
click at [758, 511] on button "SUBMIT" at bounding box center [760, 505] width 152 height 36
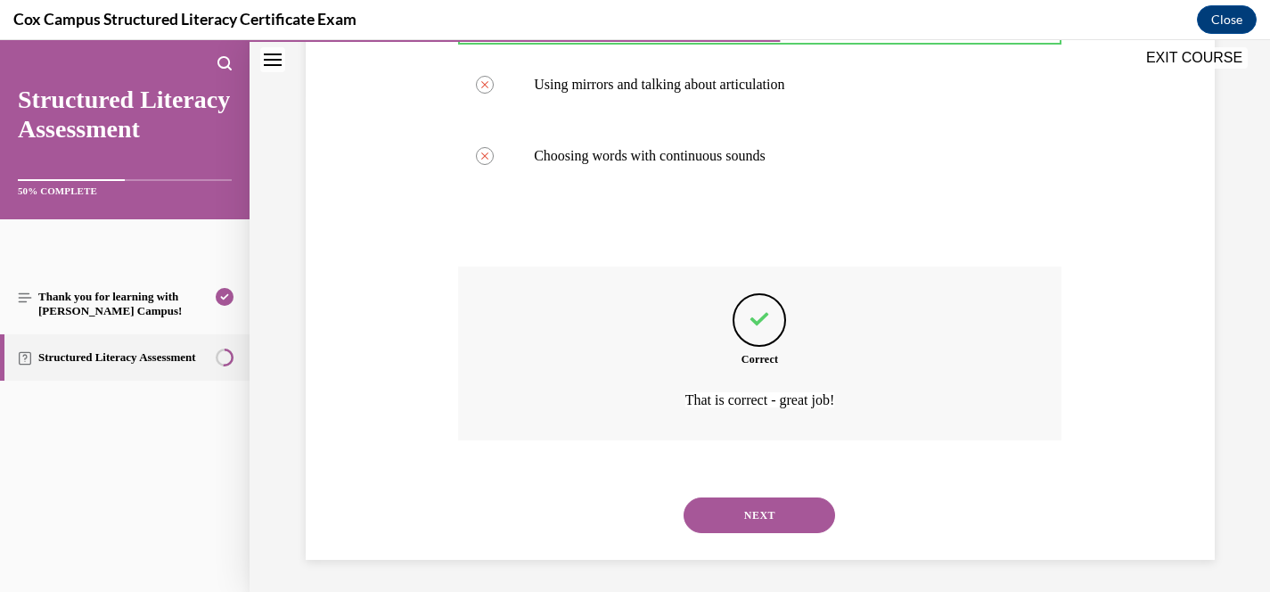
scroll to position [500, 0]
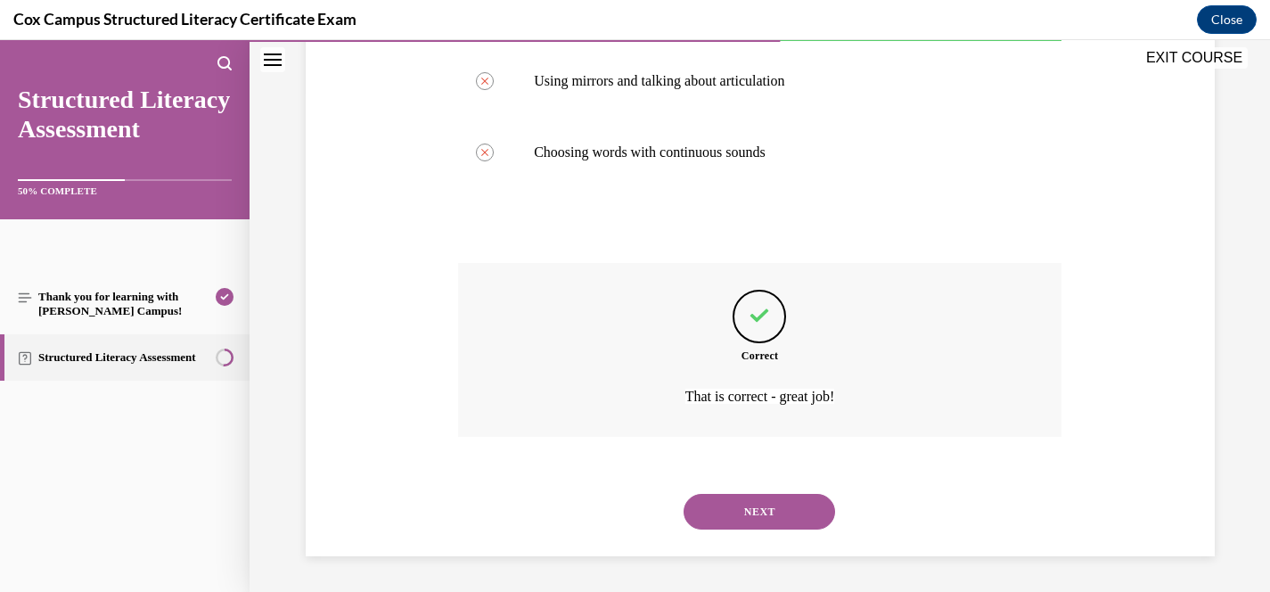
click at [769, 517] on button "NEXT" at bounding box center [760, 512] width 152 height 36
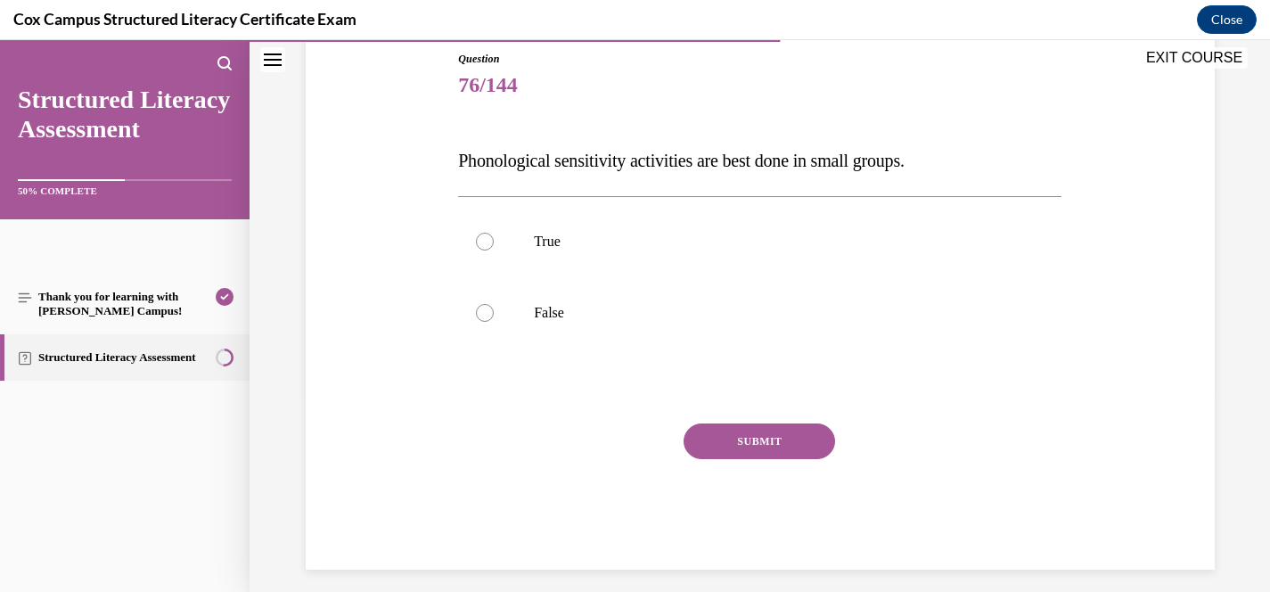
scroll to position [210, 0]
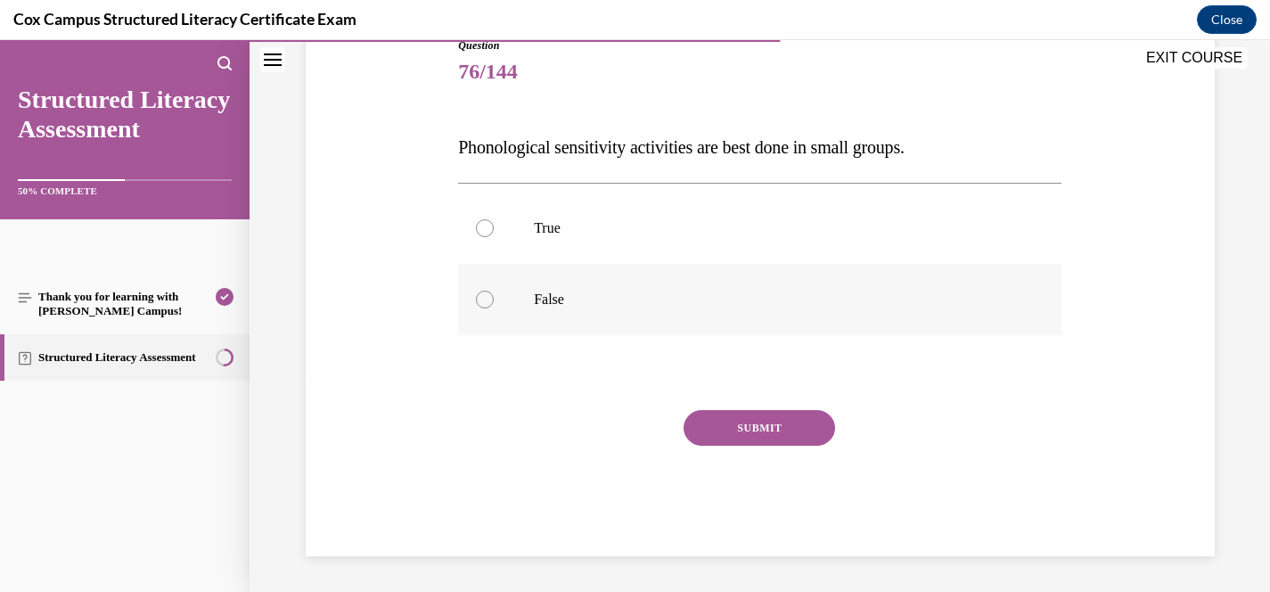
click at [706, 297] on p "False" at bounding box center [775, 300] width 483 height 18
click at [494, 297] on input "False" at bounding box center [485, 300] width 18 height 18
radio input "true"
click at [786, 421] on button "SUBMIT" at bounding box center [760, 428] width 152 height 36
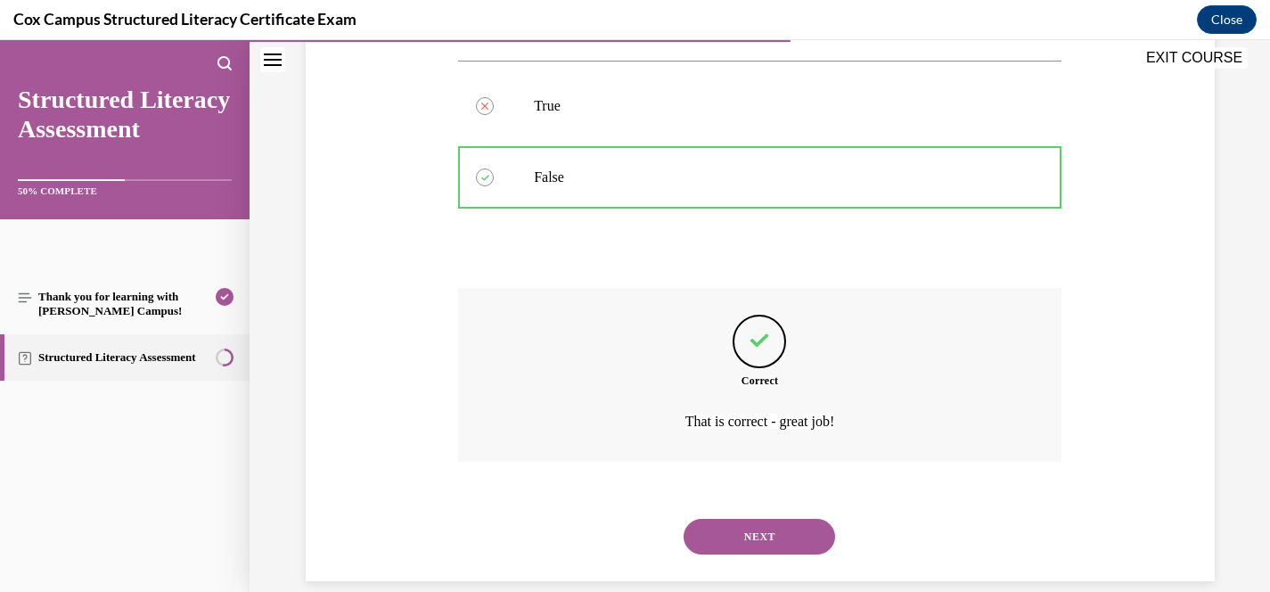
scroll to position [357, 0]
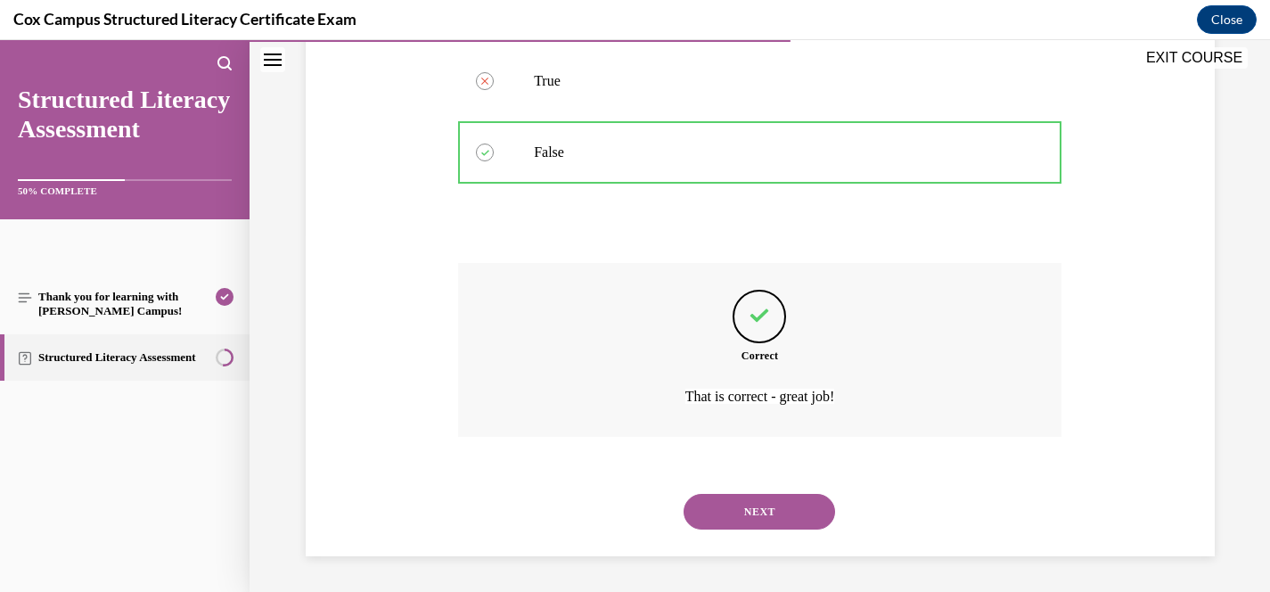
click at [753, 511] on button "NEXT" at bounding box center [760, 512] width 152 height 36
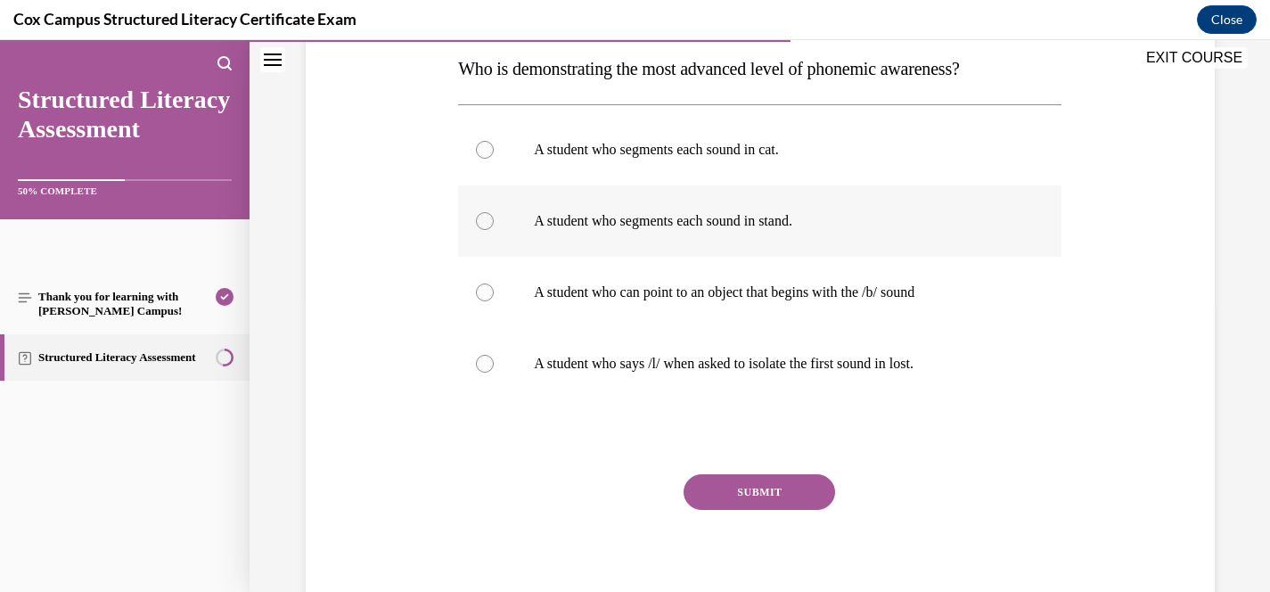
scroll to position [285, 0]
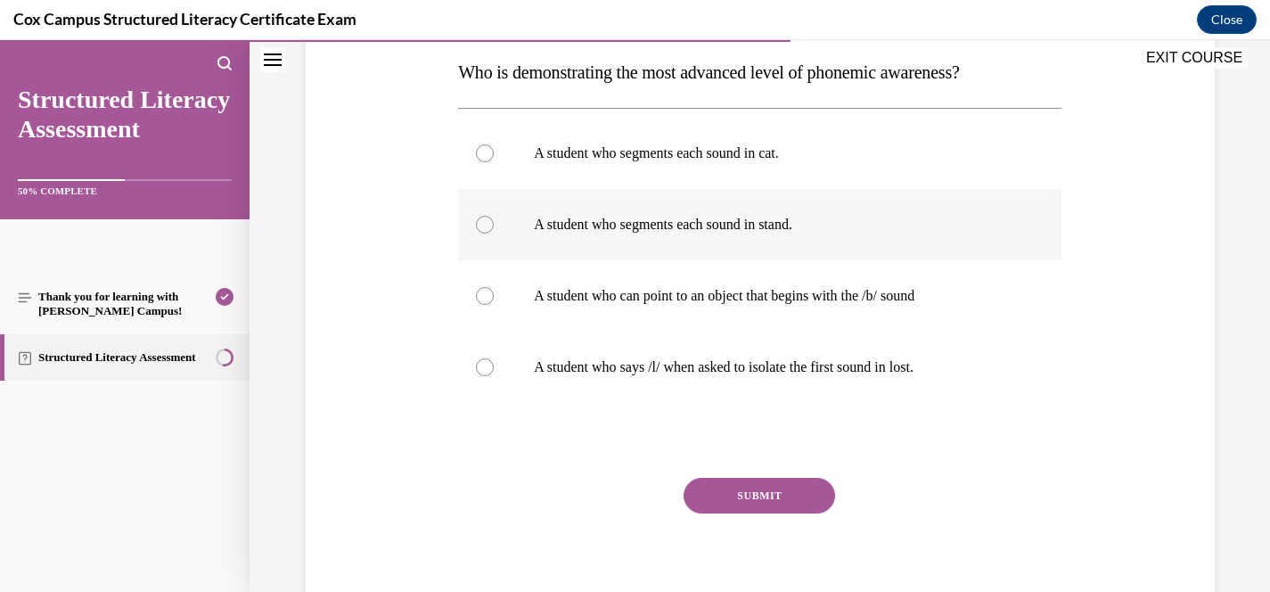
click at [726, 233] on p "A student who segments each sound in stand." at bounding box center [775, 225] width 483 height 18
click at [494, 233] on input "A student who segments each sound in stand." at bounding box center [485, 225] width 18 height 18
radio input "true"
click at [775, 501] on button "SUBMIT" at bounding box center [760, 496] width 152 height 36
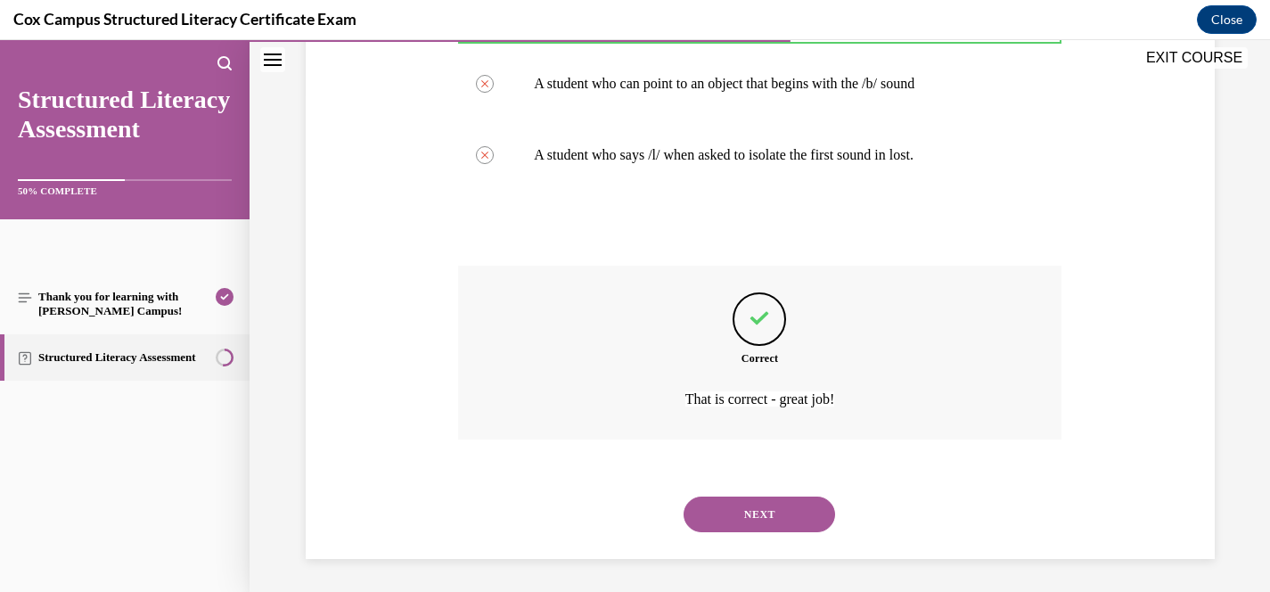
scroll to position [500, 0]
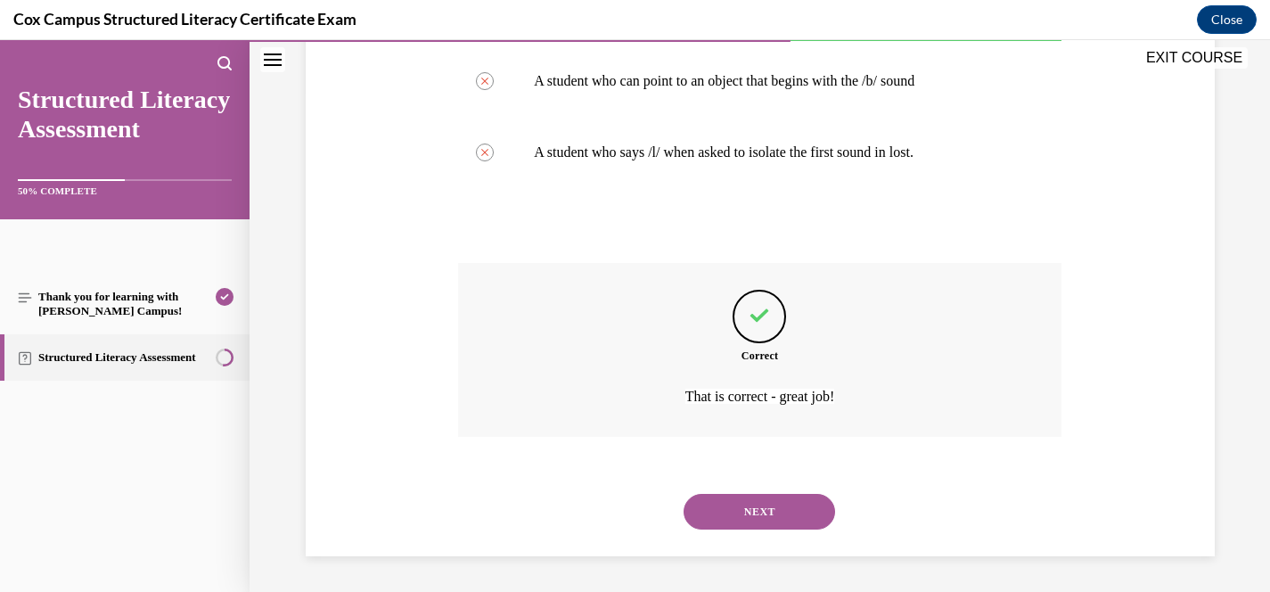
click at [776, 502] on button "NEXT" at bounding box center [760, 512] width 152 height 36
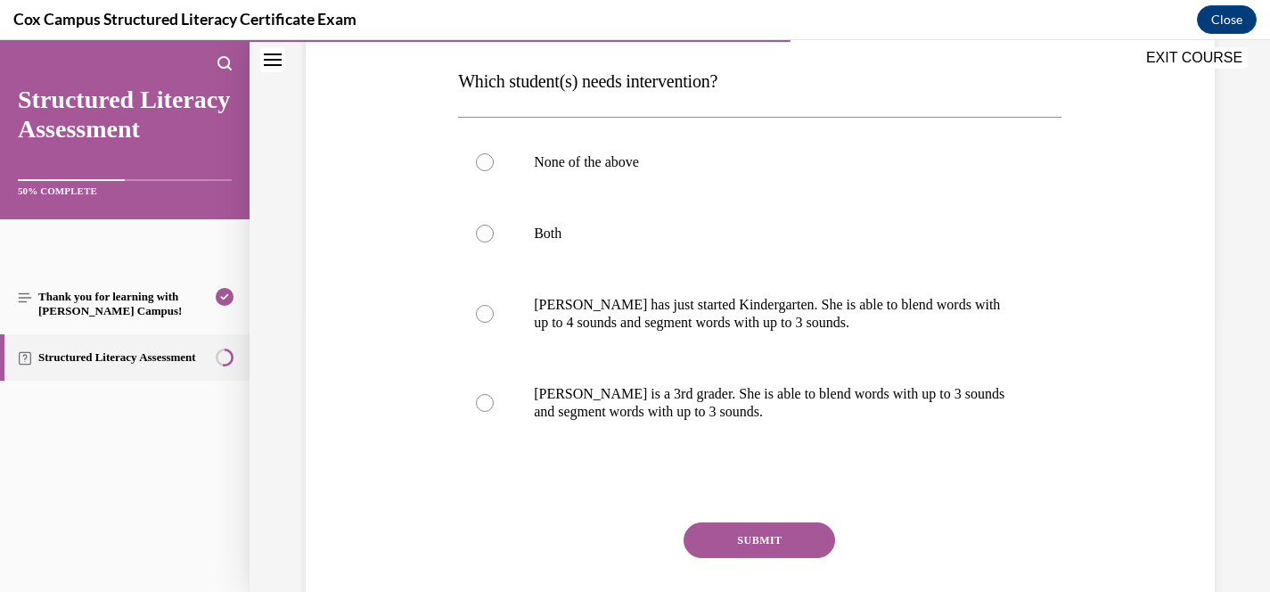
scroll to position [283, 0]
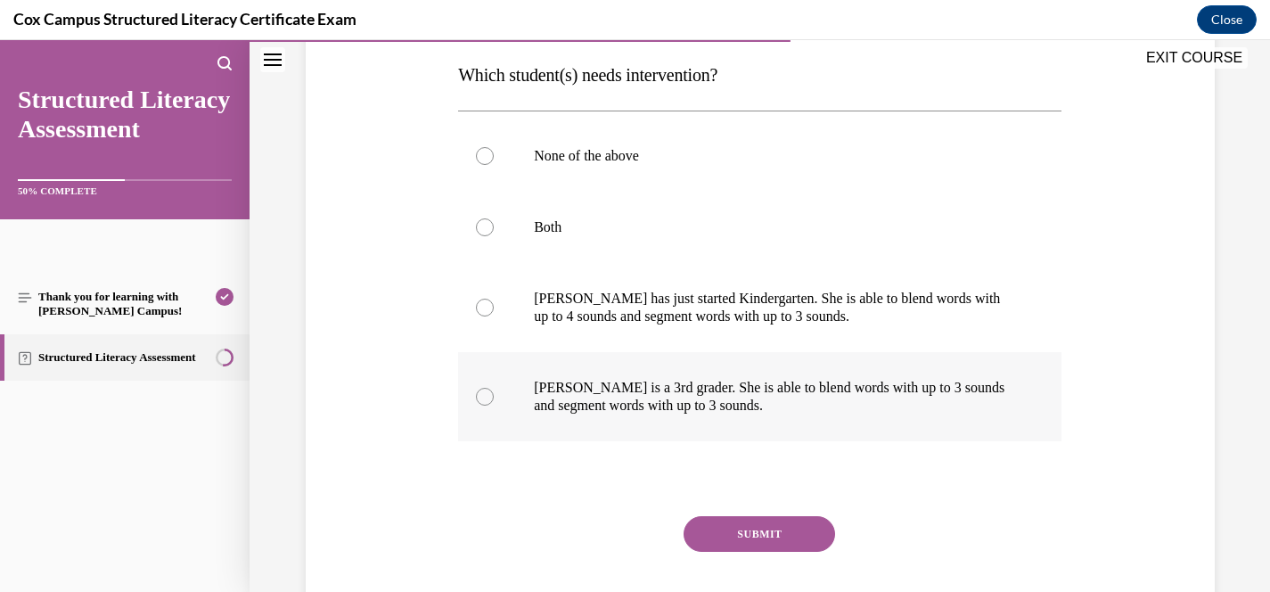
click at [661, 398] on p "Ella is a 3rd grader. She is able to blend words with up to 3 sounds and segmen…" at bounding box center [775, 397] width 483 height 36
click at [494, 398] on input "Ella is a 3rd grader. She is able to blend words with up to 3 sounds and segmen…" at bounding box center [485, 397] width 18 height 18
radio input "true"
click at [756, 535] on button "SUBMIT" at bounding box center [760, 534] width 152 height 36
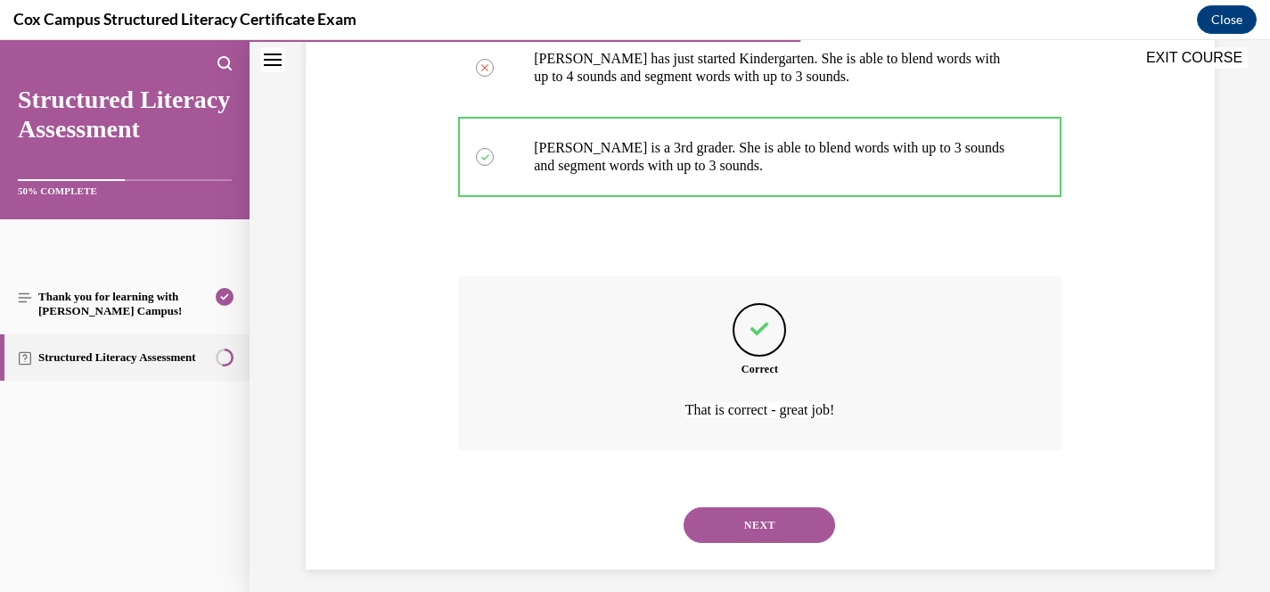
scroll to position [536, 0]
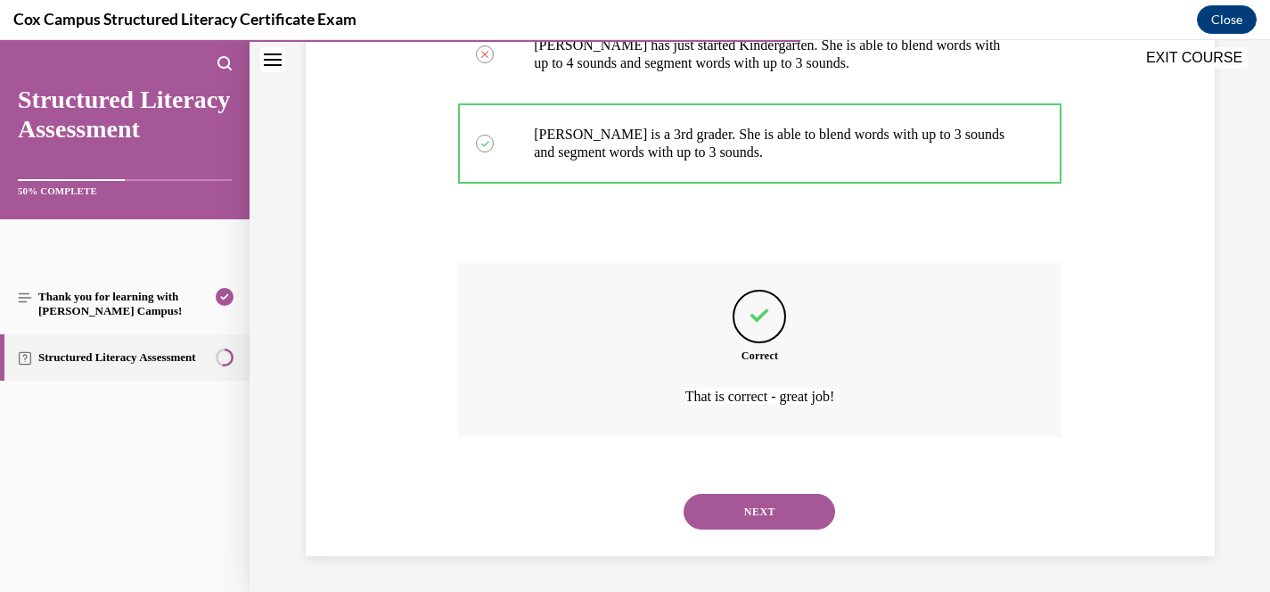
click at [773, 508] on button "NEXT" at bounding box center [760, 512] width 152 height 36
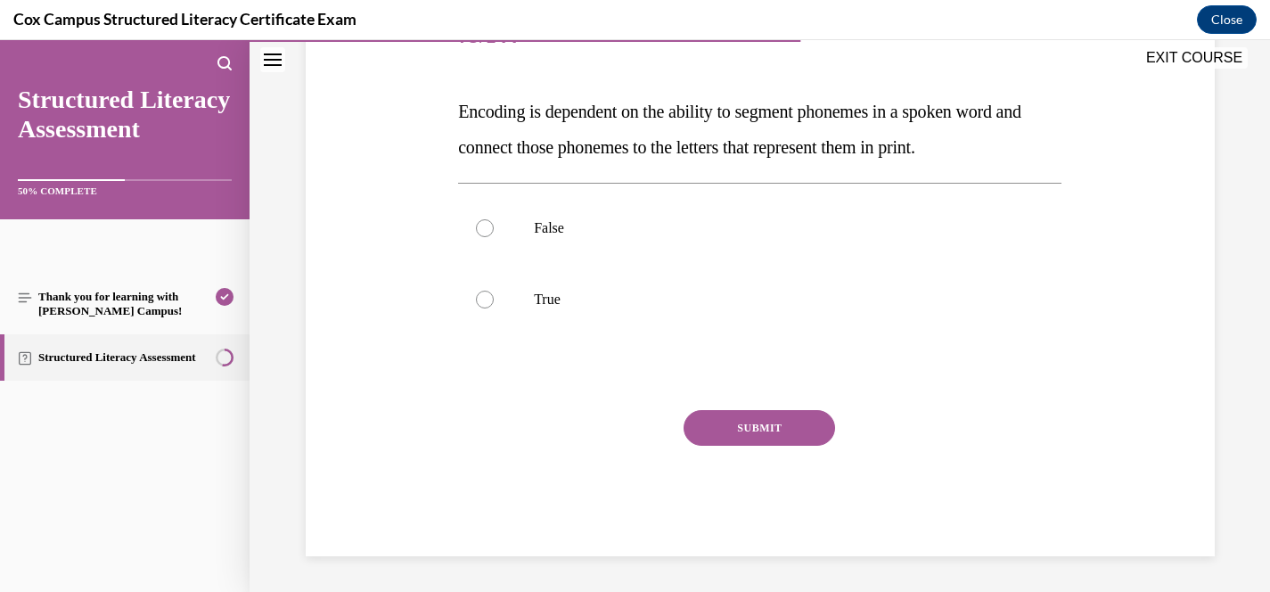
scroll to position [198, 0]
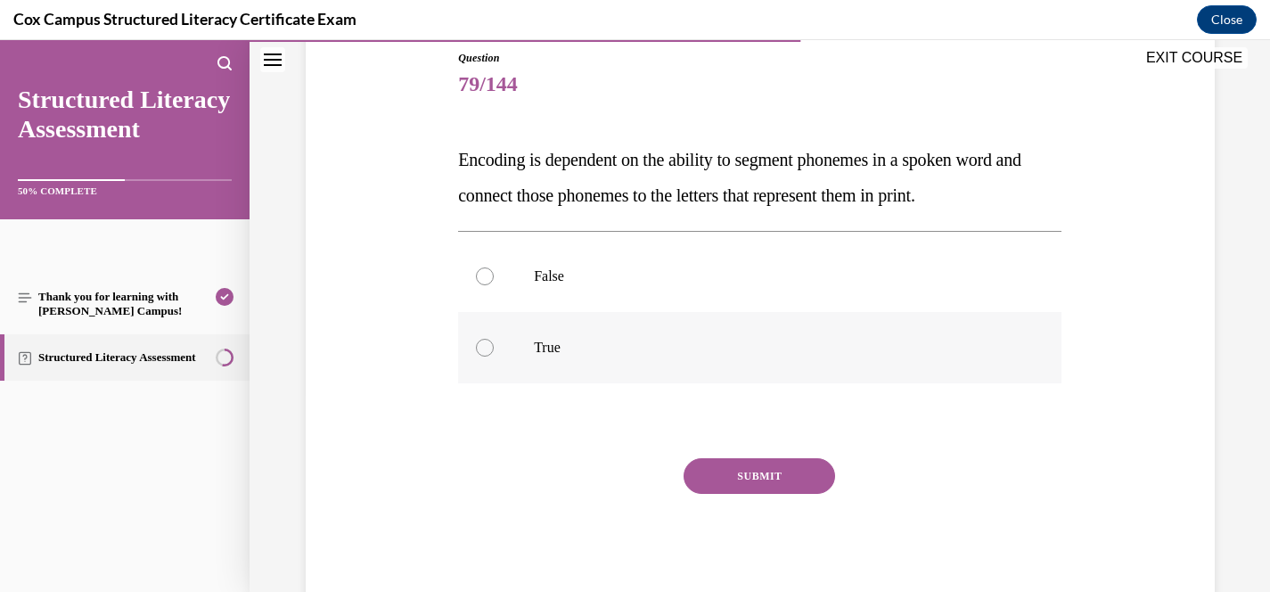
click at [526, 366] on label "True" at bounding box center [759, 347] width 603 height 71
click at [494, 356] on input "True" at bounding box center [485, 348] width 18 height 18
radio input "true"
click at [725, 478] on button "SUBMIT" at bounding box center [760, 476] width 152 height 36
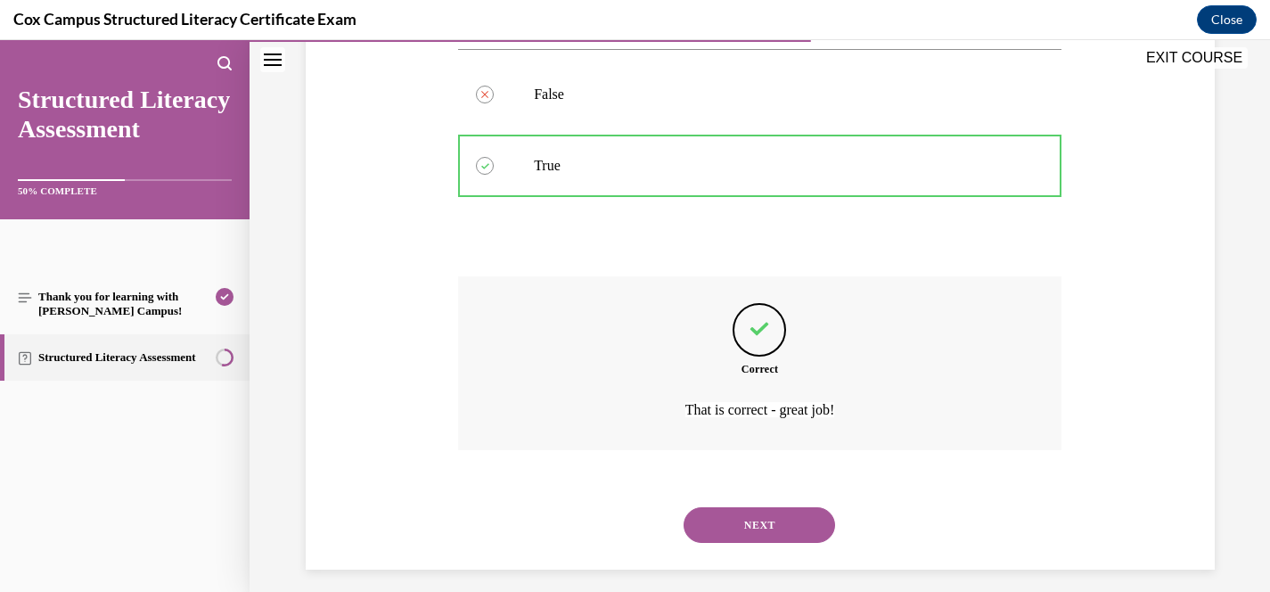
scroll to position [393, 0]
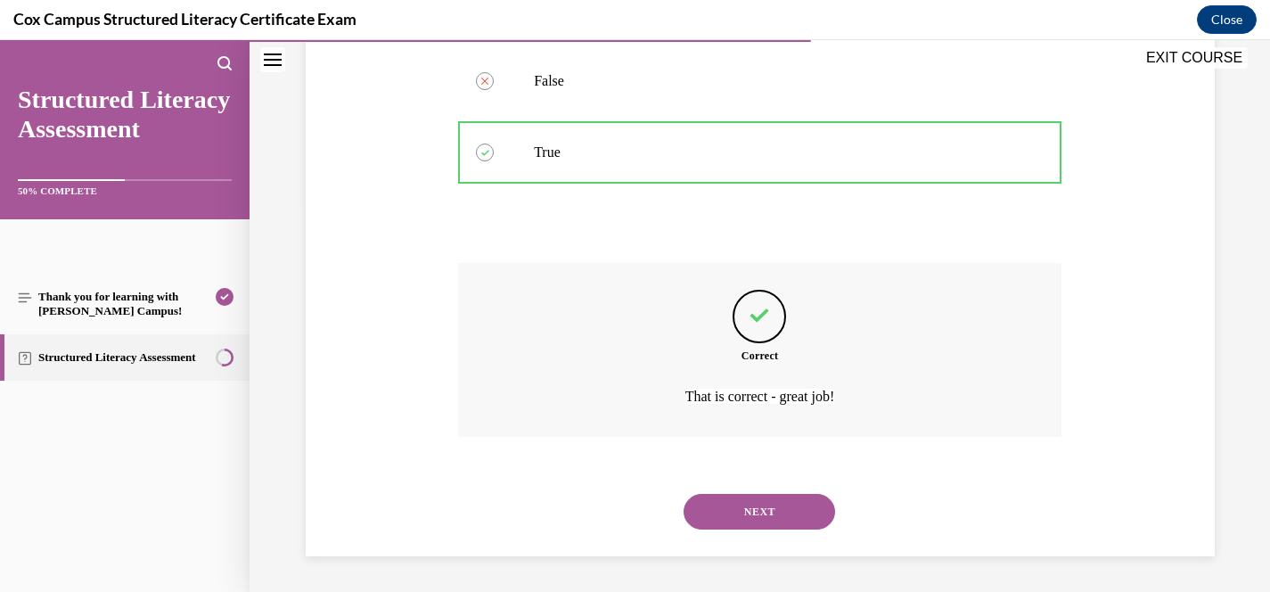
click at [775, 517] on button "NEXT" at bounding box center [760, 512] width 152 height 36
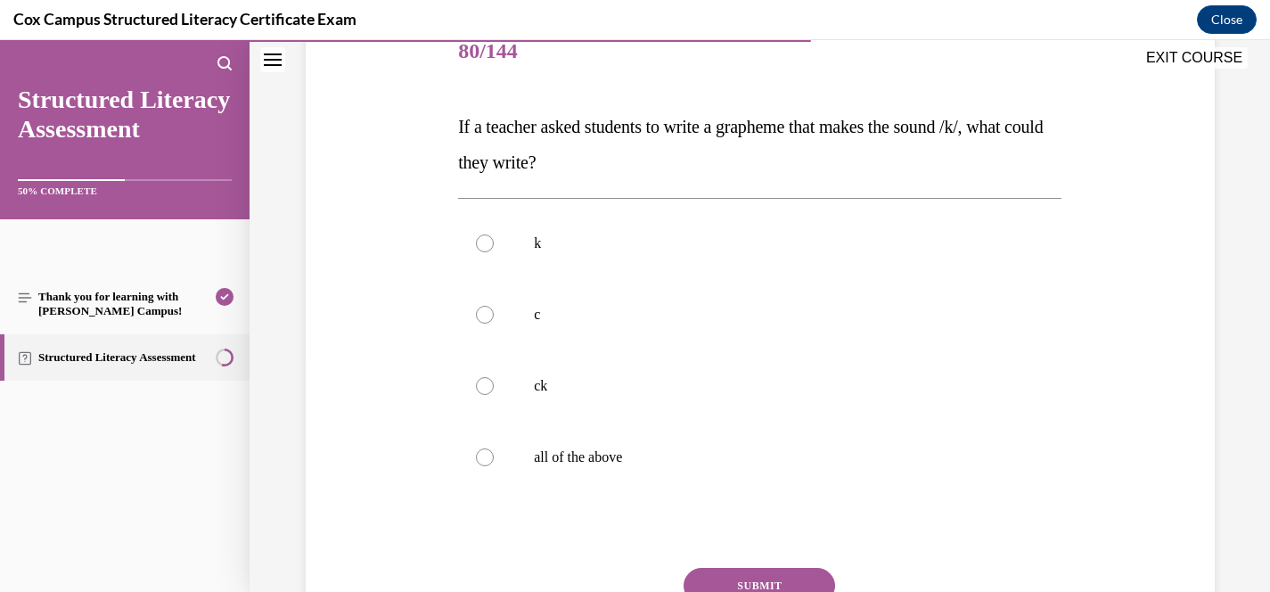
scroll to position [232, 0]
click at [570, 461] on p "all of the above" at bounding box center [775, 456] width 483 height 18
click at [494, 461] on input "all of the above" at bounding box center [485, 456] width 18 height 18
radio input "true"
click at [756, 581] on button "SUBMIT" at bounding box center [760, 585] width 152 height 36
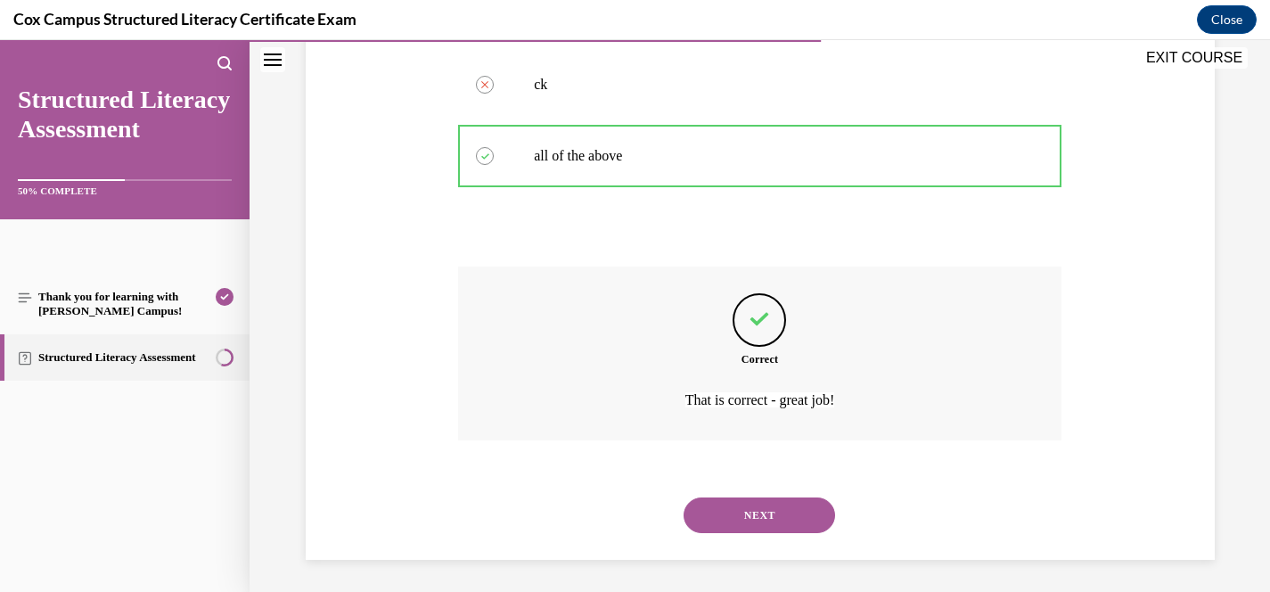
scroll to position [536, 0]
click at [752, 518] on button "NEXT" at bounding box center [760, 512] width 152 height 36
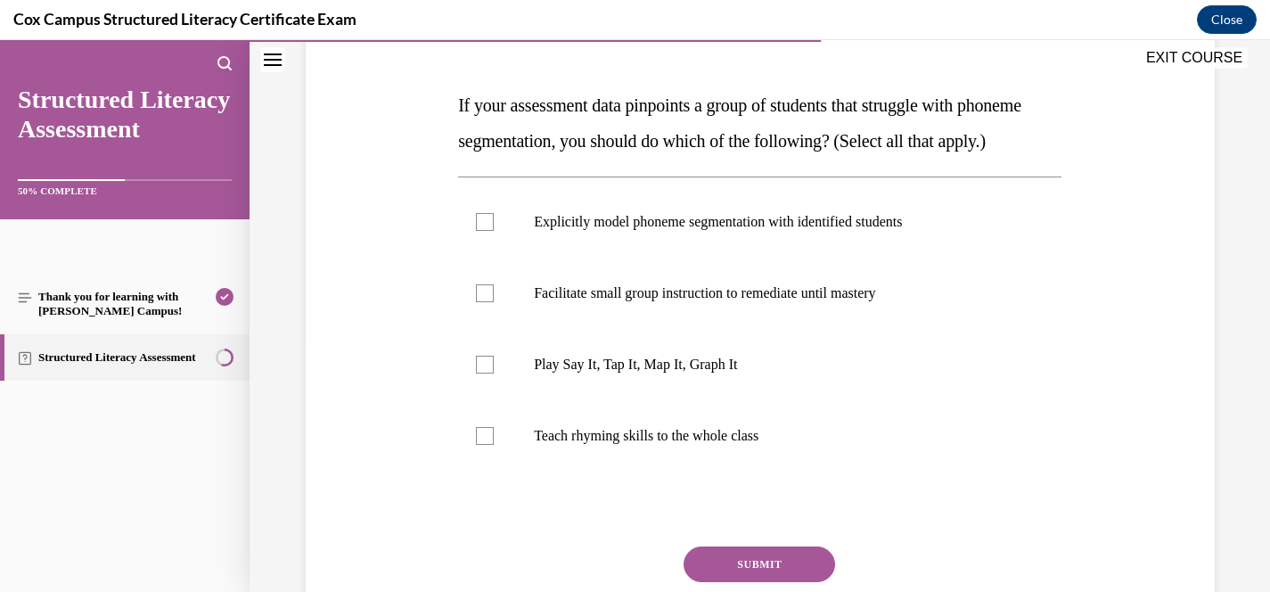
scroll to position [255, 0]
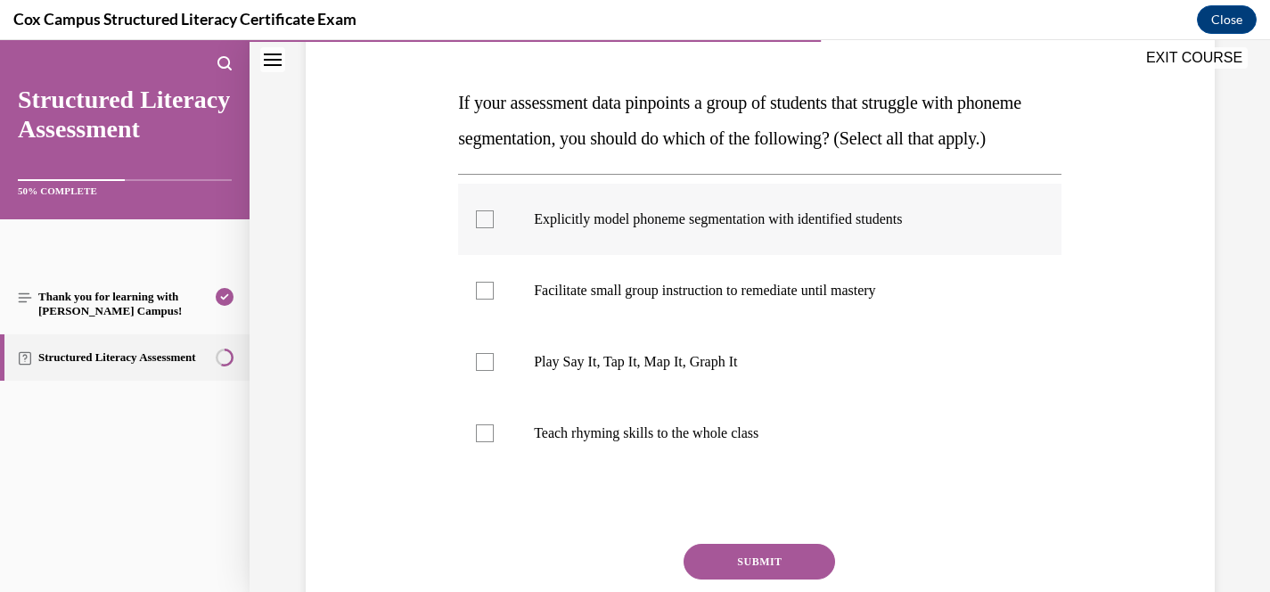
click at [496, 255] on label "Explicitly model phoneme segmentation with identified students" at bounding box center [759, 219] width 603 height 71
click at [494, 228] on input "Explicitly model phoneme segmentation with identified students" at bounding box center [485, 219] width 18 height 18
checkbox input "true"
click at [496, 321] on label "Facilitate small group instruction to remediate until mastery" at bounding box center [759, 290] width 603 height 71
click at [494, 299] on input "Facilitate small group instruction to remediate until mastery" at bounding box center [485, 291] width 18 height 18
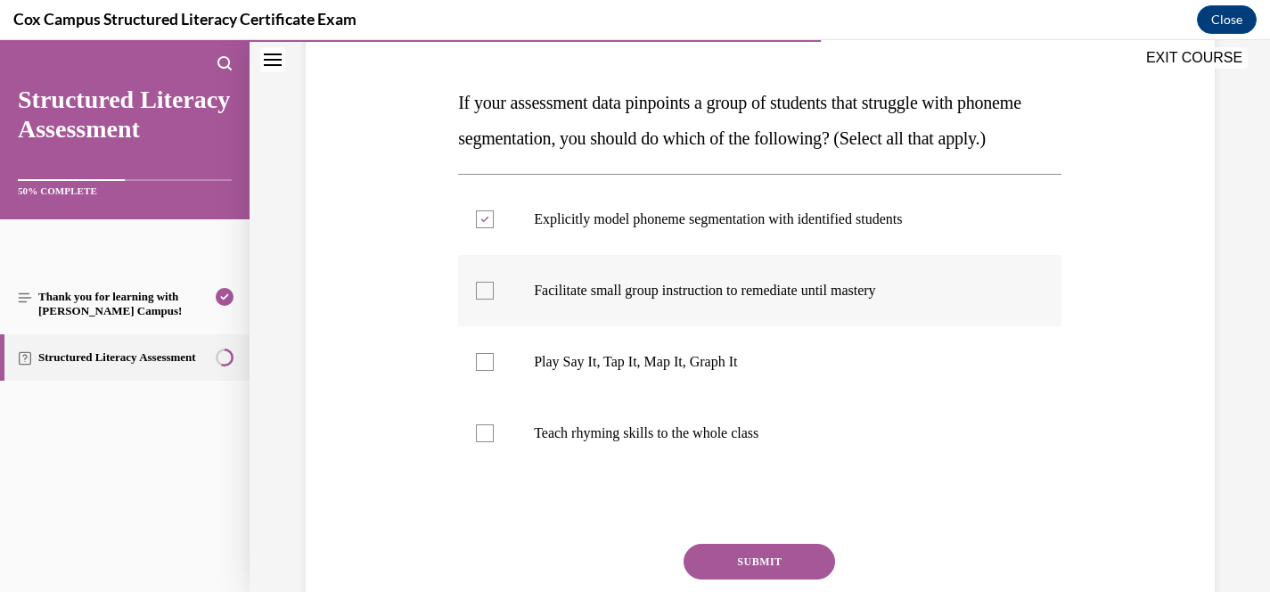
checkbox input "true"
click at [493, 371] on div at bounding box center [485, 362] width 18 height 18
click at [493, 371] on input "Play Say It, Tap It, Map It, Graph It" at bounding box center [485, 362] width 18 height 18
checkbox input "true"
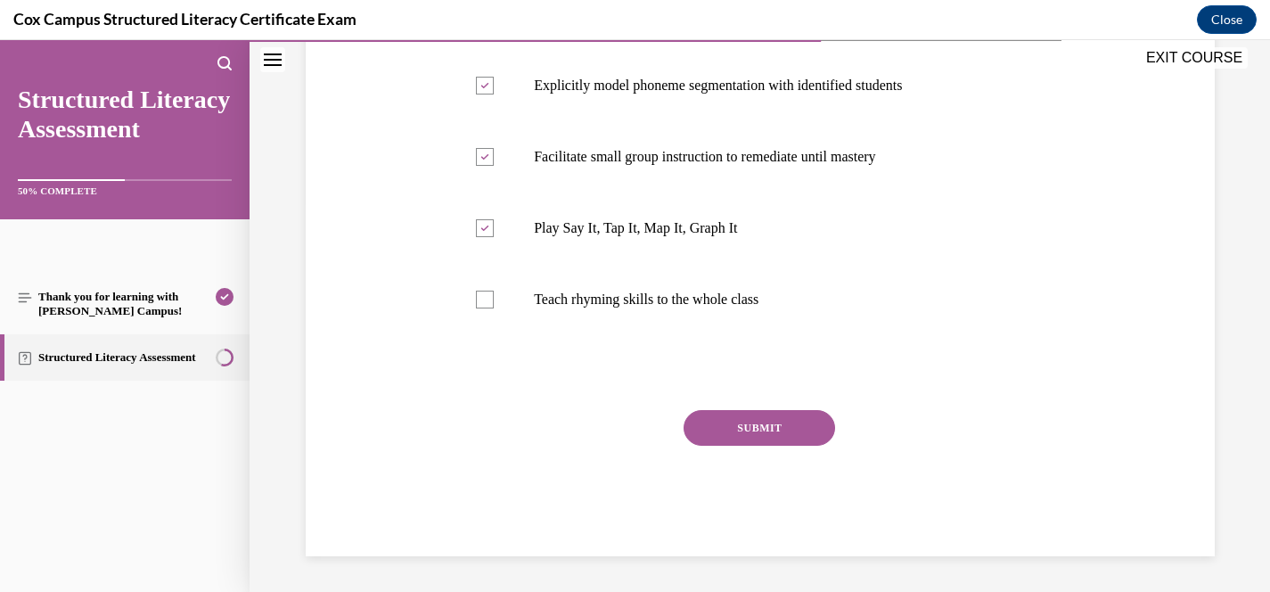
click at [709, 425] on button "SUBMIT" at bounding box center [760, 428] width 152 height 36
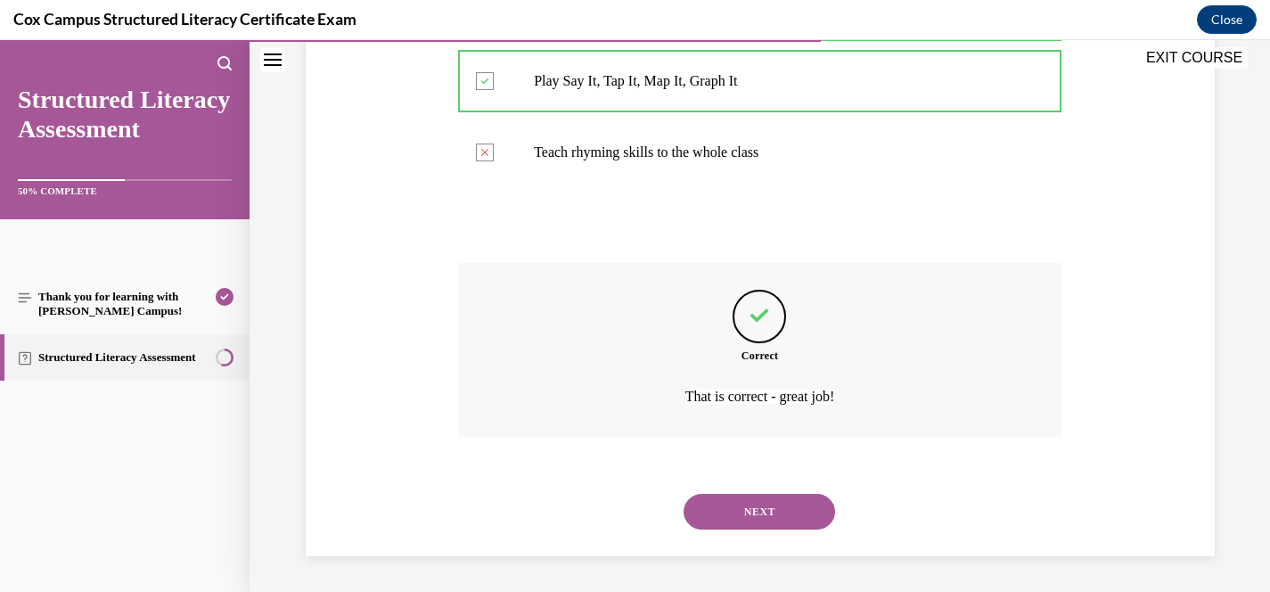
scroll to position [571, 0]
click at [757, 518] on button "NEXT" at bounding box center [760, 512] width 152 height 36
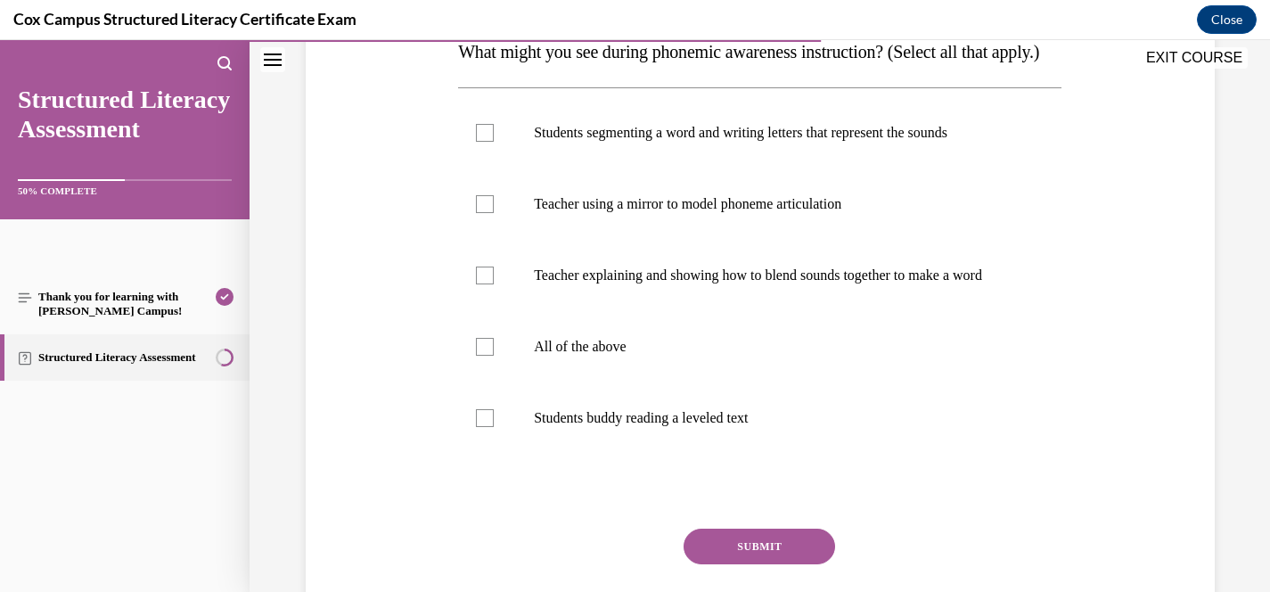
scroll to position [307, 0]
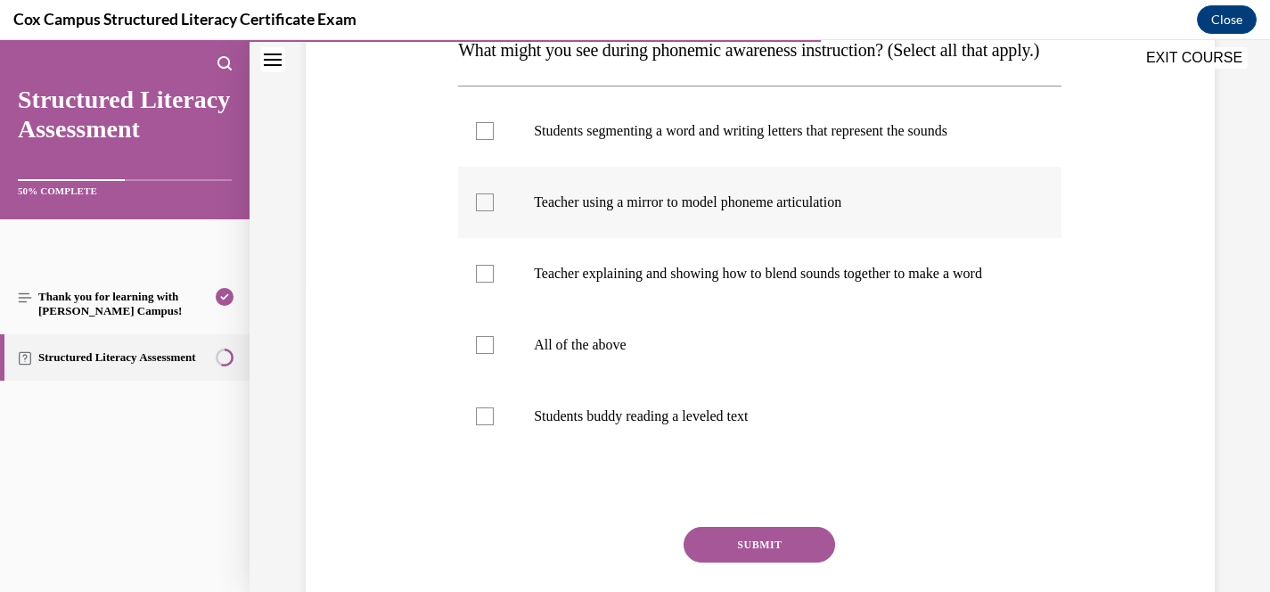
click at [836, 211] on p "Teacher using a mirror to model phoneme articulation" at bounding box center [775, 202] width 483 height 18
click at [494, 211] on input "Teacher using a mirror to model phoneme articulation" at bounding box center [485, 202] width 18 height 18
checkbox input "true"
click at [832, 283] on p "Teacher explaining and showing how to blend sounds together to make a word" at bounding box center [775, 274] width 483 height 18
click at [494, 283] on input "Teacher explaining and showing how to blend sounds together to make a word" at bounding box center [485, 274] width 18 height 18
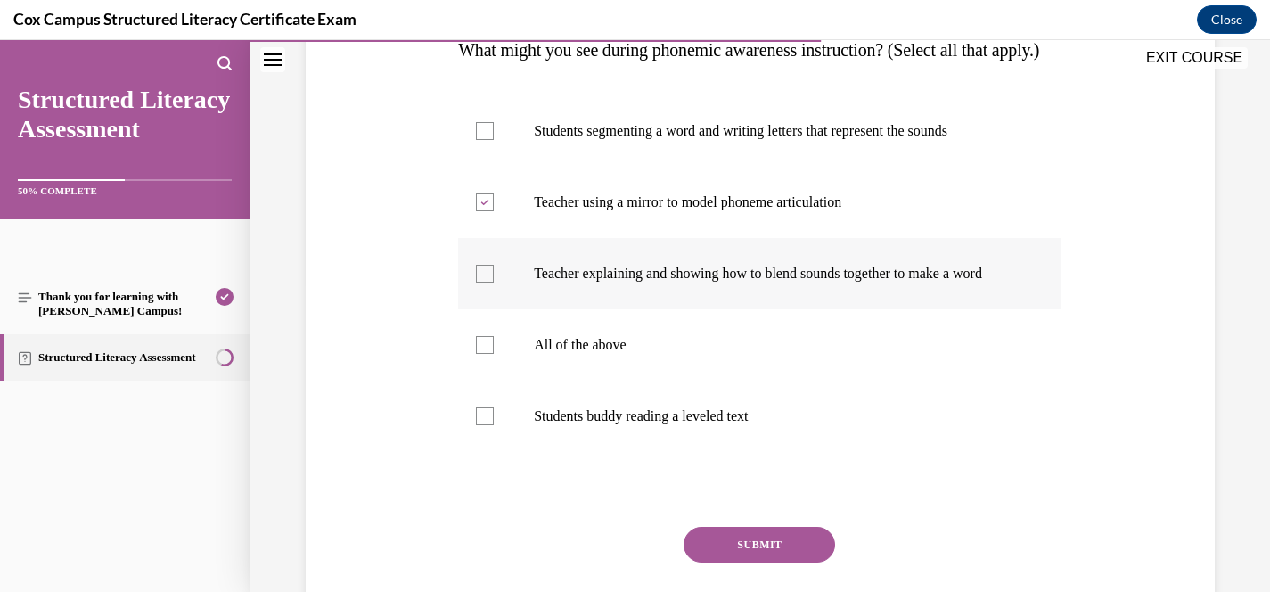
checkbox input "true"
click at [810, 140] on p "Students segmenting a word and writing letters that represent the sounds" at bounding box center [775, 131] width 483 height 18
click at [494, 140] on input "Students segmenting a word and writing letters that represent the sounds" at bounding box center [485, 131] width 18 height 18
checkbox input "true"
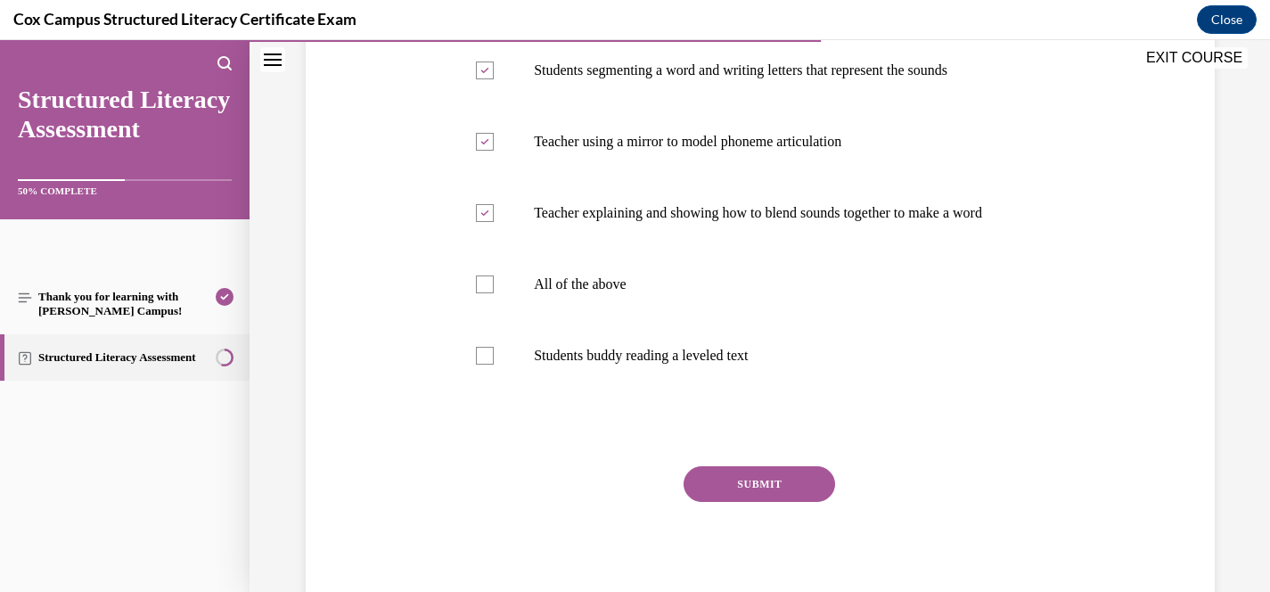
click at [798, 502] on button "SUBMIT" at bounding box center [760, 484] width 152 height 36
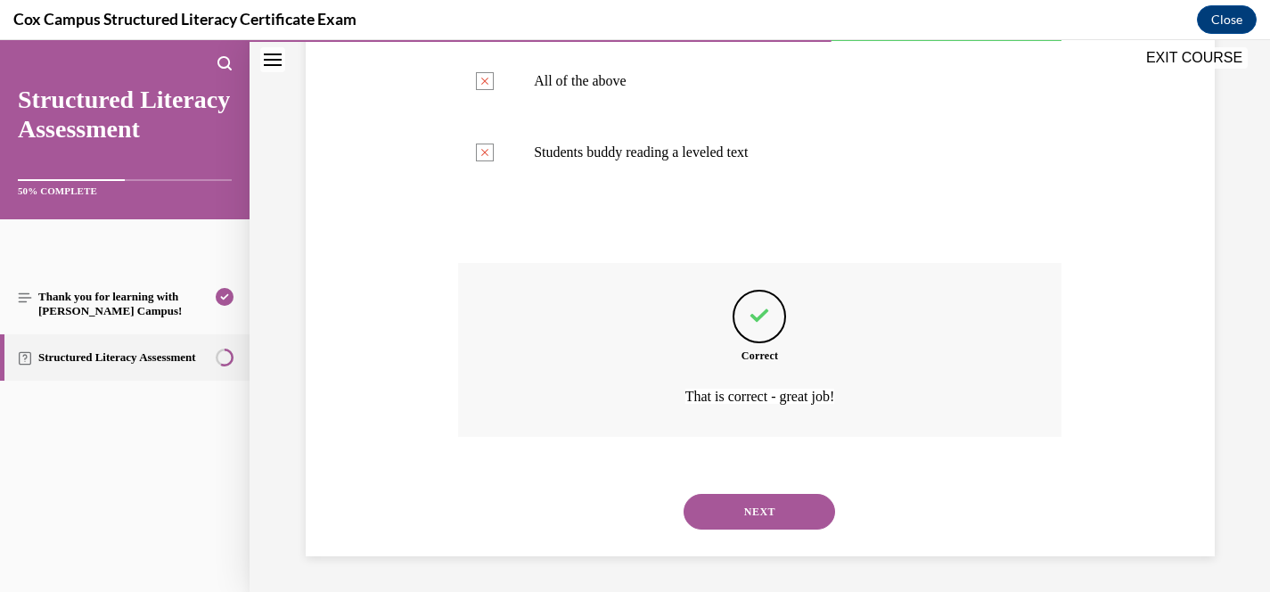
scroll to position [625, 0]
click at [808, 513] on button "NEXT" at bounding box center [760, 512] width 152 height 36
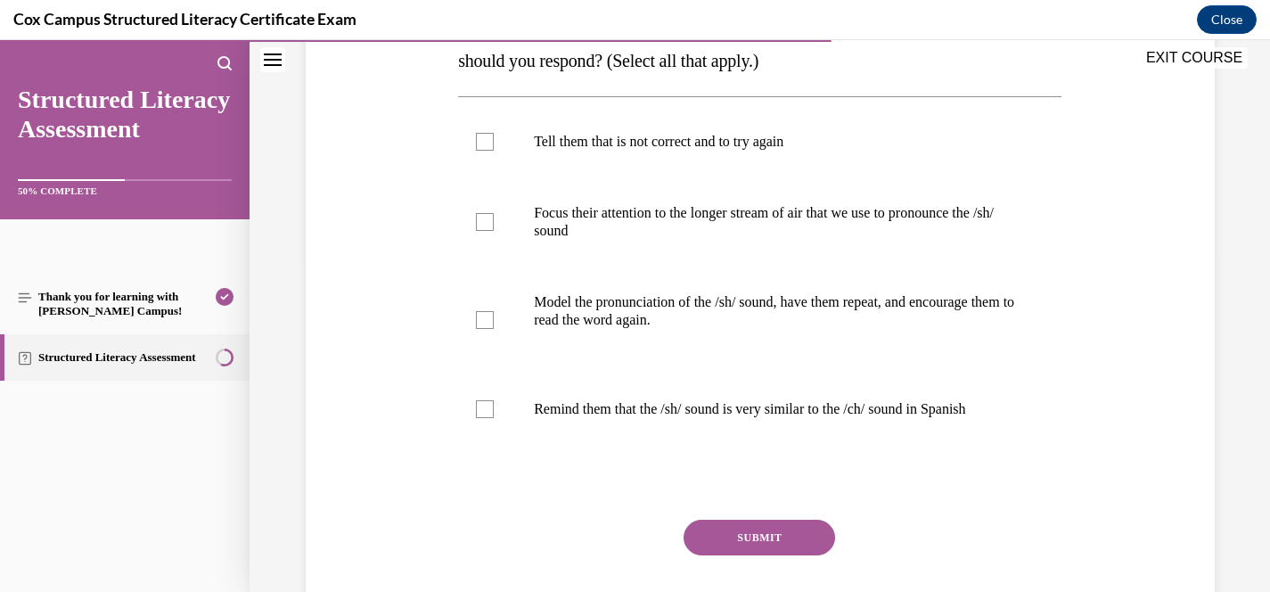
scroll to position [334, 0]
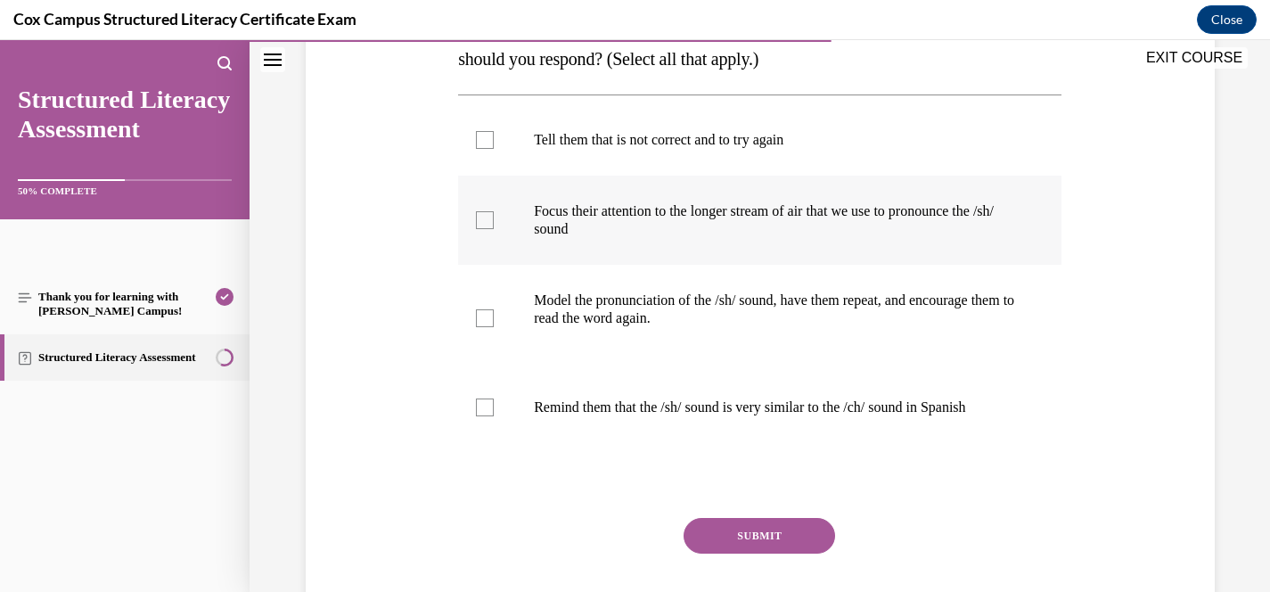
click at [829, 221] on p "Focus their attention to the longer stream of air that we use to pronounce the …" at bounding box center [775, 220] width 483 height 36
click at [494, 221] on input "Focus their attention to the longer stream of air that we use to pronounce the …" at bounding box center [485, 220] width 18 height 18
checkbox input "true"
click at [835, 305] on p "Model the pronunciation of the /sh/ sound, have them repeat, and encourage them…" at bounding box center [775, 309] width 483 height 36
click at [494, 309] on input "Model the pronunciation of the /sh/ sound, have them repeat, and encourage them…" at bounding box center [485, 318] width 18 height 18
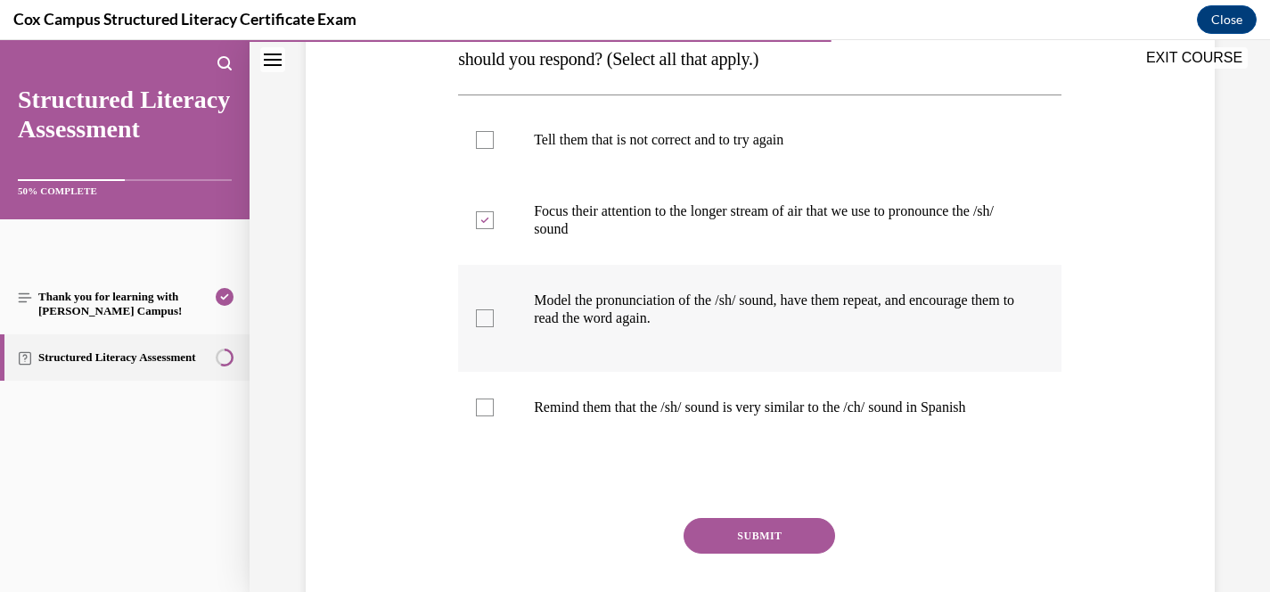
checkbox input "true"
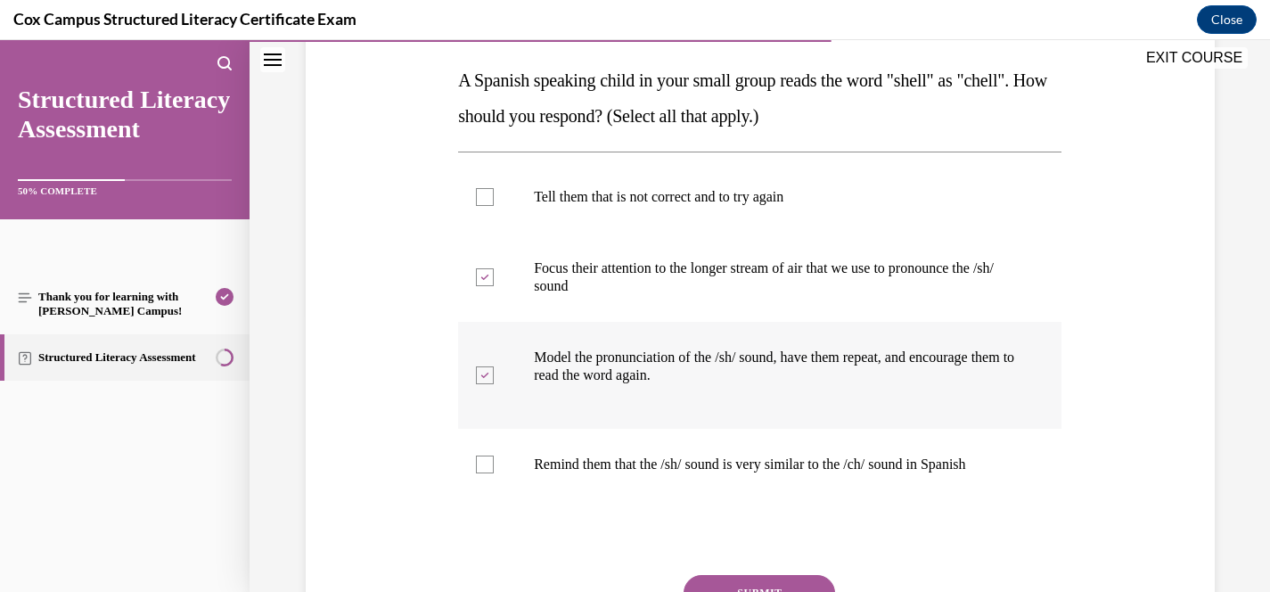
scroll to position [283, 0]
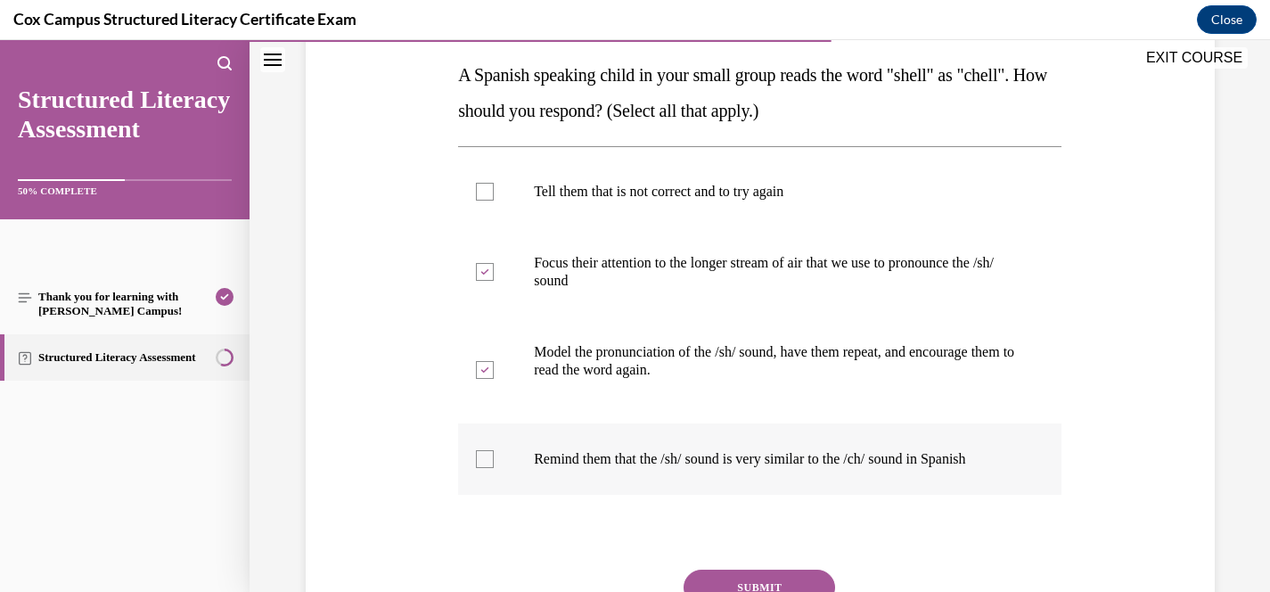
click at [773, 463] on p "Remind them that the /sh/ sound is very similar to the /ch/ sound in Spanish" at bounding box center [775, 459] width 483 height 18
click at [494, 463] on input "Remind them that the /sh/ sound is very similar to the /ch/ sound in Spanish" at bounding box center [485, 459] width 18 height 18
checkbox input "true"
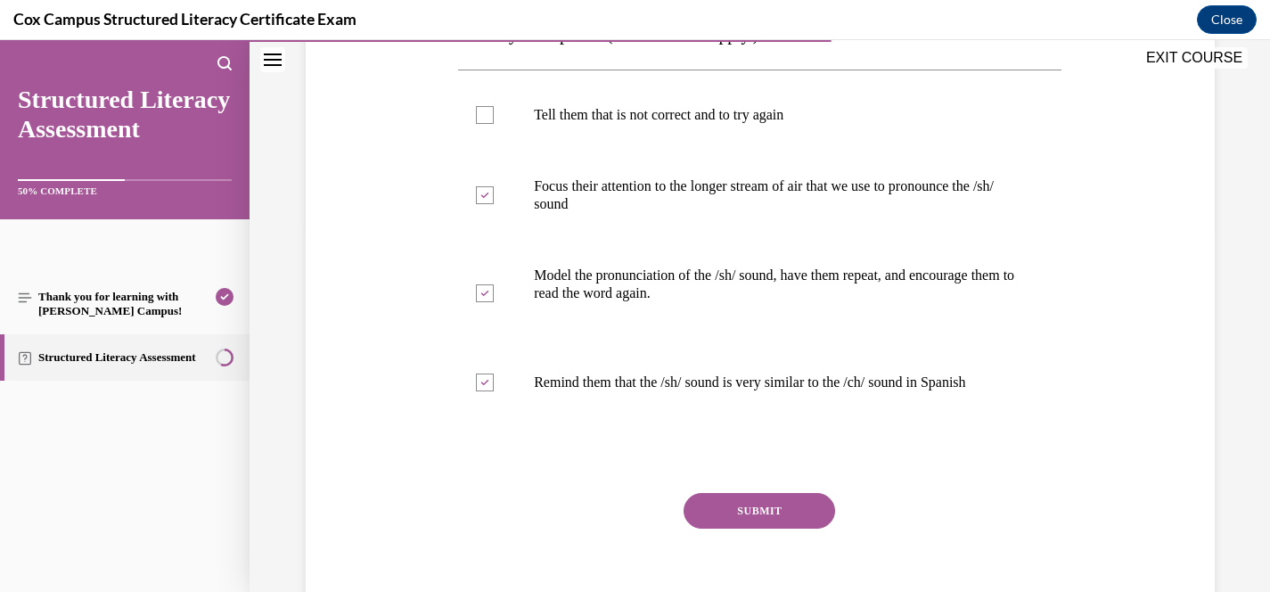
click at [790, 519] on button "SUBMIT" at bounding box center [760, 511] width 152 height 36
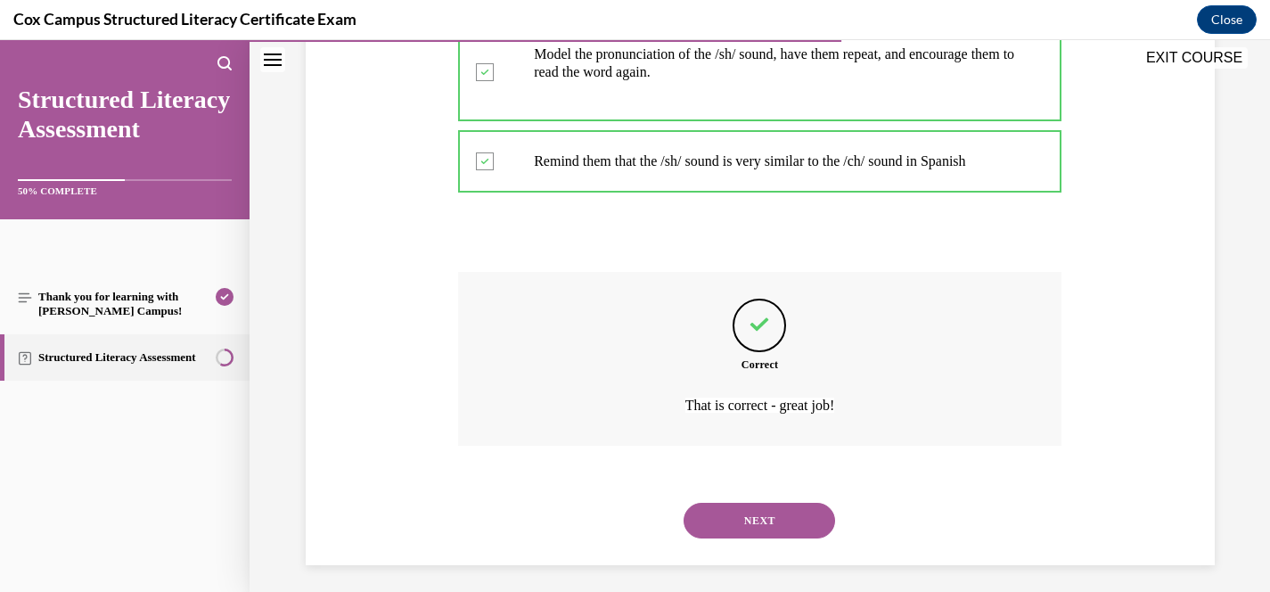
scroll to position [589, 0]
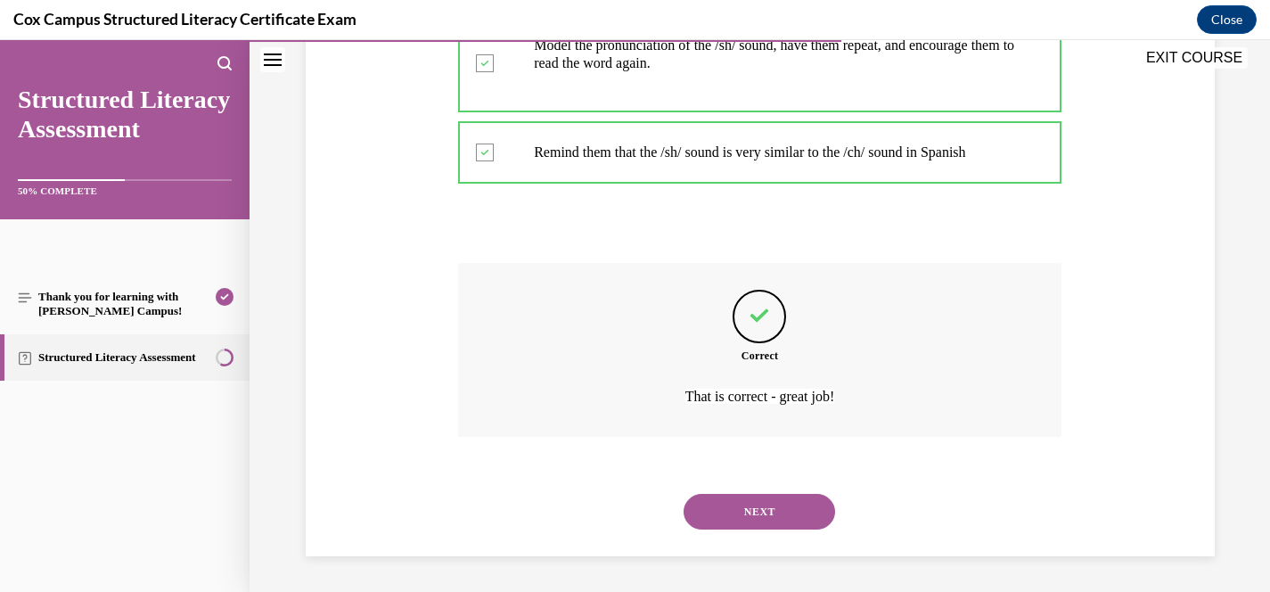
click at [786, 513] on button "NEXT" at bounding box center [760, 512] width 152 height 36
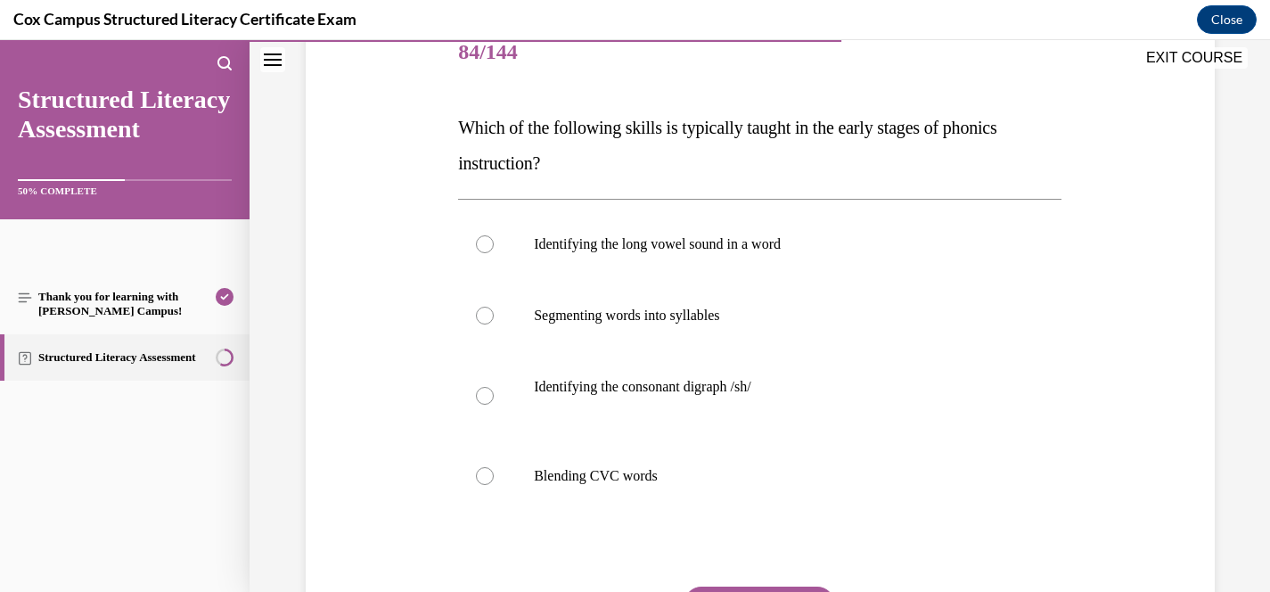
scroll to position [221, 0]
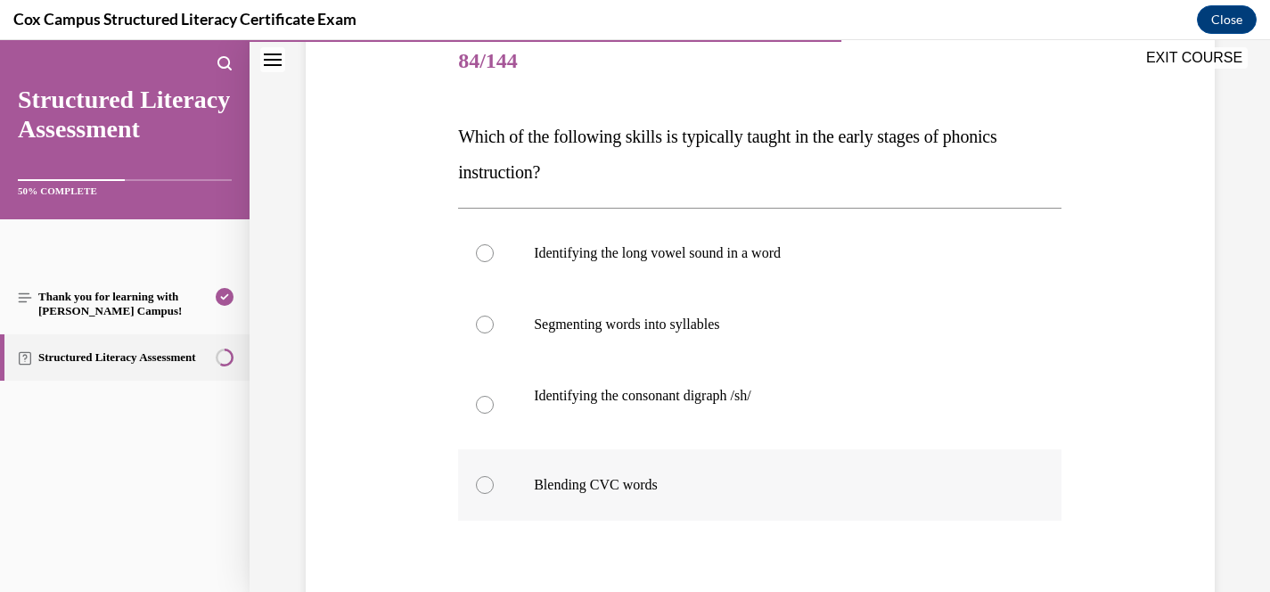
click at [662, 492] on p "Blending CVC words" at bounding box center [775, 485] width 483 height 18
click at [494, 492] on input "Blending CVC words" at bounding box center [485, 485] width 18 height 18
radio input "true"
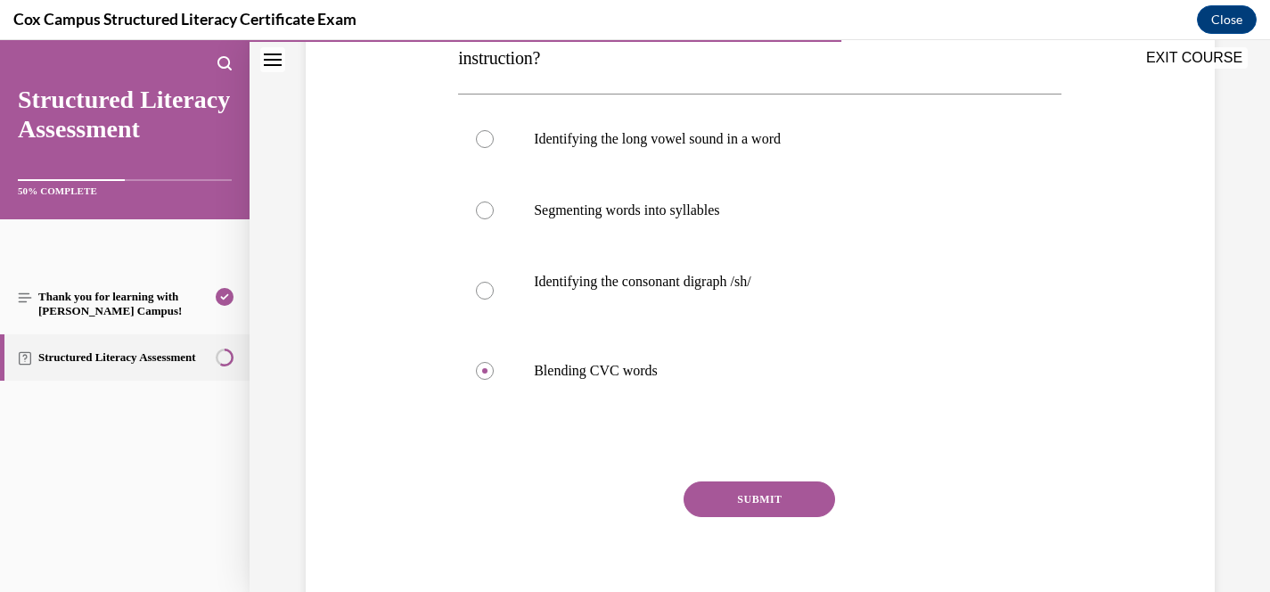
click at [756, 509] on button "SUBMIT" at bounding box center [760, 499] width 152 height 36
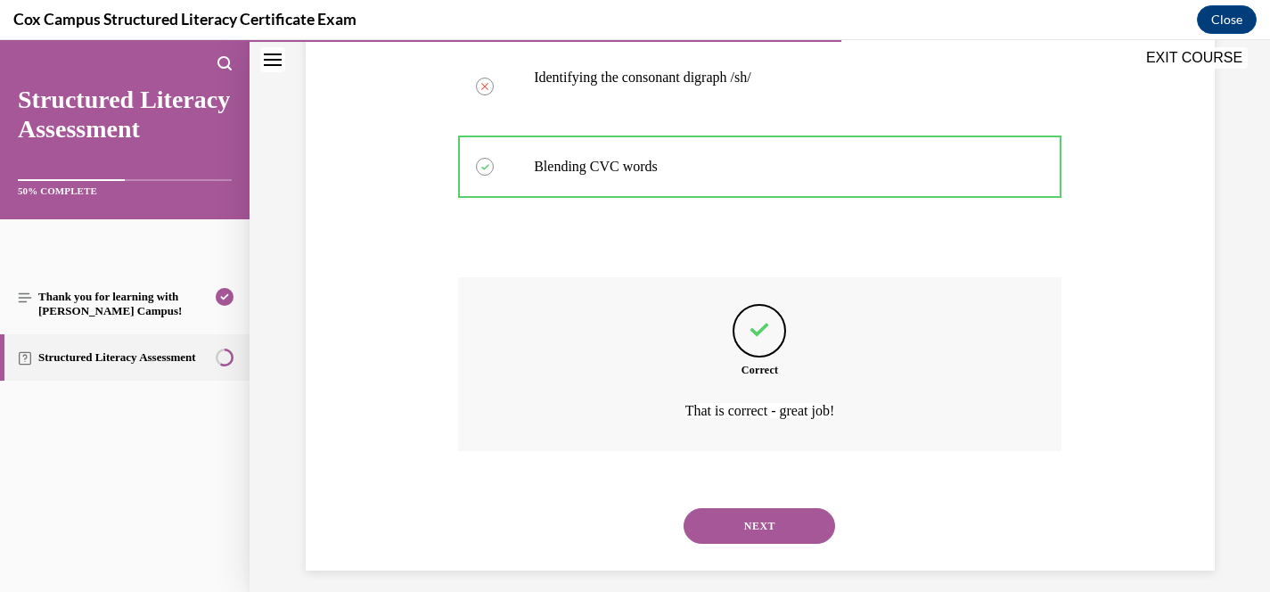
scroll to position [553, 0]
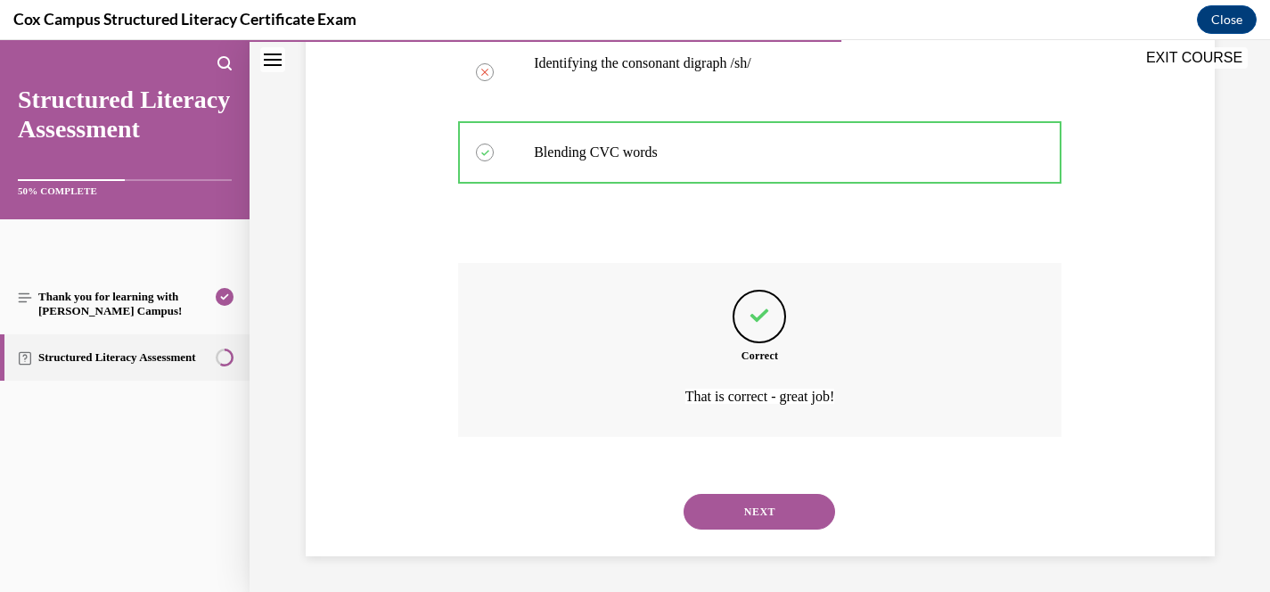
click at [758, 512] on button "NEXT" at bounding box center [760, 512] width 152 height 36
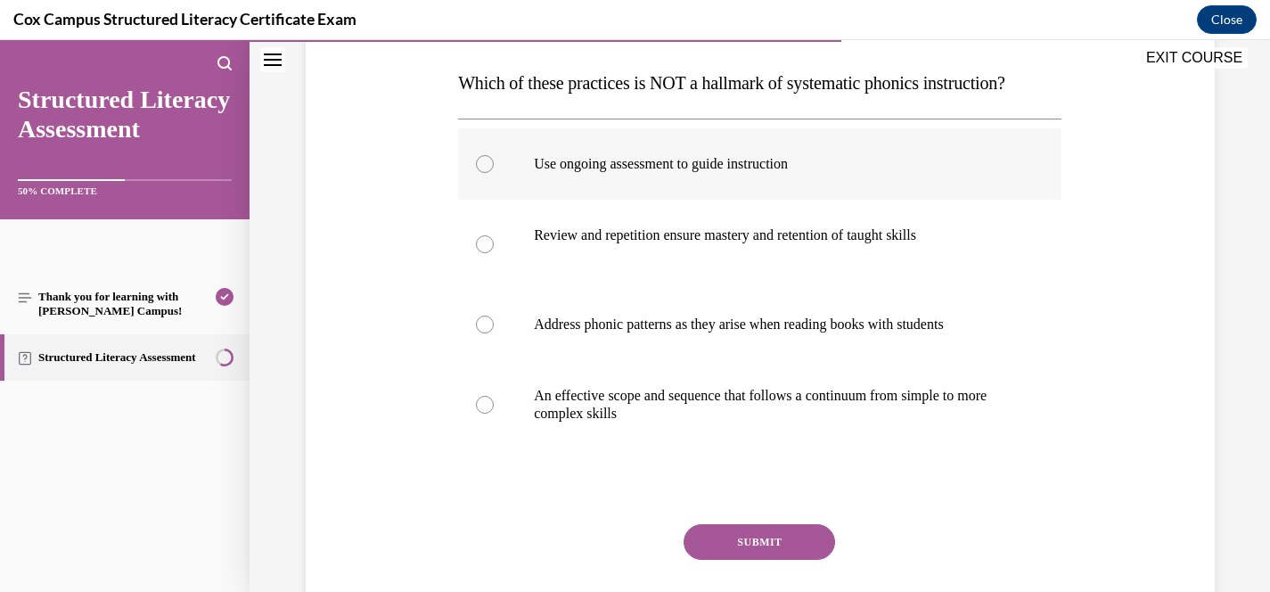
scroll to position [282, 0]
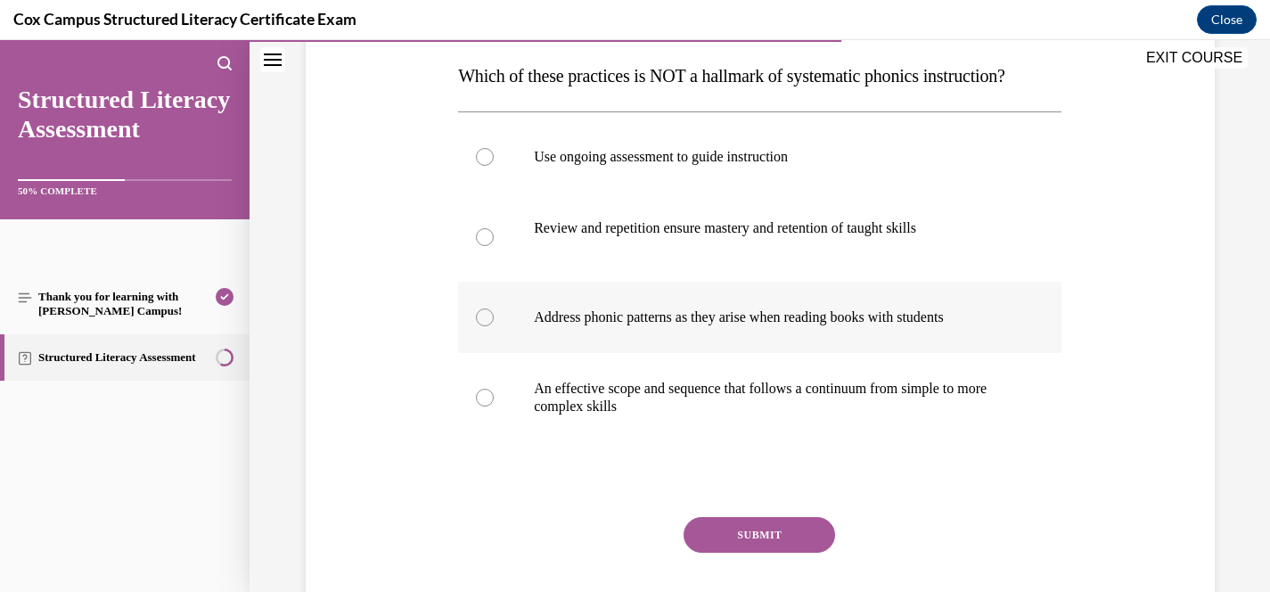
click at [910, 353] on label "Address phonic patterns as they arise when reading books with students" at bounding box center [759, 317] width 603 height 71
click at [494, 326] on input "Address phonic patterns as they arise when reading books with students" at bounding box center [485, 317] width 18 height 18
radio input "true"
click at [817, 553] on button "SUBMIT" at bounding box center [760, 535] width 152 height 36
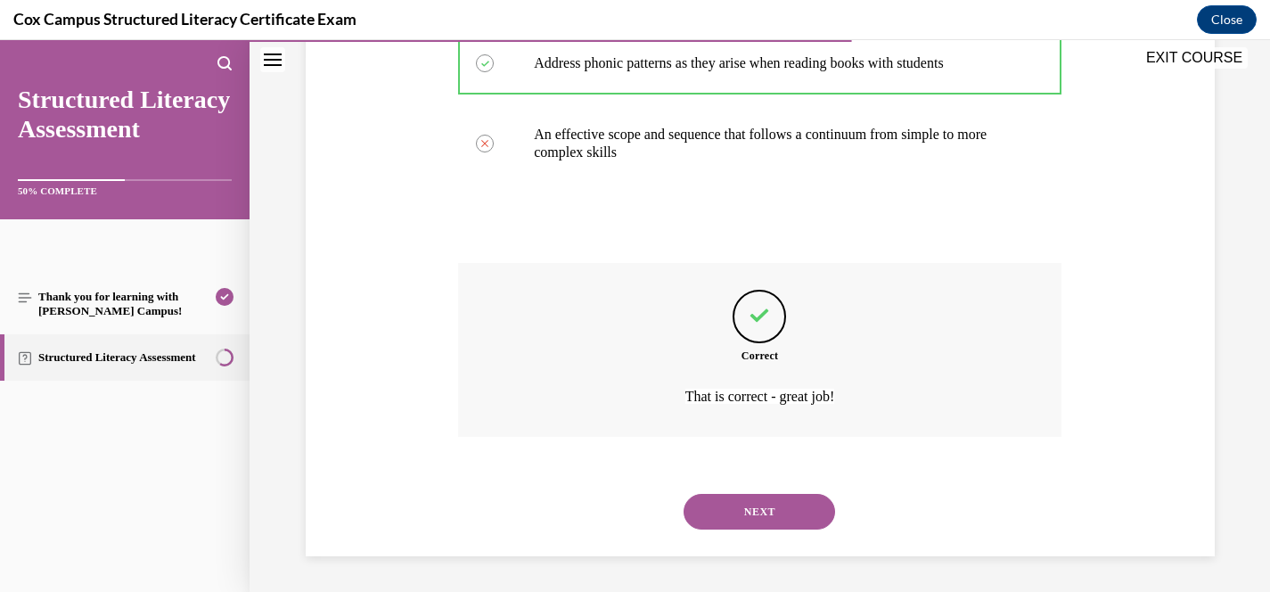
scroll to position [571, 0]
click at [809, 516] on button "NEXT" at bounding box center [760, 512] width 152 height 36
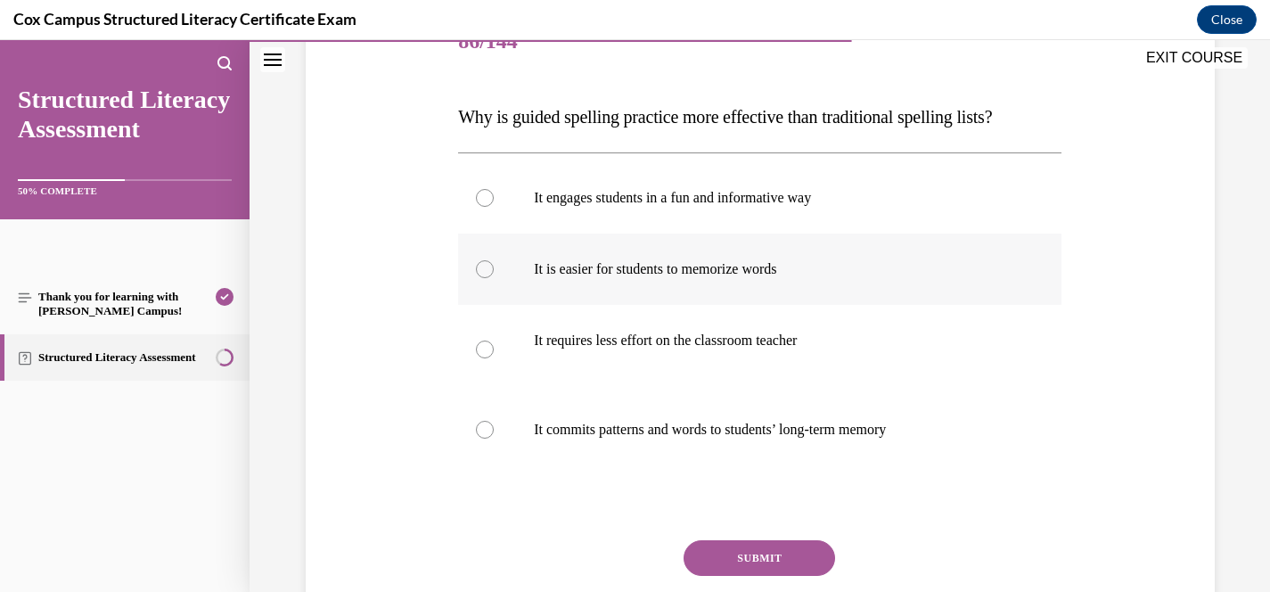
scroll to position [242, 0]
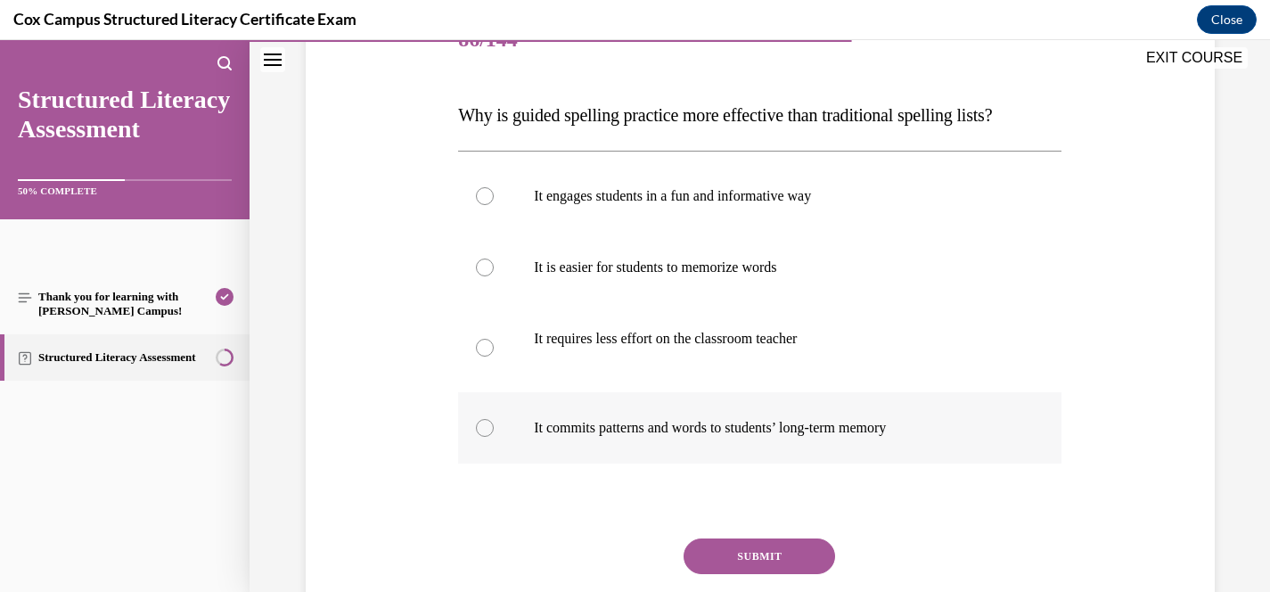
click at [727, 430] on p "It commits patterns and words to students’ long-term memory" at bounding box center [775, 428] width 483 height 18
click at [494, 430] on input "It commits patterns and words to students’ long-term memory" at bounding box center [485, 428] width 18 height 18
radio input "true"
click at [821, 184] on label "It engages students in a fun and informative way" at bounding box center [759, 195] width 603 height 71
click at [494, 187] on input "It engages students in a fun and informative way" at bounding box center [485, 196] width 18 height 18
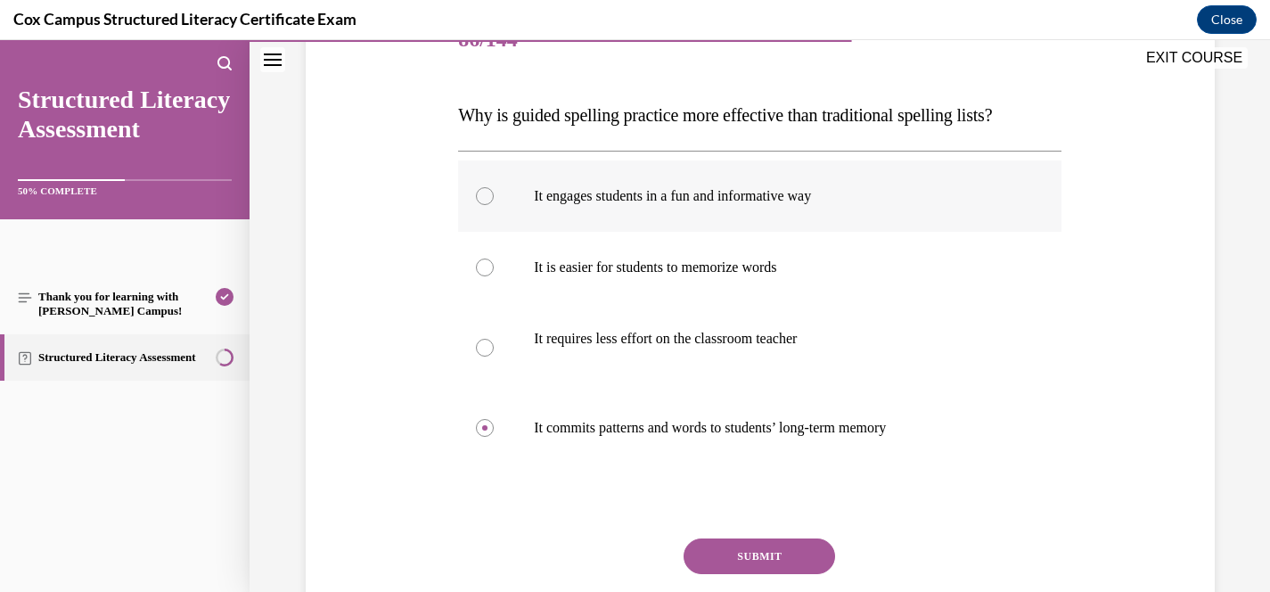
radio input "true"
click at [740, 419] on p "It commits patterns and words to students’ long-term memory" at bounding box center [775, 428] width 483 height 18
click at [494, 419] on input "It commits patterns and words to students’ long-term memory" at bounding box center [485, 428] width 18 height 18
radio input "true"
click at [741, 558] on button "SUBMIT" at bounding box center [760, 556] width 152 height 36
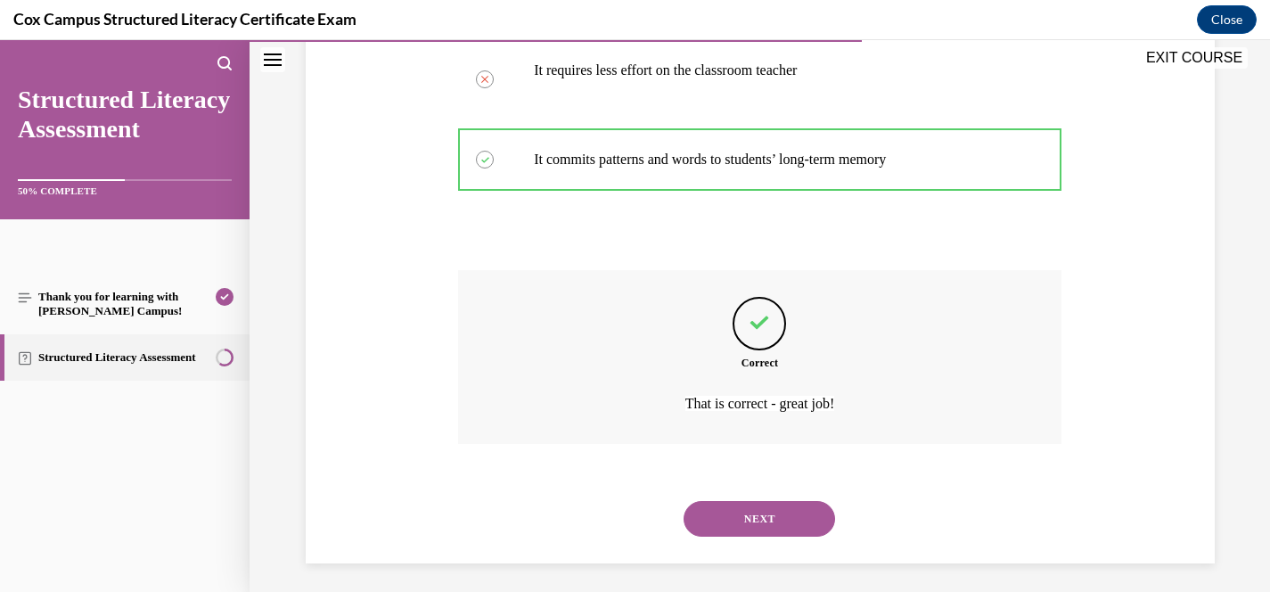
scroll to position [518, 0]
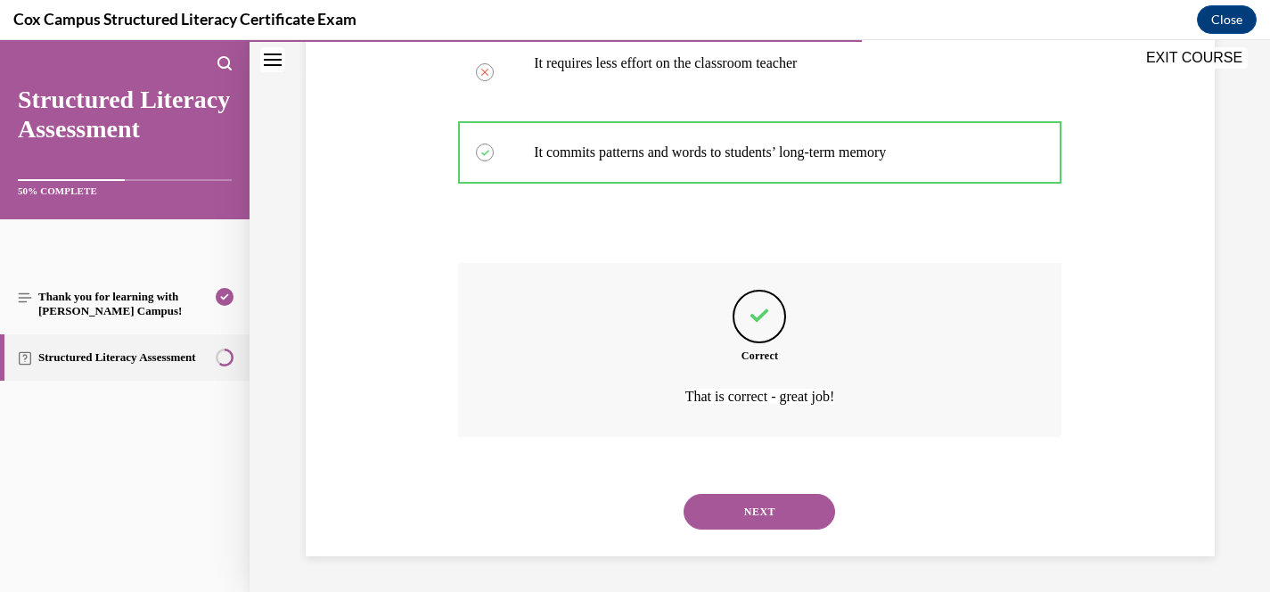
click at [769, 519] on button "NEXT" at bounding box center [760, 512] width 152 height 36
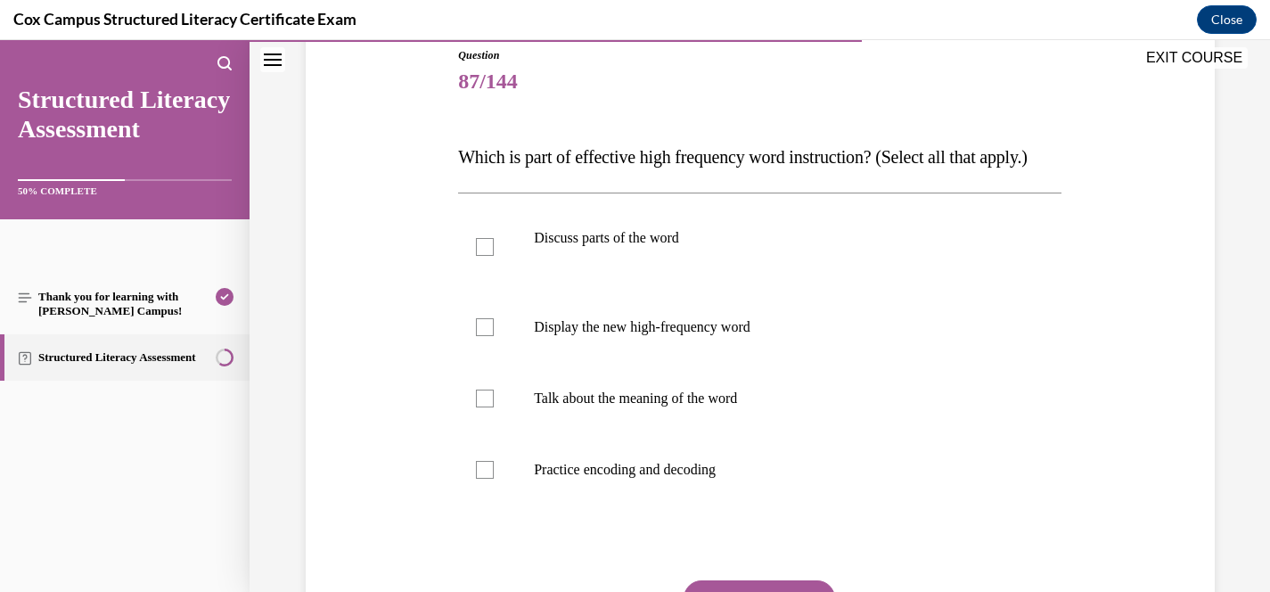
scroll to position [220, 0]
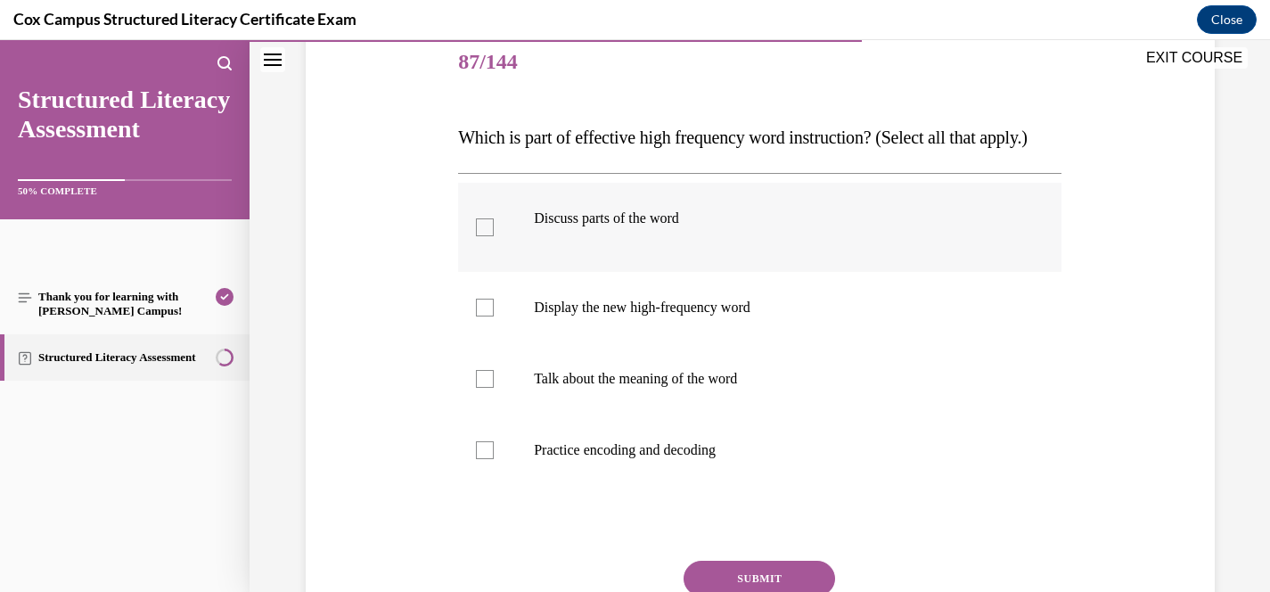
click at [662, 245] on p at bounding box center [817, 236] width 397 height 18
click at [494, 236] on input "Discuss parts of the word" at bounding box center [485, 227] width 18 height 18
checkbox input "true"
click at [662, 316] on p "Display the new high-frequency word" at bounding box center [775, 308] width 483 height 18
click at [494, 316] on input "Display the new high-frequency word" at bounding box center [485, 308] width 18 height 18
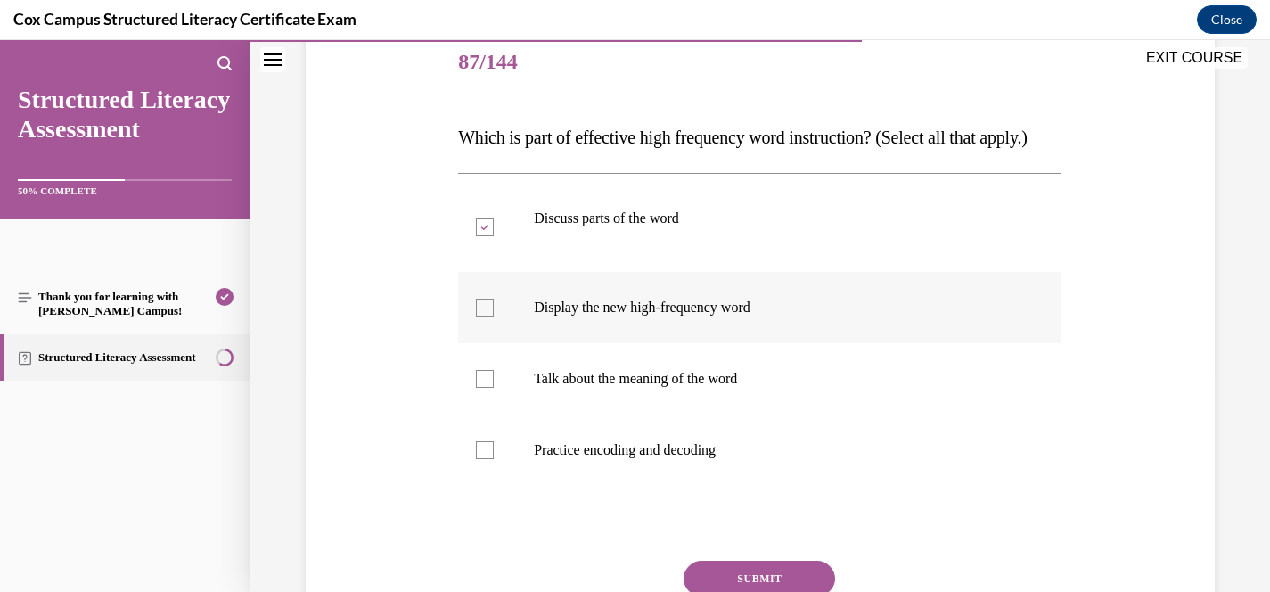
checkbox input "true"
click at [662, 486] on label "Practice encoding and decoding" at bounding box center [759, 449] width 603 height 71
click at [494, 459] on input "Practice encoding and decoding" at bounding box center [485, 450] width 18 height 18
checkbox input "true"
click at [722, 388] on p "Talk about the meaning of the word" at bounding box center [775, 379] width 483 height 18
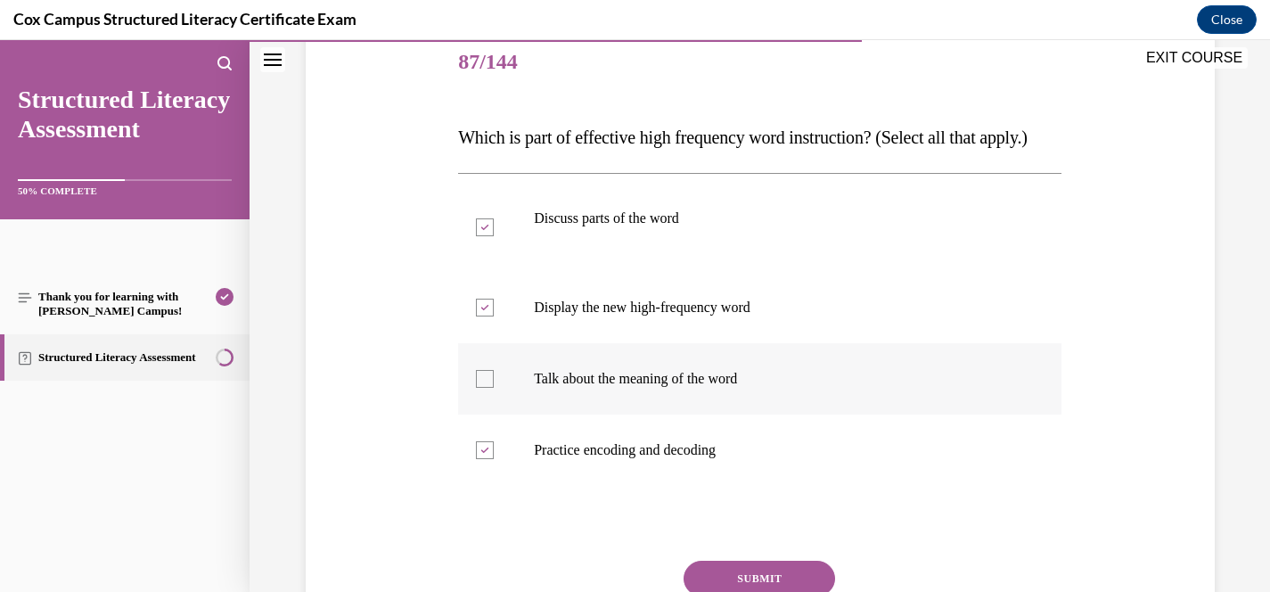
click at [494, 388] on input "Talk about the meaning of the word" at bounding box center [485, 379] width 18 height 18
checkbox input "true"
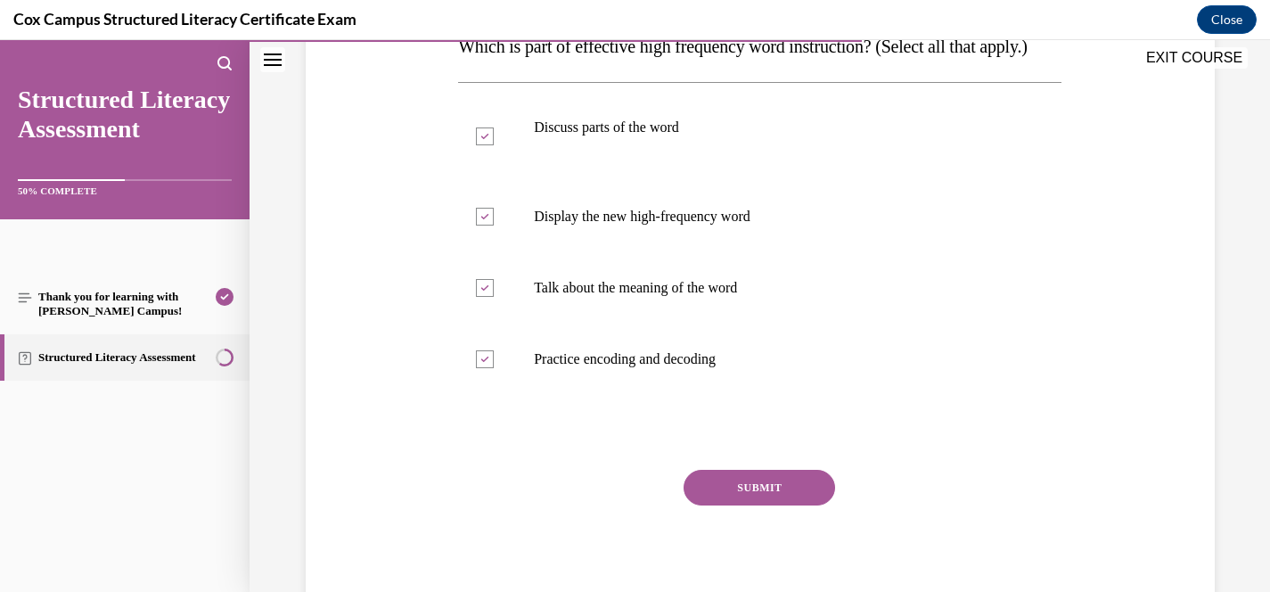
scroll to position [314, 0]
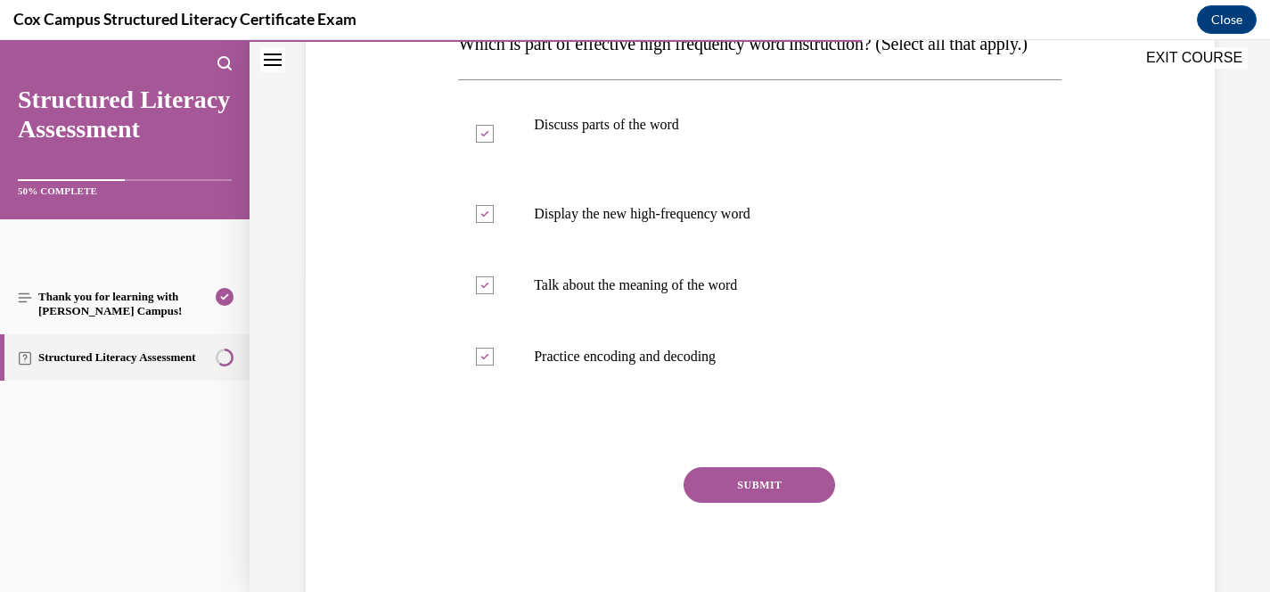
click at [724, 503] on button "SUBMIT" at bounding box center [760, 485] width 152 height 36
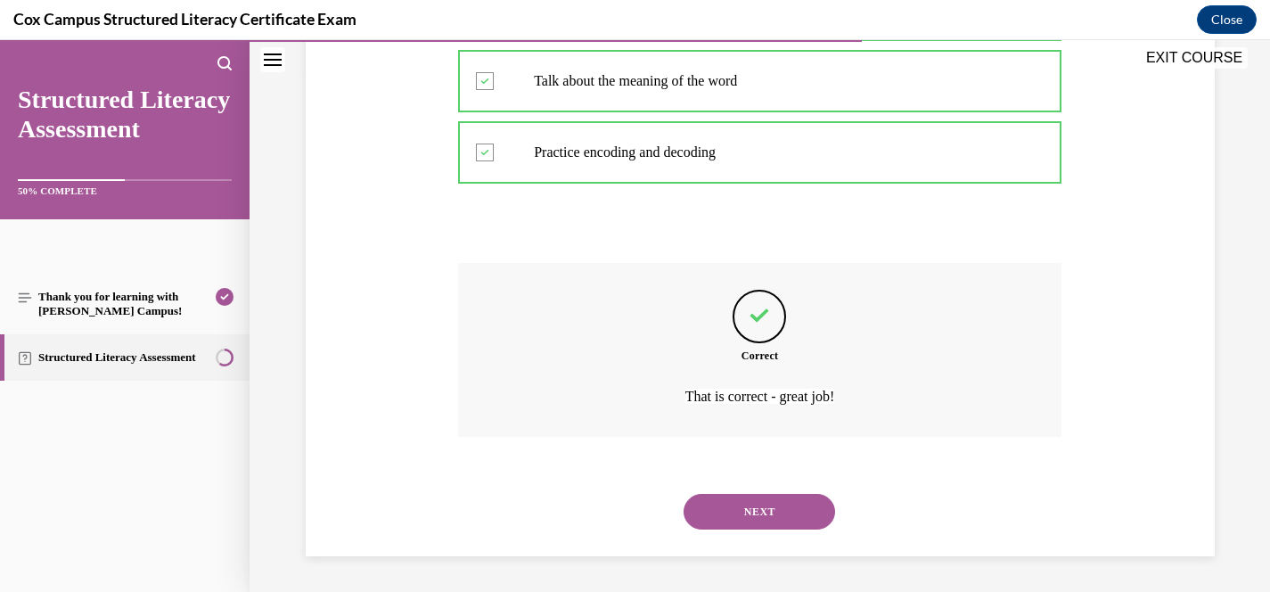
scroll to position [553, 0]
click at [767, 494] on button "NEXT" at bounding box center [760, 512] width 152 height 36
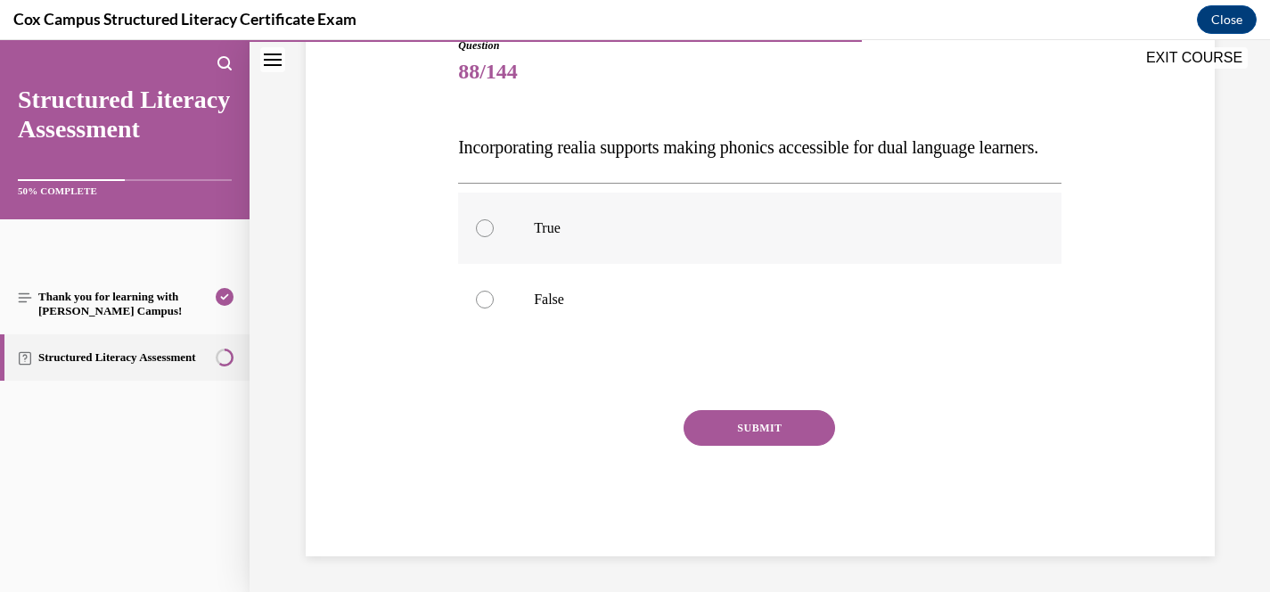
scroll to position [231, 0]
click at [567, 257] on label "True" at bounding box center [759, 228] width 603 height 71
click at [494, 237] on input "True" at bounding box center [485, 228] width 18 height 18
radio input "true"
click at [751, 436] on button "SUBMIT" at bounding box center [760, 428] width 152 height 36
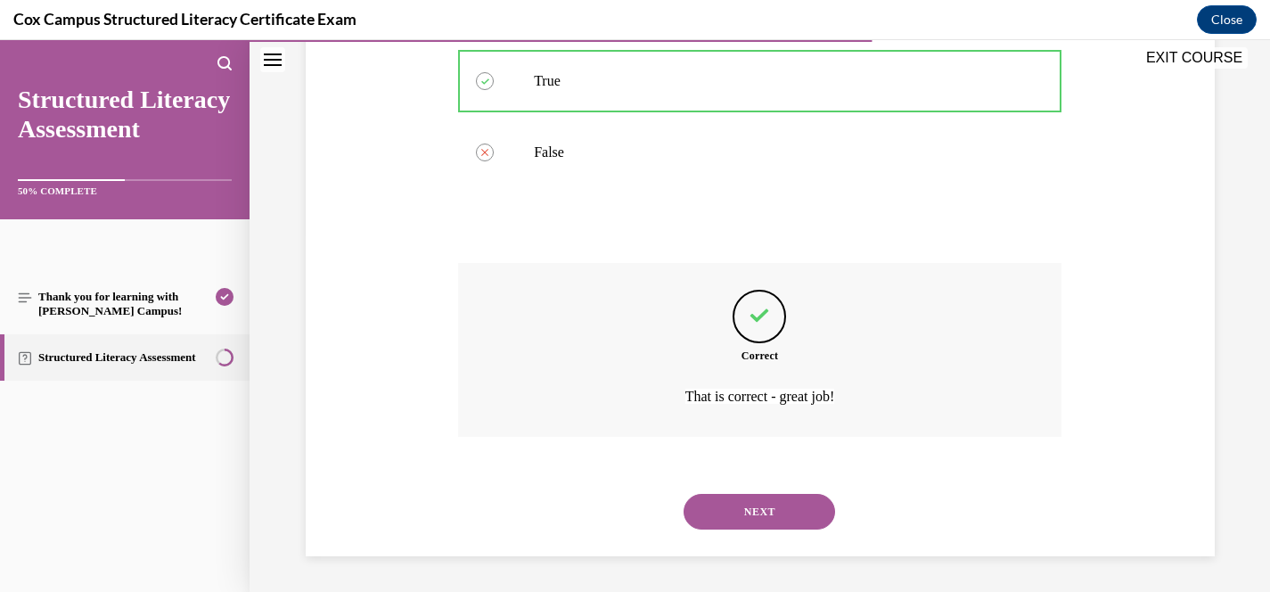
scroll to position [393, 0]
click at [790, 508] on button "NEXT" at bounding box center [760, 512] width 152 height 36
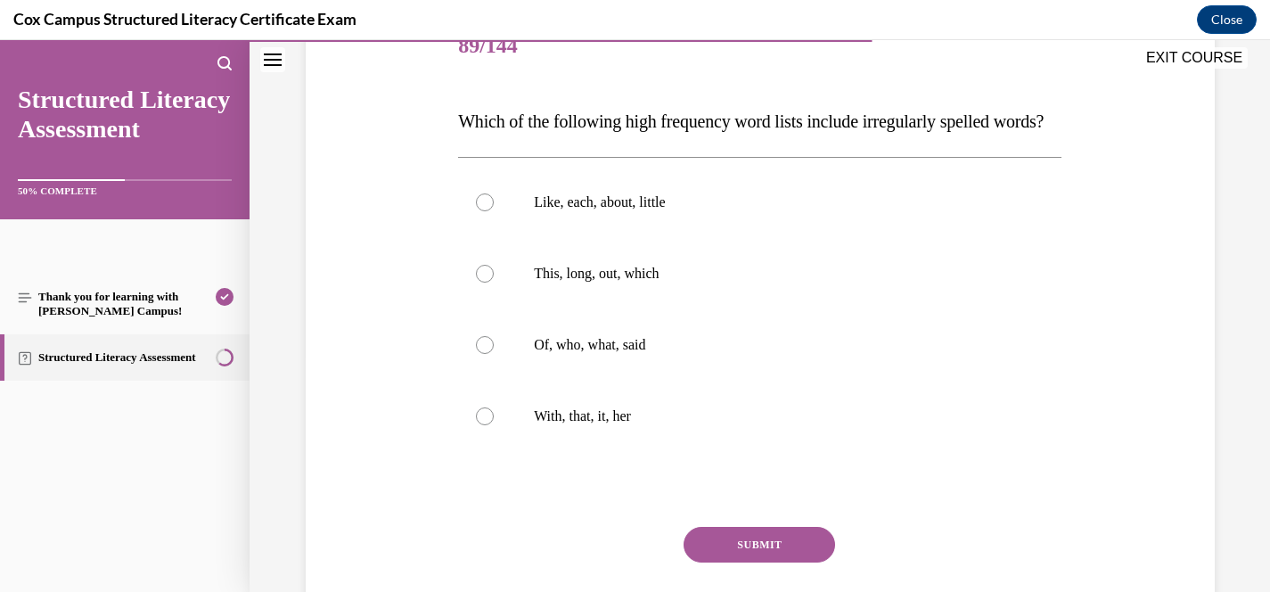
scroll to position [245, 0]
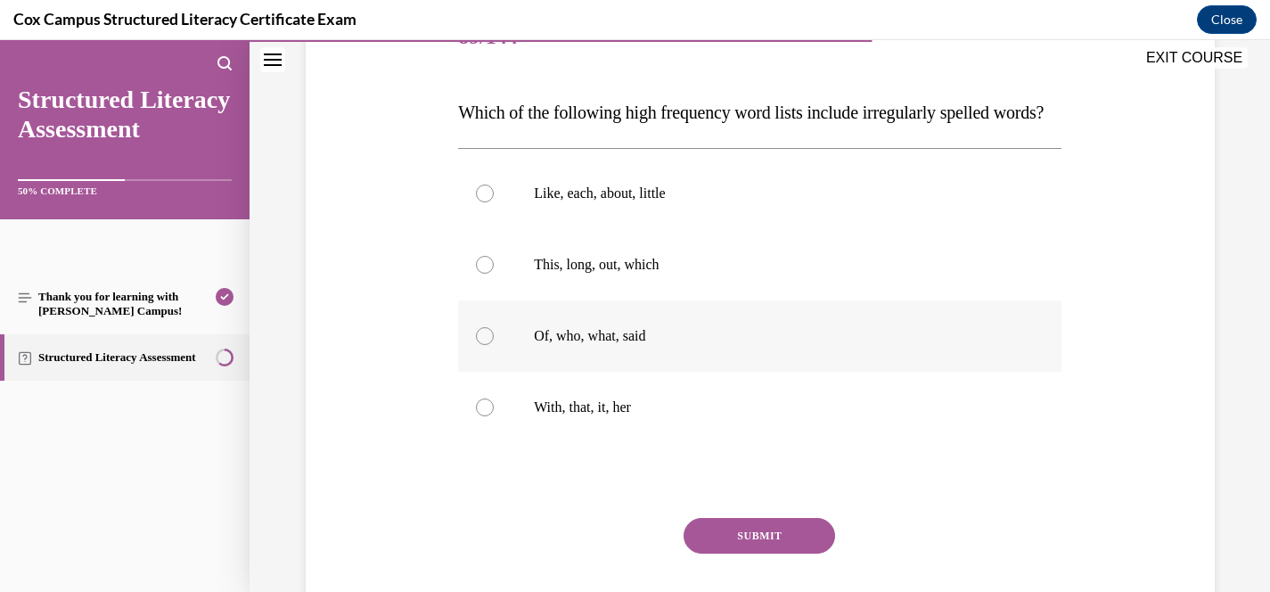
click at [657, 345] on p "Of, who, what, said" at bounding box center [775, 336] width 483 height 18
click at [494, 345] on input "Of, who, what, said" at bounding box center [485, 336] width 18 height 18
radio input "true"
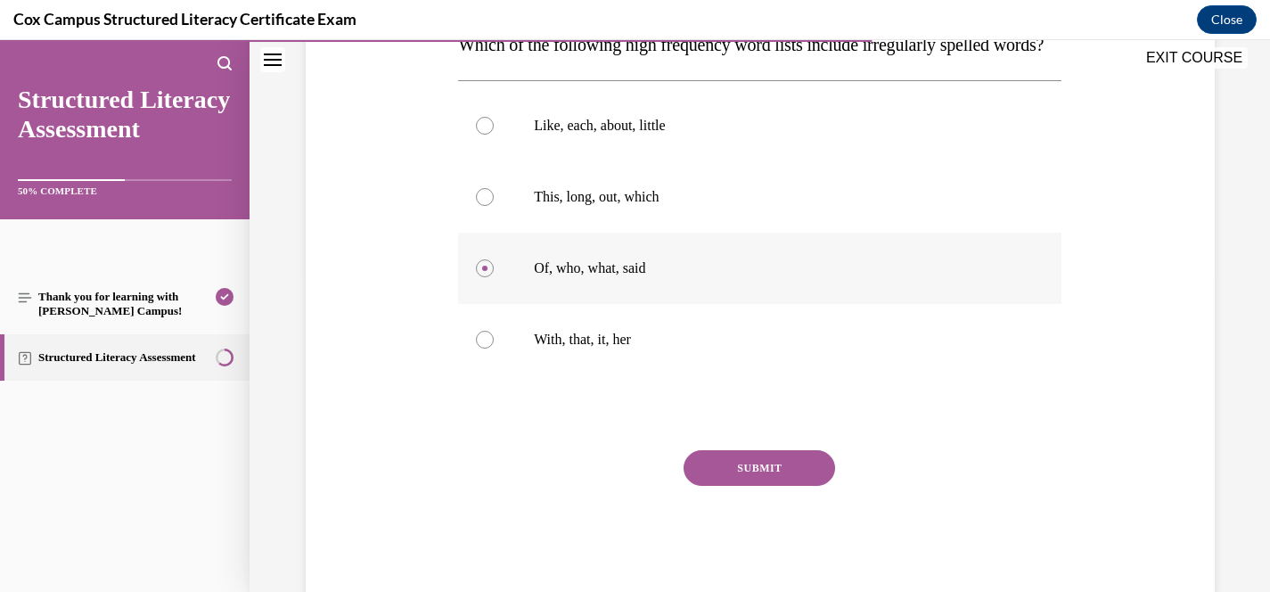
scroll to position [311, 0]
click at [775, 487] on button "SUBMIT" at bounding box center [760, 470] width 152 height 36
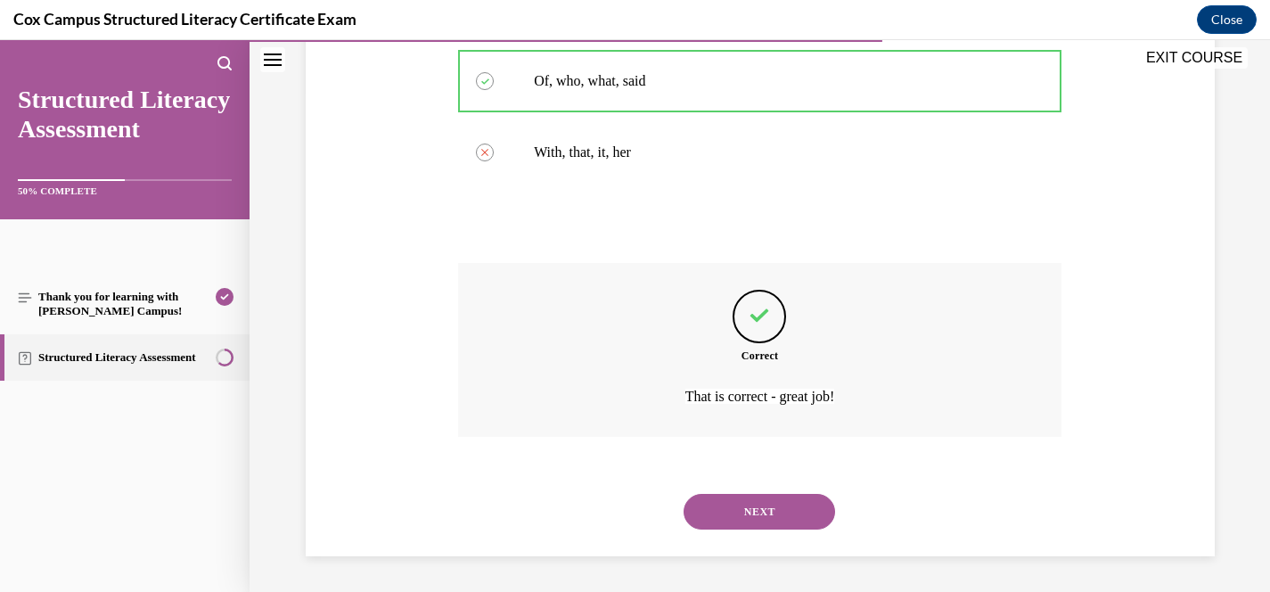
scroll to position [536, 0]
click at [788, 518] on button "NEXT" at bounding box center [760, 512] width 152 height 36
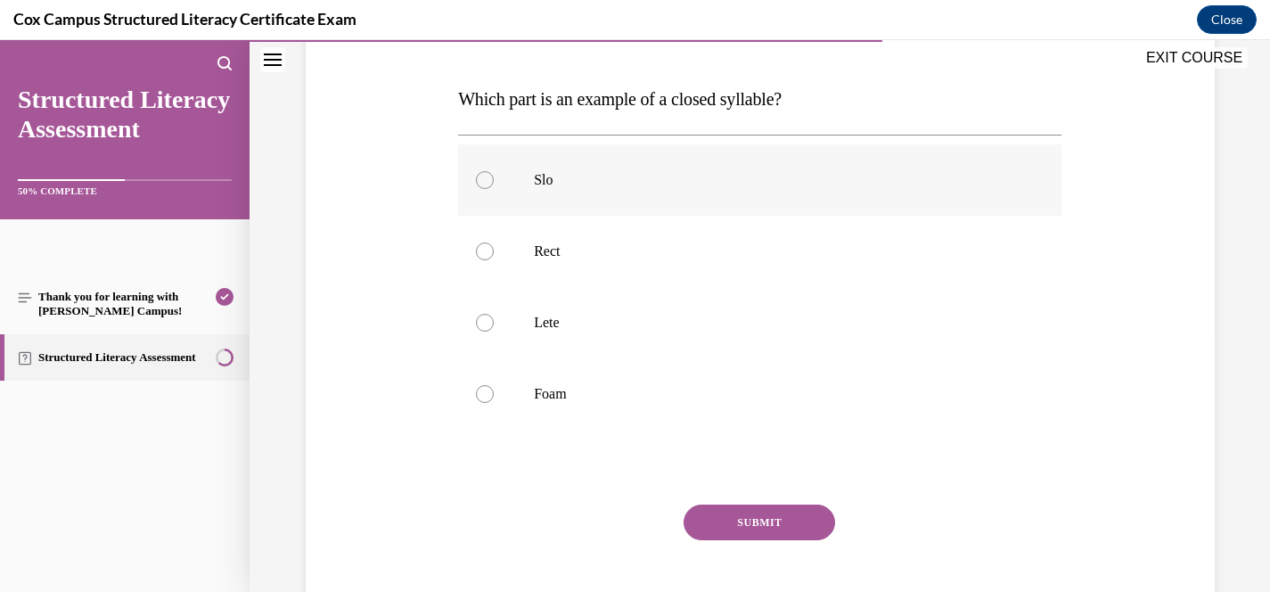
scroll to position [264, 0]
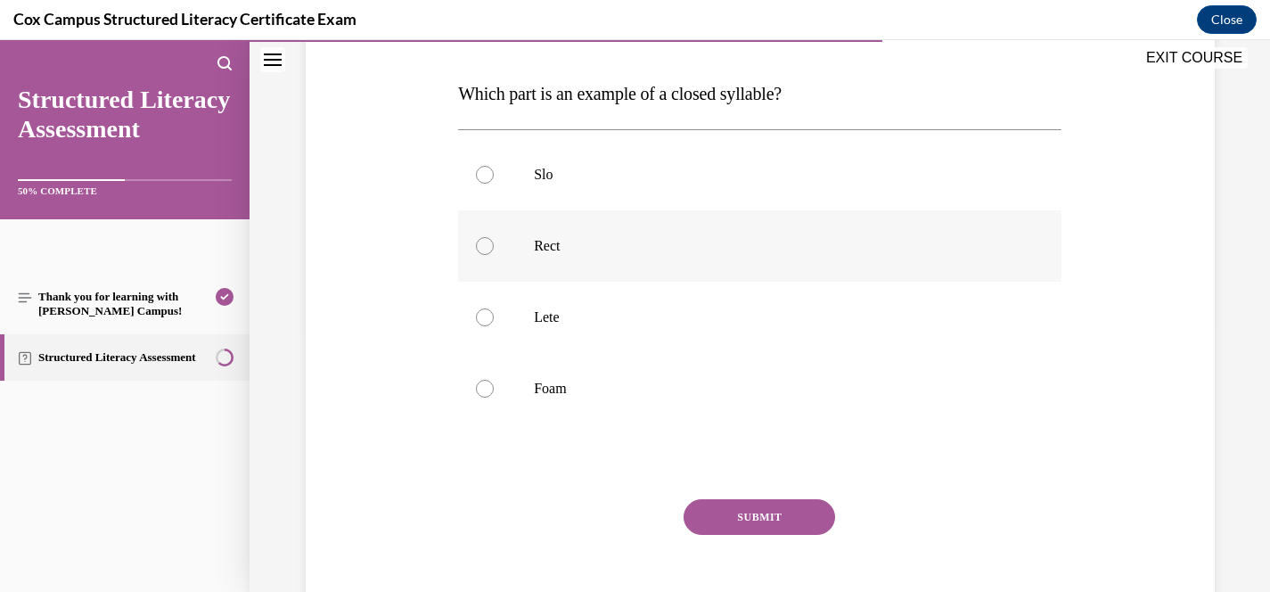
click at [546, 256] on label "Rect" at bounding box center [759, 245] width 603 height 71
click at [494, 255] on input "Rect" at bounding box center [485, 246] width 18 height 18
radio input "true"
click at [741, 533] on button "SUBMIT" at bounding box center [760, 517] width 152 height 36
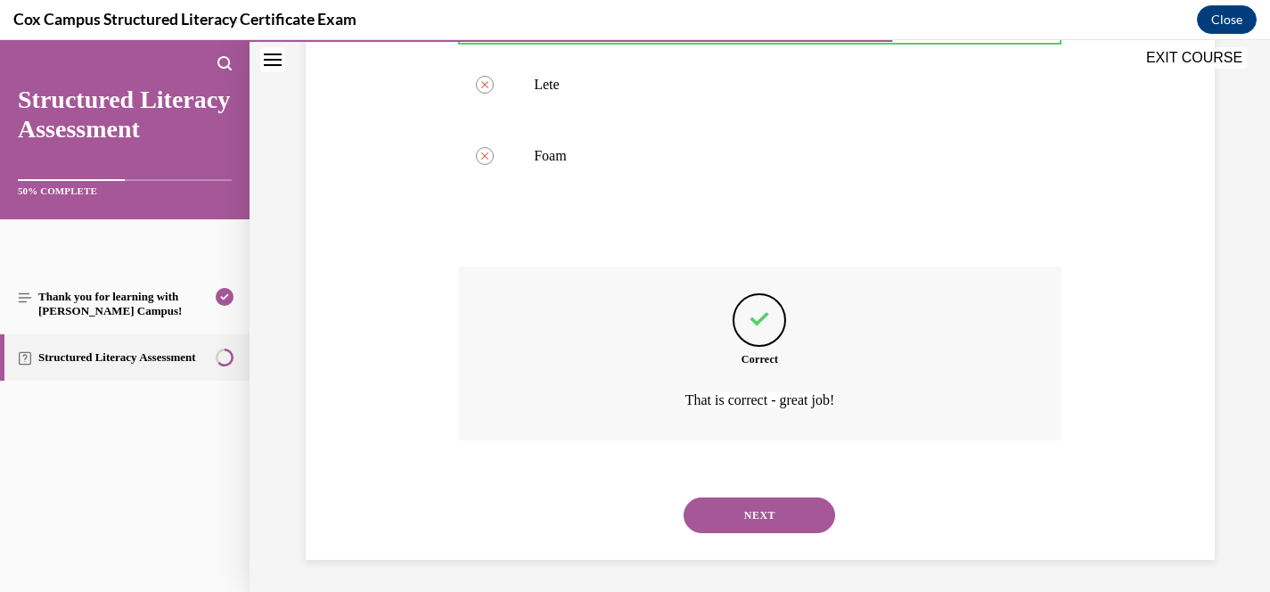
scroll to position [500, 0]
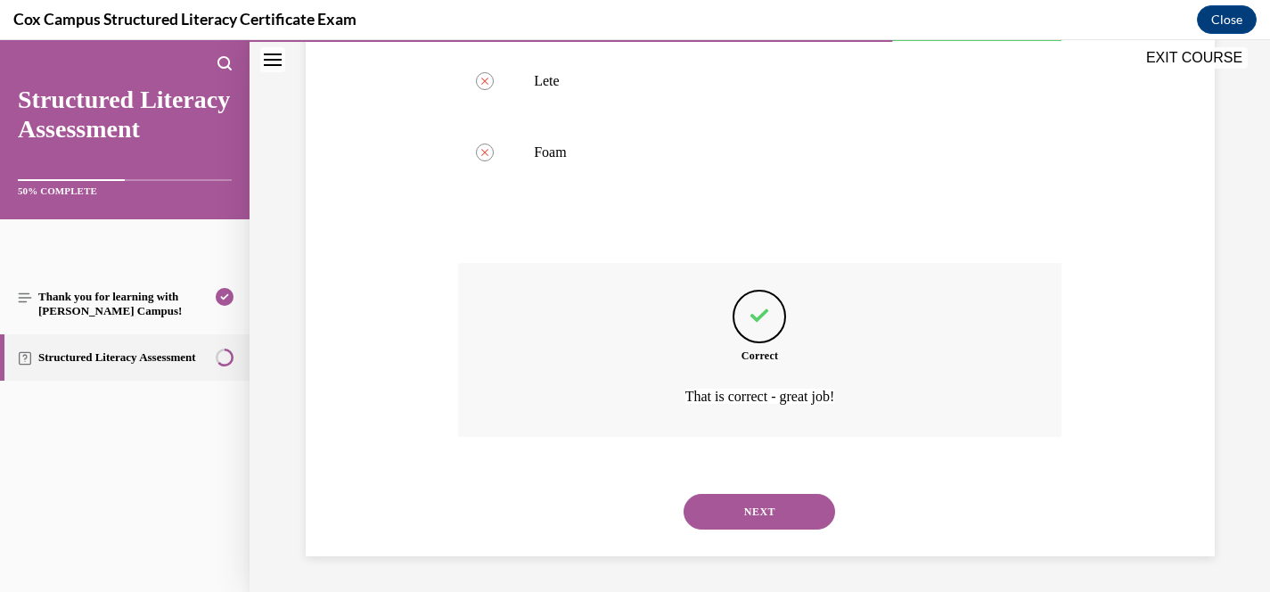
click at [790, 516] on button "NEXT" at bounding box center [760, 512] width 152 height 36
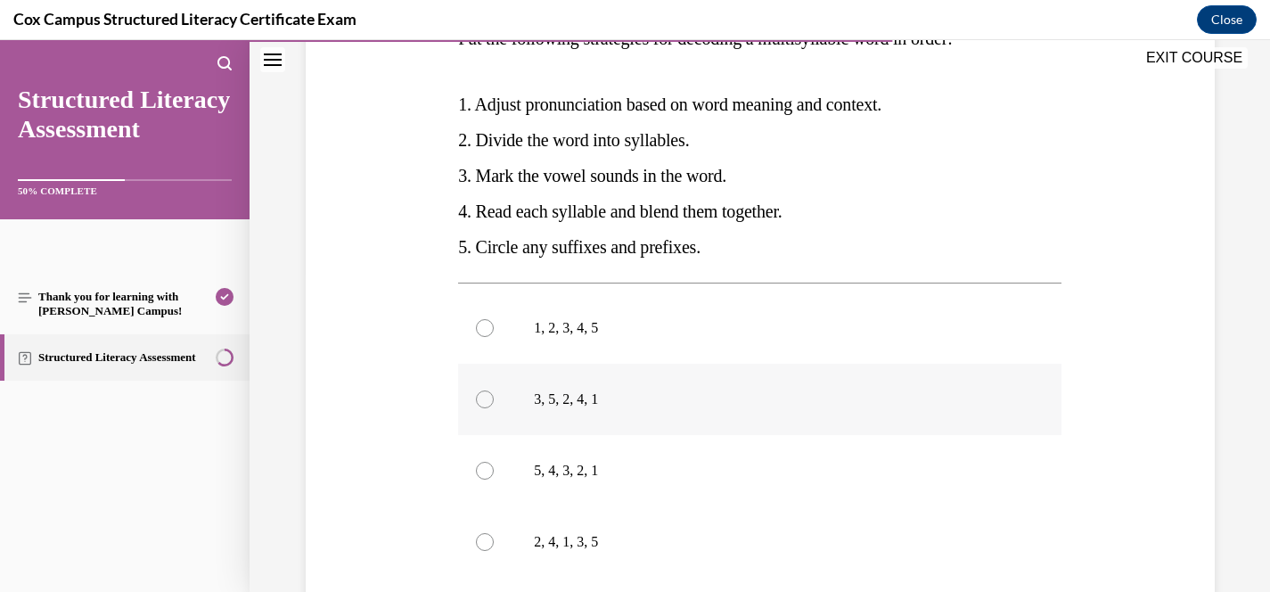
scroll to position [324, 0]
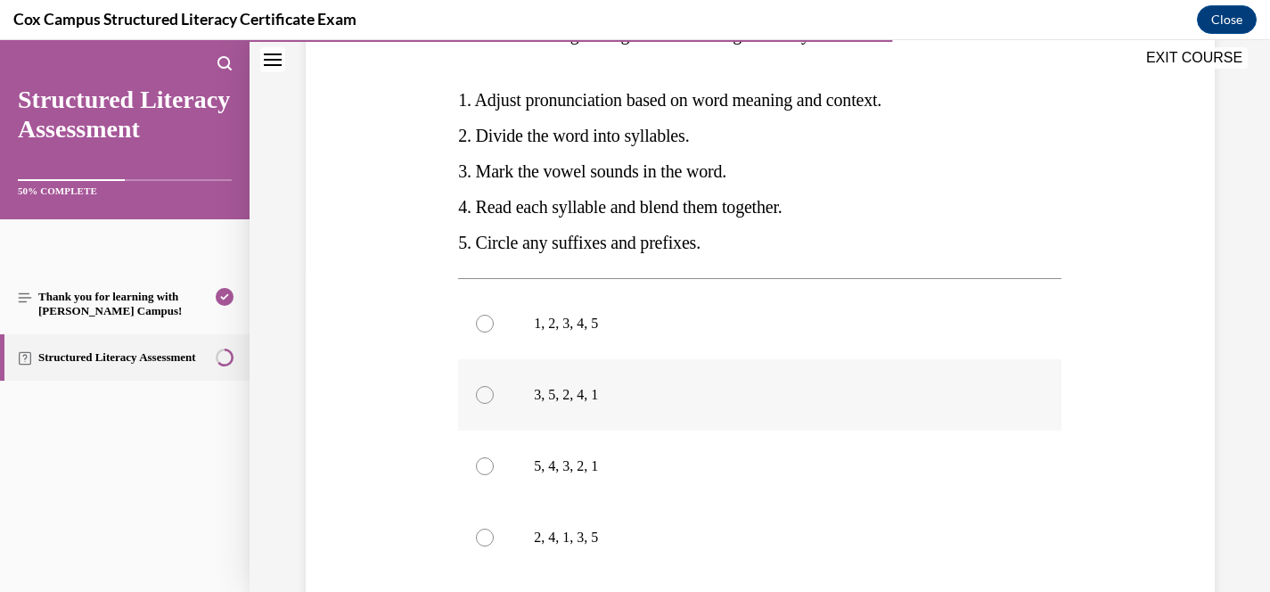
click at [586, 390] on p "3, 5, 2, 4, 1" at bounding box center [775, 395] width 483 height 18
click at [494, 390] on input "3, 5, 2, 4, 1" at bounding box center [485, 395] width 18 height 18
radio input "true"
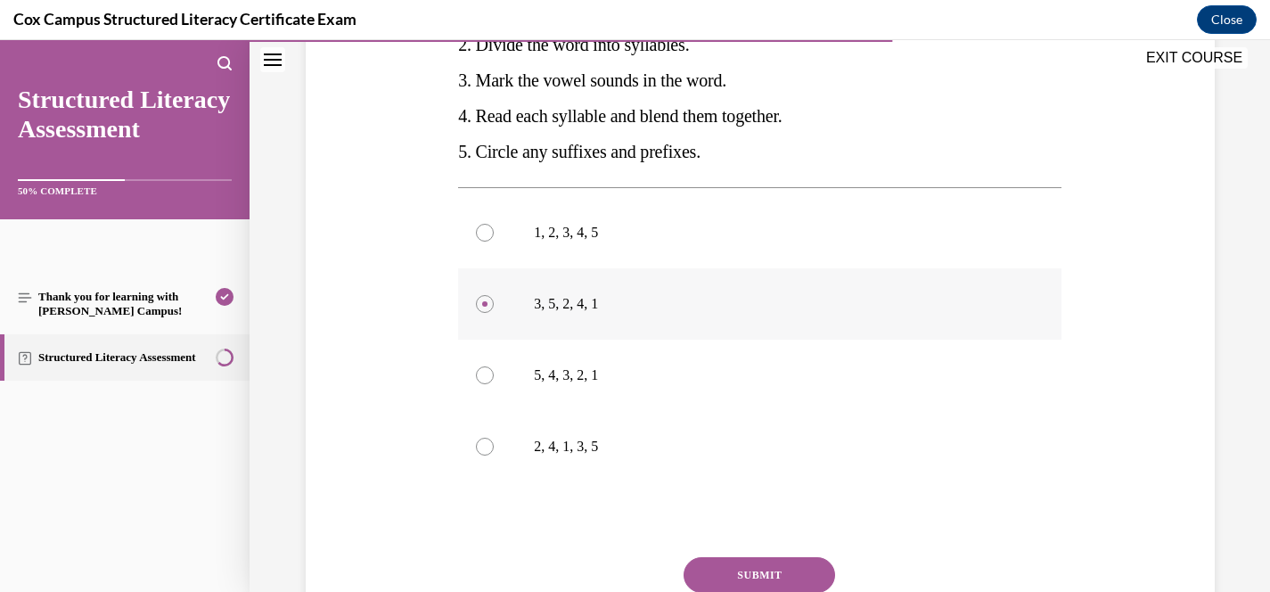
scroll to position [436, 0]
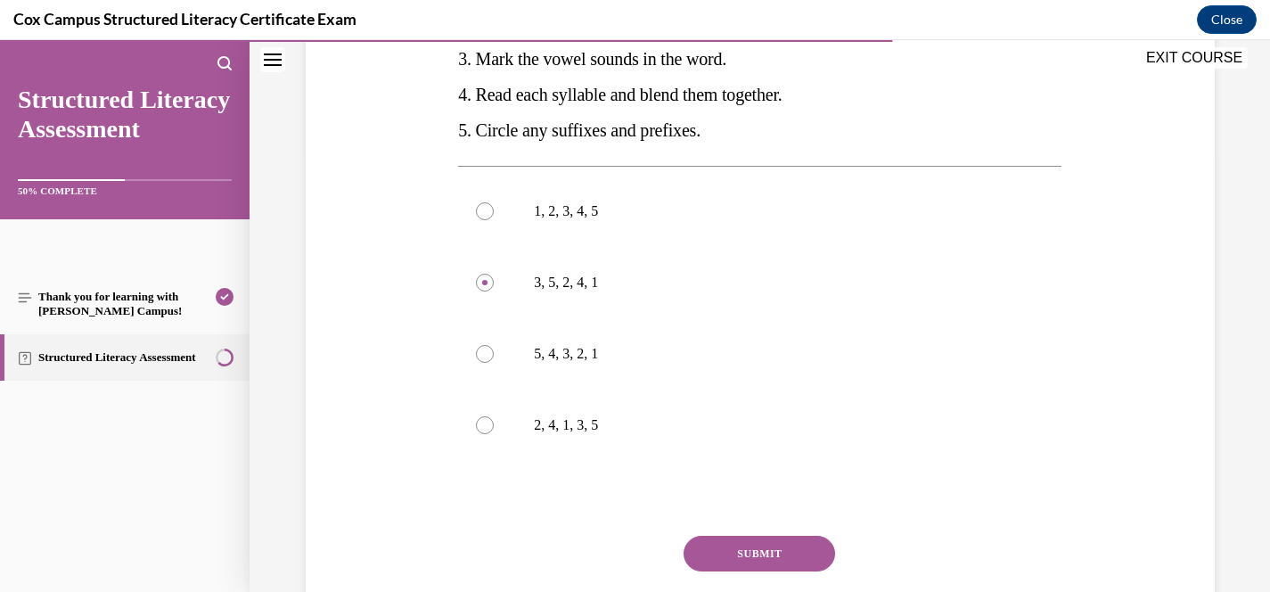
click at [741, 564] on button "SUBMIT" at bounding box center [760, 554] width 152 height 36
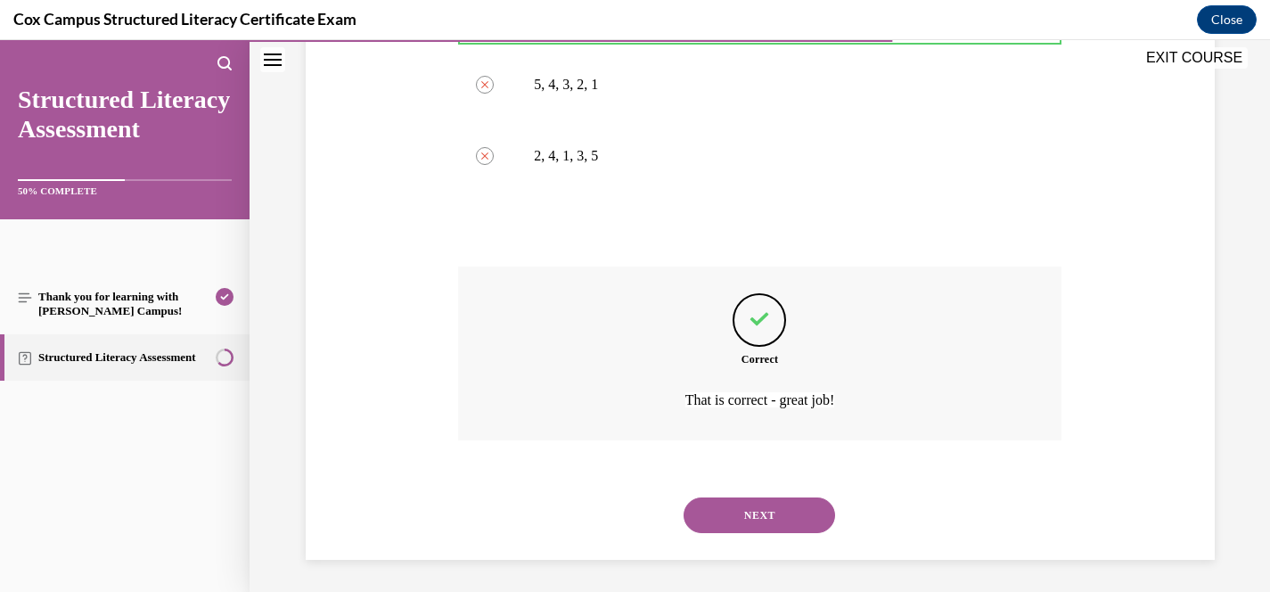
scroll to position [709, 0]
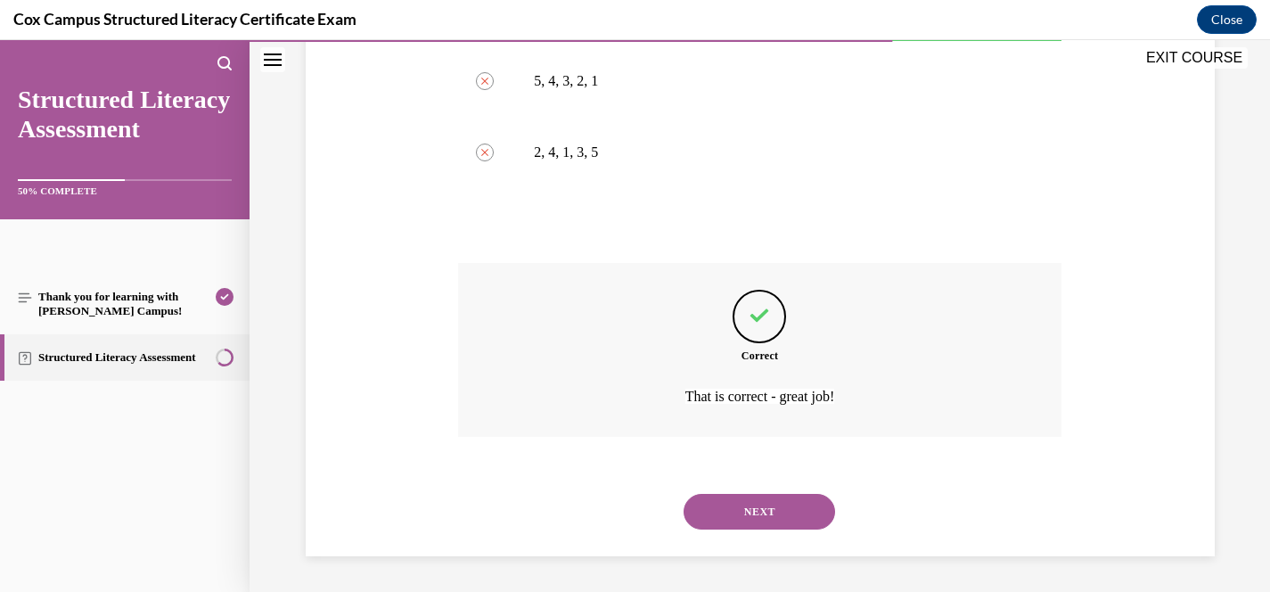
click at [778, 528] on button "NEXT" at bounding box center [760, 512] width 152 height 36
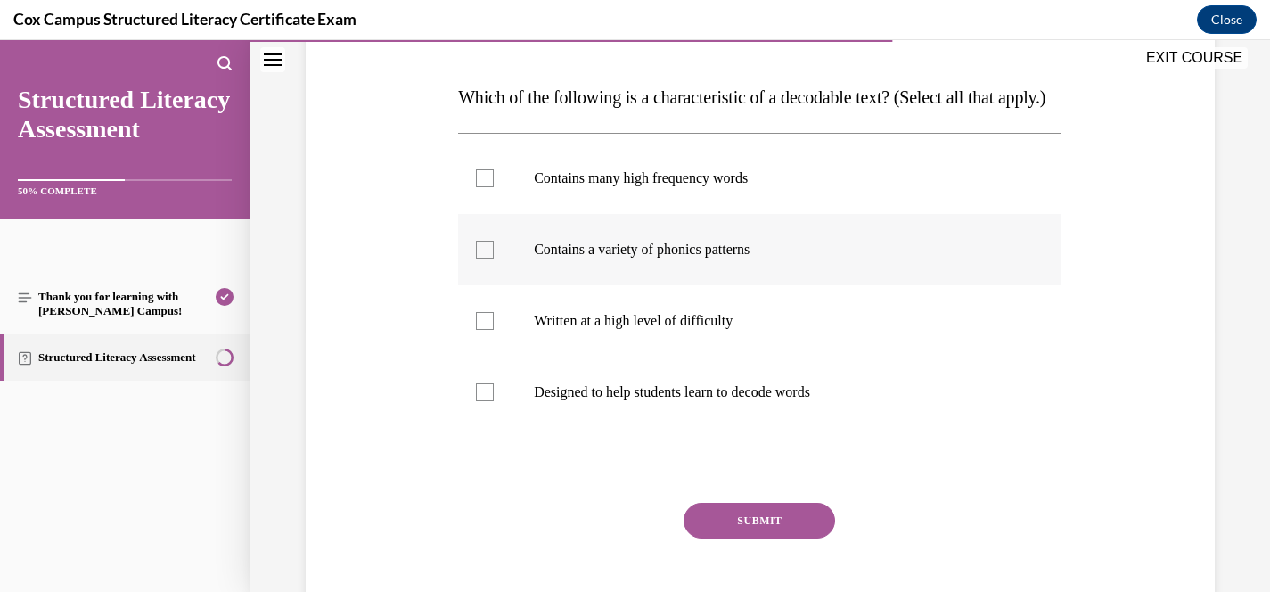
scroll to position [259, 0]
click at [712, 286] on label "Contains a variety of phonics patterns" at bounding box center [759, 250] width 603 height 71
click at [494, 259] on input "Contains a variety of phonics patterns" at bounding box center [485, 251] width 18 height 18
checkbox input "true"
click at [716, 188] on p "Contains many high frequency words" at bounding box center [775, 179] width 483 height 18
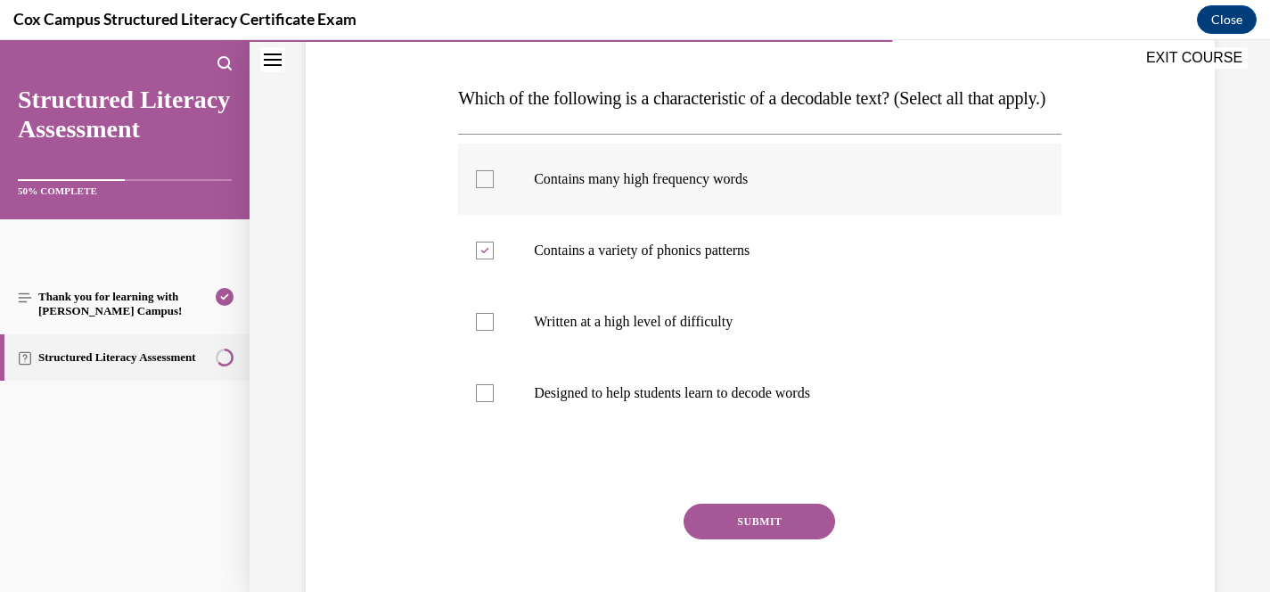
click at [494, 188] on input "Contains many high frequency words" at bounding box center [485, 179] width 18 height 18
checkbox input "true"
click at [713, 429] on label "Designed to help students learn to decode words" at bounding box center [759, 392] width 603 height 71
click at [494, 402] on input "Designed to help students learn to decode words" at bounding box center [485, 393] width 18 height 18
checkbox input "true"
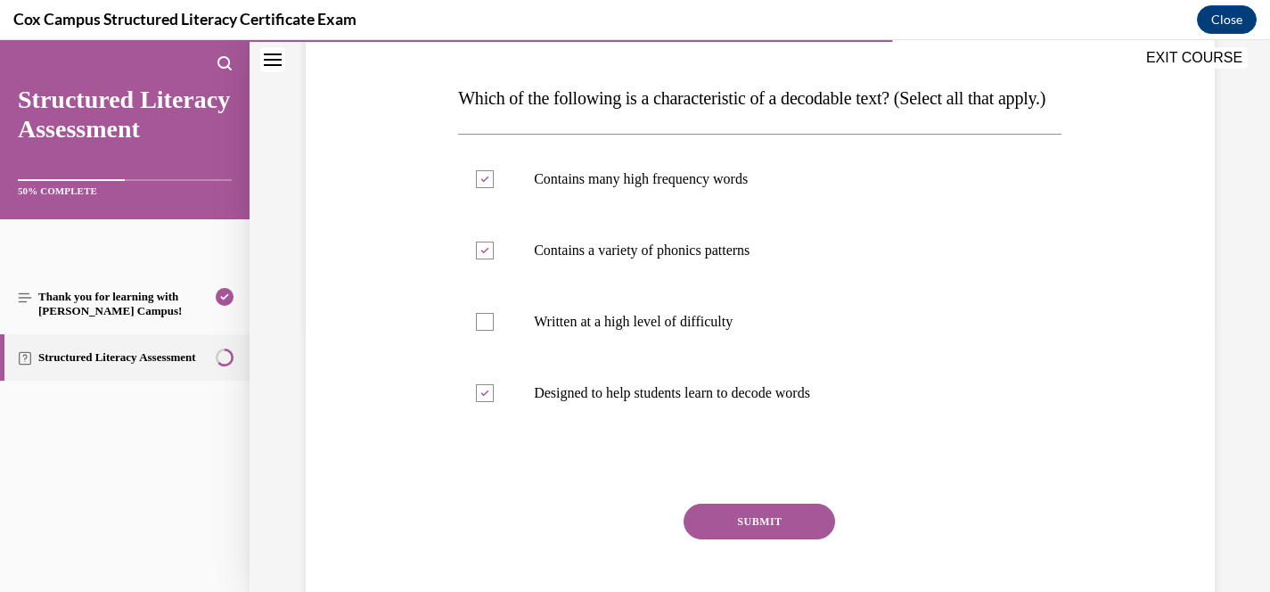
click at [763, 539] on button "SUBMIT" at bounding box center [760, 522] width 152 height 36
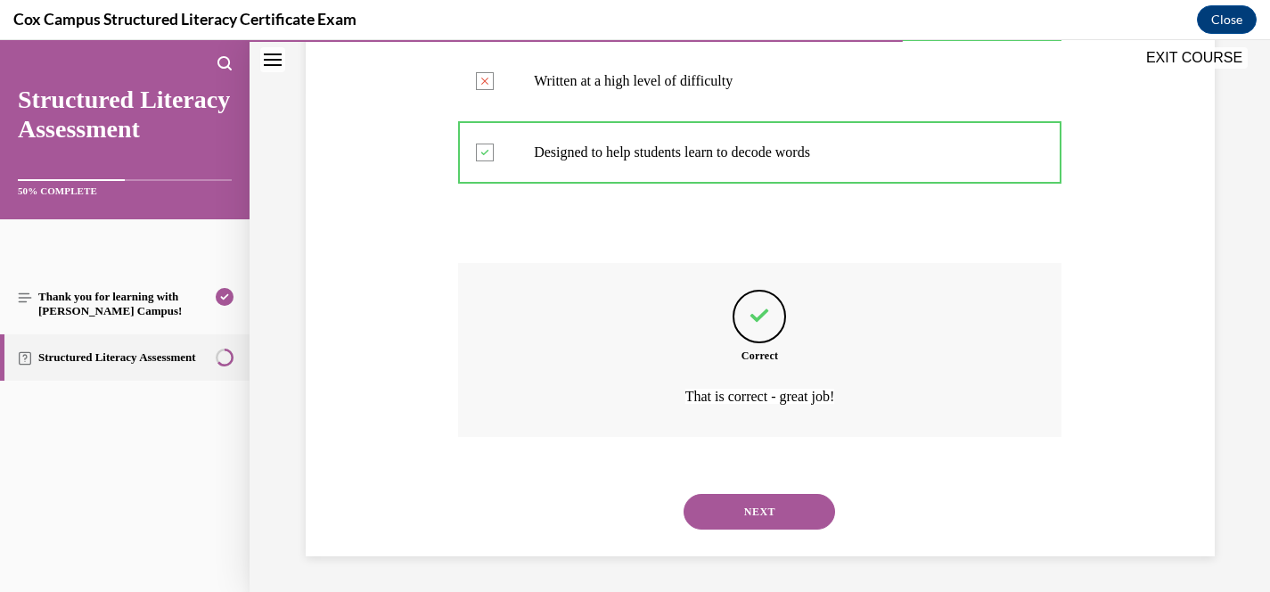
scroll to position [536, 0]
click at [791, 513] on button "NEXT" at bounding box center [760, 512] width 152 height 36
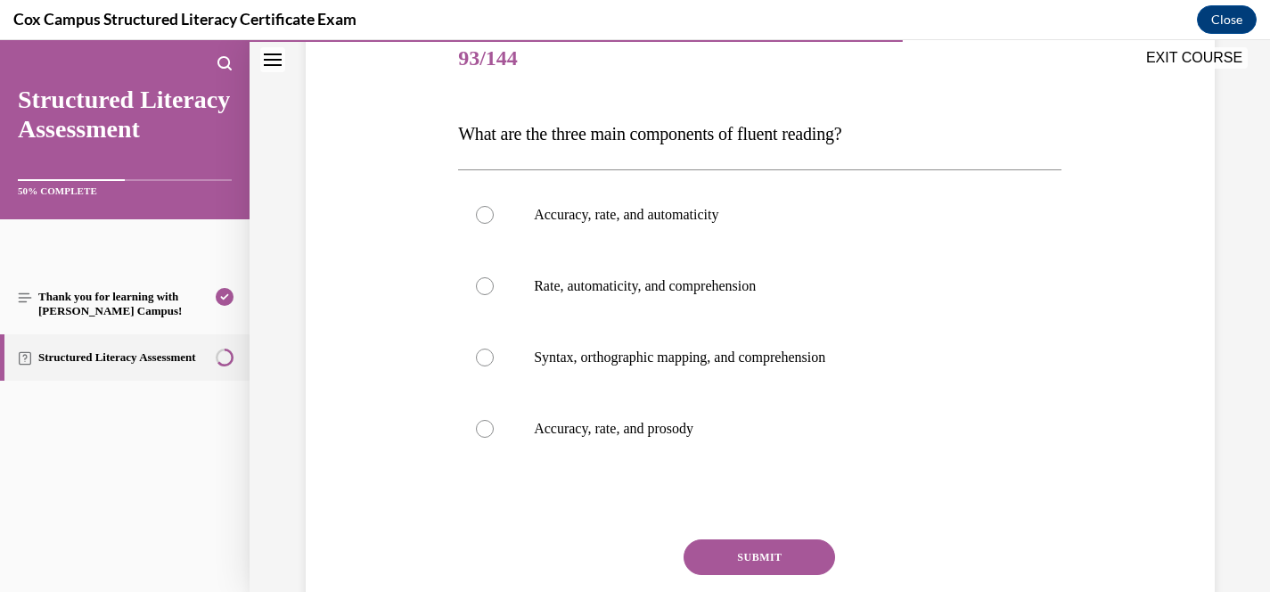
scroll to position [225, 0]
click at [707, 422] on p "Accuracy, rate, and prosody" at bounding box center [775, 428] width 483 height 18
click at [494, 422] on input "Accuracy, rate, and prosody" at bounding box center [485, 428] width 18 height 18
radio input "true"
click at [772, 553] on button "SUBMIT" at bounding box center [760, 556] width 152 height 36
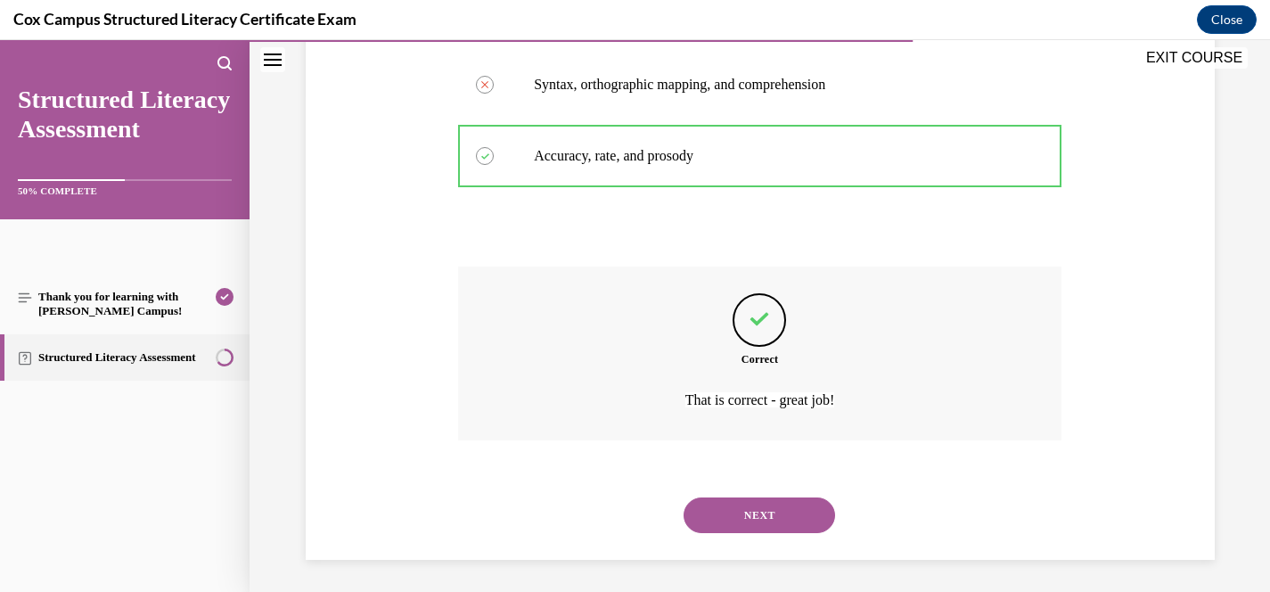
scroll to position [500, 0]
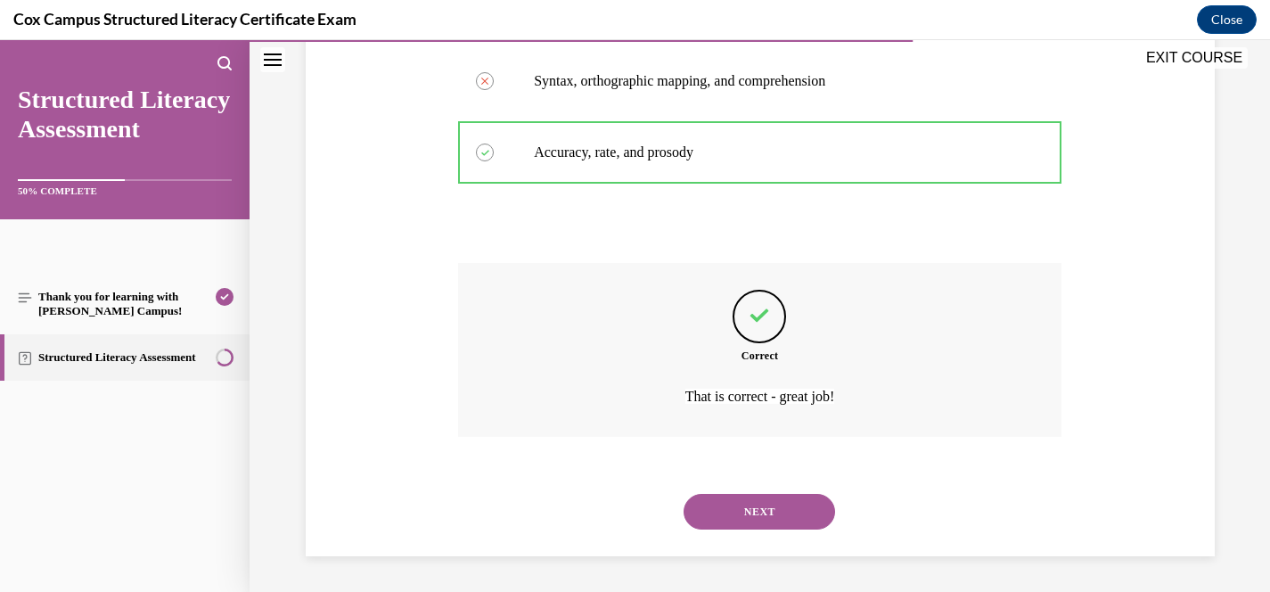
click at [803, 506] on button "NEXT" at bounding box center [760, 512] width 152 height 36
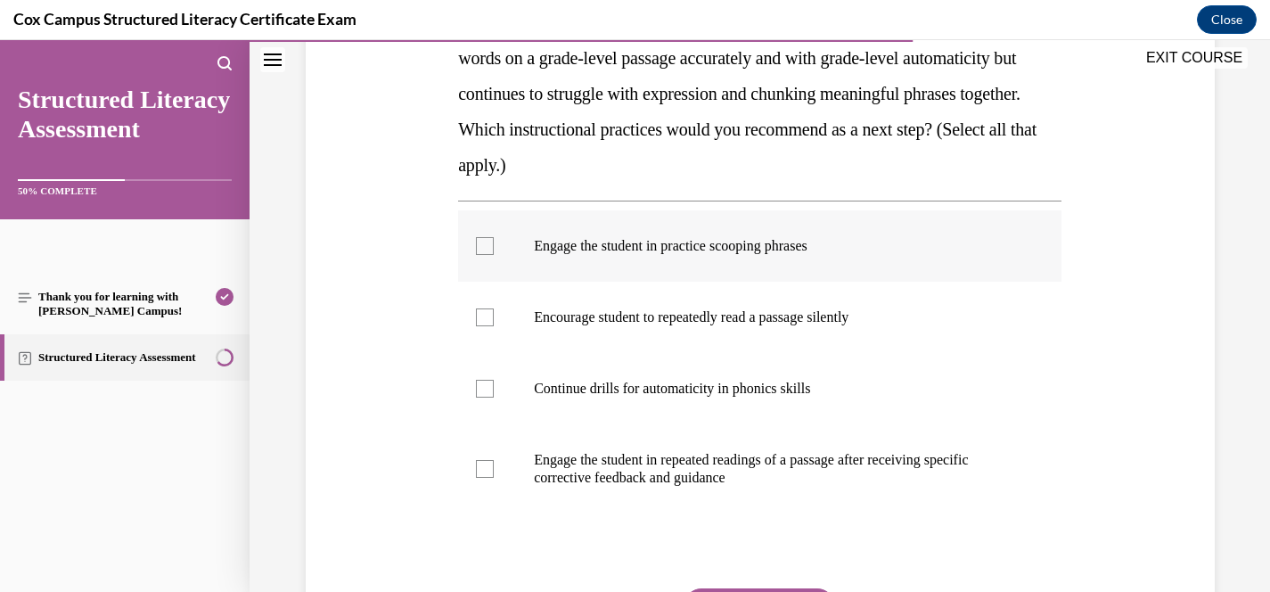
scroll to position [332, 0]
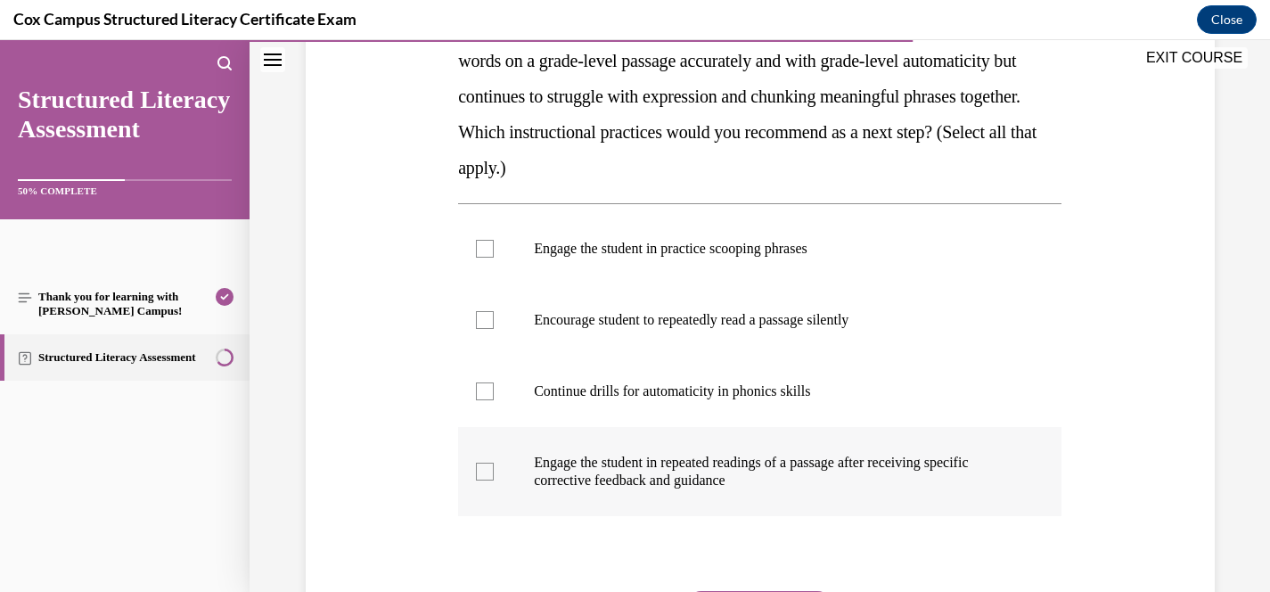
click at [772, 465] on p "Engage the student in repeated readings of a passage after receiving specific c…" at bounding box center [775, 472] width 483 height 36
click at [494, 465] on input "Engage the student in repeated readings of a passage after receiving specific c…" at bounding box center [485, 472] width 18 height 18
checkbox input "true"
click at [800, 254] on p "Engage the student in practice scooping phrases" at bounding box center [775, 249] width 483 height 18
click at [494, 254] on input "Engage the student in practice scooping phrases" at bounding box center [485, 249] width 18 height 18
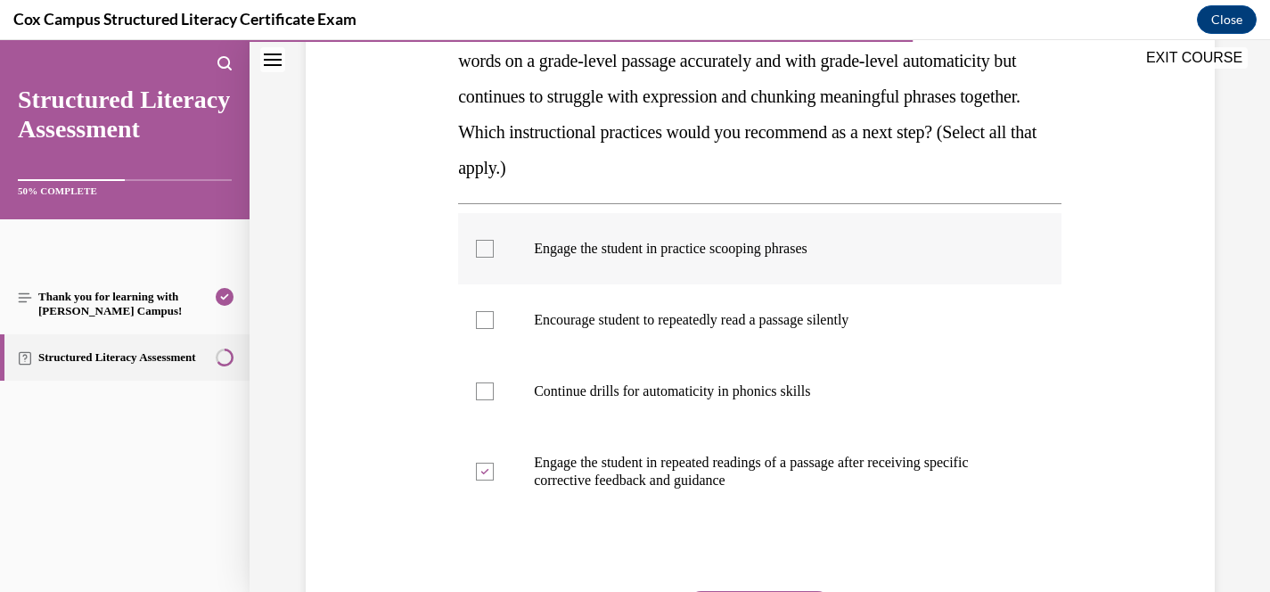
checkbox input "true"
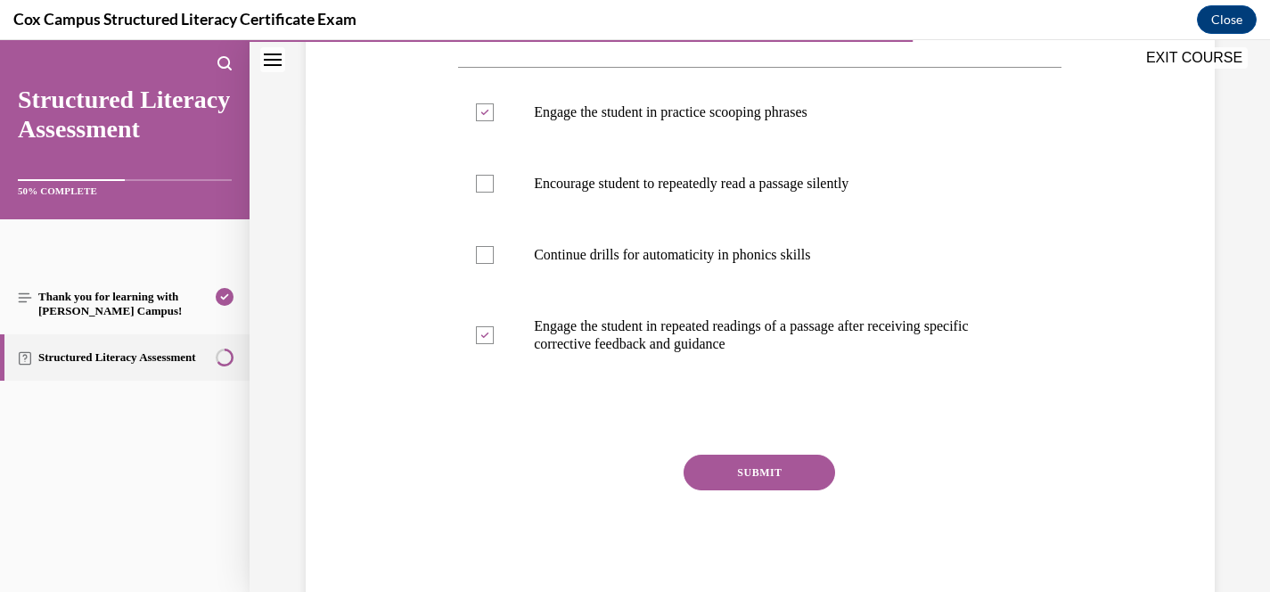
scroll to position [476, 0]
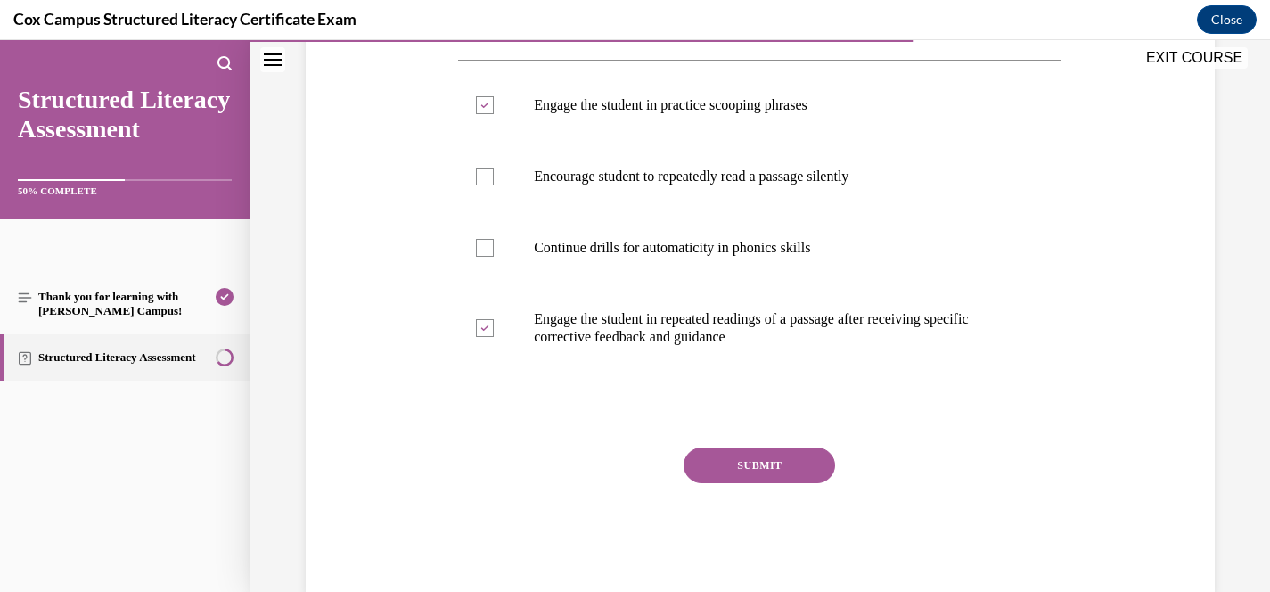
click at [749, 464] on button "SUBMIT" at bounding box center [760, 465] width 152 height 36
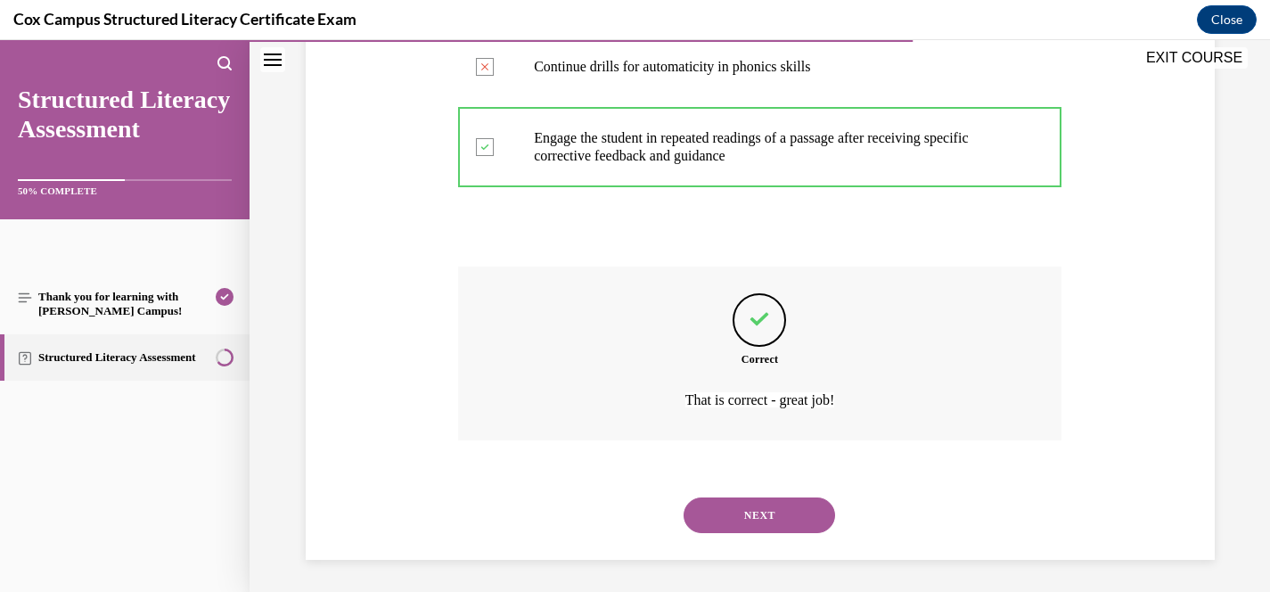
scroll to position [660, 0]
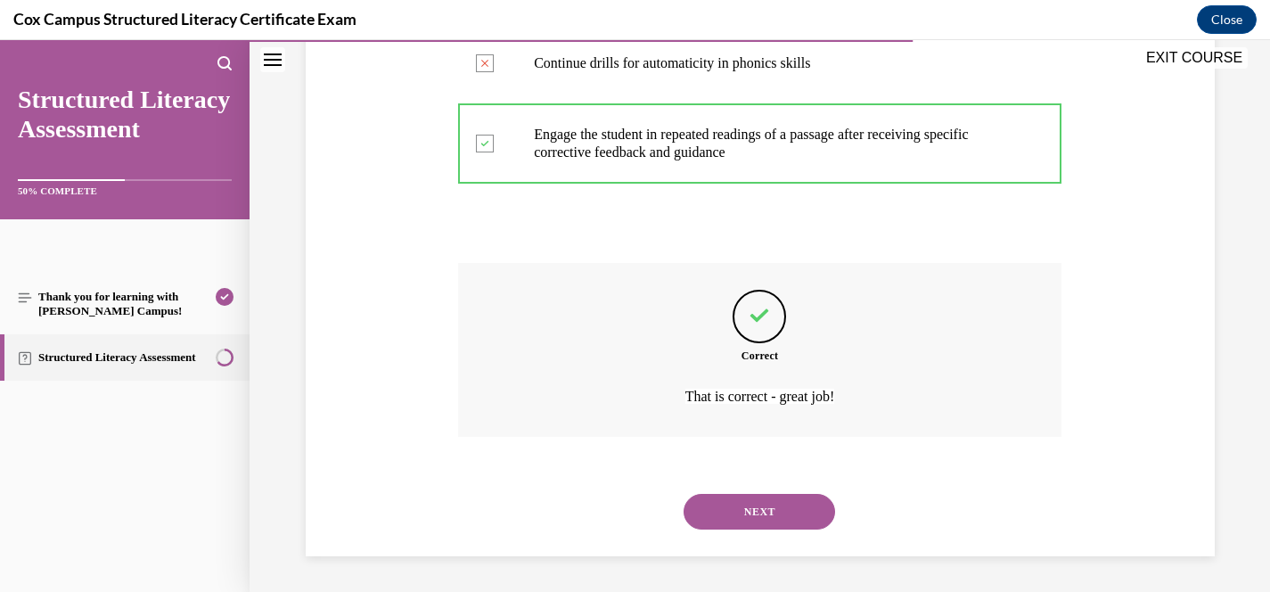
click at [746, 503] on button "NEXT" at bounding box center [760, 512] width 152 height 36
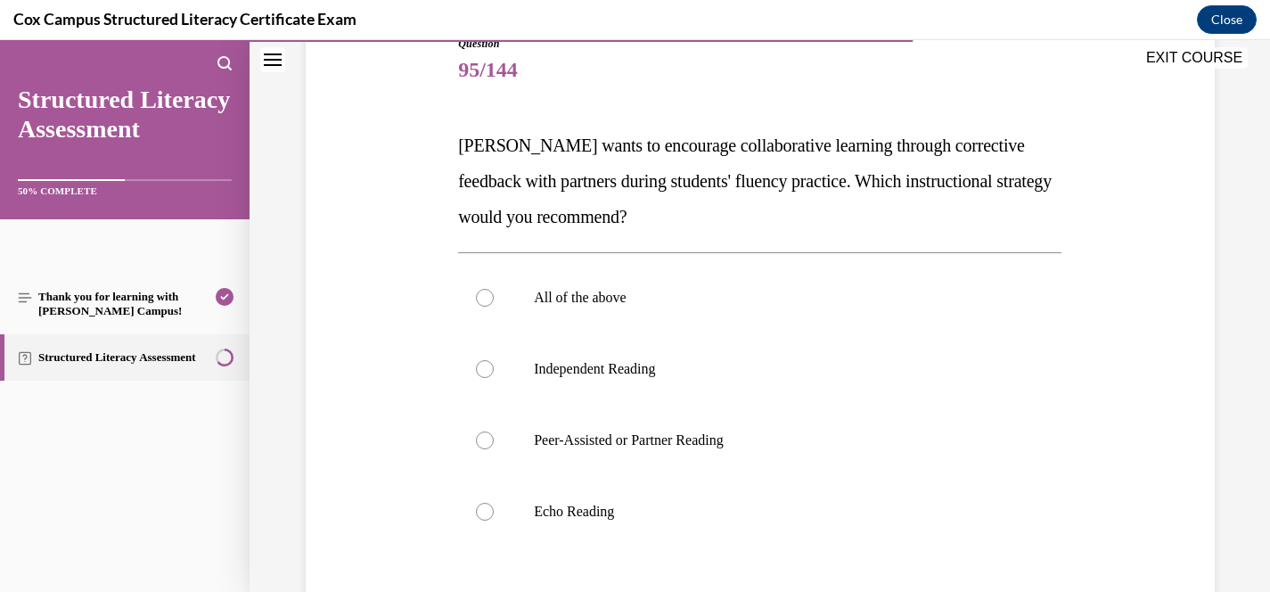
scroll to position [225, 0]
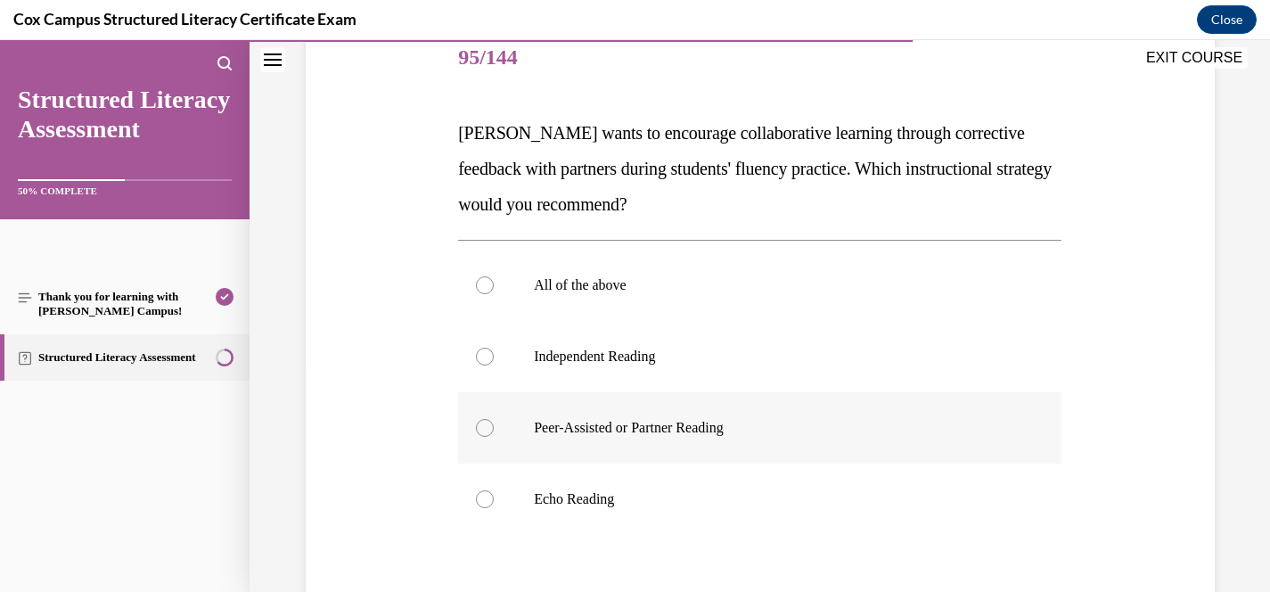
click at [573, 434] on p "Peer-Assisted or Partner Reading" at bounding box center [775, 428] width 483 height 18
click at [494, 434] on input "Peer-Assisted or Partner Reading" at bounding box center [485, 428] width 18 height 18
radio input "true"
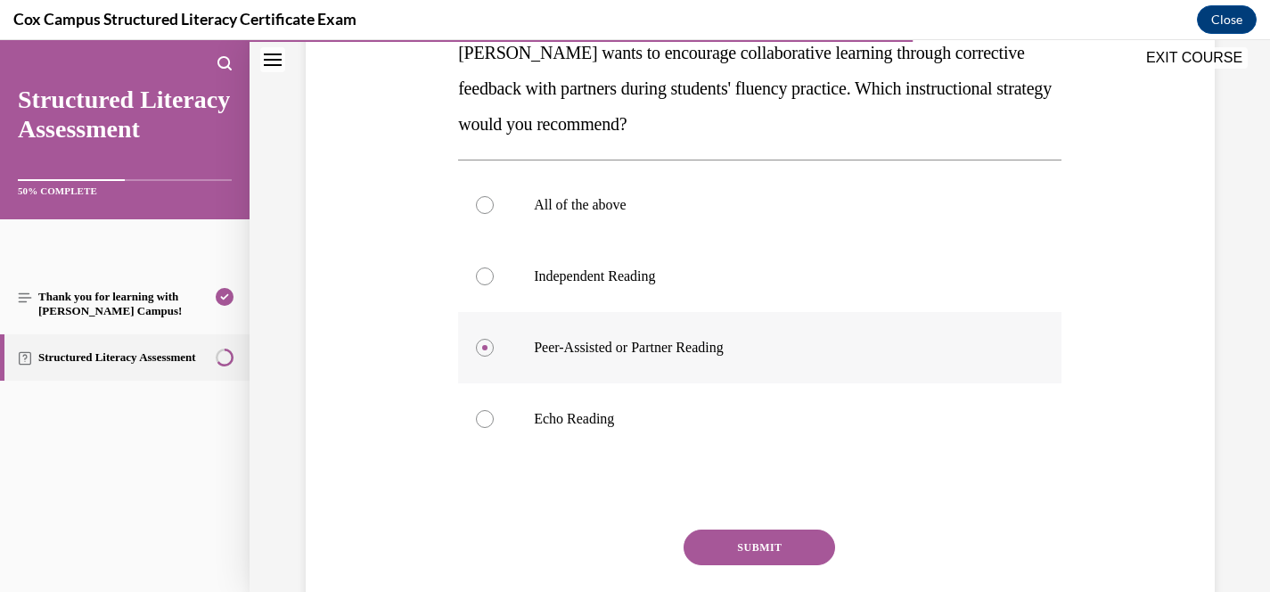
scroll to position [307, 0]
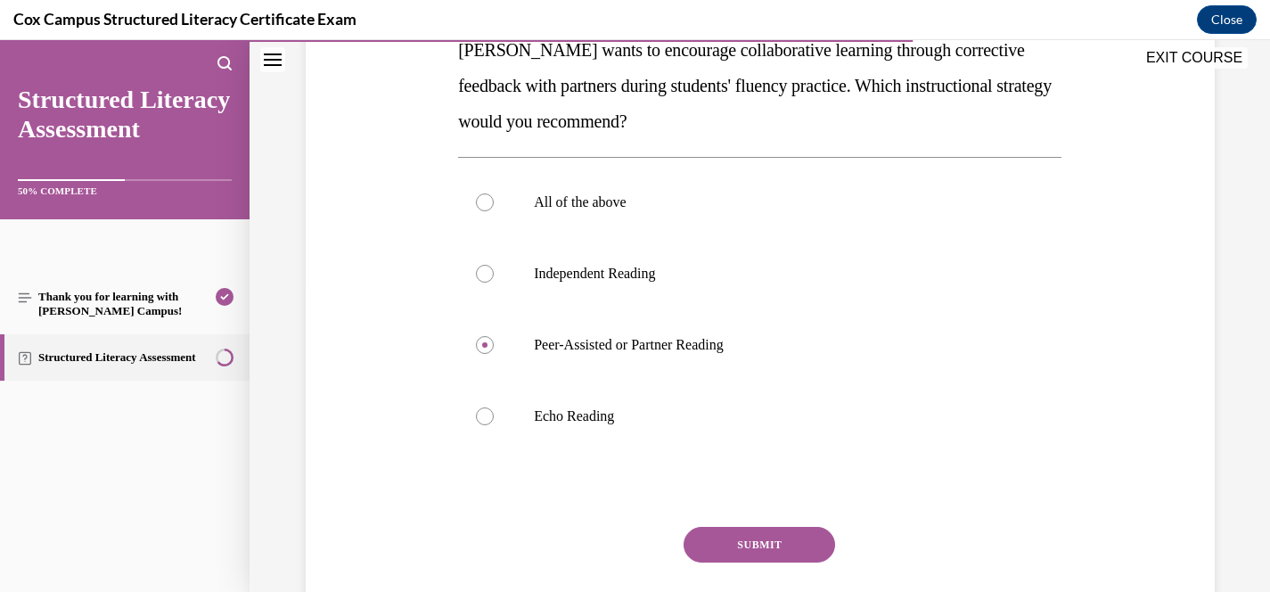
click at [720, 518] on div "Question 95/144 Mr. Patel wants to encourage collaborative learning through cor…" at bounding box center [759, 306] width 603 height 733
click at [725, 537] on button "SUBMIT" at bounding box center [760, 545] width 152 height 36
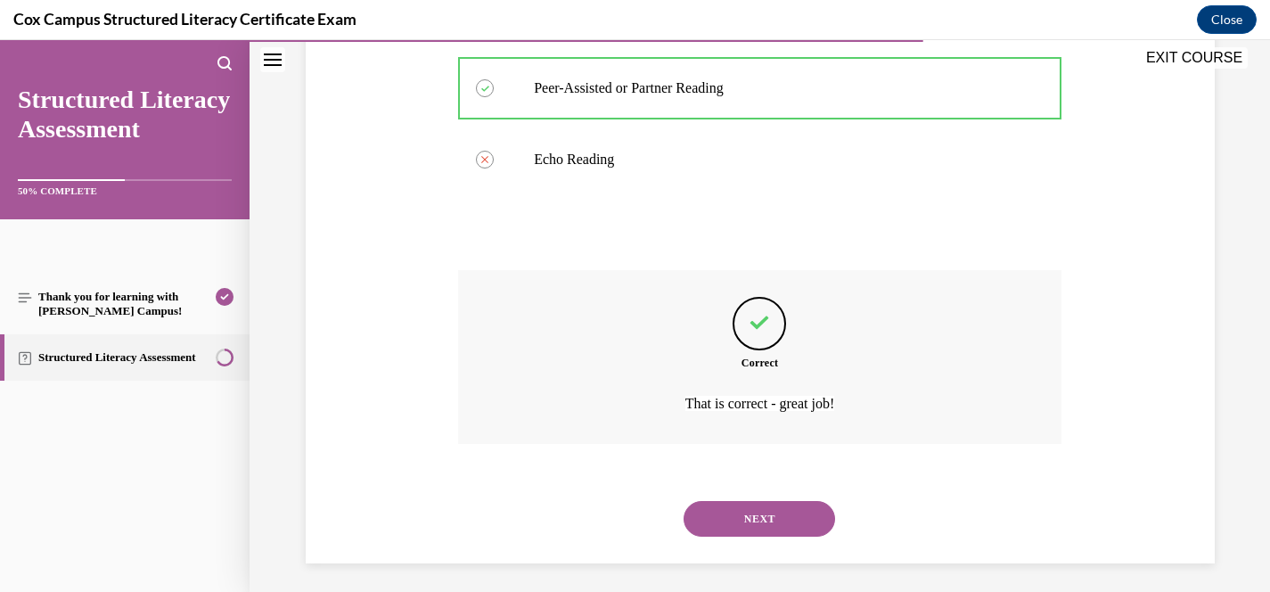
scroll to position [571, 0]
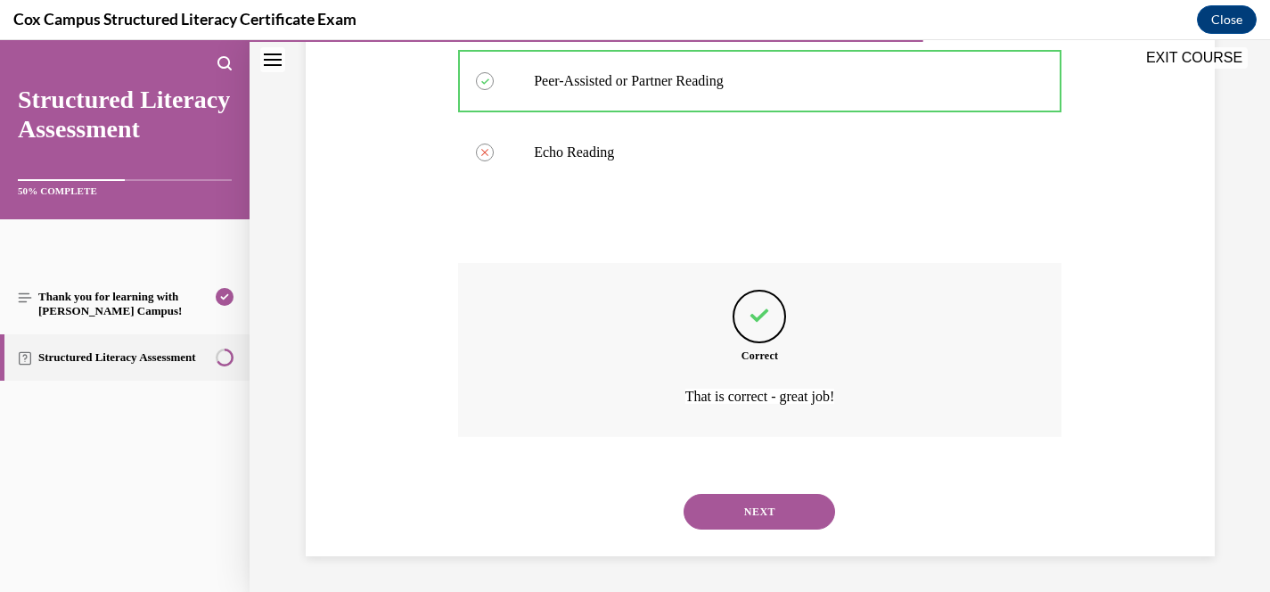
click at [765, 511] on button "NEXT" at bounding box center [760, 512] width 152 height 36
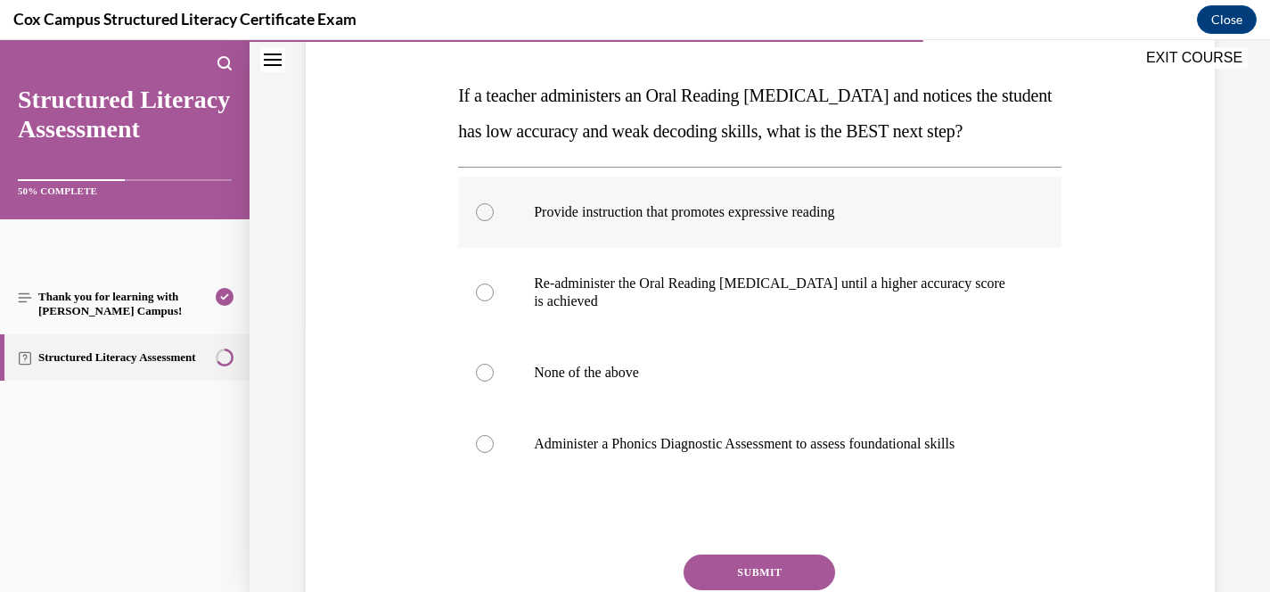
scroll to position [266, 0]
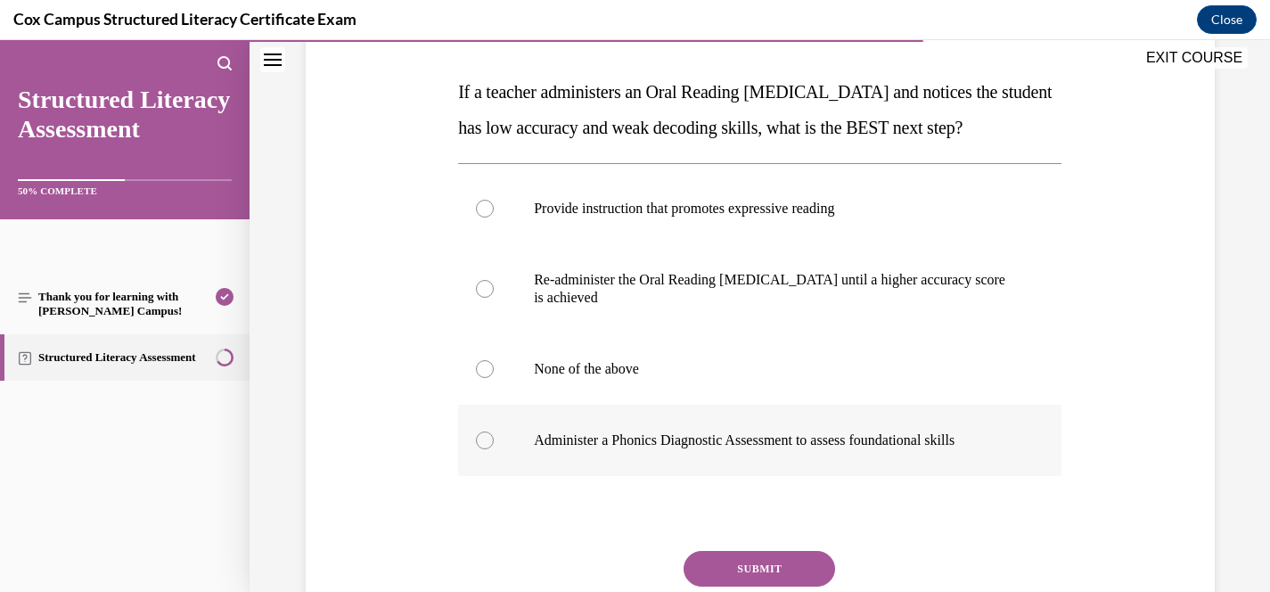
click at [776, 449] on p "Administer a Phonics Diagnostic Assessment to assess foundational skills" at bounding box center [775, 440] width 483 height 18
click at [494, 449] on input "Administer a Phonics Diagnostic Assessment to assess foundational skills" at bounding box center [485, 440] width 18 height 18
radio input "true"
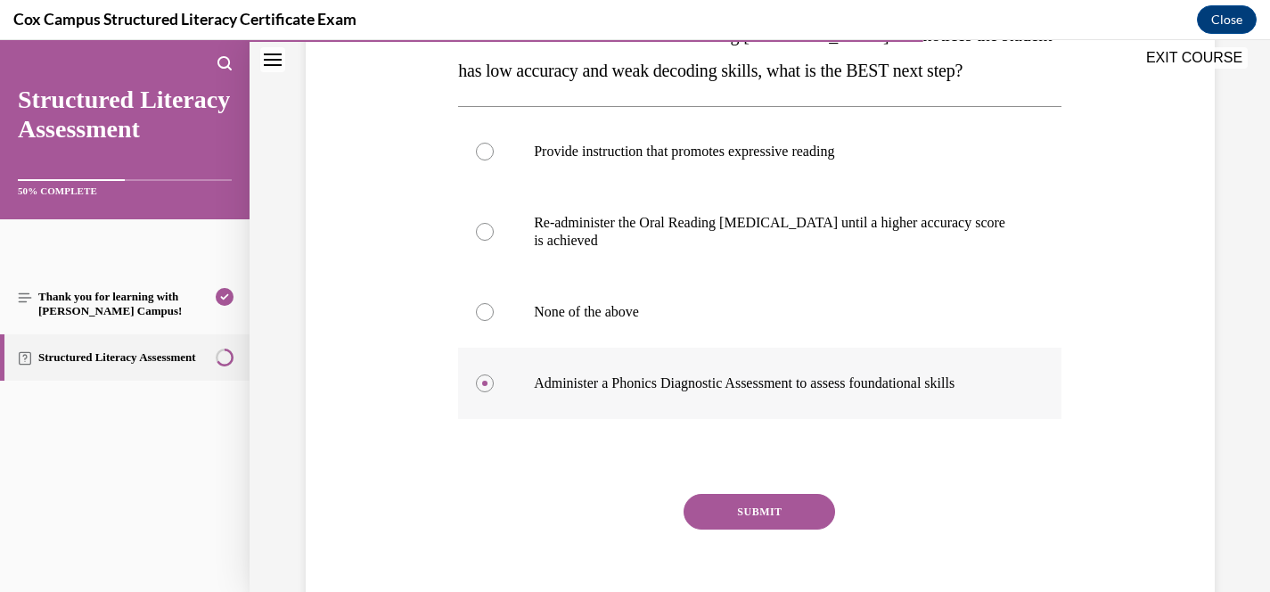
scroll to position [324, 0]
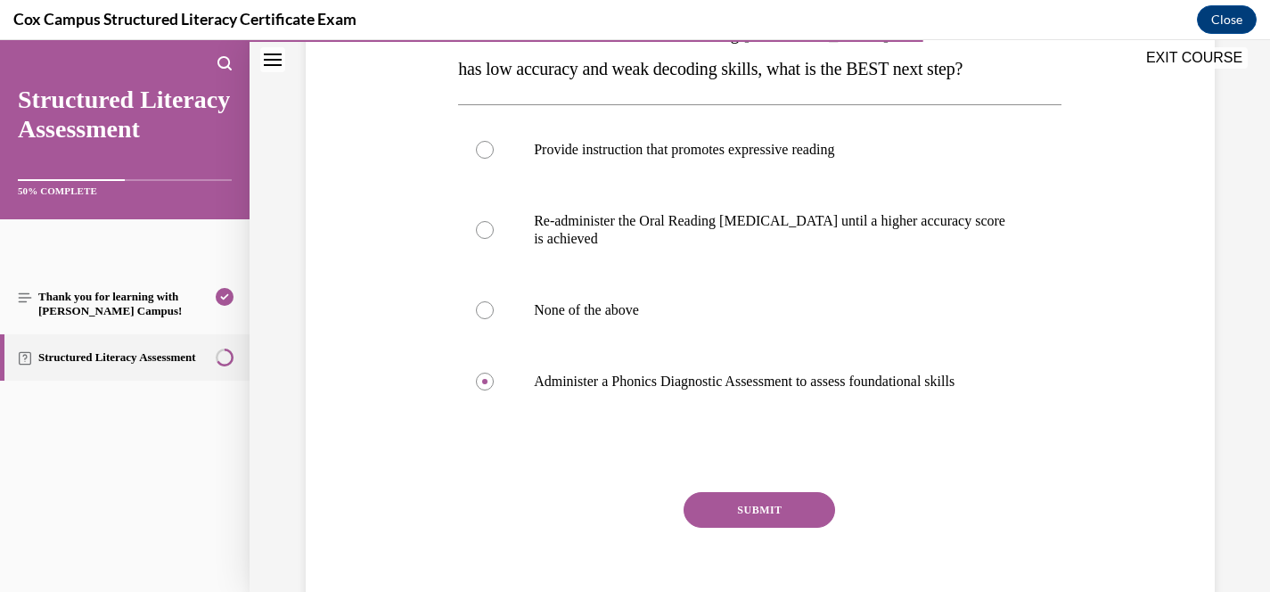
click at [814, 528] on button "SUBMIT" at bounding box center [760, 510] width 152 height 36
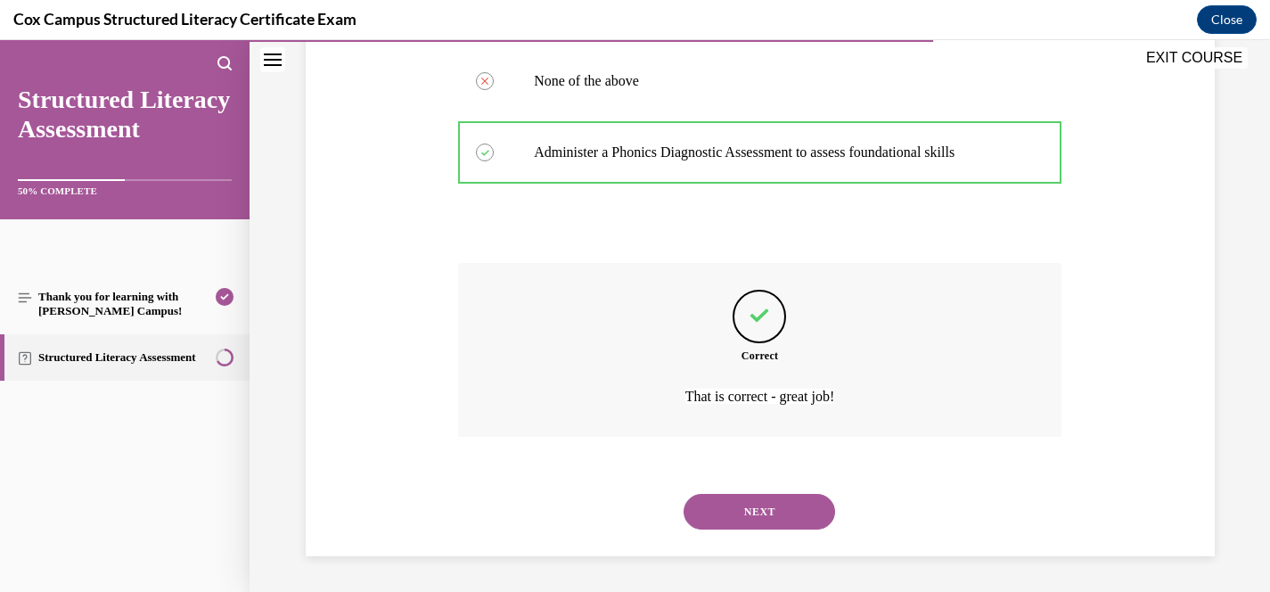
scroll to position [589, 0]
click at [793, 510] on button "NEXT" at bounding box center [760, 512] width 152 height 36
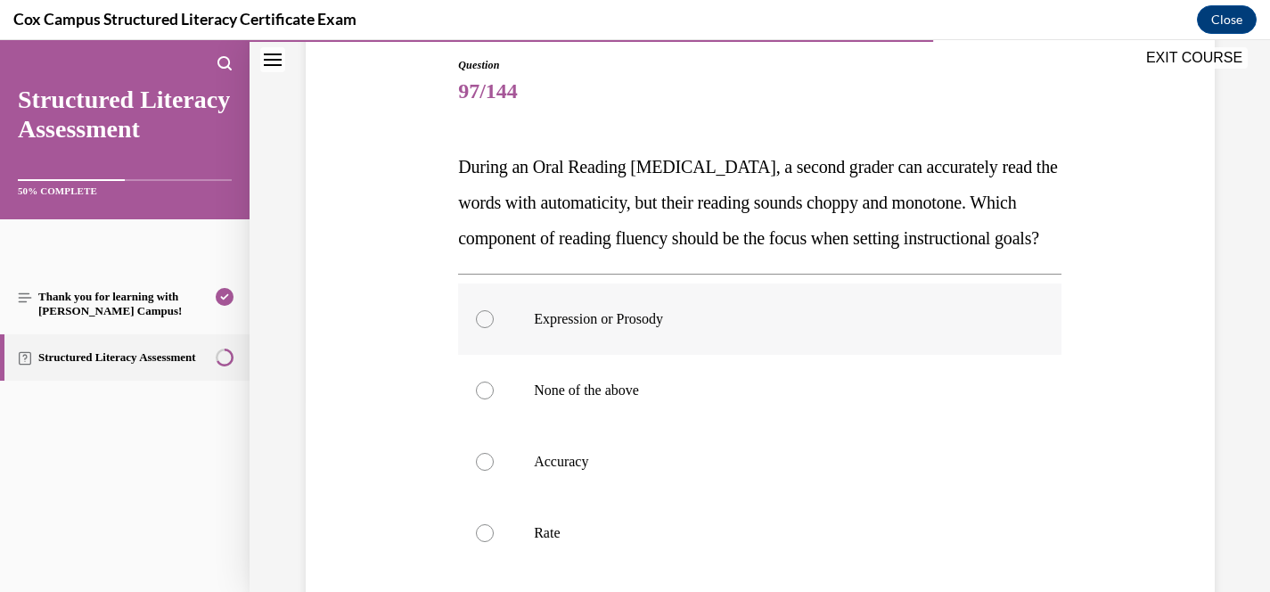
scroll to position [195, 0]
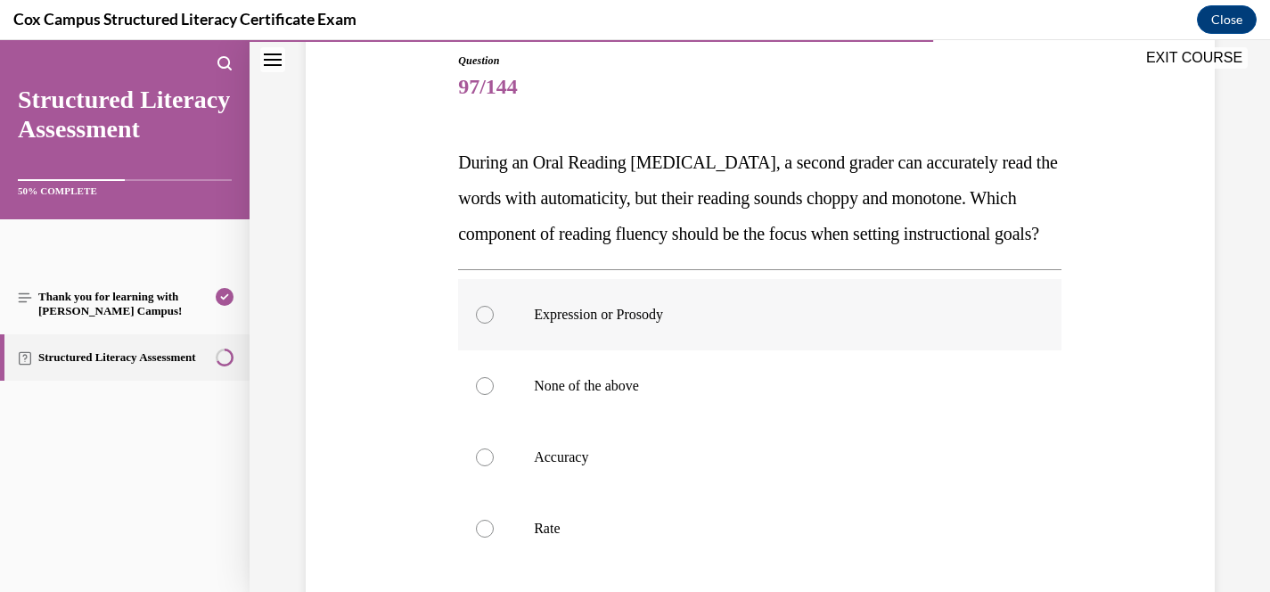
click at [637, 324] on p "Expression or Prosody" at bounding box center [775, 315] width 483 height 18
click at [494, 324] on input "Expression or Prosody" at bounding box center [485, 315] width 18 height 18
radio input "true"
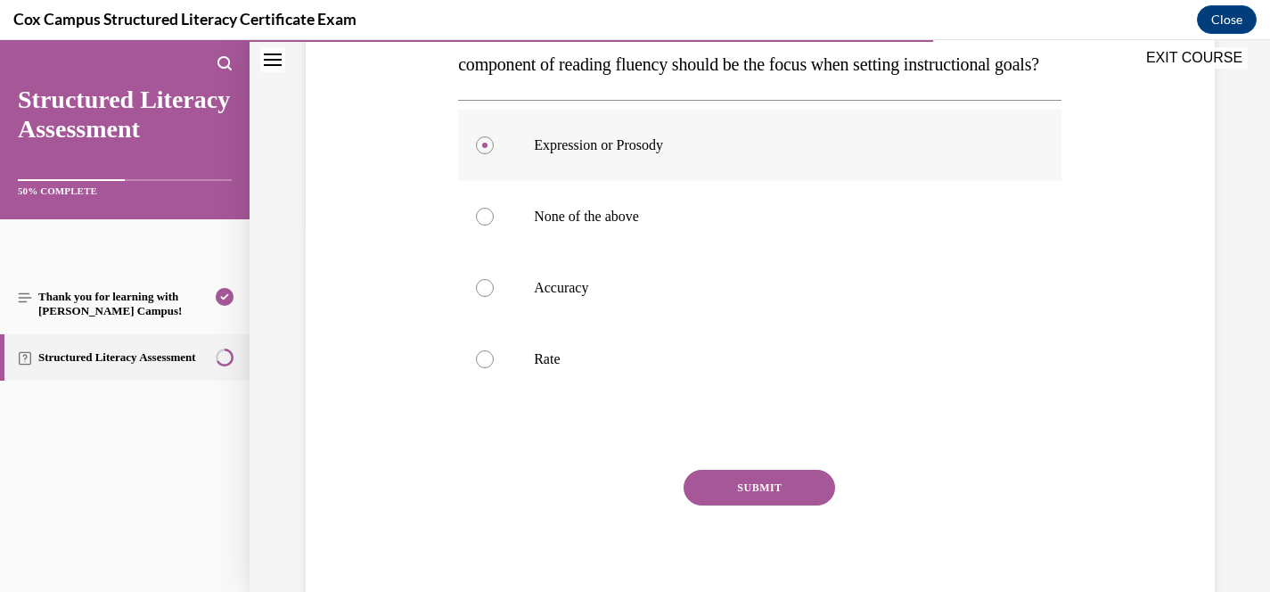
scroll to position [460, 0]
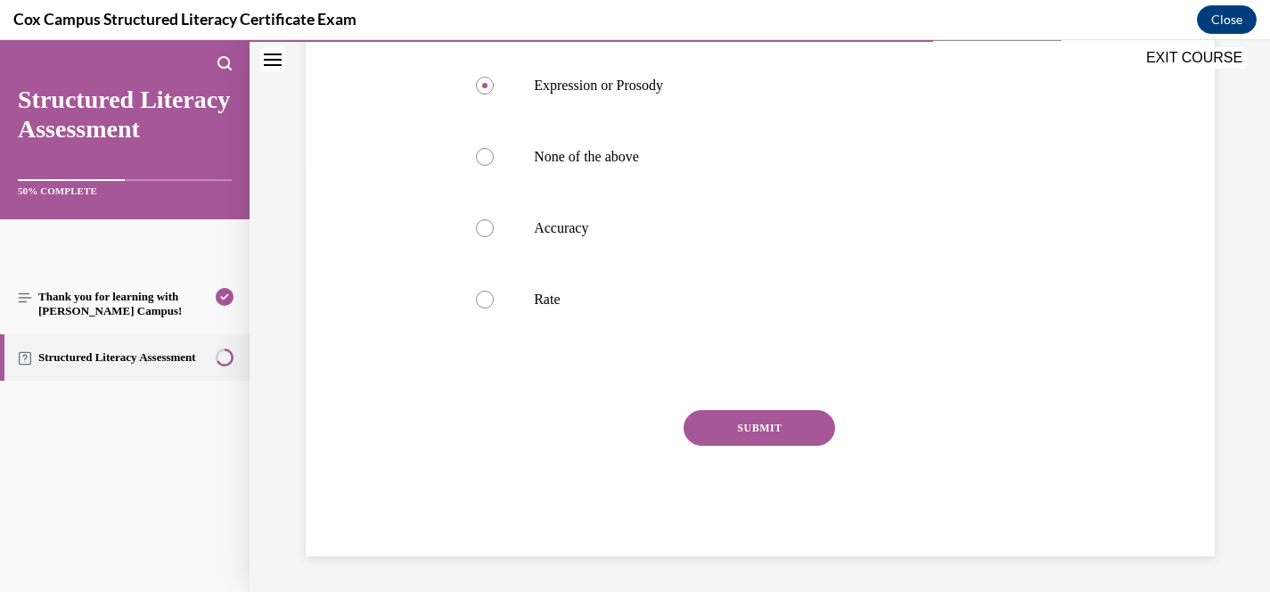
click at [782, 431] on button "SUBMIT" at bounding box center [760, 428] width 152 height 36
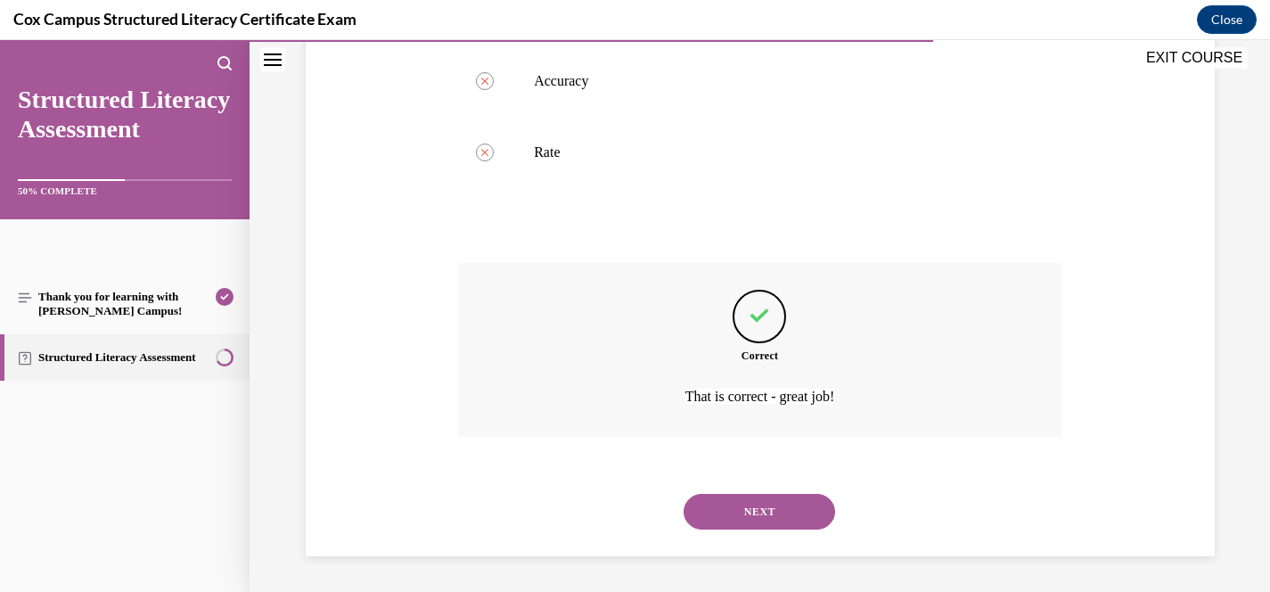
scroll to position [607, 0]
click at [776, 499] on button "NEXT" at bounding box center [760, 512] width 152 height 36
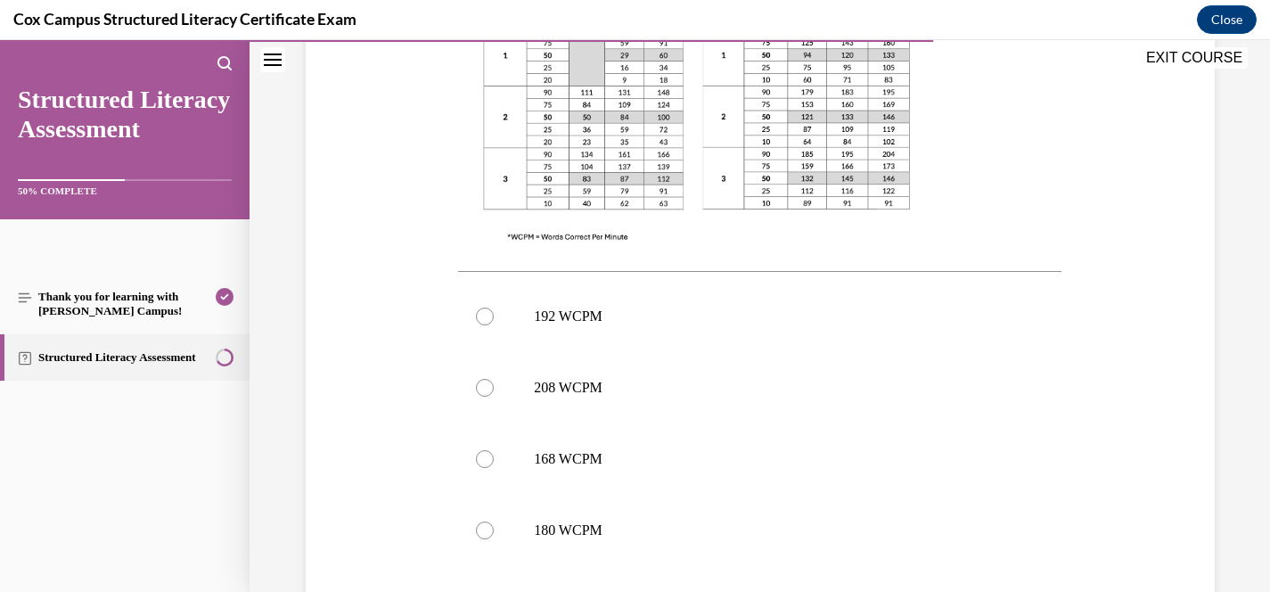
scroll to position [616, 0]
click at [575, 455] on p "168 WCPM" at bounding box center [775, 460] width 483 height 18
click at [494, 455] on input "168 WCPM" at bounding box center [485, 460] width 18 height 18
radio input "true"
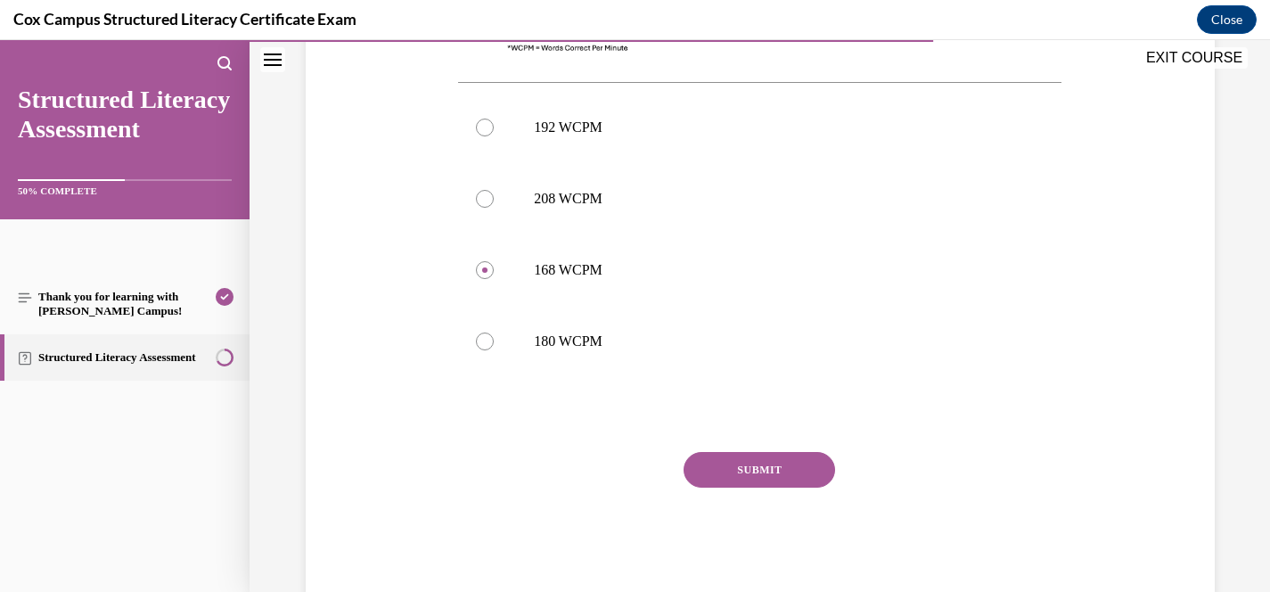
click at [800, 471] on button "SUBMIT" at bounding box center [760, 470] width 152 height 36
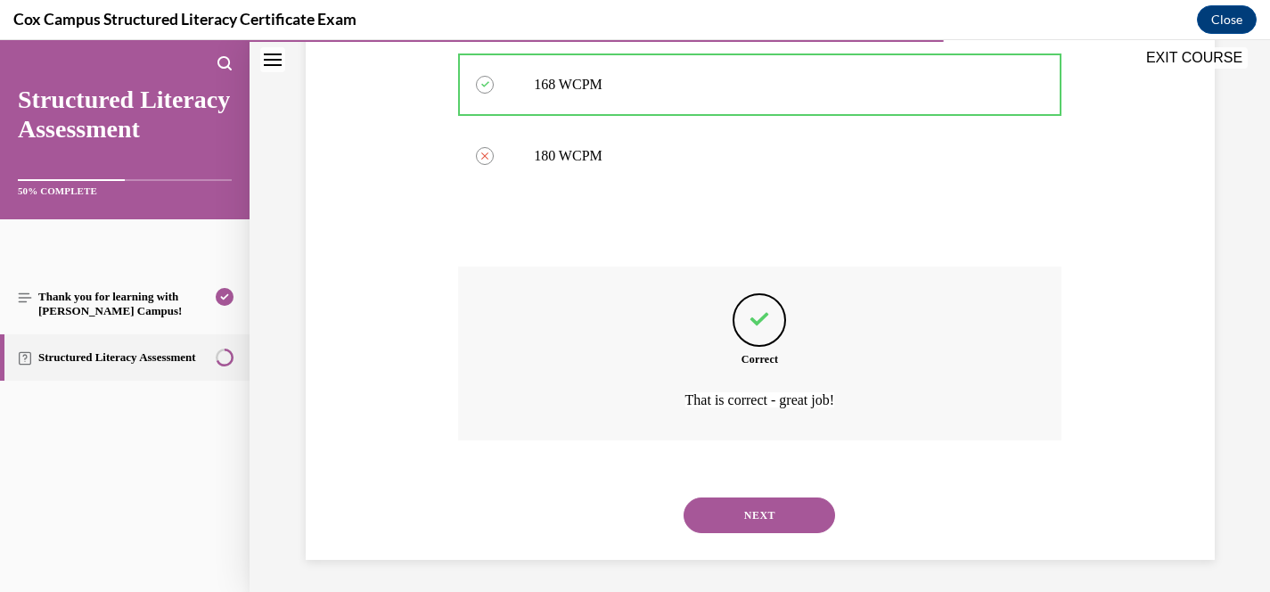
scroll to position [995, 0]
click at [792, 497] on button "NEXT" at bounding box center [760, 512] width 152 height 36
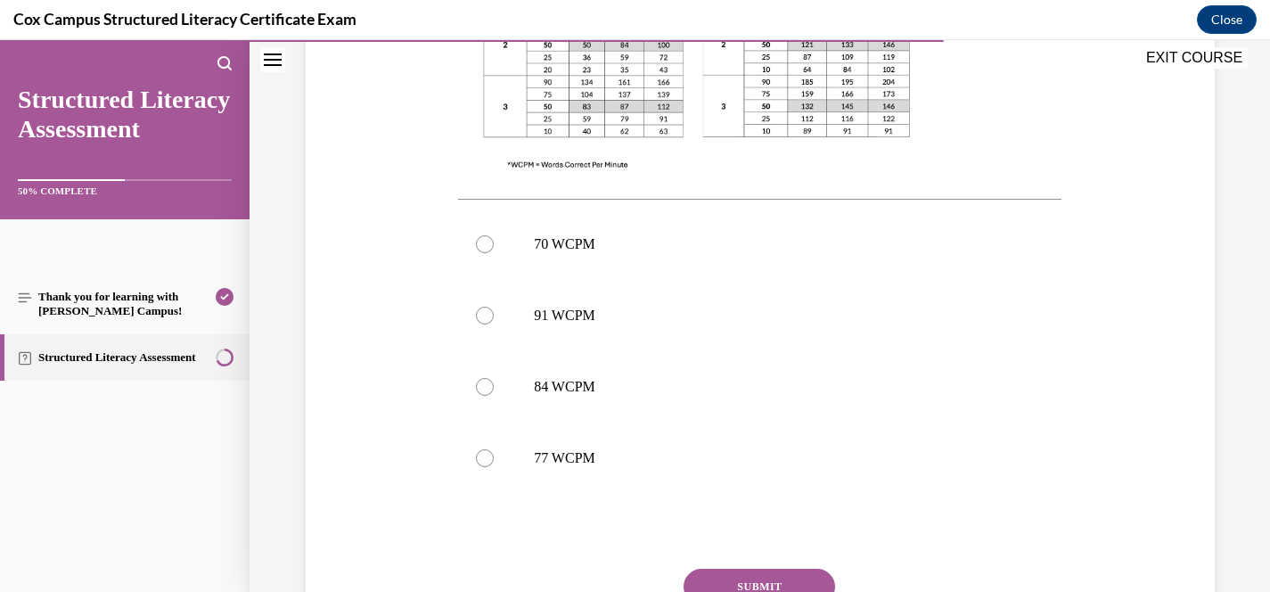
scroll to position [651, 0]
click at [588, 462] on p "77 WCPM" at bounding box center [775, 460] width 483 height 18
click at [494, 462] on input "77 WCPM" at bounding box center [485, 460] width 18 height 18
radio input "true"
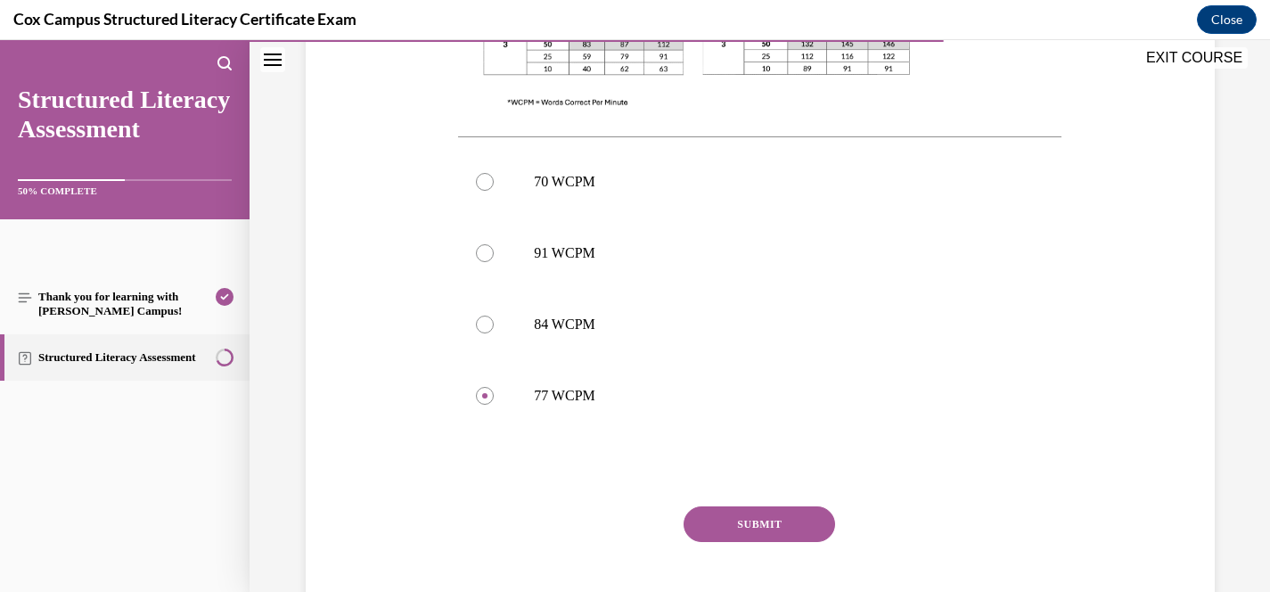
click at [765, 525] on button "SUBMIT" at bounding box center [760, 524] width 152 height 36
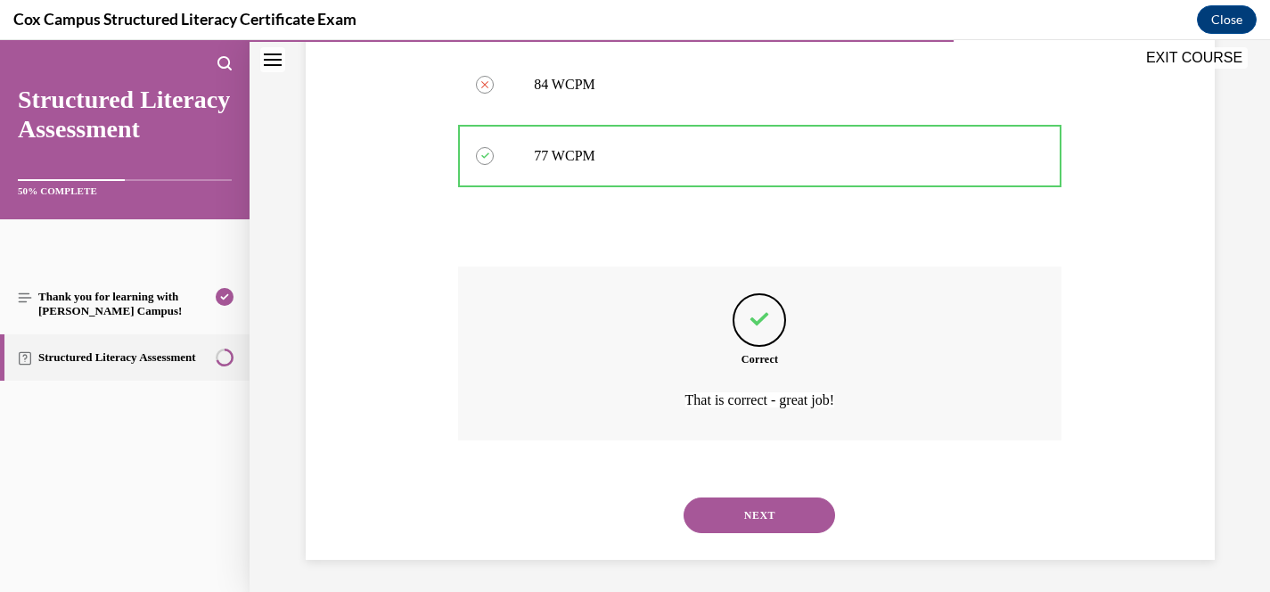
scroll to position [959, 0]
click at [766, 524] on button "NEXT" at bounding box center [760, 512] width 152 height 36
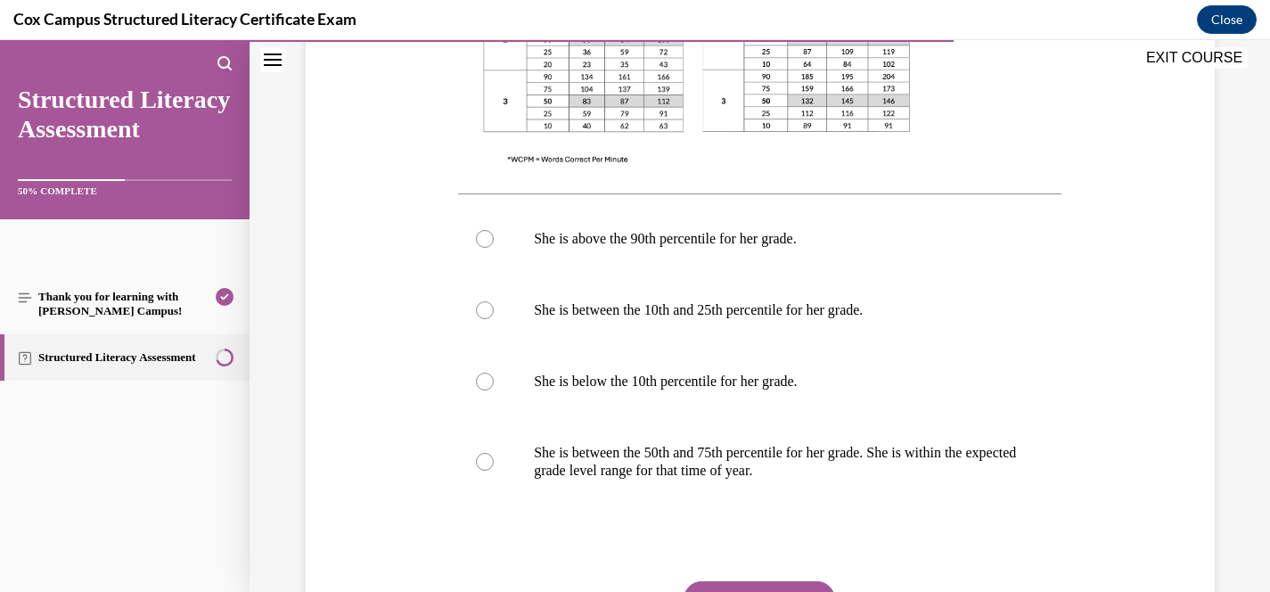
scroll to position [741, 0]
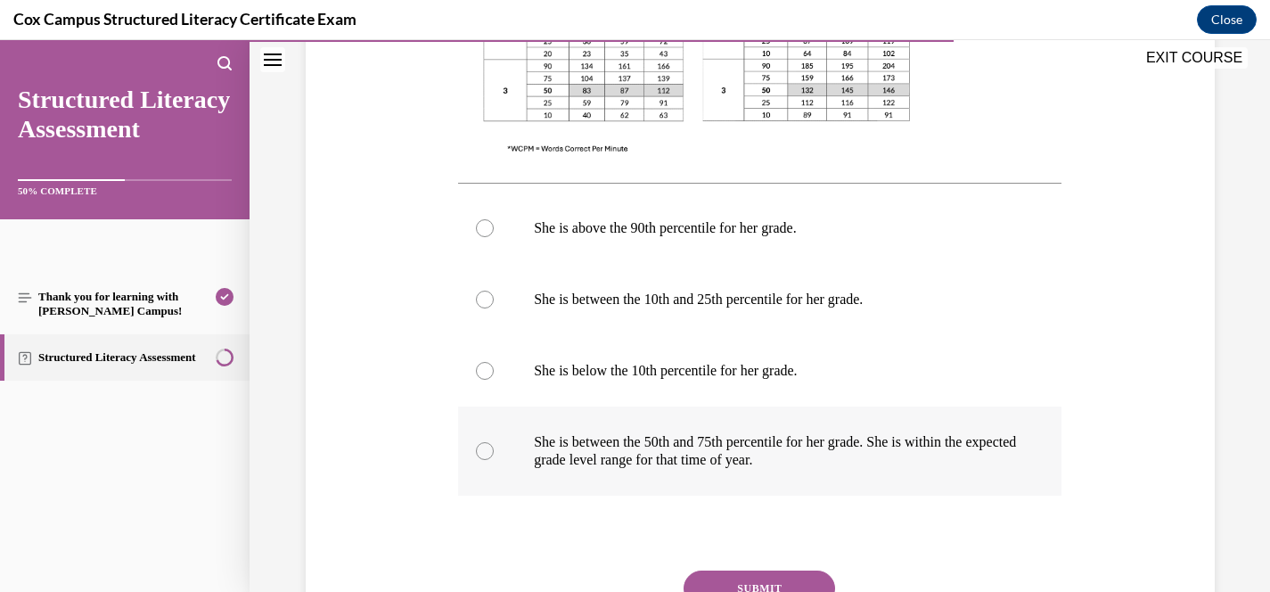
click at [618, 446] on p "She is between the 50th and 75th percentile for her grade. She is within the ex…" at bounding box center [775, 451] width 483 height 36
click at [494, 446] on input "She is between the 50th and 75th percentile for her grade. She is within the ex…" at bounding box center [485, 451] width 18 height 18
radio input "true"
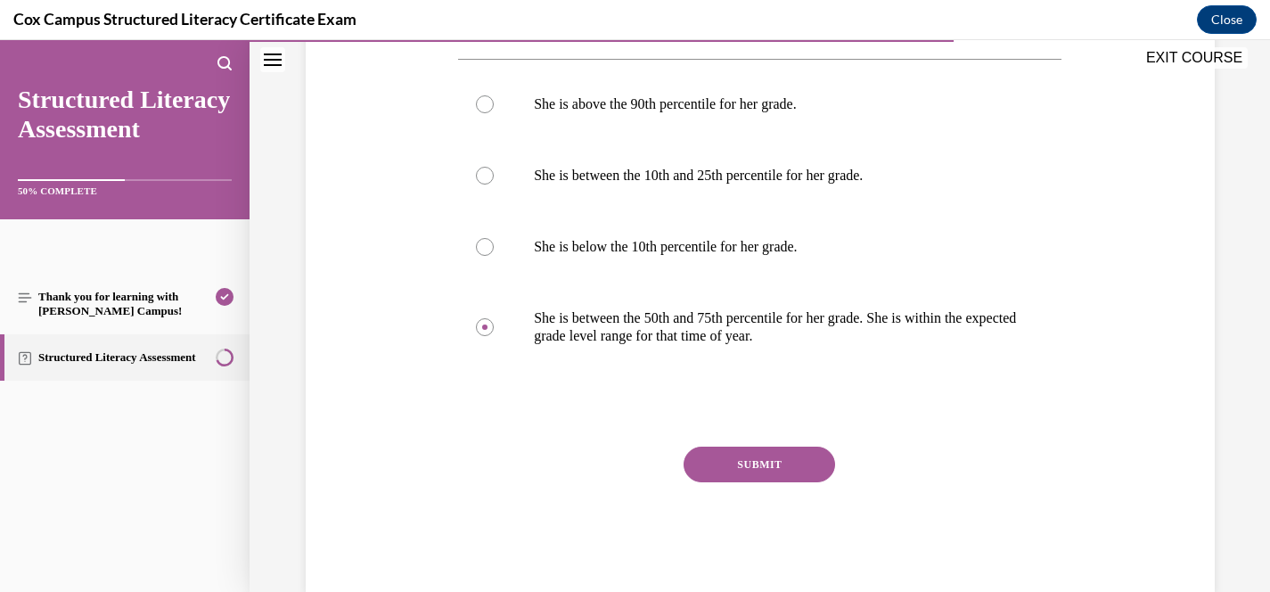
click at [764, 471] on button "SUBMIT" at bounding box center [760, 464] width 152 height 36
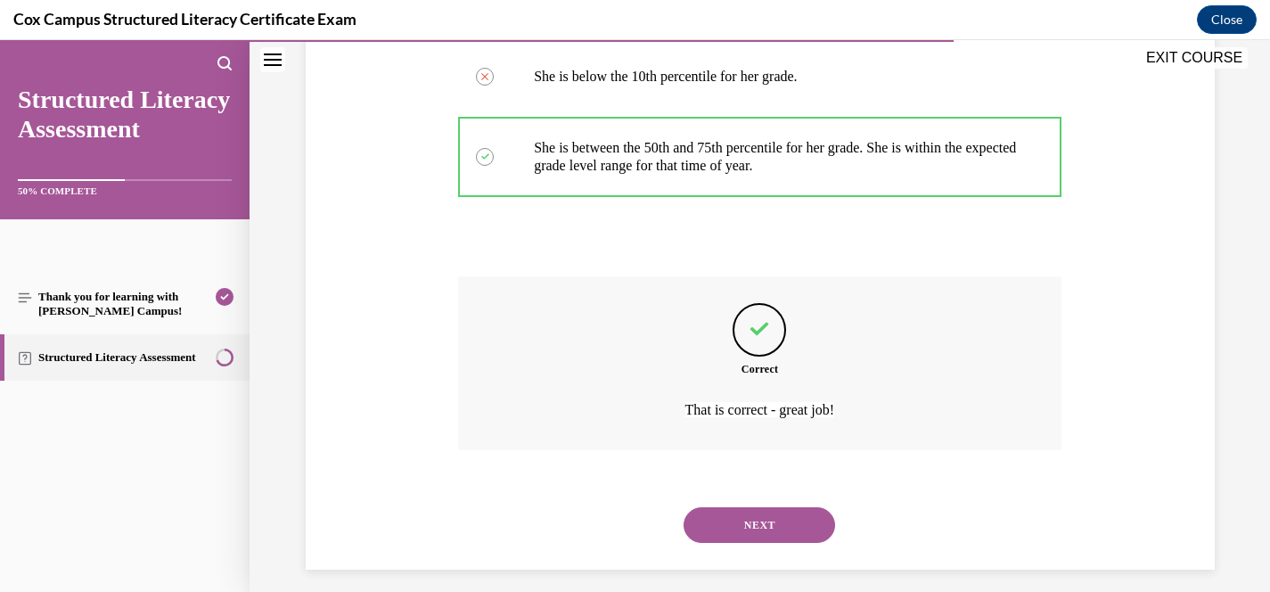
scroll to position [1048, 0]
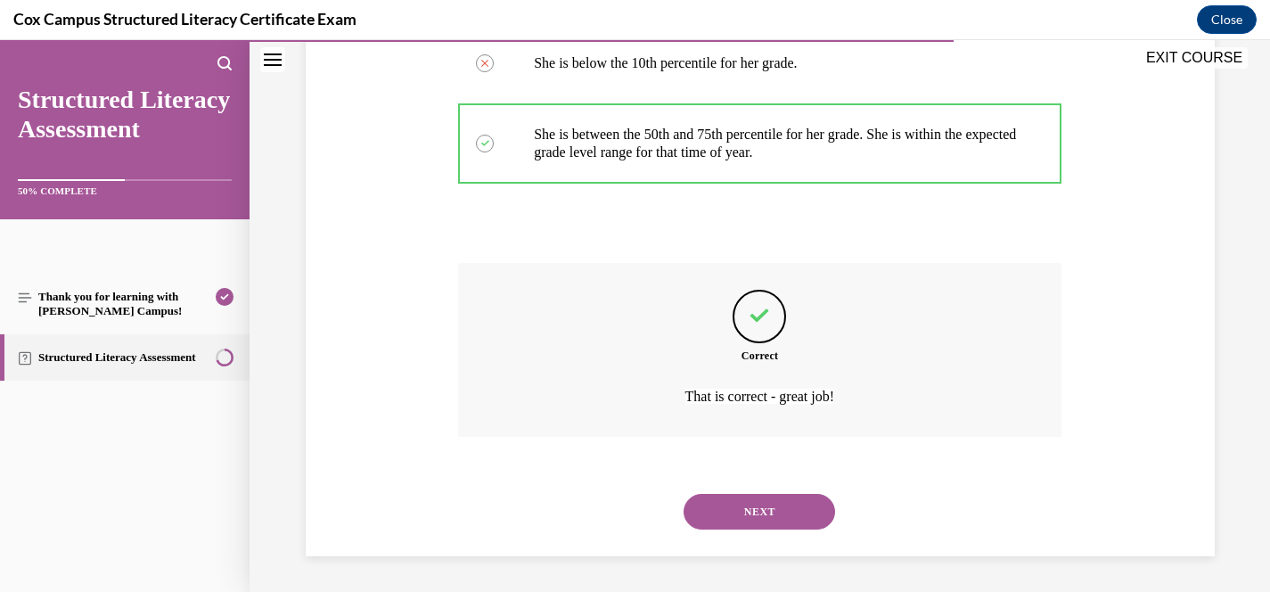
click at [782, 494] on button "NEXT" at bounding box center [760, 512] width 152 height 36
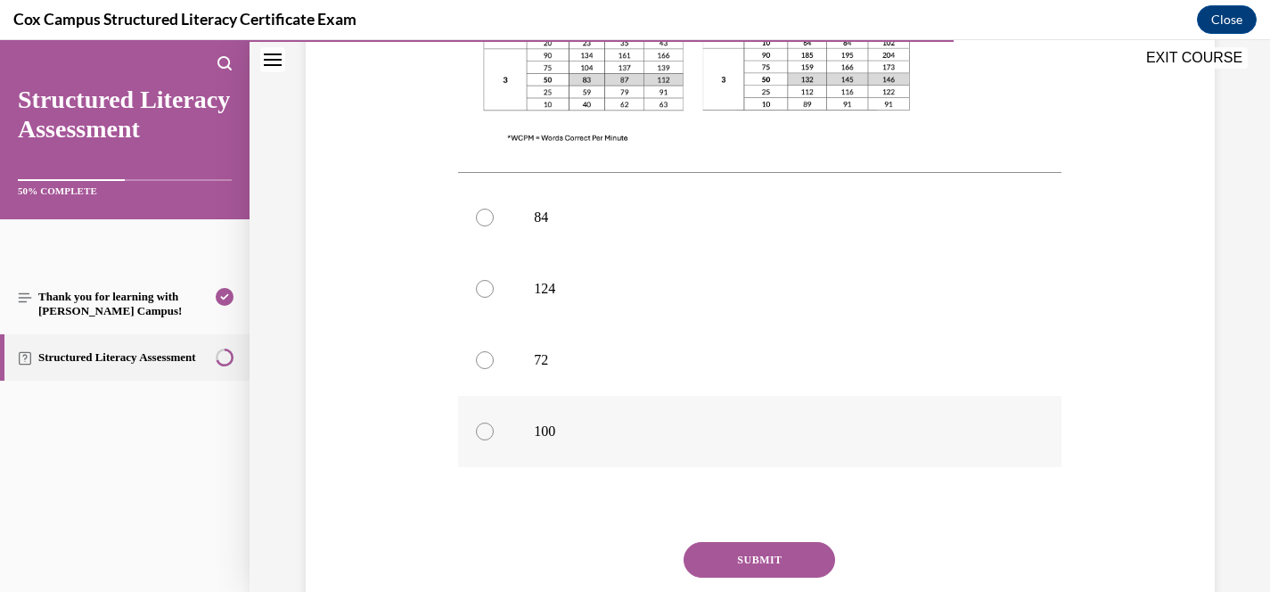
scroll to position [725, 0]
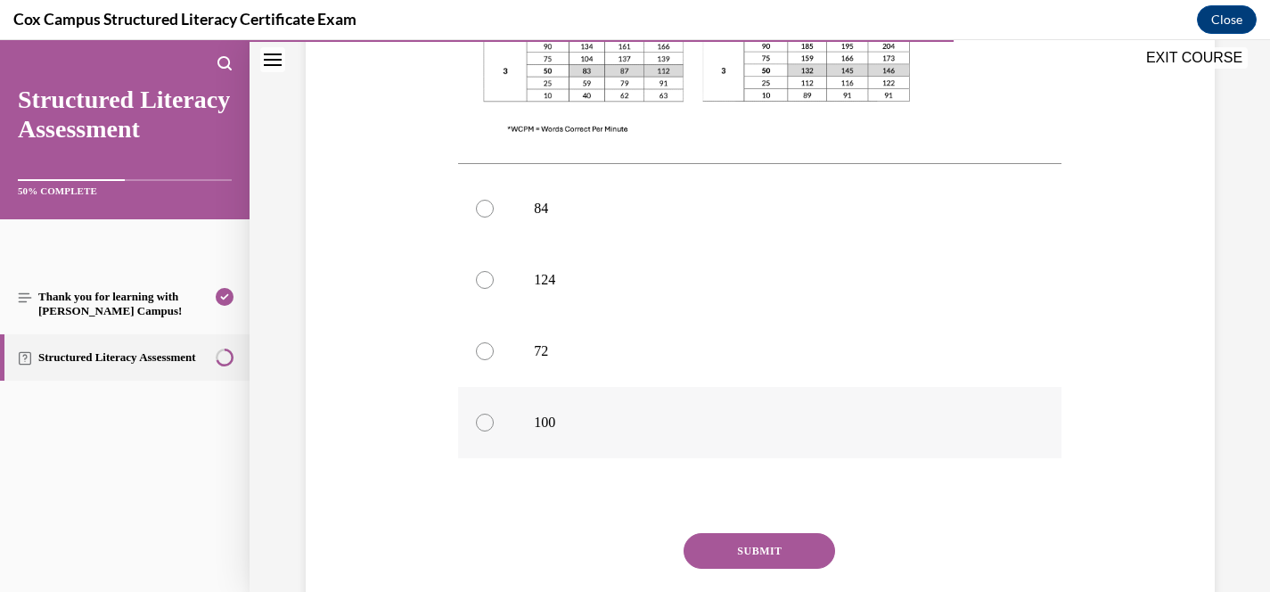
click at [528, 387] on label "100" at bounding box center [759, 422] width 603 height 71
click at [494, 414] on input "100" at bounding box center [485, 423] width 18 height 18
radio input "true"
click at [792, 533] on button "SUBMIT" at bounding box center [760, 551] width 152 height 36
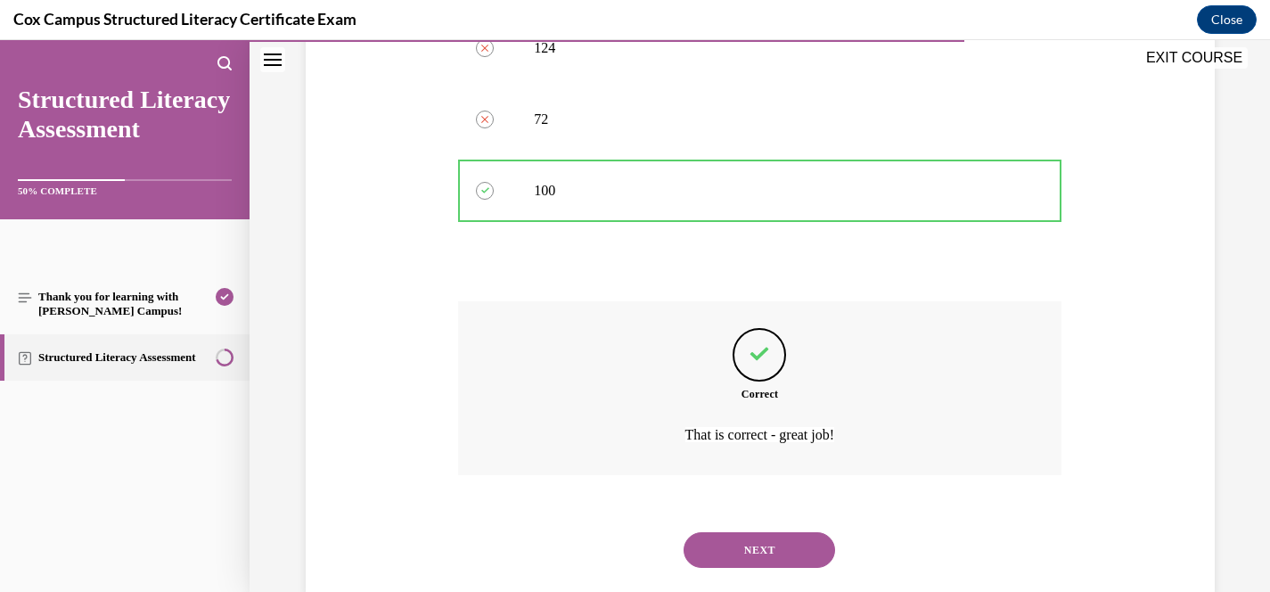
scroll to position [959, 0]
click at [791, 529] on button "NEXT" at bounding box center [760, 547] width 152 height 36
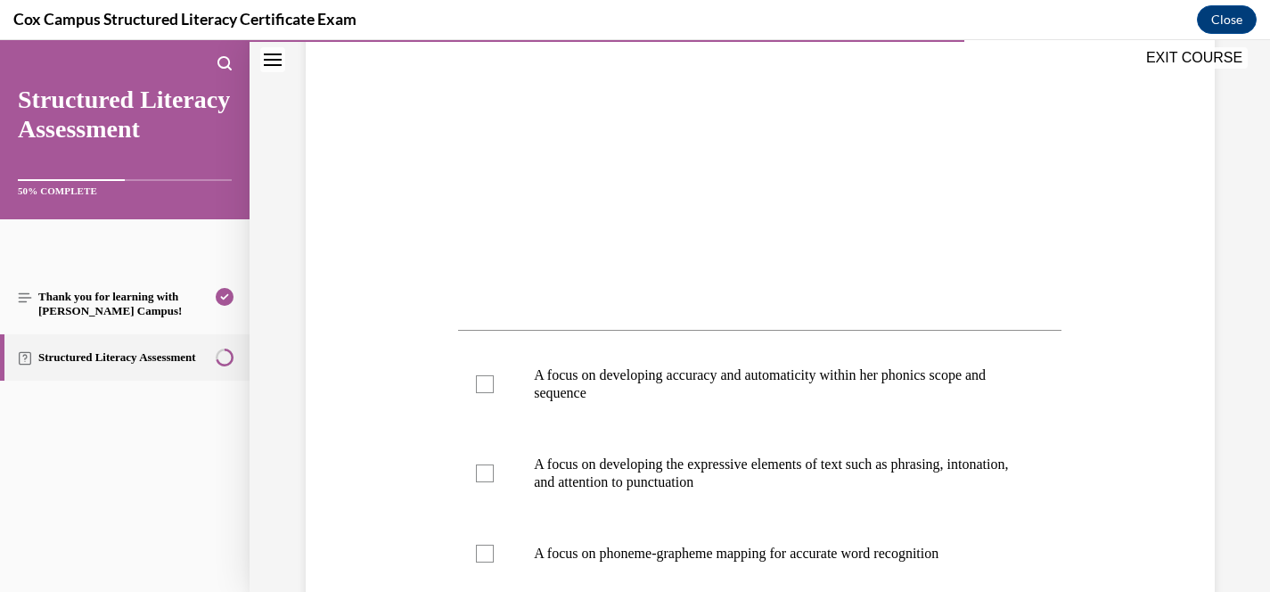
scroll to position [560, 0]
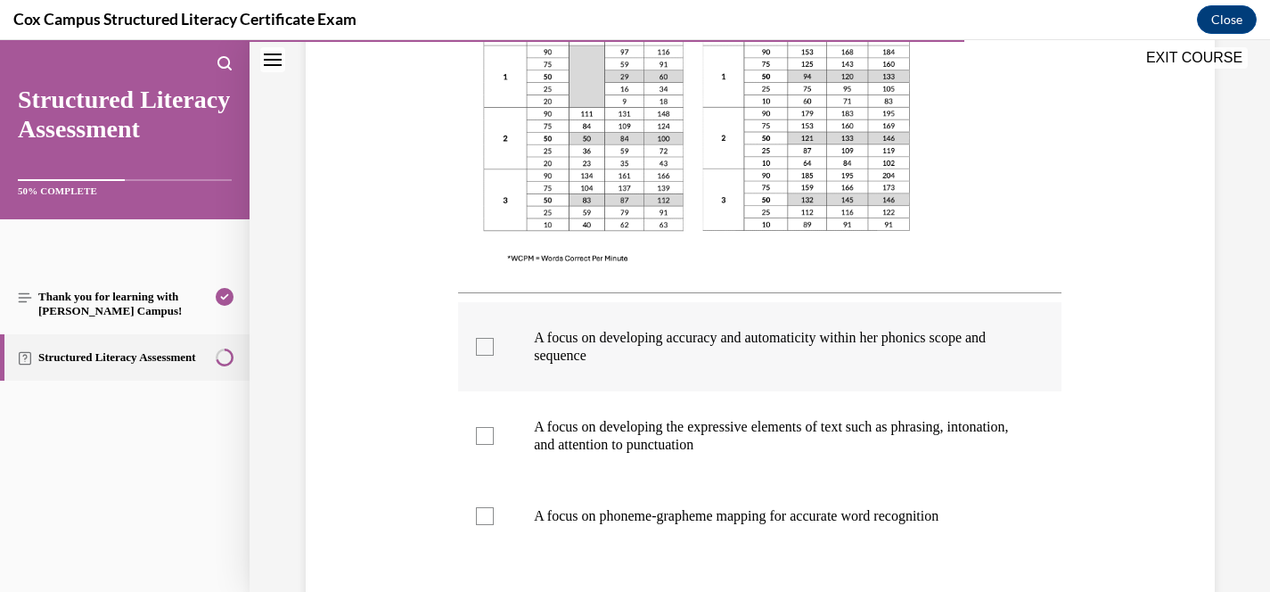
click at [724, 346] on p "A focus on developing accuracy and automaticity within her phonics scope and se…" at bounding box center [775, 347] width 483 height 36
click at [494, 346] on input "A focus on developing accuracy and automaticity within her phonics scope and se…" at bounding box center [485, 347] width 18 height 18
checkbox input "true"
click at [658, 435] on p "A focus on developing the expressive elements of text such as phrasing, intonat…" at bounding box center [775, 436] width 483 height 36
click at [494, 435] on input "A focus on developing the expressive elements of text such as phrasing, intonat…" at bounding box center [485, 436] width 18 height 18
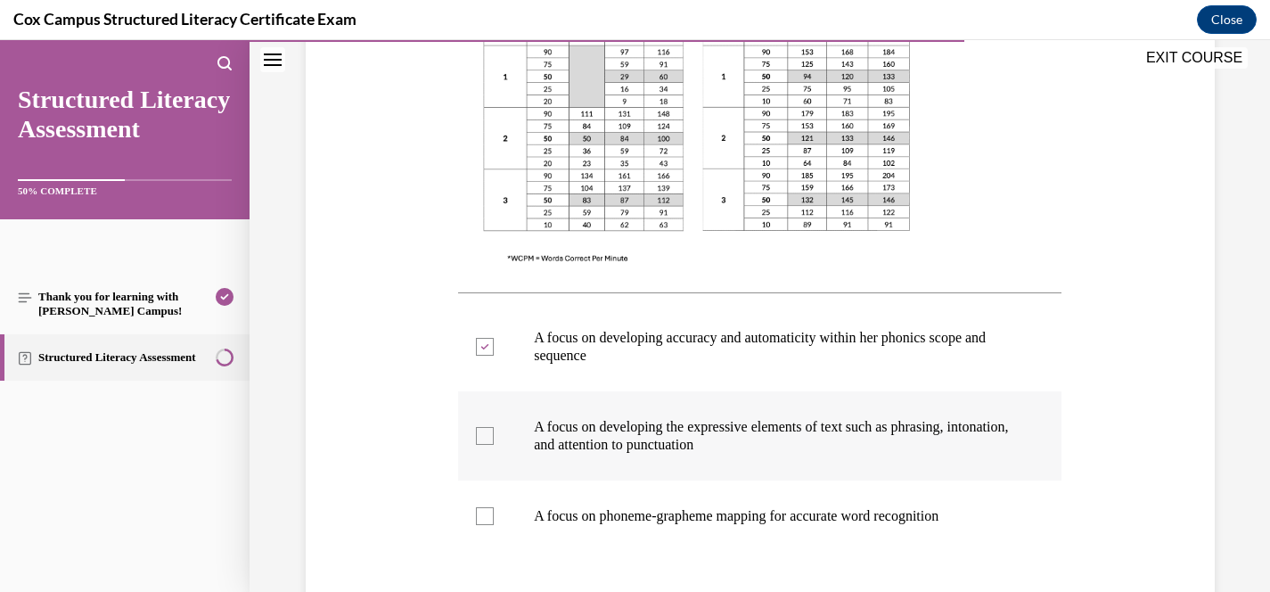
checkbox input "true"
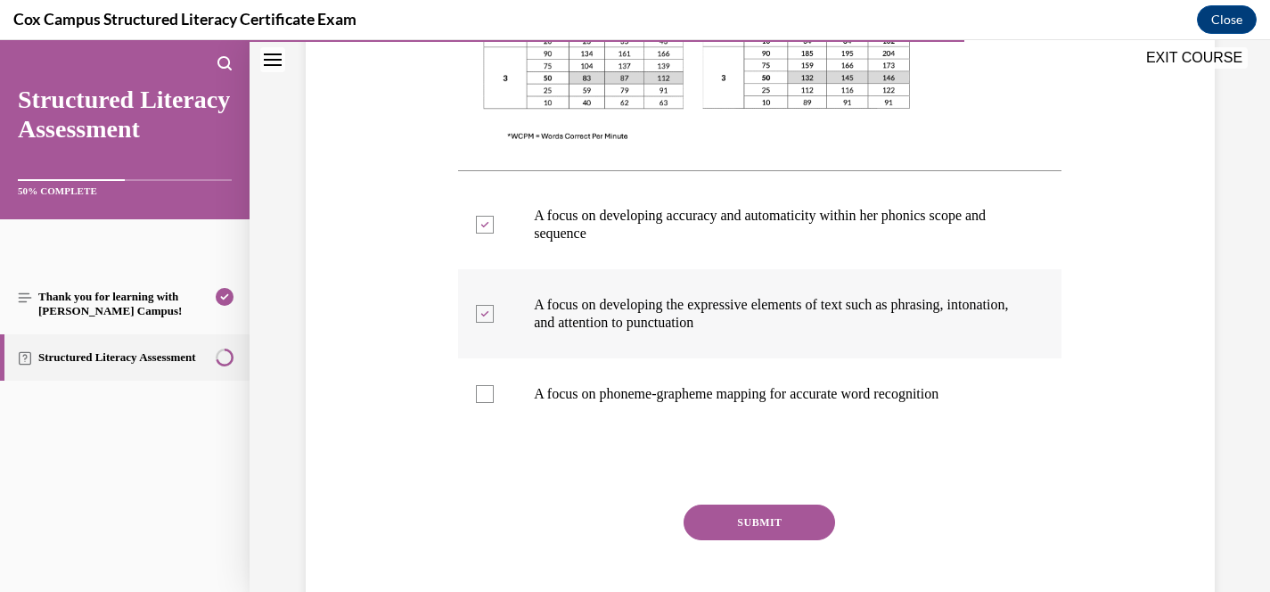
scroll to position [716, 0]
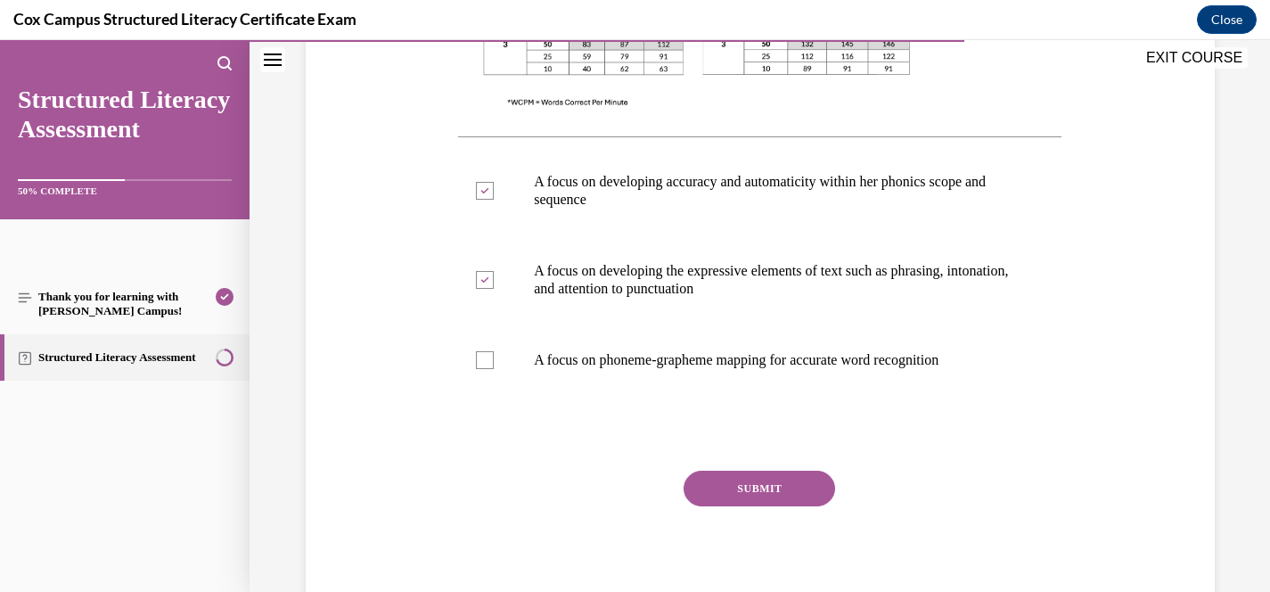
click at [785, 504] on button "SUBMIT" at bounding box center [760, 489] width 152 height 36
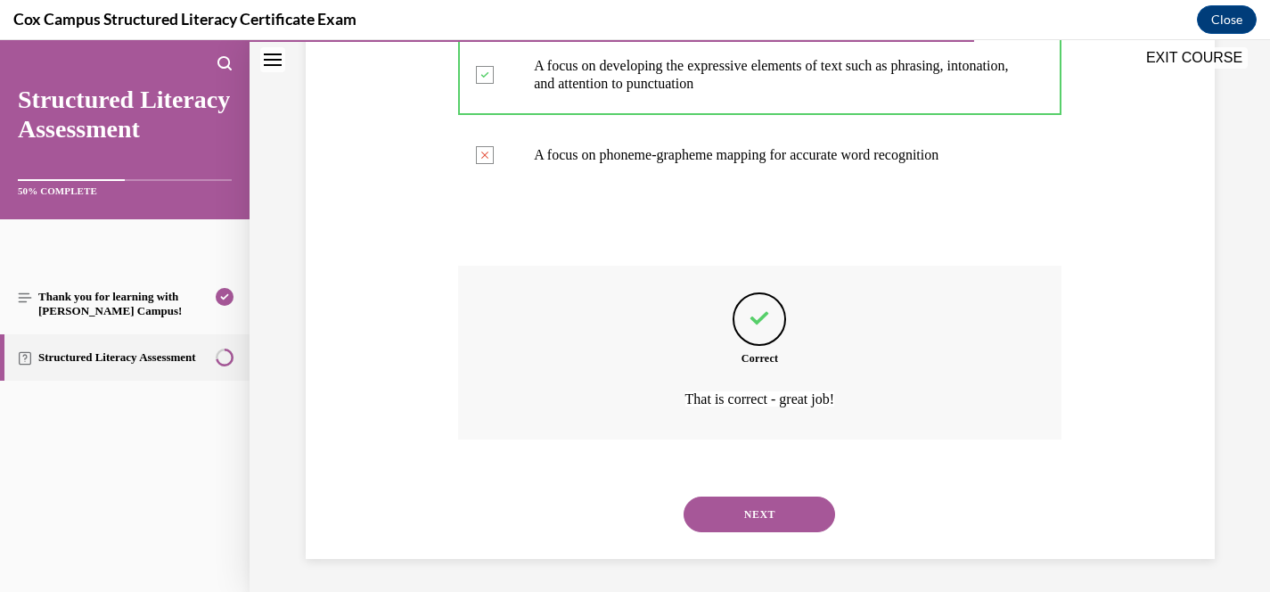
scroll to position [923, 0]
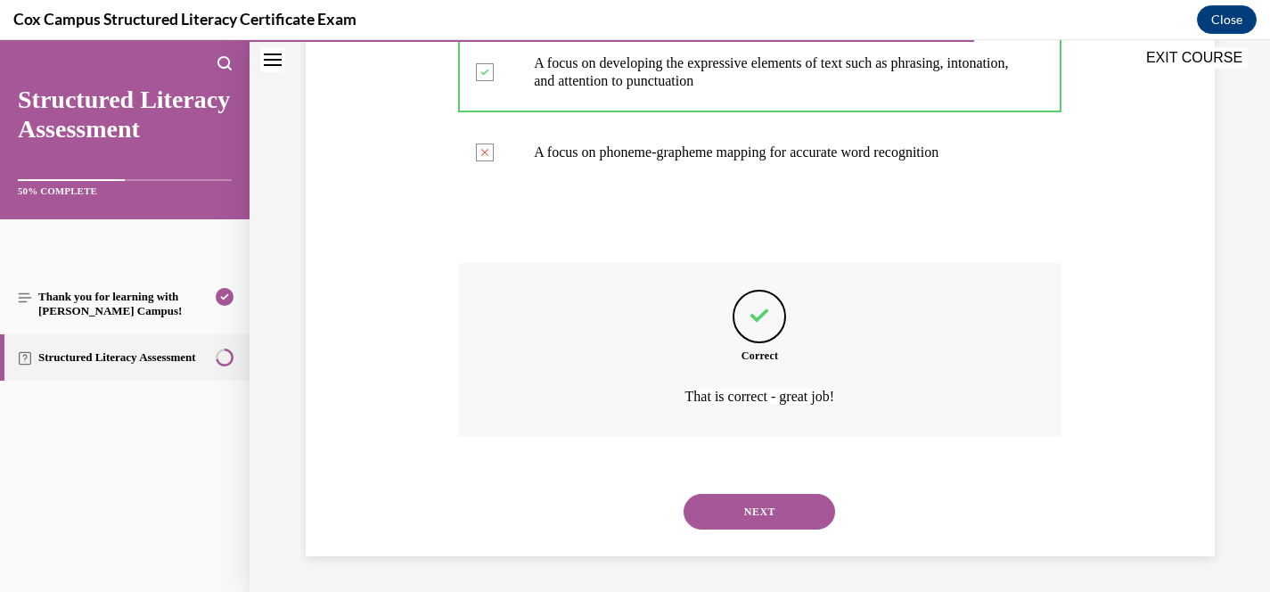
click at [787, 508] on button "NEXT" at bounding box center [760, 512] width 152 height 36
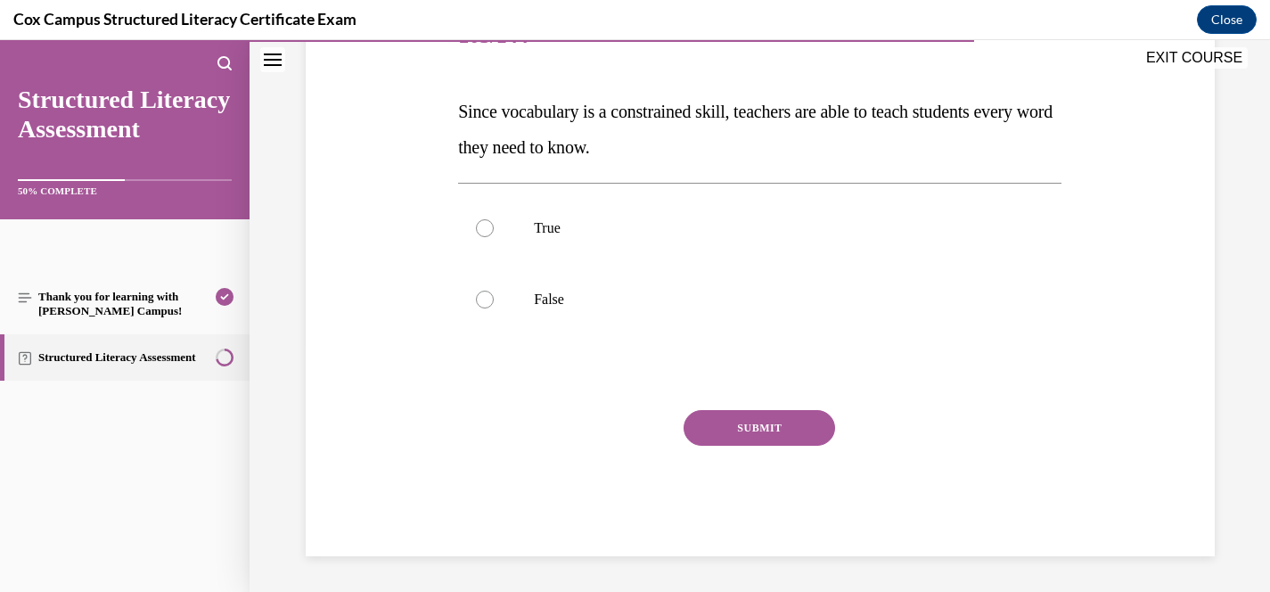
scroll to position [236, 0]
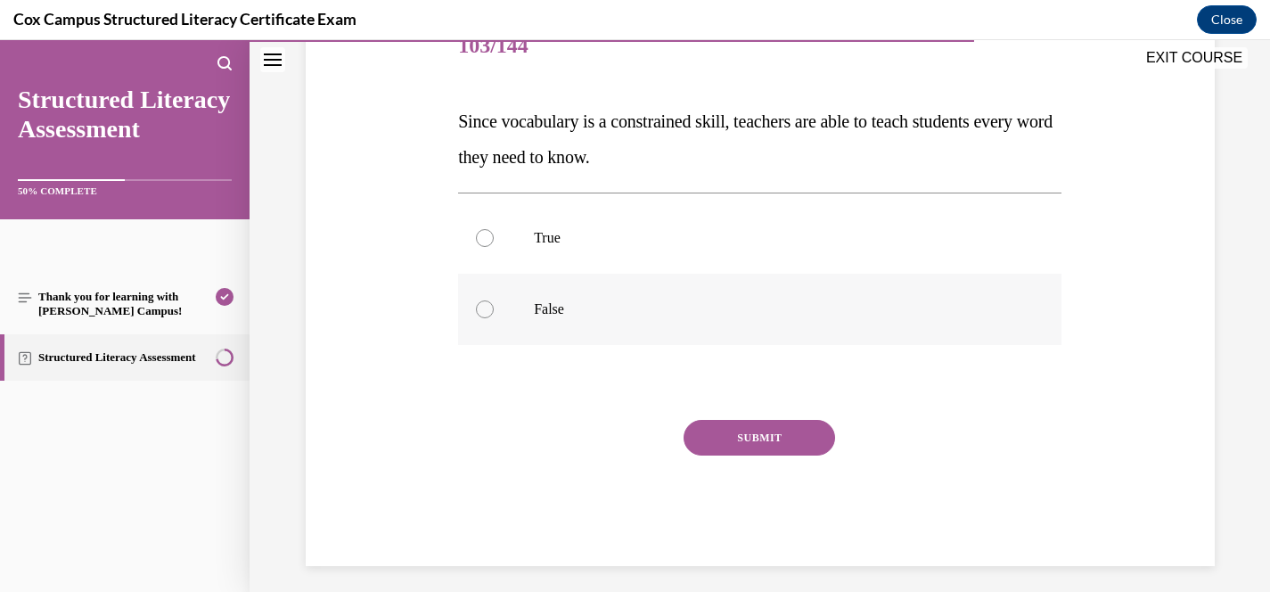
click at [571, 311] on p "False" at bounding box center [775, 309] width 483 height 18
click at [494, 311] on input "False" at bounding box center [485, 309] width 18 height 18
radio input "true"
click at [780, 431] on button "SUBMIT" at bounding box center [760, 438] width 152 height 36
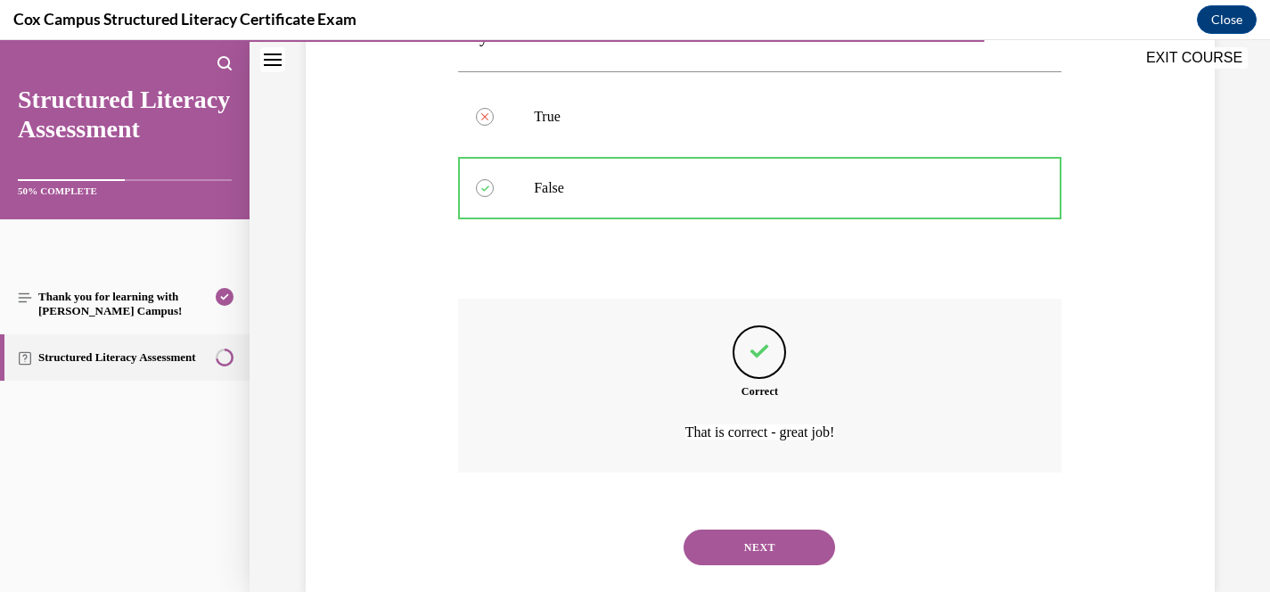
scroll to position [393, 0]
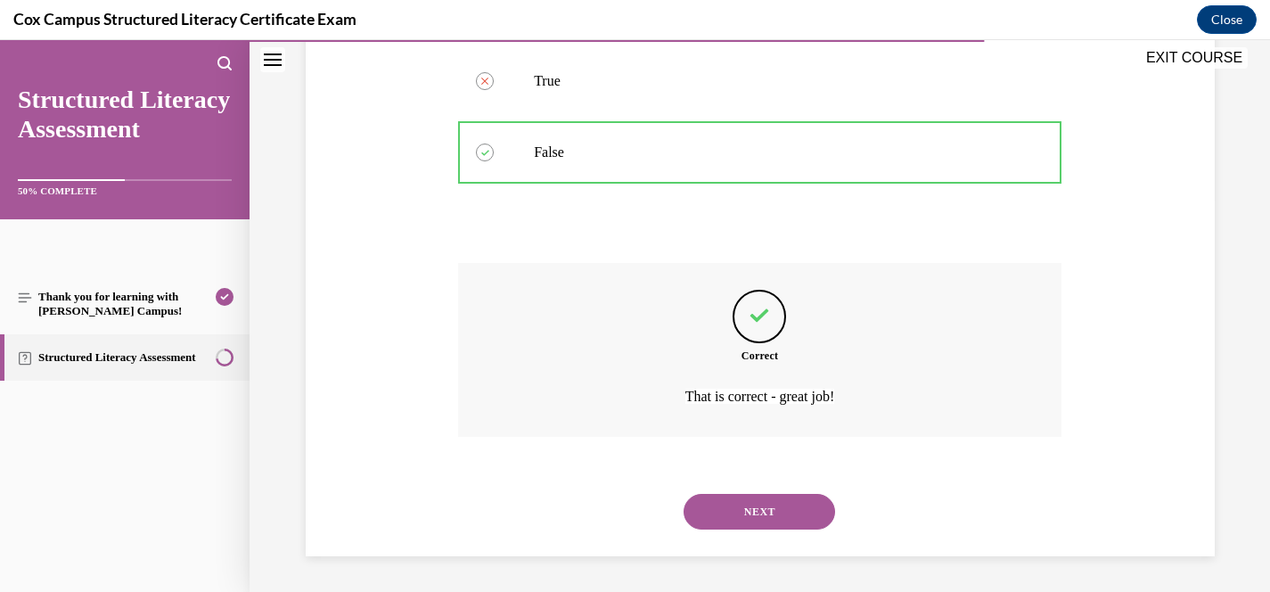
click at [783, 506] on button "NEXT" at bounding box center [760, 512] width 152 height 36
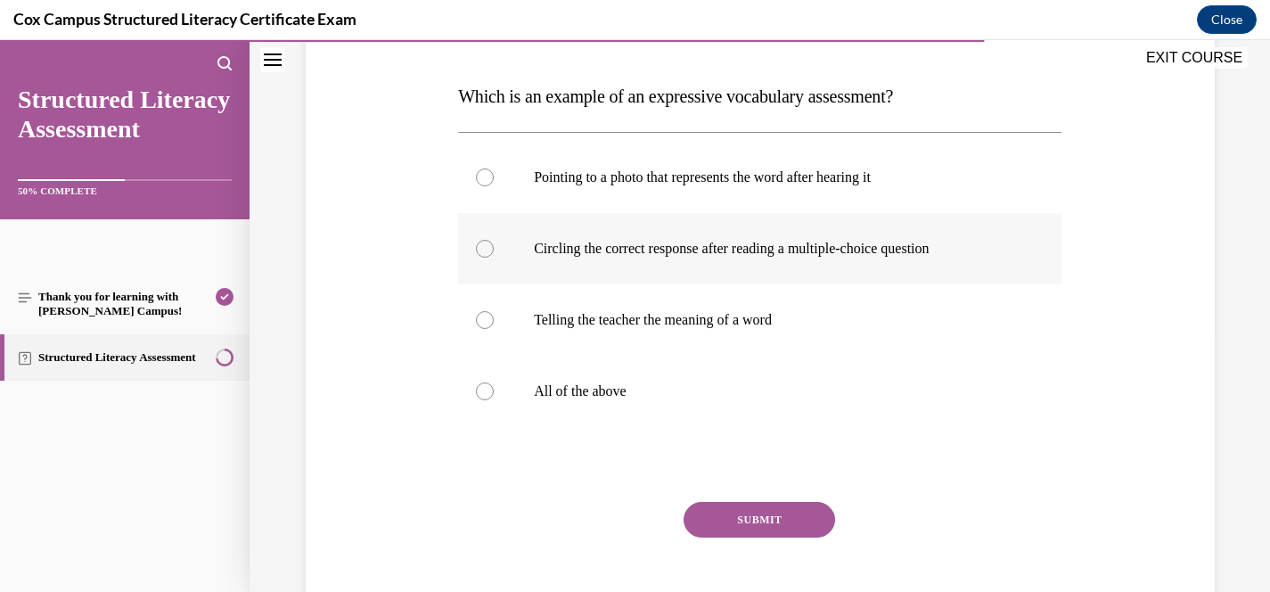
scroll to position [273, 0]
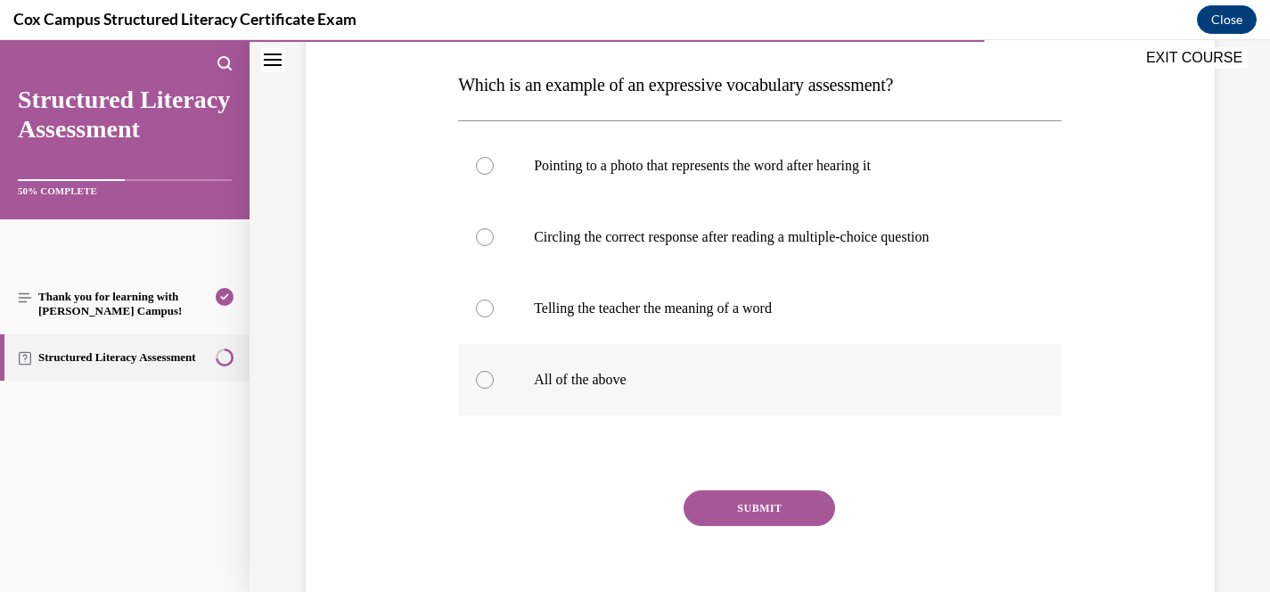
click at [576, 371] on p "All of the above" at bounding box center [775, 380] width 483 height 18
click at [494, 371] on input "All of the above" at bounding box center [485, 380] width 18 height 18
radio input "true"
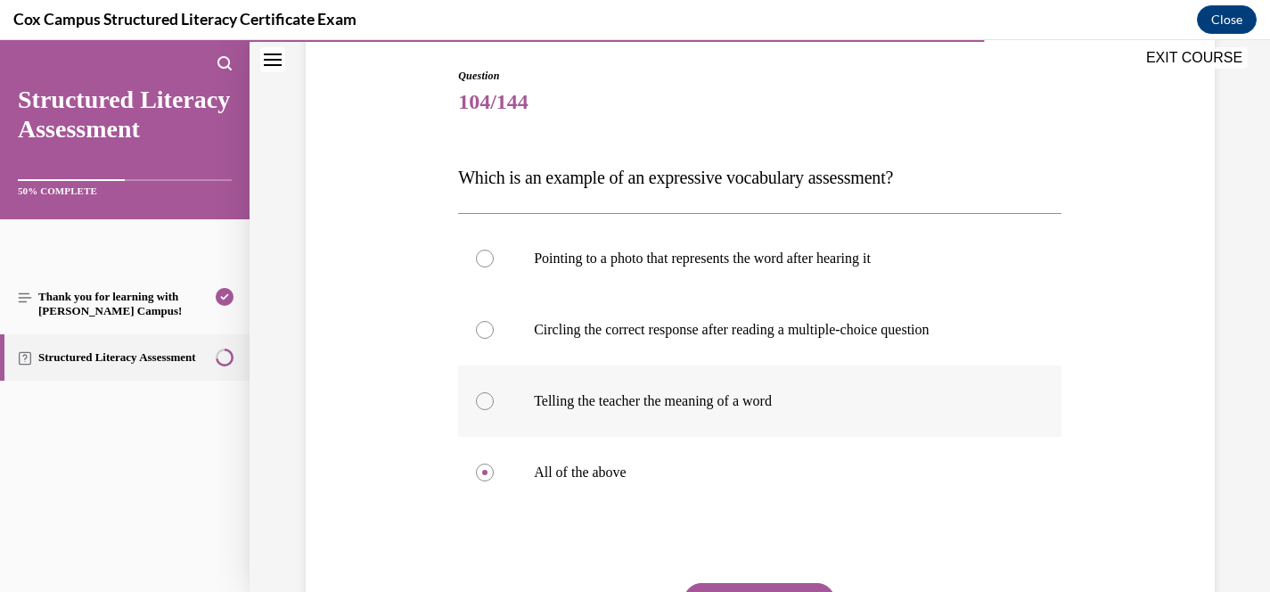
click at [539, 399] on p "Telling the teacher the meaning of a word" at bounding box center [775, 401] width 483 height 18
click at [494, 399] on input "Telling the teacher the meaning of a word" at bounding box center [485, 401] width 18 height 18
radio input "true"
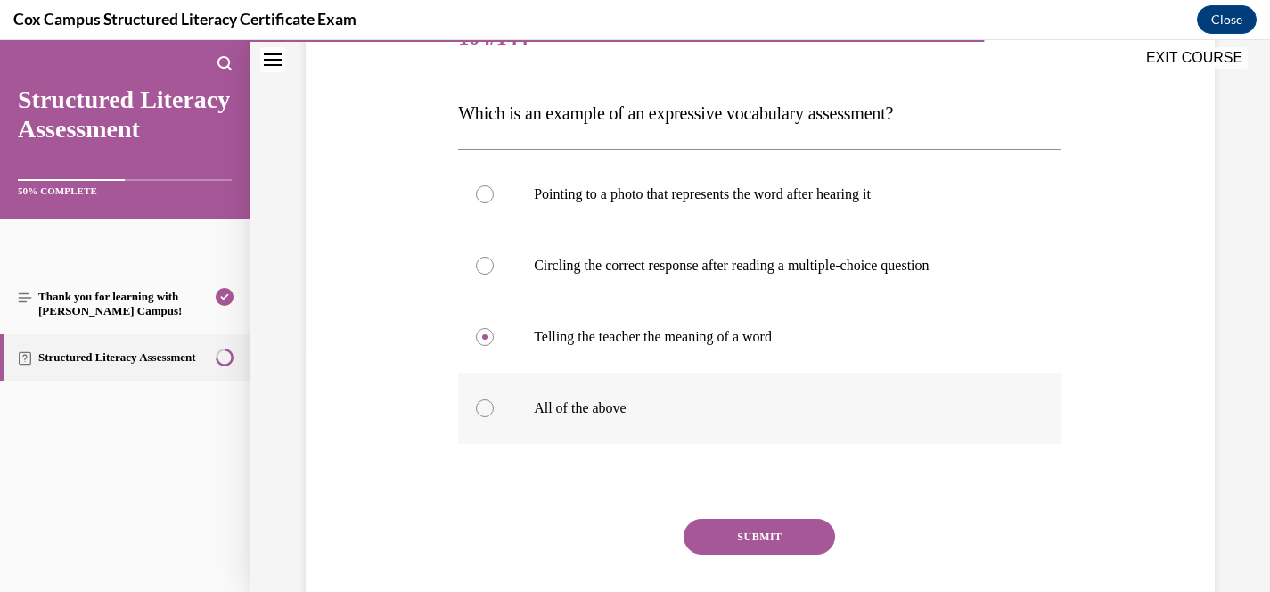
scroll to position [258, 0]
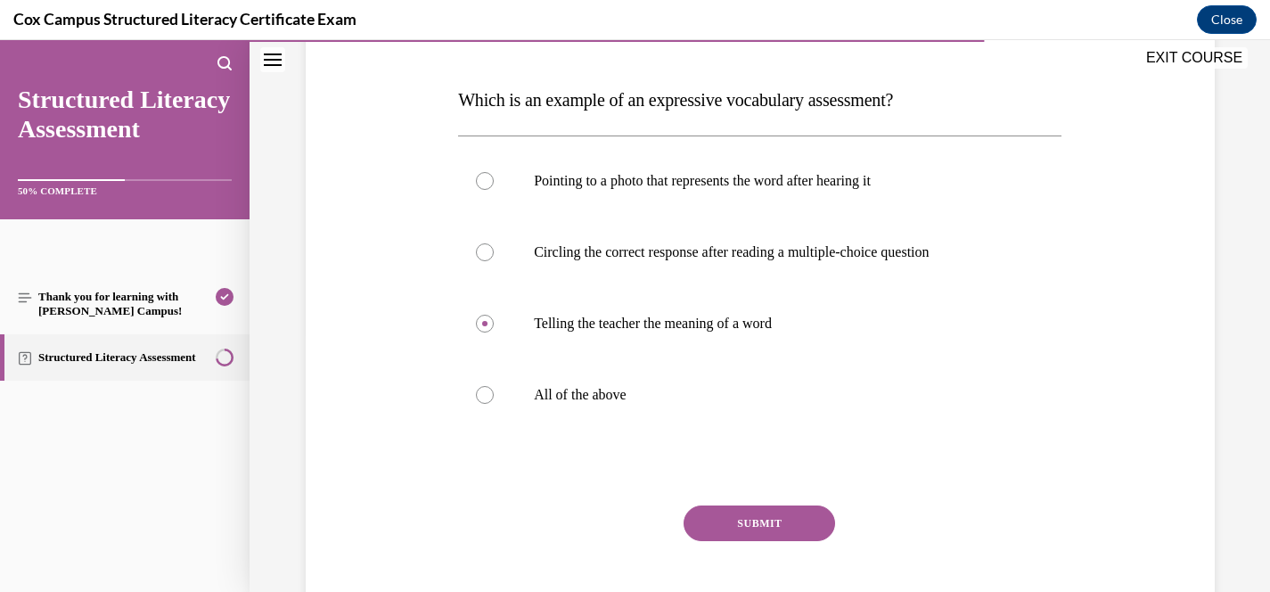
click at [775, 509] on button "SUBMIT" at bounding box center [760, 523] width 152 height 36
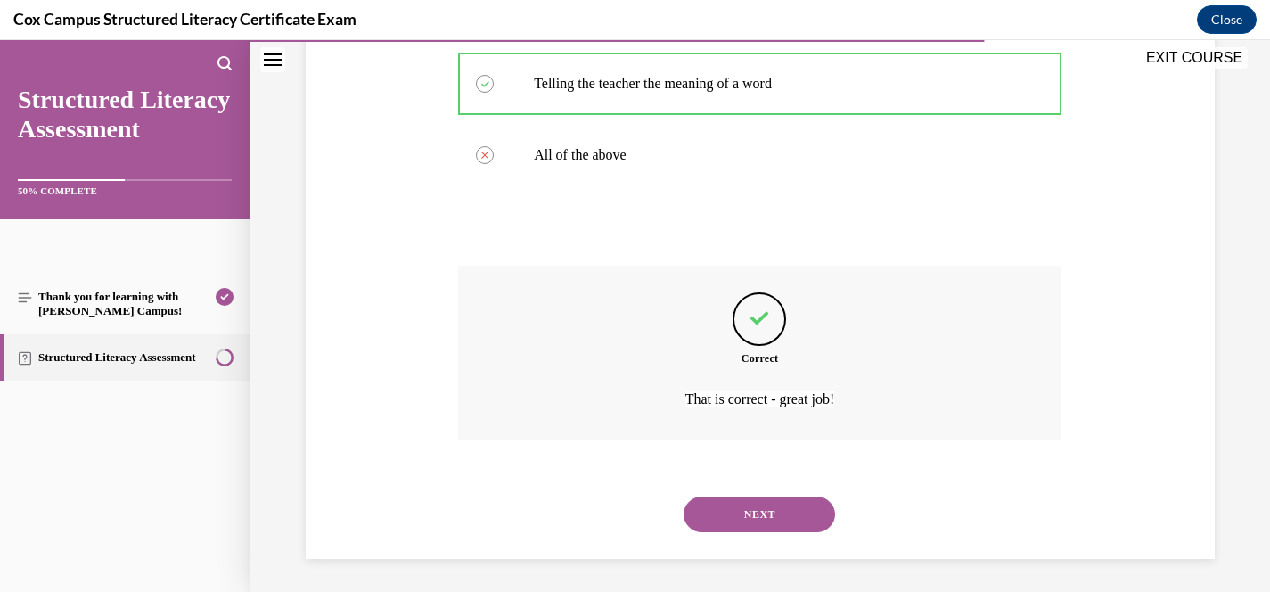
scroll to position [500, 0]
click at [773, 509] on button "NEXT" at bounding box center [760, 512] width 152 height 36
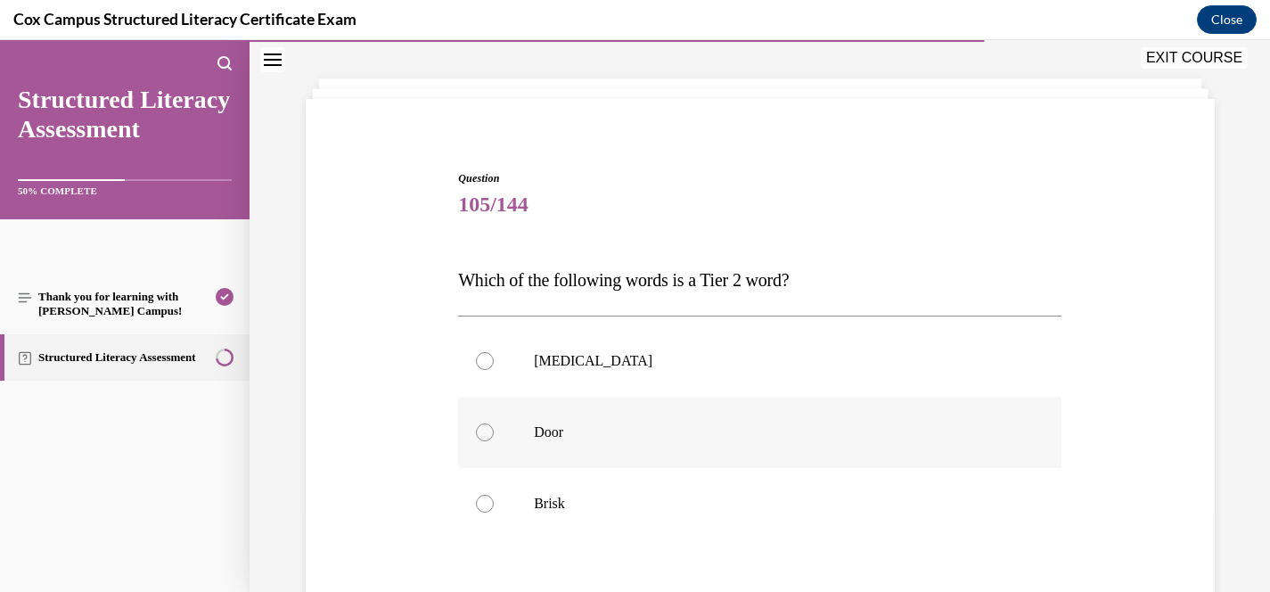
scroll to position [89, 0]
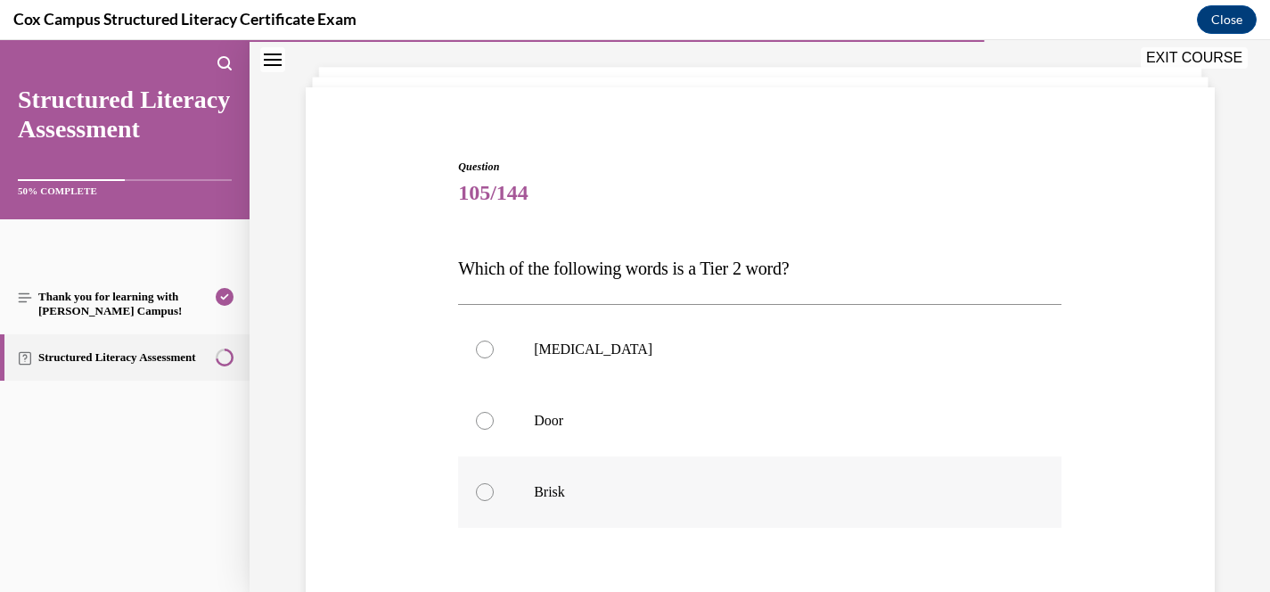
click at [582, 478] on label "Brisk" at bounding box center [759, 491] width 603 height 71
click at [494, 483] on input "Brisk" at bounding box center [485, 492] width 18 height 18
radio input "true"
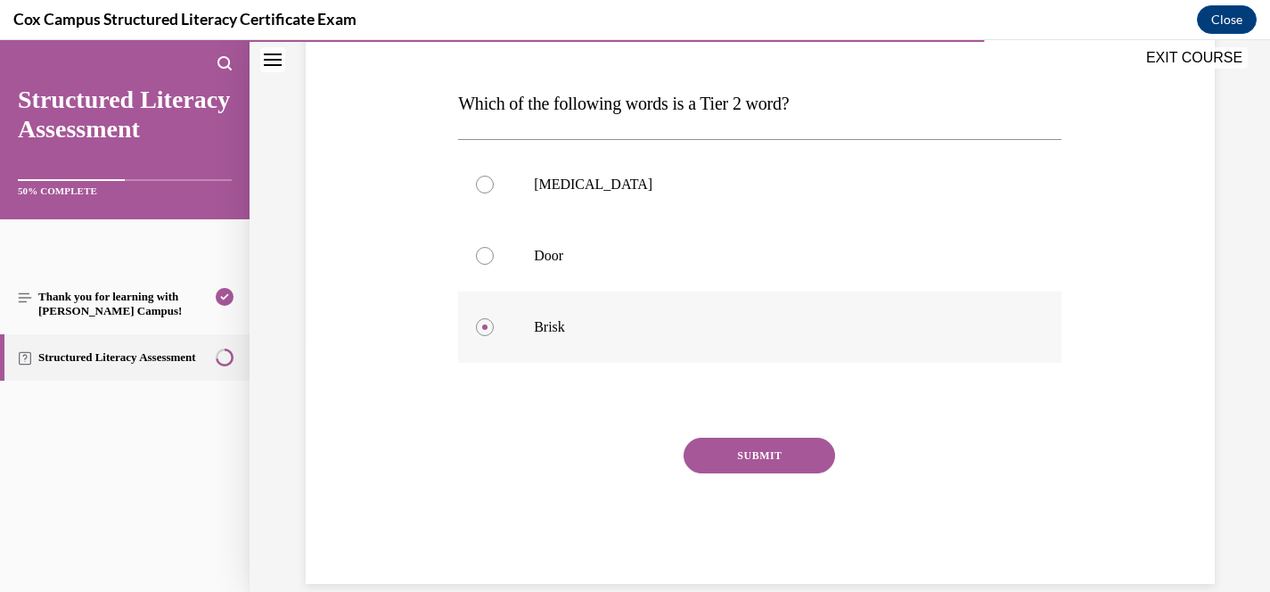
scroll to position [258, 0]
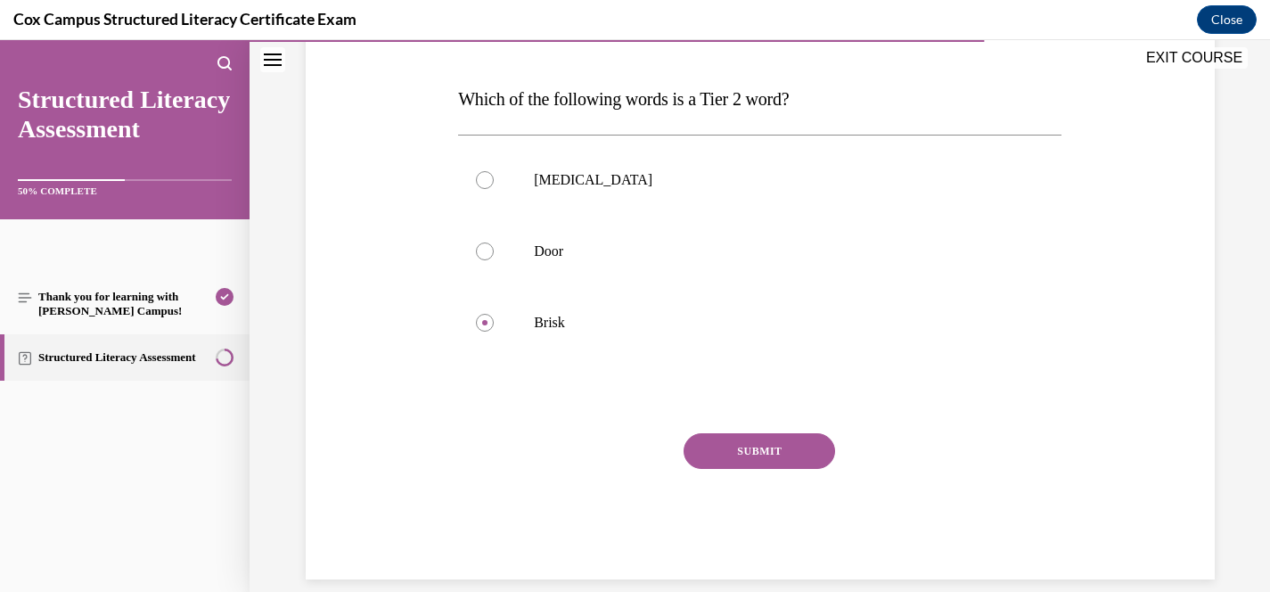
click at [788, 460] on button "SUBMIT" at bounding box center [760, 451] width 152 height 36
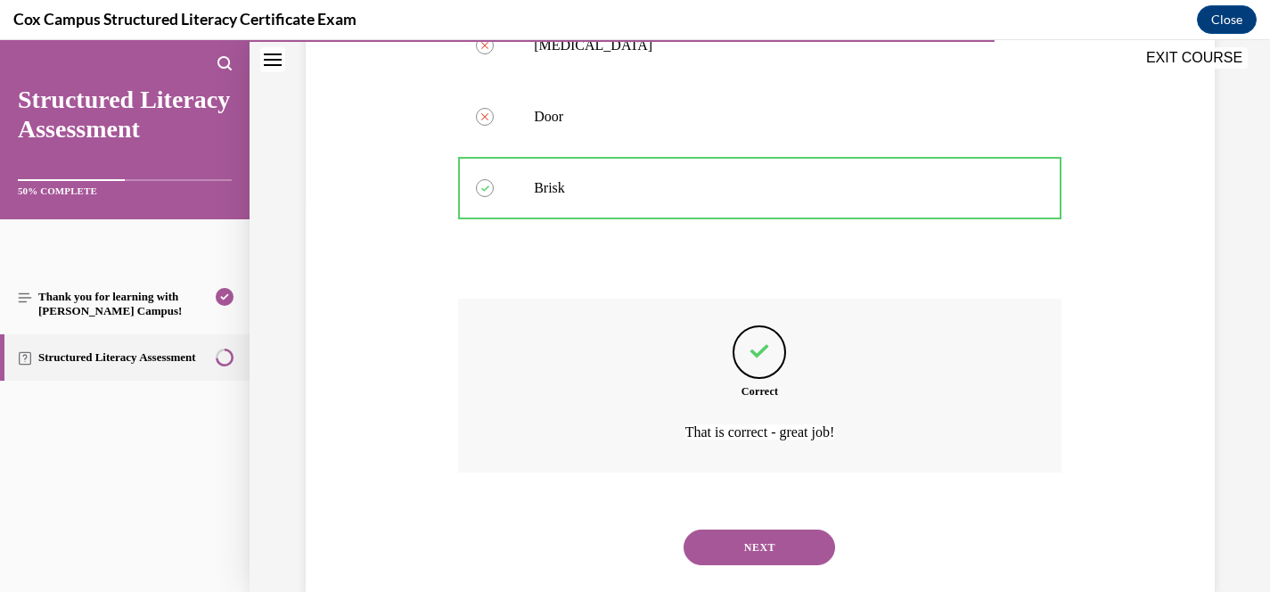
scroll to position [429, 0]
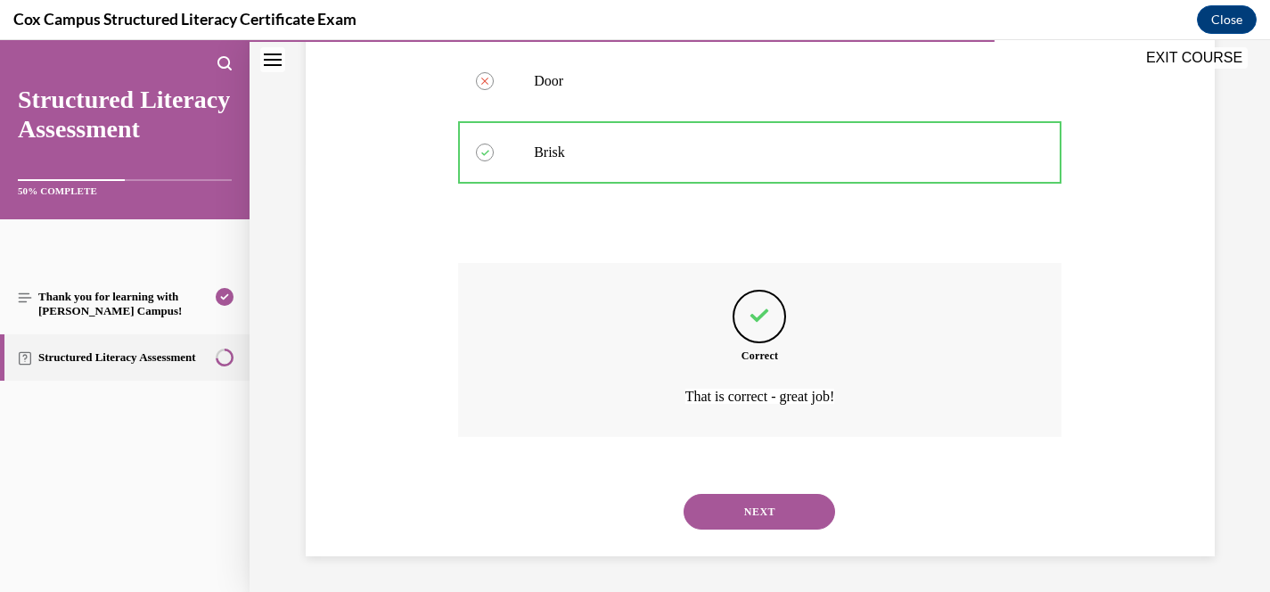
click at [783, 500] on button "NEXT" at bounding box center [760, 512] width 152 height 36
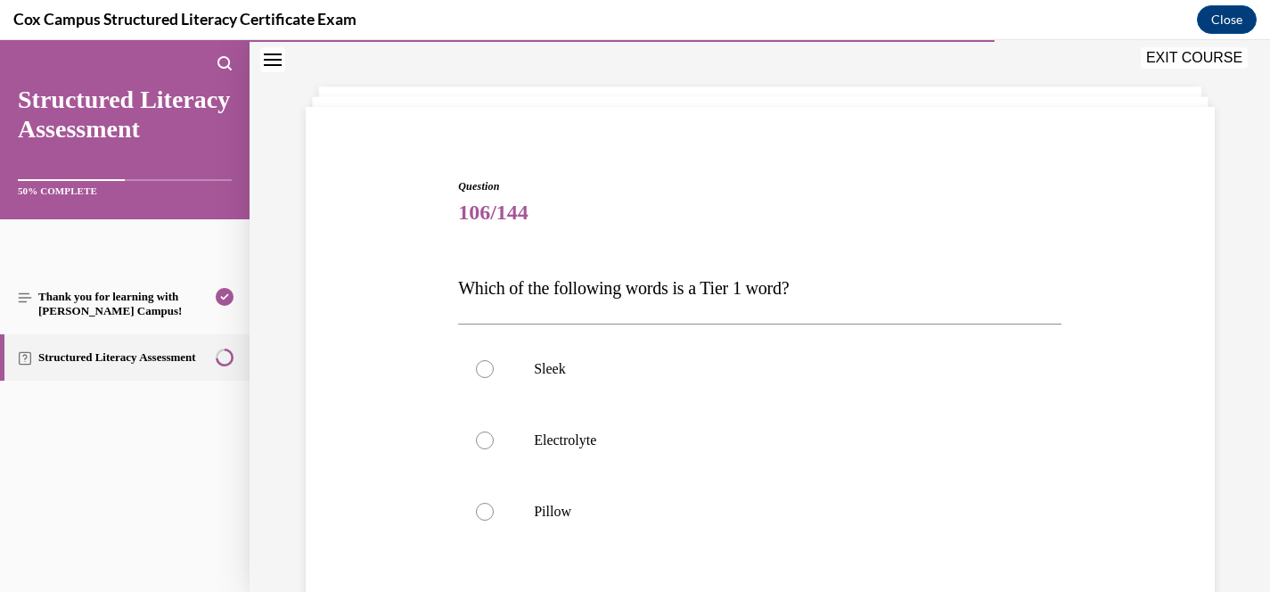
scroll to position [69, 0]
click at [569, 512] on p "Pillow" at bounding box center [775, 513] width 483 height 18
click at [494, 512] on input "Pillow" at bounding box center [485, 513] width 18 height 18
radio input "true"
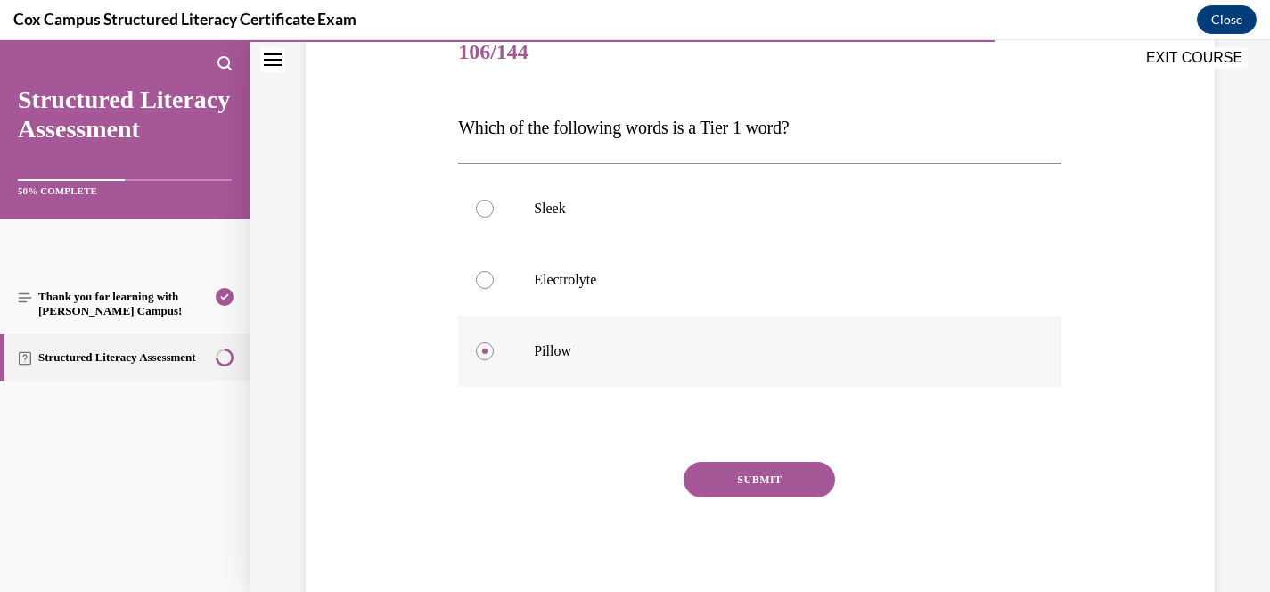
scroll to position [241, 0]
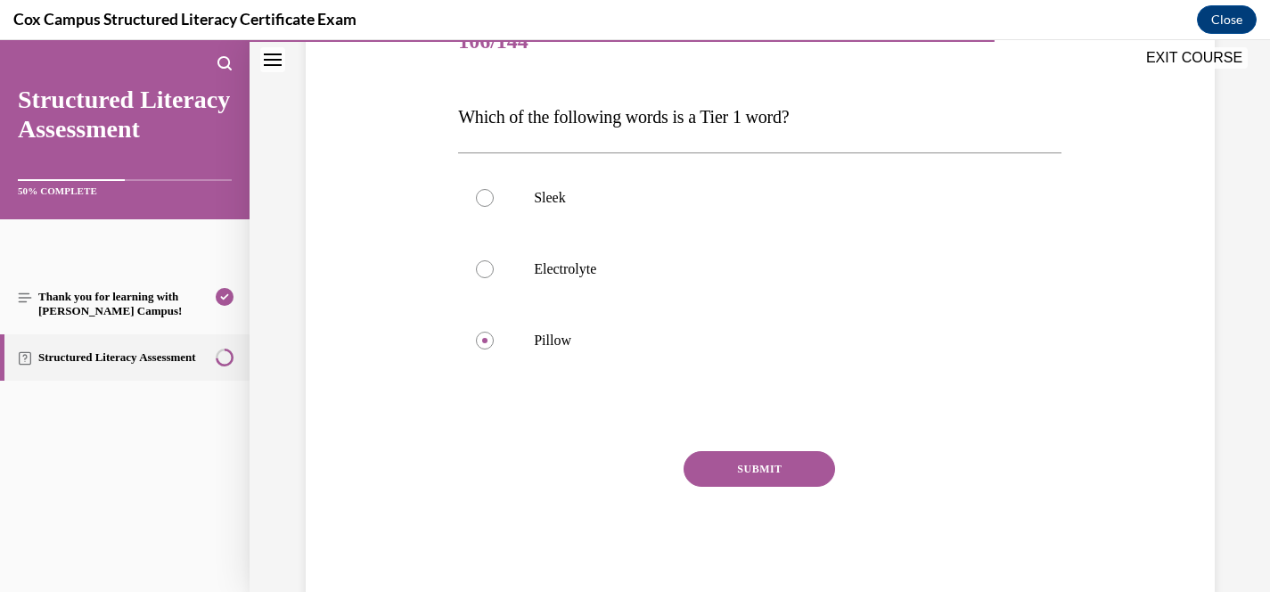
click at [789, 457] on button "SUBMIT" at bounding box center [760, 469] width 152 height 36
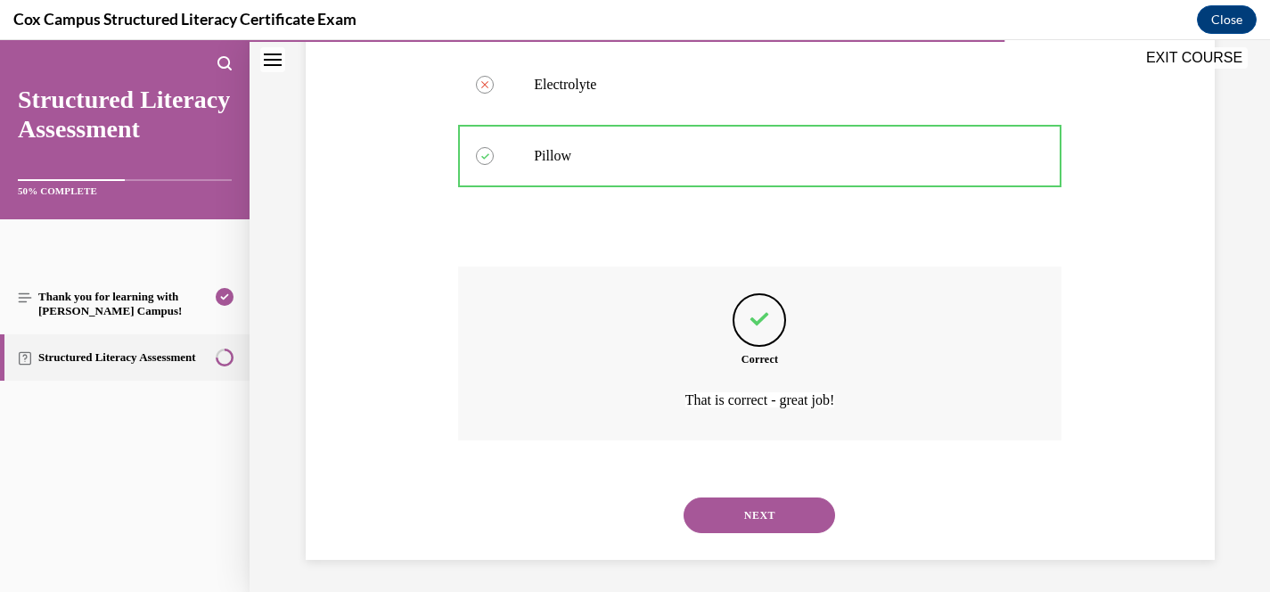
scroll to position [429, 0]
click at [781, 503] on button "NEXT" at bounding box center [760, 512] width 152 height 36
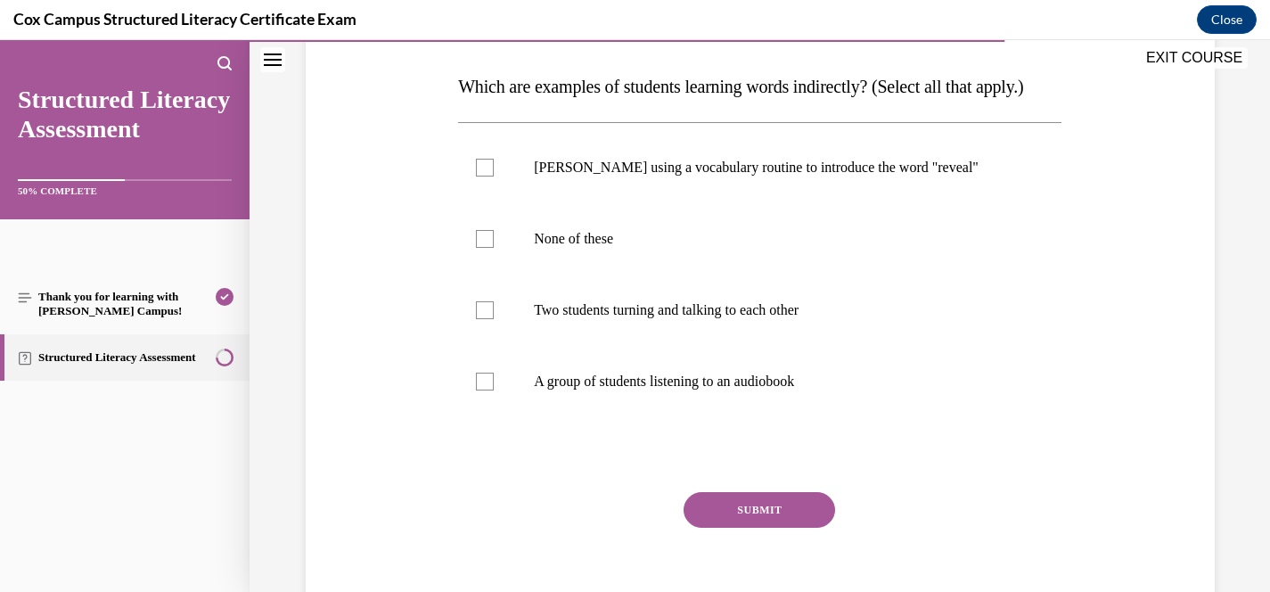
scroll to position [272, 0]
click at [732, 345] on label "Two students turning and talking to each other" at bounding box center [759, 309] width 603 height 71
click at [494, 318] on input "Two students turning and talking to each other" at bounding box center [485, 309] width 18 height 18
checkbox input "true"
click at [715, 406] on label "A group of students listening to an audiobook" at bounding box center [759, 380] width 603 height 71
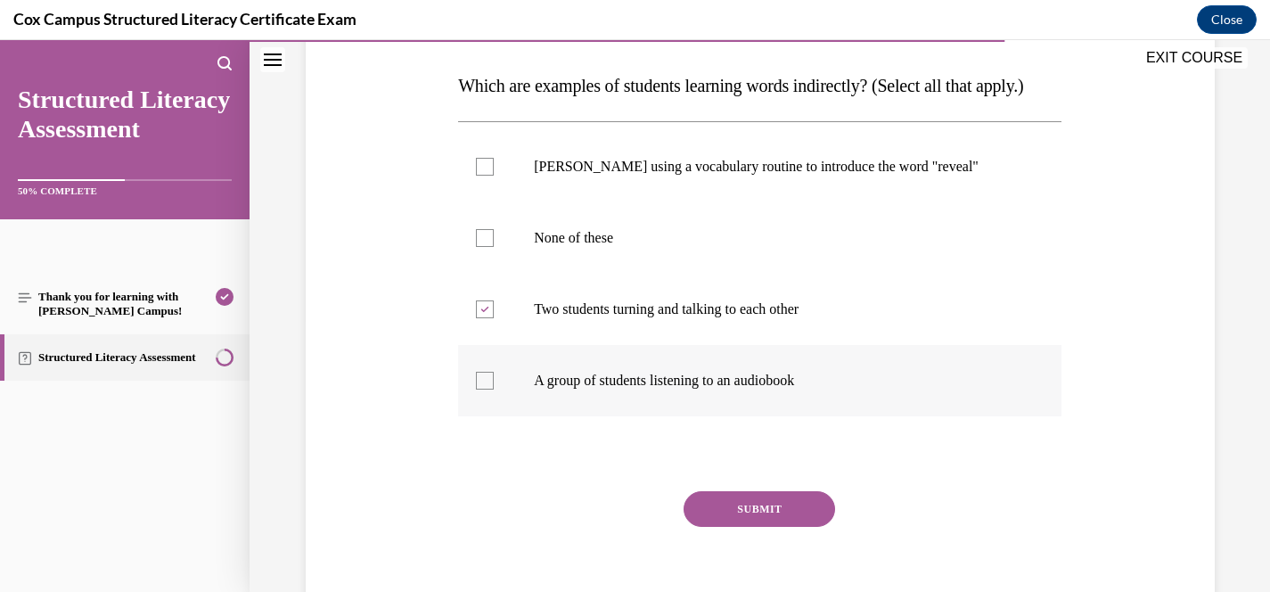
click at [494, 389] on input "A group of students listening to an audiobook" at bounding box center [485, 381] width 18 height 18
checkbox input "true"
click at [756, 527] on button "SUBMIT" at bounding box center [760, 509] width 152 height 36
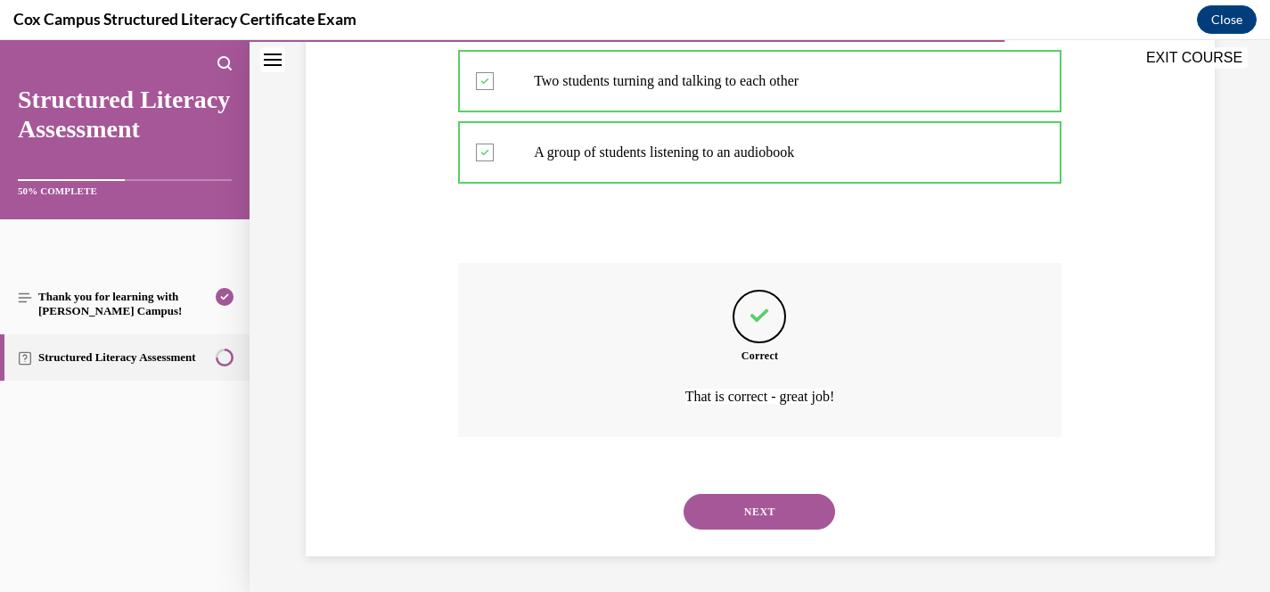
scroll to position [536, 0]
click at [769, 506] on button "NEXT" at bounding box center [760, 512] width 152 height 36
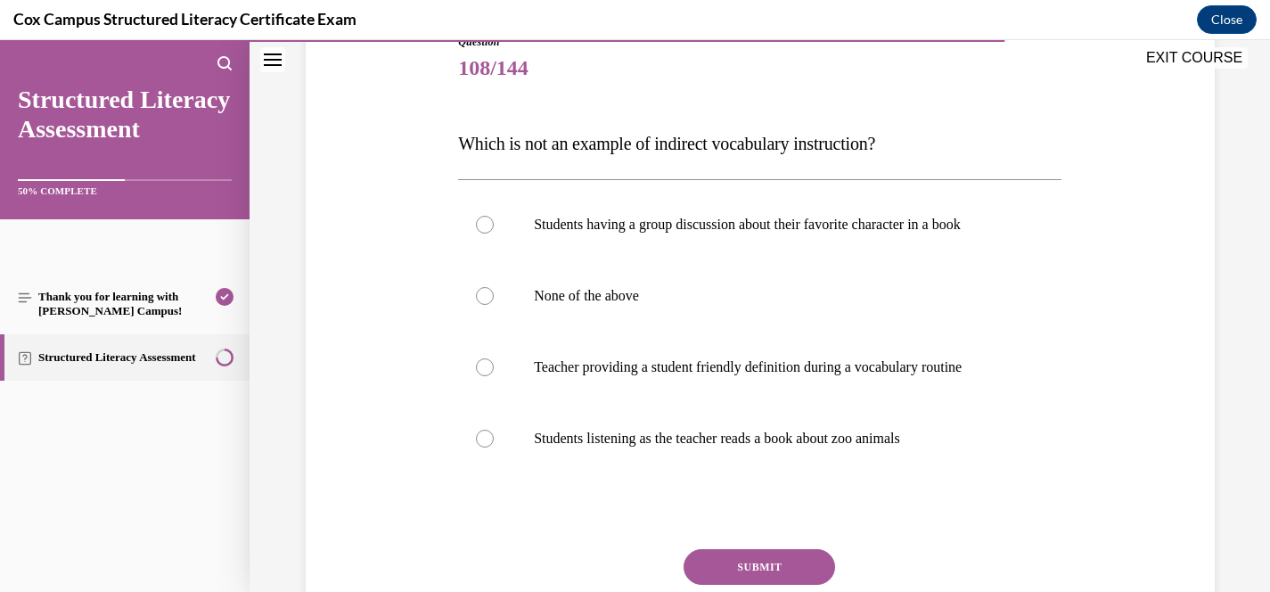
scroll to position [213, 0]
click at [811, 369] on p "Teacher providing a student friendly definition during a vocabulary routine" at bounding box center [775, 368] width 483 height 18
click at [494, 369] on input "Teacher providing a student friendly definition during a vocabulary routine" at bounding box center [485, 368] width 18 height 18
radio input "true"
click at [799, 582] on button "SUBMIT" at bounding box center [760, 568] width 152 height 36
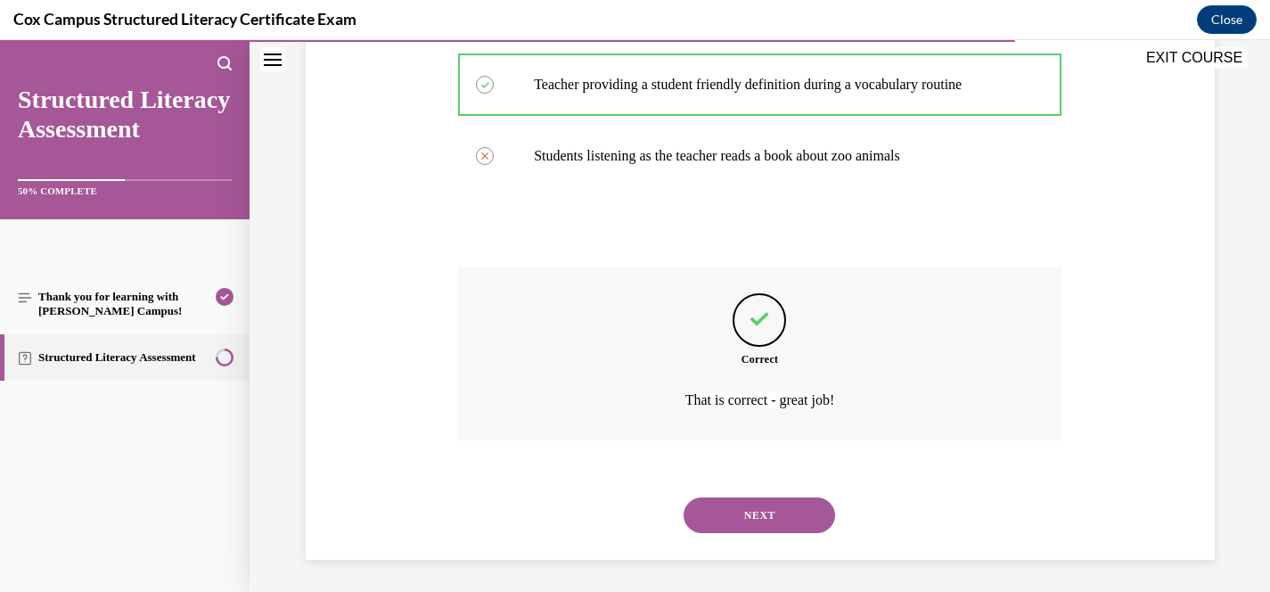
scroll to position [500, 0]
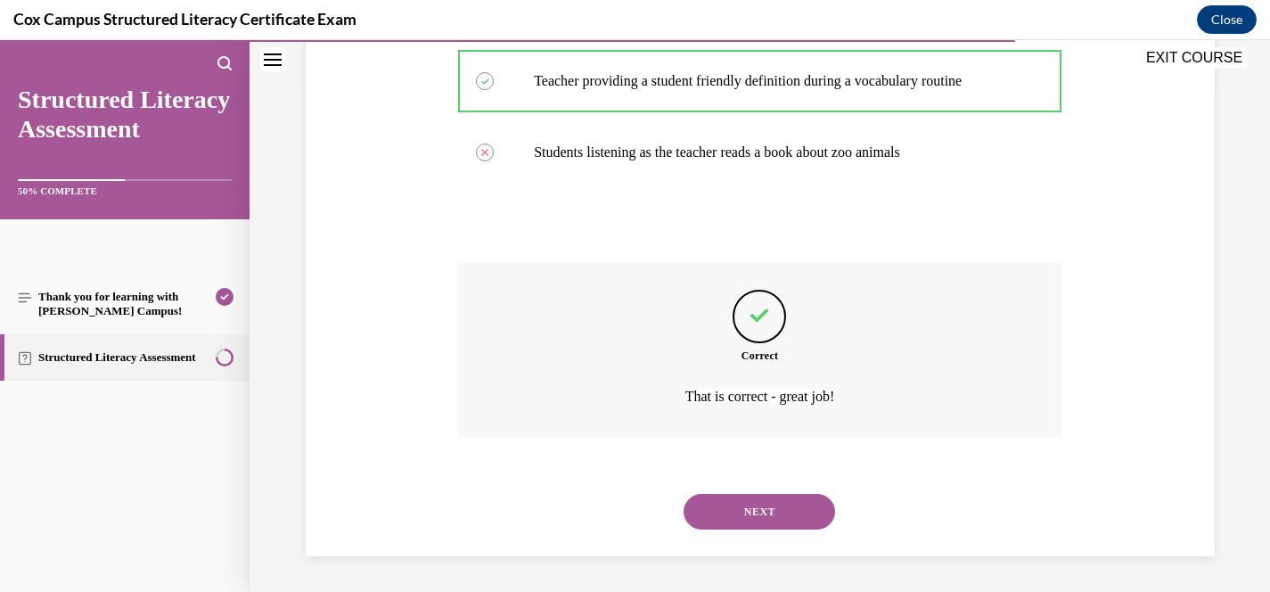
click at [807, 519] on button "NEXT" at bounding box center [760, 512] width 152 height 36
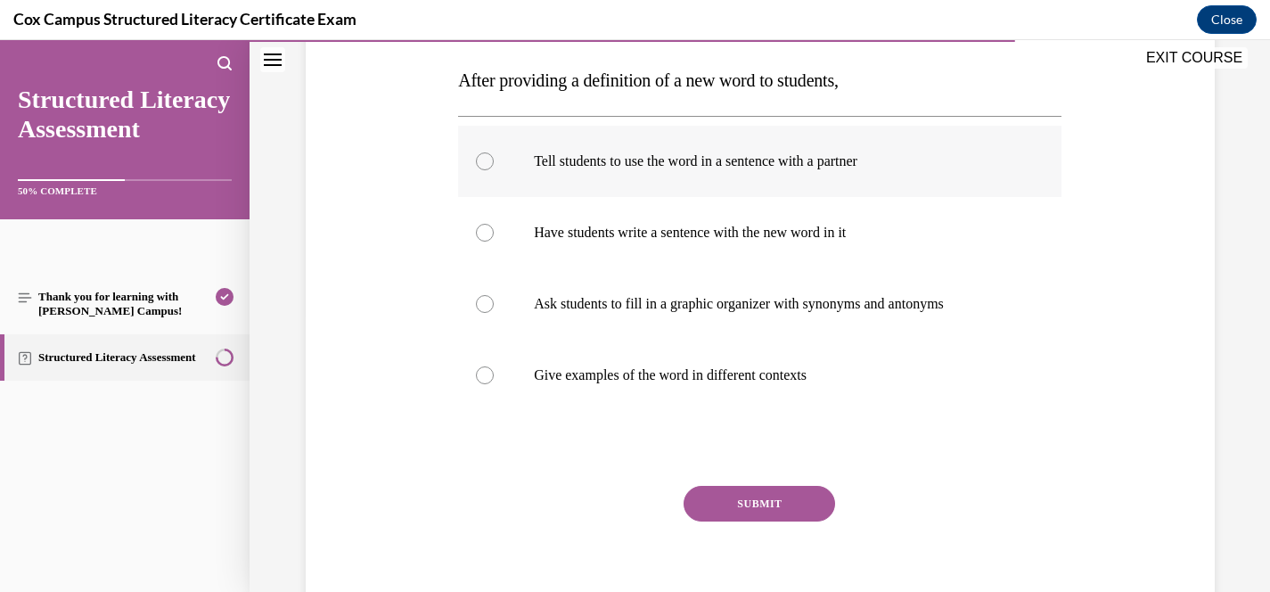
scroll to position [280, 0]
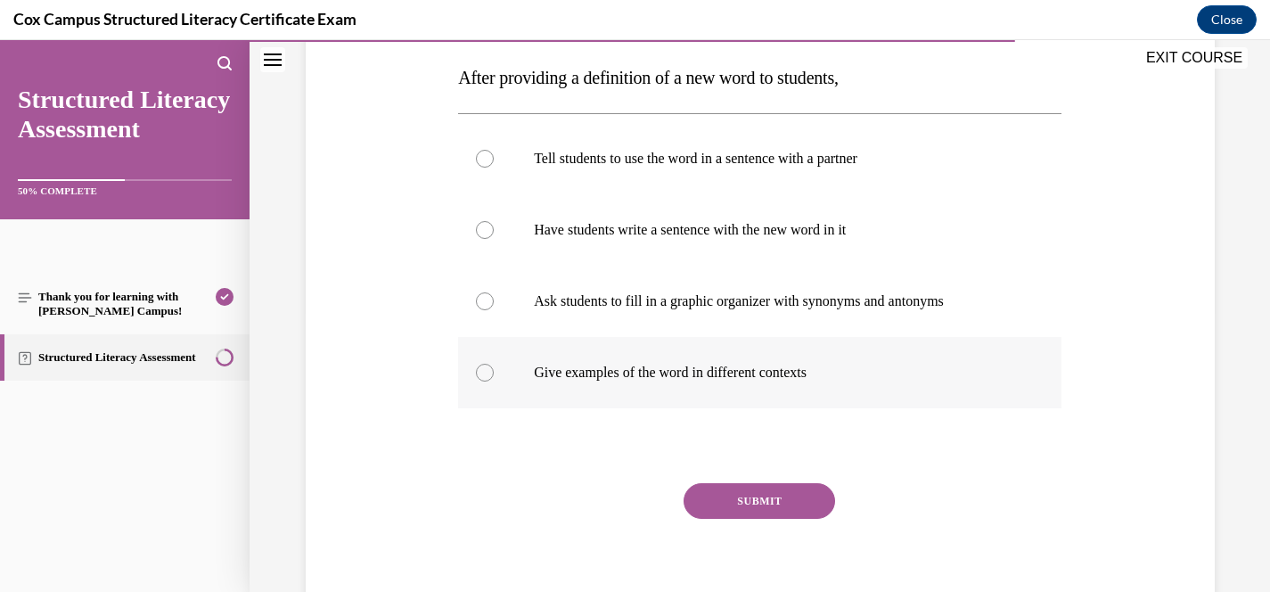
click at [795, 373] on p "Give examples of the word in different contexts" at bounding box center [775, 373] width 483 height 18
click at [494, 373] on input "Give examples of the word in different contexts" at bounding box center [485, 373] width 18 height 18
radio input "true"
click at [801, 322] on label "Ask students to fill in a graphic organizer with synonyms and antonyms" at bounding box center [759, 301] width 603 height 71
click at [494, 310] on input "Ask students to fill in a graphic organizer with synonyms and antonyms" at bounding box center [485, 301] width 18 height 18
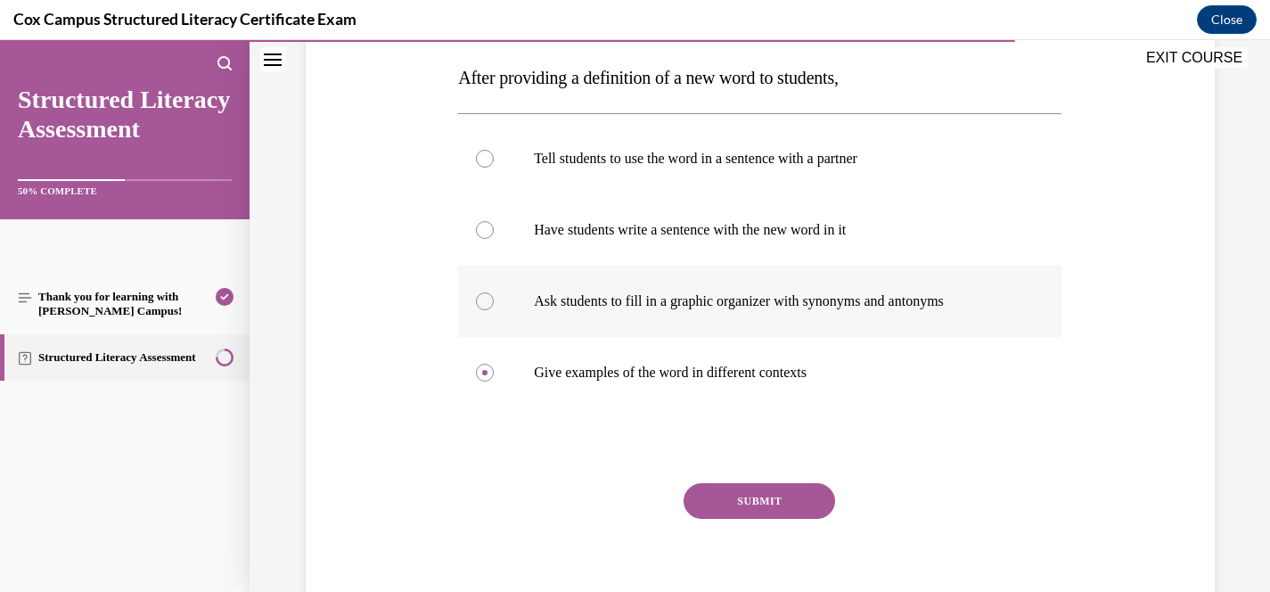
radio input "true"
click at [696, 377] on p "Give examples of the word in different contexts" at bounding box center [775, 373] width 483 height 18
click at [494, 377] on input "Give examples of the word in different contexts" at bounding box center [485, 373] width 18 height 18
radio input "true"
click at [804, 497] on button "SUBMIT" at bounding box center [760, 501] width 152 height 36
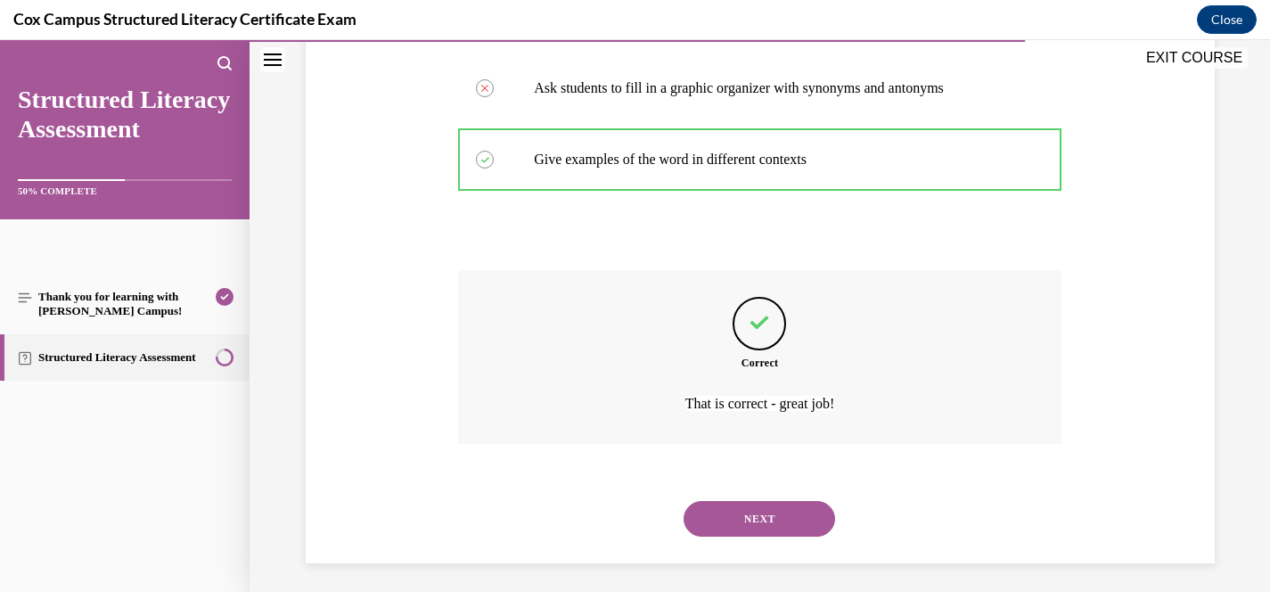
scroll to position [500, 0]
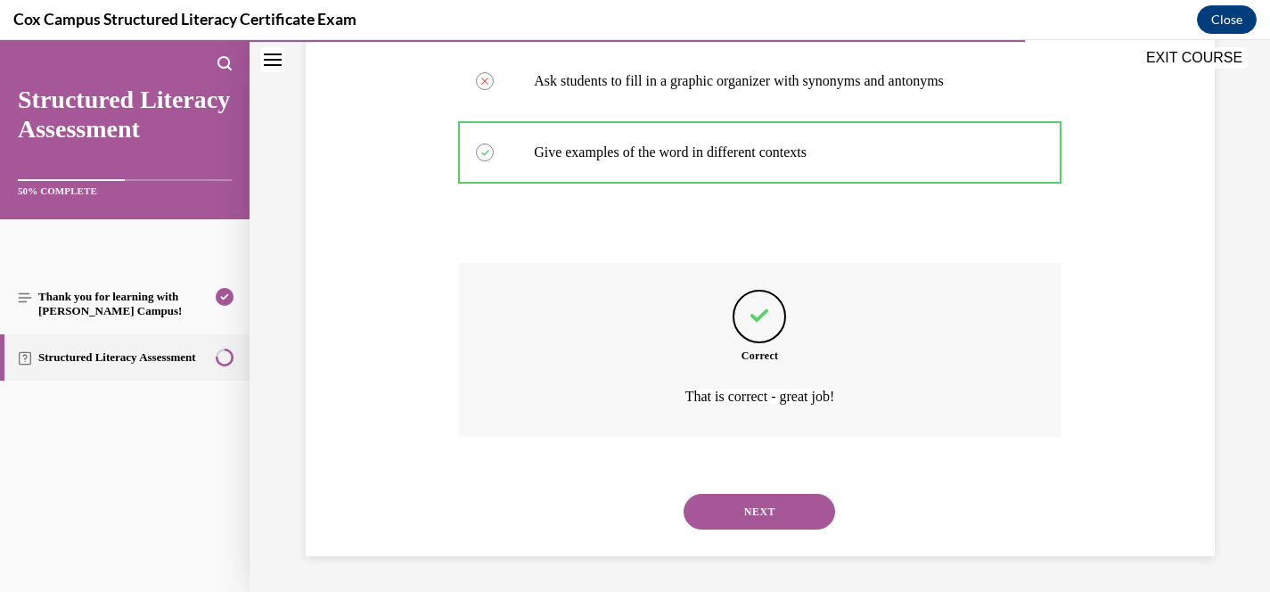
click at [788, 507] on button "NEXT" at bounding box center [760, 512] width 152 height 36
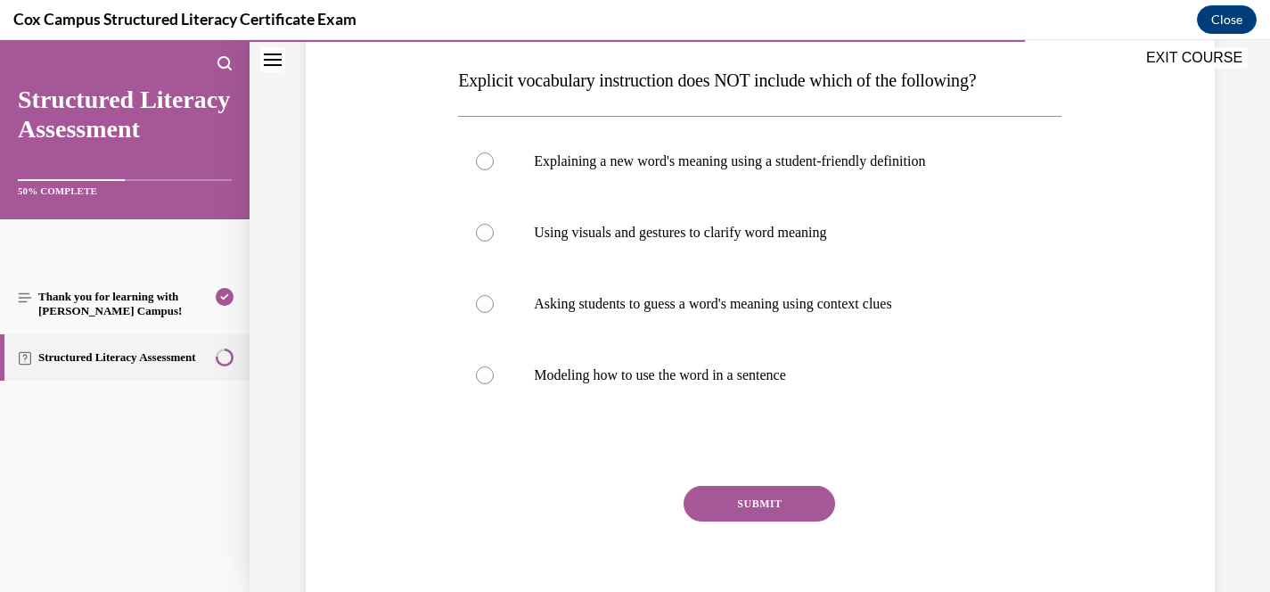
scroll to position [279, 0]
click at [808, 305] on p "Asking students to guess a word's meaning using context clues" at bounding box center [775, 302] width 483 height 18
click at [494, 305] on input "Asking students to guess a word's meaning using context clues" at bounding box center [485, 302] width 18 height 18
radio input "true"
click at [770, 508] on button "SUBMIT" at bounding box center [760, 502] width 152 height 36
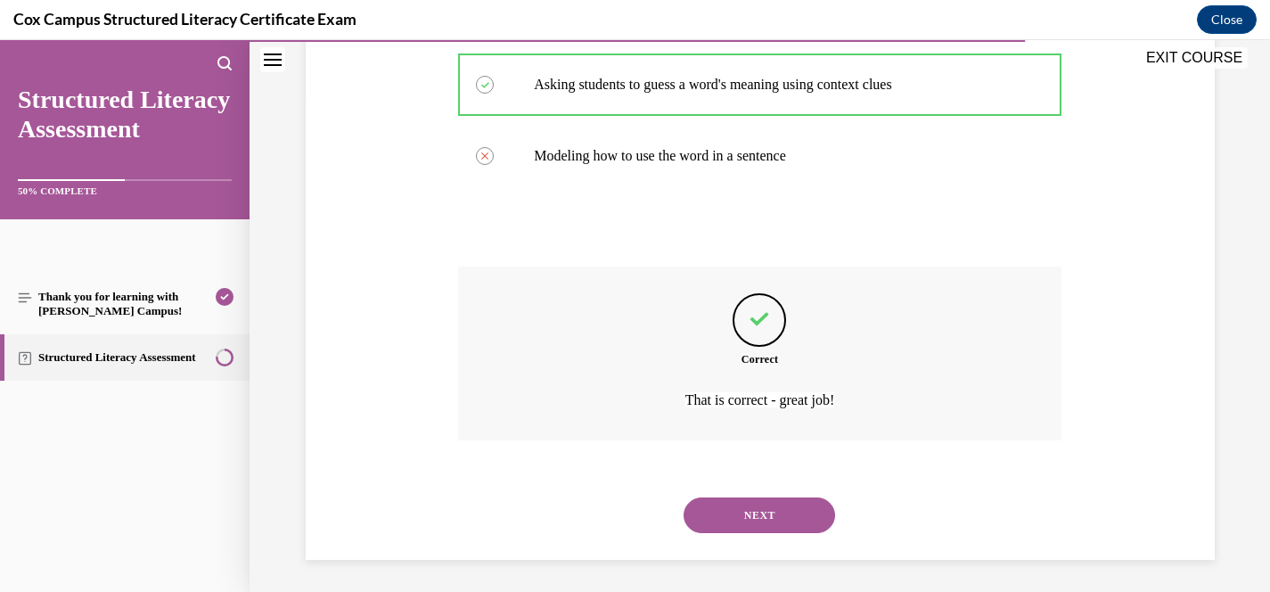
scroll to position [500, 0]
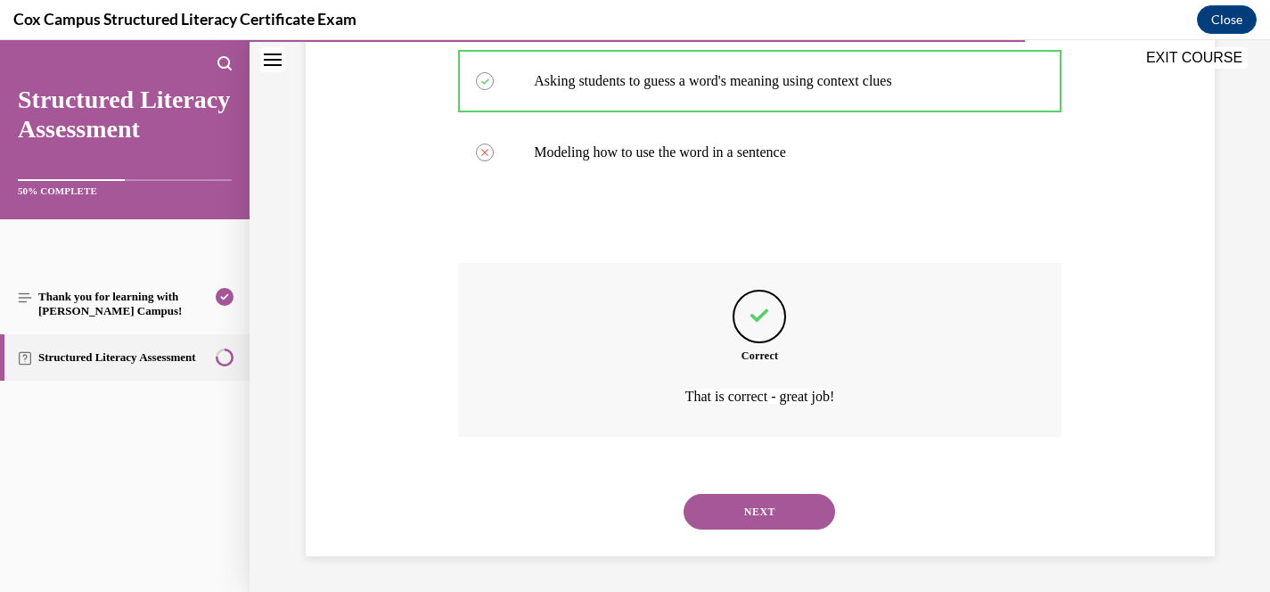
click at [763, 501] on button "NEXT" at bounding box center [760, 512] width 152 height 36
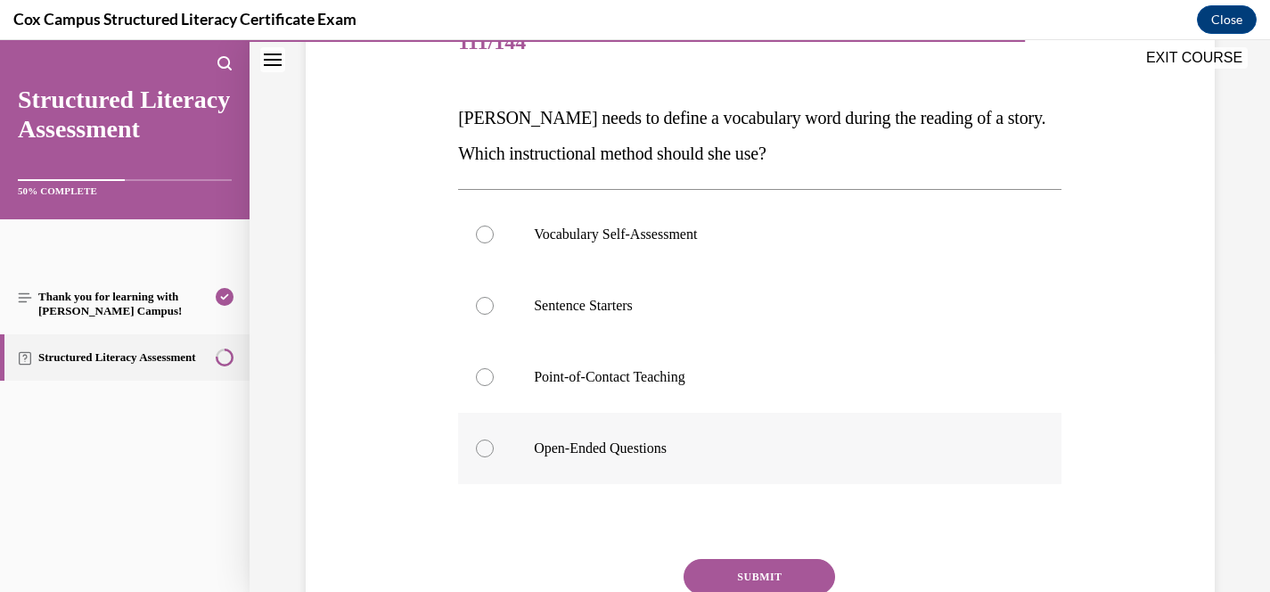
scroll to position [214, 0]
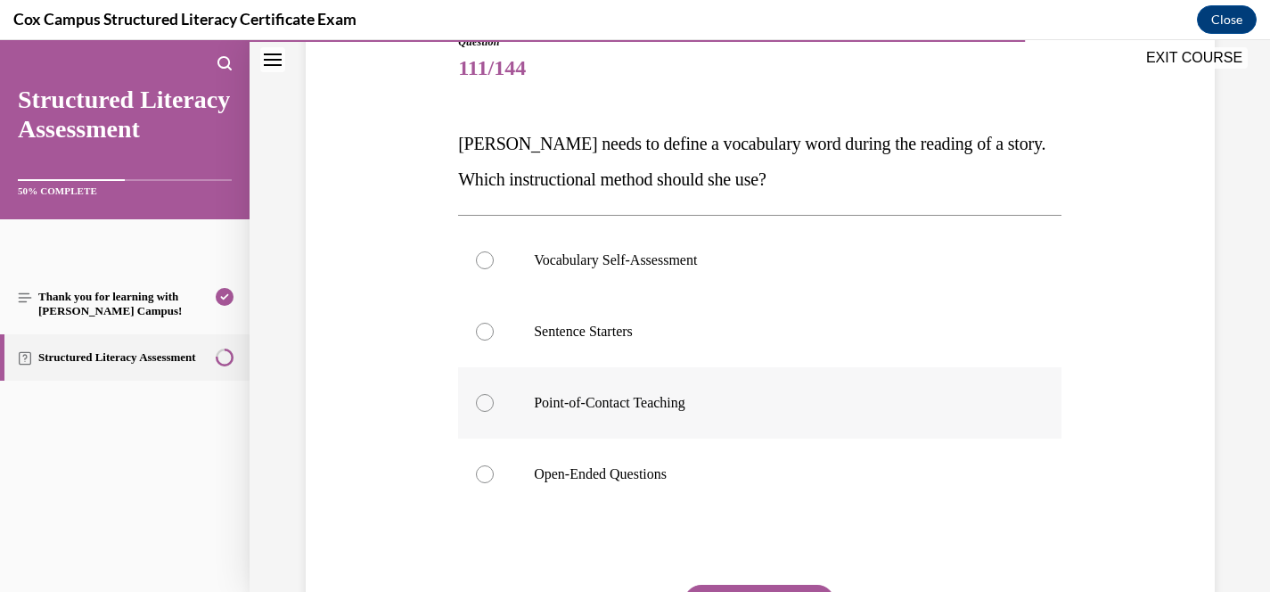
click at [625, 398] on p "Point-of-Contact Teaching" at bounding box center [775, 403] width 483 height 18
click at [494, 398] on input "Point-of-Contact Teaching" at bounding box center [485, 403] width 18 height 18
radio input "true"
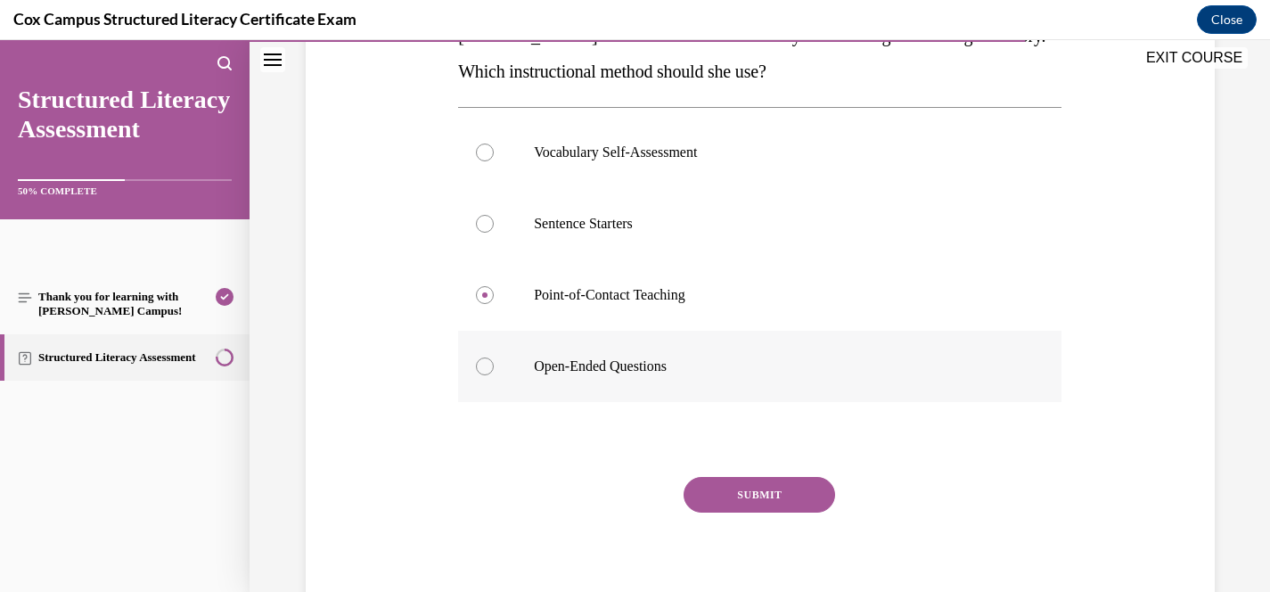
scroll to position [332, 0]
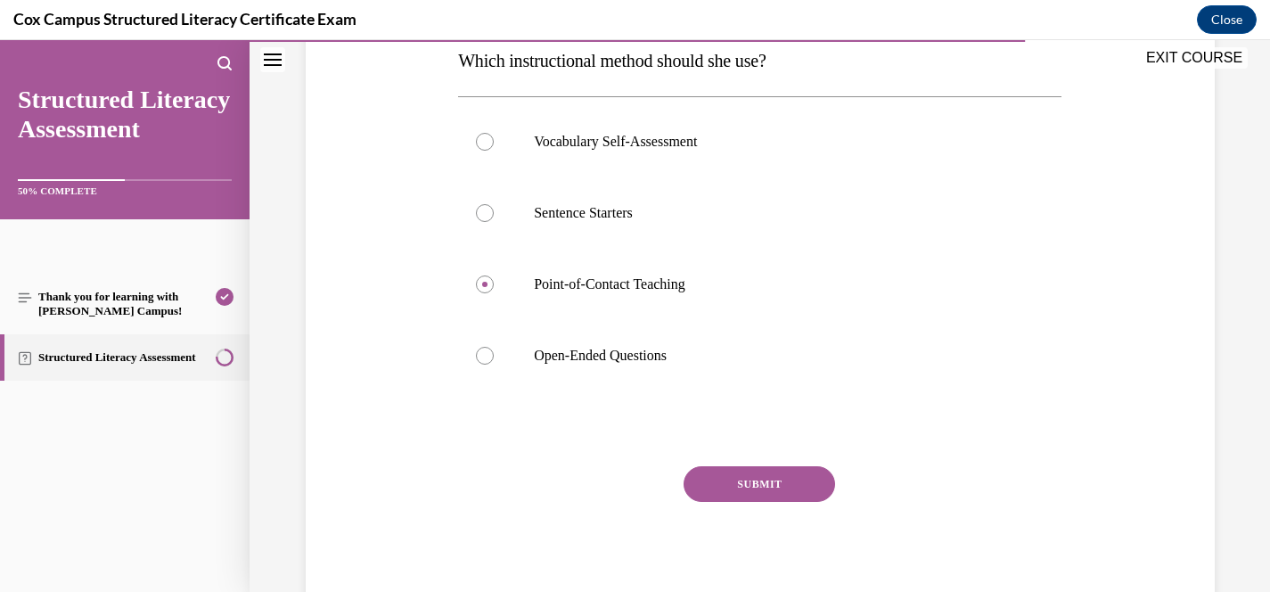
click at [750, 494] on button "SUBMIT" at bounding box center [760, 484] width 152 height 36
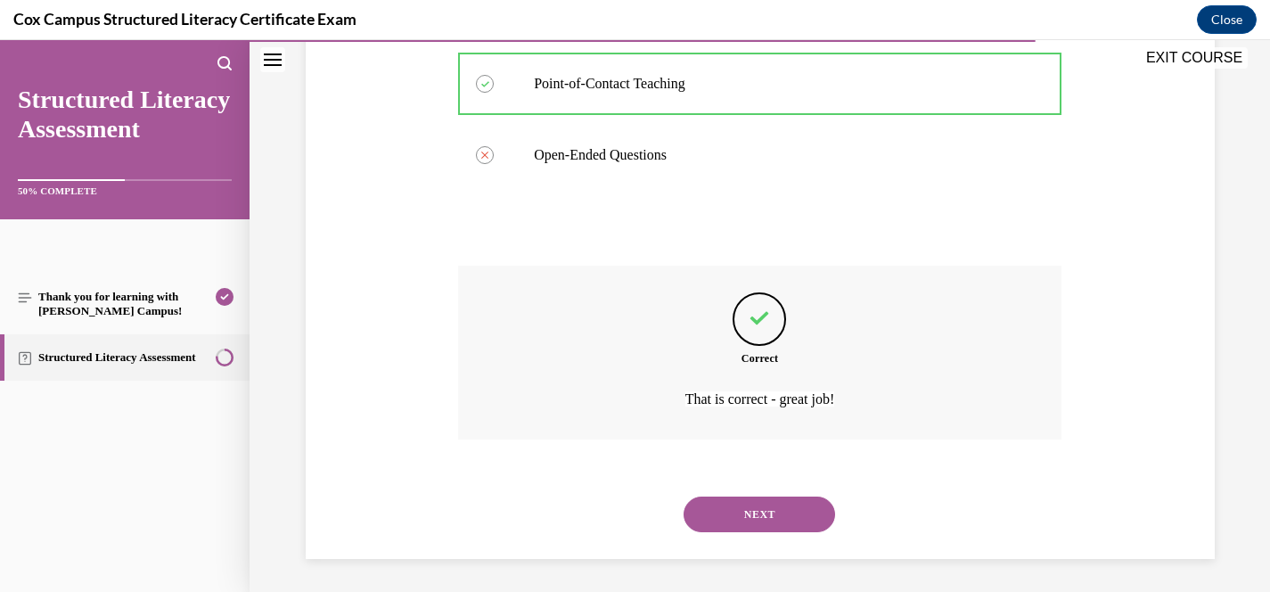
scroll to position [536, 0]
click at [746, 515] on button "NEXT" at bounding box center [760, 512] width 152 height 36
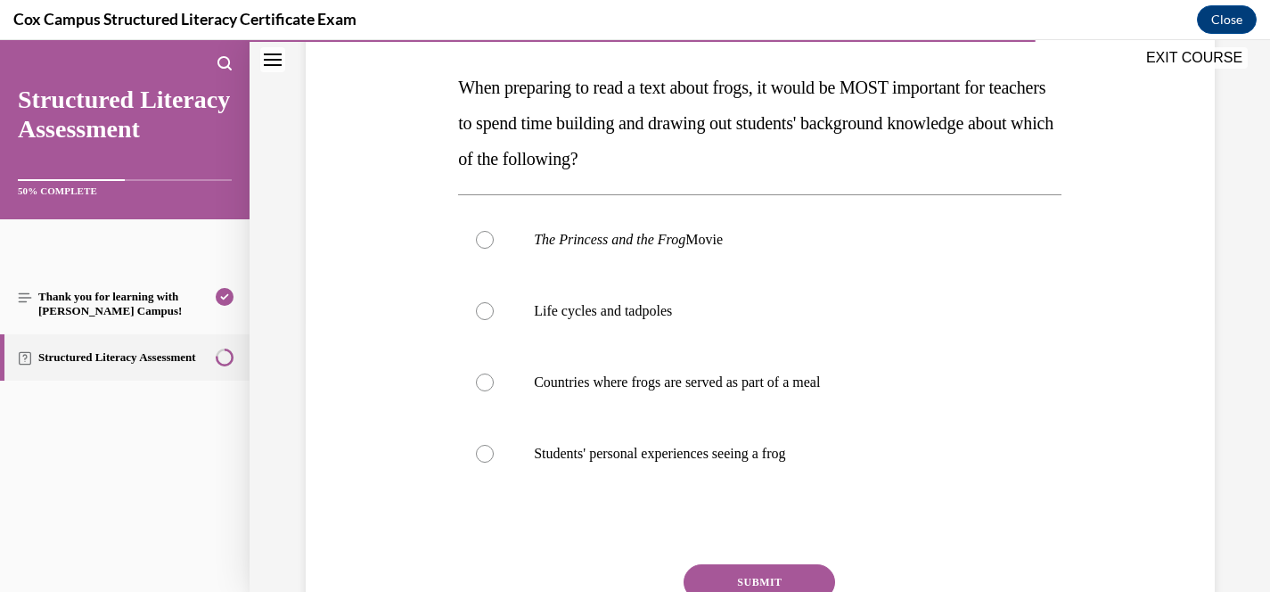
scroll to position [268, 0]
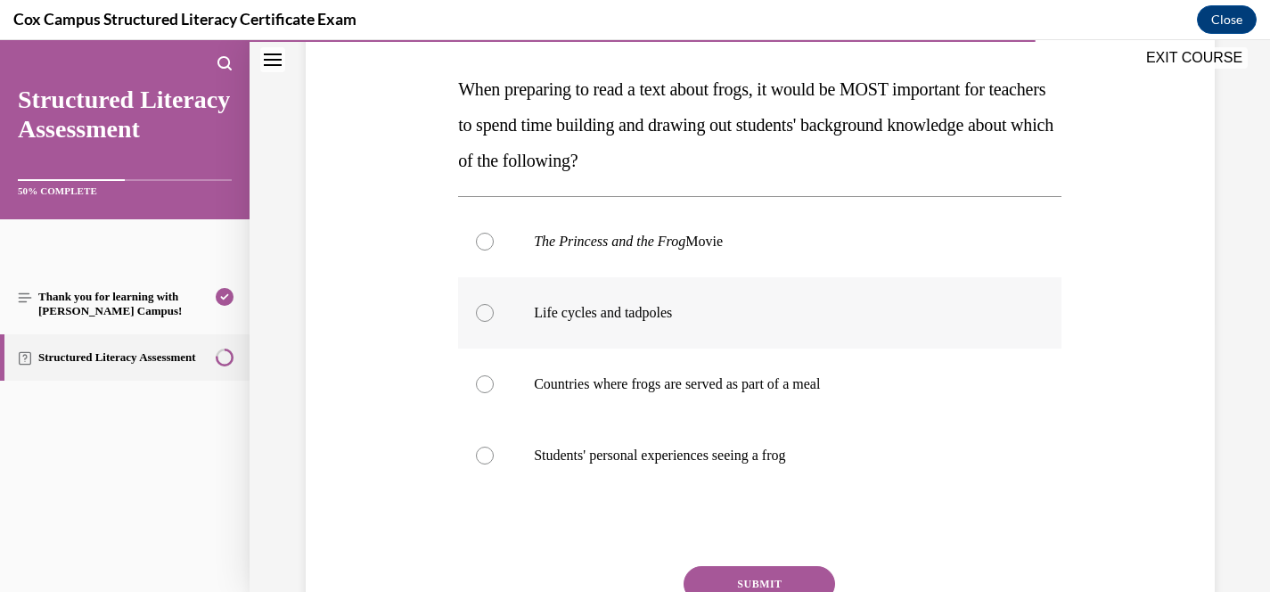
click at [654, 302] on label "Life cycles and tadpoles" at bounding box center [759, 312] width 603 height 71
click at [494, 304] on input "Life cycles and tadpoles" at bounding box center [485, 313] width 18 height 18
radio input "true"
click at [754, 574] on button "SUBMIT" at bounding box center [760, 584] width 152 height 36
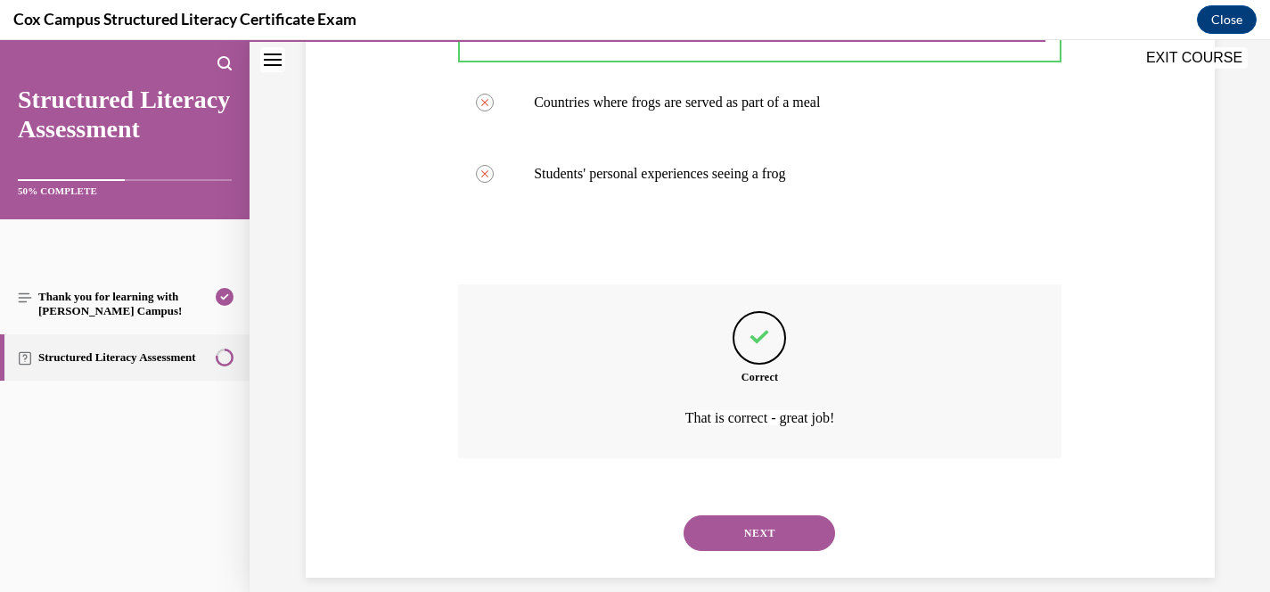
scroll to position [571, 0]
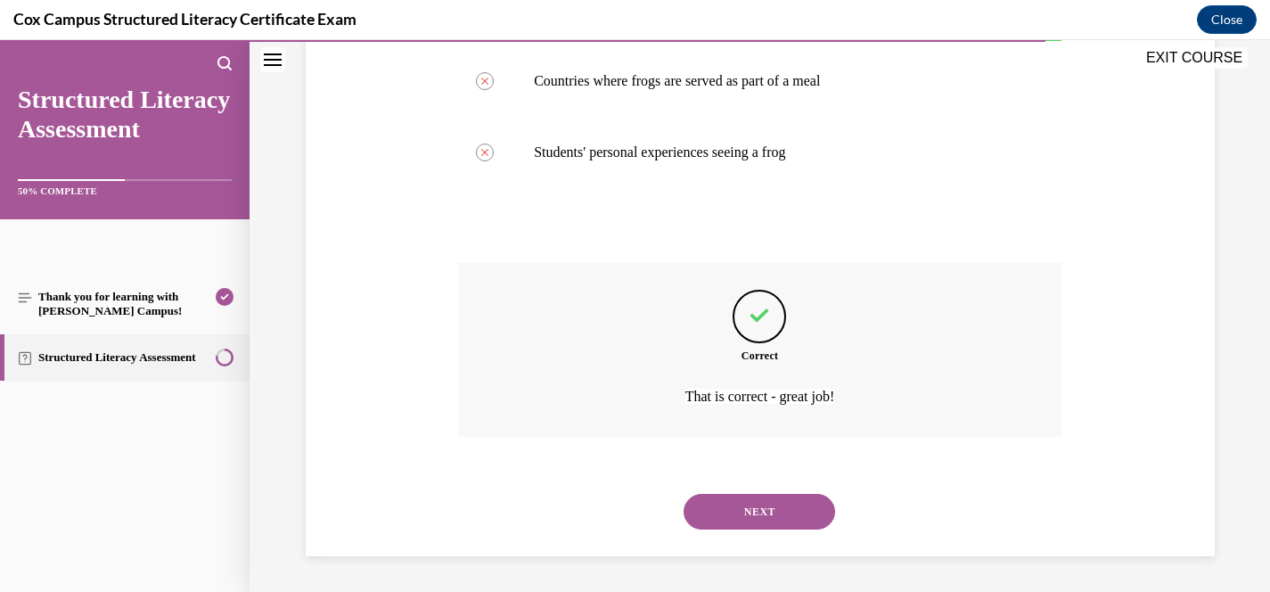
click at [754, 529] on div "NEXT" at bounding box center [759, 511] width 603 height 71
click at [754, 507] on button "NEXT" at bounding box center [760, 512] width 152 height 36
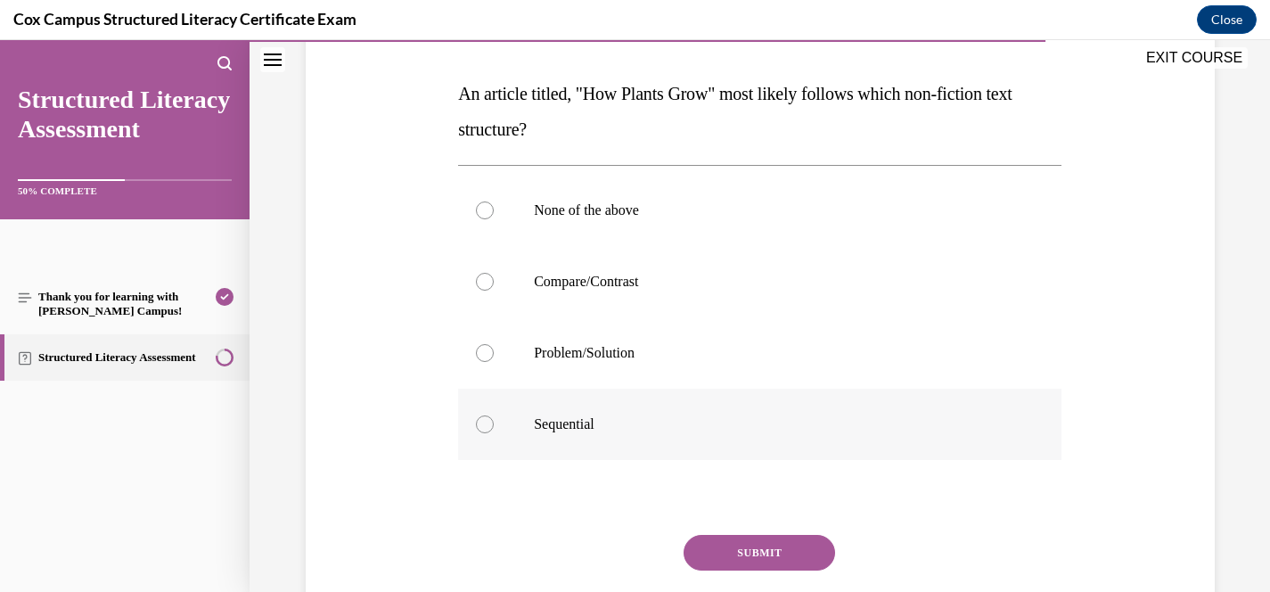
scroll to position [272, 0]
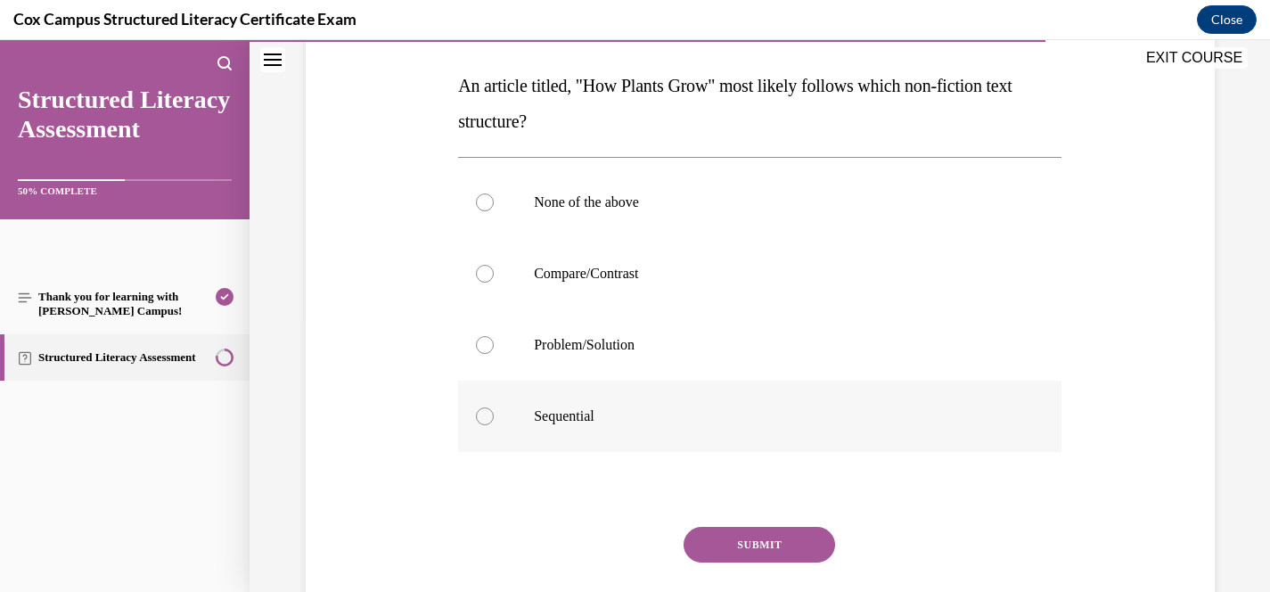
click at [593, 431] on label "Sequential" at bounding box center [759, 416] width 603 height 71
click at [494, 425] on input "Sequential" at bounding box center [485, 416] width 18 height 18
radio input "true"
click at [770, 538] on button "SUBMIT" at bounding box center [760, 545] width 152 height 36
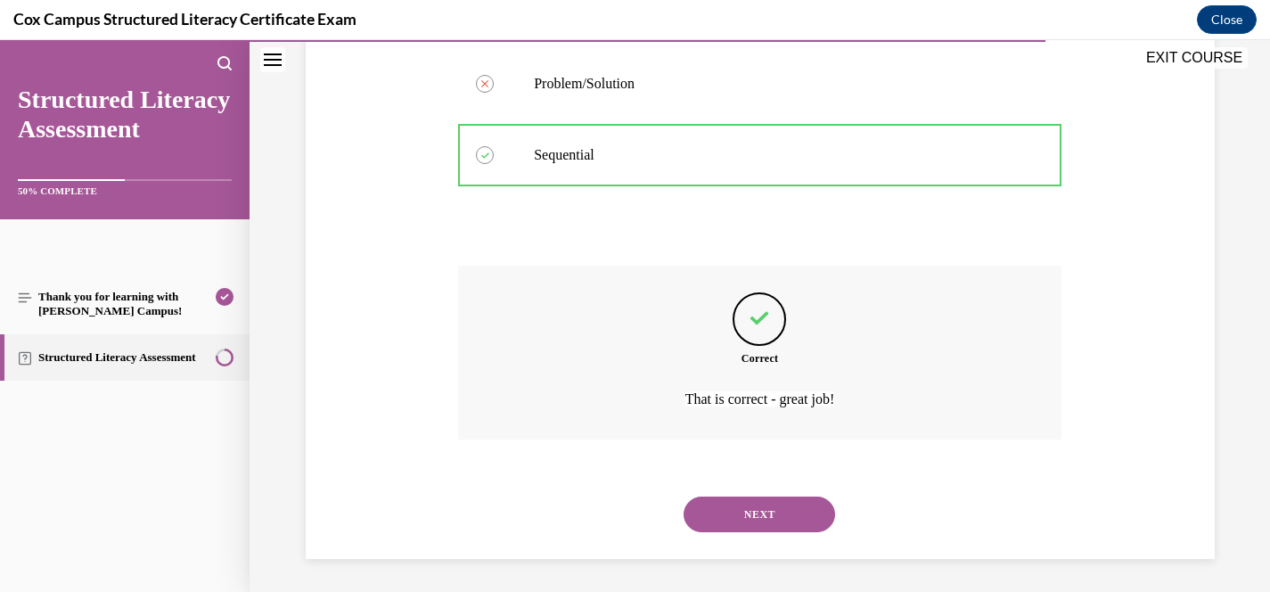
scroll to position [536, 0]
click at [764, 525] on button "NEXT" at bounding box center [760, 512] width 152 height 36
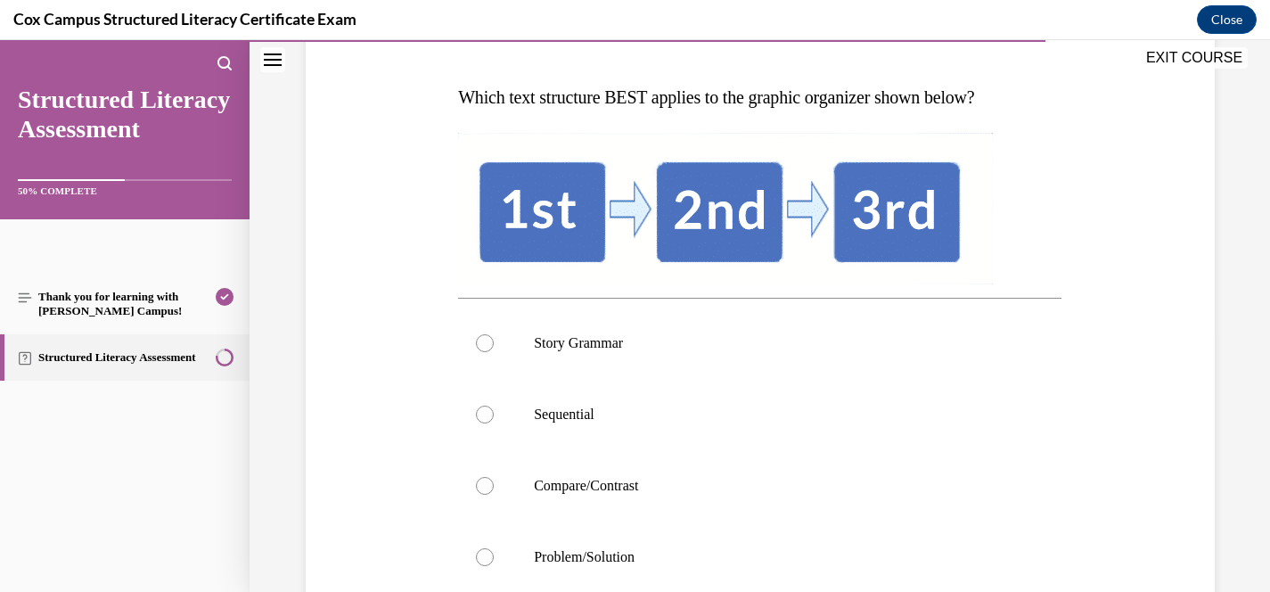
scroll to position [265, 0]
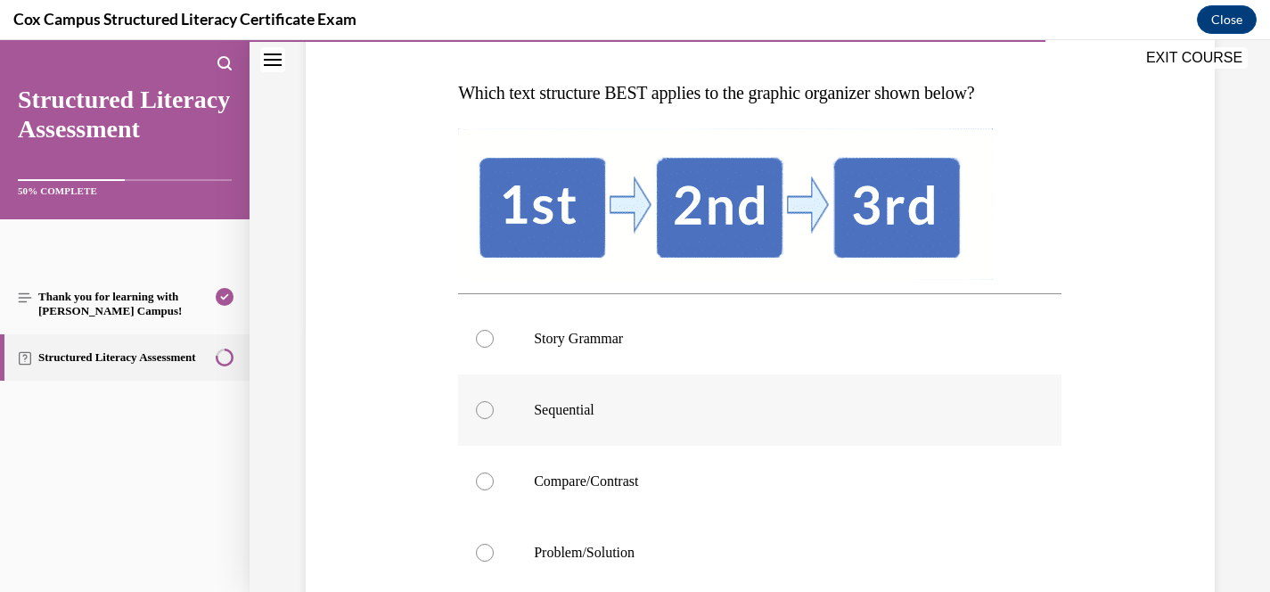
click at [568, 430] on label "Sequential" at bounding box center [759, 409] width 603 height 71
click at [494, 419] on input "Sequential" at bounding box center [485, 410] width 18 height 18
radio input "true"
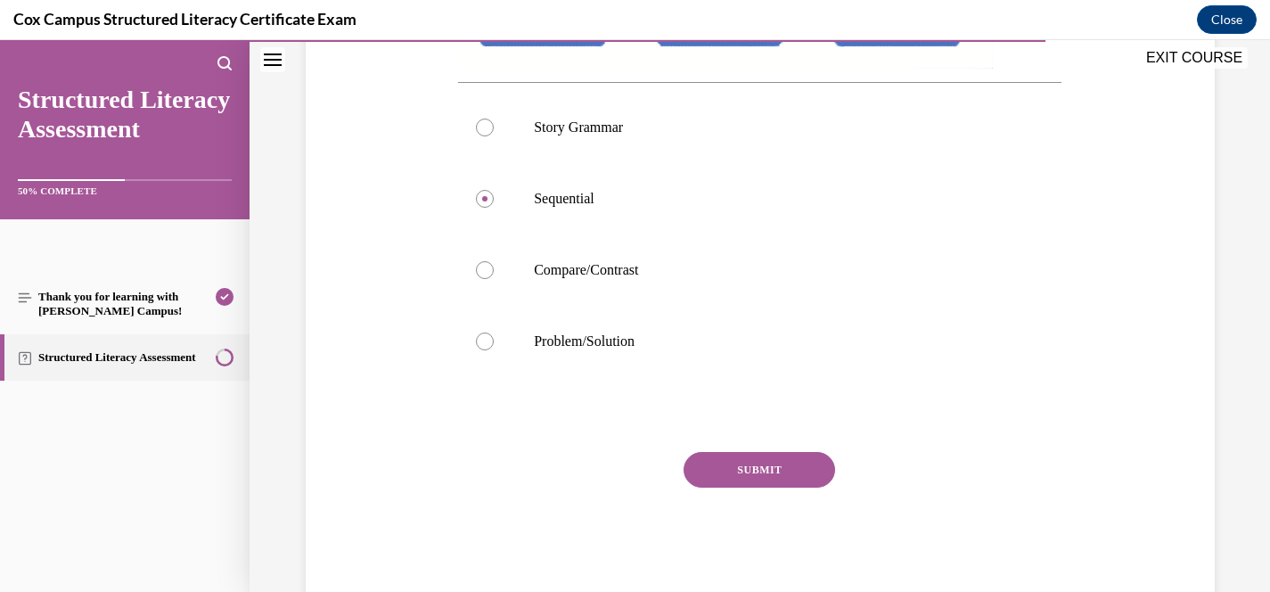
click at [764, 463] on button "SUBMIT" at bounding box center [760, 470] width 152 height 36
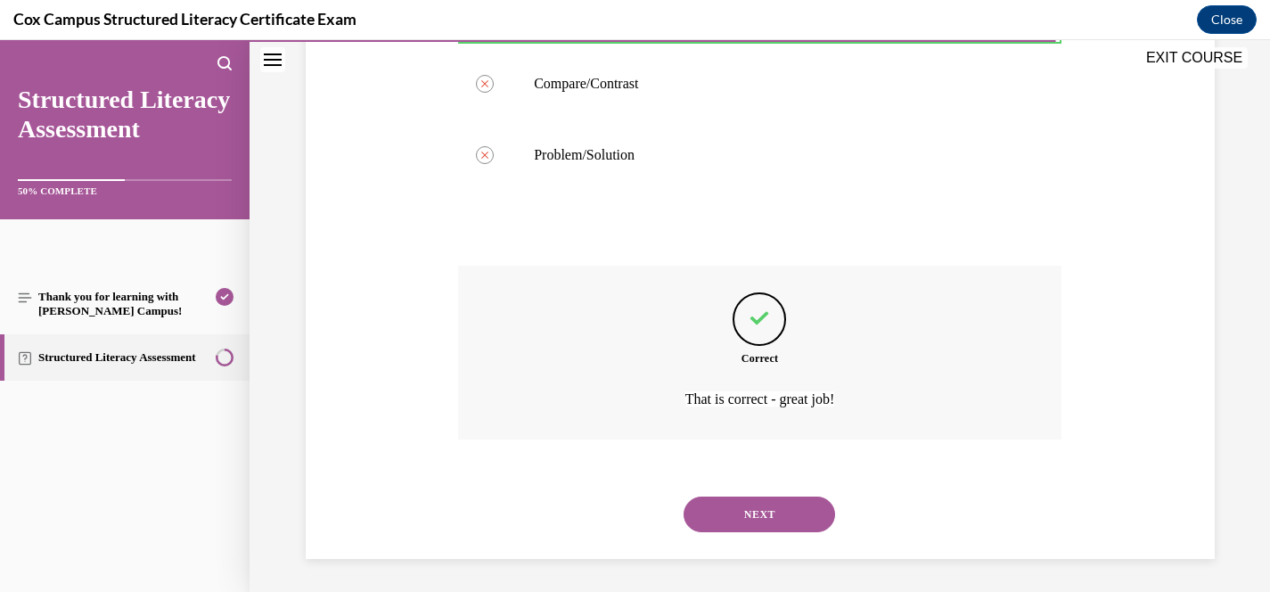
scroll to position [665, 0]
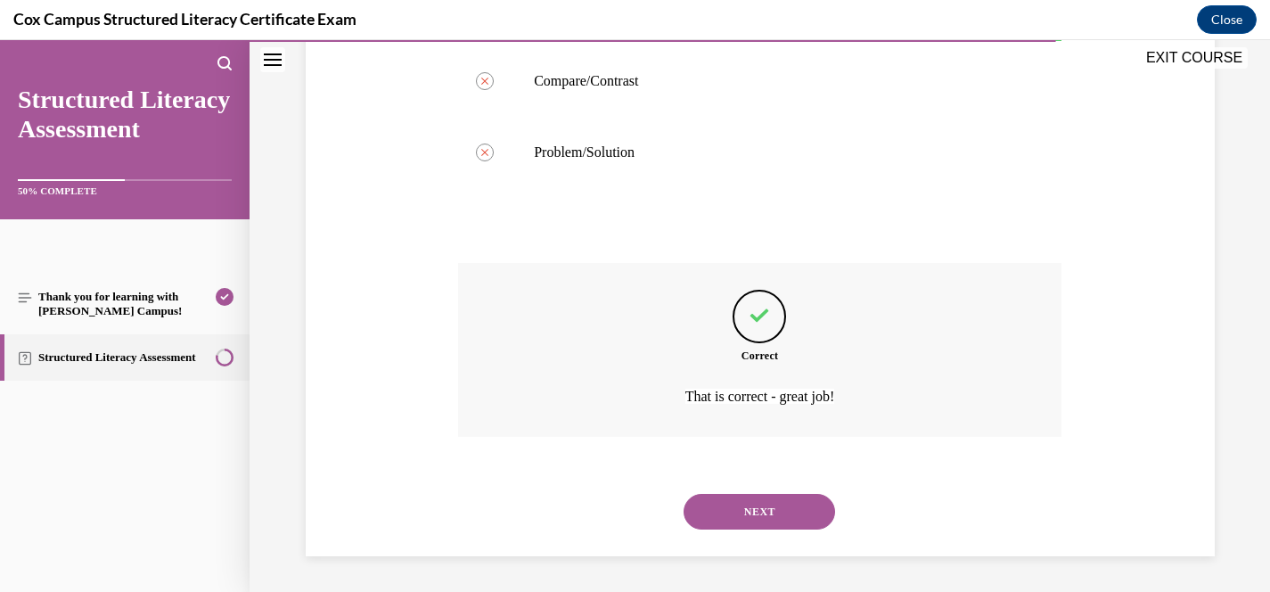
click at [750, 532] on div "NEXT" at bounding box center [759, 511] width 603 height 71
click at [755, 512] on button "NEXT" at bounding box center [760, 512] width 152 height 36
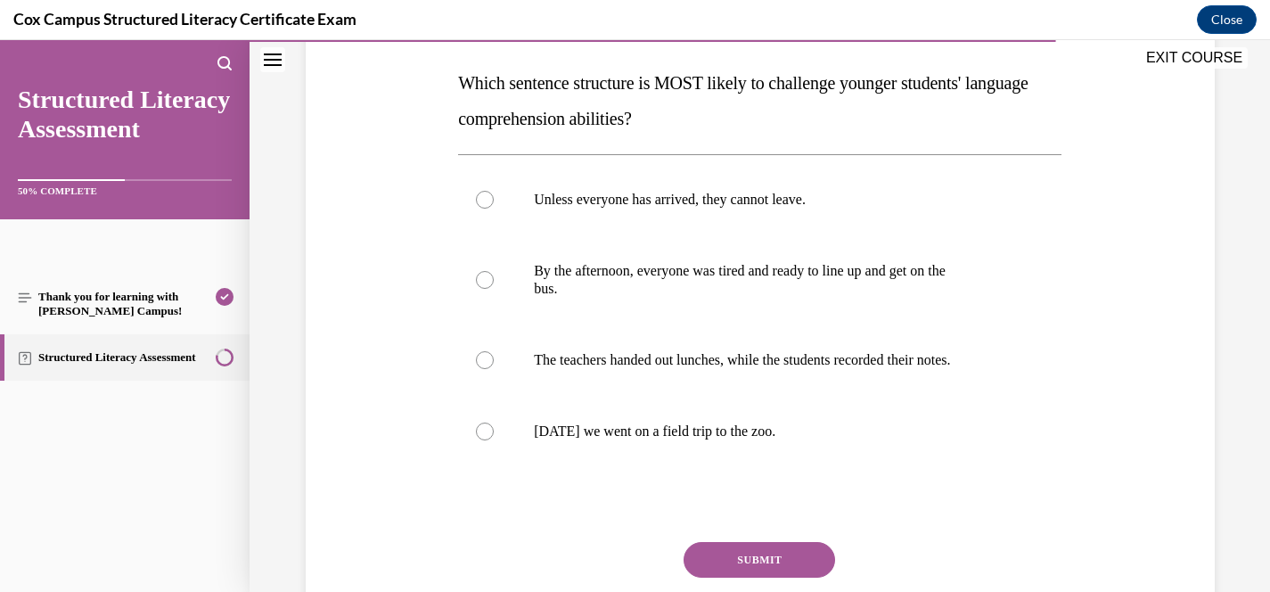
scroll to position [274, 0]
click at [779, 207] on p "Unless everyone has arrived, they cannot leave." at bounding box center [775, 201] width 483 height 18
click at [494, 207] on input "Unless everyone has arrived, they cannot leave." at bounding box center [485, 201] width 18 height 18
radio input "true"
click at [753, 563] on button "SUBMIT" at bounding box center [760, 561] width 152 height 36
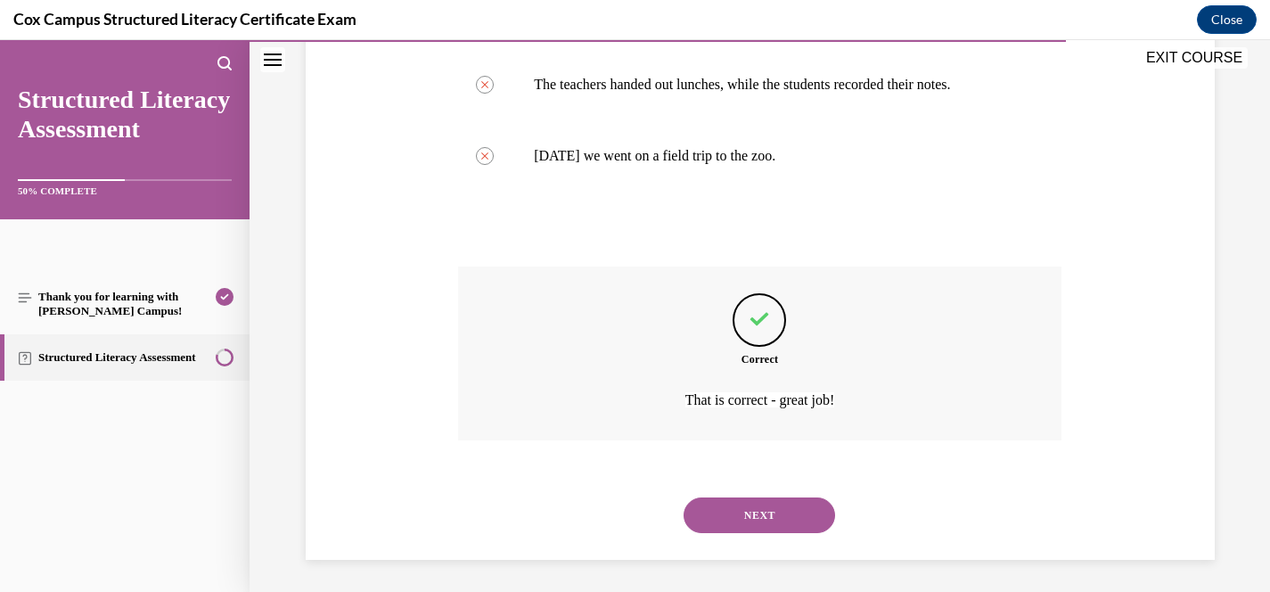
scroll to position [553, 0]
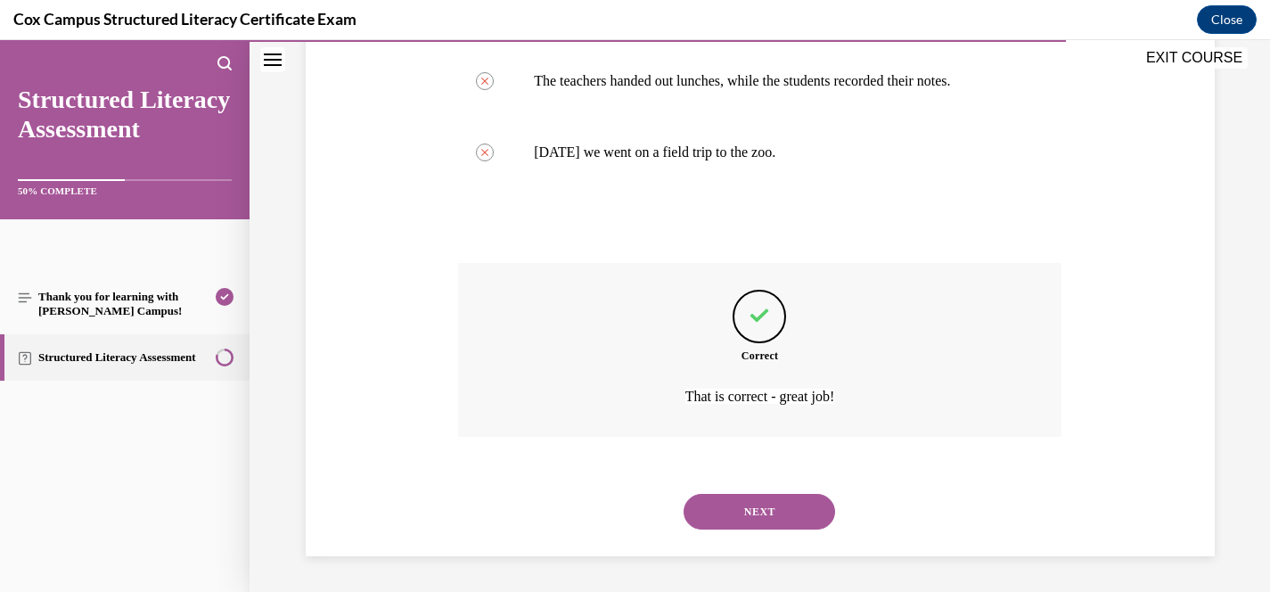
click at [791, 498] on button "NEXT" at bounding box center [760, 512] width 152 height 36
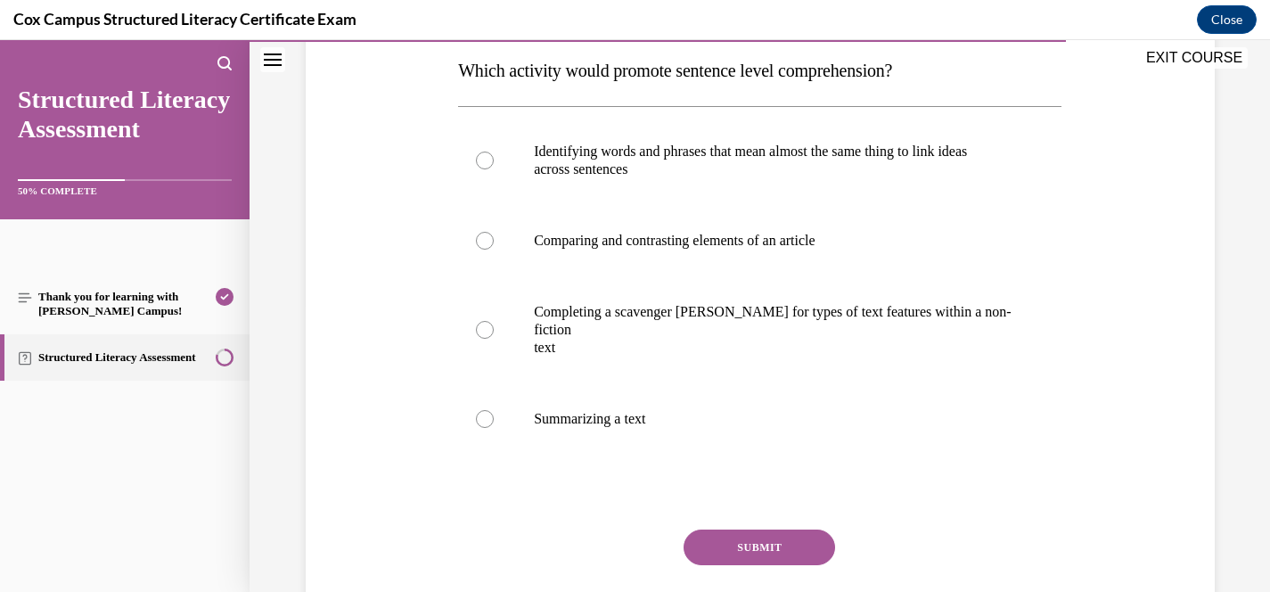
scroll to position [289, 0]
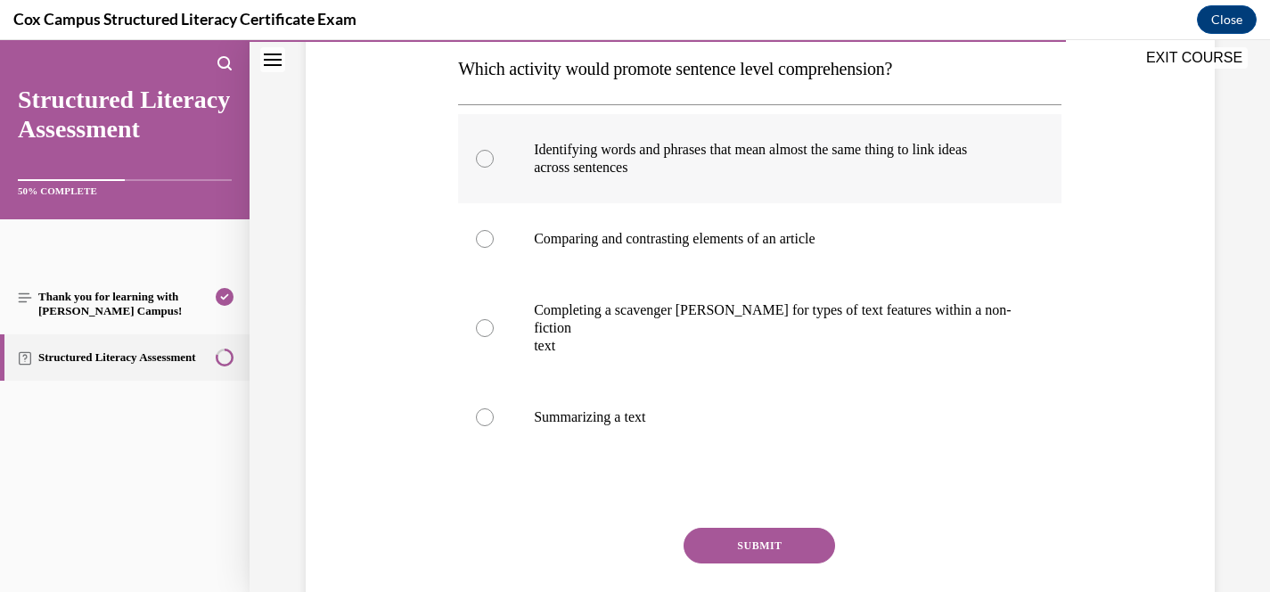
click at [833, 159] on p "across sentences" at bounding box center [775, 168] width 483 height 18
click at [494, 159] on input "Identifying words and phrases that mean almost the same thing to link ideas acr…" at bounding box center [485, 159] width 18 height 18
radio input "true"
click at [773, 528] on button "SUBMIT" at bounding box center [760, 546] width 152 height 36
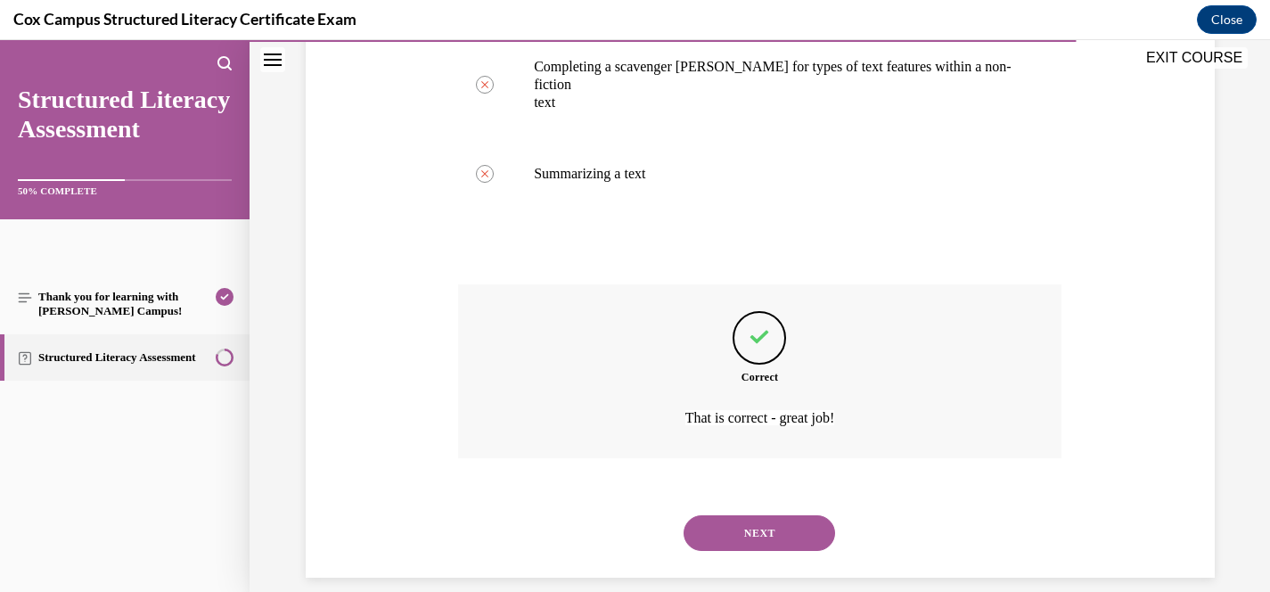
scroll to position [536, 0]
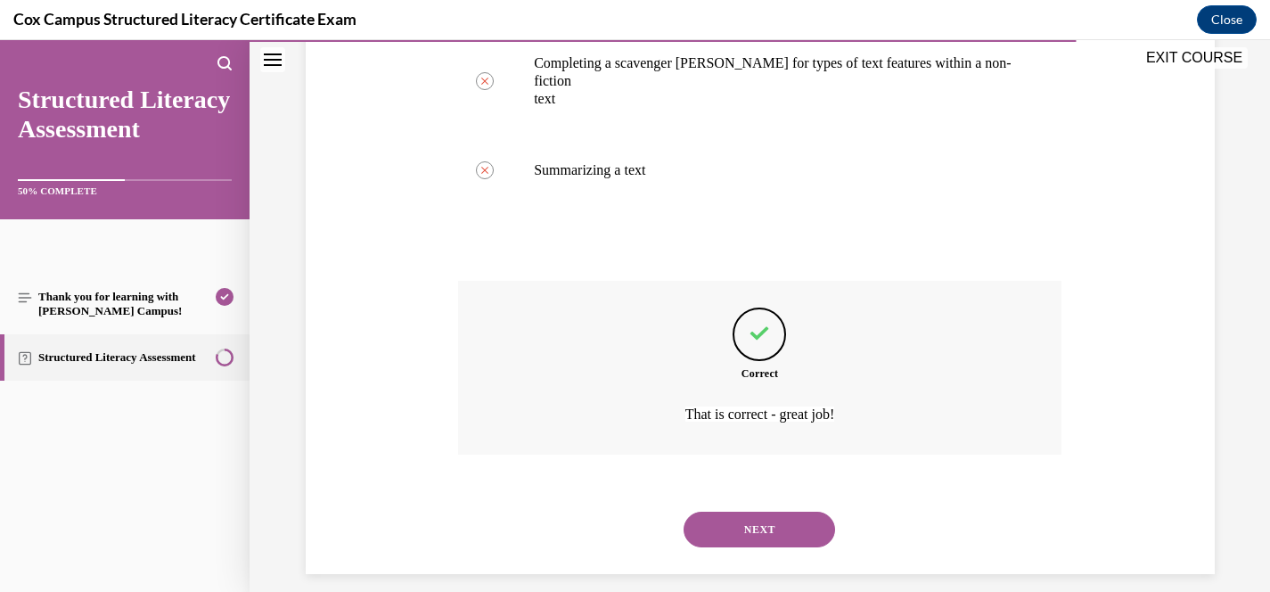
click at [776, 512] on button "NEXT" at bounding box center [760, 530] width 152 height 36
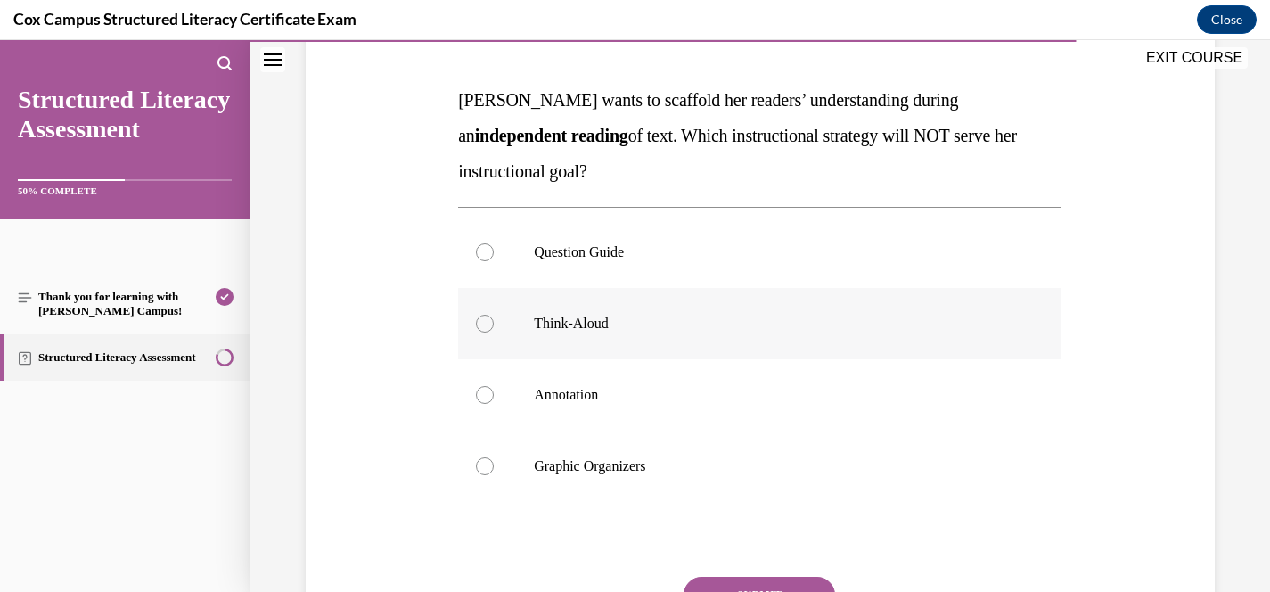
scroll to position [266, 0]
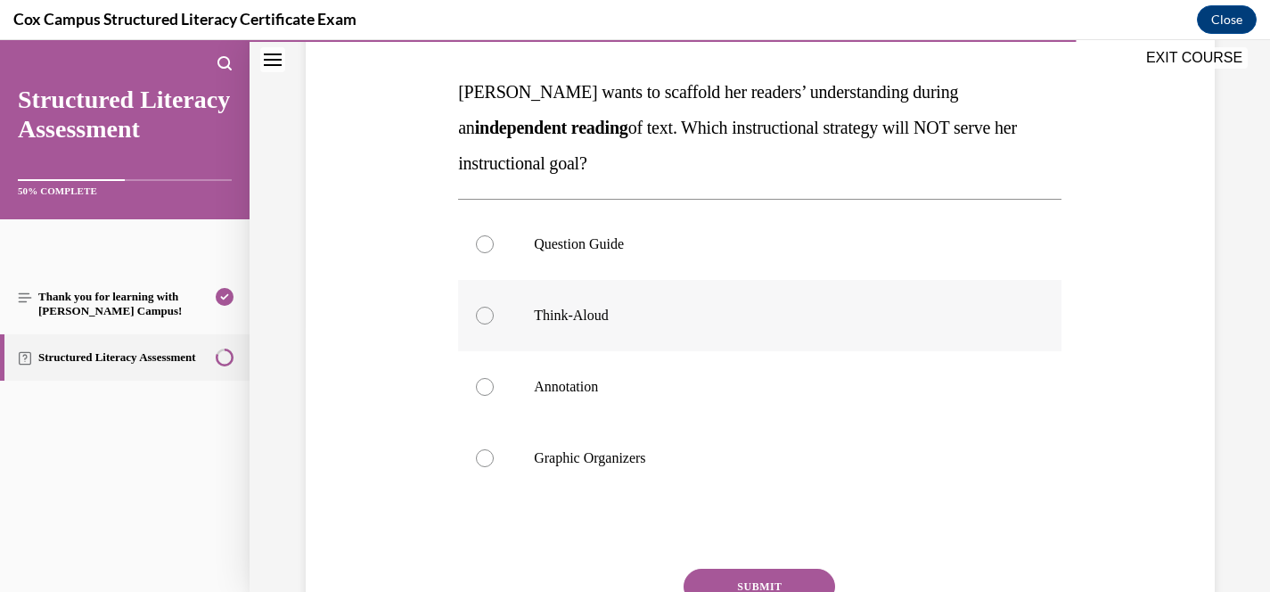
click at [599, 322] on p "Think-Aloud" at bounding box center [775, 316] width 483 height 18
click at [494, 322] on input "Think-Aloud" at bounding box center [485, 316] width 18 height 18
radio input "true"
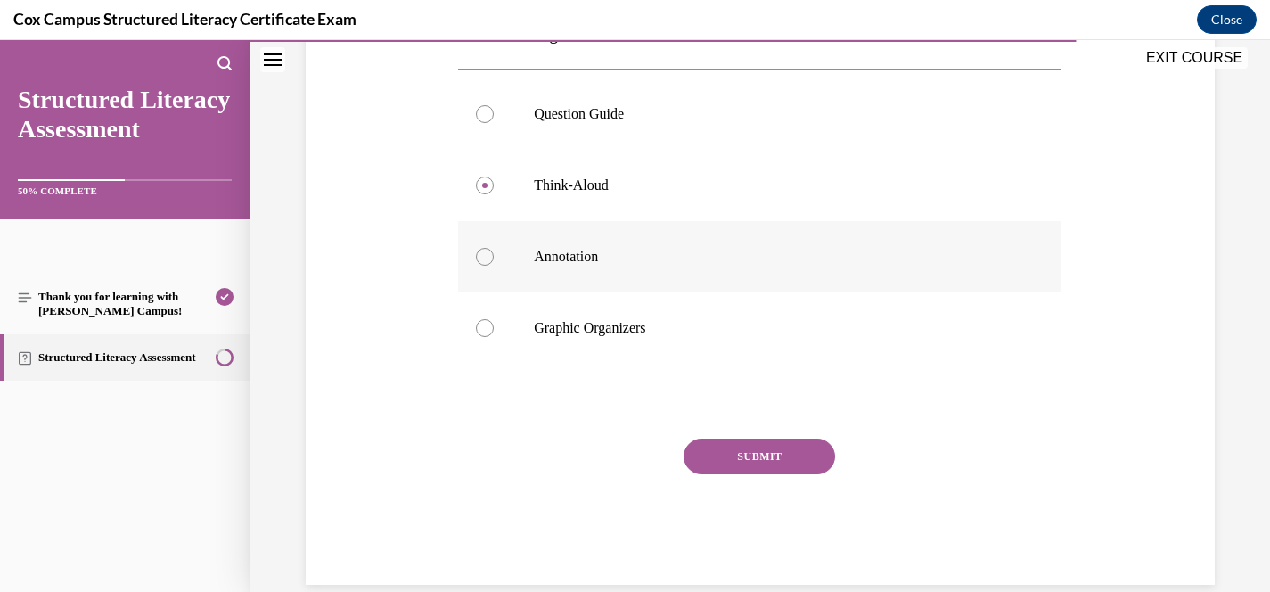
scroll to position [402, 0]
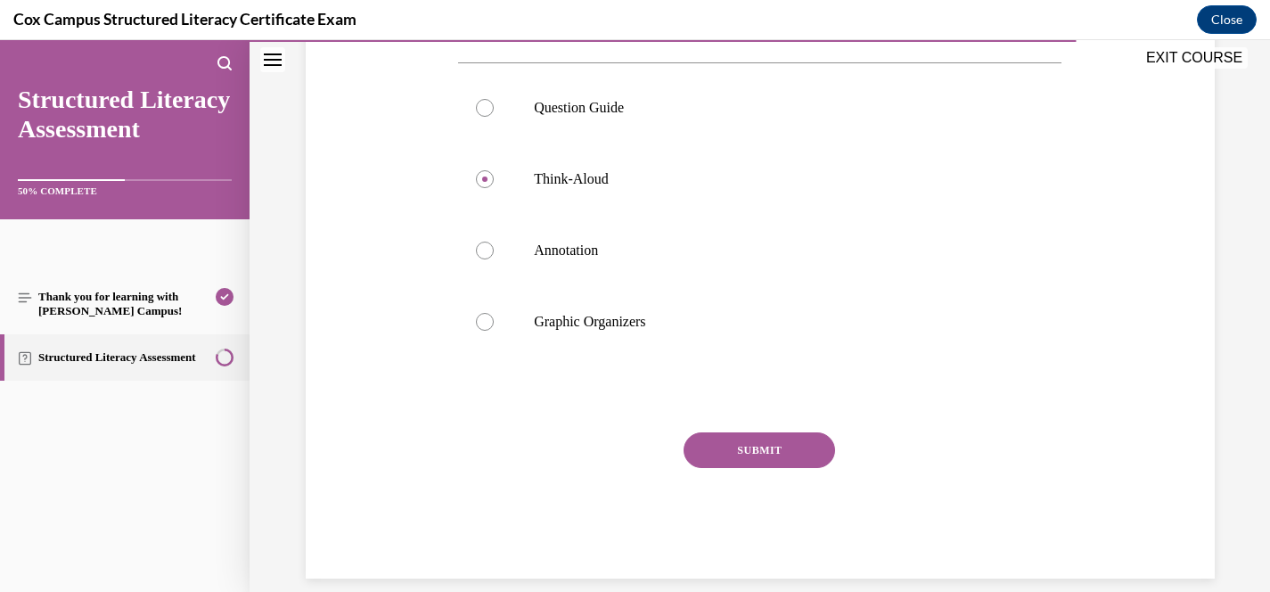
click at [790, 454] on button "SUBMIT" at bounding box center [760, 450] width 152 height 36
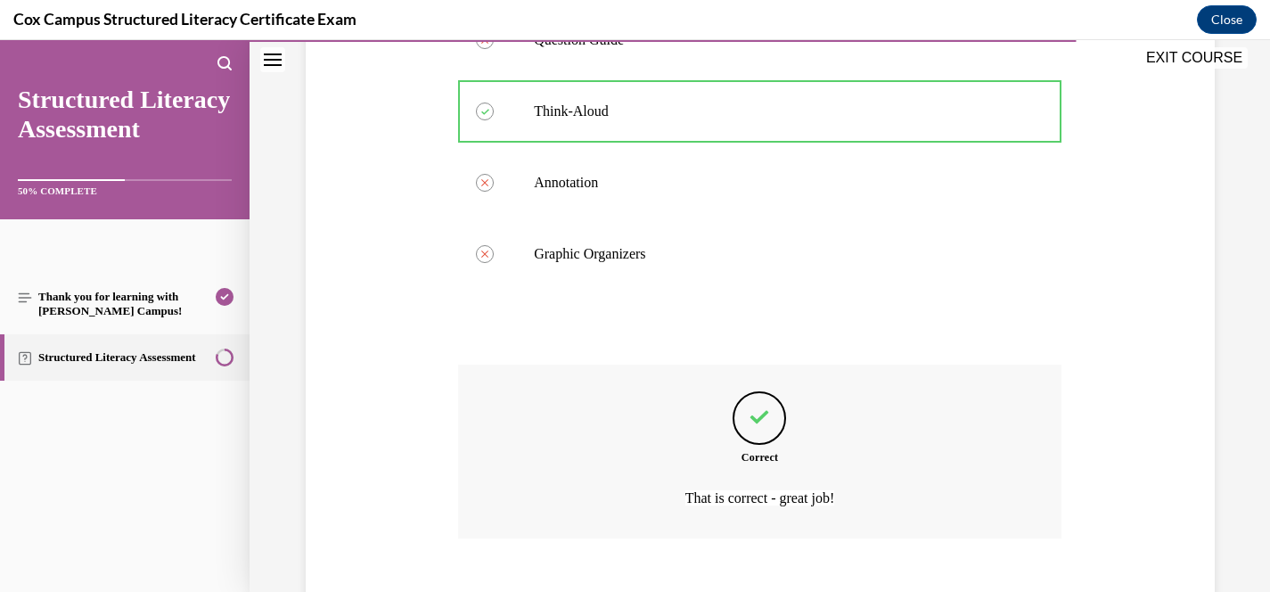
scroll to position [571, 0]
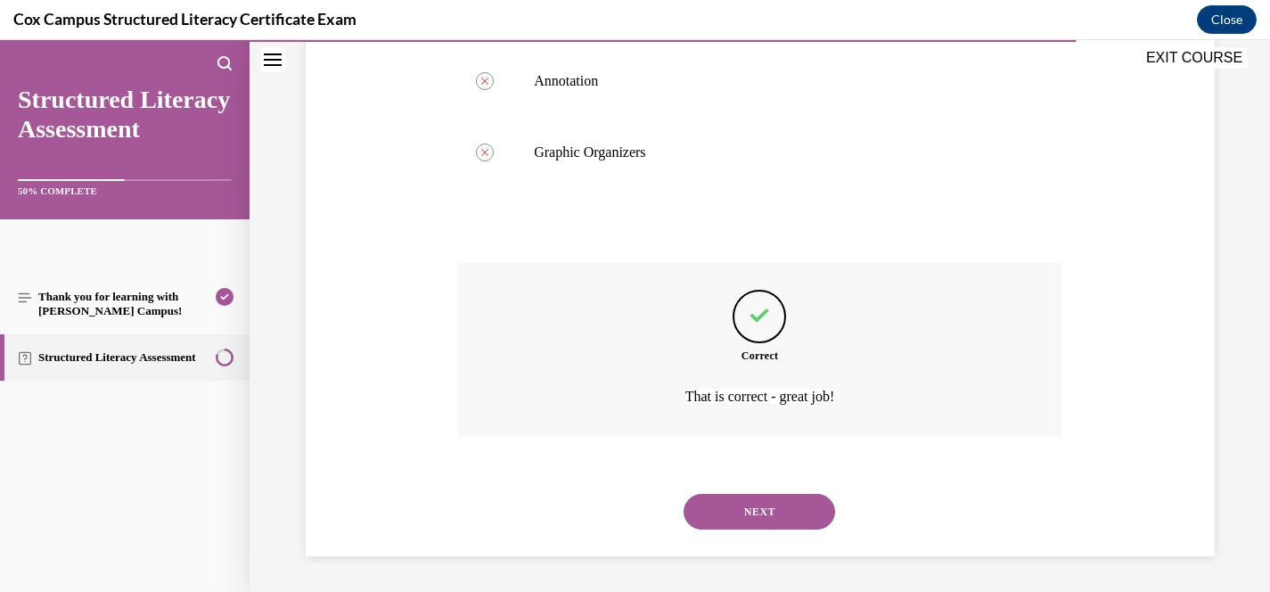
click at [777, 514] on button "NEXT" at bounding box center [760, 512] width 152 height 36
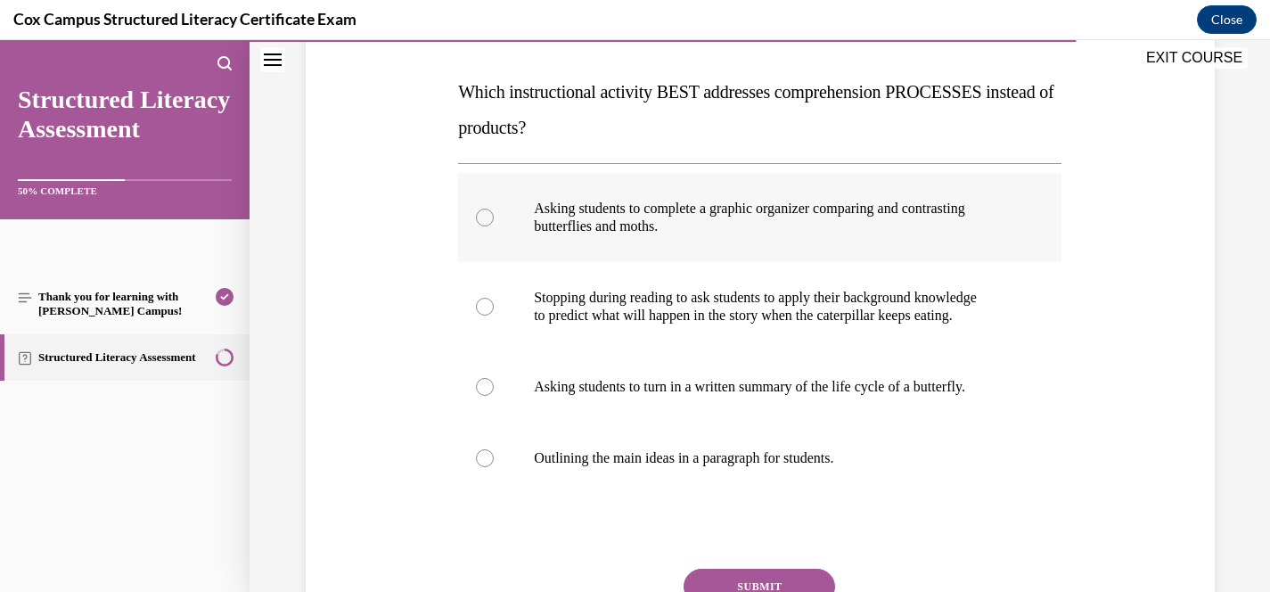
scroll to position [270, 0]
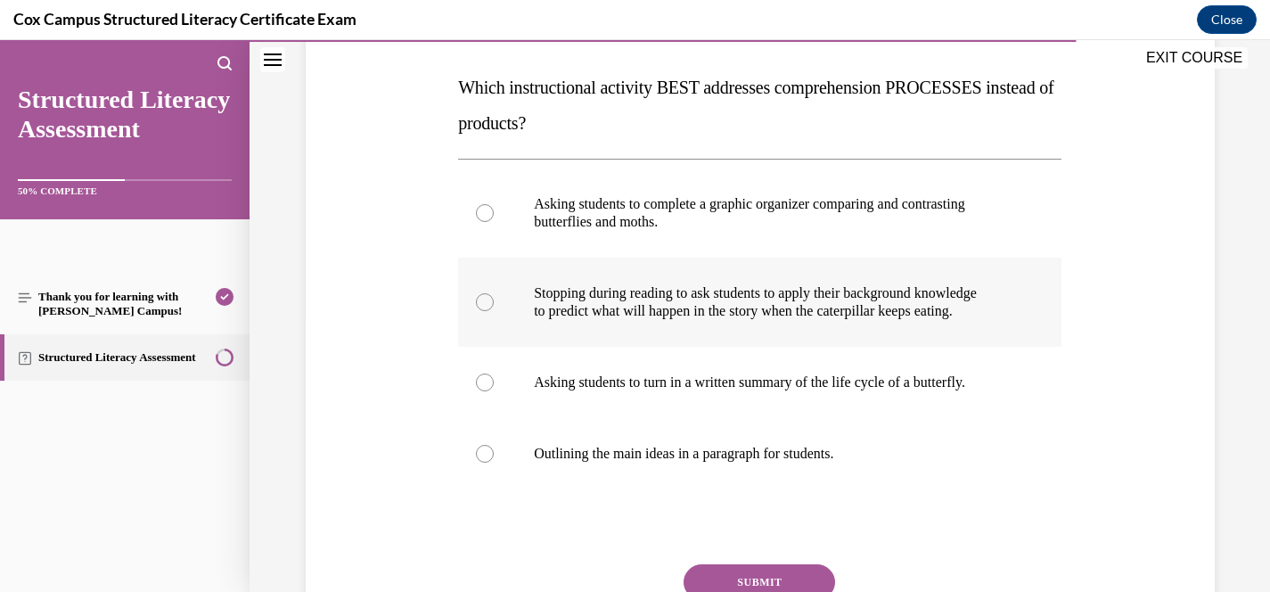
click at [780, 314] on p "to predict what will happen in the story when the caterpillar keeps eating." at bounding box center [775, 311] width 483 height 18
click at [494, 311] on input "Stopping during reading to ask students to apply their background knowledge to …" at bounding box center [485, 302] width 18 height 18
radio input "true"
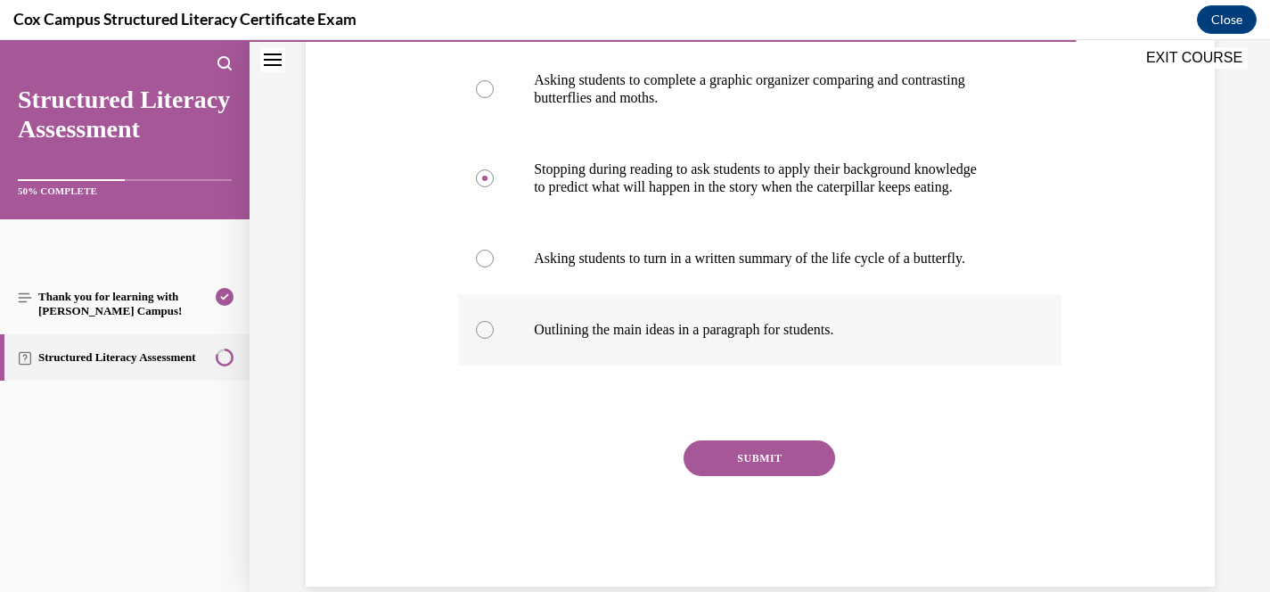
scroll to position [397, 0]
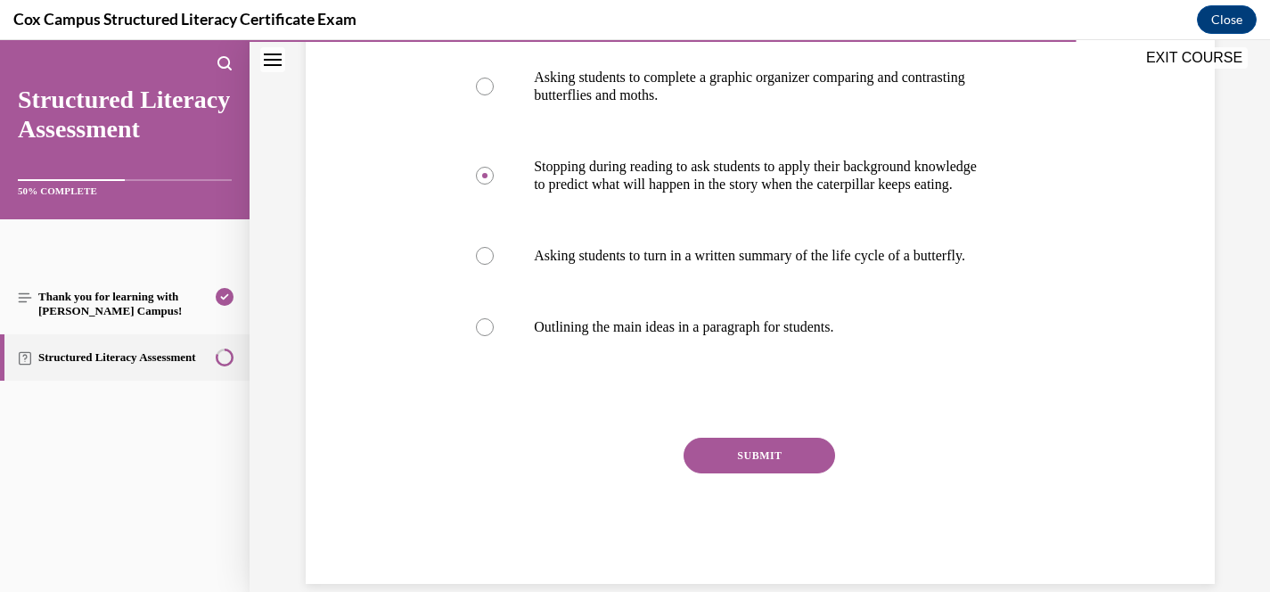
click at [781, 427] on div "Question 118/144 Which instructional activity BEST addresses comprehension PROC…" at bounding box center [759, 217] width 603 height 733
click at [781, 454] on button "SUBMIT" at bounding box center [760, 456] width 152 height 36
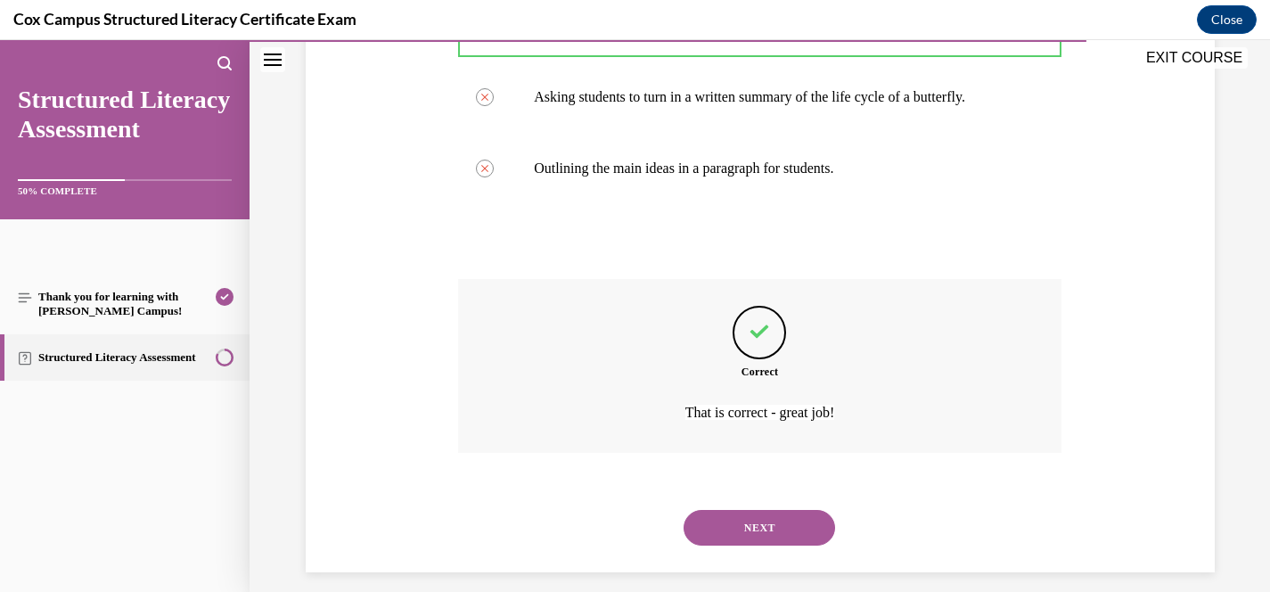
scroll to position [571, 0]
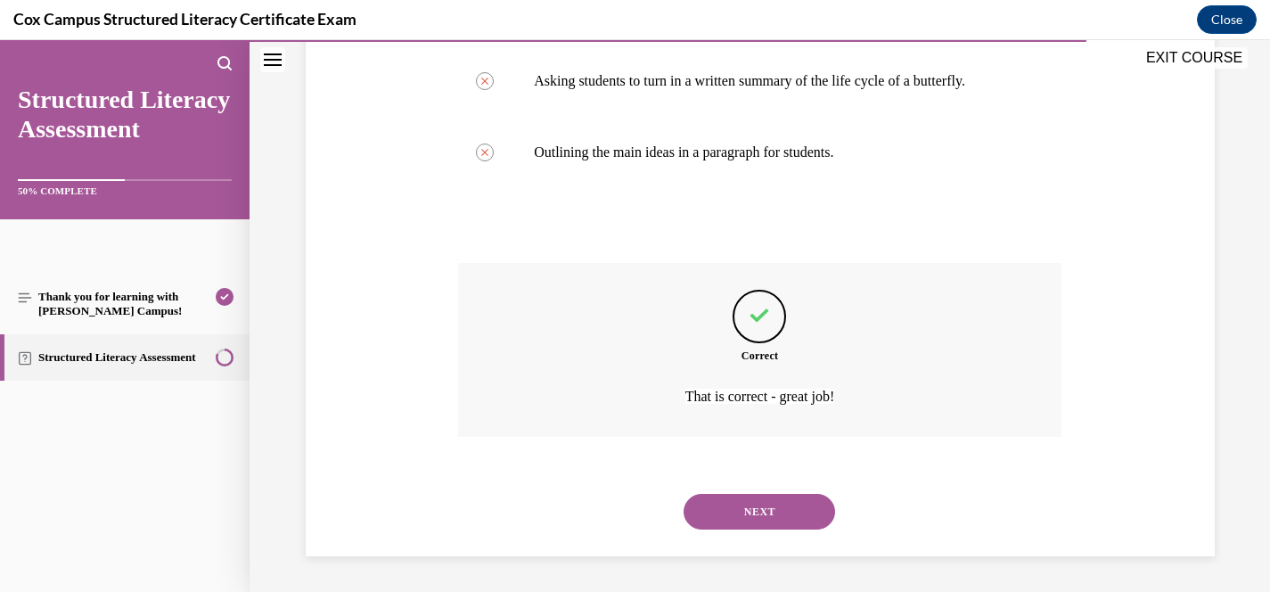
click at [773, 499] on button "NEXT" at bounding box center [760, 512] width 152 height 36
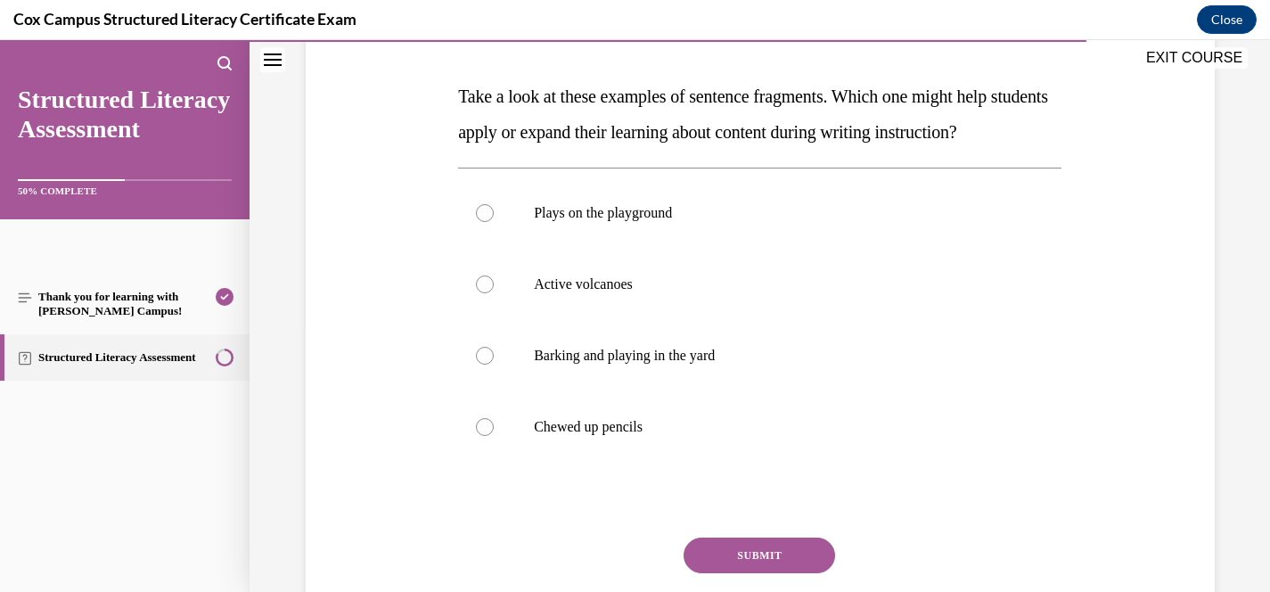
scroll to position [262, 0]
click at [624, 319] on label "Active volcanoes" at bounding box center [759, 283] width 603 height 71
click at [494, 292] on input "Active volcanoes" at bounding box center [485, 283] width 18 height 18
radio input "true"
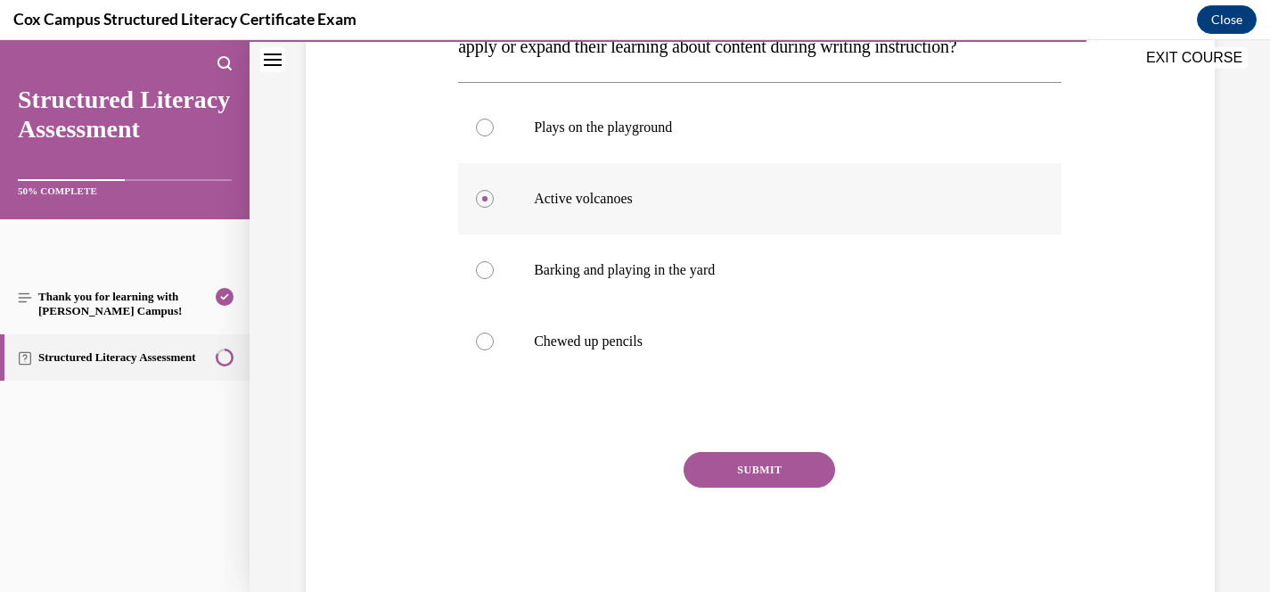
scroll to position [348, 0]
click at [751, 486] on button "SUBMIT" at bounding box center [760, 468] width 152 height 36
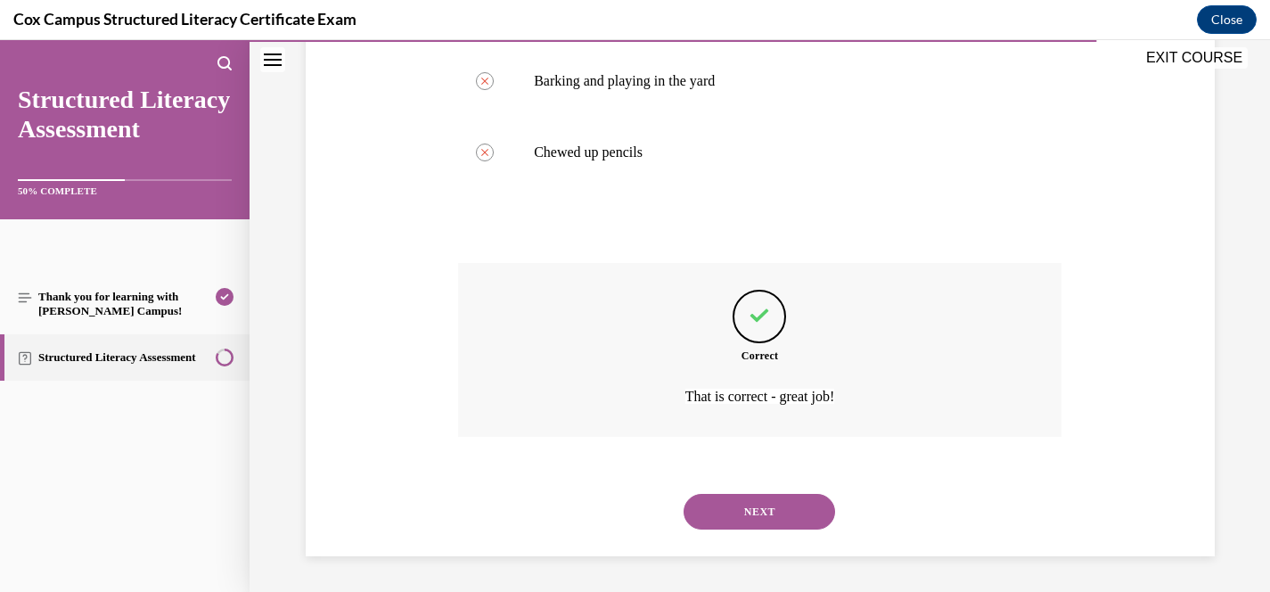
scroll to position [571, 0]
click at [765, 502] on button "NEXT" at bounding box center [760, 512] width 152 height 36
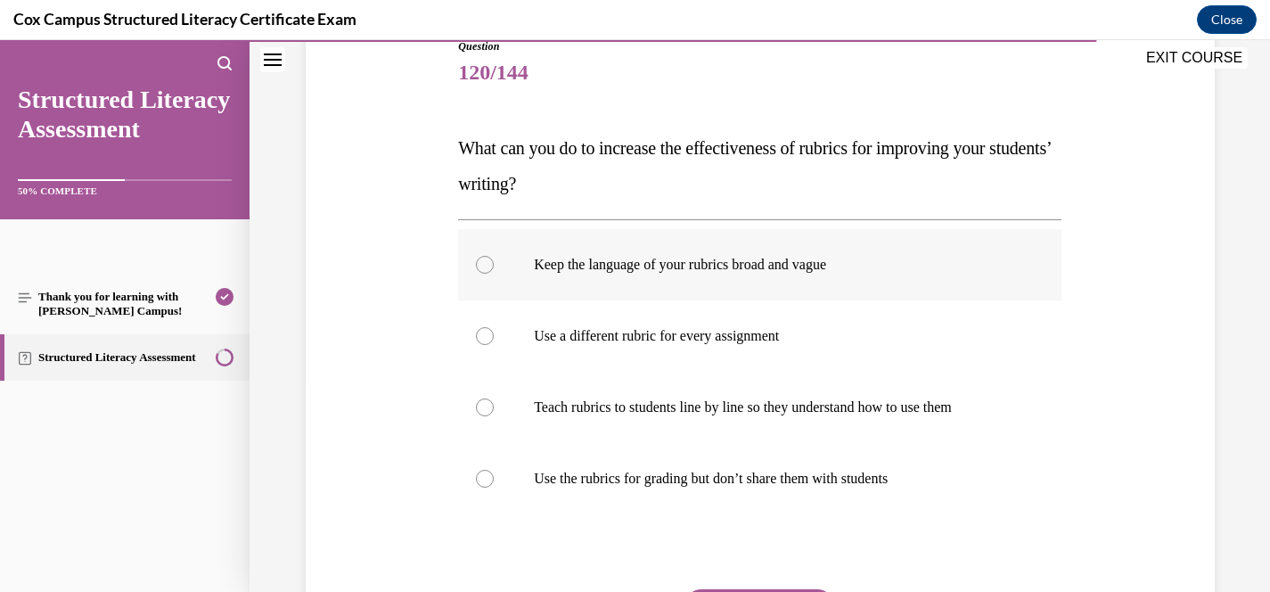
scroll to position [212, 0]
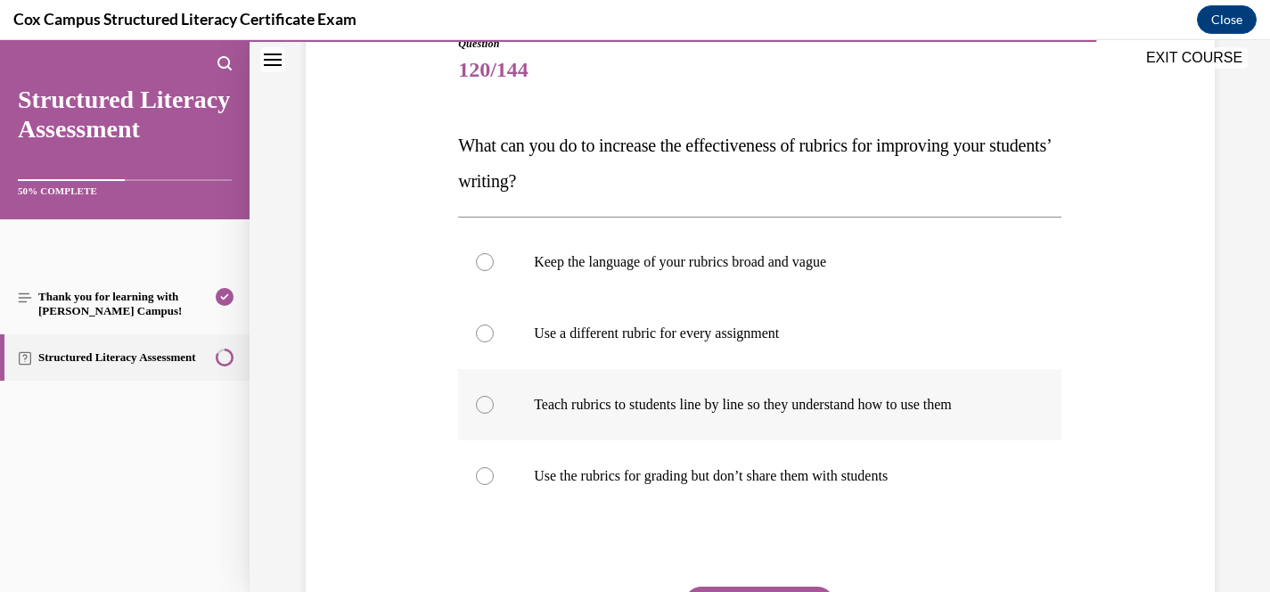
click at [872, 404] on p "Teach rubrics to students line by line so they understand how to use them" at bounding box center [775, 405] width 483 height 18
click at [494, 404] on input "Teach rubrics to students line by line so they understand how to use them" at bounding box center [485, 405] width 18 height 18
radio input "true"
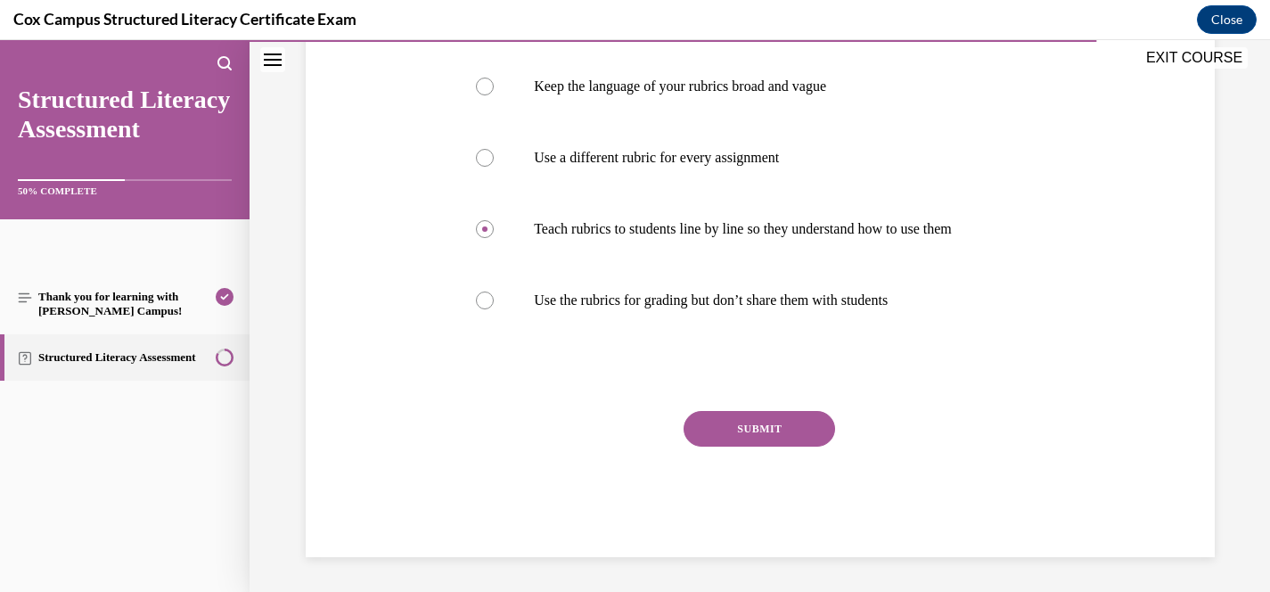
click at [800, 424] on button "SUBMIT" at bounding box center [760, 429] width 152 height 36
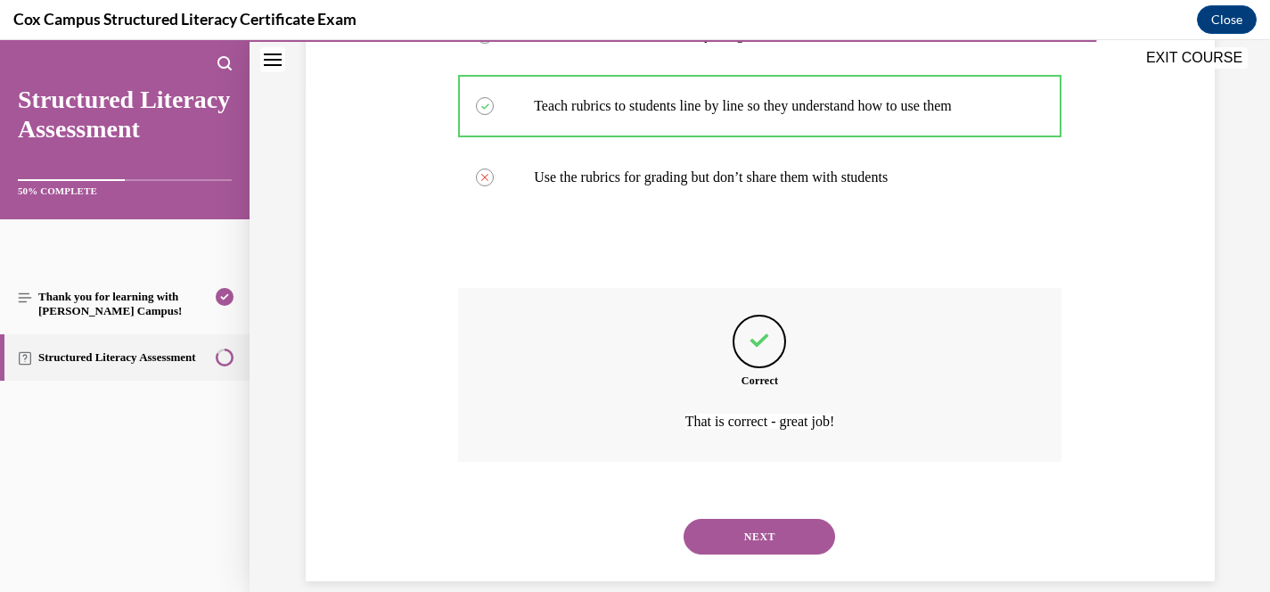
scroll to position [536, 0]
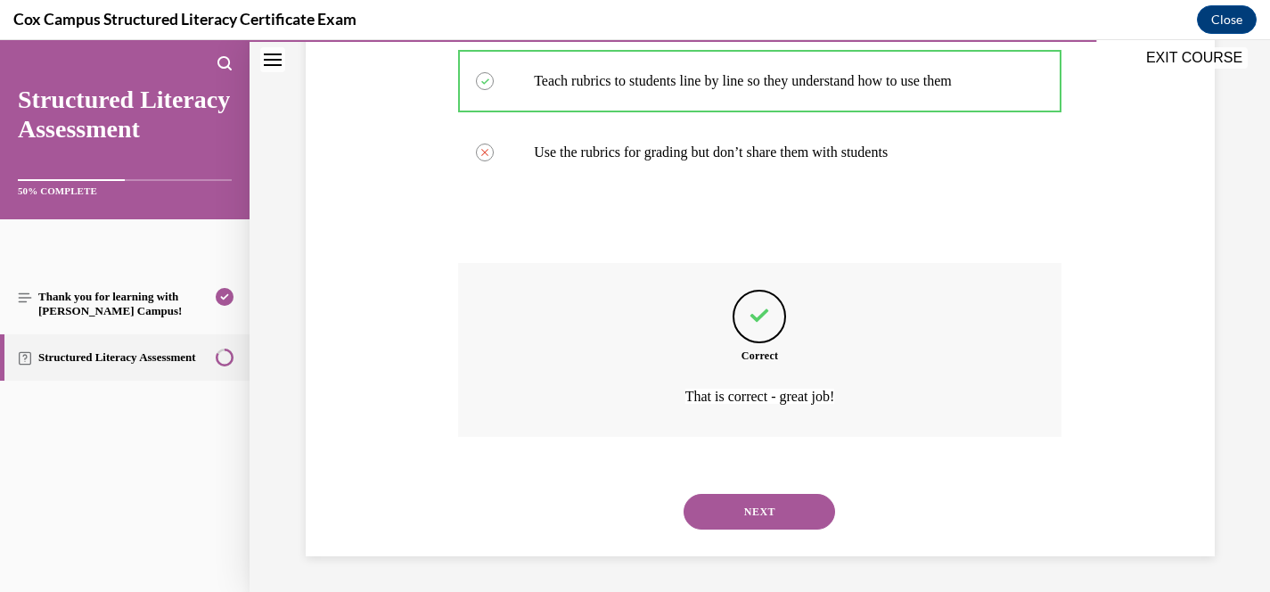
click at [748, 510] on button "NEXT" at bounding box center [760, 512] width 152 height 36
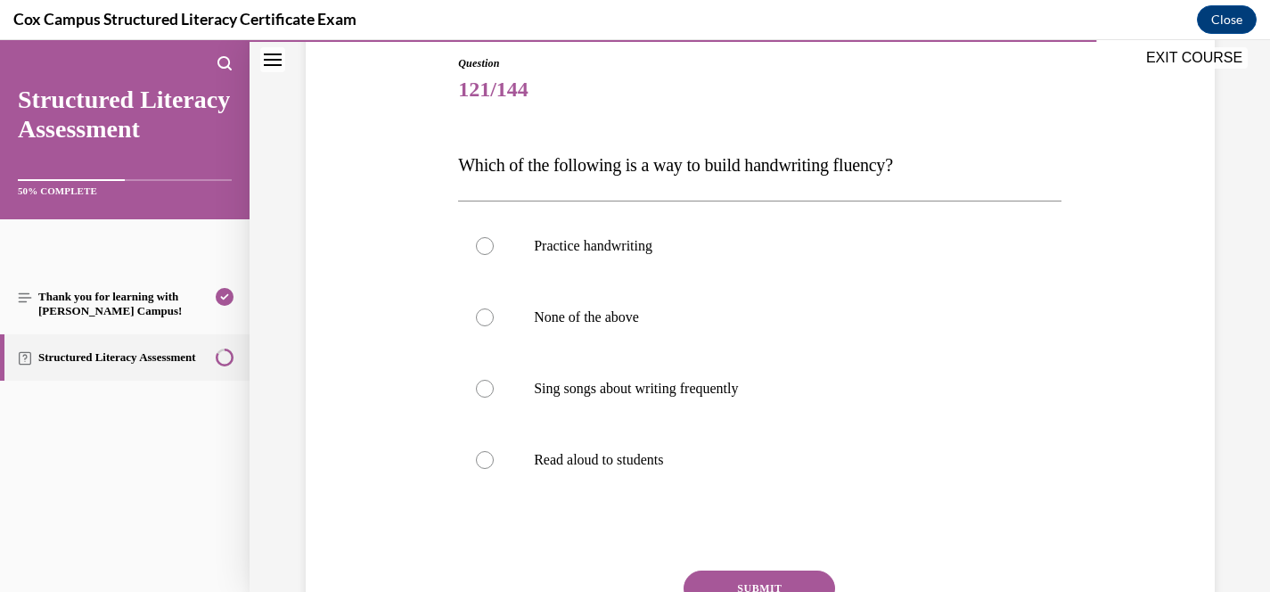
scroll to position [202, 0]
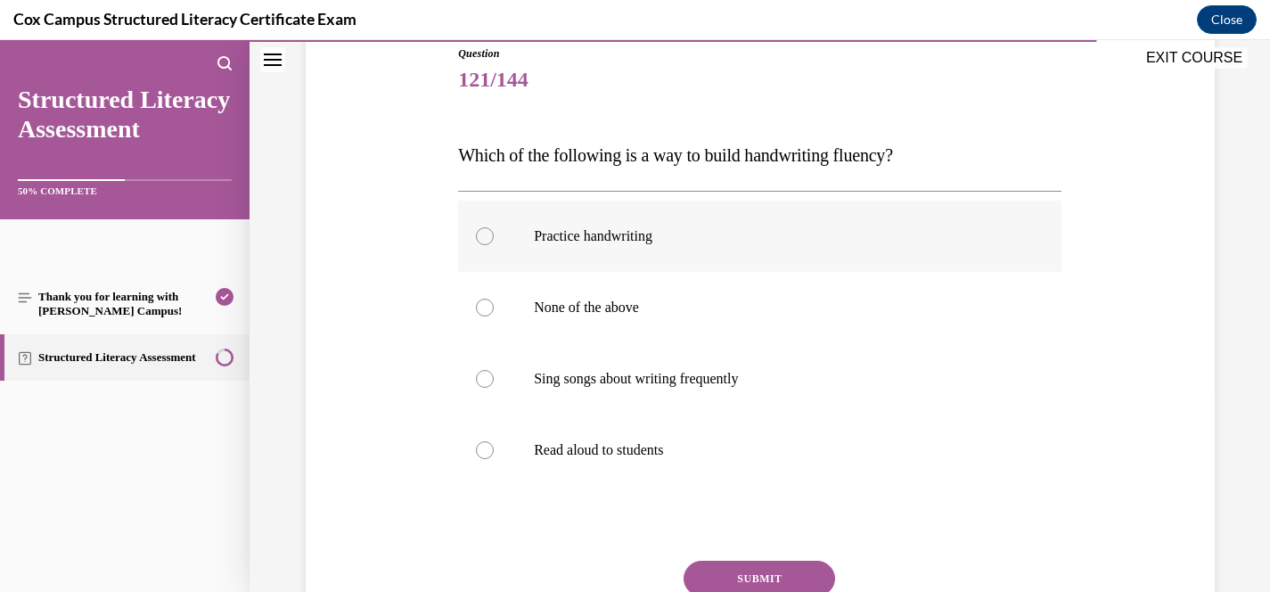
click at [674, 248] on label "Practice handwriting" at bounding box center [759, 236] width 603 height 71
click at [494, 245] on input "Practice handwriting" at bounding box center [485, 236] width 18 height 18
radio input "true"
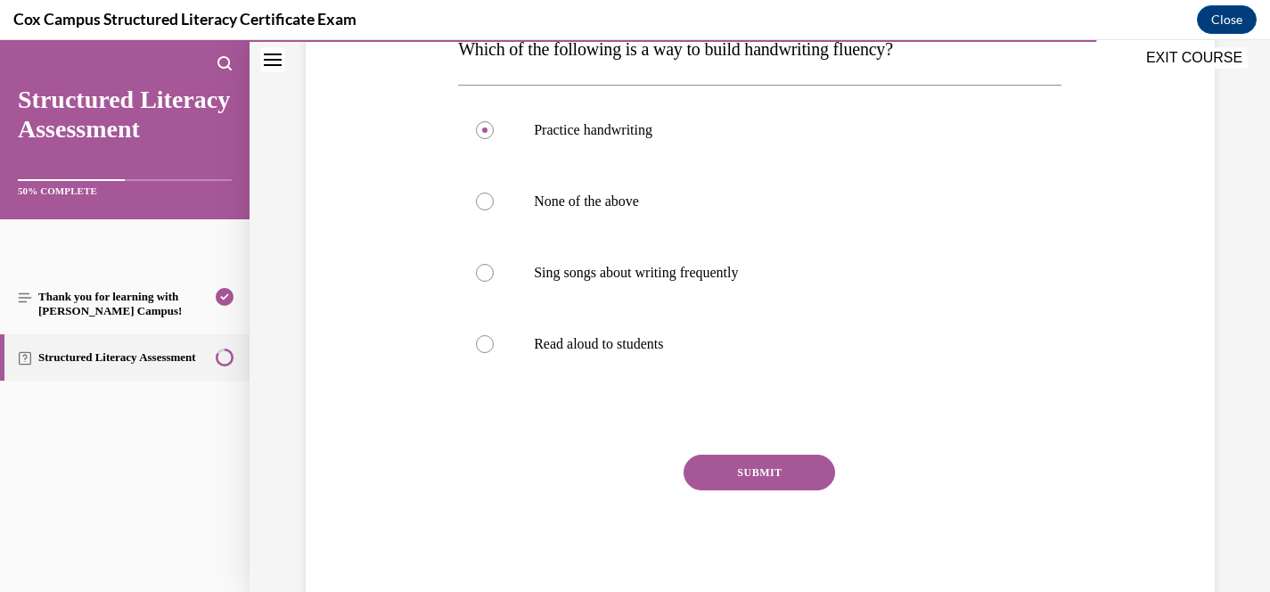
click at [803, 471] on button "SUBMIT" at bounding box center [760, 473] width 152 height 36
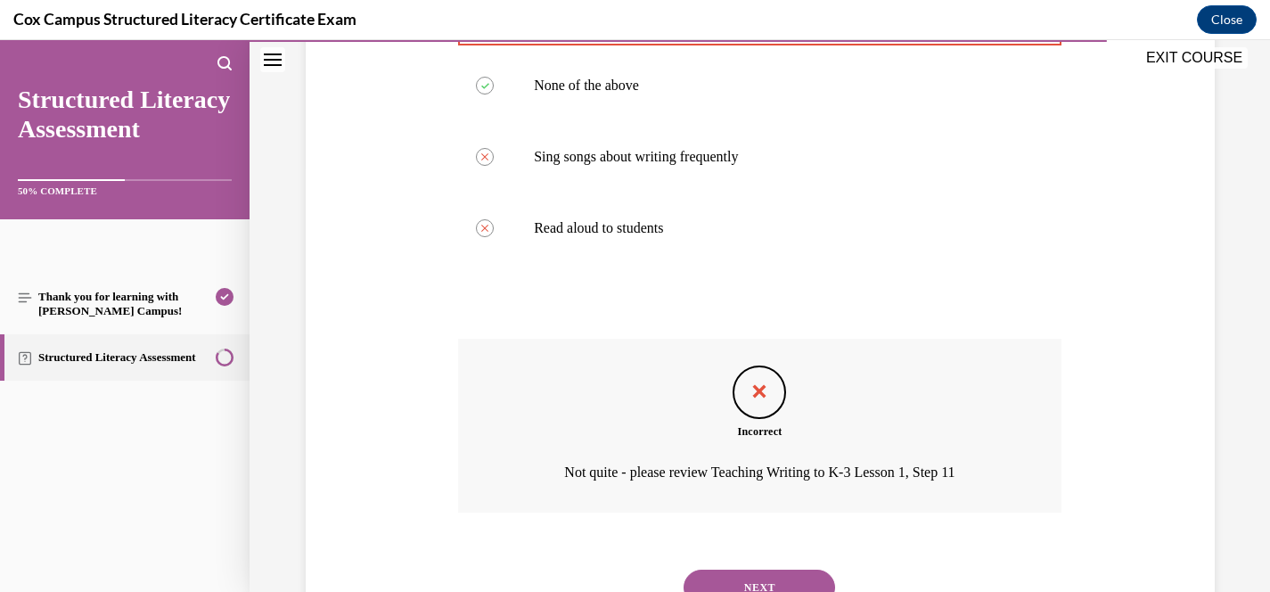
scroll to position [450, 0]
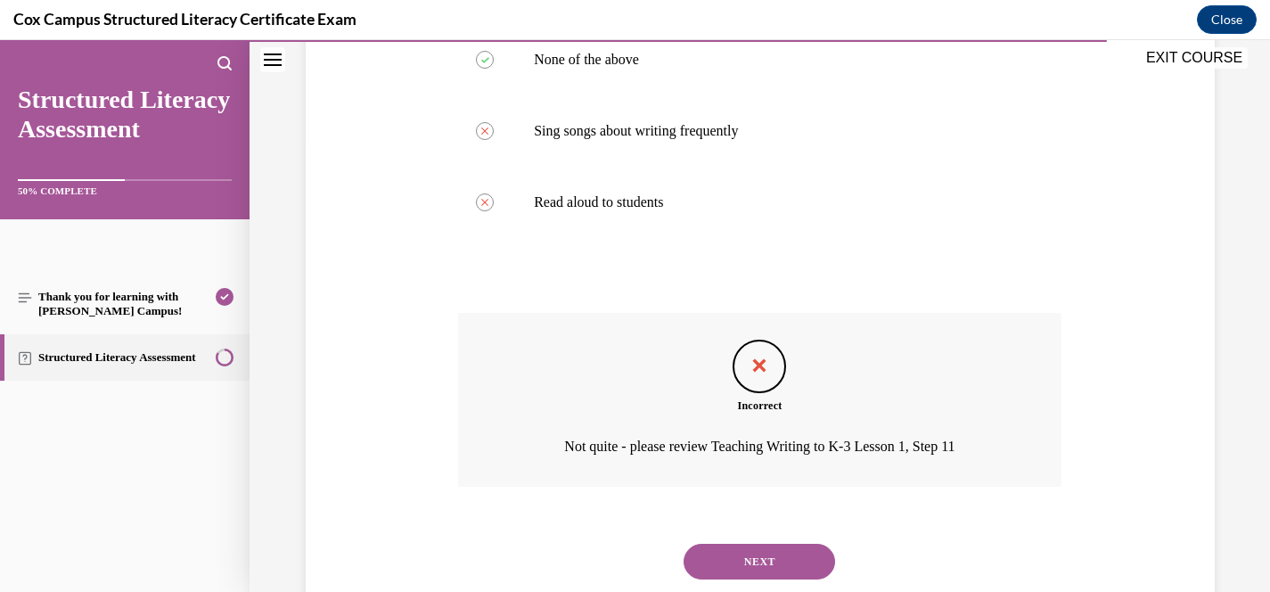
click at [748, 536] on div "NEXT" at bounding box center [759, 561] width 603 height 71
click at [748, 552] on button "NEXT" at bounding box center [760, 562] width 152 height 36
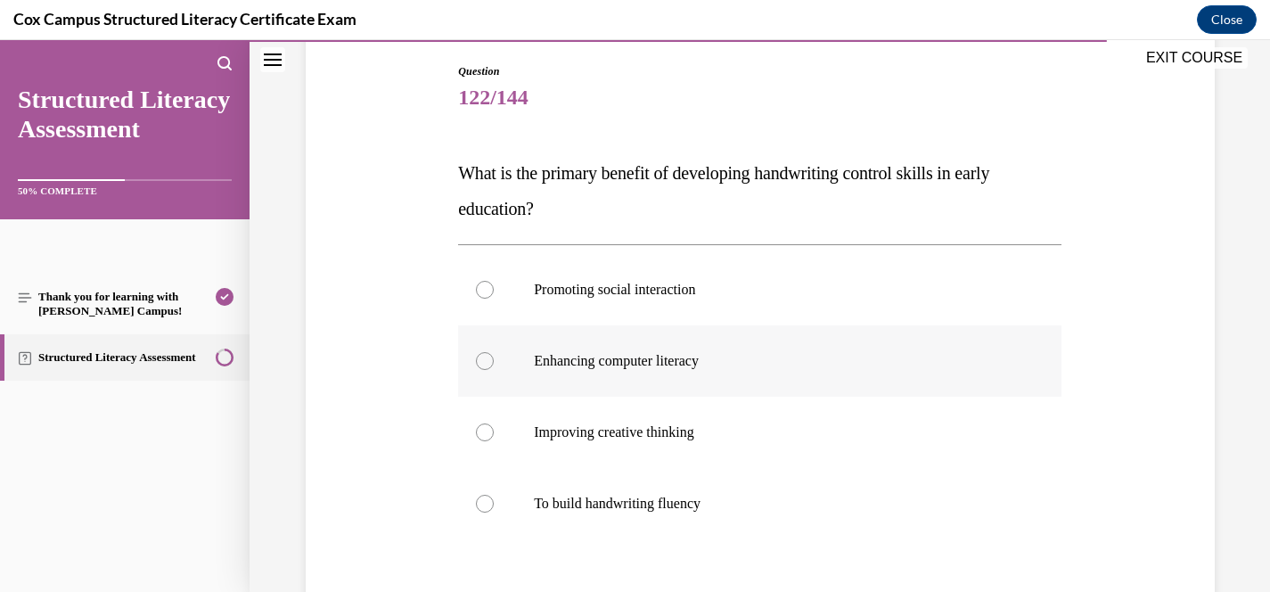
scroll to position [231, 0]
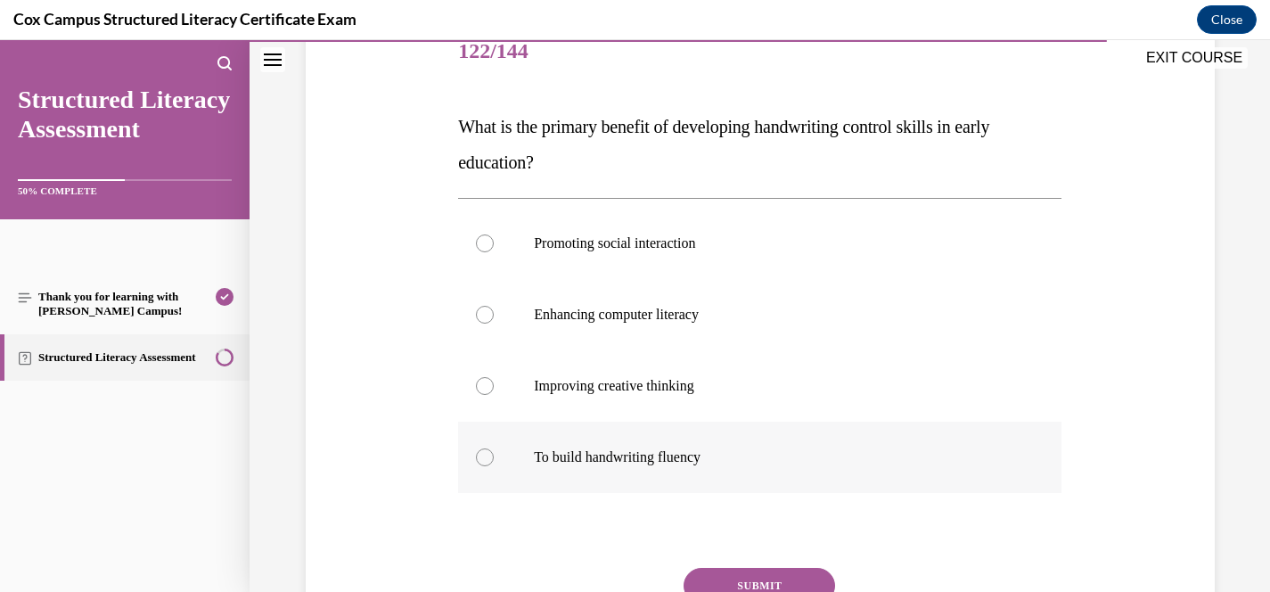
click at [655, 466] on label "To build handwriting fluency" at bounding box center [759, 457] width 603 height 71
click at [494, 466] on input "To build handwriting fluency" at bounding box center [485, 457] width 18 height 18
radio input "true"
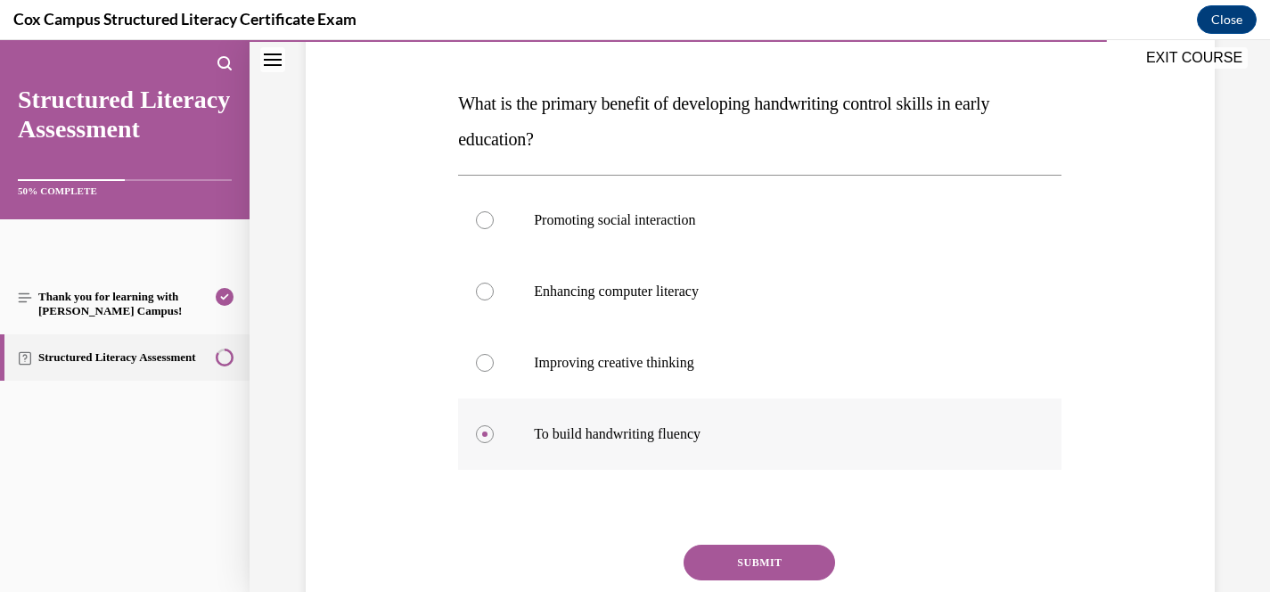
scroll to position [258, 0]
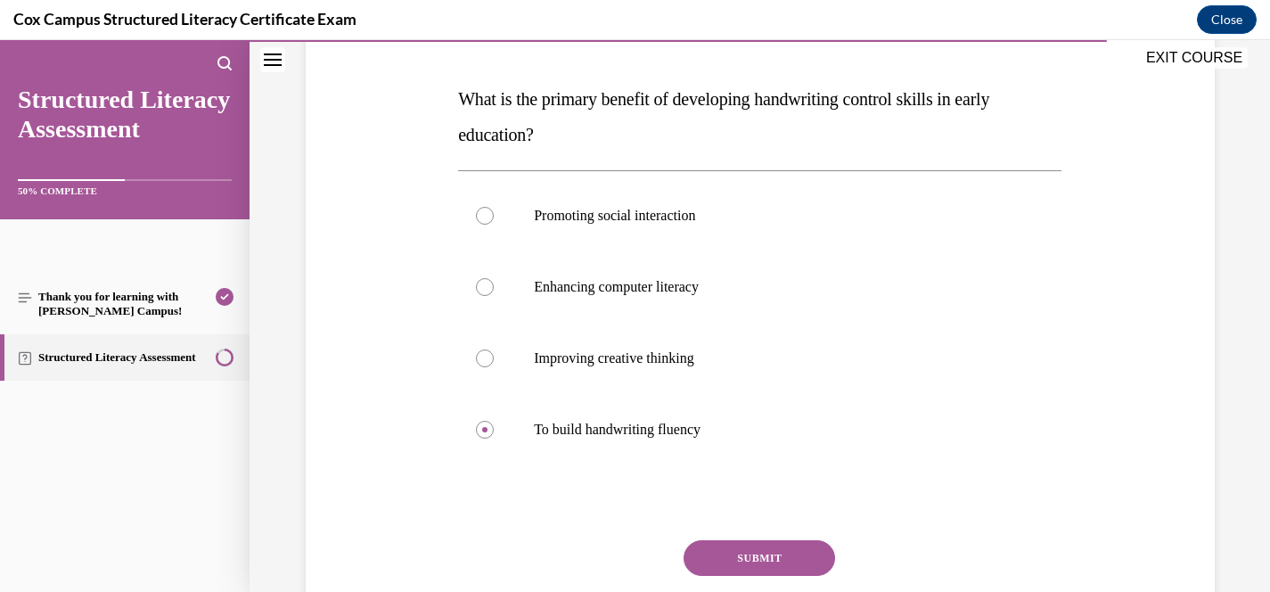
click at [783, 558] on button "SUBMIT" at bounding box center [760, 558] width 152 height 36
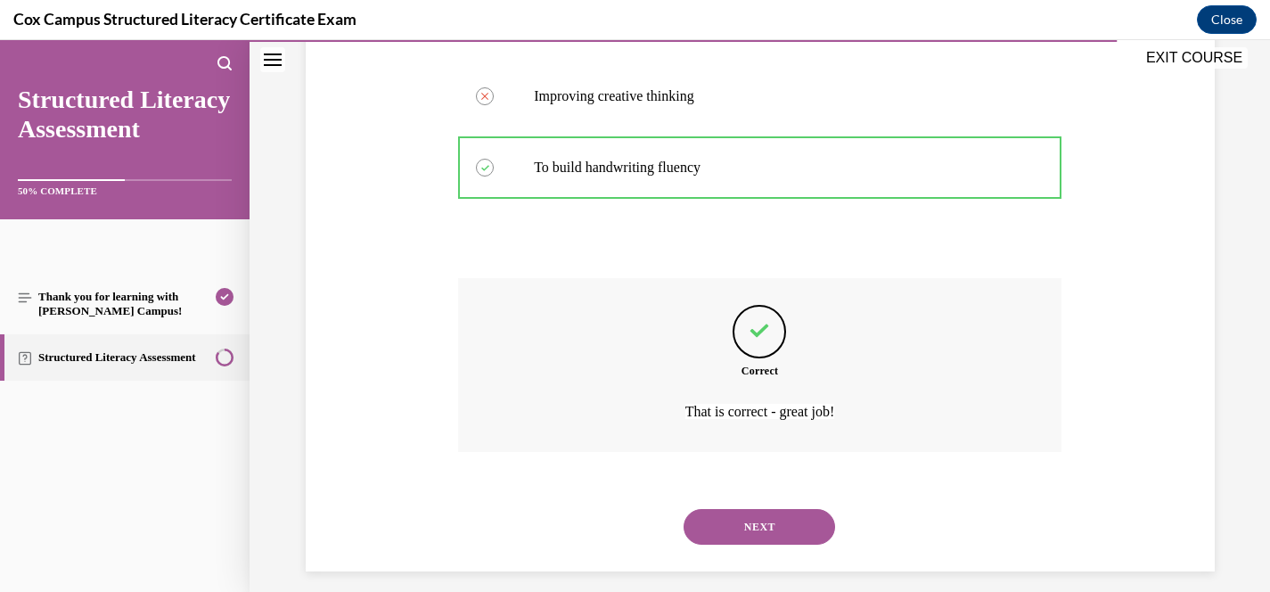
scroll to position [536, 0]
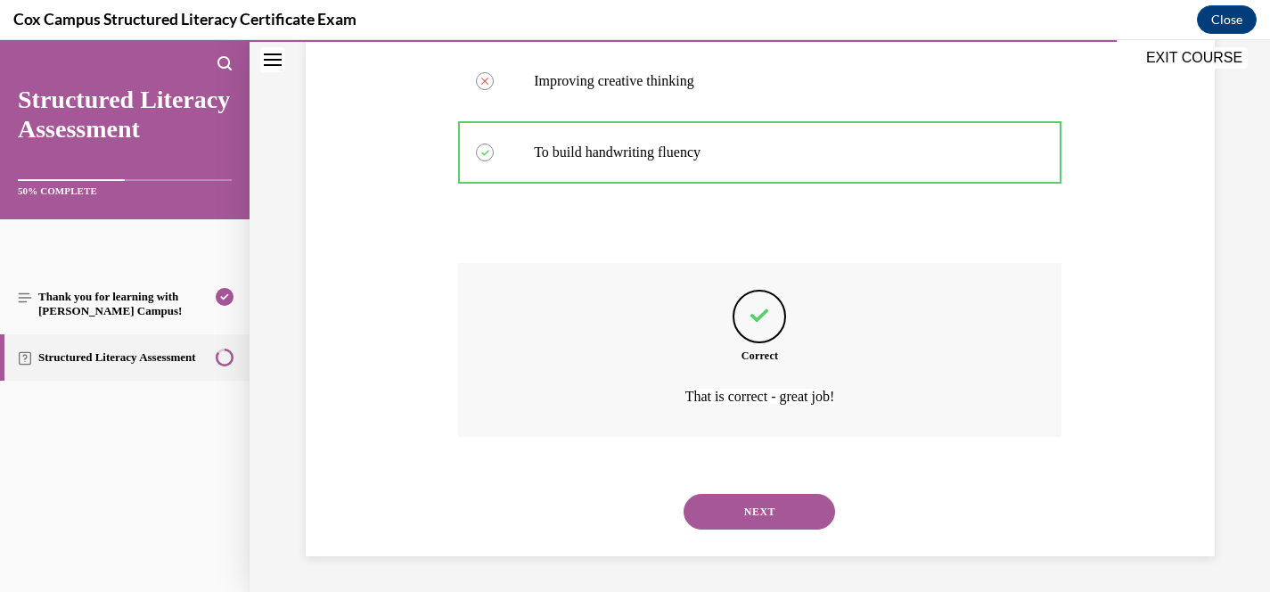
click at [771, 521] on button "NEXT" at bounding box center [760, 512] width 152 height 36
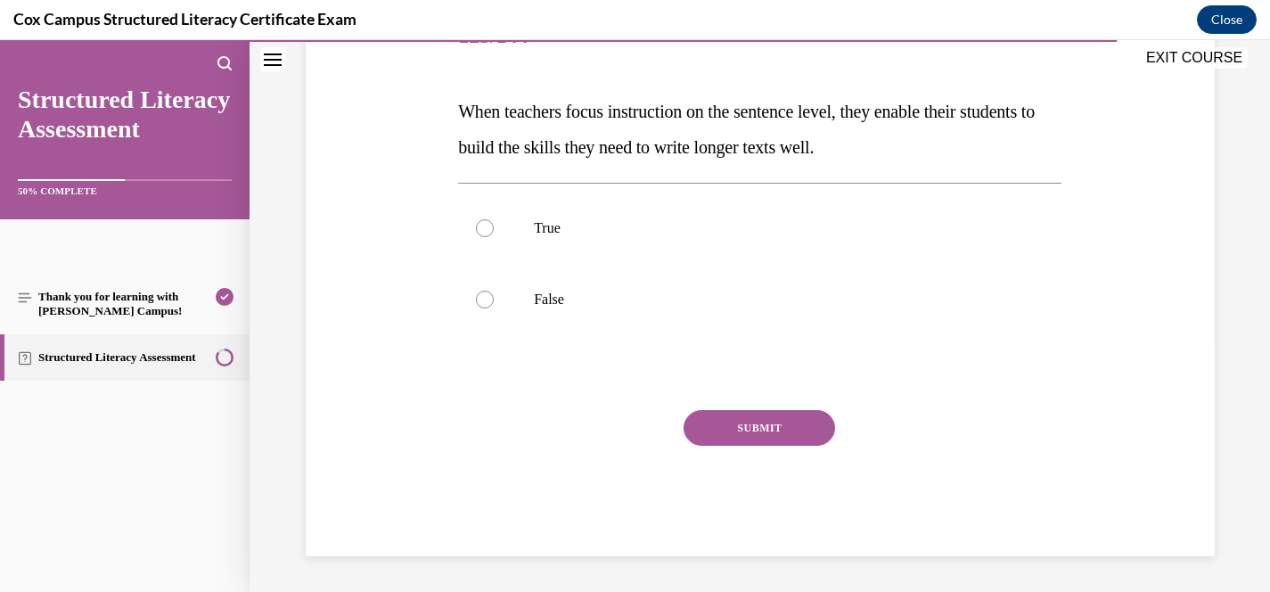
scroll to position [198, 0]
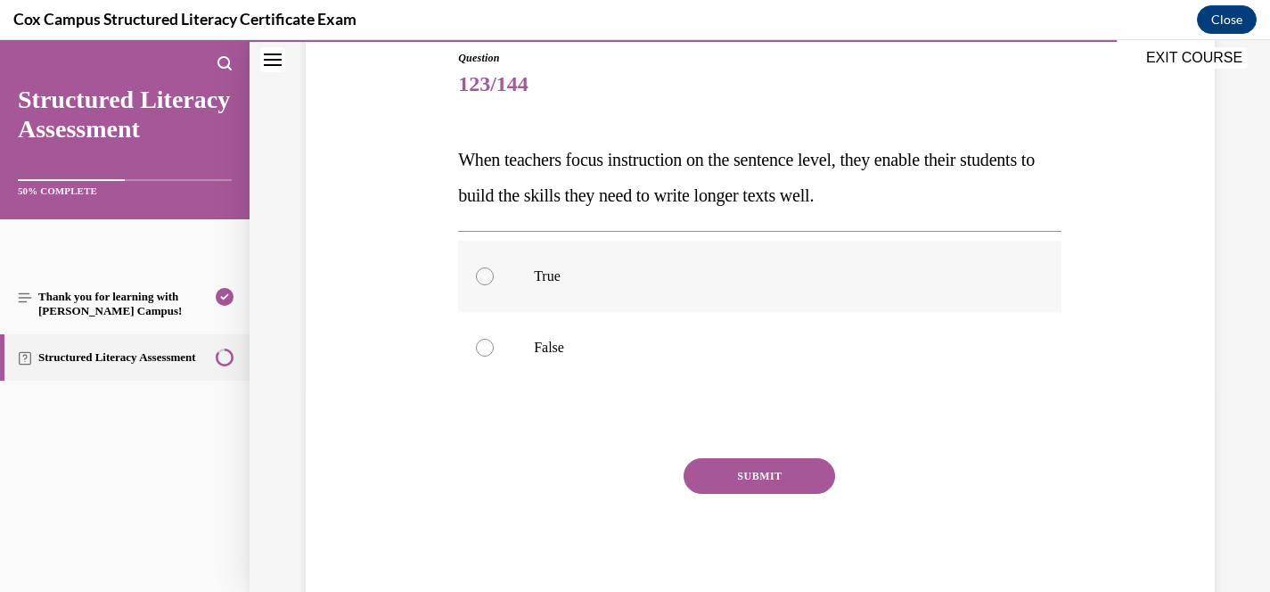
click at [547, 285] on label "True" at bounding box center [759, 276] width 603 height 71
click at [494, 285] on input "True" at bounding box center [485, 276] width 18 height 18
radio input "true"
click at [739, 476] on button "SUBMIT" at bounding box center [760, 476] width 152 height 36
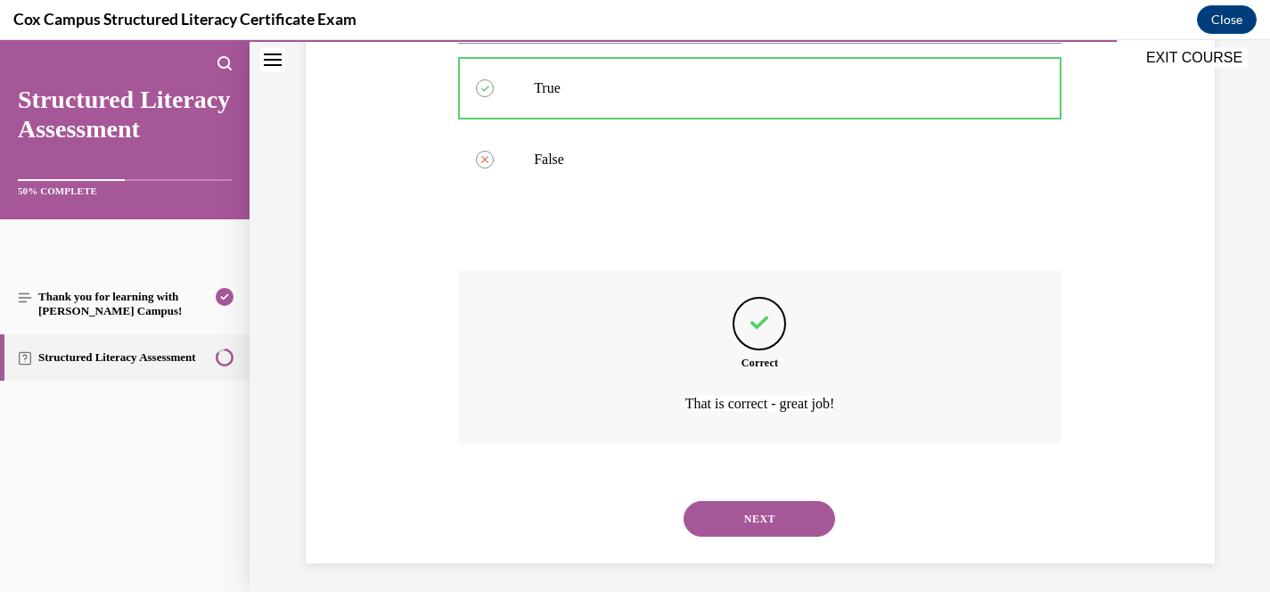
scroll to position [393, 0]
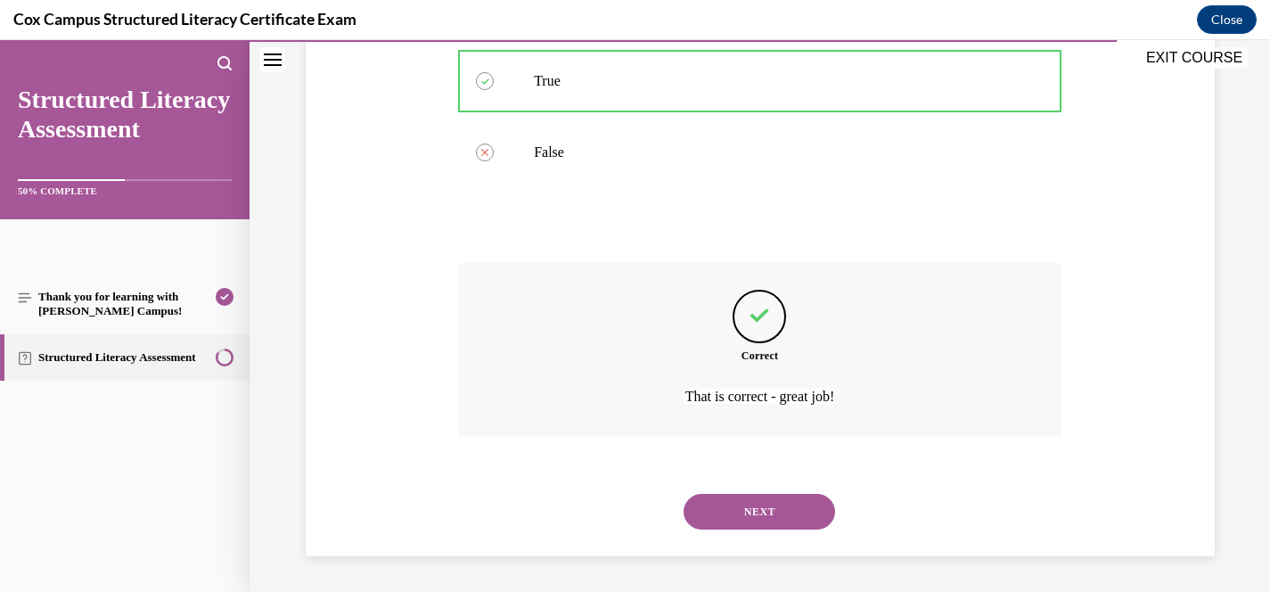
click at [783, 516] on button "NEXT" at bounding box center [760, 512] width 152 height 36
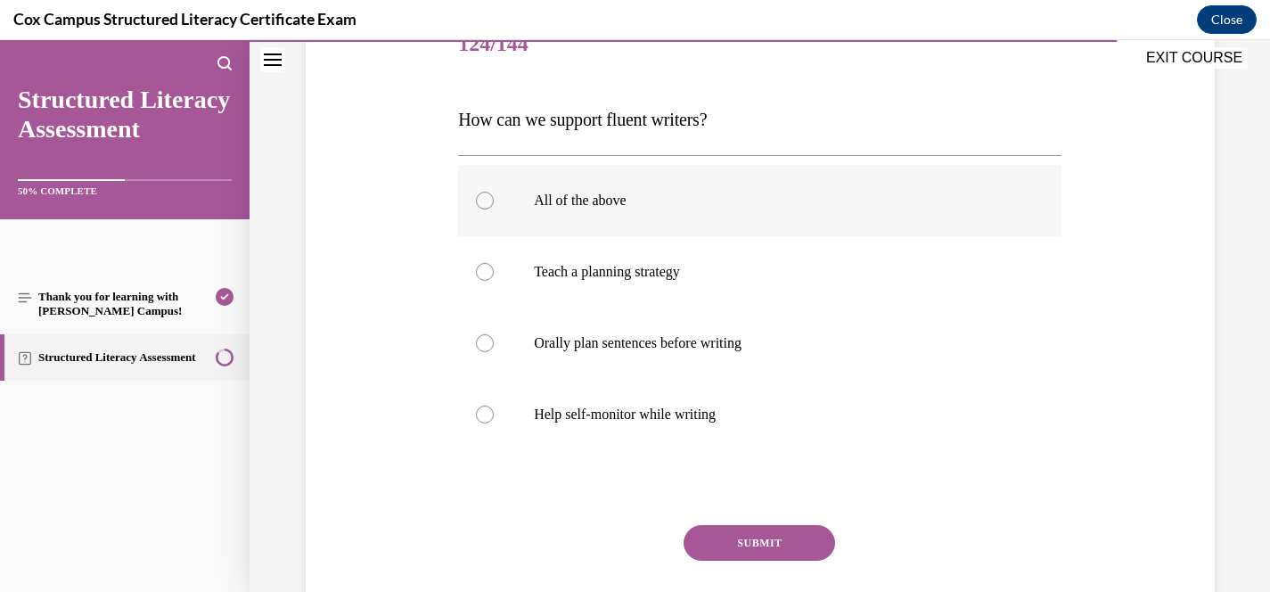
scroll to position [235, 0]
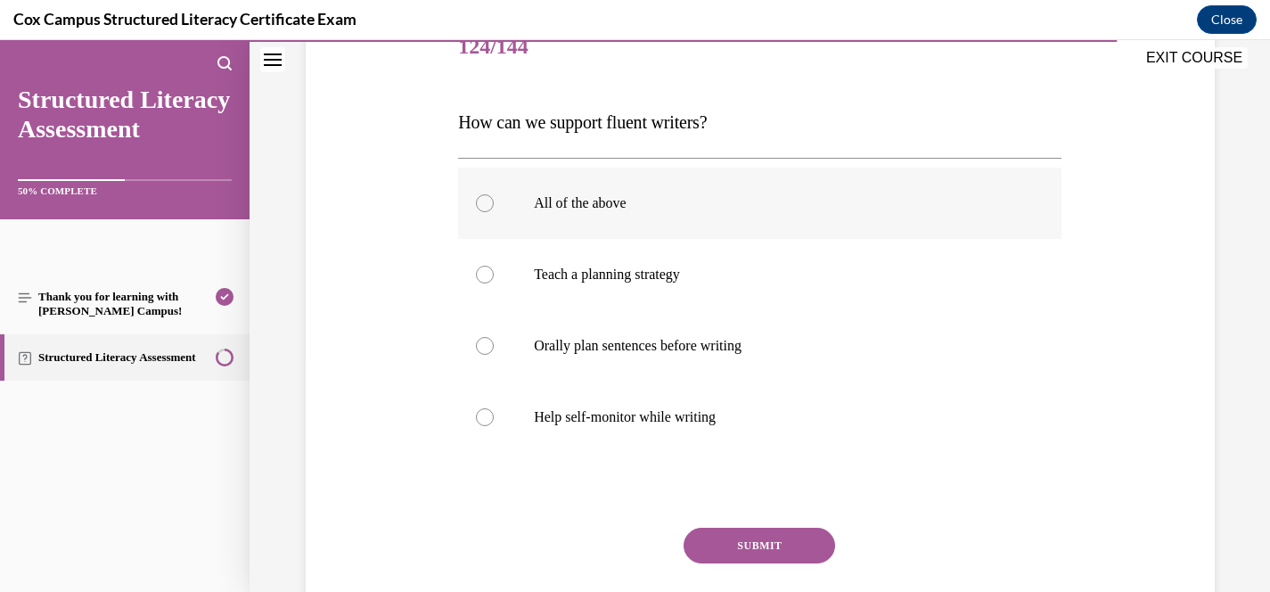
click at [605, 201] on p "All of the above" at bounding box center [775, 203] width 483 height 18
click at [494, 201] on input "All of the above" at bounding box center [485, 203] width 18 height 18
radio input "true"
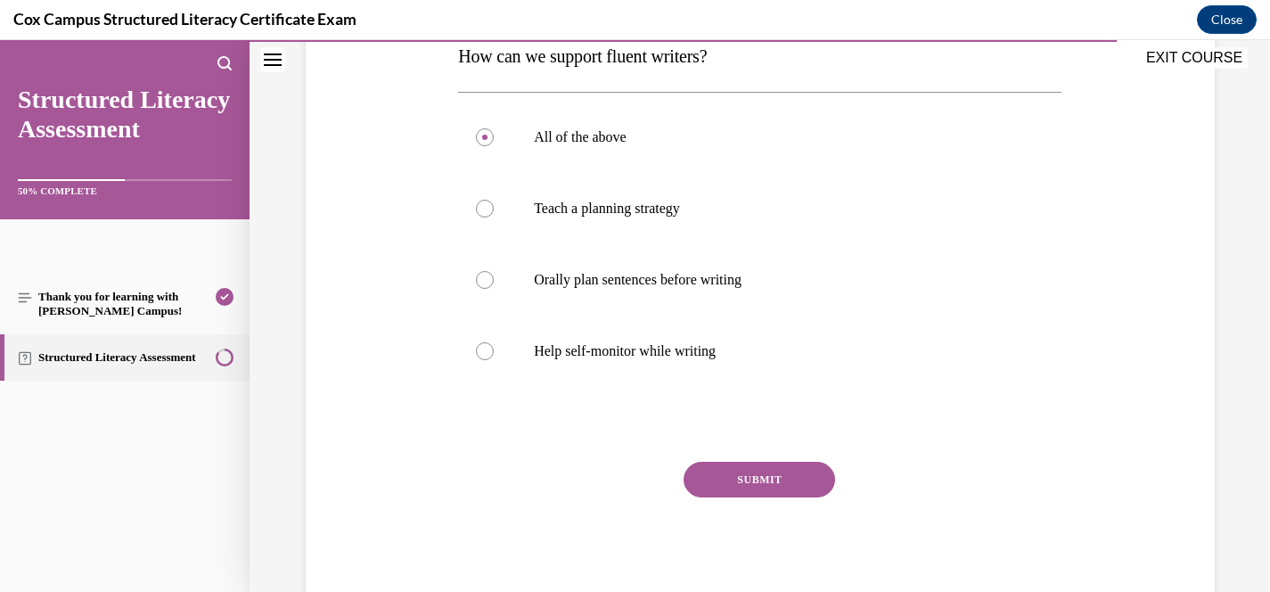
click at [733, 487] on button "SUBMIT" at bounding box center [760, 480] width 152 height 36
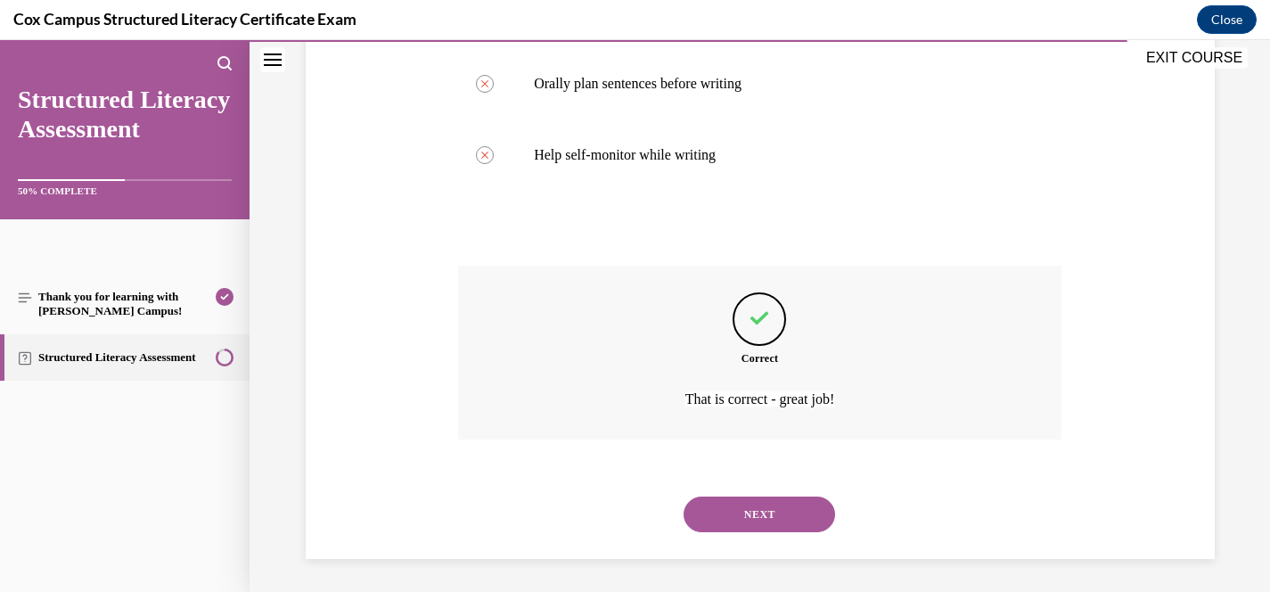
scroll to position [500, 0]
click at [762, 520] on button "NEXT" at bounding box center [760, 512] width 152 height 36
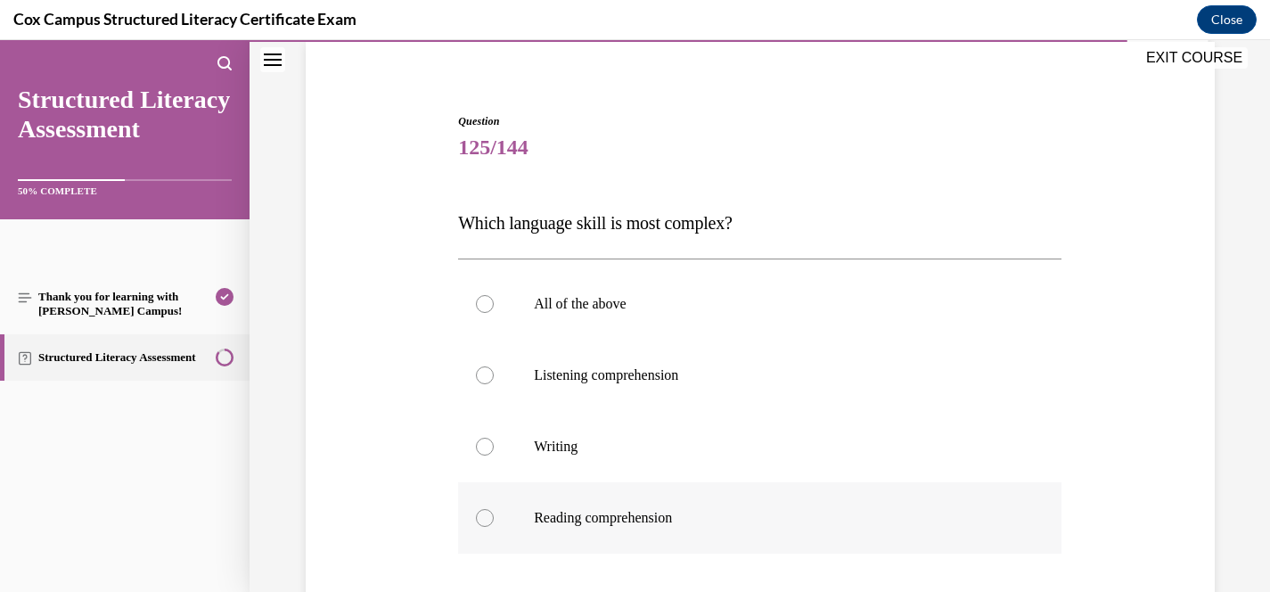
scroll to position [142, 0]
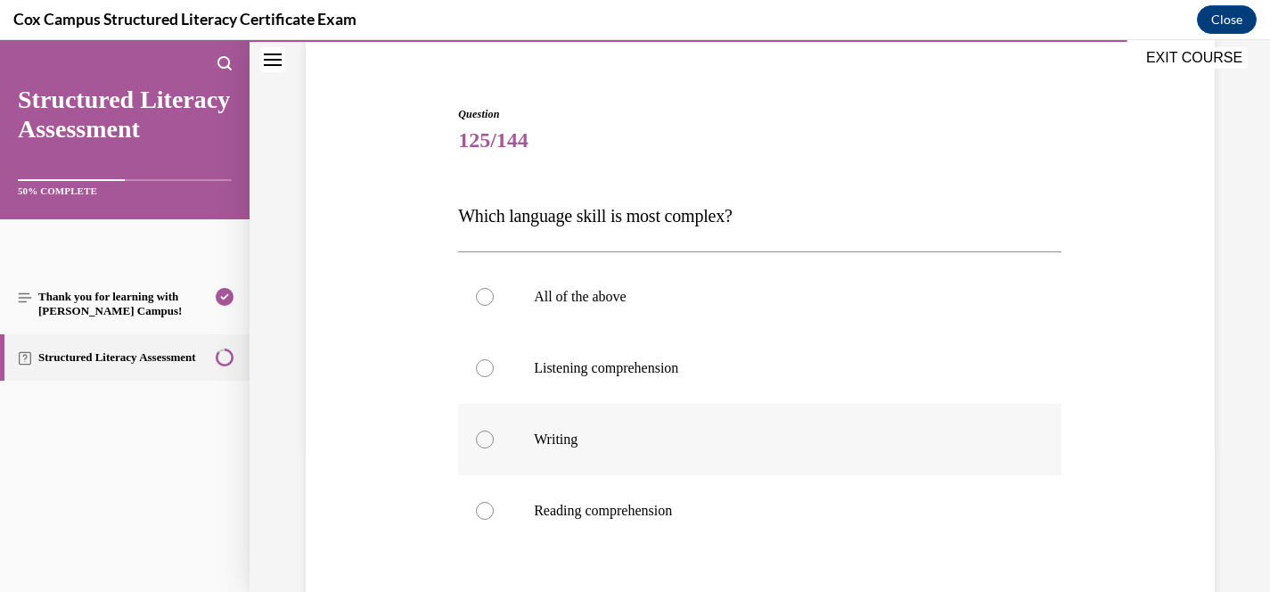
click at [674, 453] on label "Writing" at bounding box center [759, 439] width 603 height 71
click at [494, 448] on input "Writing" at bounding box center [485, 439] width 18 height 18
radio input "true"
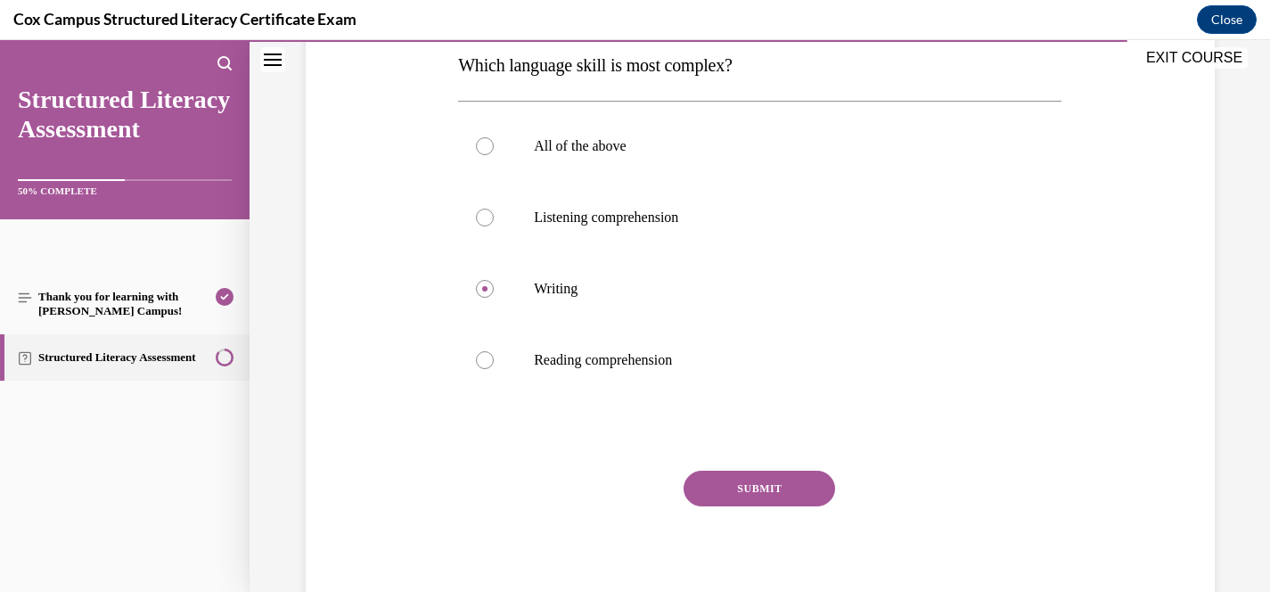
click at [750, 482] on button "SUBMIT" at bounding box center [760, 489] width 152 height 36
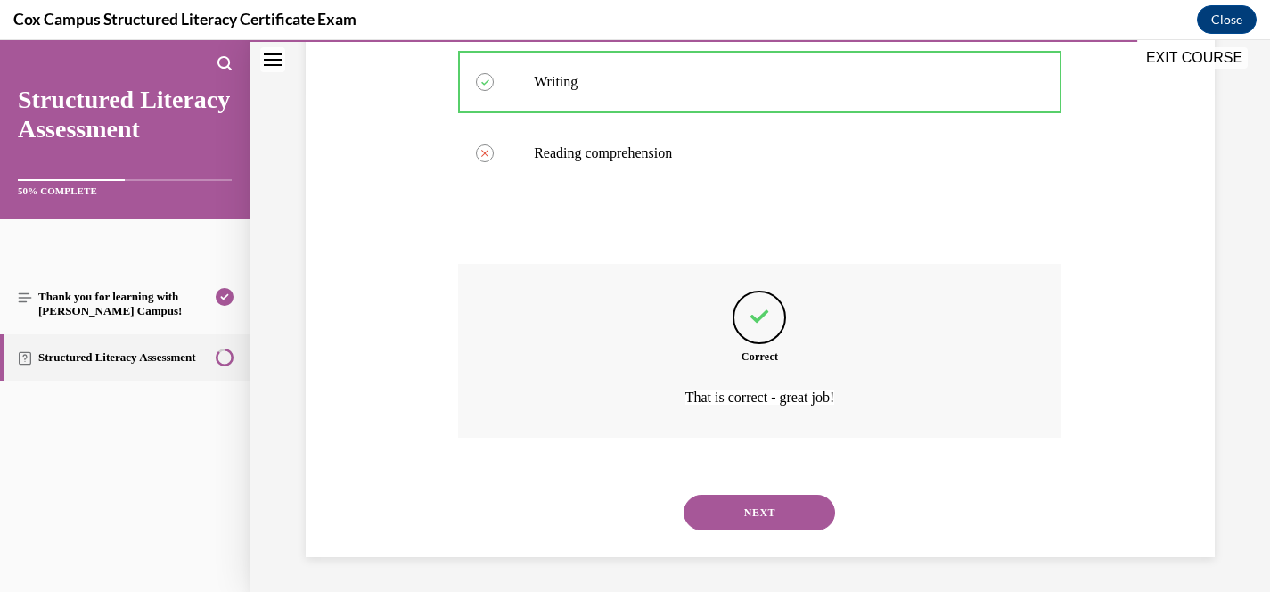
scroll to position [500, 0]
click at [758, 516] on button "NEXT" at bounding box center [760, 512] width 152 height 36
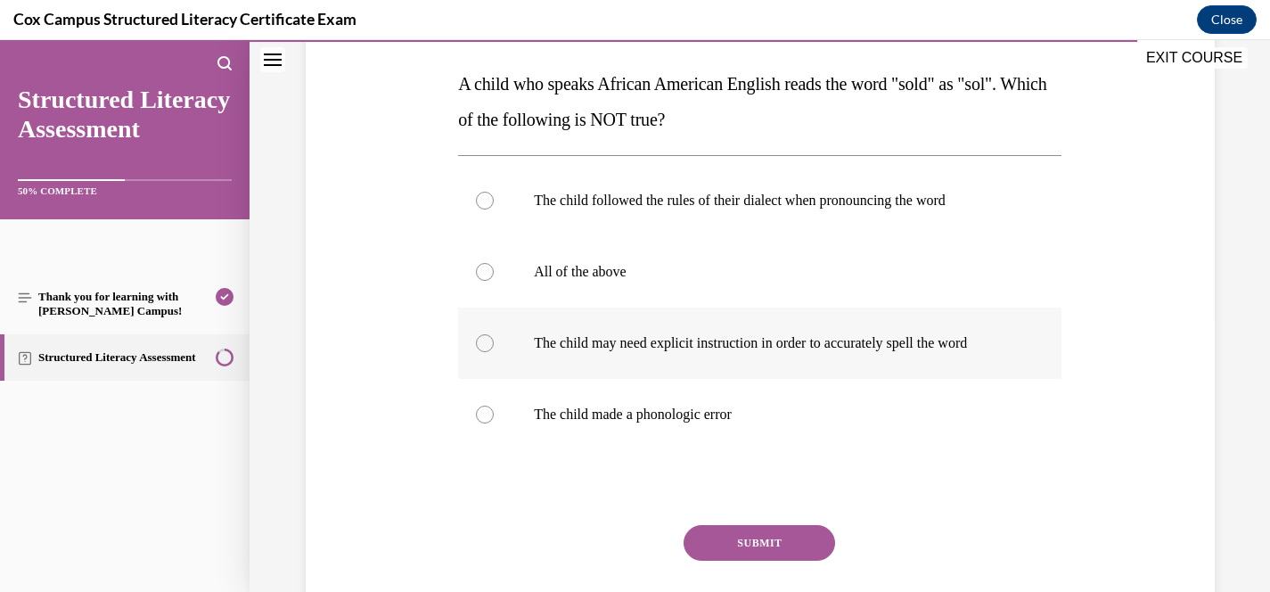
scroll to position [288, 0]
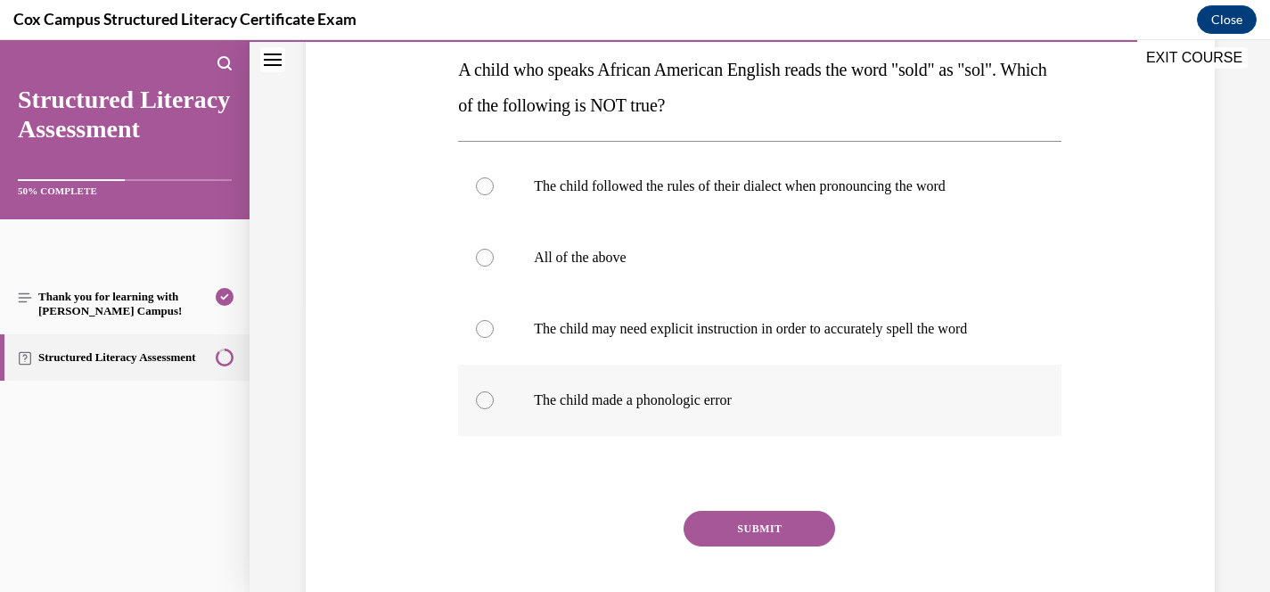
click at [758, 388] on label "The child made a phonologic error" at bounding box center [759, 400] width 603 height 71
click at [494, 391] on input "The child made a phonologic error" at bounding box center [485, 400] width 18 height 18
radio input "true"
click at [768, 522] on button "SUBMIT" at bounding box center [760, 529] width 152 height 36
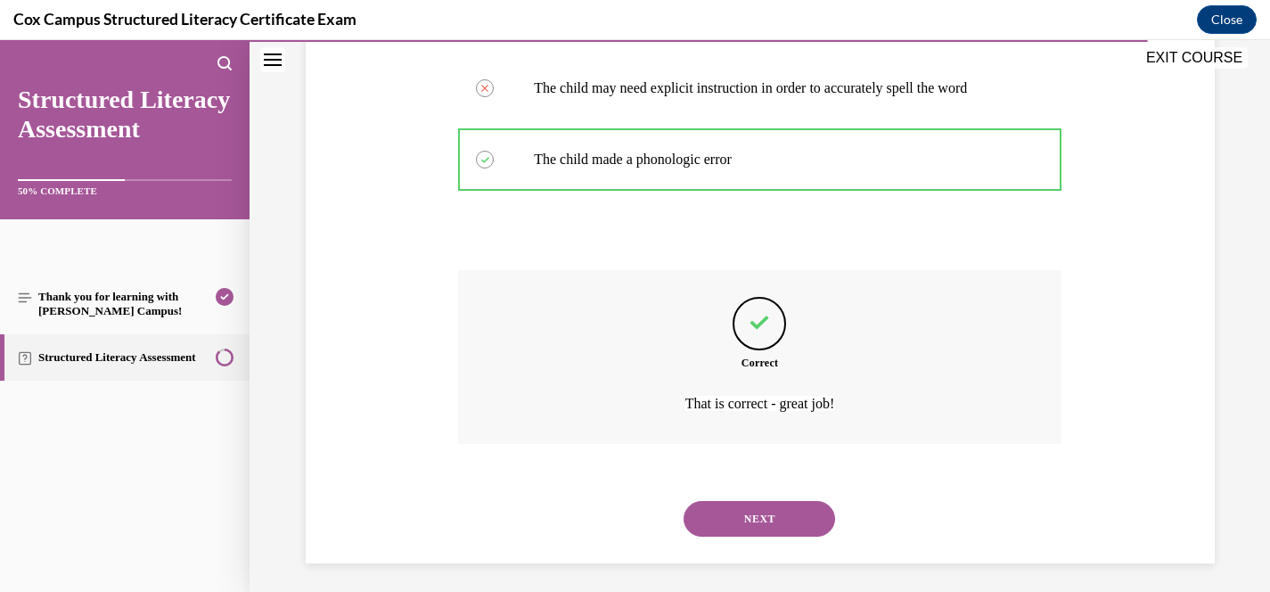
scroll to position [536, 0]
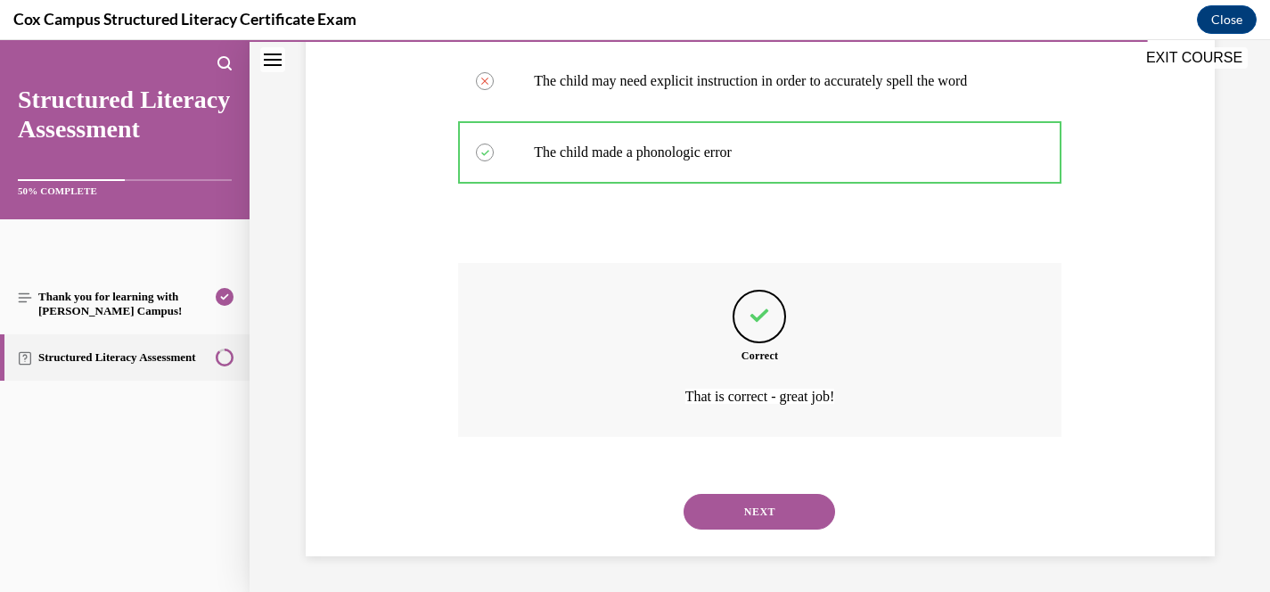
click at [784, 526] on button "NEXT" at bounding box center [760, 512] width 152 height 36
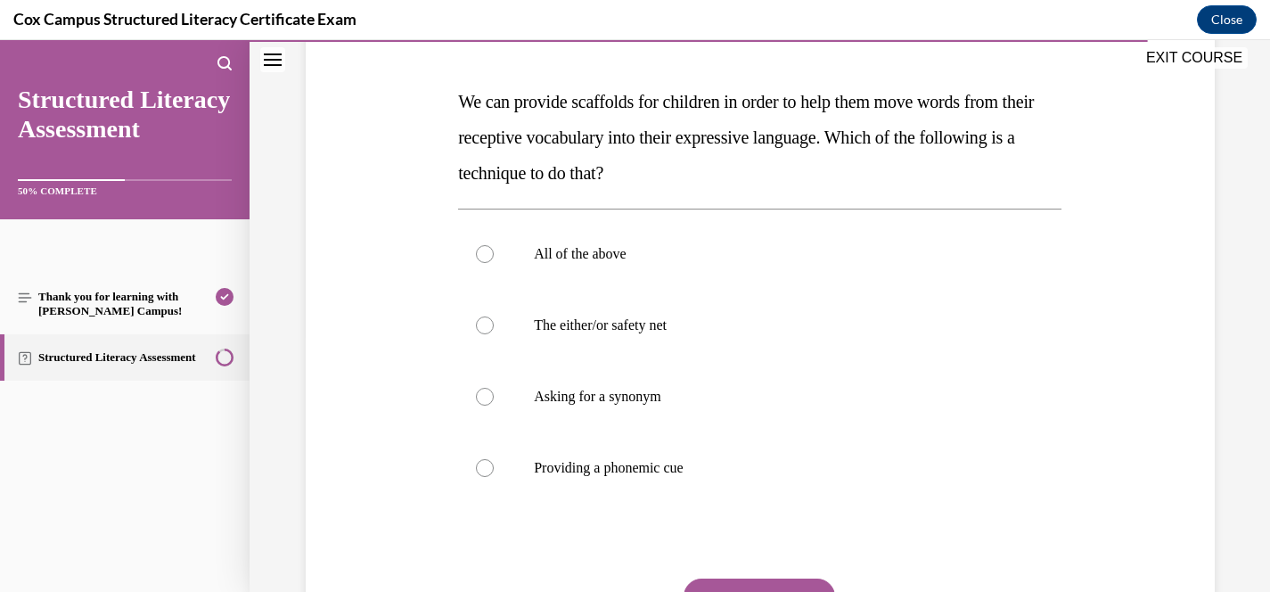
scroll to position [260, 0]
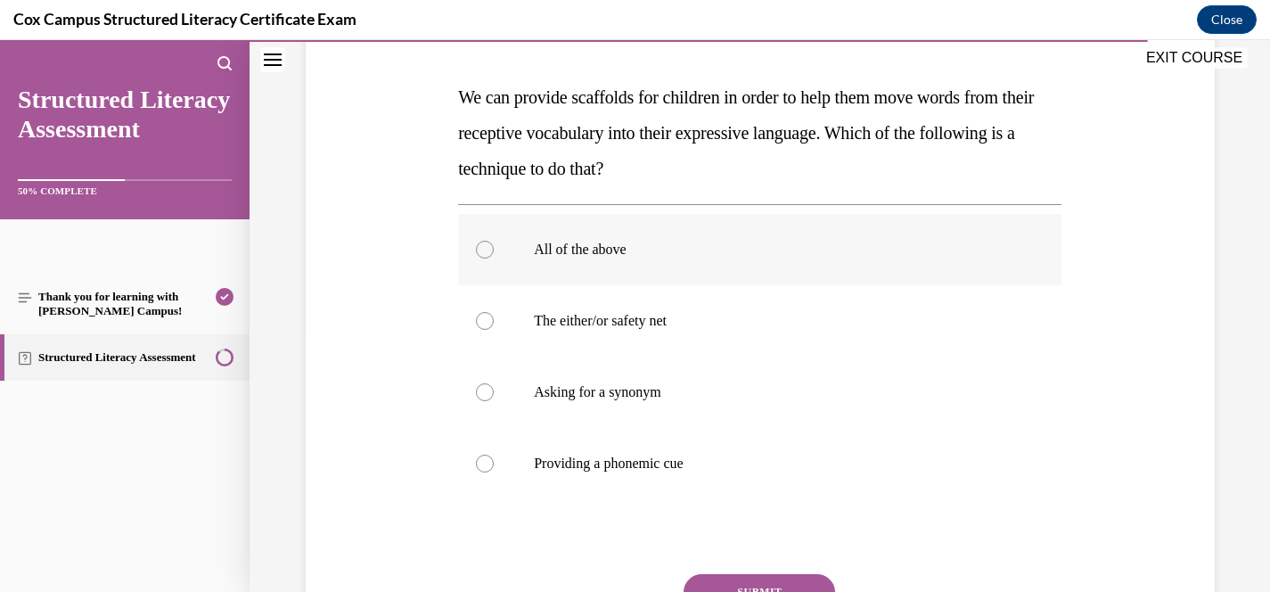
click at [644, 246] on p "All of the above" at bounding box center [775, 250] width 483 height 18
click at [494, 246] on input "All of the above" at bounding box center [485, 250] width 18 height 18
radio input "true"
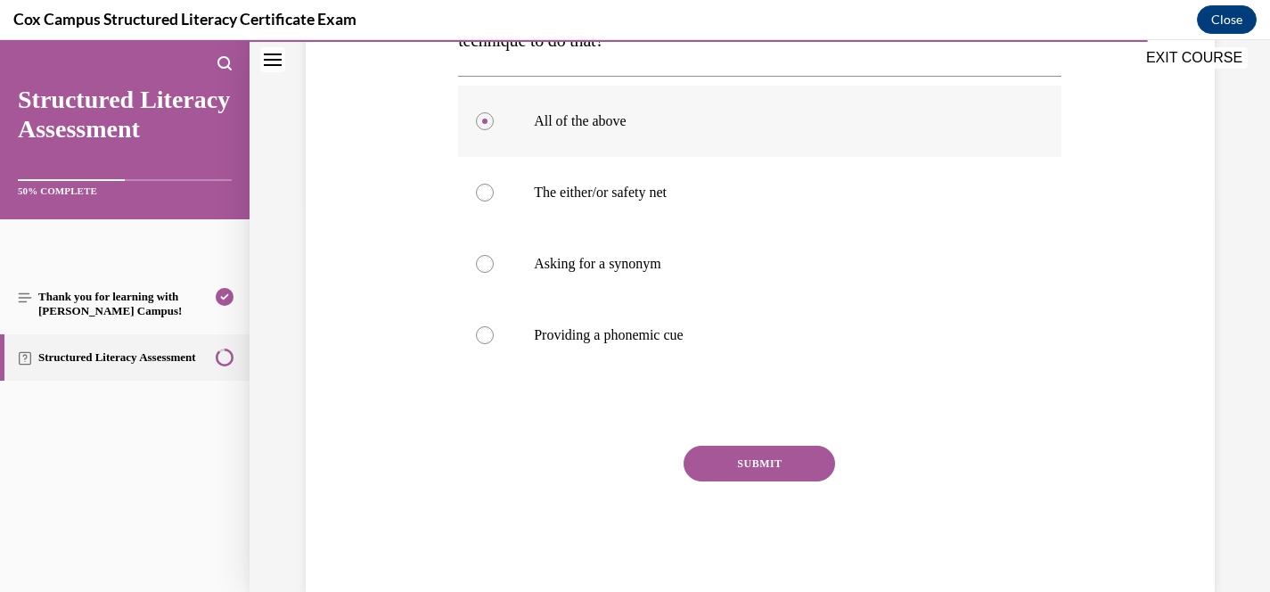
scroll to position [389, 0]
click at [807, 469] on button "SUBMIT" at bounding box center [760, 463] width 152 height 36
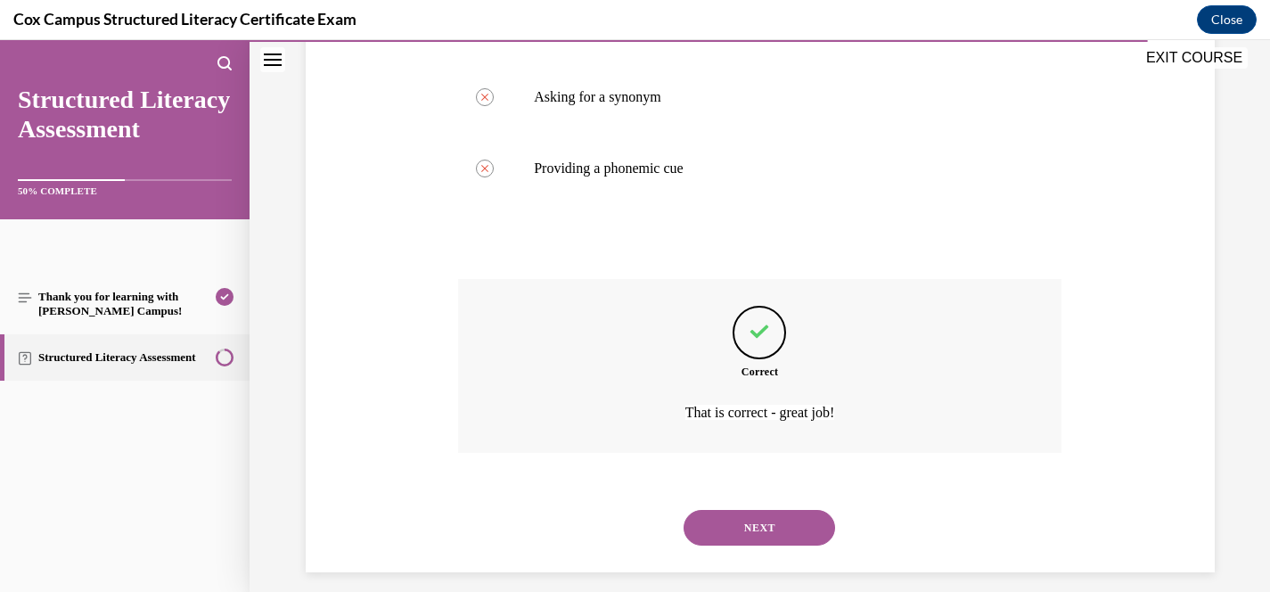
scroll to position [571, 0]
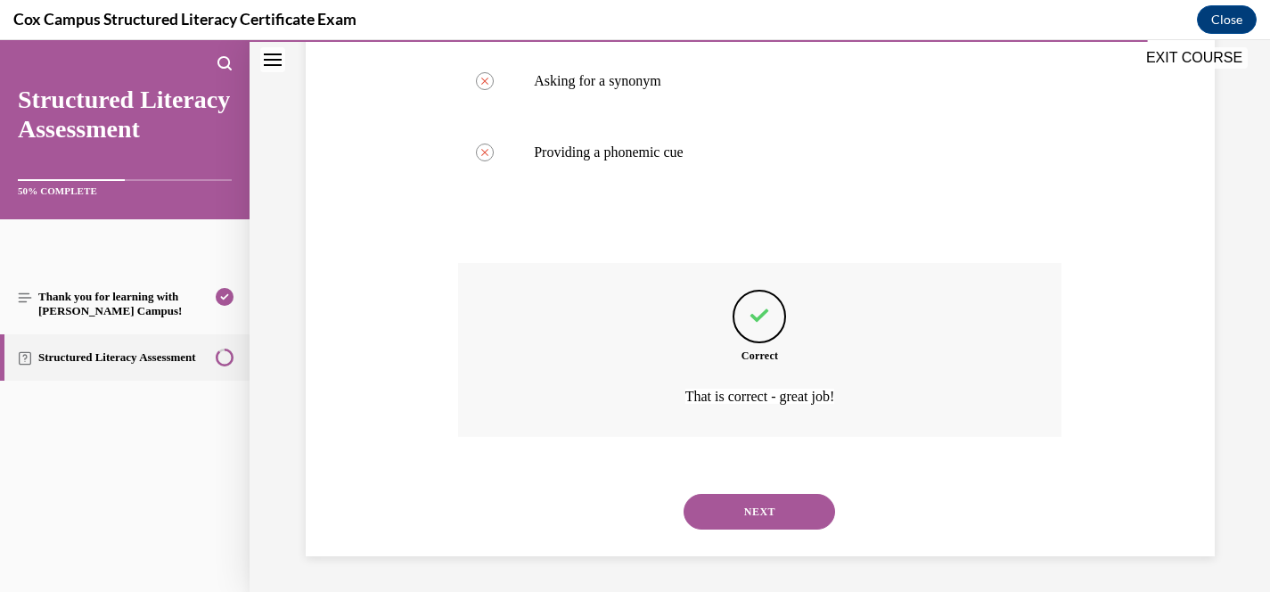
click at [764, 497] on button "NEXT" at bounding box center [760, 512] width 152 height 36
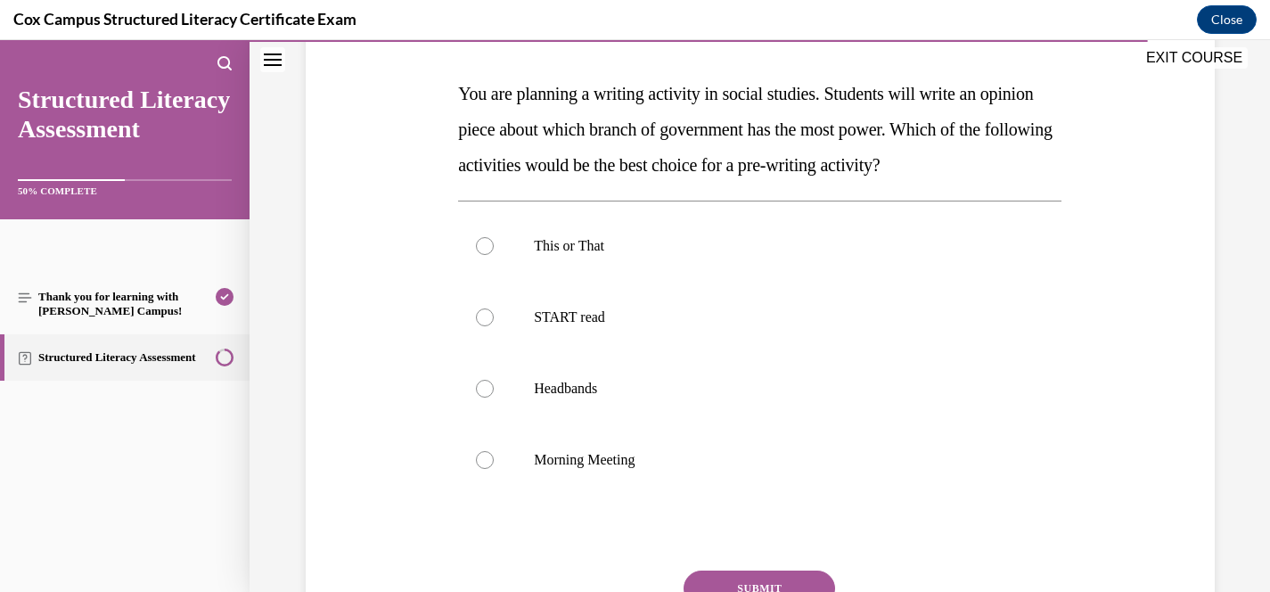
scroll to position [266, 0]
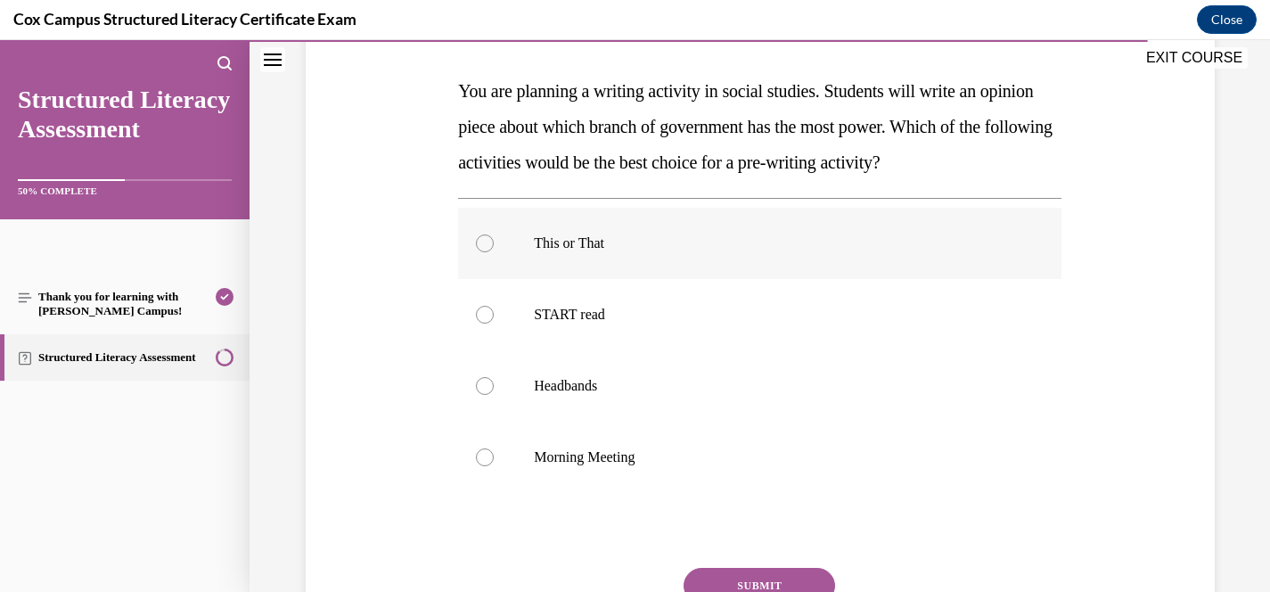
click at [647, 252] on label "This or That" at bounding box center [759, 243] width 603 height 71
click at [494, 252] on input "This or That" at bounding box center [485, 243] width 18 height 18
radio input "true"
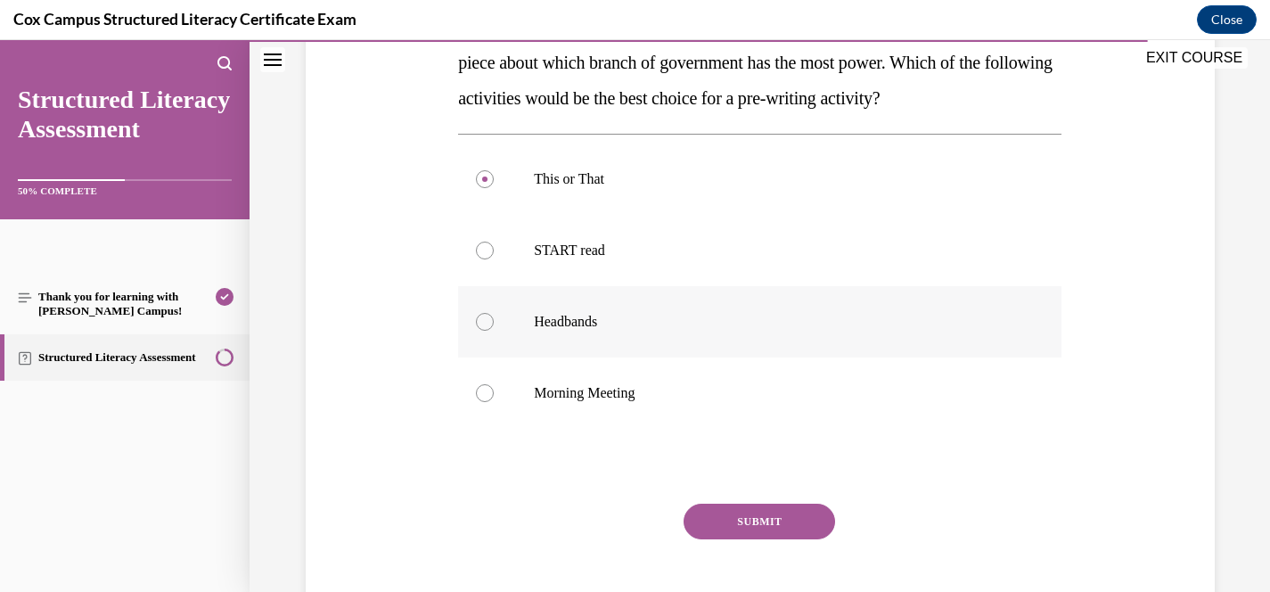
scroll to position [333, 0]
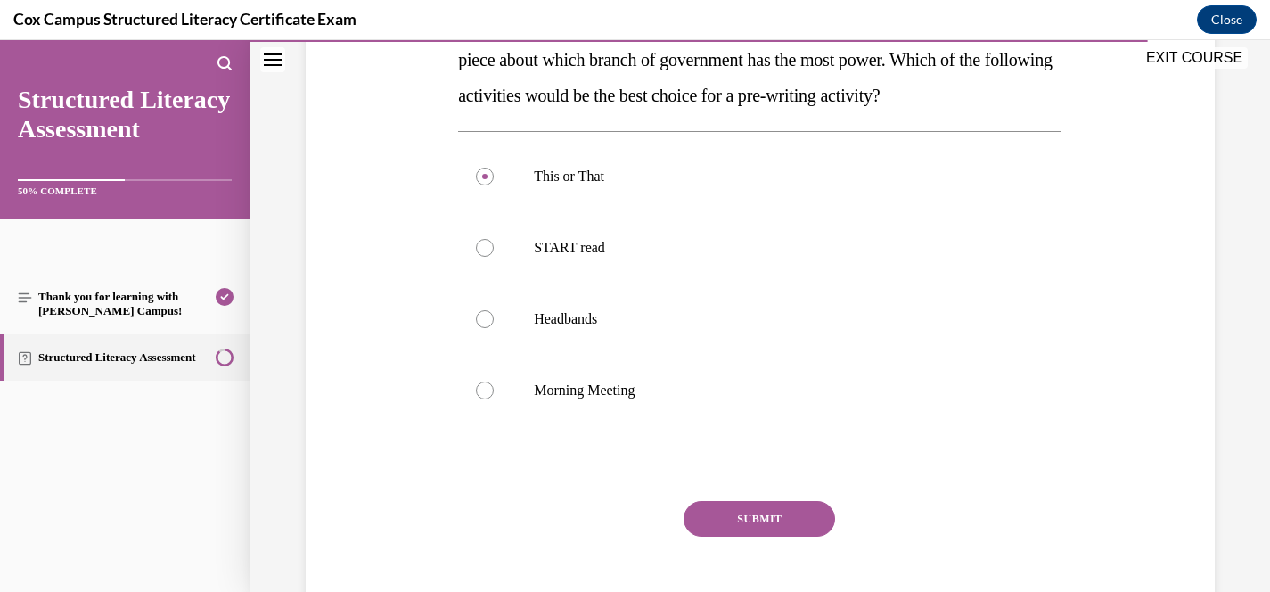
click at [753, 514] on button "SUBMIT" at bounding box center [760, 519] width 152 height 36
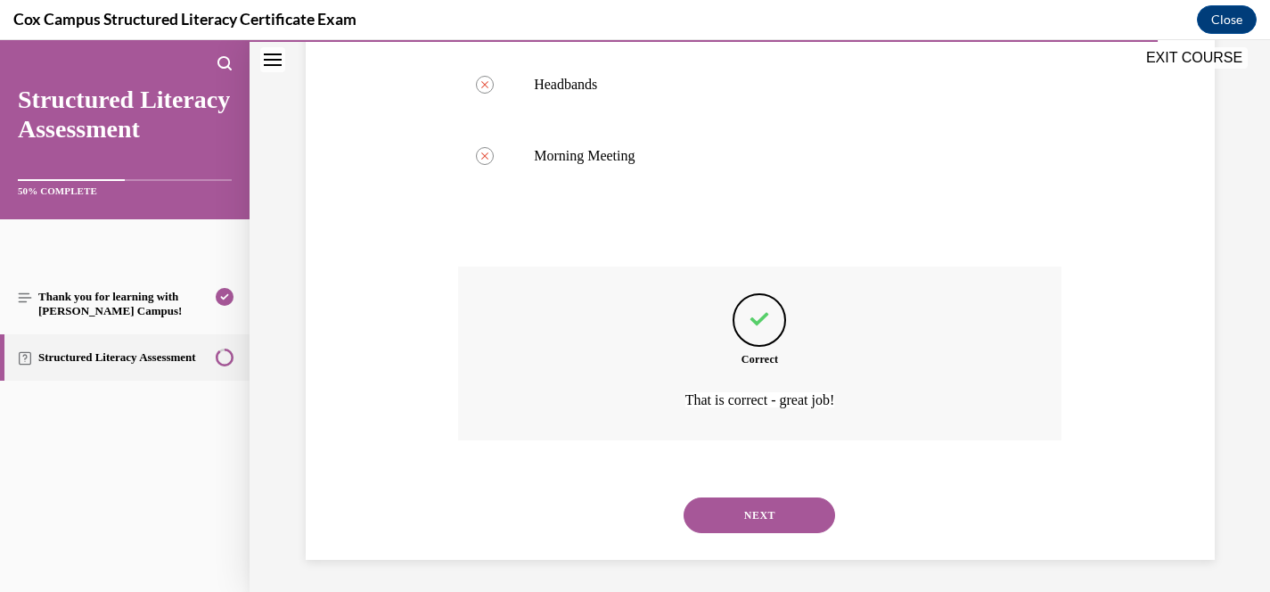
scroll to position [571, 0]
click at [784, 512] on button "NEXT" at bounding box center [760, 512] width 152 height 36
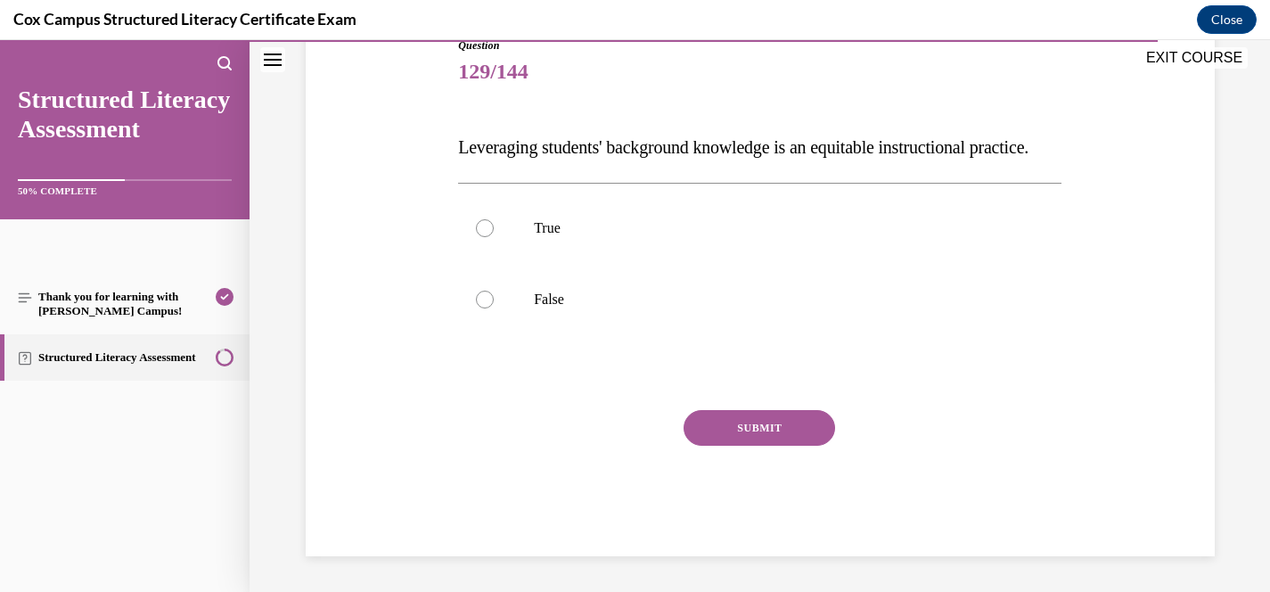
scroll to position [198, 0]
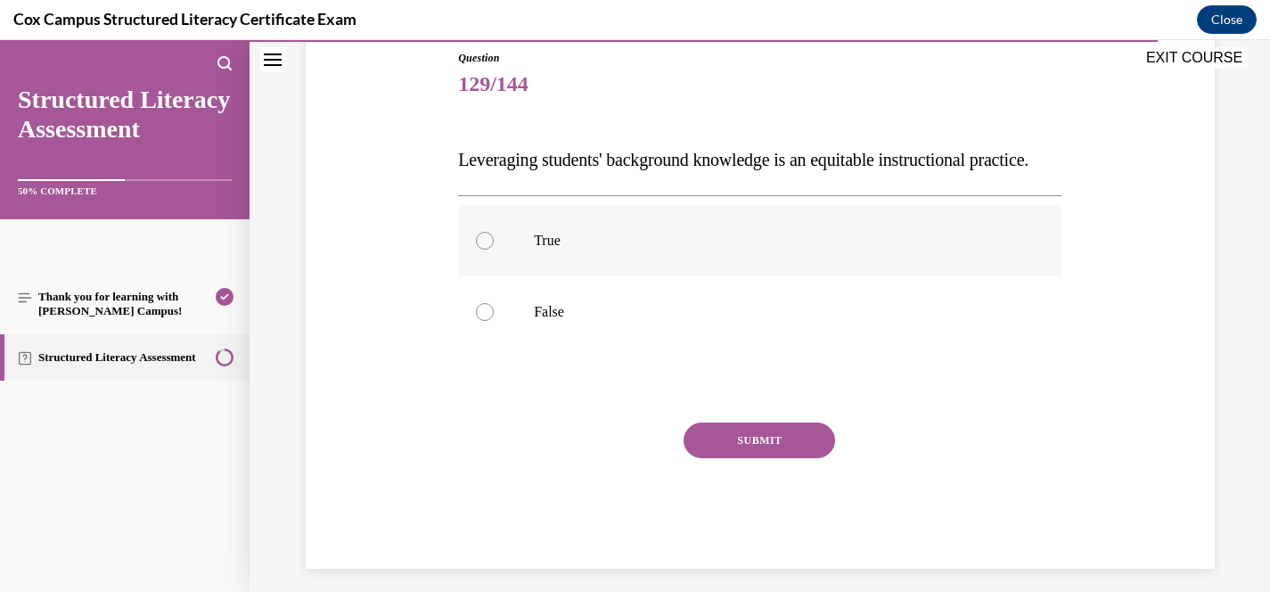
click at [735, 250] on p "True" at bounding box center [775, 241] width 483 height 18
click at [494, 250] on input "True" at bounding box center [485, 241] width 18 height 18
radio input "true"
click at [751, 458] on button "SUBMIT" at bounding box center [760, 440] width 152 height 36
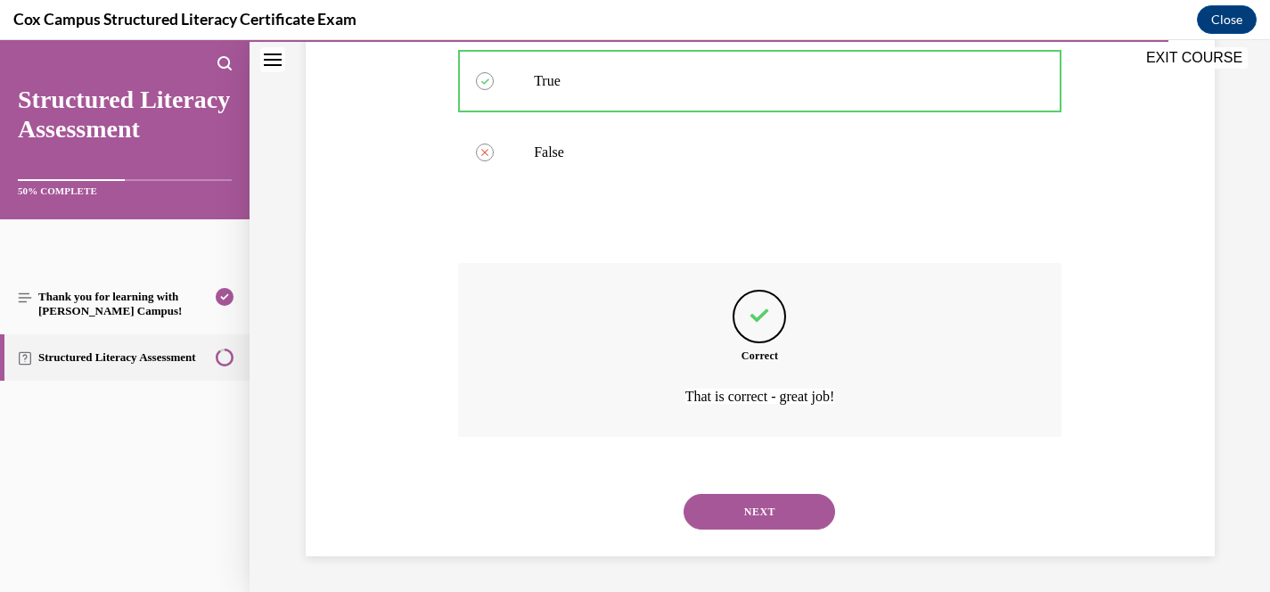
scroll to position [393, 0]
click at [755, 516] on button "NEXT" at bounding box center [760, 512] width 152 height 36
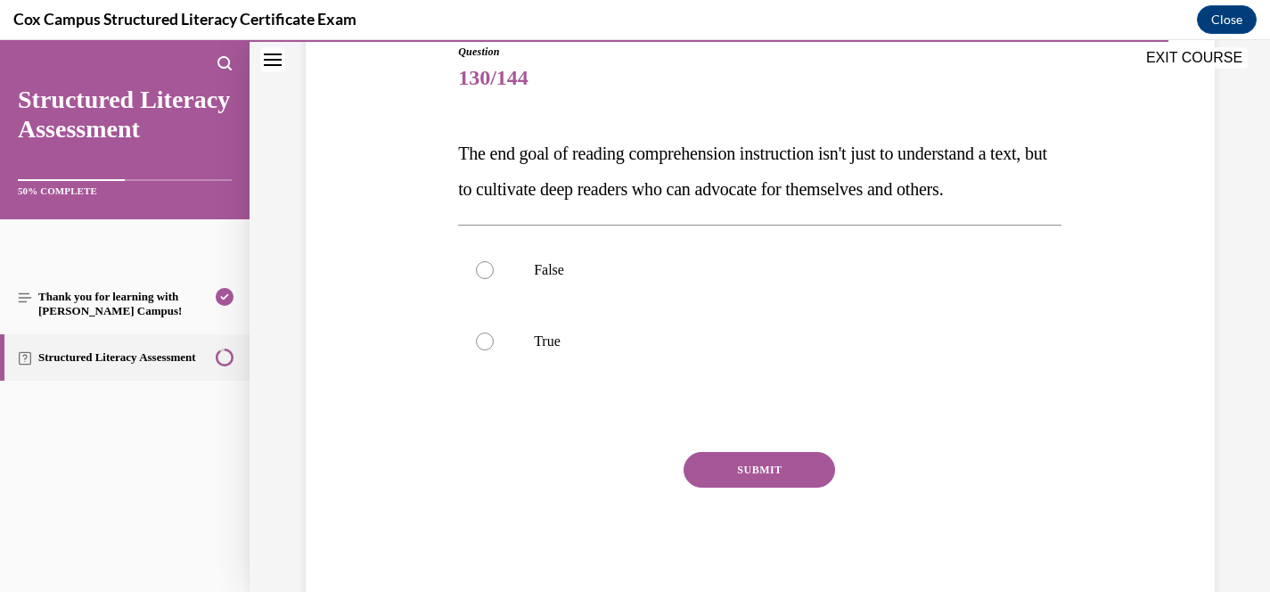
scroll to position [209, 0]
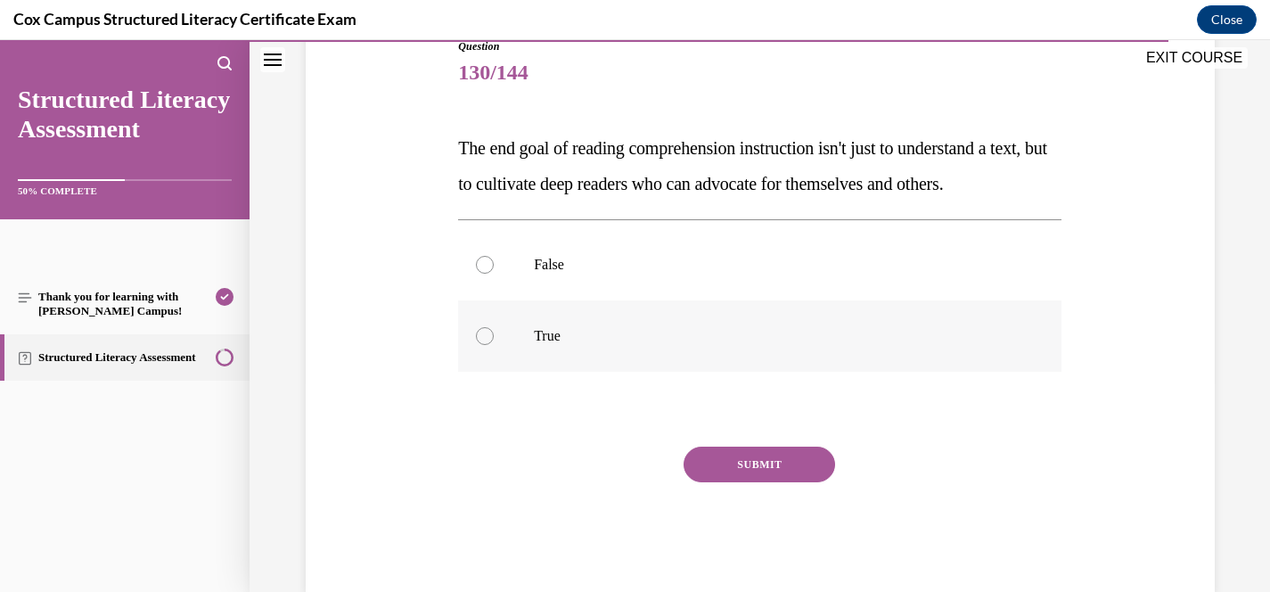
click at [597, 358] on label "True" at bounding box center [759, 335] width 603 height 71
click at [494, 345] on input "True" at bounding box center [485, 336] width 18 height 18
radio input "true"
click at [745, 482] on button "SUBMIT" at bounding box center [760, 464] width 152 height 36
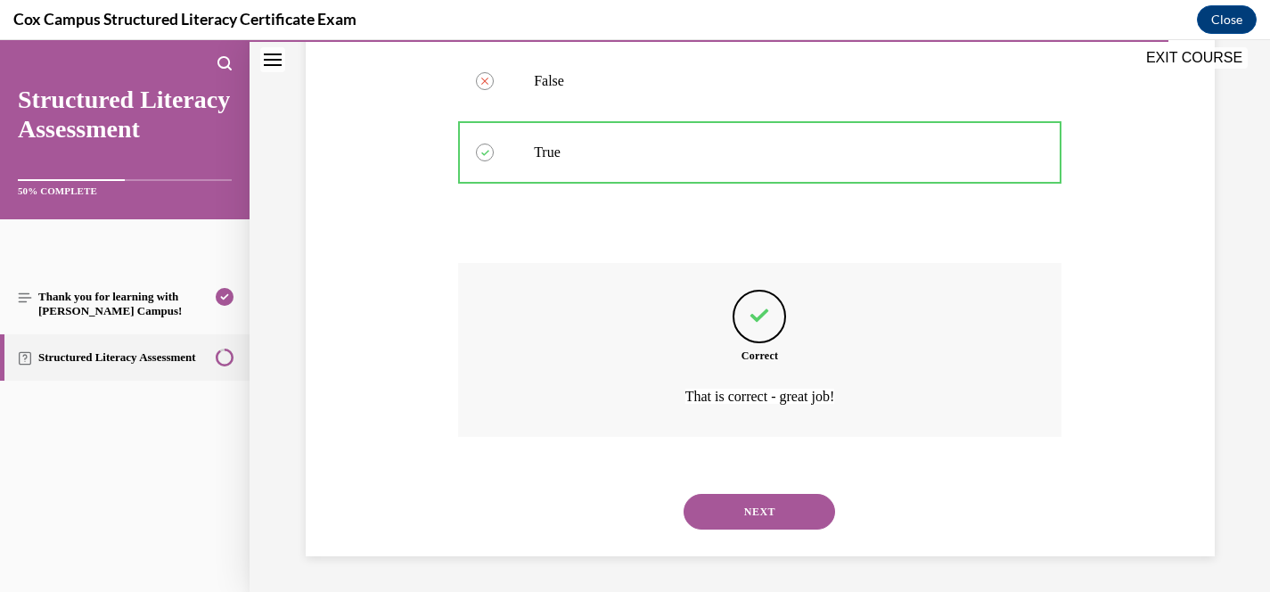
scroll to position [429, 0]
click at [755, 504] on button "NEXT" at bounding box center [760, 512] width 152 height 36
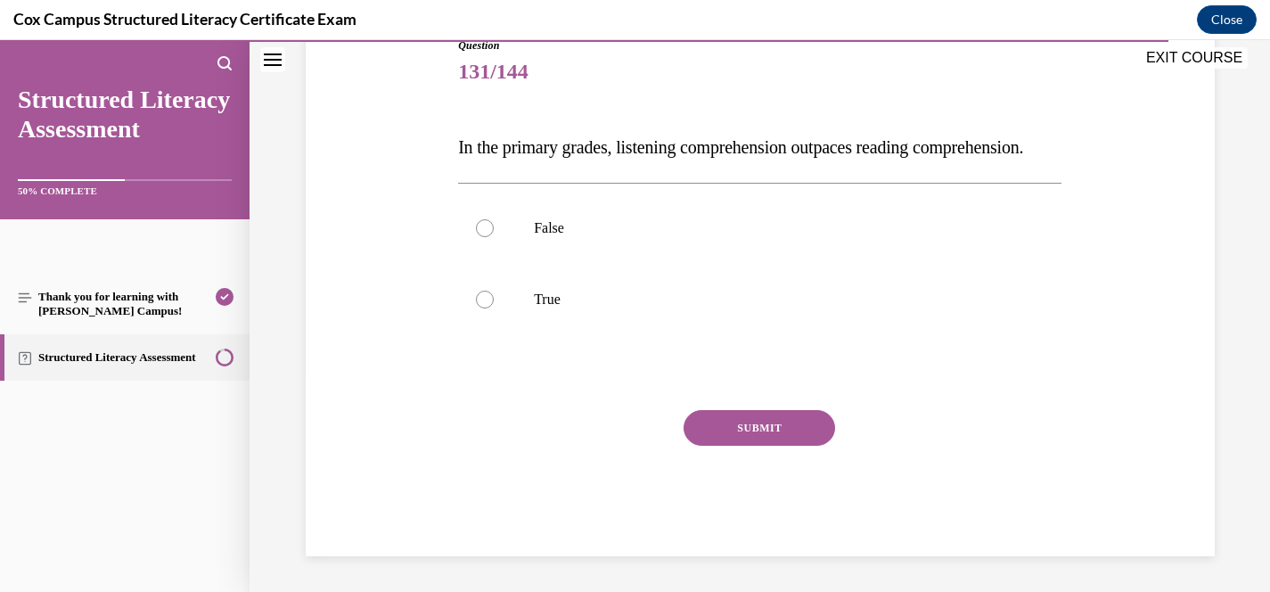
scroll to position [198, 0]
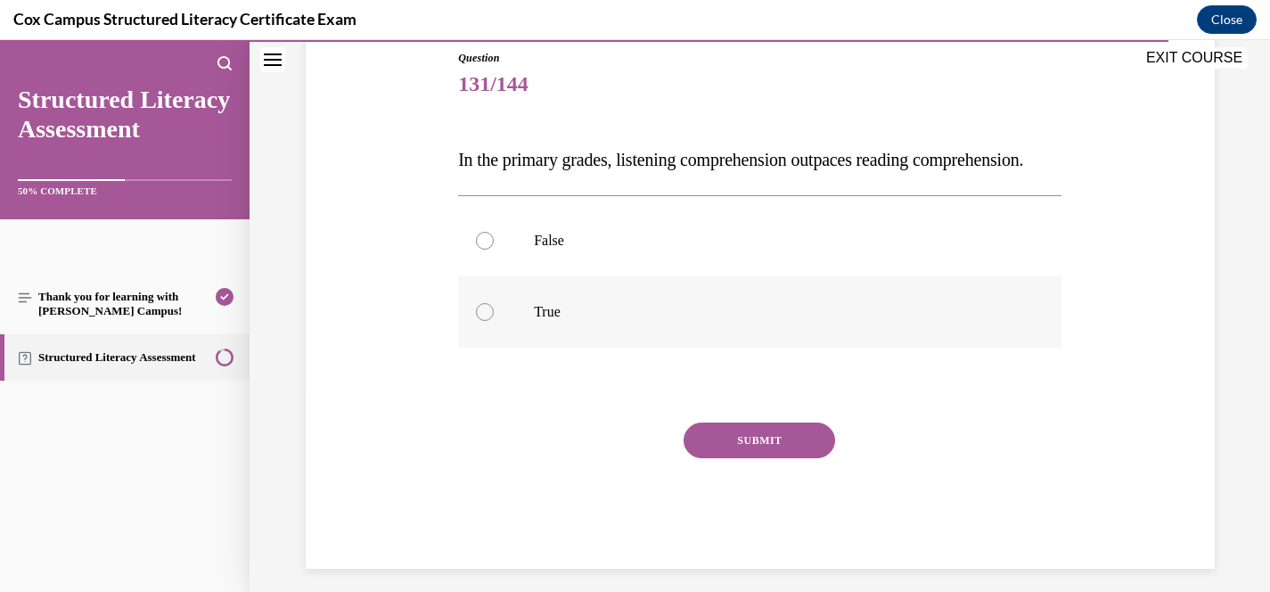
click at [572, 332] on label "True" at bounding box center [759, 311] width 603 height 71
click at [494, 321] on input "True" at bounding box center [485, 312] width 18 height 18
radio input "true"
click at [799, 458] on button "SUBMIT" at bounding box center [760, 440] width 152 height 36
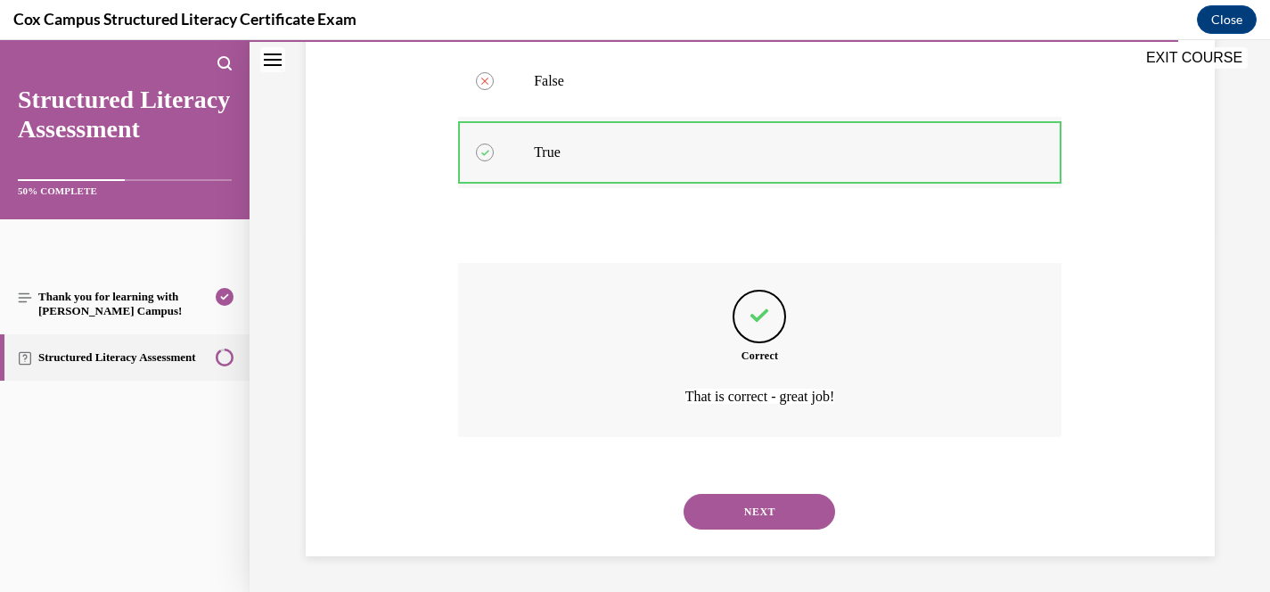
scroll to position [393, 0]
click at [732, 517] on button "NEXT" at bounding box center [760, 512] width 152 height 36
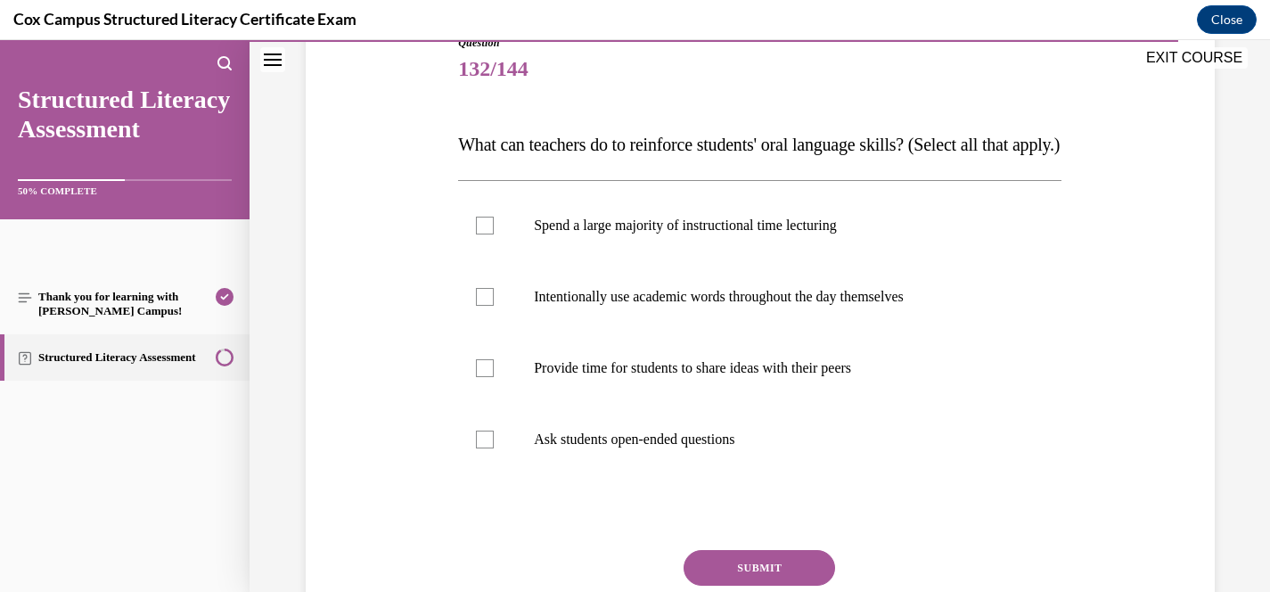
scroll to position [224, 0]
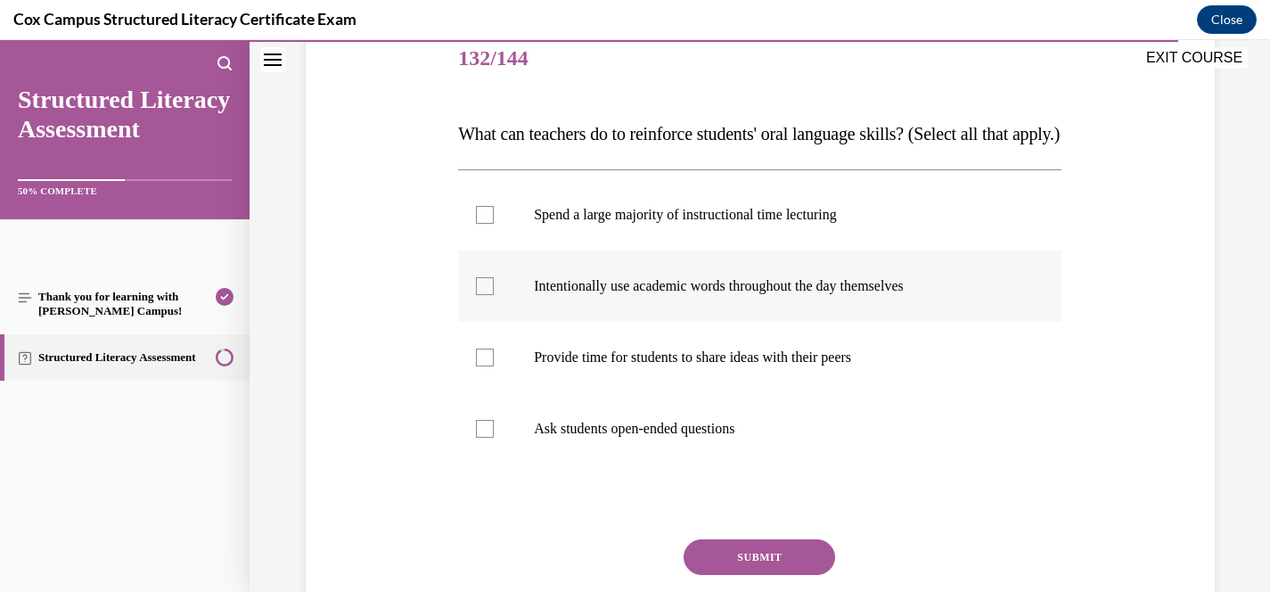
click at [667, 295] on p "Intentionally use academic words throughout the day themselves" at bounding box center [775, 286] width 483 height 18
click at [494, 295] on input "Intentionally use academic words throughout the day themselves" at bounding box center [485, 286] width 18 height 18
checkbox input "true"
click at [682, 366] on p "Provide time for students to share ideas with their peers" at bounding box center [775, 357] width 483 height 18
click at [494, 366] on input "Provide time for students to share ideas with their peers" at bounding box center [485, 357] width 18 height 18
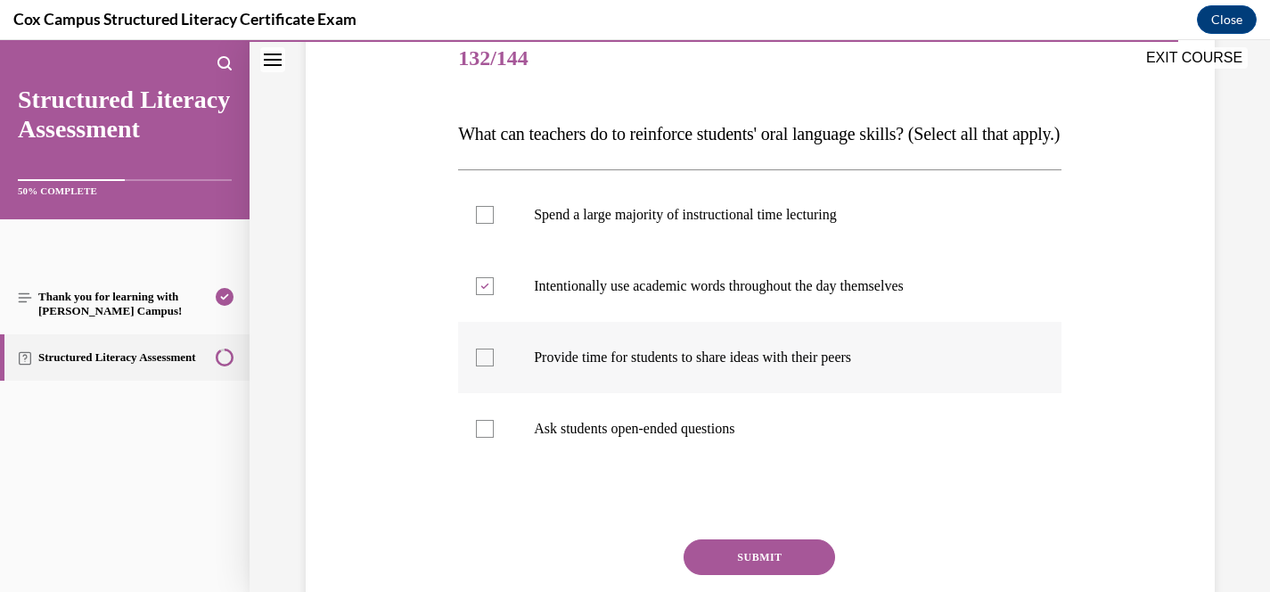
checkbox input "true"
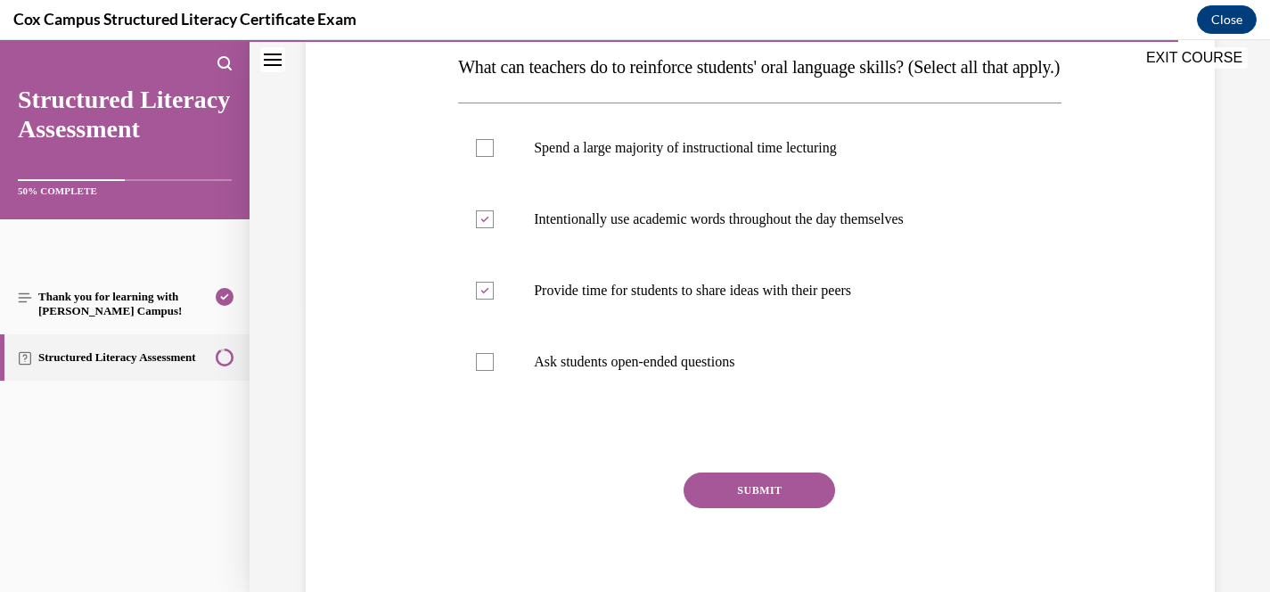
scroll to position [316, 0]
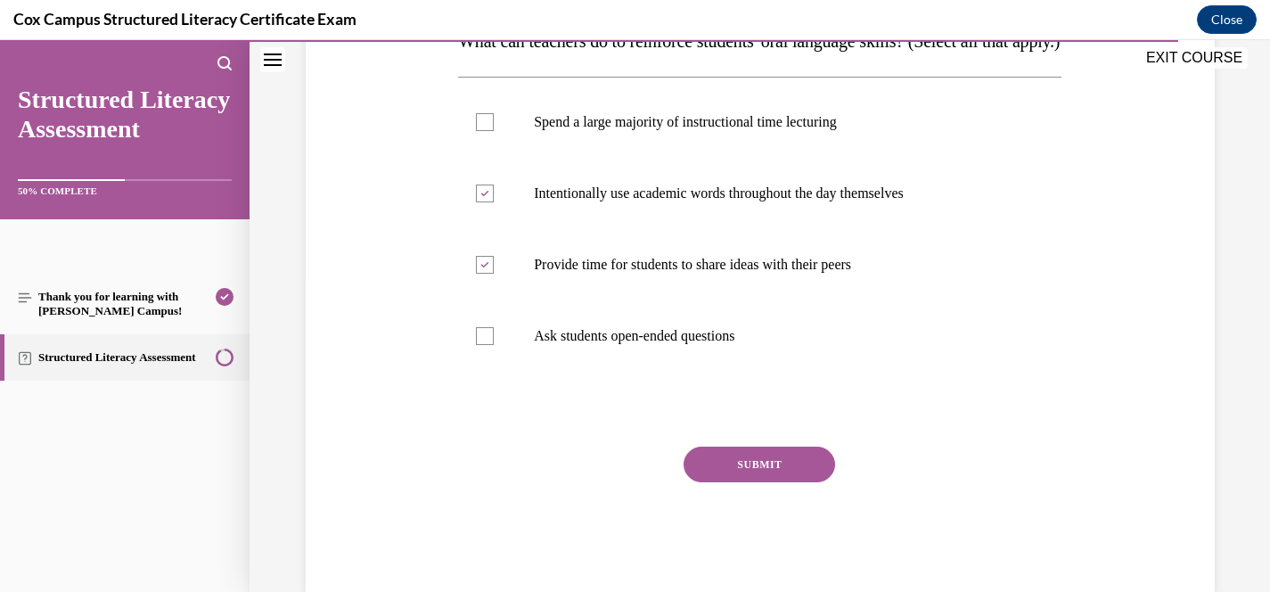
click at [761, 475] on div "Question 132/144 What can teachers do to reinforce students' oral language skil…" at bounding box center [759, 261] width 603 height 661
click at [761, 482] on button "SUBMIT" at bounding box center [760, 464] width 152 height 36
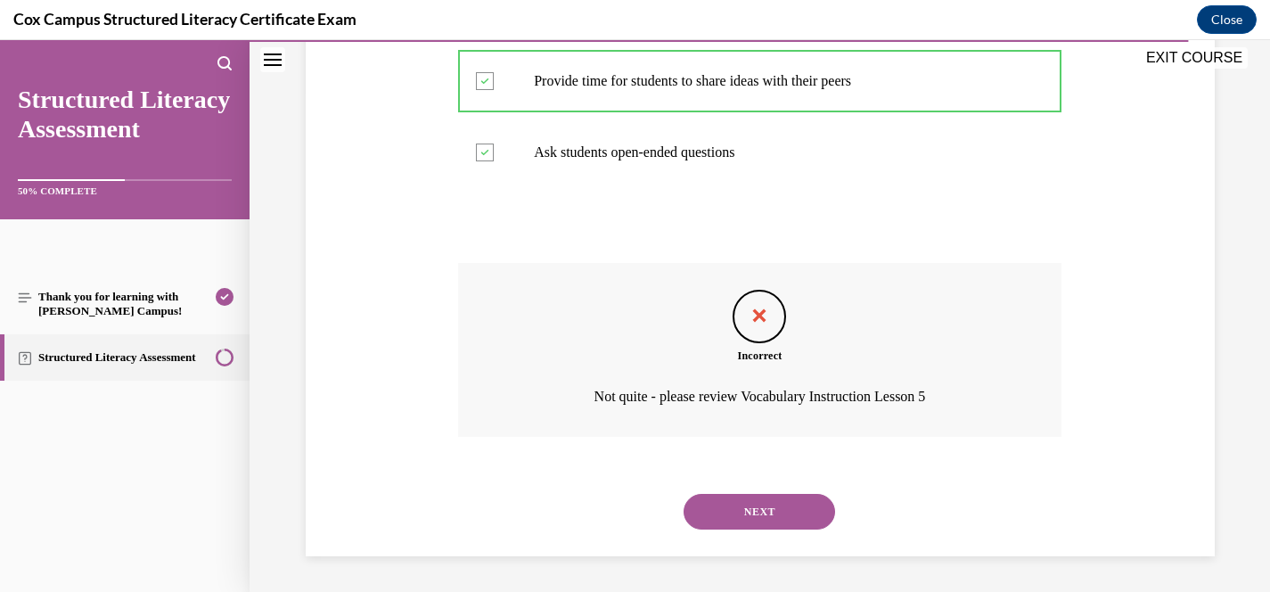
scroll to position [536, 0]
click at [770, 507] on button "NEXT" at bounding box center [760, 512] width 152 height 36
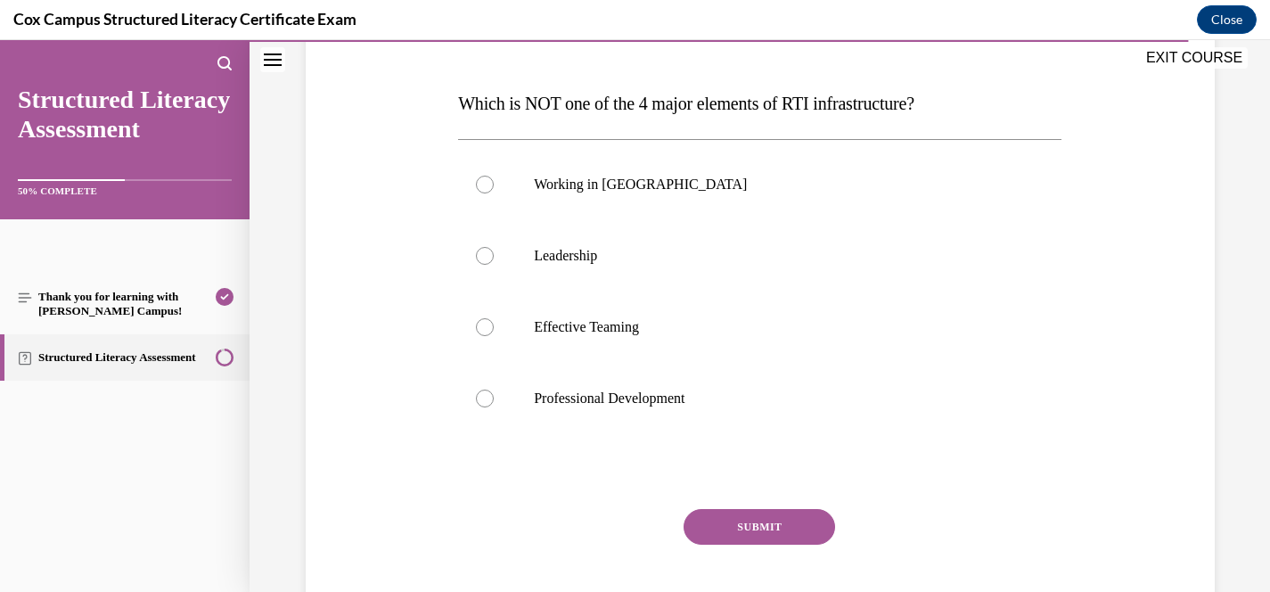
scroll to position [258, 0]
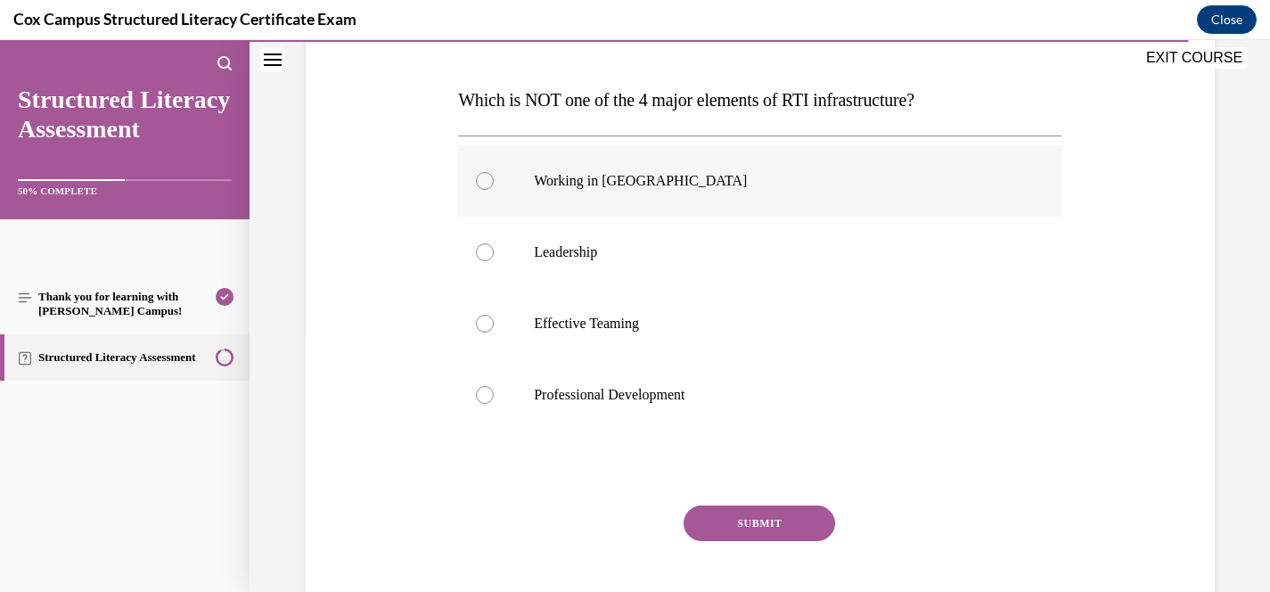
click at [615, 190] on label "Working in Silos" at bounding box center [759, 180] width 603 height 71
click at [494, 190] on input "Working in Silos" at bounding box center [485, 181] width 18 height 18
radio input "true"
click at [736, 515] on button "SUBMIT" at bounding box center [760, 523] width 152 height 36
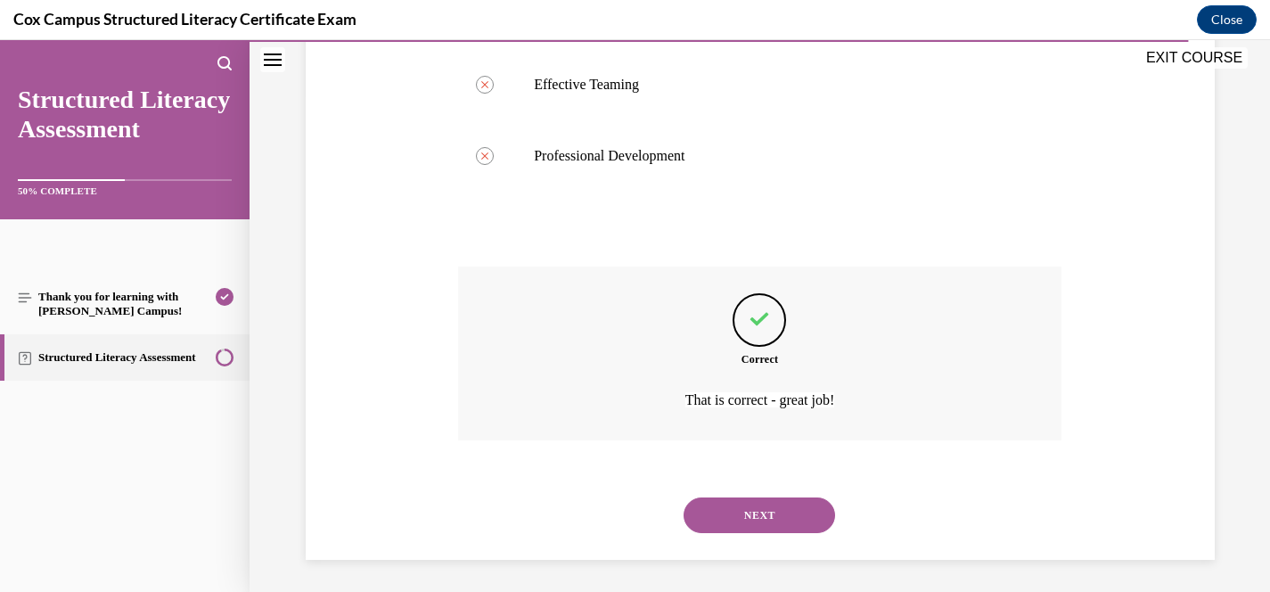
scroll to position [500, 0]
click at [736, 501] on button "NEXT" at bounding box center [760, 512] width 152 height 36
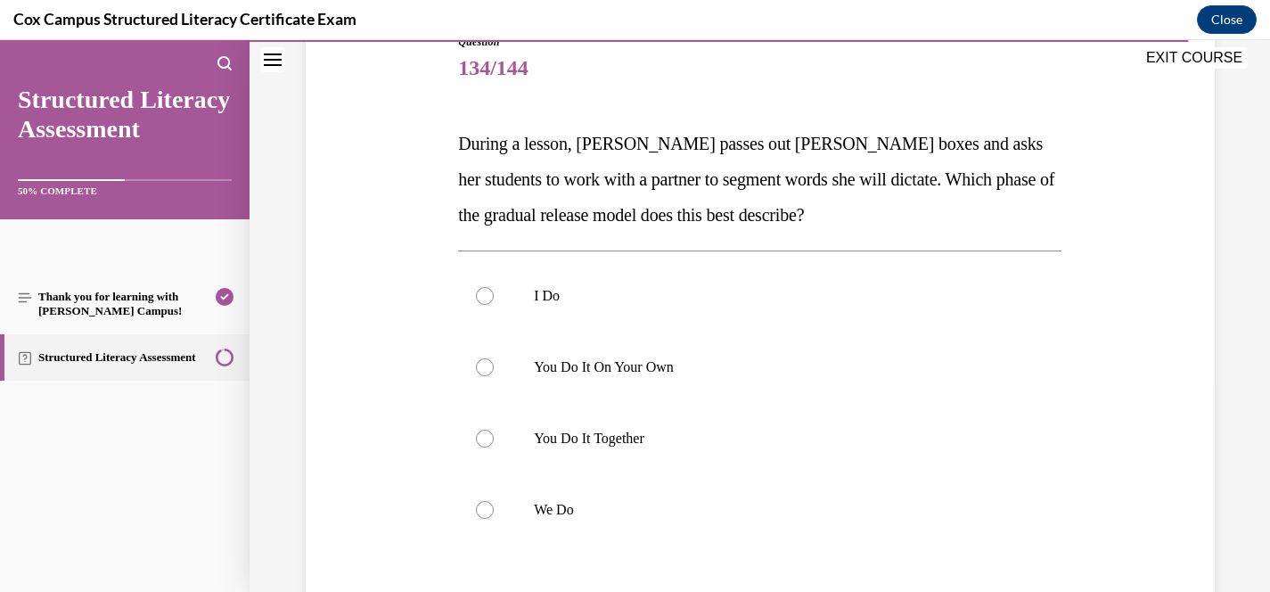
scroll to position [216, 0]
click at [649, 441] on p "You Do It Together" at bounding box center [775, 437] width 483 height 18
click at [494, 441] on input "You Do It Together" at bounding box center [485, 437] width 18 height 18
radio input "true"
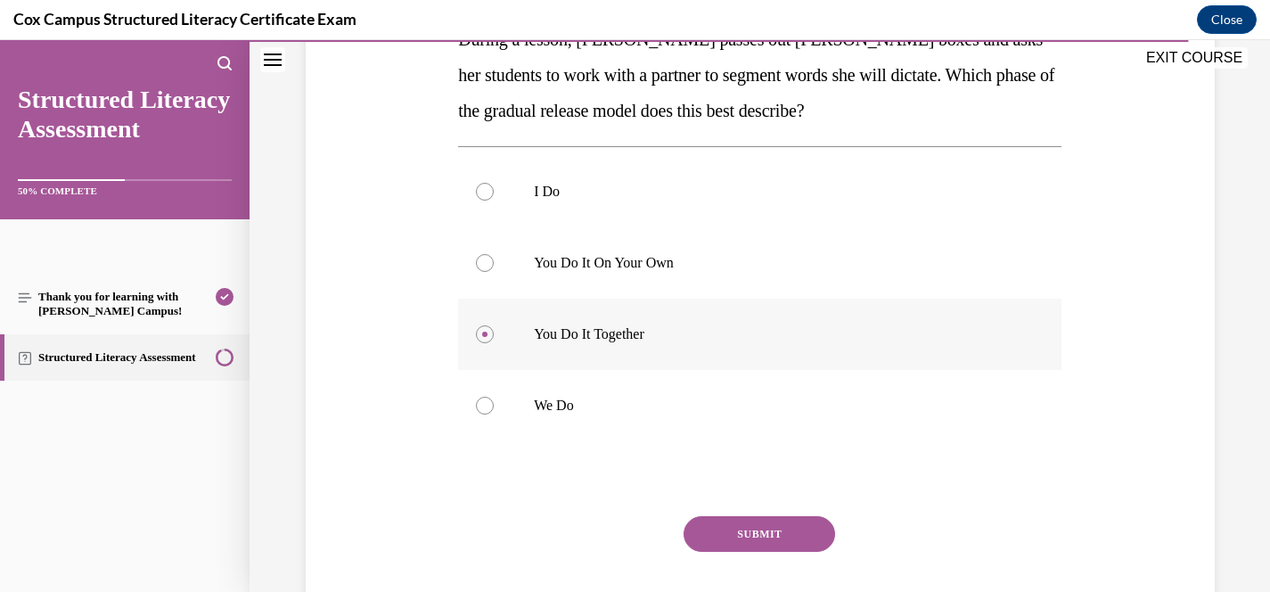
scroll to position [319, 0]
click at [795, 538] on button "SUBMIT" at bounding box center [760, 533] width 152 height 36
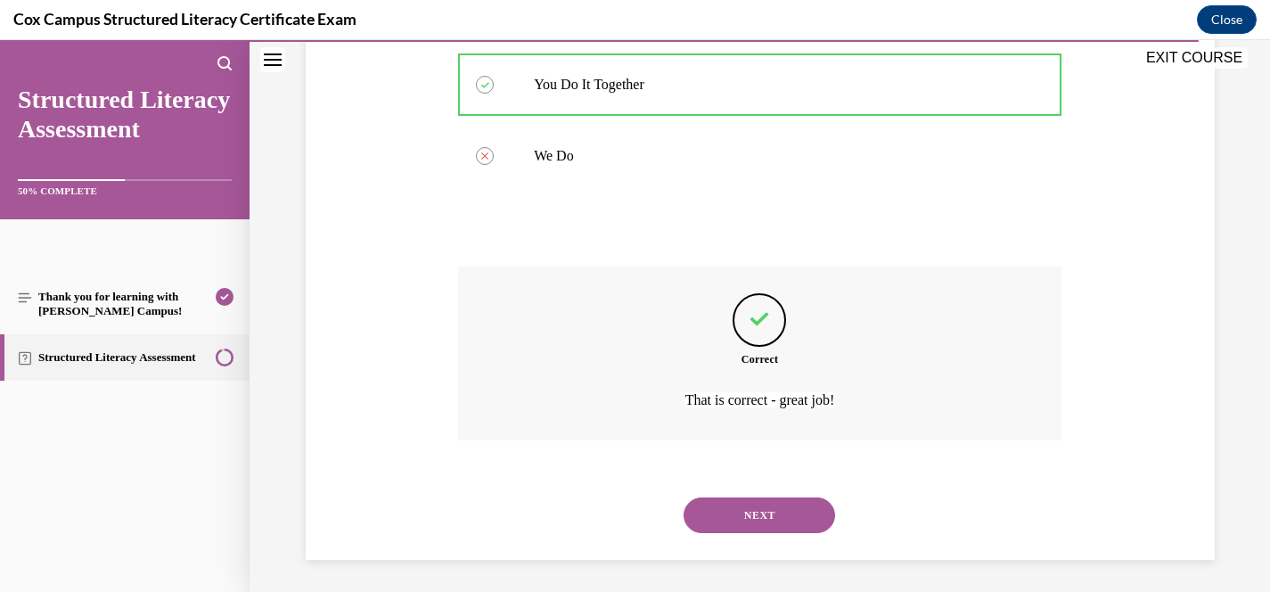
scroll to position [571, 0]
click at [777, 510] on button "NEXT" at bounding box center [760, 512] width 152 height 36
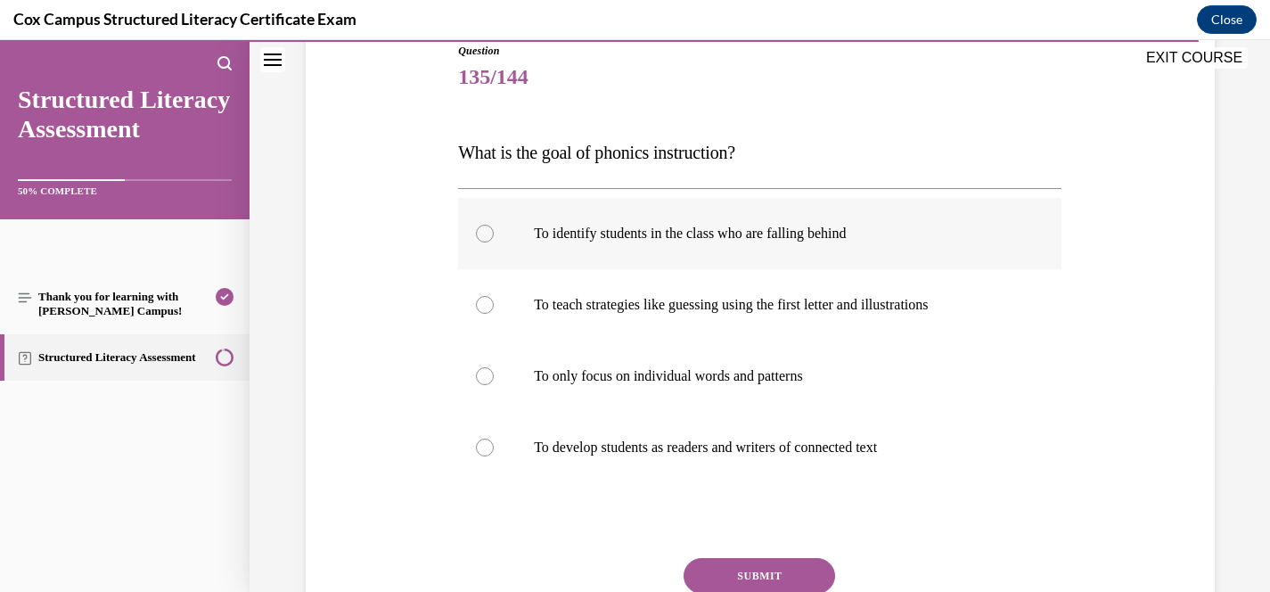
scroll to position [207, 0]
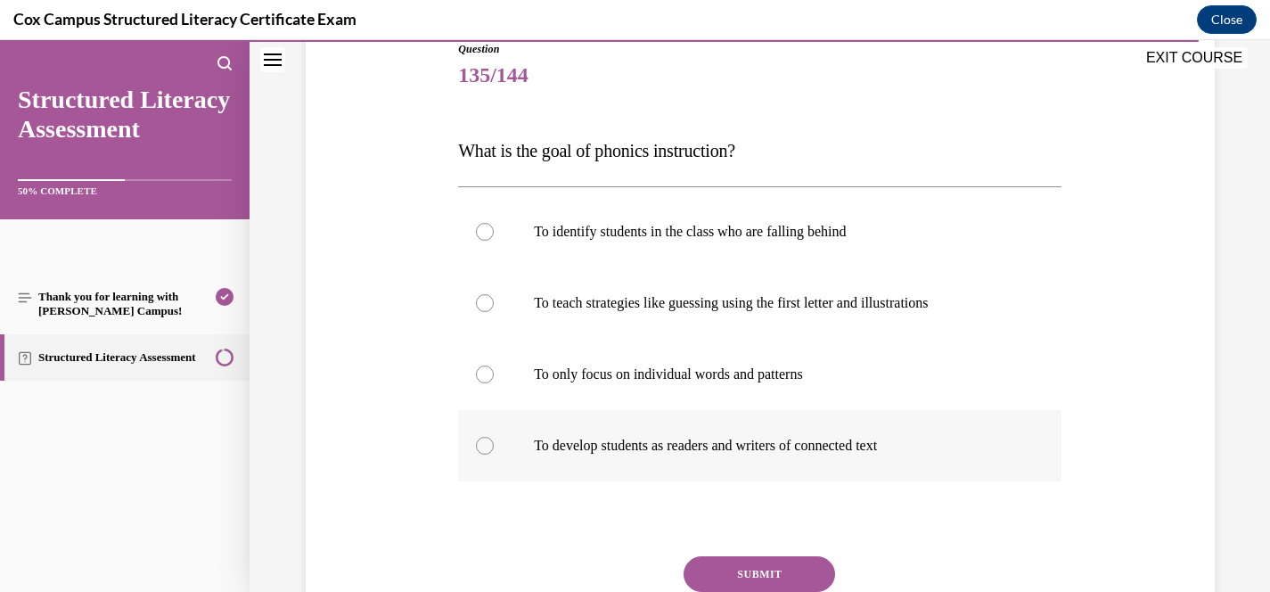
click at [899, 454] on p "To develop students as readers and writers of connected text" at bounding box center [775, 446] width 483 height 18
click at [494, 454] on input "To develop students as readers and writers of connected text" at bounding box center [485, 446] width 18 height 18
radio input "true"
click at [778, 564] on button "SUBMIT" at bounding box center [760, 574] width 152 height 36
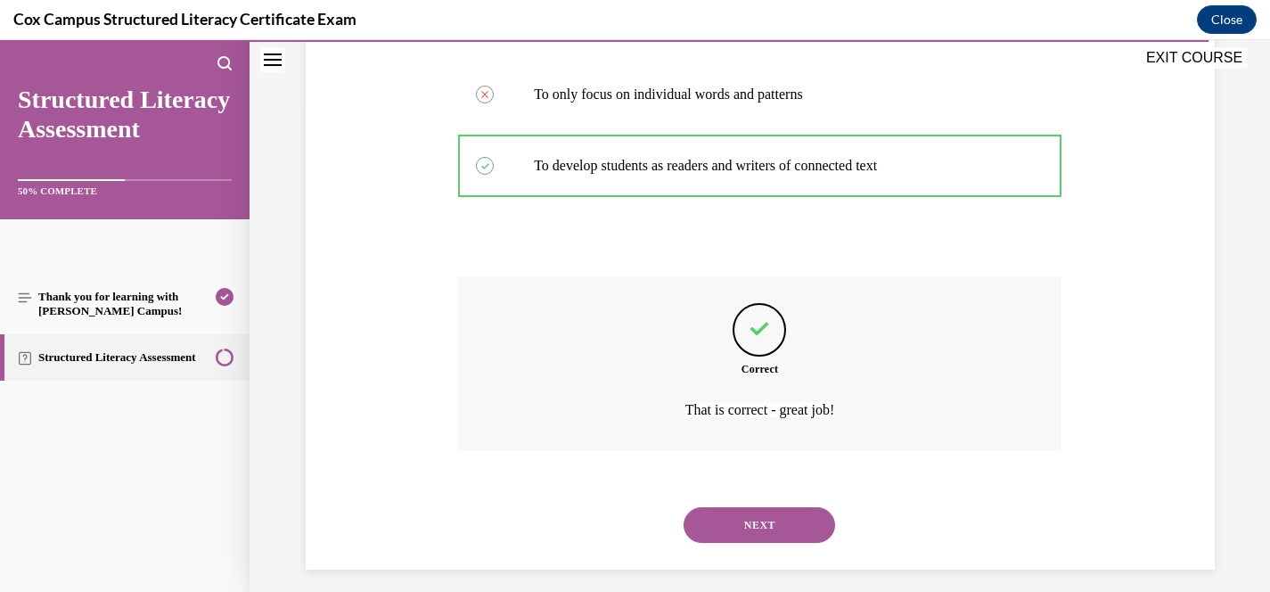
scroll to position [500, 0]
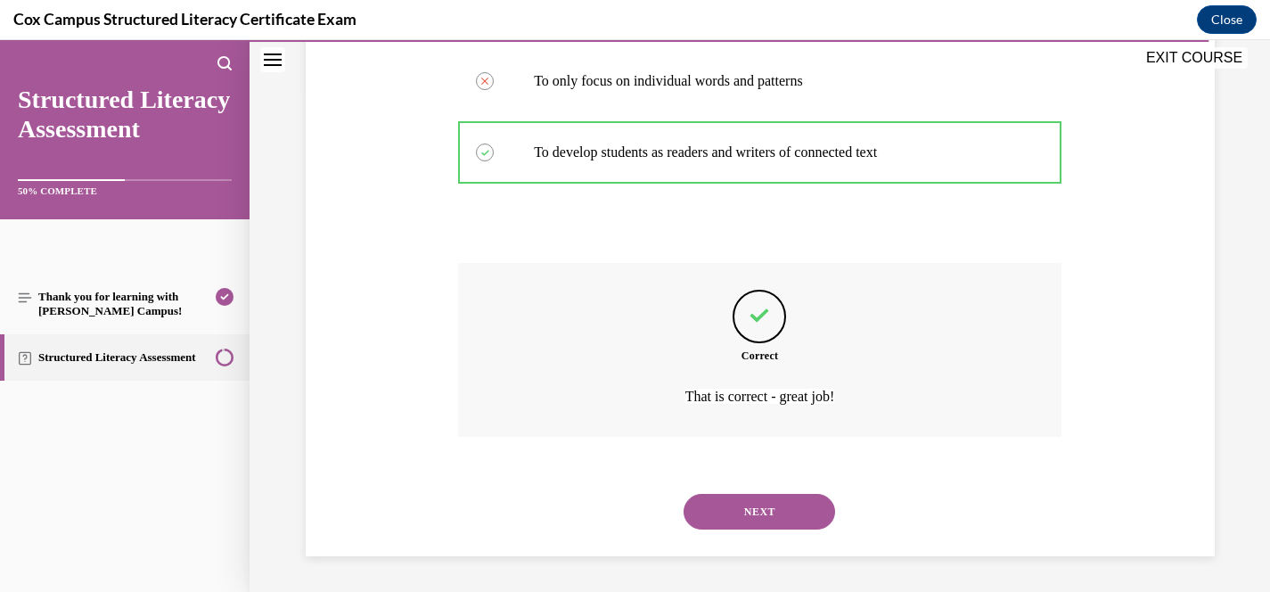
click at [760, 524] on button "NEXT" at bounding box center [760, 512] width 152 height 36
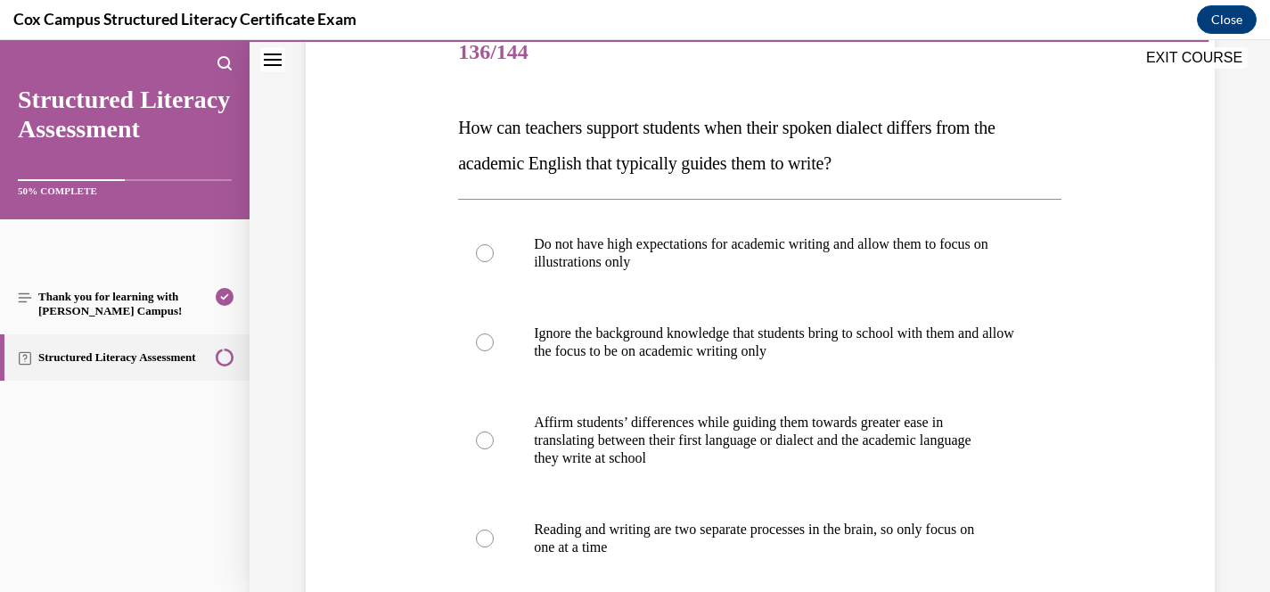
scroll to position [232, 0]
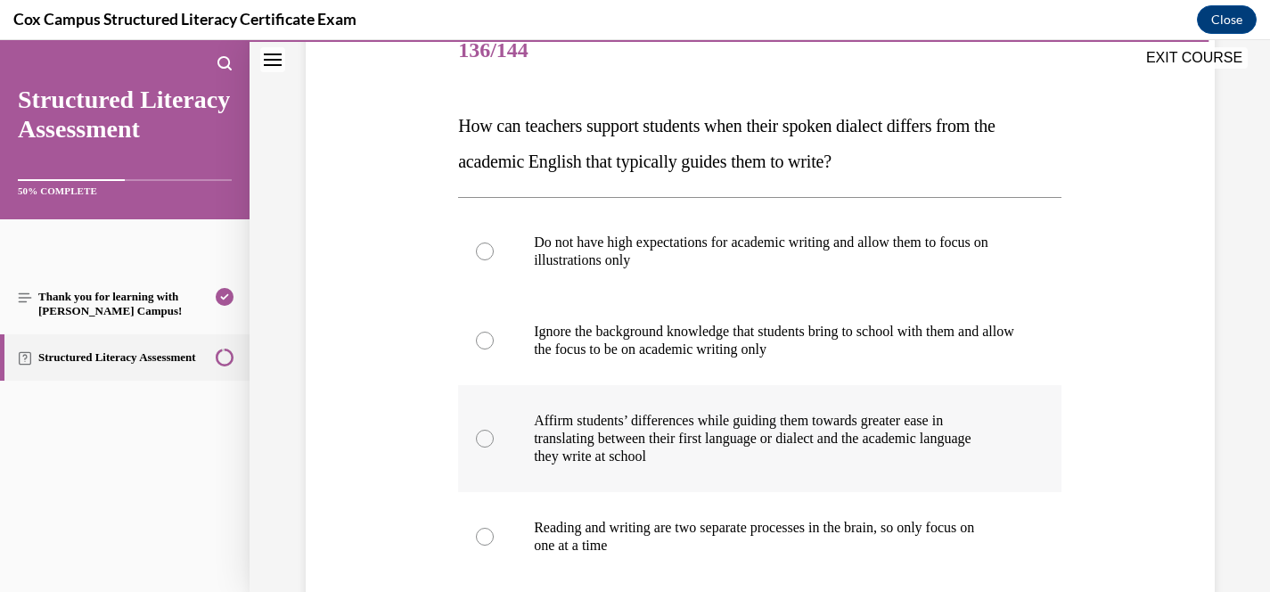
click at [536, 432] on p "translating between their first language or dialect and the academic language" at bounding box center [775, 439] width 483 height 18
click at [494, 432] on input "Affirm students’ differences while guiding them towards greater ease in transla…" at bounding box center [485, 439] width 18 height 18
radio input "true"
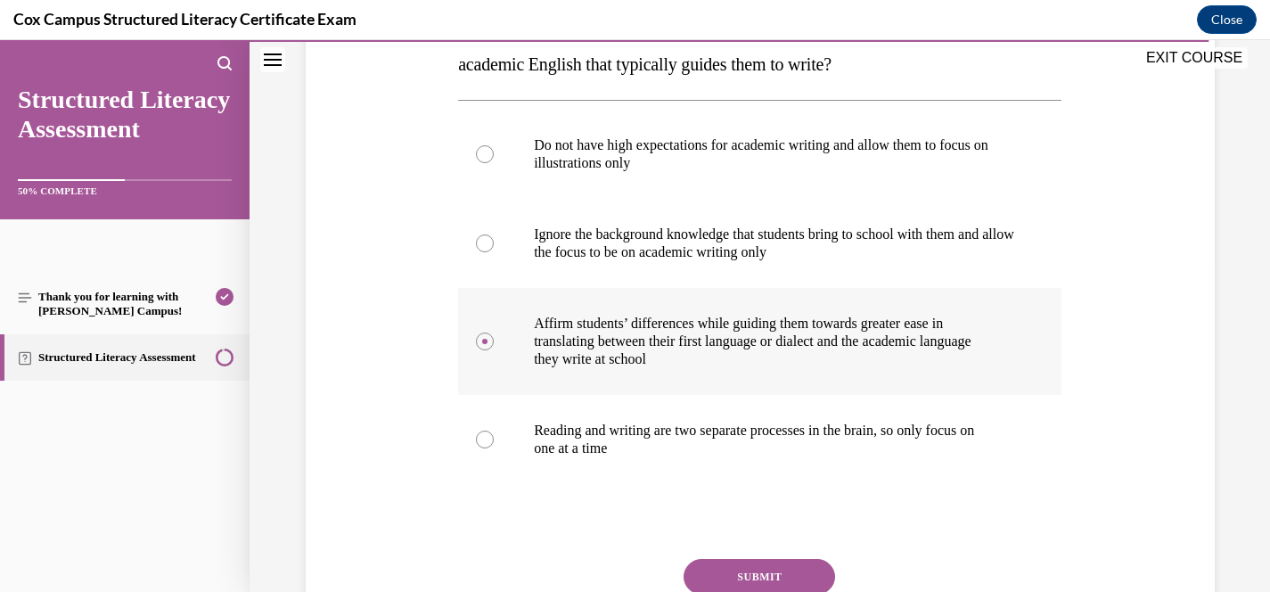
scroll to position [375, 0]
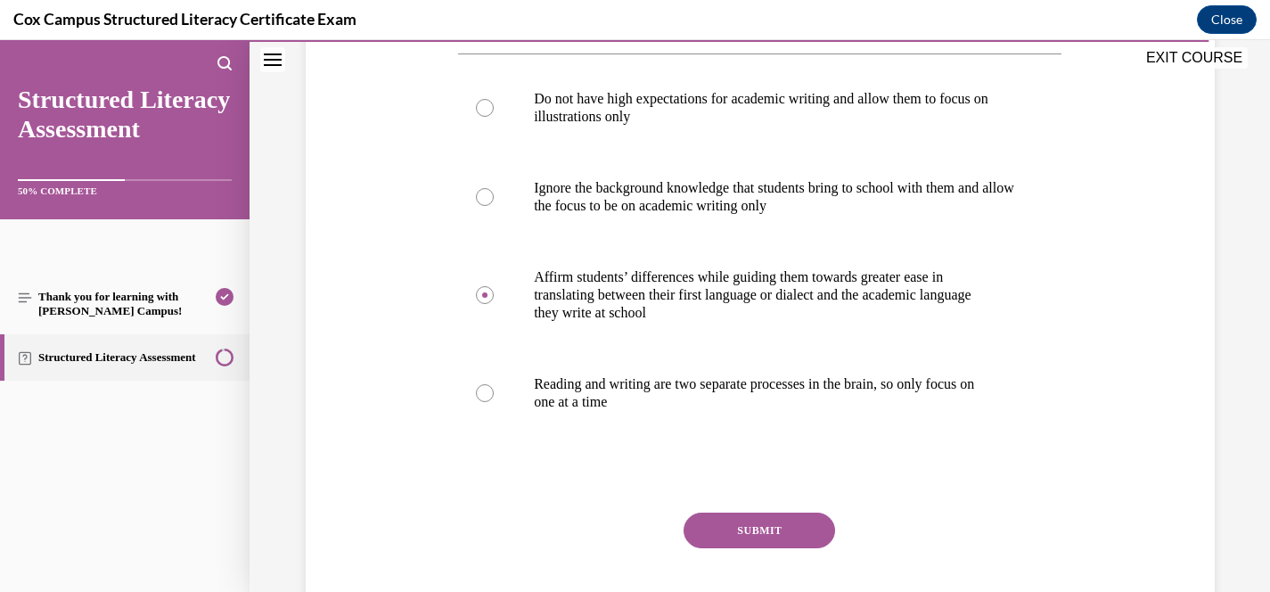
click at [741, 535] on button "SUBMIT" at bounding box center [760, 530] width 152 height 36
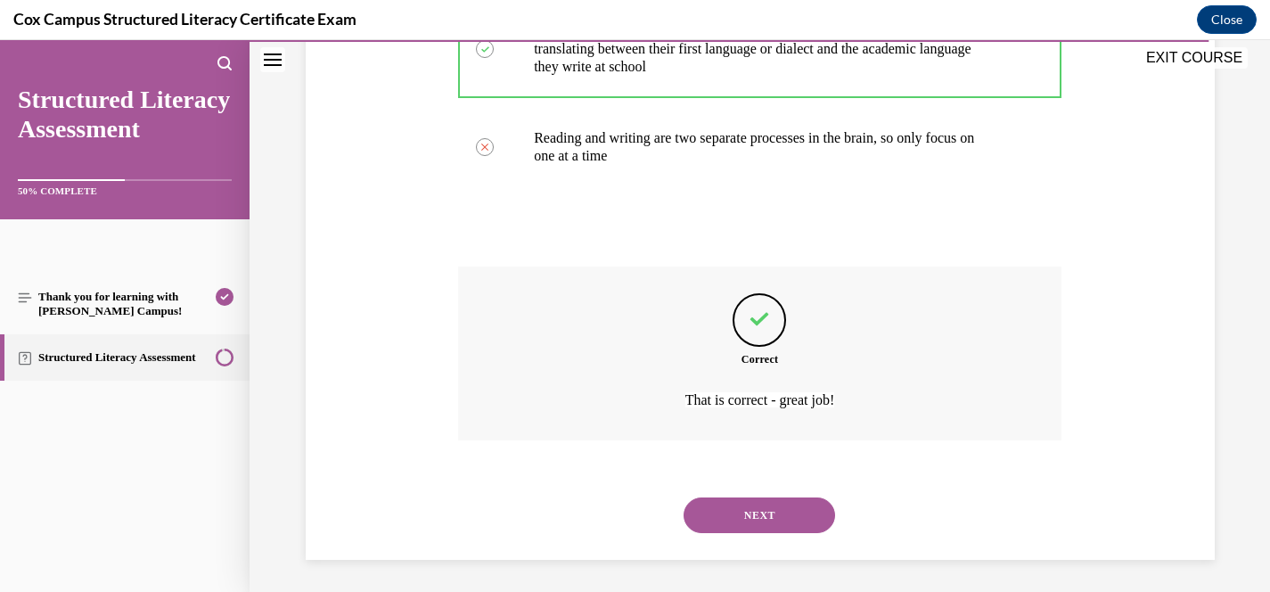
scroll to position [625, 0]
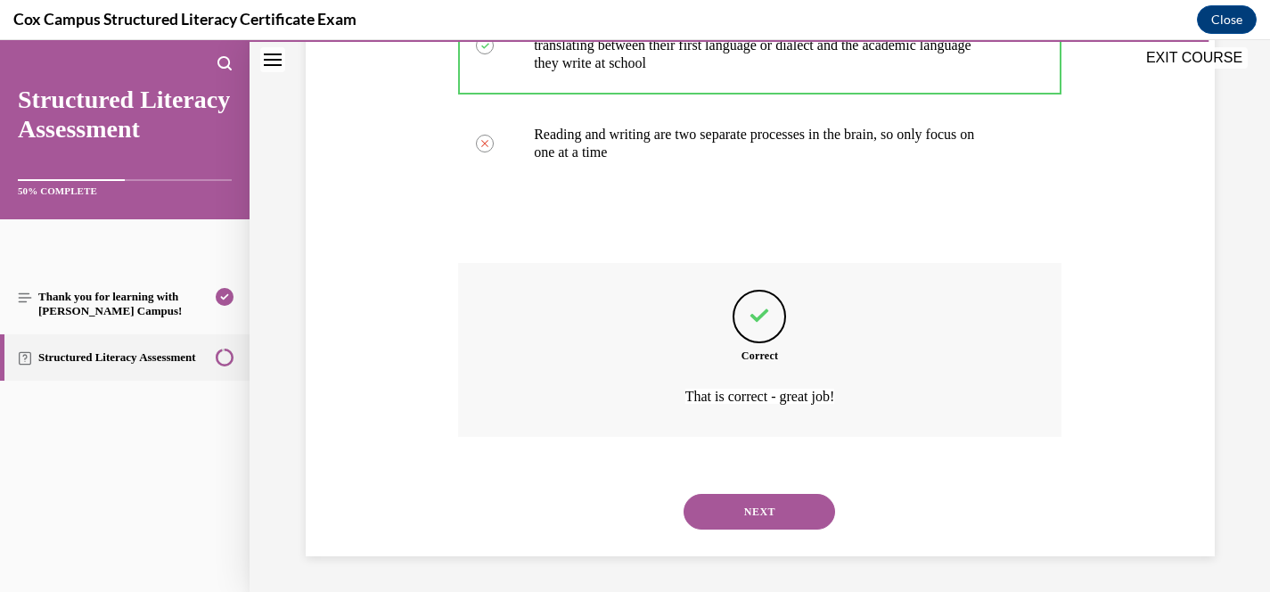
click at [759, 512] on button "NEXT" at bounding box center [760, 512] width 152 height 36
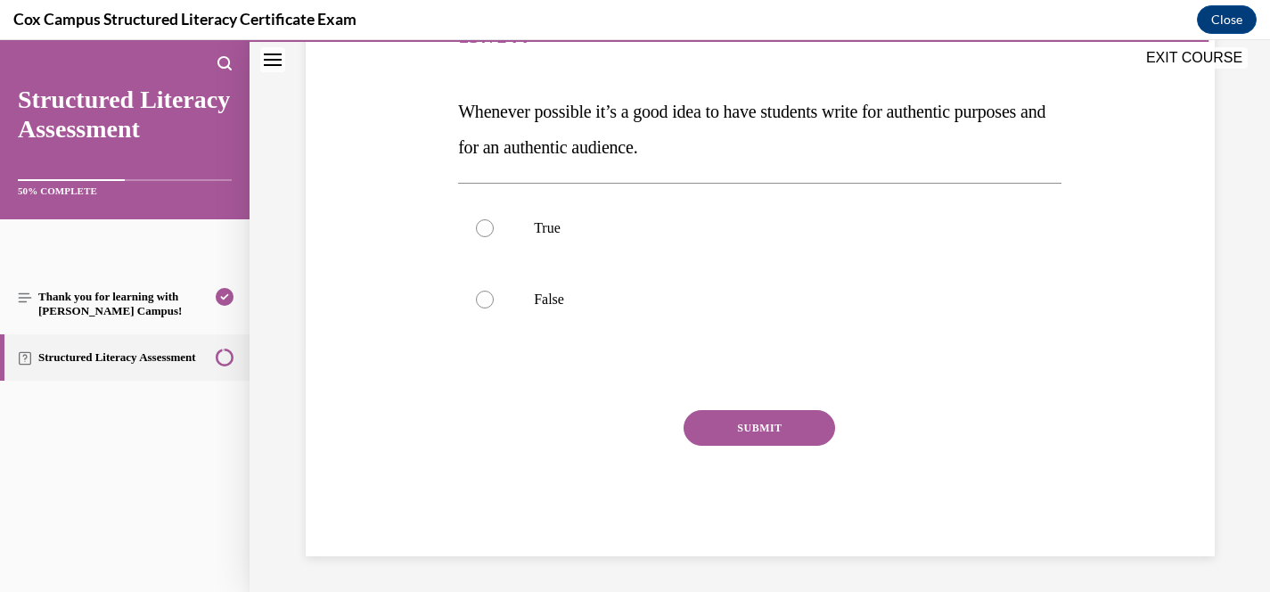
scroll to position [198, 0]
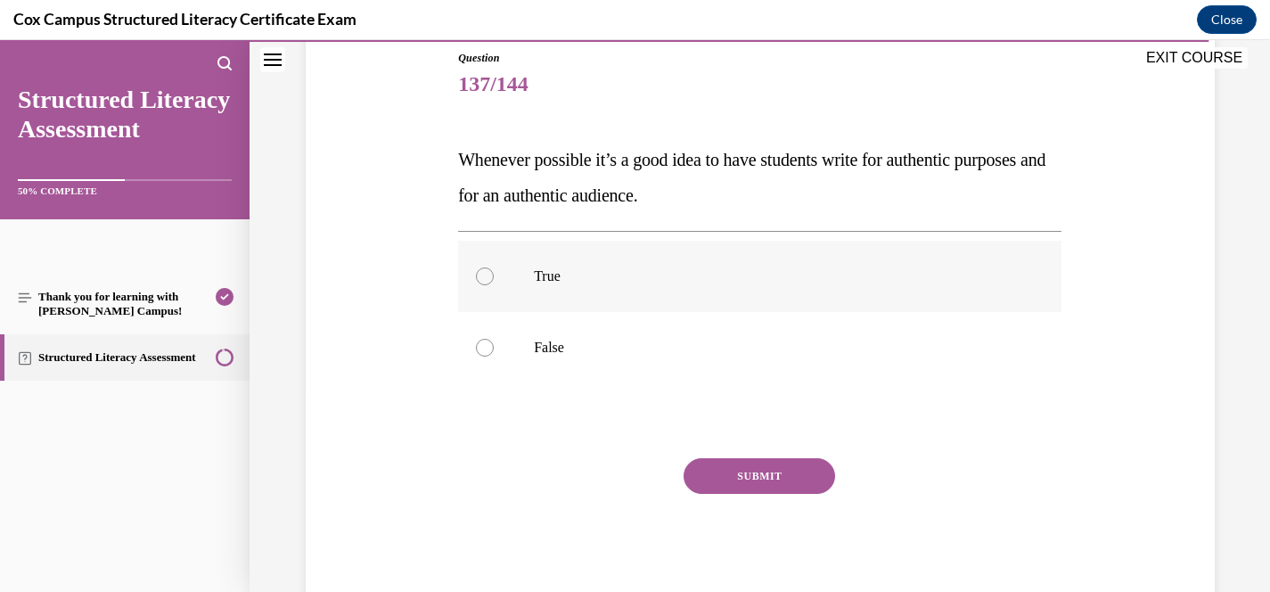
click at [537, 280] on p "True" at bounding box center [775, 276] width 483 height 18
click at [494, 280] on input "True" at bounding box center [485, 276] width 18 height 18
radio input "true"
click at [713, 475] on button "SUBMIT" at bounding box center [760, 476] width 152 height 36
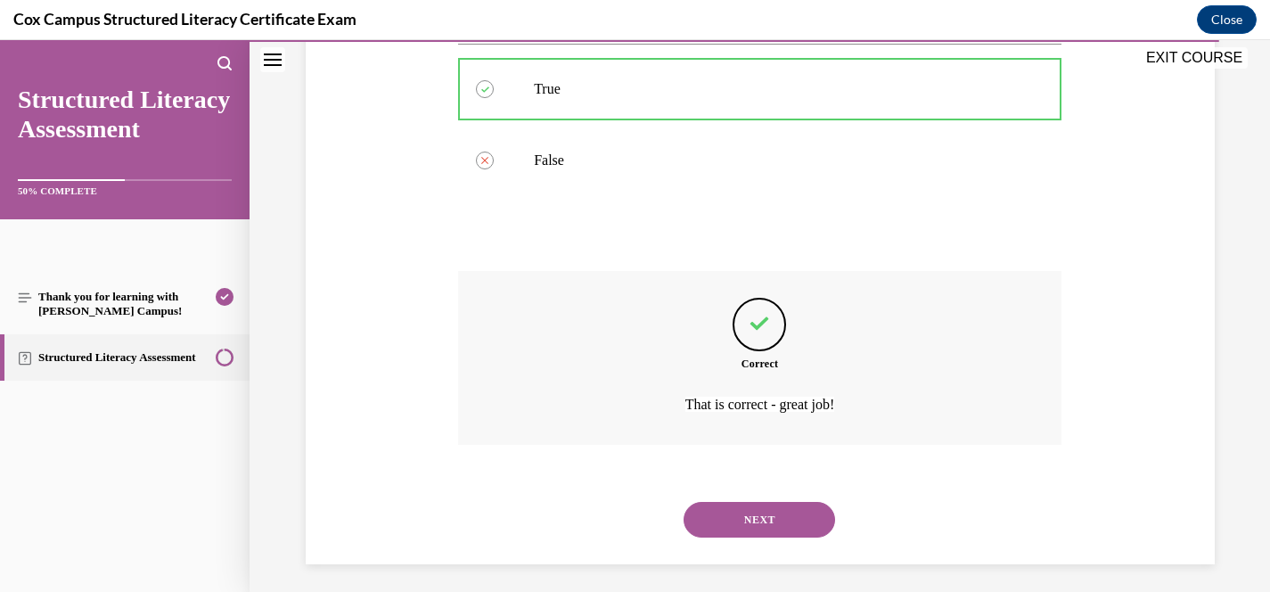
scroll to position [393, 0]
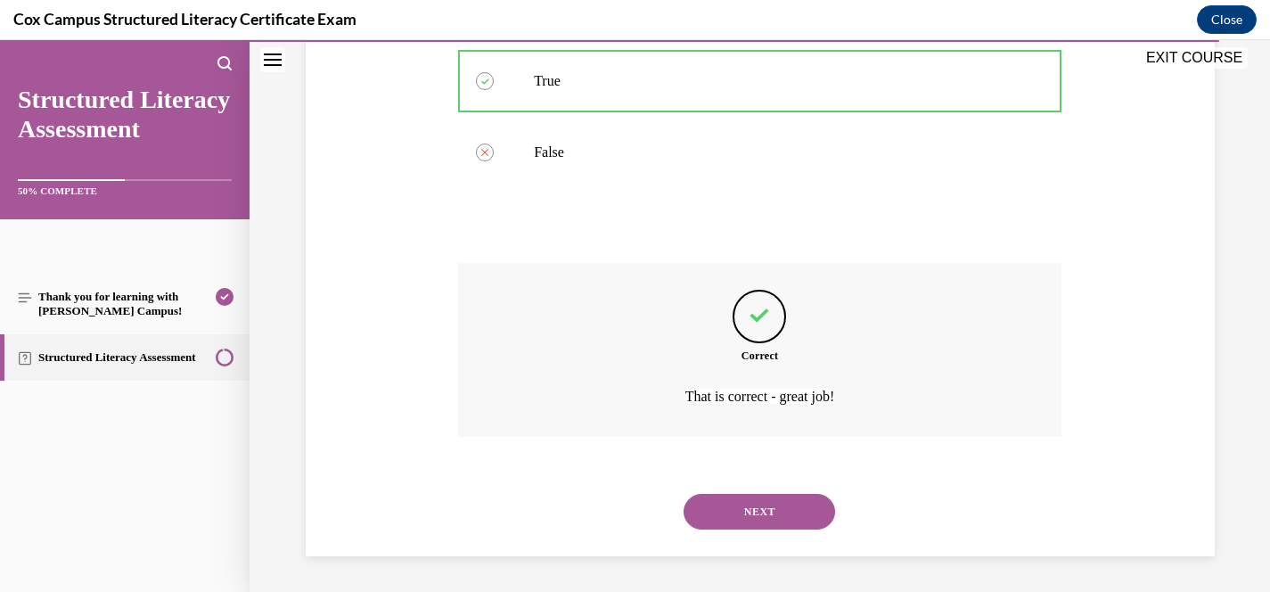
click at [750, 512] on button "NEXT" at bounding box center [760, 512] width 152 height 36
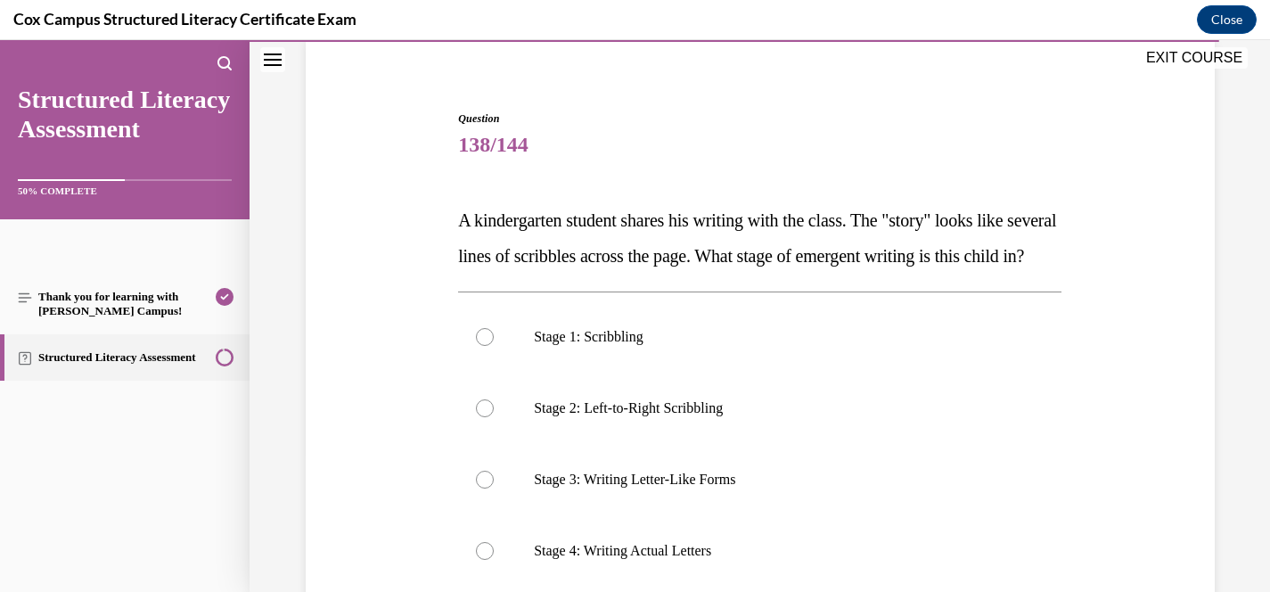
scroll to position [140, 0]
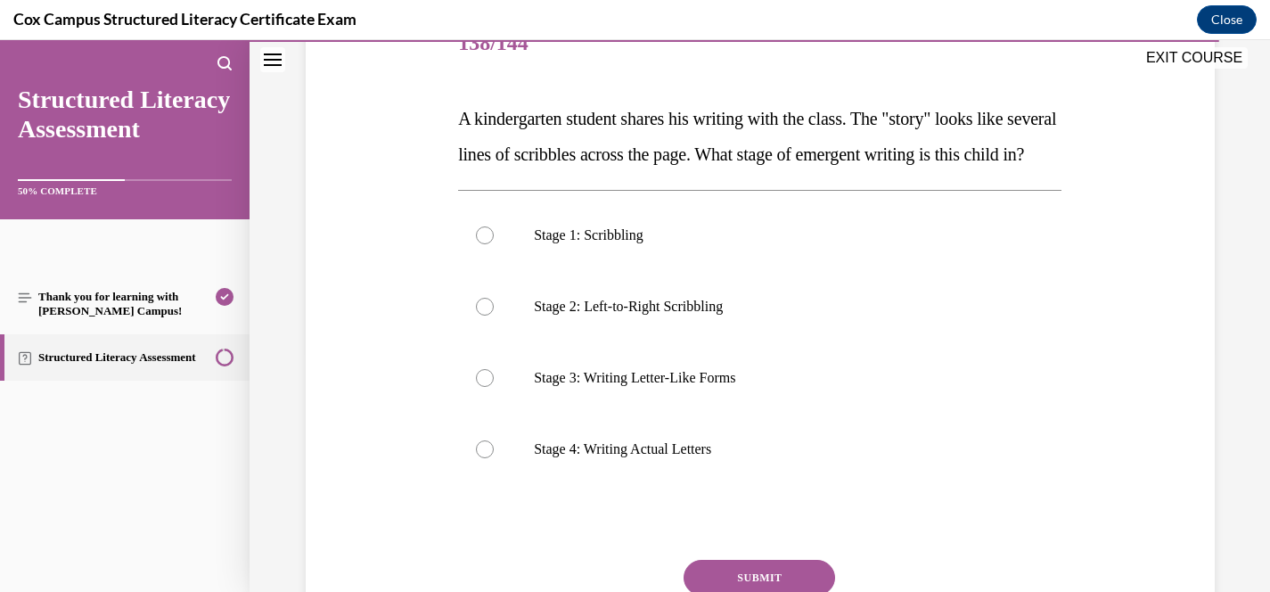
scroll to position [241, 0]
click at [639, 314] on p "Stage 2: Left-to-Right Scribbling" at bounding box center [775, 305] width 483 height 18
click at [494, 314] on input "Stage 2: Left-to-Right Scribbling" at bounding box center [485, 305] width 18 height 18
radio input "true"
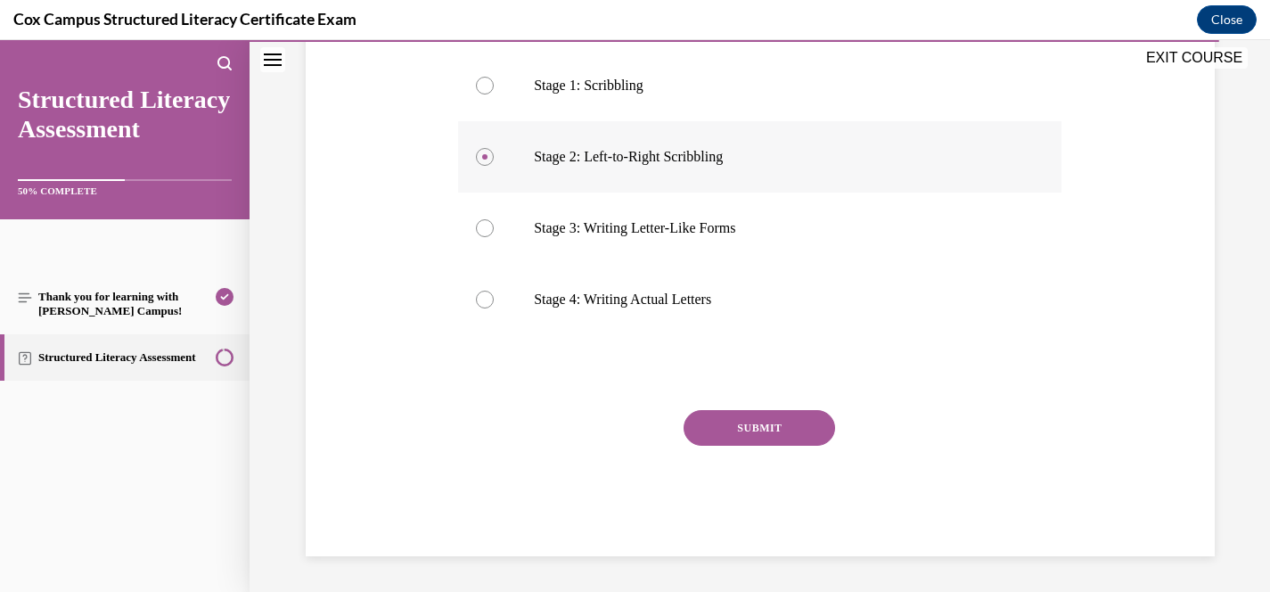
scroll to position [415, 0]
click at [759, 439] on button "SUBMIT" at bounding box center [760, 428] width 152 height 36
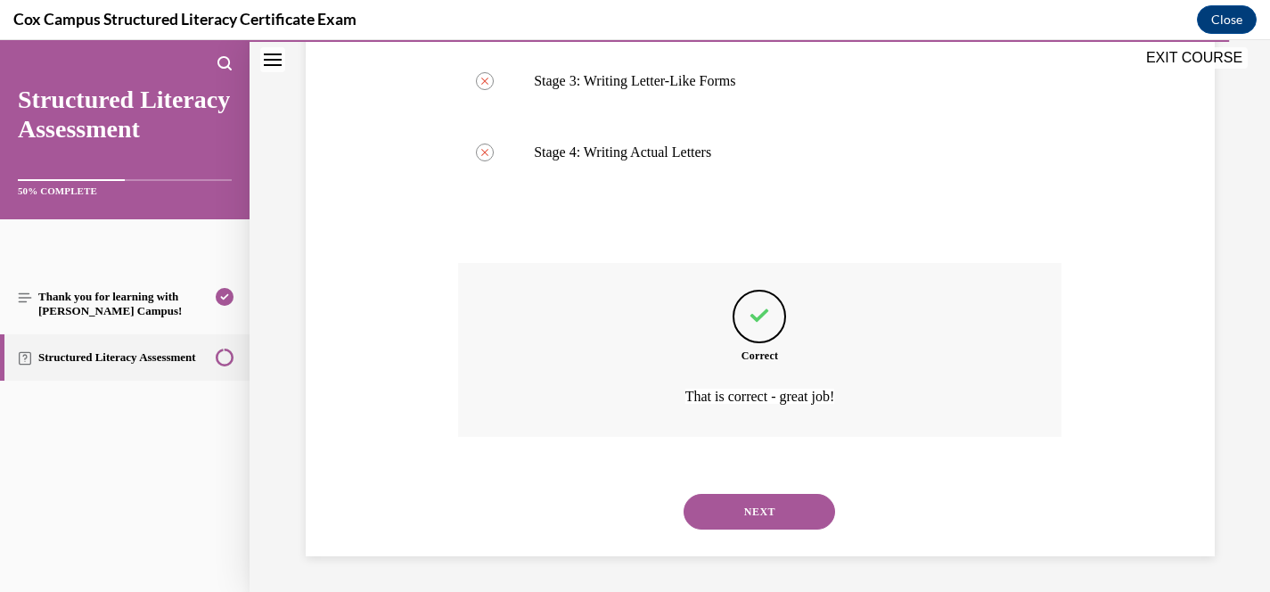
scroll to position [571, 0]
click at [773, 500] on button "NEXT" at bounding box center [760, 512] width 152 height 36
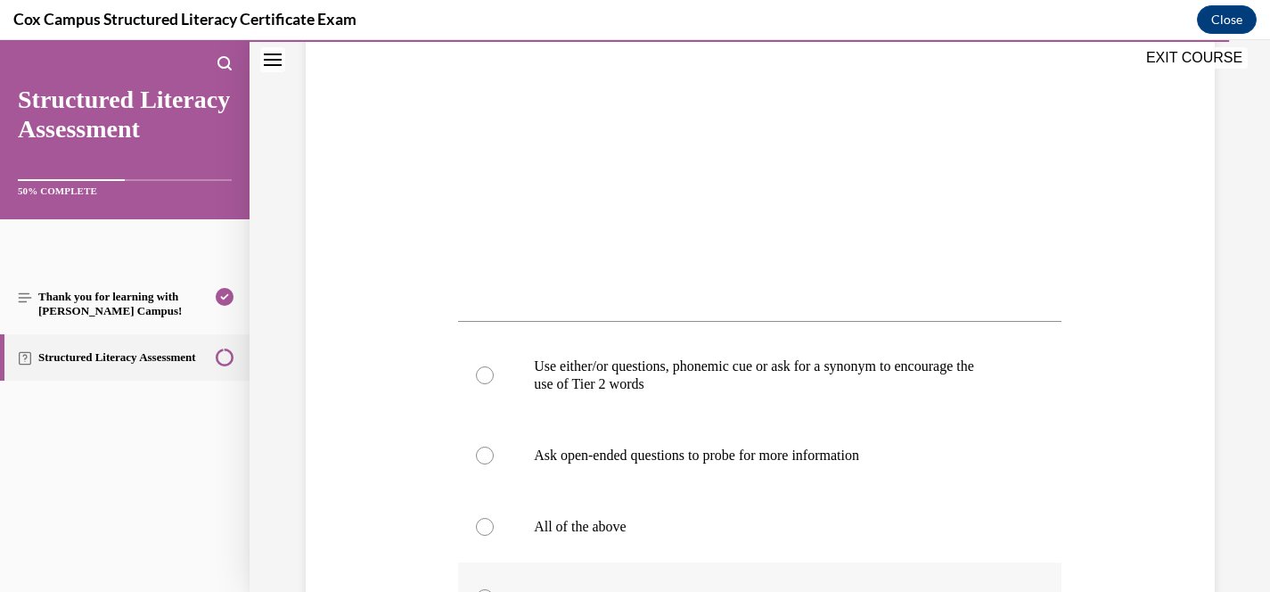
scroll to position [570, 0]
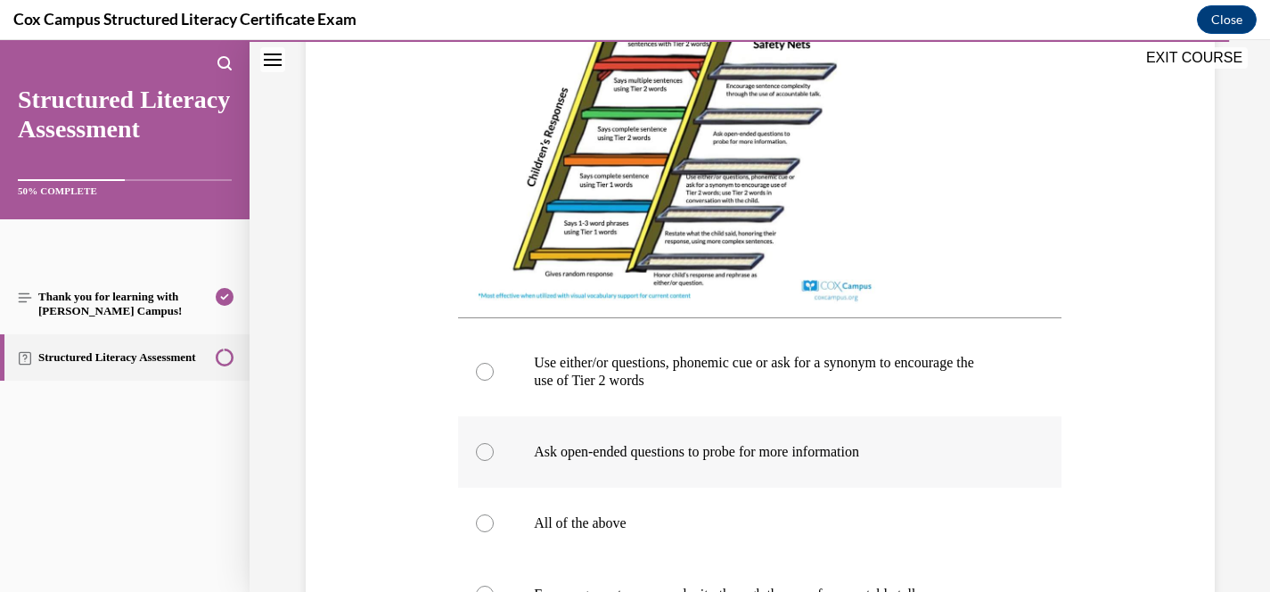
click at [712, 461] on p "Ask open-ended questions to probe for more information" at bounding box center [775, 452] width 483 height 18
click at [494, 461] on input "Ask open-ended questions to probe for more information" at bounding box center [485, 452] width 18 height 18
radio input "true"
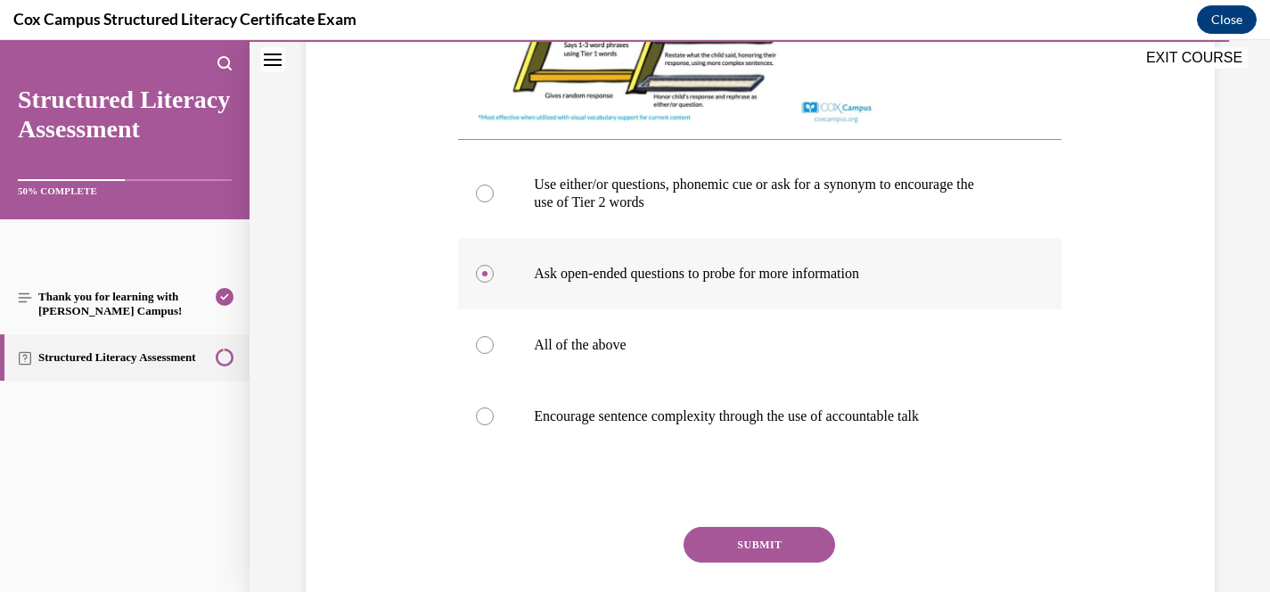
scroll to position [883, 0]
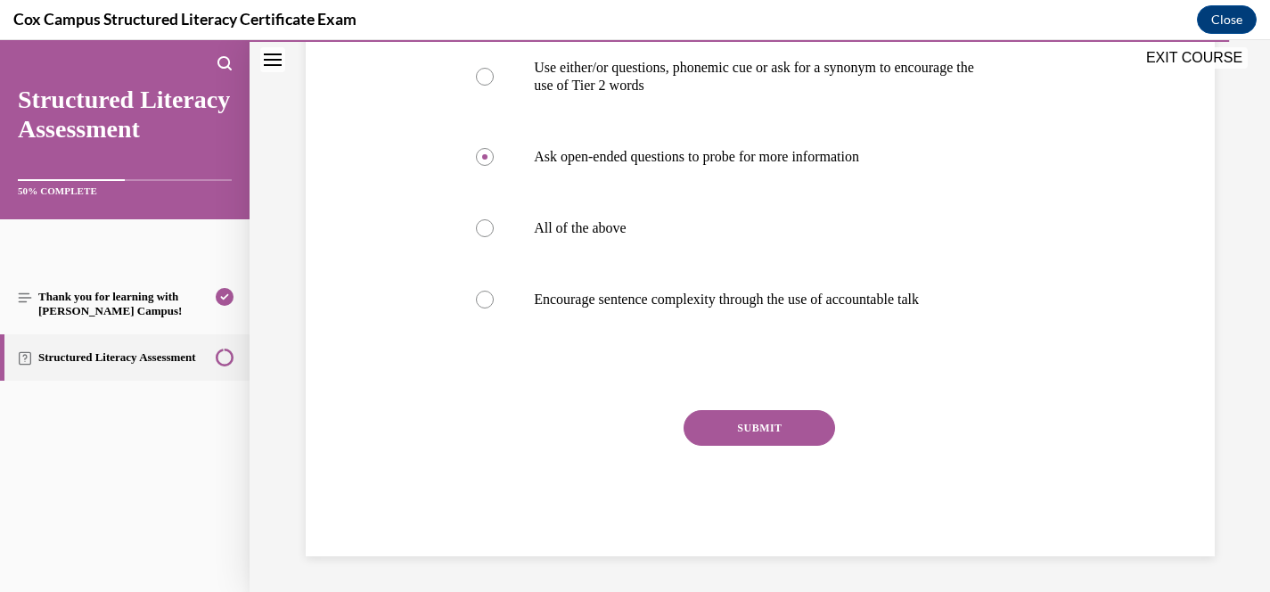
click at [769, 439] on button "SUBMIT" at bounding box center [760, 428] width 152 height 36
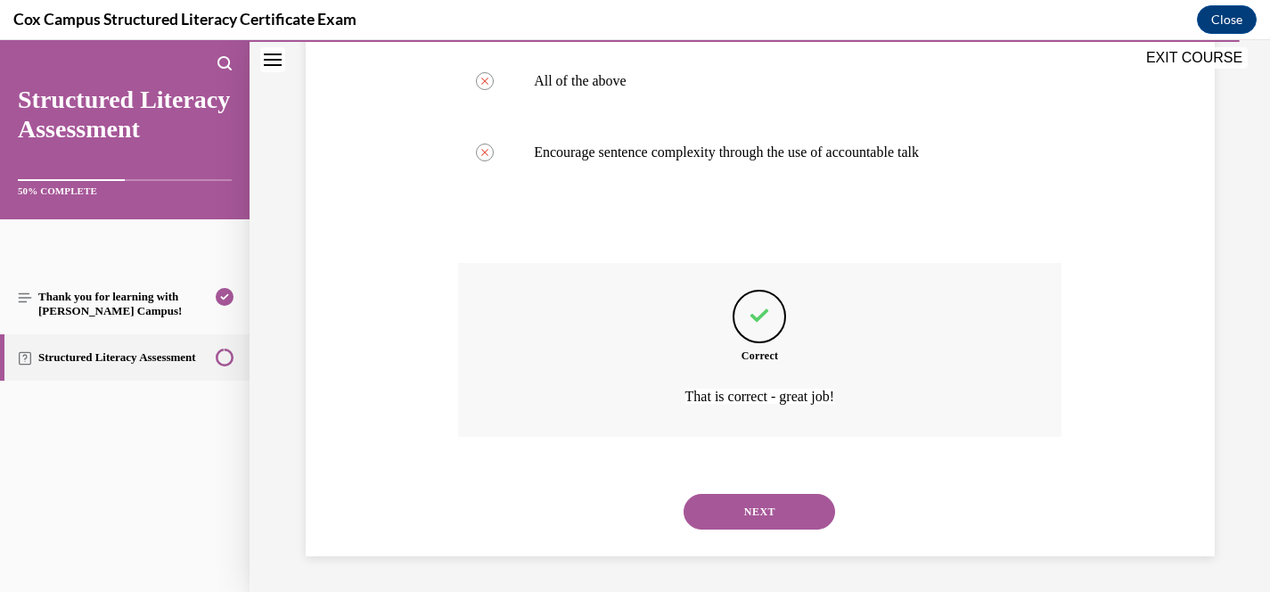
scroll to position [1030, 0]
click at [773, 511] on button "NEXT" at bounding box center [760, 512] width 152 height 36
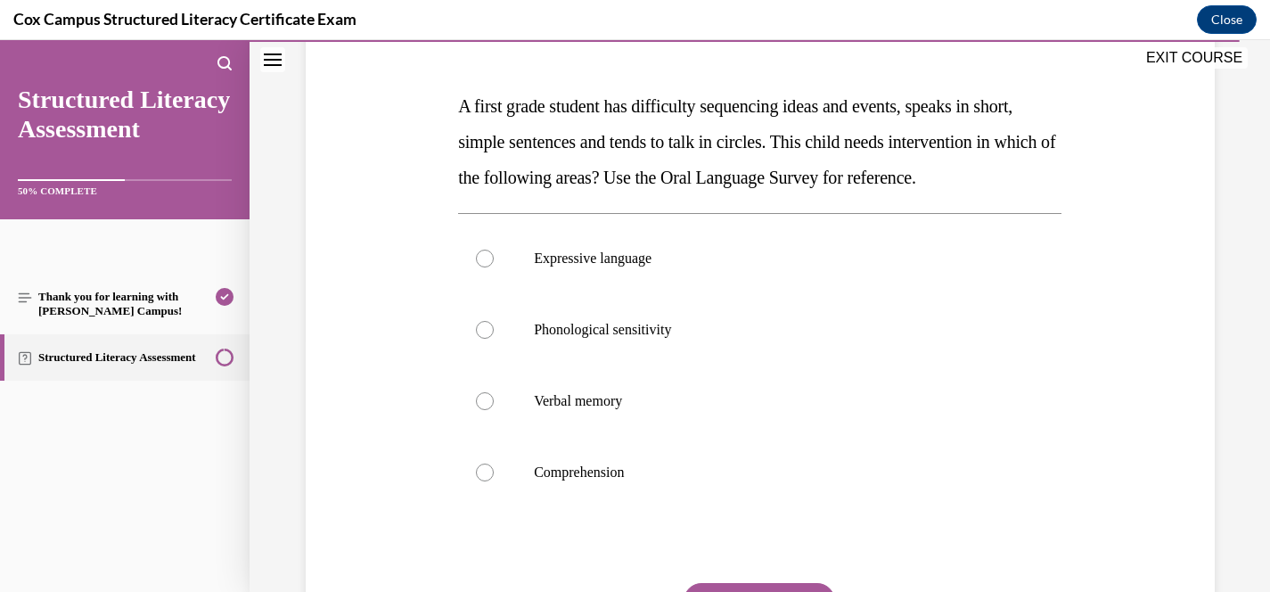
scroll to position [256, 0]
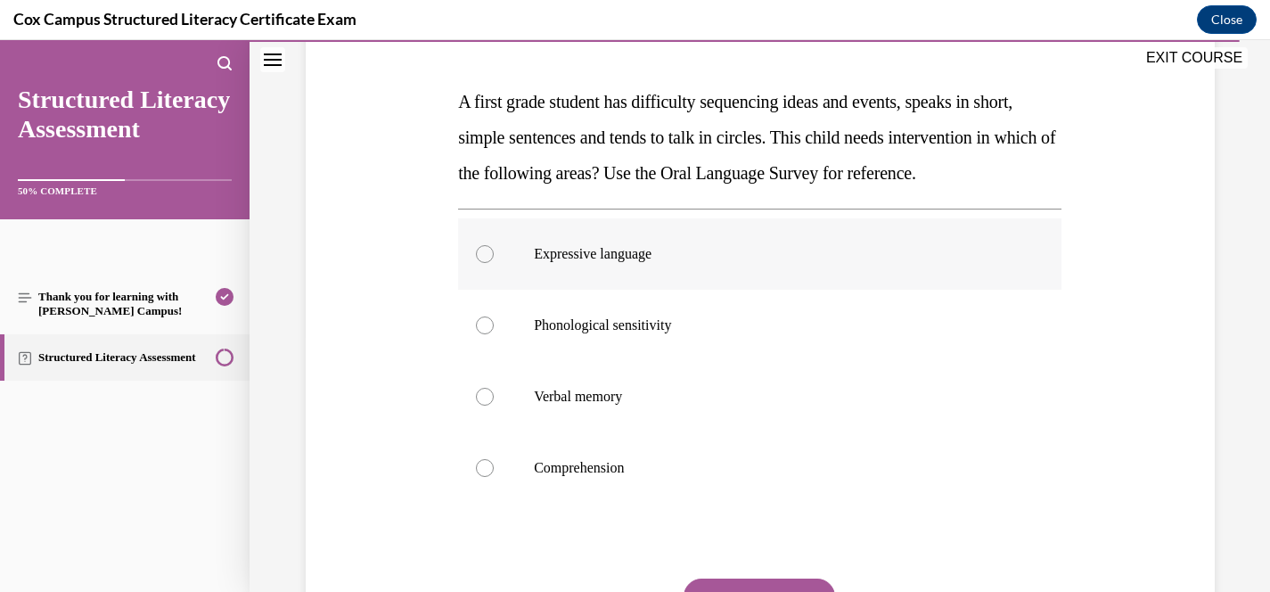
click at [642, 290] on label "Expressive language" at bounding box center [759, 253] width 603 height 71
click at [494, 263] on input "Expressive language" at bounding box center [485, 254] width 18 height 18
radio input "true"
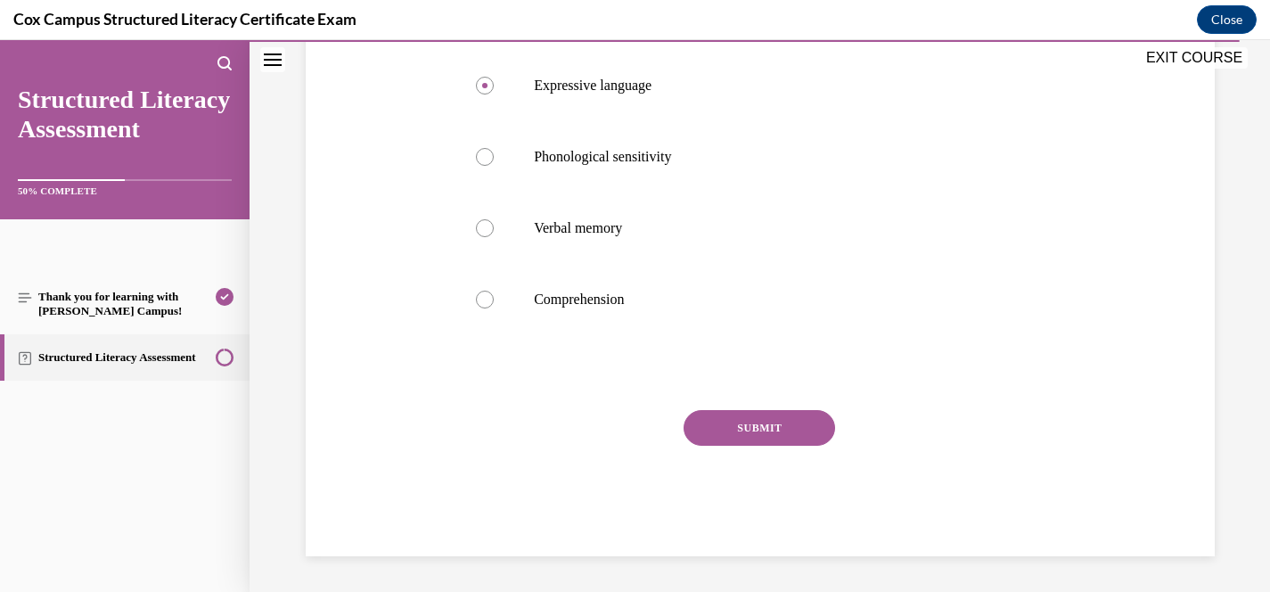
click at [767, 446] on button "SUBMIT" at bounding box center [760, 428] width 152 height 36
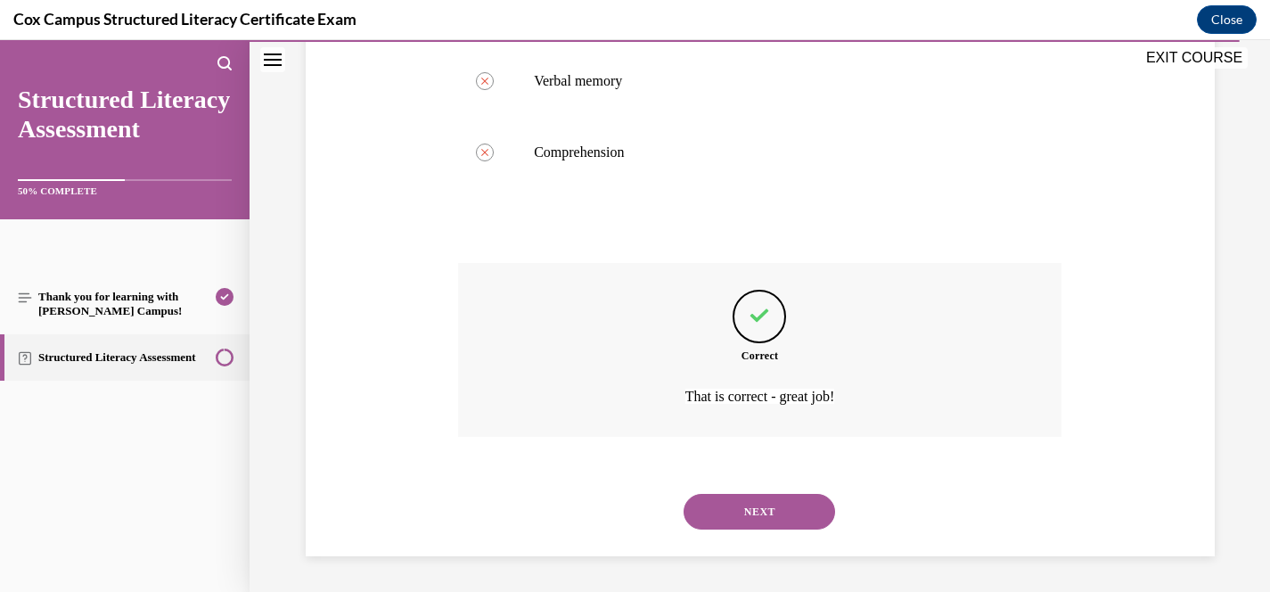
scroll to position [607, 0]
click at [758, 483] on div "NEXT" at bounding box center [759, 511] width 603 height 71
click at [758, 504] on button "NEXT" at bounding box center [760, 512] width 152 height 36
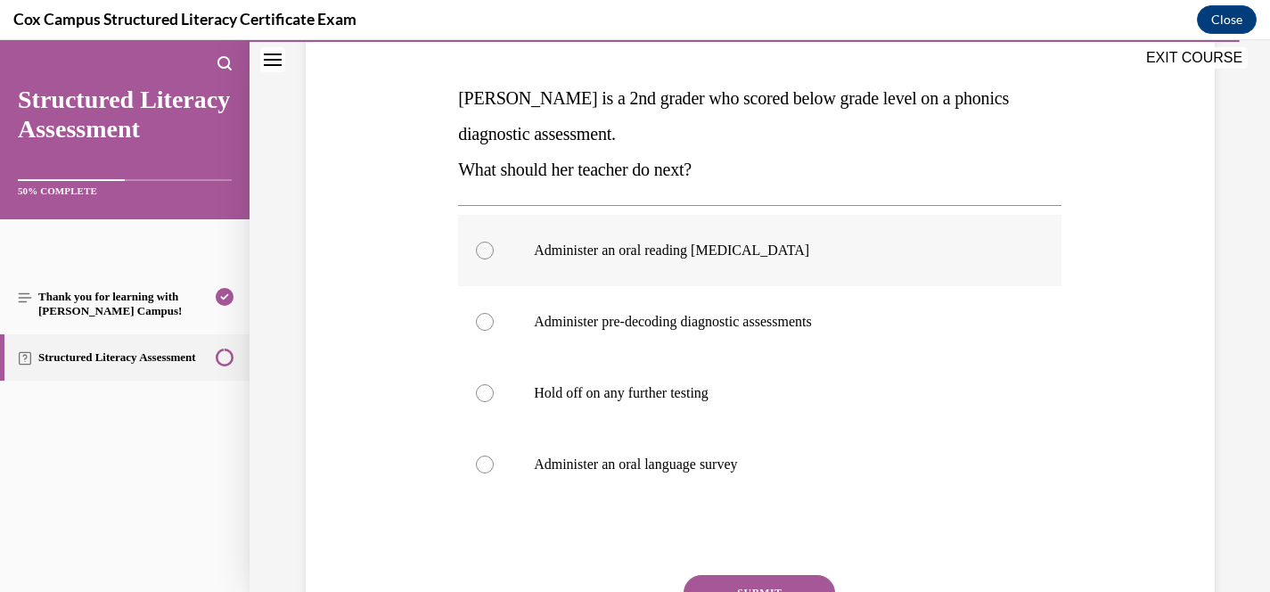
scroll to position [283, 0]
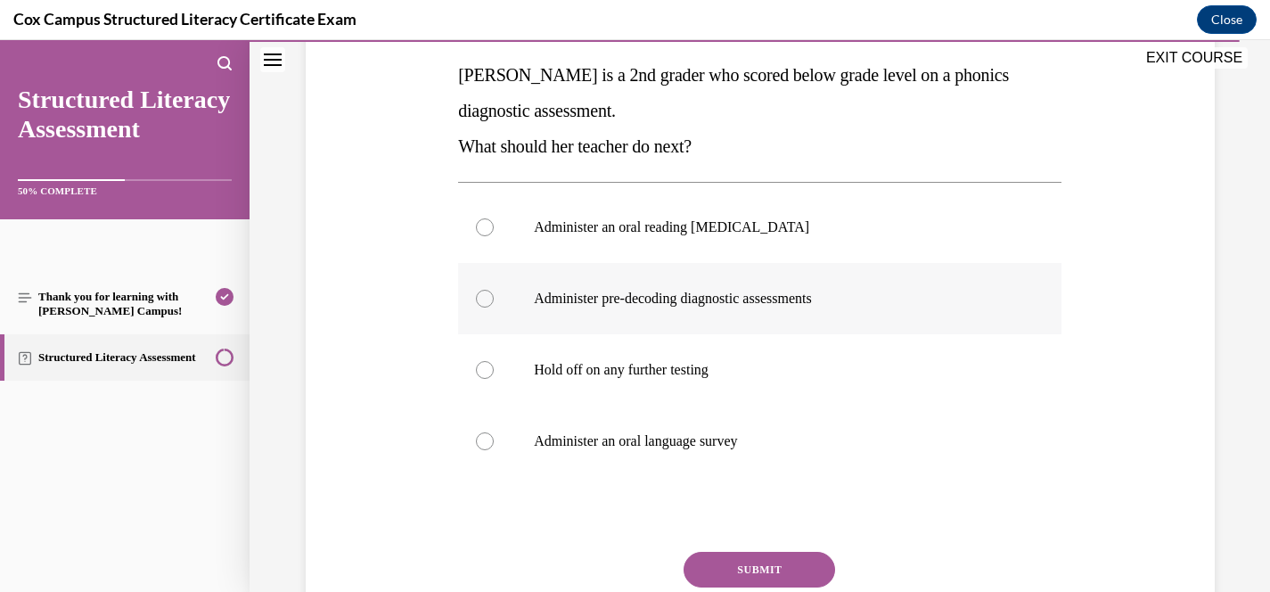
click at [823, 295] on p "Administer pre-decoding diagnostic assessments" at bounding box center [775, 299] width 483 height 18
click at [494, 295] on input "Administer pre-decoding diagnostic assessments" at bounding box center [485, 299] width 18 height 18
radio input "true"
click at [766, 578] on button "SUBMIT" at bounding box center [760, 570] width 152 height 36
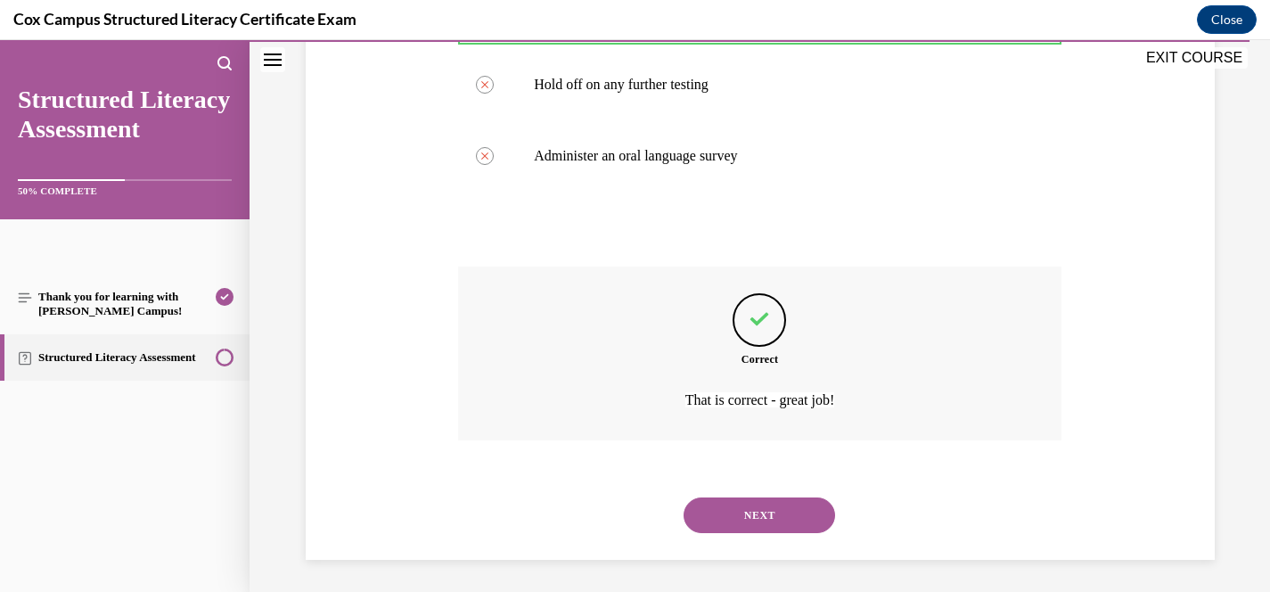
scroll to position [571, 0]
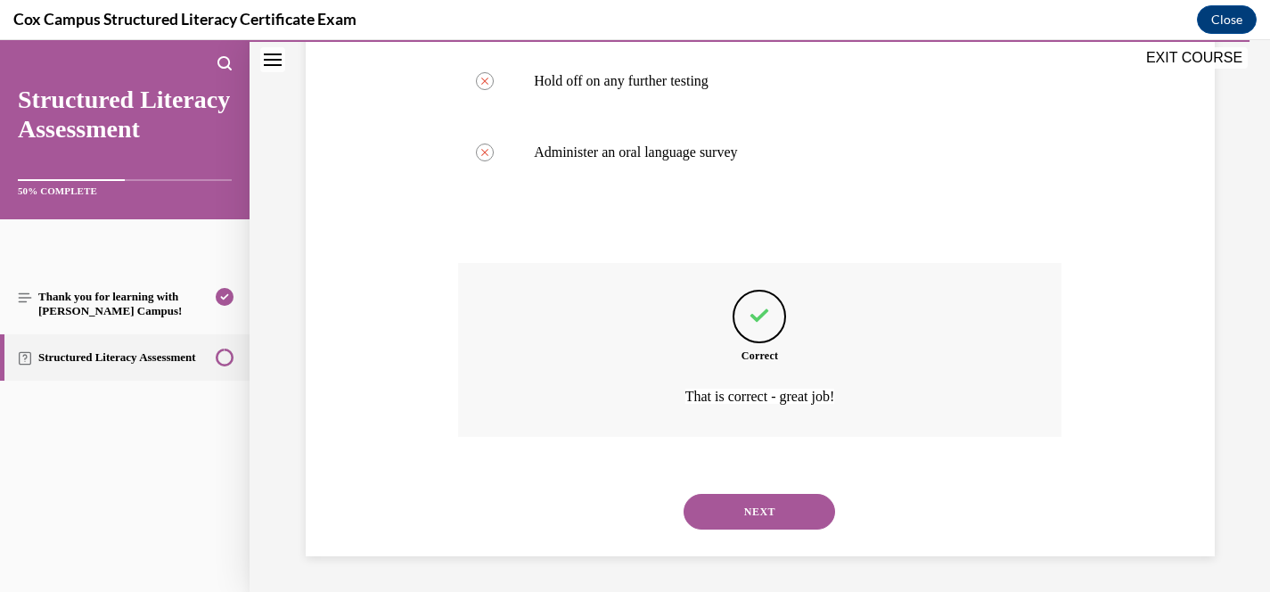
click at [764, 498] on button "NEXT" at bounding box center [760, 512] width 152 height 36
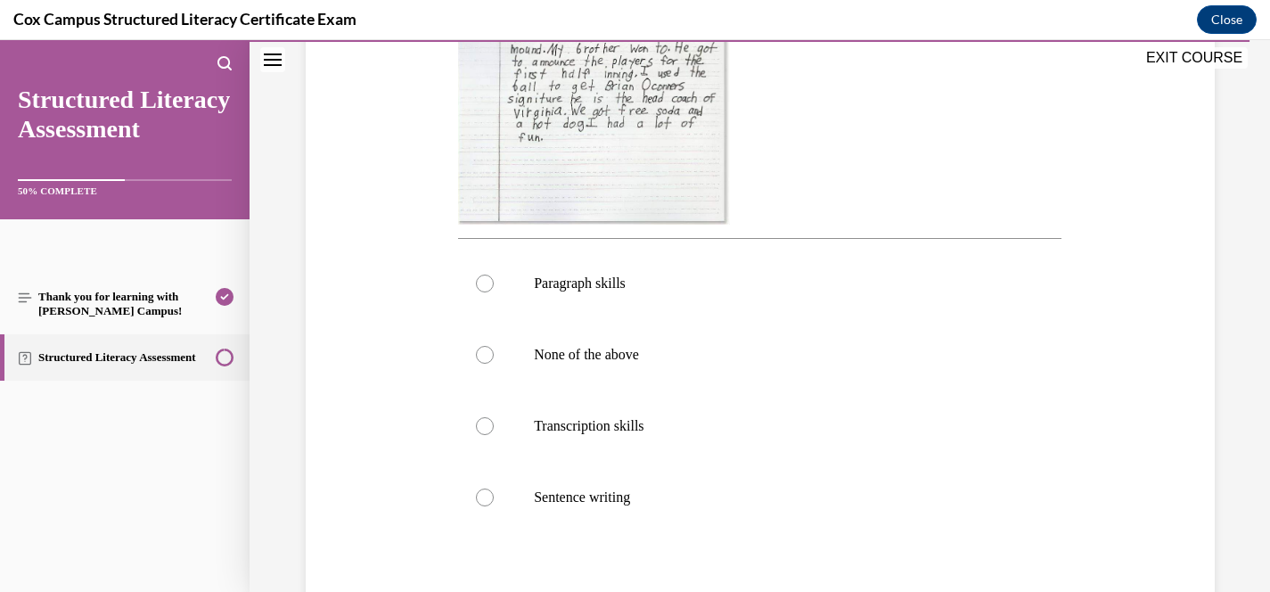
scroll to position [638, 0]
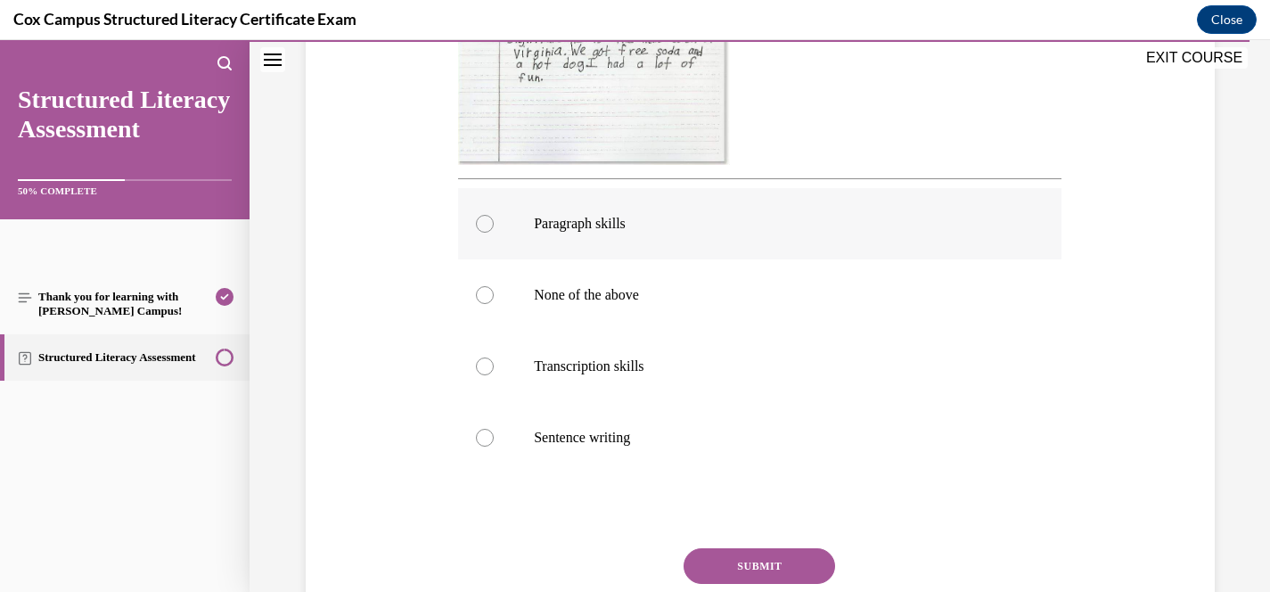
click at [594, 234] on label "Paragraph skills" at bounding box center [759, 223] width 603 height 71
click at [494, 233] on input "Paragraph skills" at bounding box center [485, 224] width 18 height 18
radio input "true"
click at [788, 572] on button "SUBMIT" at bounding box center [760, 566] width 152 height 36
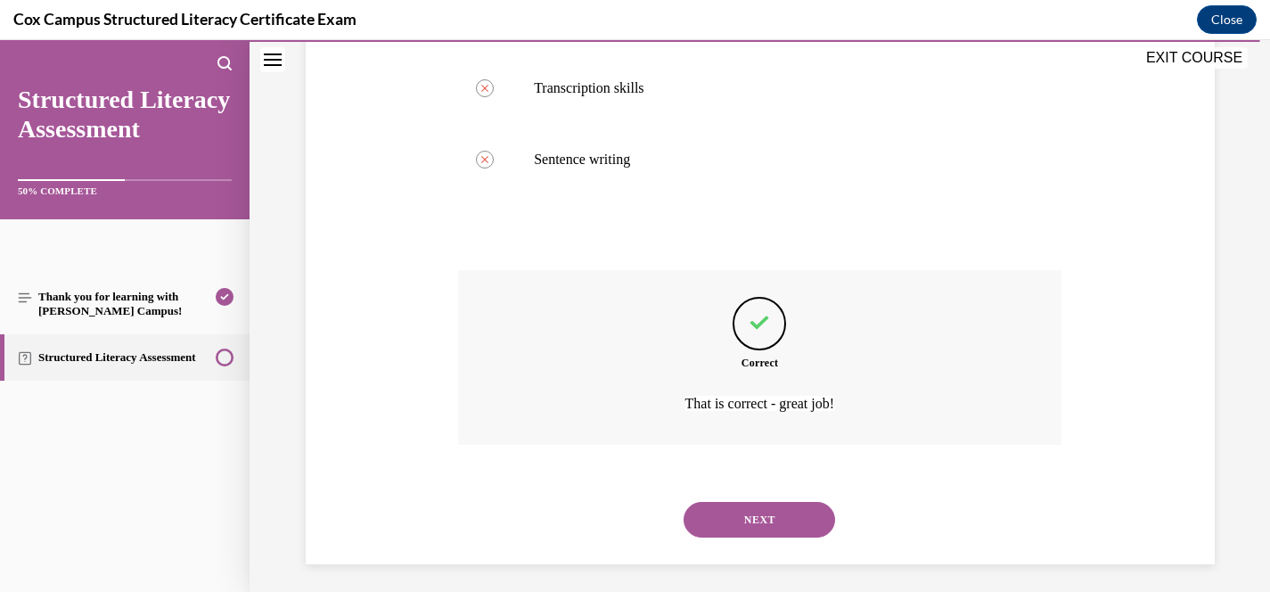
scroll to position [923, 0]
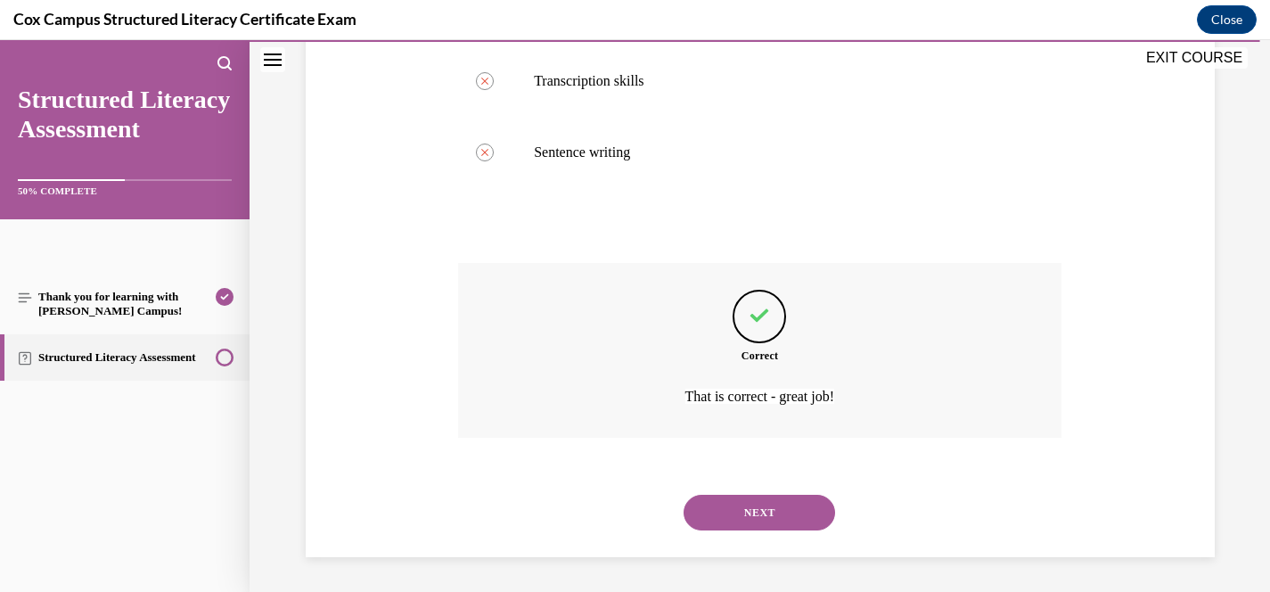
click at [785, 512] on button "NEXT" at bounding box center [760, 513] width 152 height 36
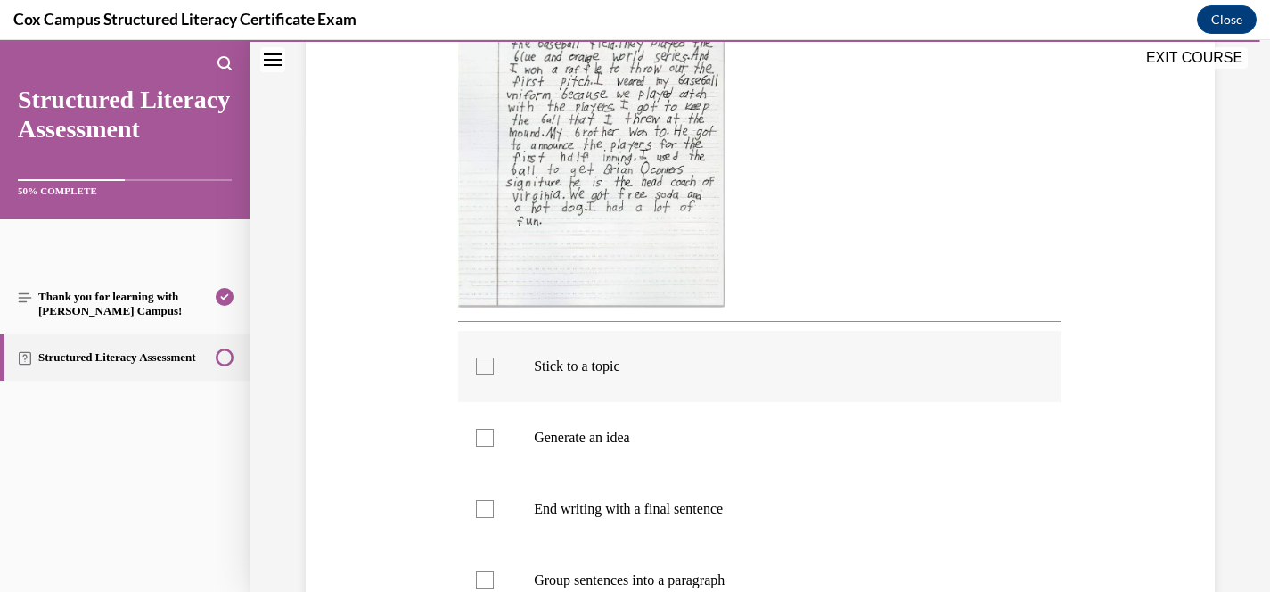
scroll to position [465, 0]
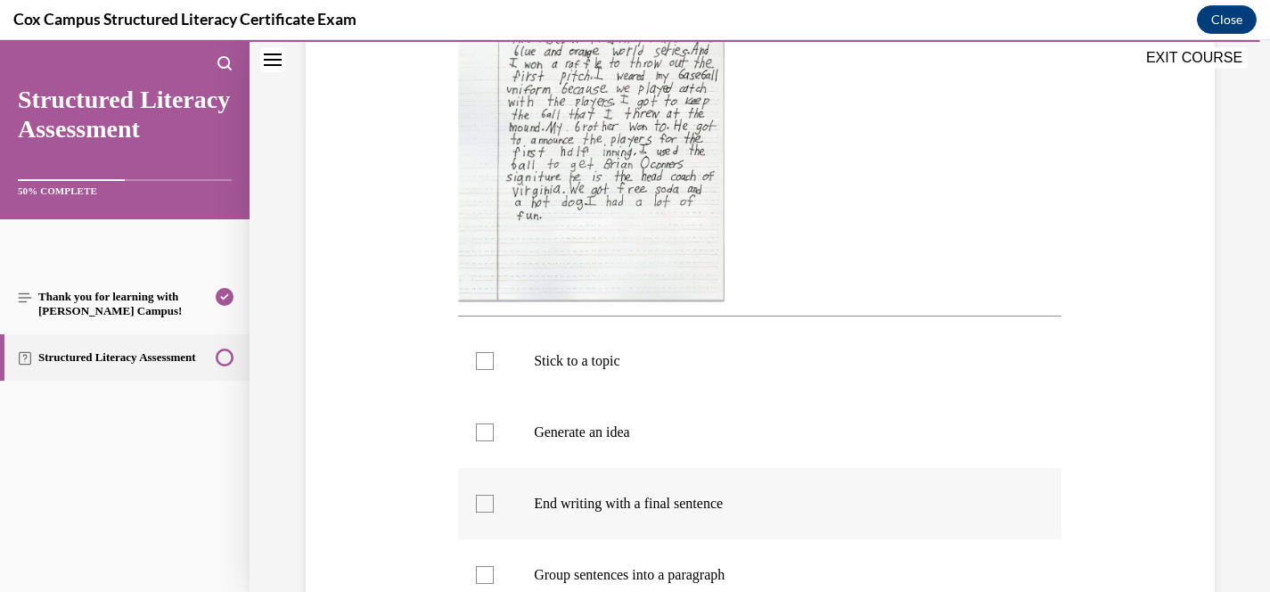
click at [634, 511] on p "End writing with a final sentence" at bounding box center [775, 504] width 483 height 18
click at [494, 511] on input "End writing with a final sentence" at bounding box center [485, 504] width 18 height 18
checkbox input "true"
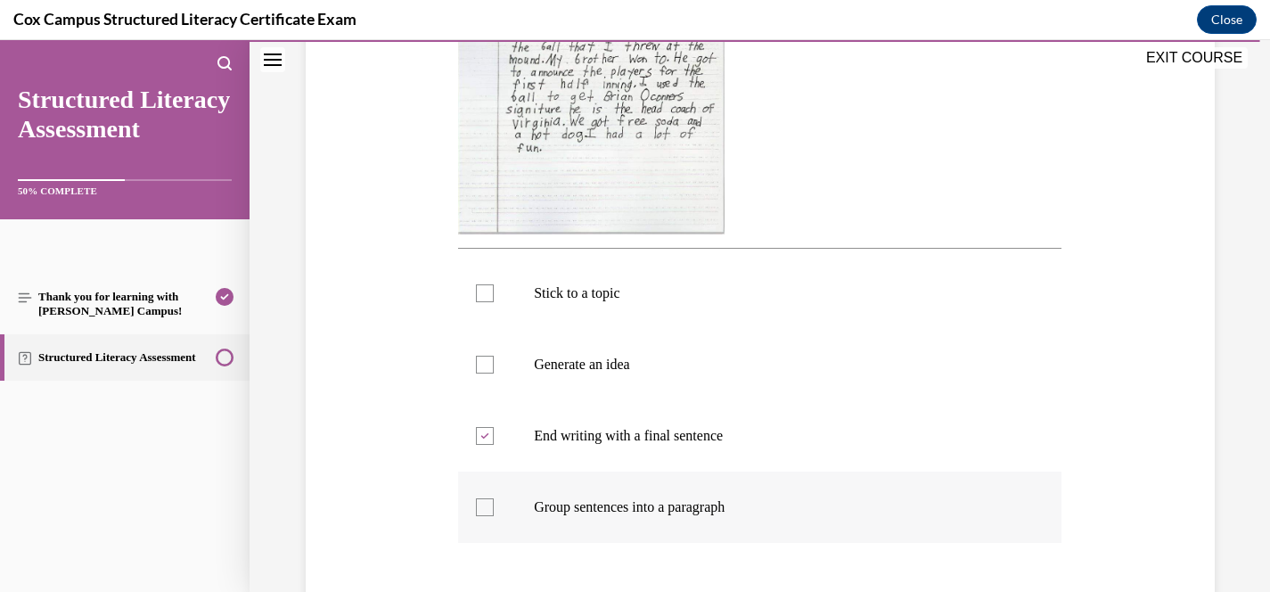
scroll to position [535, 0]
click at [585, 362] on p "Generate an idea" at bounding box center [775, 363] width 483 height 18
click at [494, 362] on input "Generate an idea" at bounding box center [485, 363] width 18 height 18
checkbox input "true"
click at [581, 290] on p "Stick to a topic" at bounding box center [775, 292] width 483 height 18
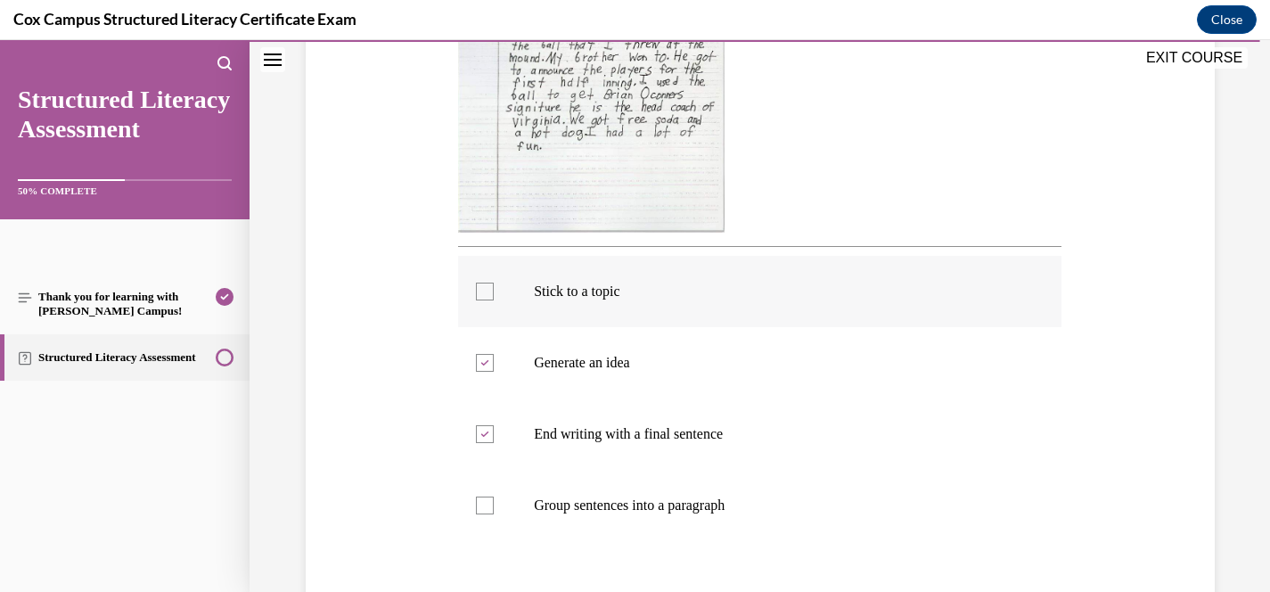
click at [494, 290] on input "Stick to a topic" at bounding box center [485, 292] width 18 height 18
checkbox input "true"
click at [637, 505] on p "Group sentences into a paragraph" at bounding box center [775, 505] width 483 height 18
click at [494, 505] on input "Group sentences into a paragraph" at bounding box center [485, 505] width 18 height 18
checkbox input "true"
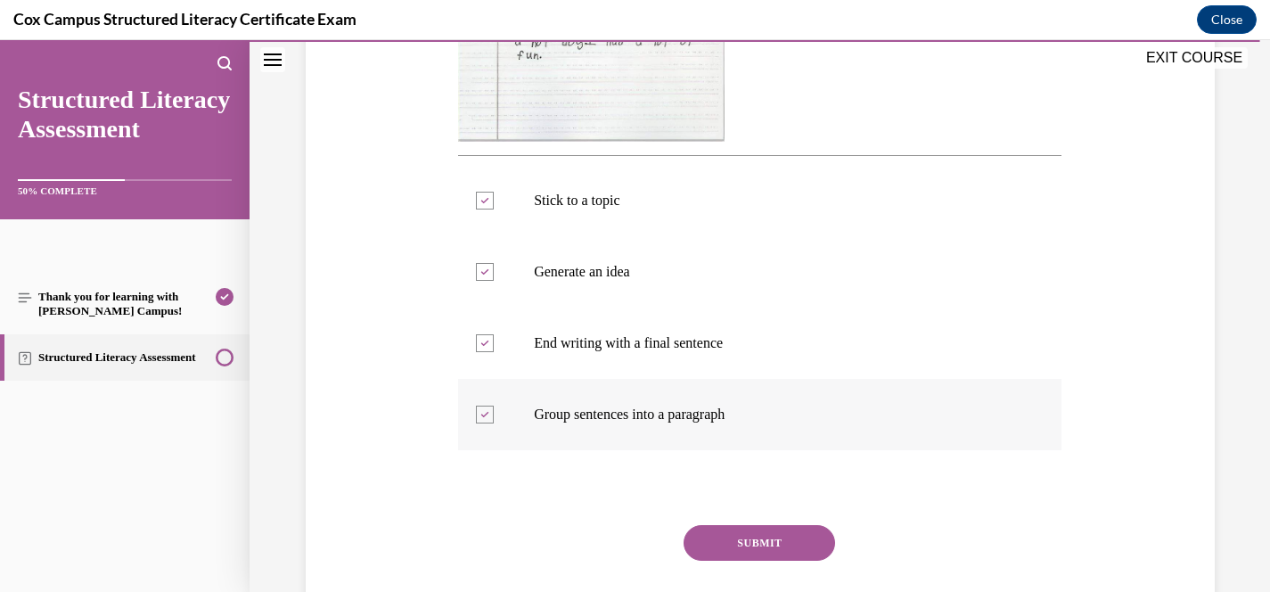
scroll to position [632, 0]
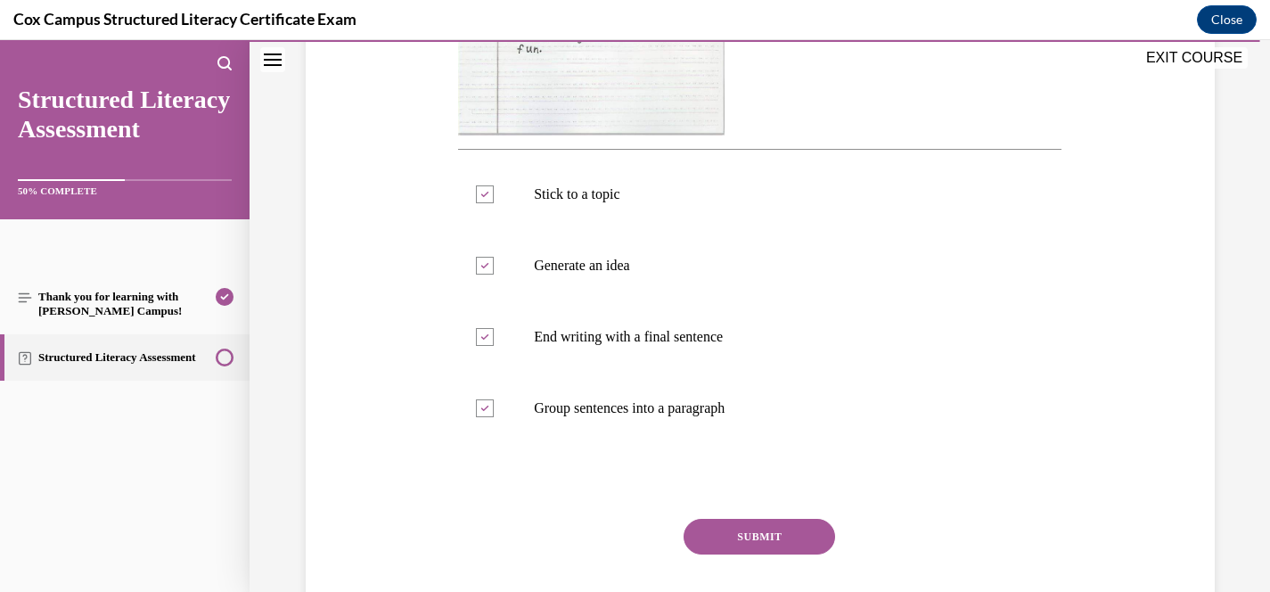
click at [780, 521] on button "SUBMIT" at bounding box center [760, 537] width 152 height 36
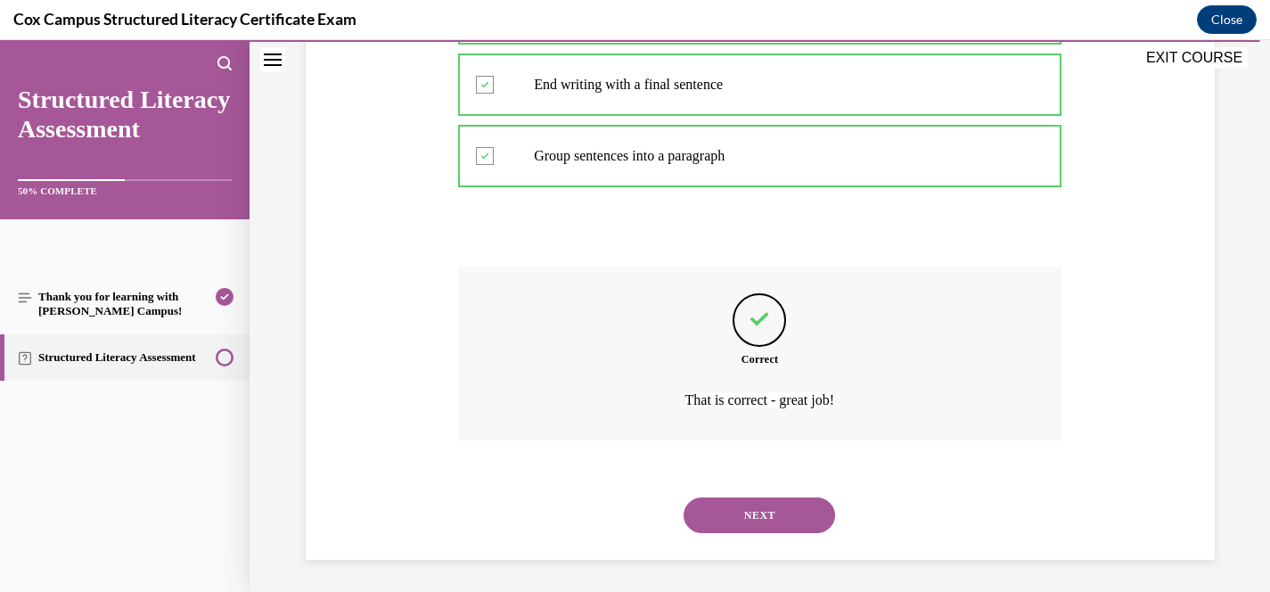
scroll to position [887, 0]
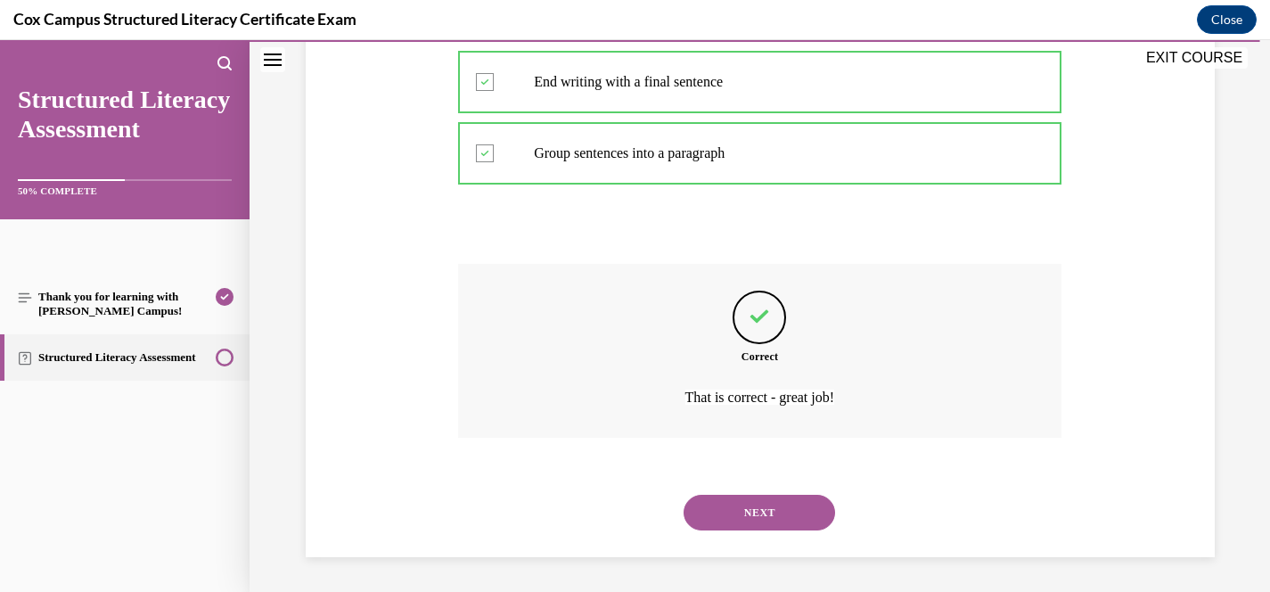
click at [799, 509] on button "NEXT" at bounding box center [760, 513] width 152 height 36
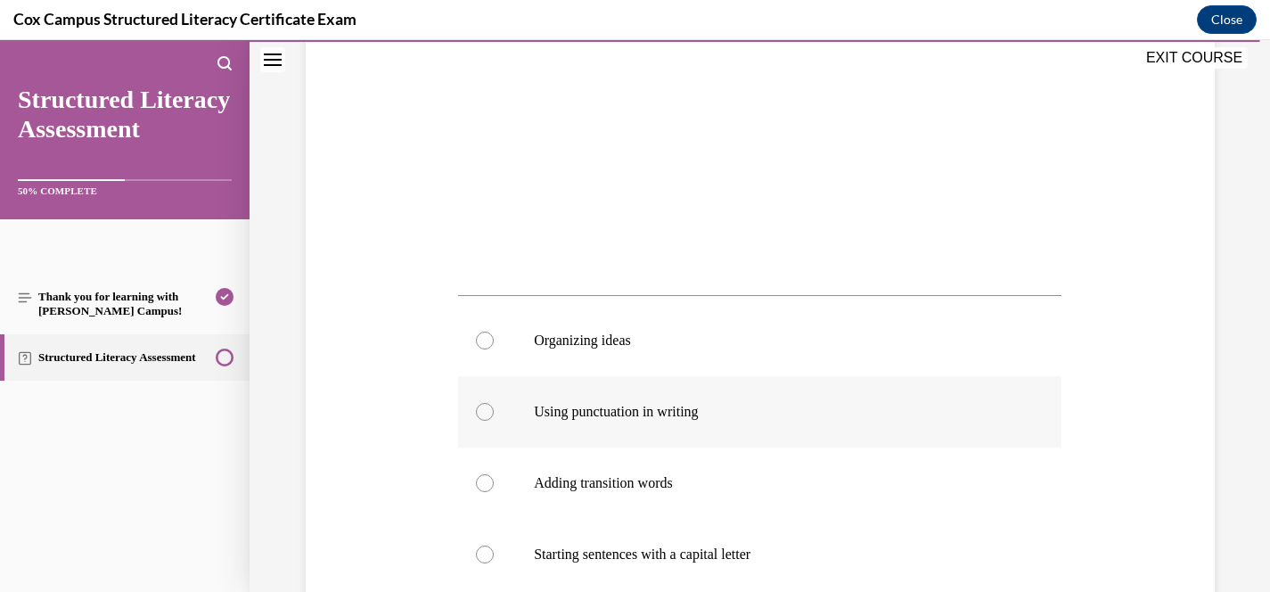
scroll to position [487, 0]
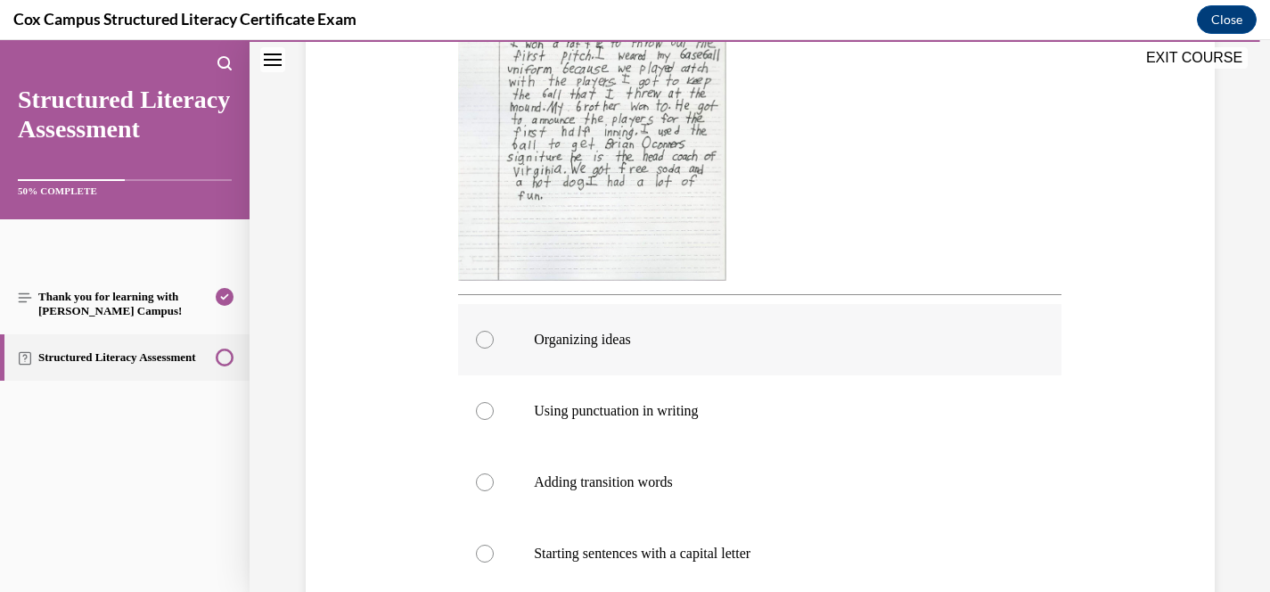
click at [598, 334] on p "Organizing ideas" at bounding box center [775, 340] width 483 height 18
click at [494, 334] on input "Organizing ideas" at bounding box center [485, 340] width 18 height 18
radio input "true"
click at [605, 483] on p "Adding transition words" at bounding box center [775, 482] width 483 height 18
click at [494, 483] on input "Adding transition words" at bounding box center [485, 482] width 18 height 18
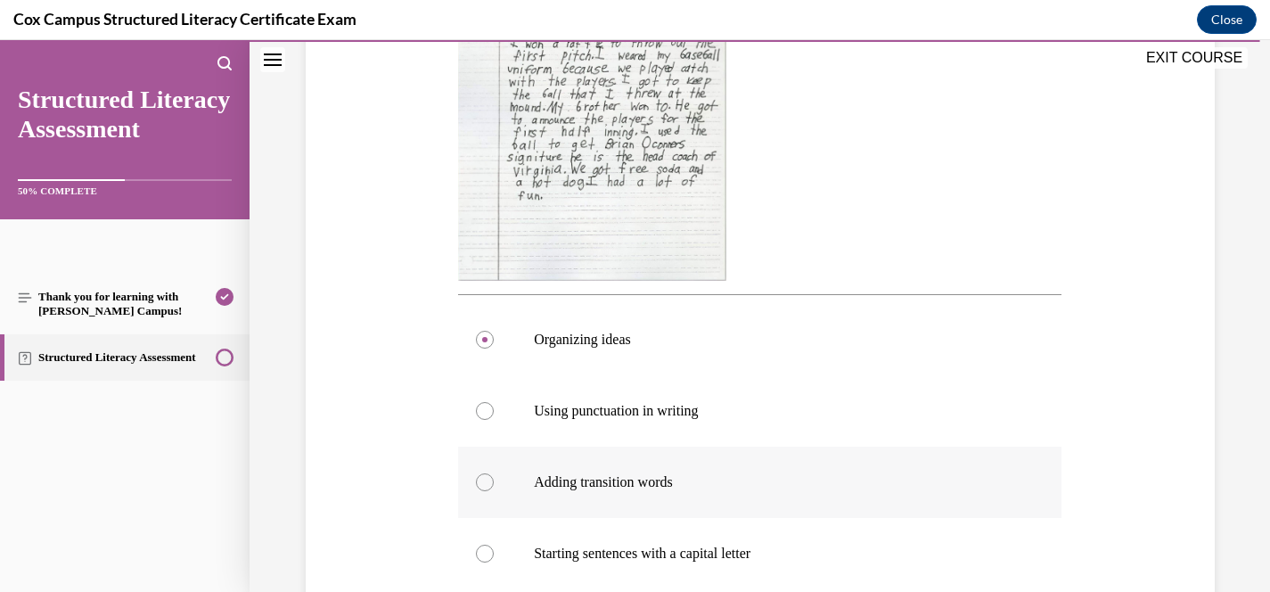
radio input "true"
click at [593, 343] on p "Organizing ideas" at bounding box center [775, 340] width 483 height 18
click at [494, 343] on input "Organizing ideas" at bounding box center [485, 340] width 18 height 18
radio input "true"
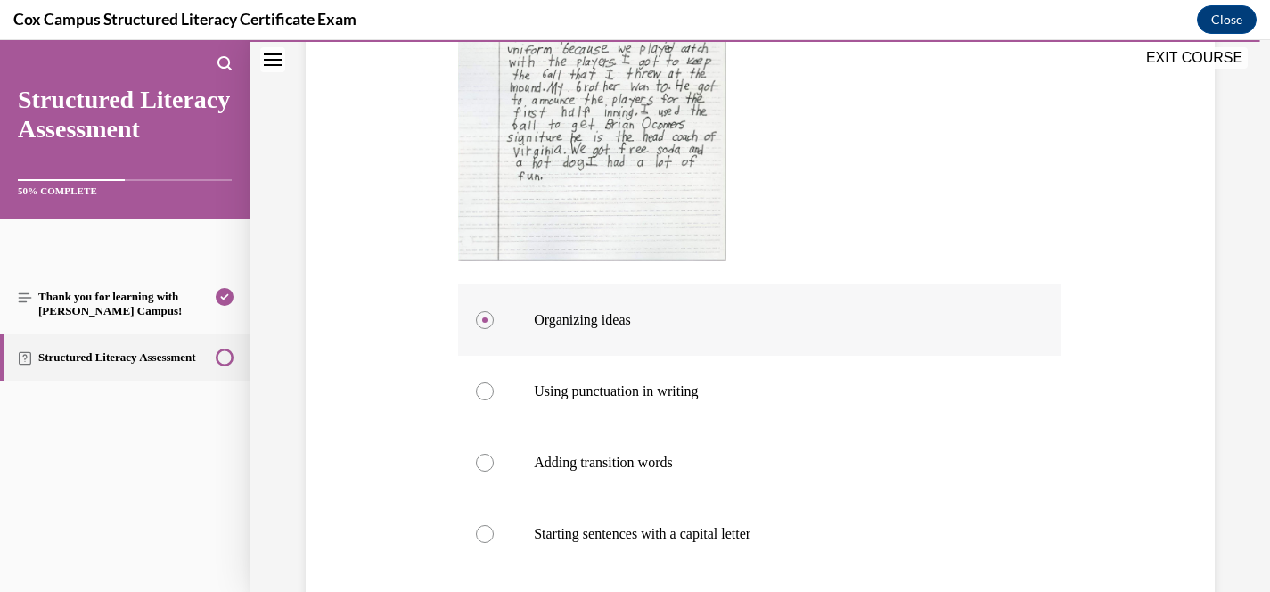
scroll to position [510, 0]
click at [549, 456] on p "Adding transition words" at bounding box center [775, 459] width 483 height 18
click at [494, 456] on input "Adding transition words" at bounding box center [485, 459] width 18 height 18
radio input "true"
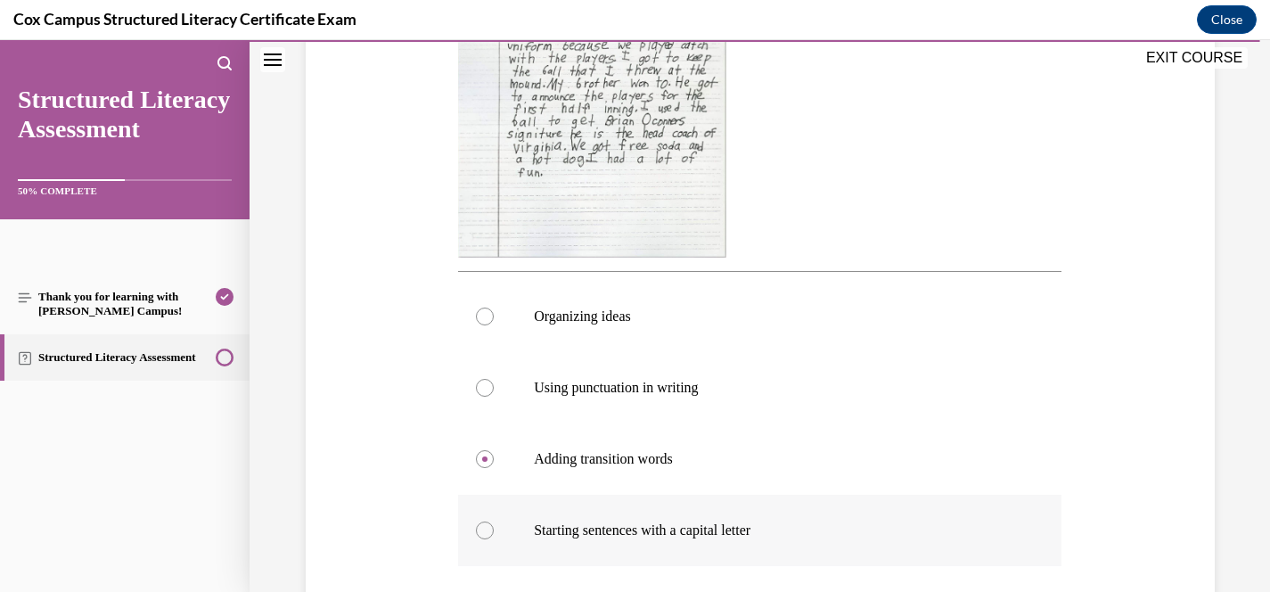
scroll to position [741, 0]
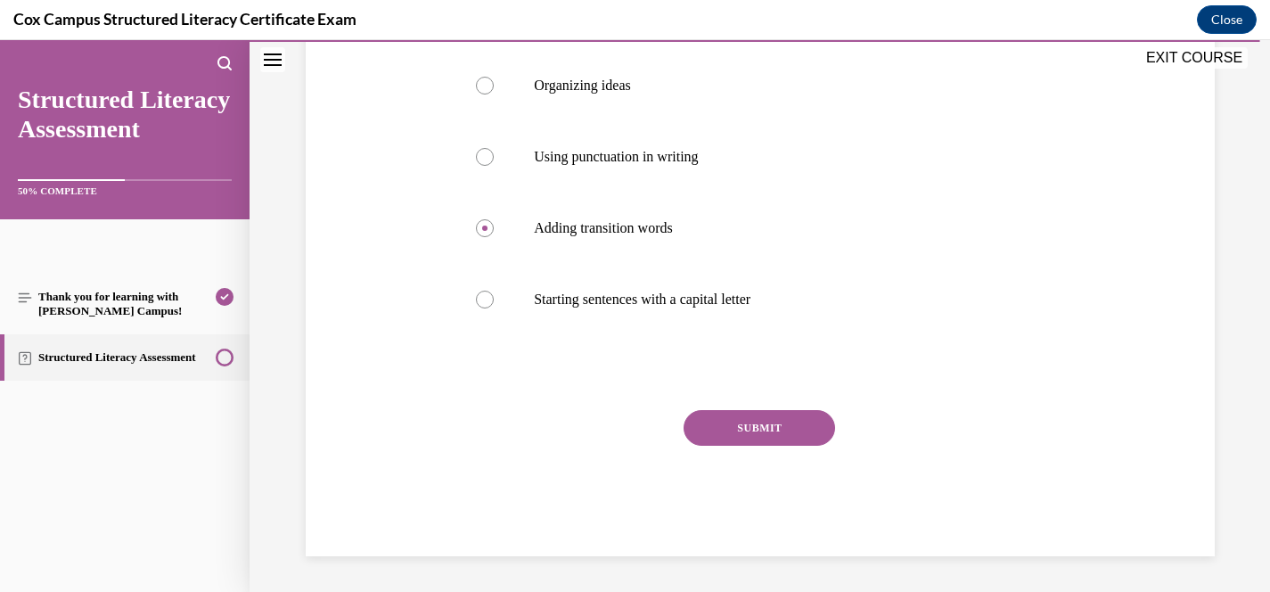
click at [783, 432] on button "SUBMIT" at bounding box center [760, 428] width 152 height 36
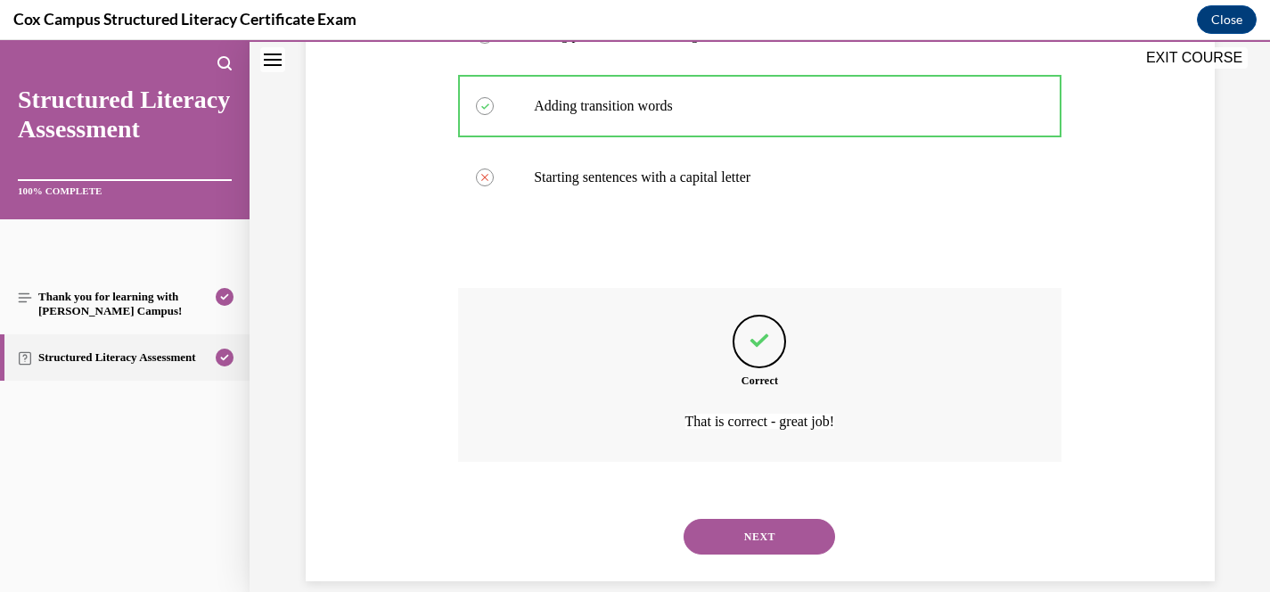
scroll to position [888, 0]
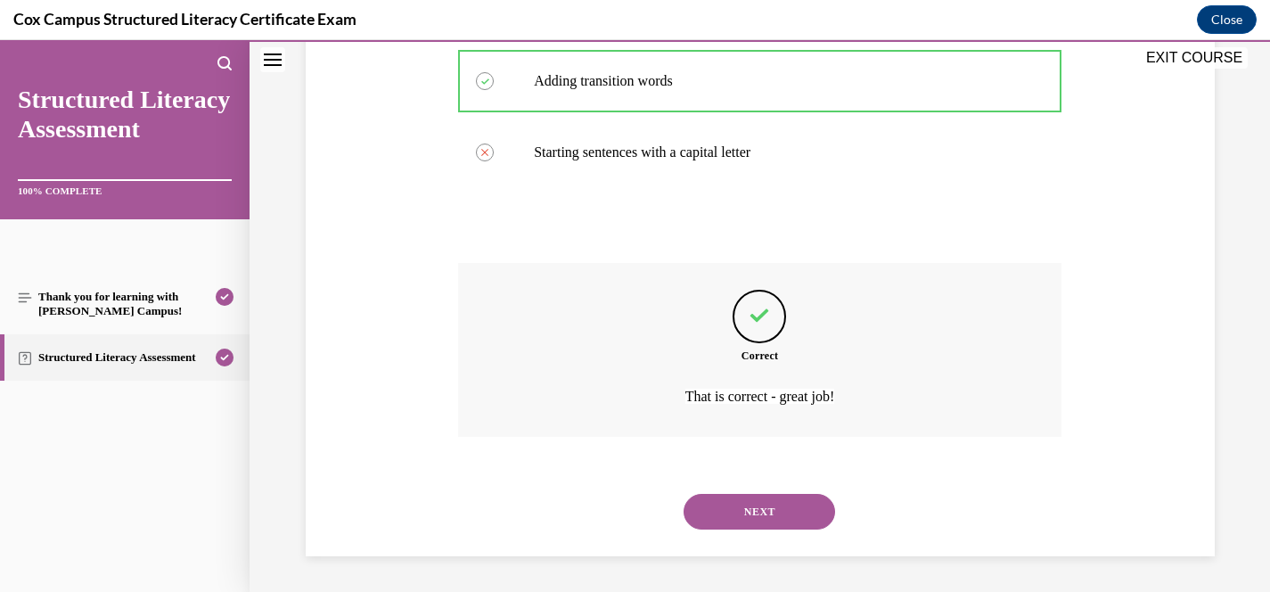
click at [770, 511] on button "NEXT" at bounding box center [760, 512] width 152 height 36
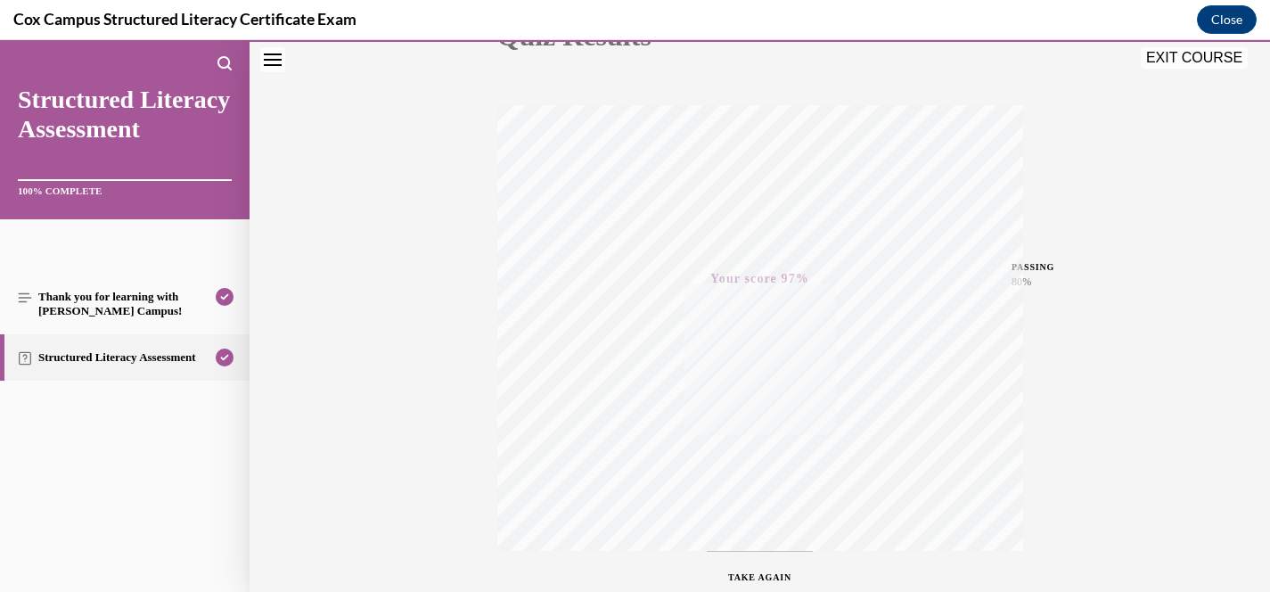
scroll to position [362, 0]
click at [1225, 20] on button "Close" at bounding box center [1227, 19] width 60 height 29
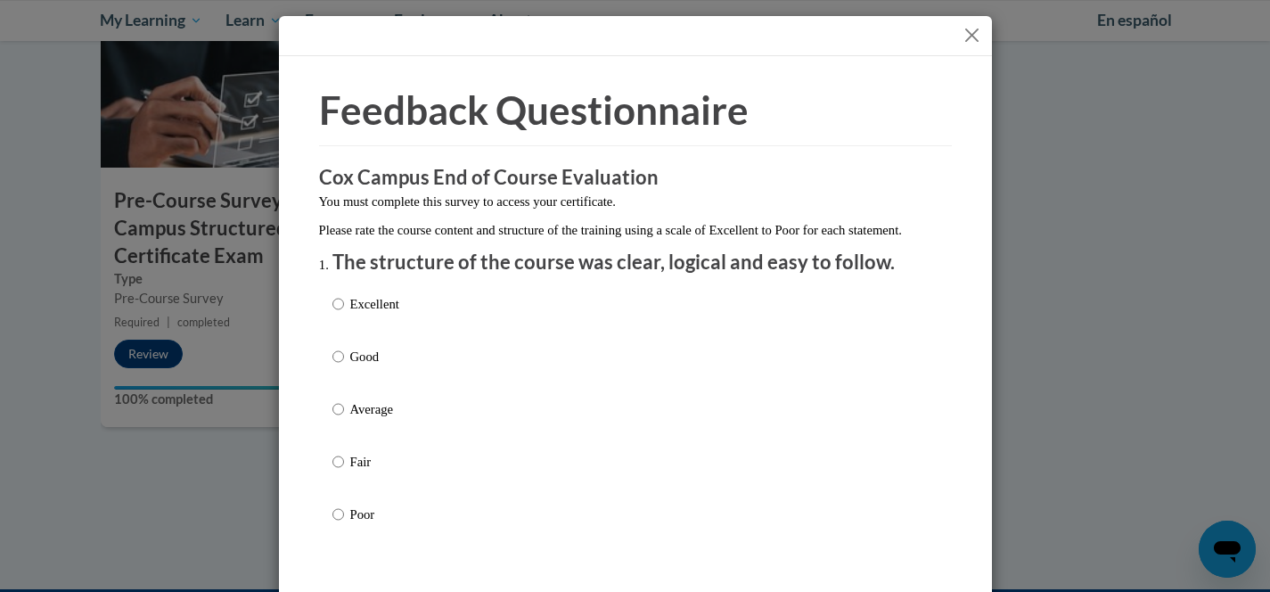
click at [373, 314] on p "Excellent" at bounding box center [374, 304] width 49 height 20
click at [344, 314] on input "Excellent" at bounding box center [338, 304] width 12 height 20
radio input "true"
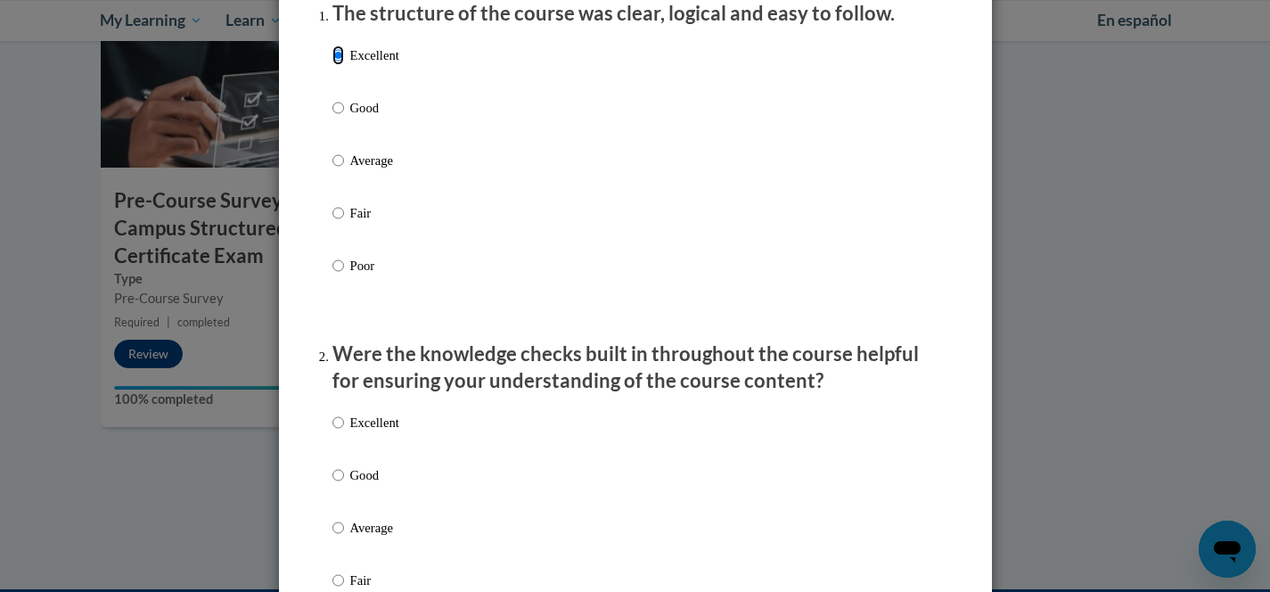
scroll to position [253, 0]
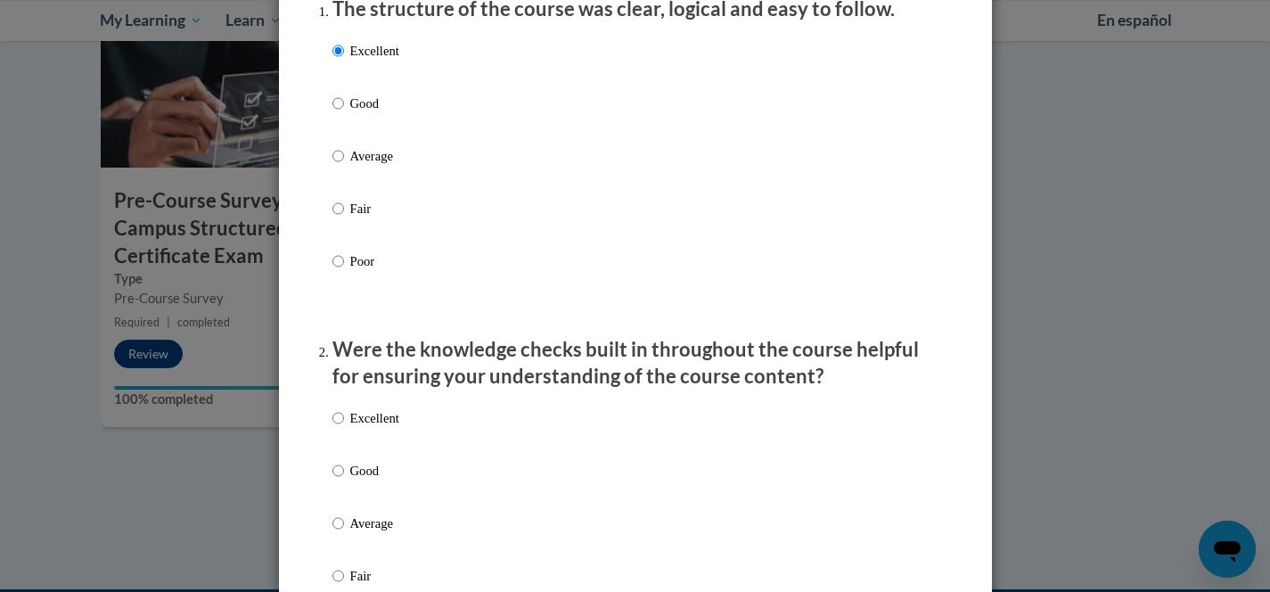
click at [373, 428] on p "Excellent" at bounding box center [374, 418] width 49 height 20
click at [344, 428] on input "Excellent" at bounding box center [338, 418] width 12 height 20
radio input "true"
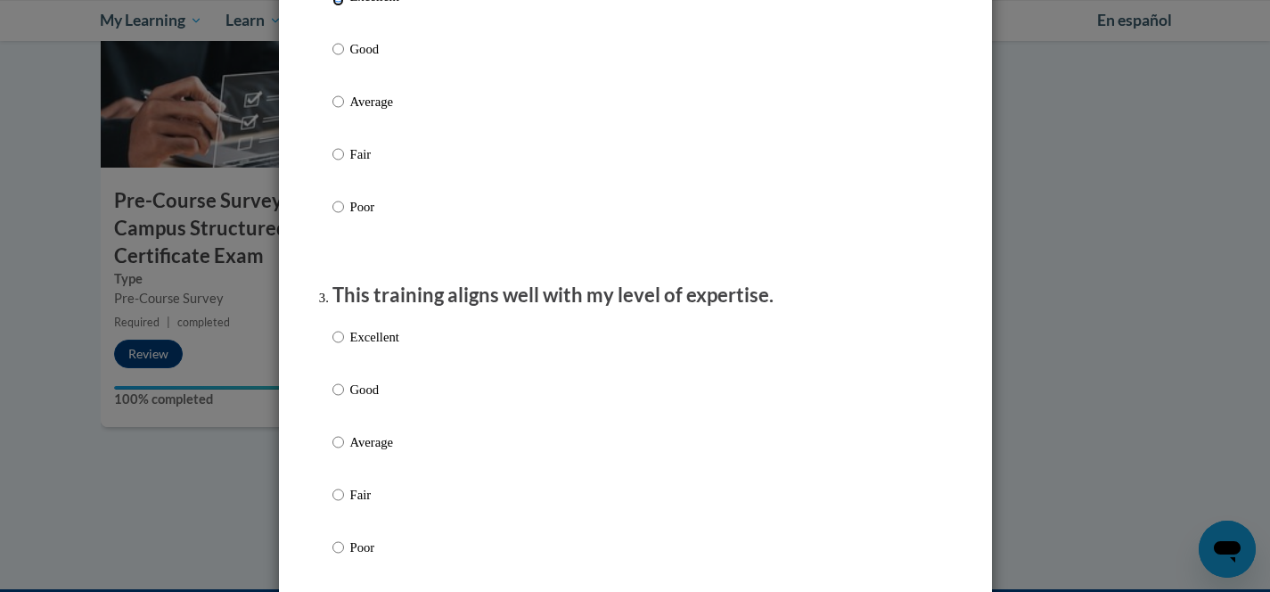
scroll to position [691, 0]
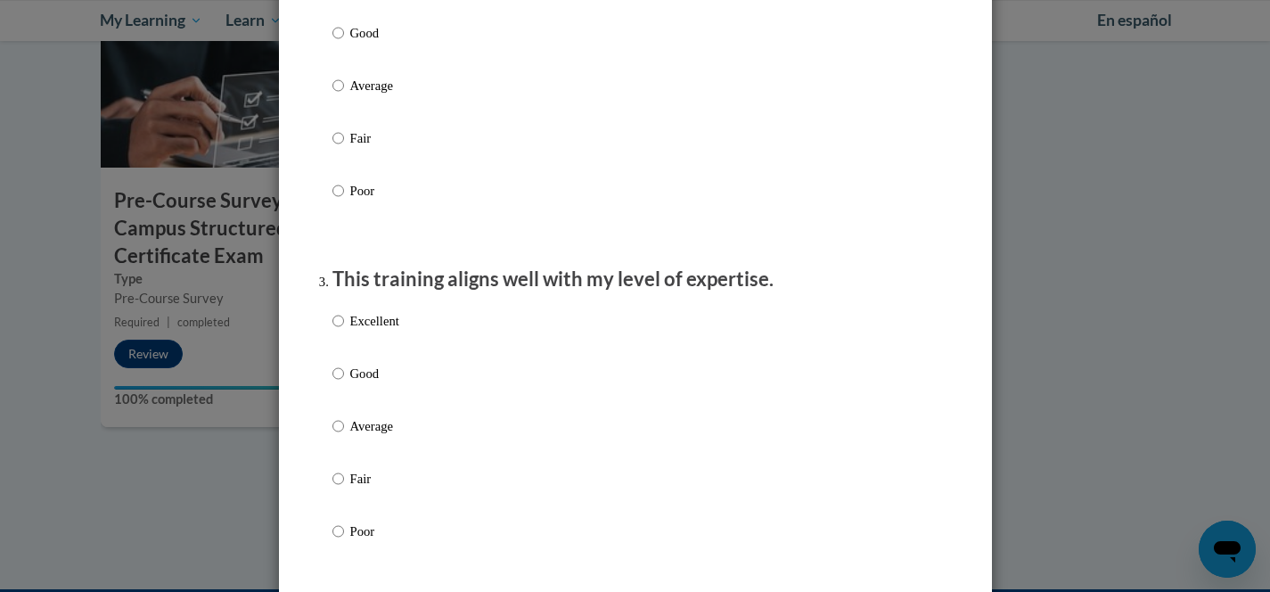
click at [376, 331] on p "Excellent" at bounding box center [374, 321] width 49 height 20
click at [344, 331] on input "Excellent" at bounding box center [338, 321] width 12 height 20
radio input "true"
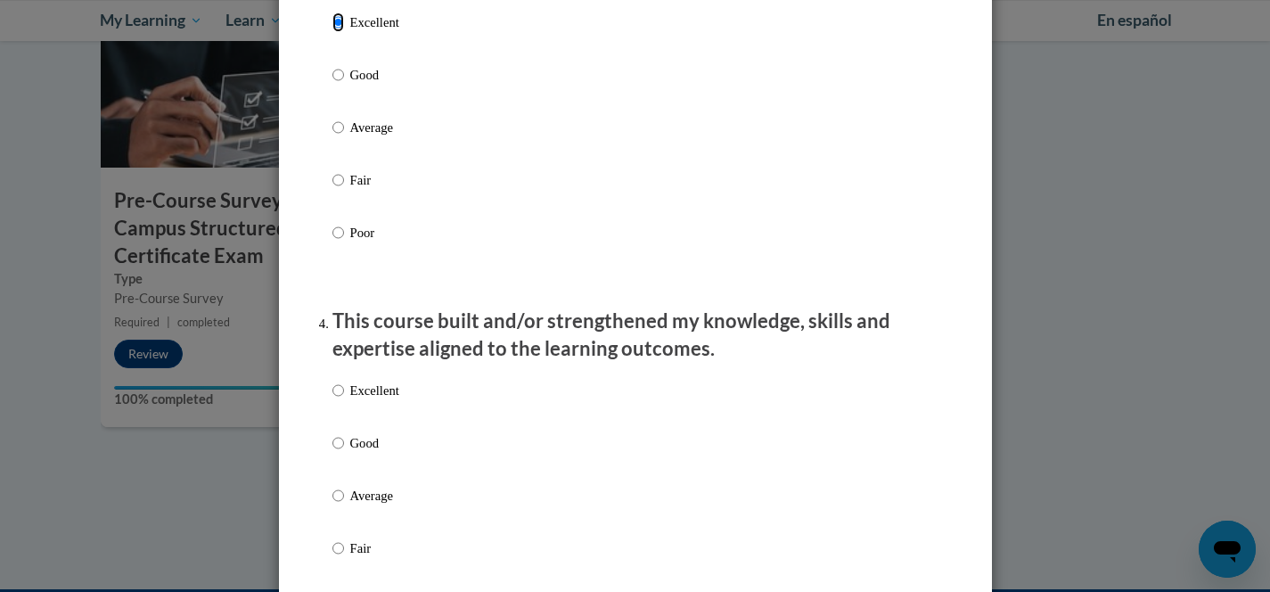
scroll to position [993, 0]
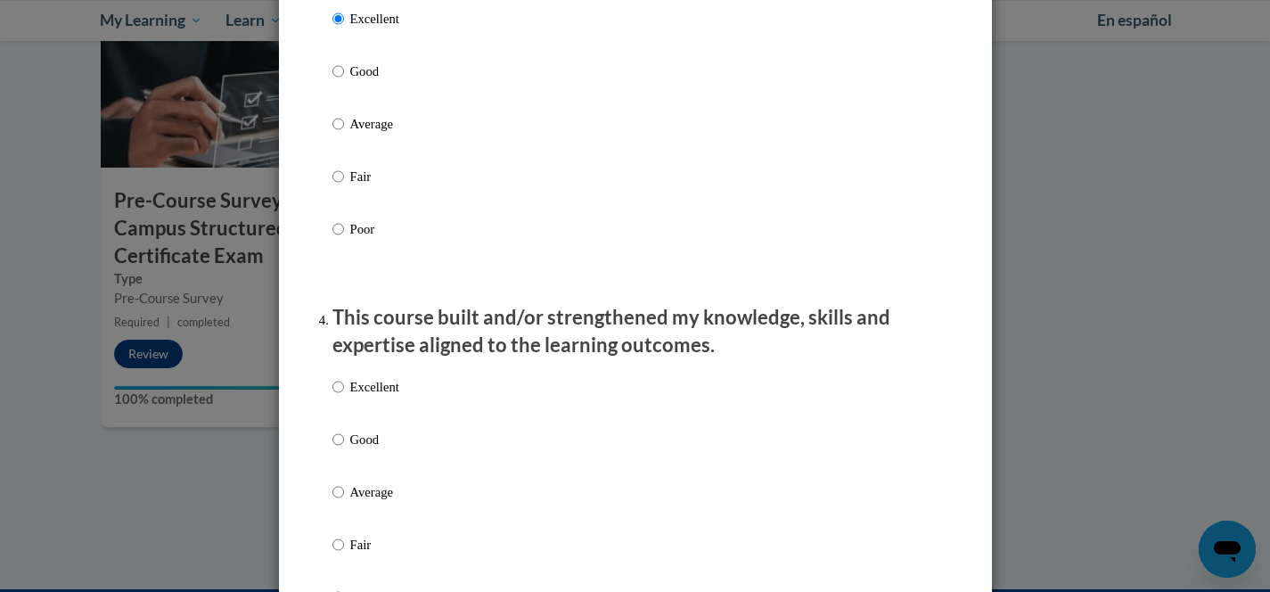
click at [384, 397] on p "Excellent" at bounding box center [374, 387] width 49 height 20
click at [344, 397] on input "Excellent" at bounding box center [338, 387] width 12 height 20
radio input "true"
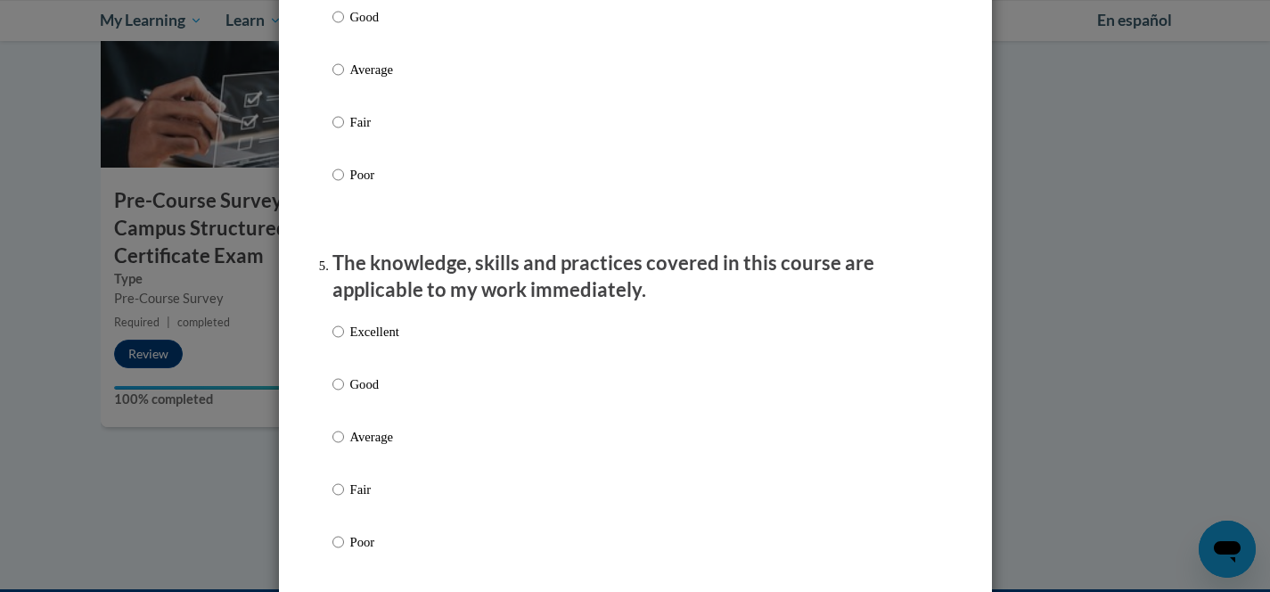
scroll to position [1420, 0]
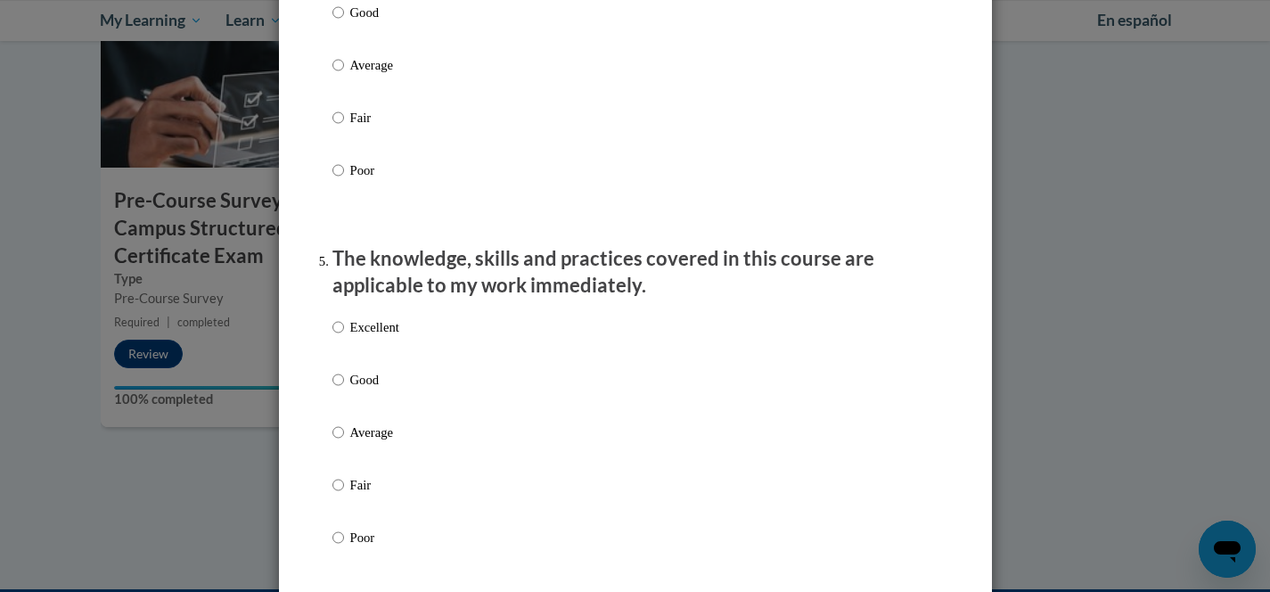
click at [389, 337] on p "Excellent" at bounding box center [374, 327] width 49 height 20
click at [344, 337] on input "Excellent" at bounding box center [338, 327] width 12 height 20
radio input "true"
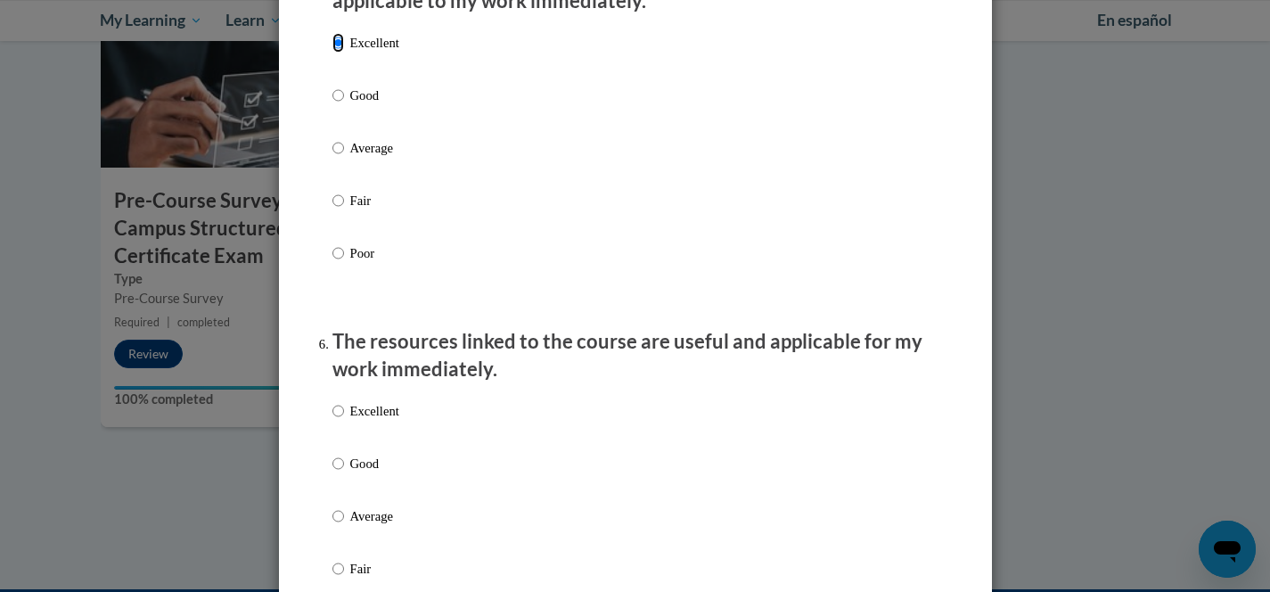
scroll to position [1709, 0]
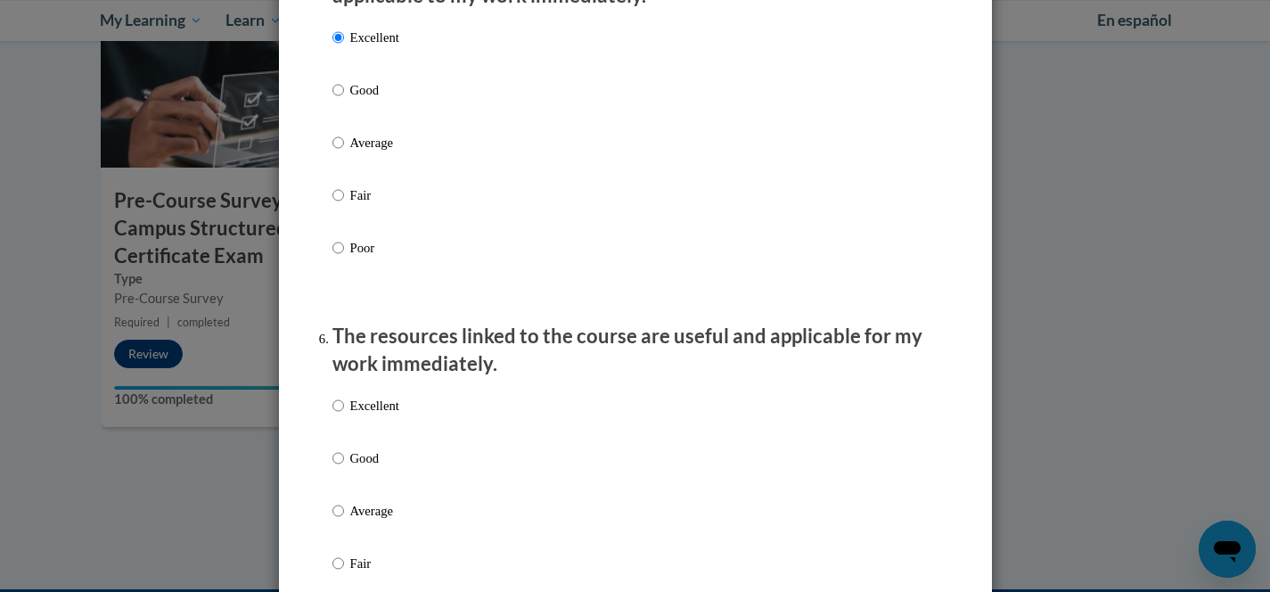
click at [379, 434] on label "Excellent" at bounding box center [365, 420] width 67 height 48
click at [344, 415] on input "Excellent" at bounding box center [338, 406] width 12 height 20
radio input "true"
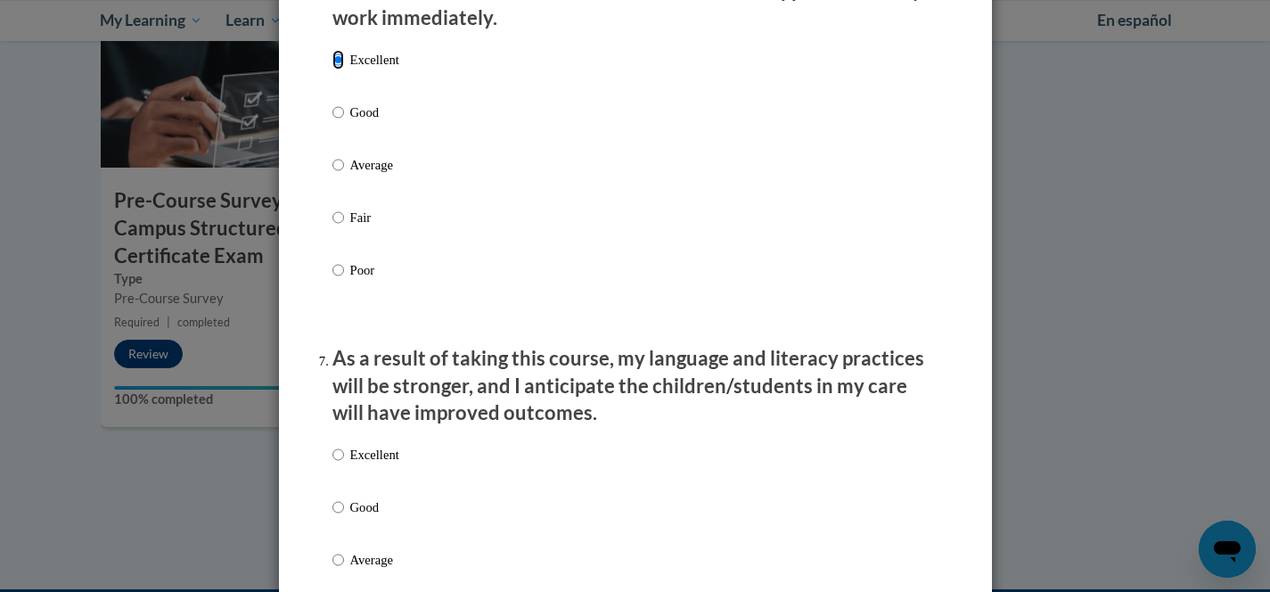
scroll to position [2261, 0]
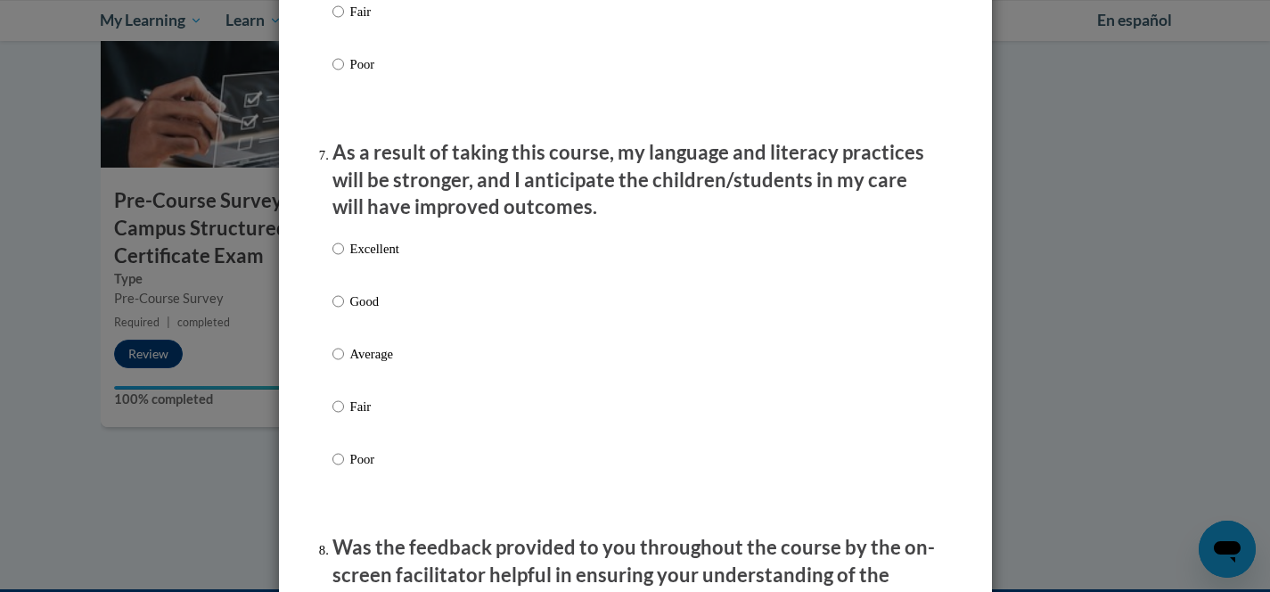
click at [391, 258] on p "Excellent" at bounding box center [374, 249] width 49 height 20
click at [344, 258] on input "Excellent" at bounding box center [338, 249] width 12 height 20
radio input "true"
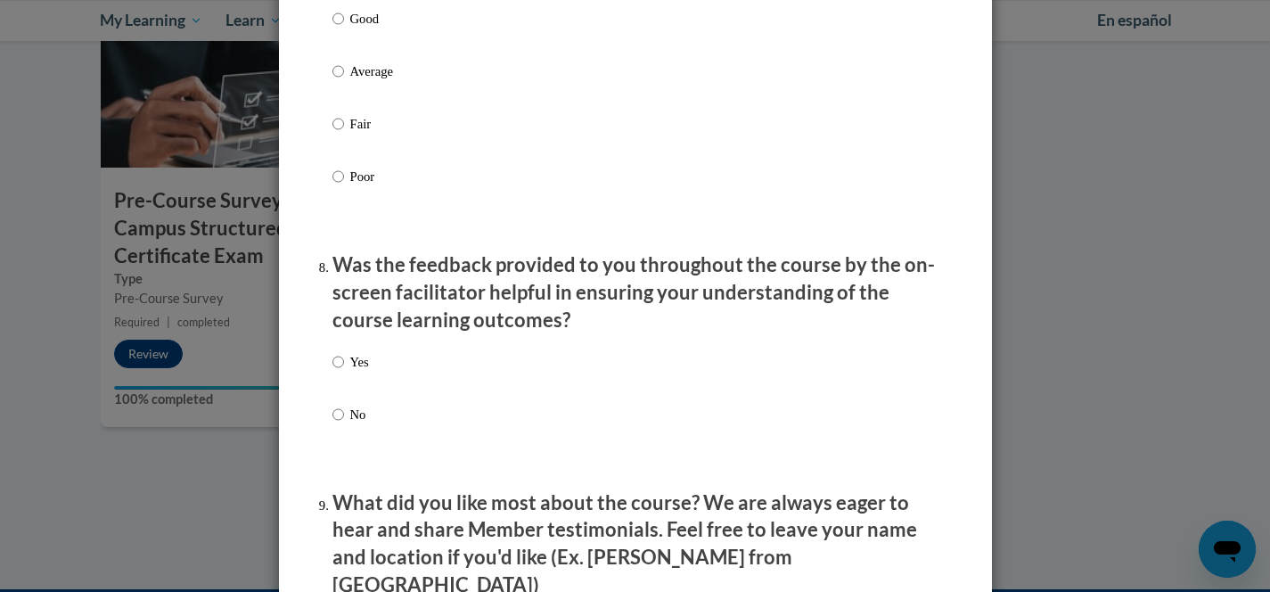
scroll to position [2585, 0]
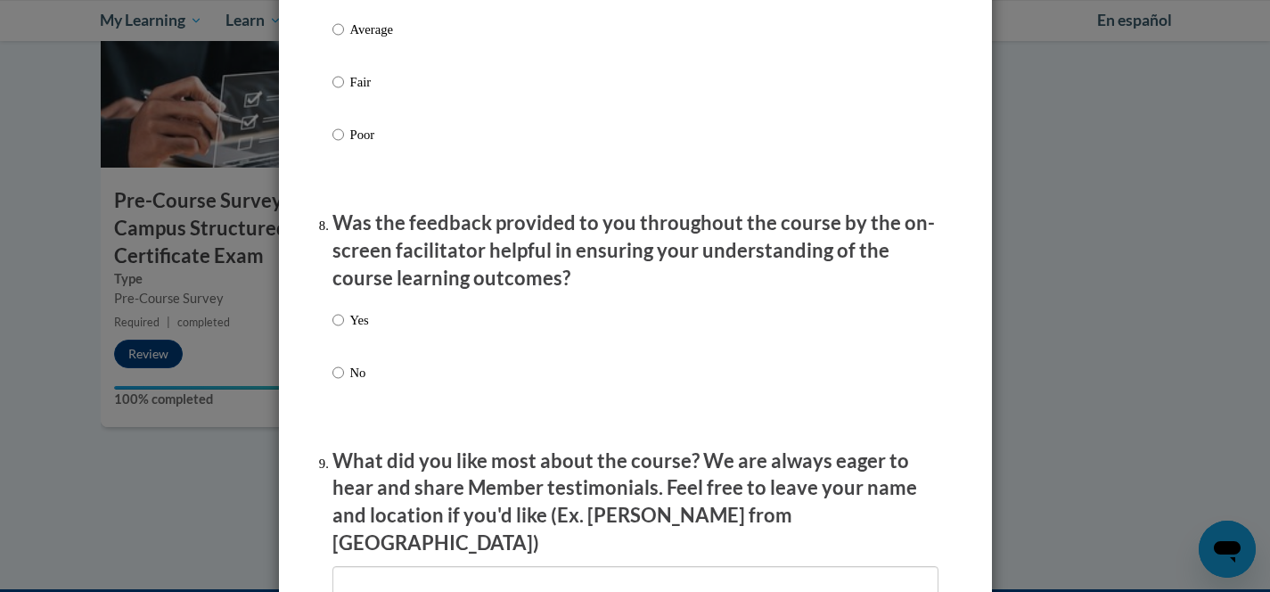
click at [350, 330] on p "Yes" at bounding box center [359, 320] width 19 height 20
click at [344, 330] on input "Yes" at bounding box center [338, 320] width 12 height 20
radio input "true"
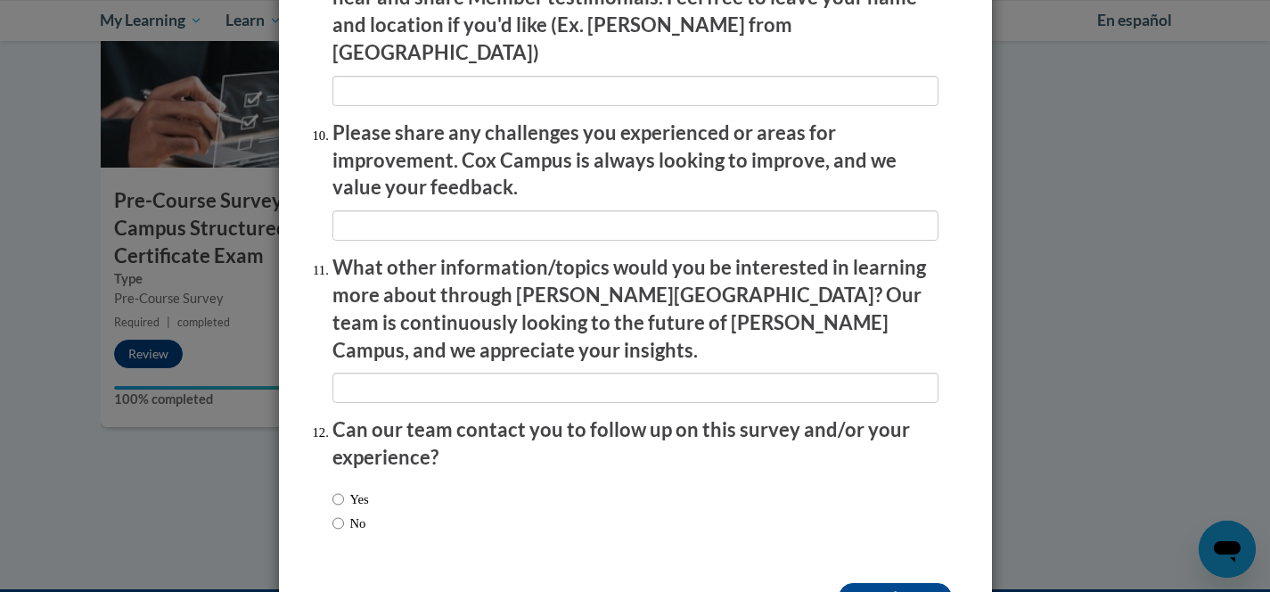
scroll to position [3116, 0]
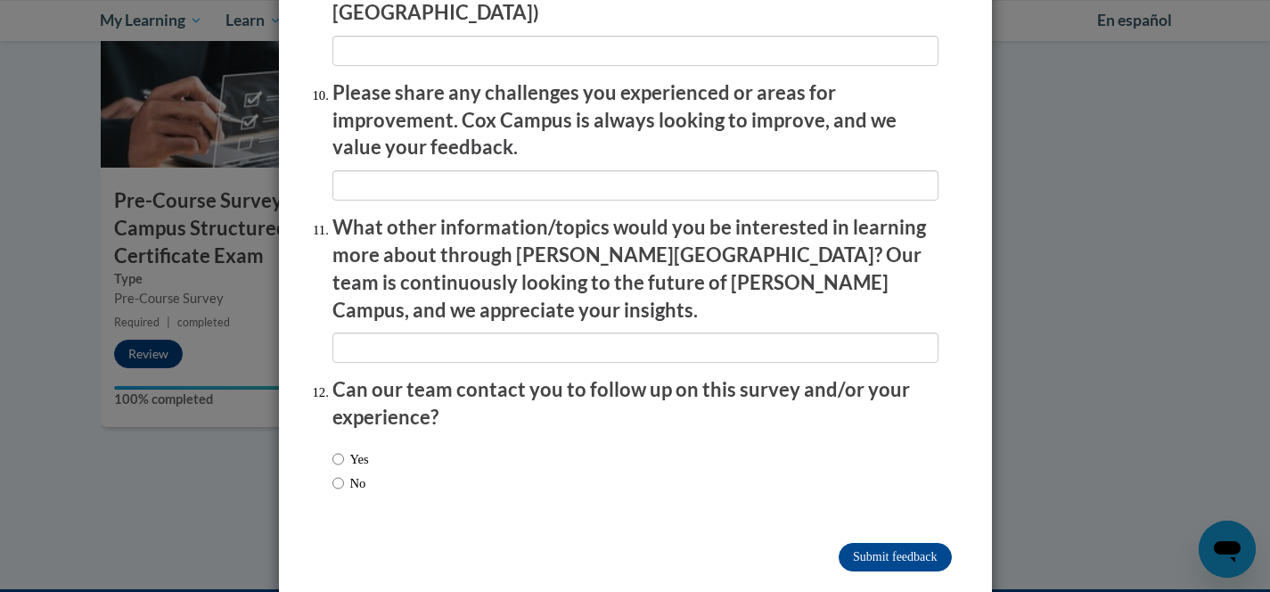
click at [354, 449] on label "Yes" at bounding box center [350, 459] width 37 height 20
click at [344, 449] on input "Yes" at bounding box center [338, 459] width 12 height 20
radio input "true"
click at [875, 543] on input "Submit feedback" at bounding box center [895, 557] width 112 height 29
